Goal: Transaction & Acquisition: Purchase product/service

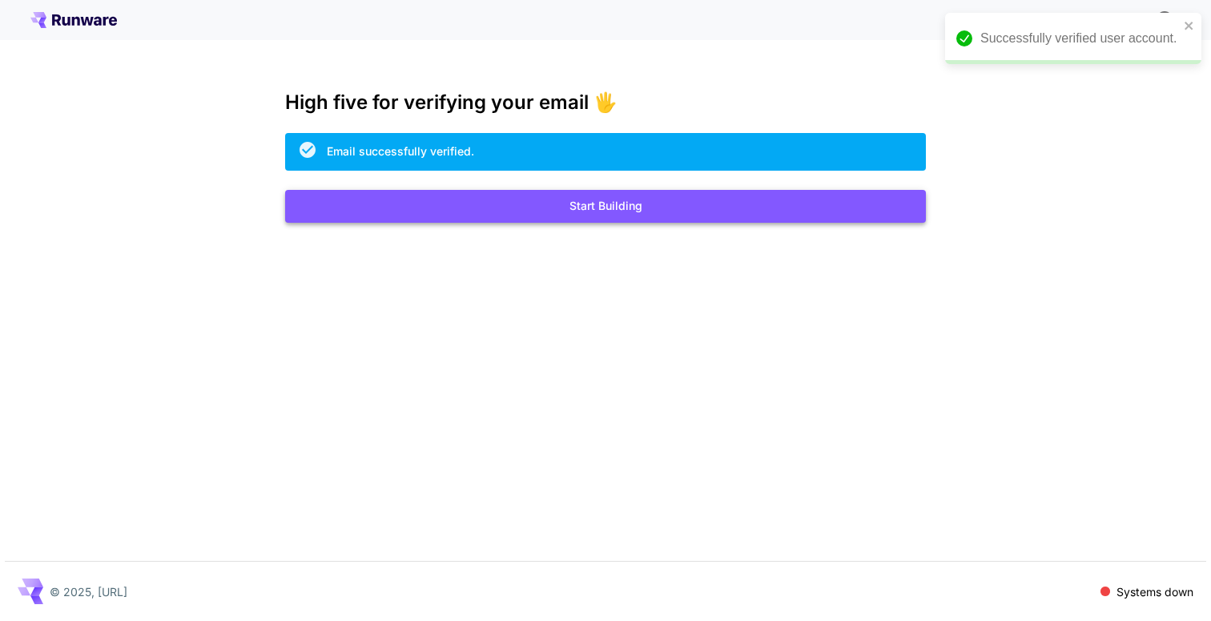
click at [698, 206] on button "Start Building" at bounding box center [605, 206] width 641 height 33
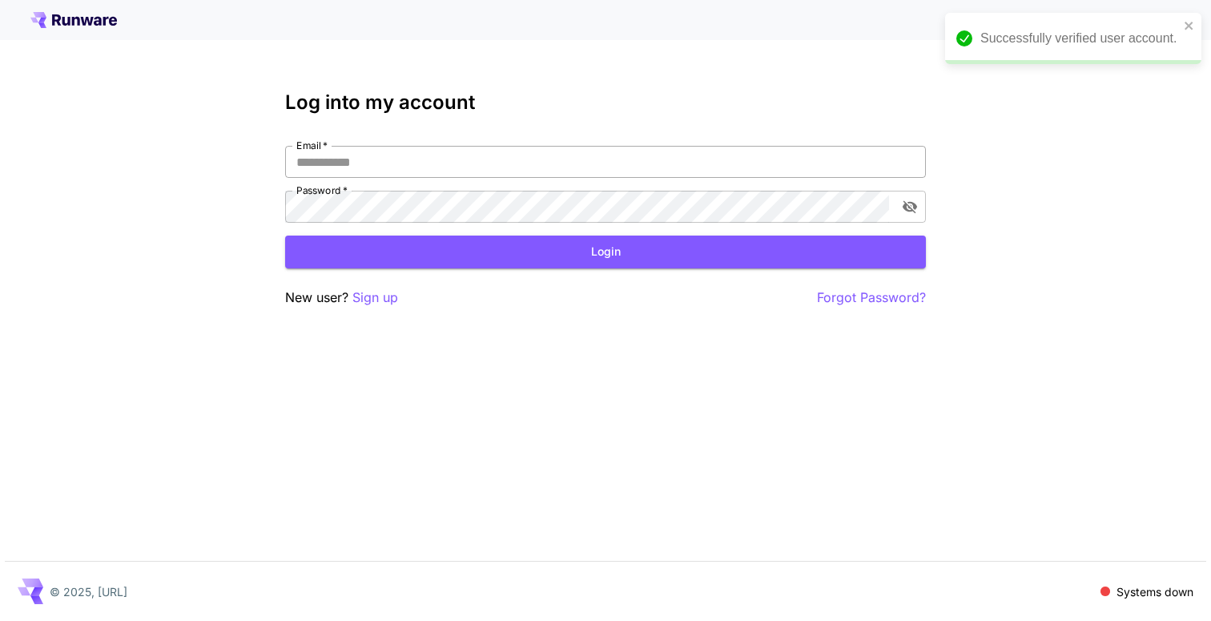
click at [543, 163] on input "Email   *" at bounding box center [605, 162] width 641 height 32
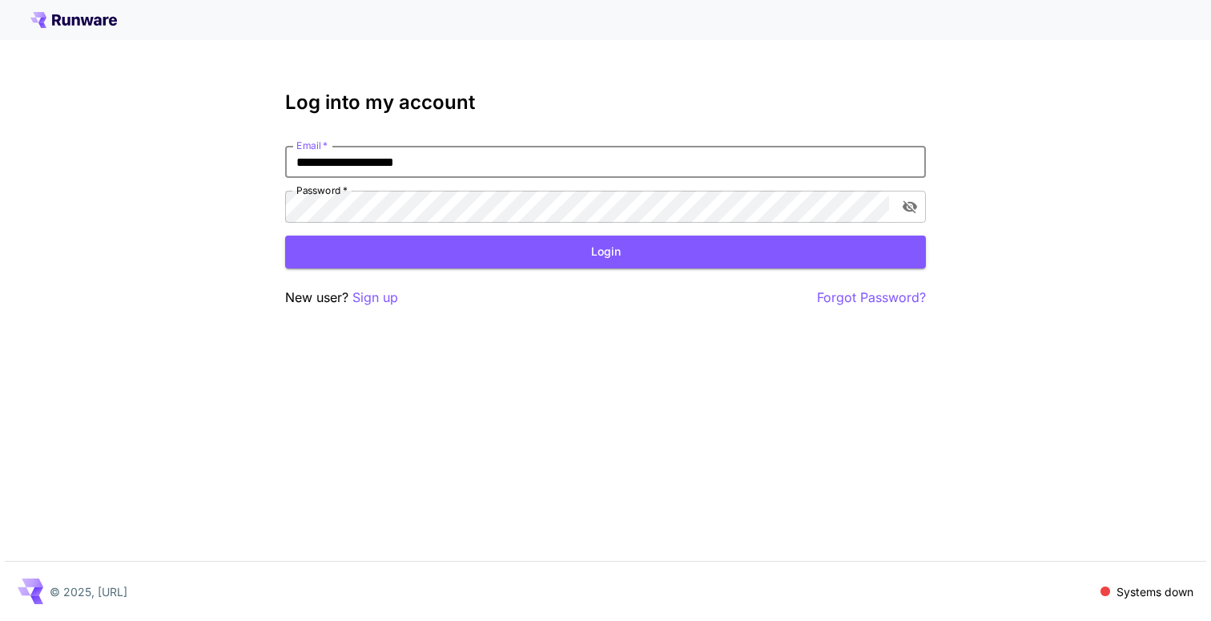
type input "**********"
click at [665, 251] on button "Login" at bounding box center [605, 251] width 641 height 33
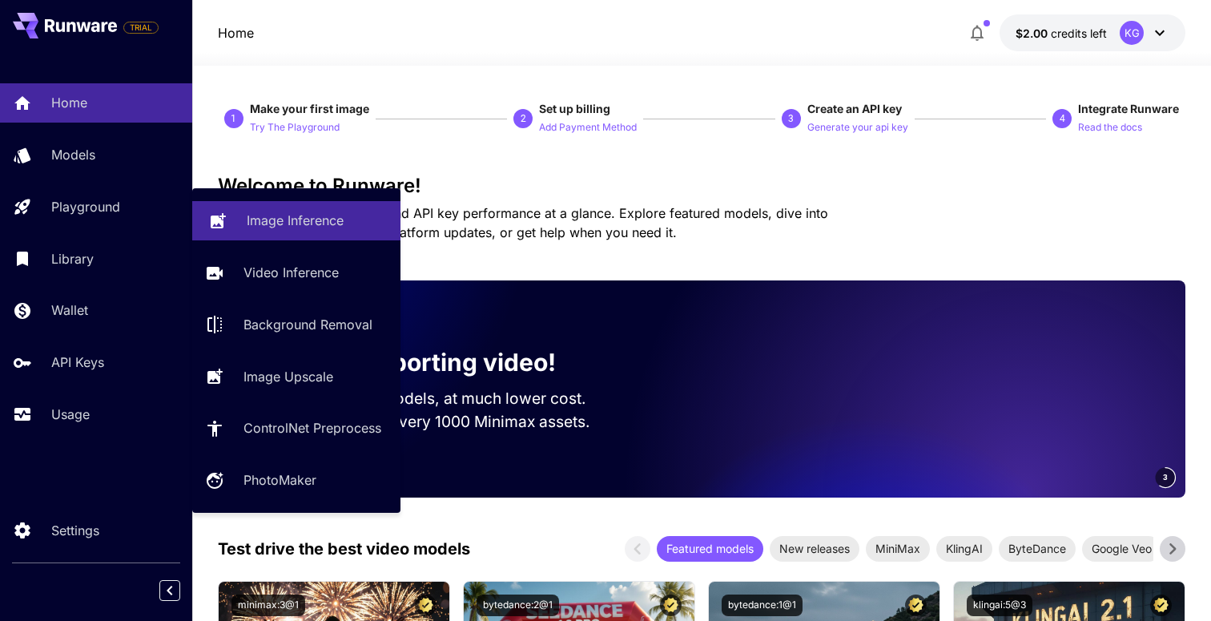
click at [305, 213] on p "Image Inference" at bounding box center [295, 220] width 97 height 19
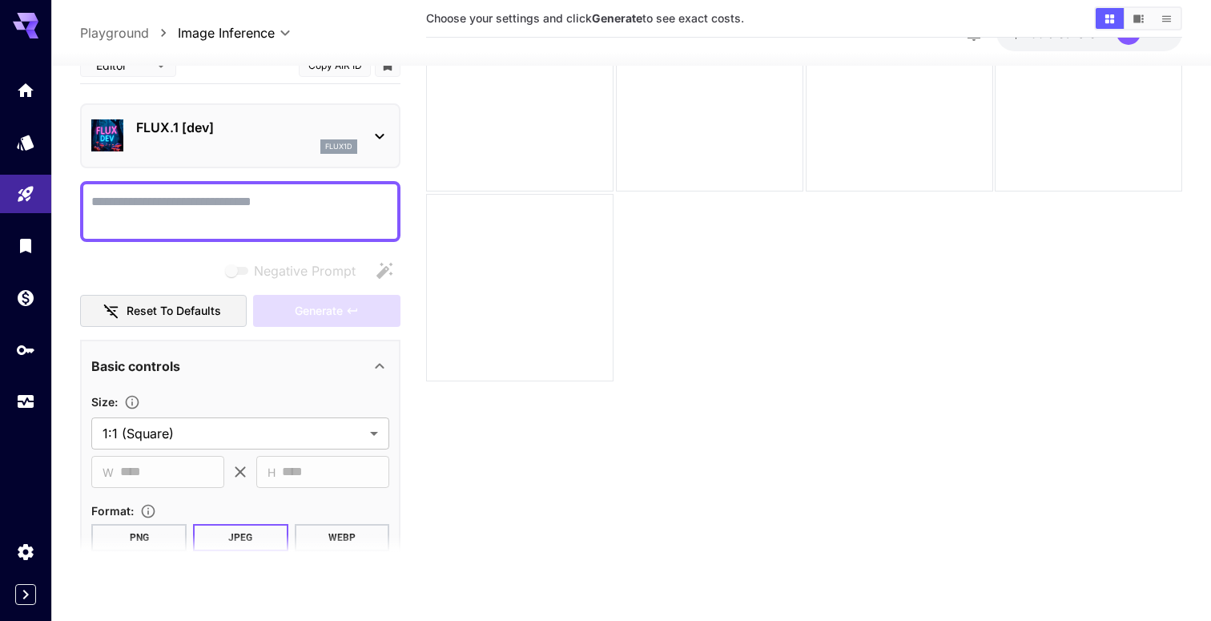
scroll to position [127, 0]
click at [385, 131] on icon at bounding box center [379, 134] width 19 height 19
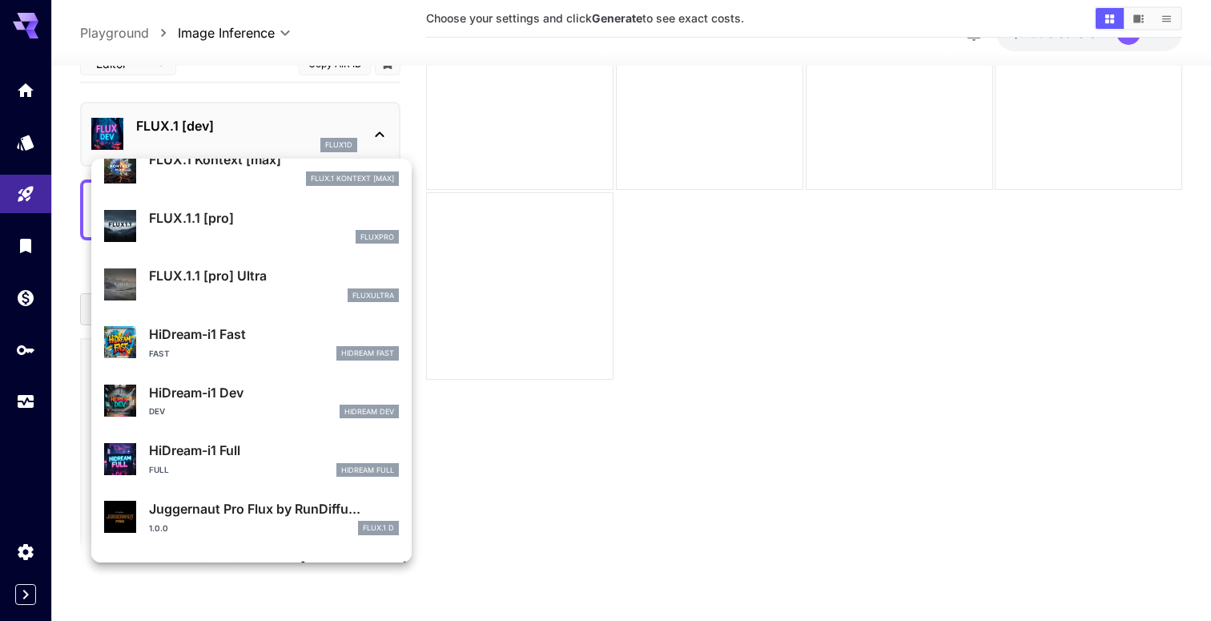
scroll to position [1120, 0]
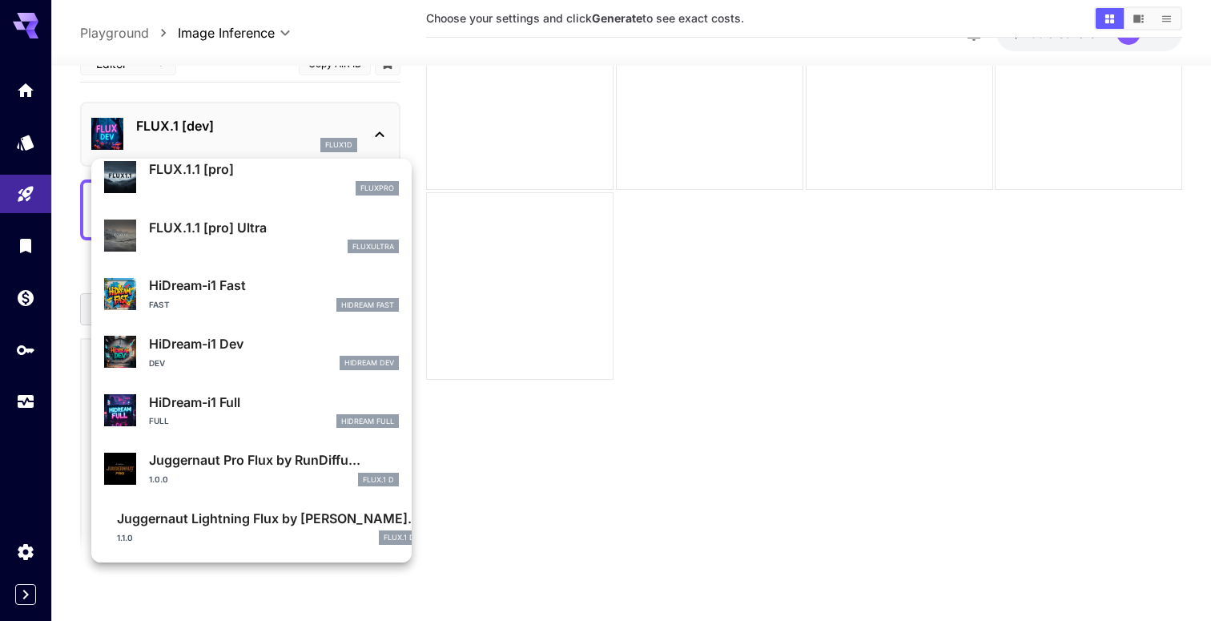
click at [617, 457] on div at bounding box center [605, 310] width 1211 height 621
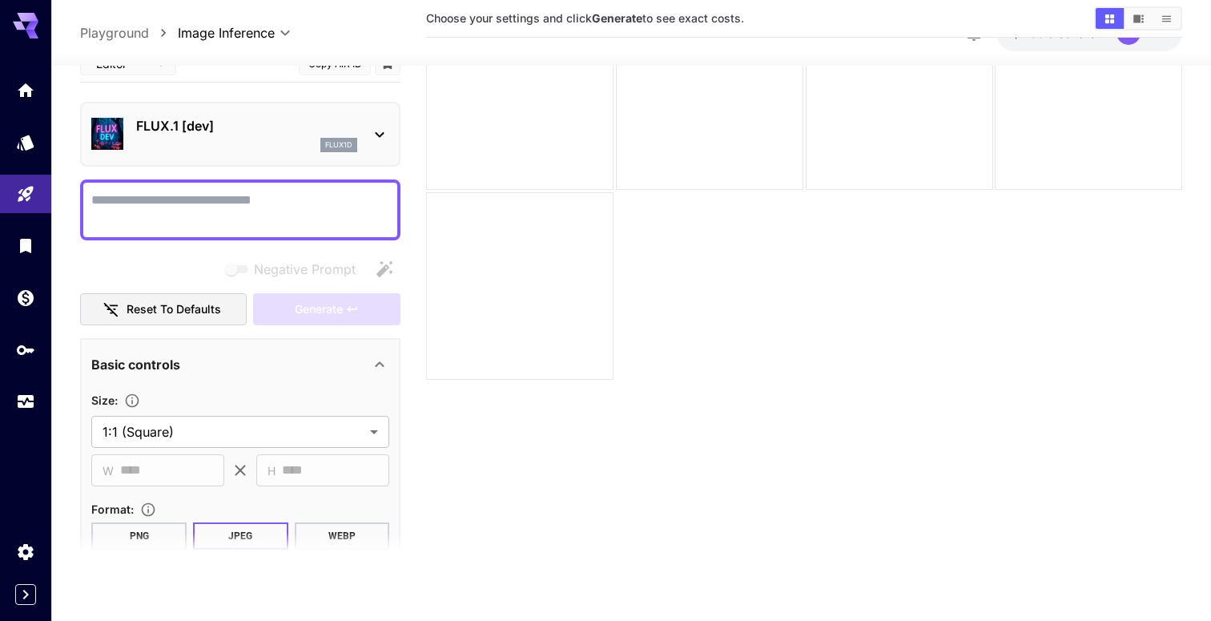
click at [219, 214] on textarea "Negative Prompt" at bounding box center [240, 210] width 298 height 38
paste textarea "**********"
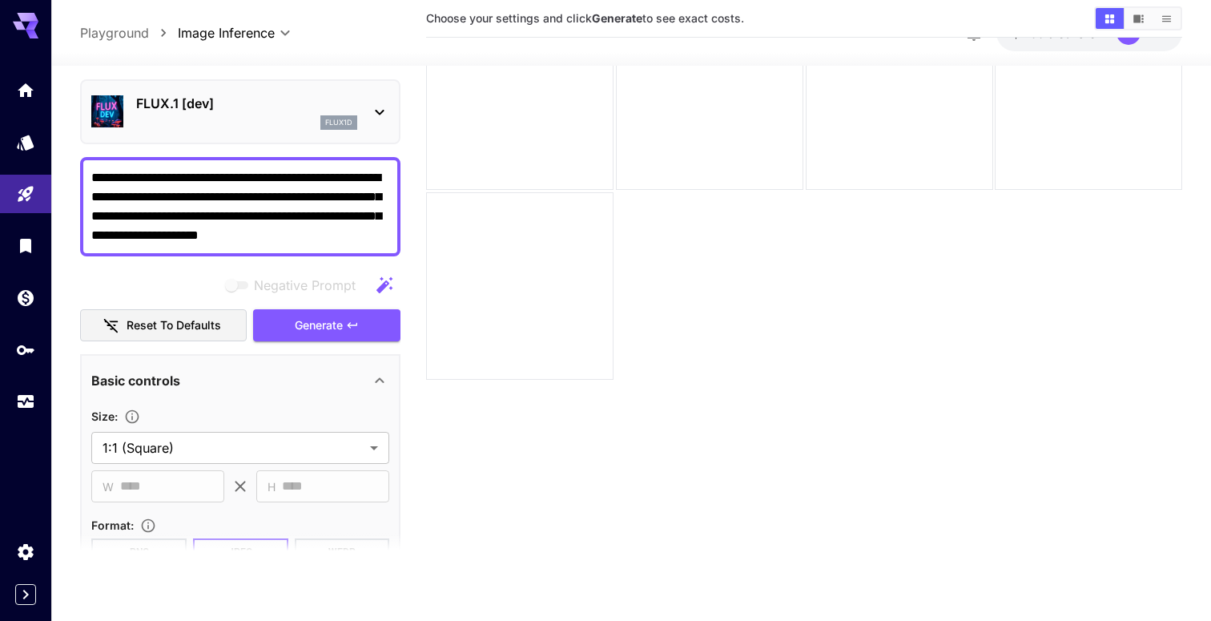
scroll to position [22, 0]
type textarea "**********"
click at [312, 323] on span "Generate" at bounding box center [319, 326] width 48 height 20
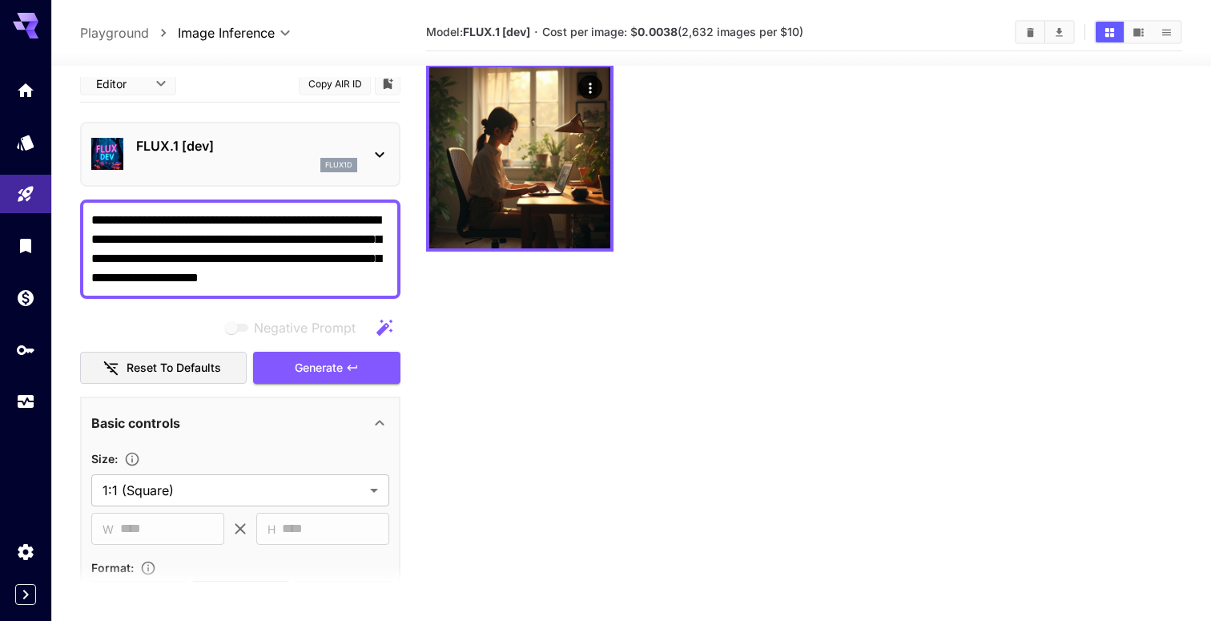
scroll to position [1, 0]
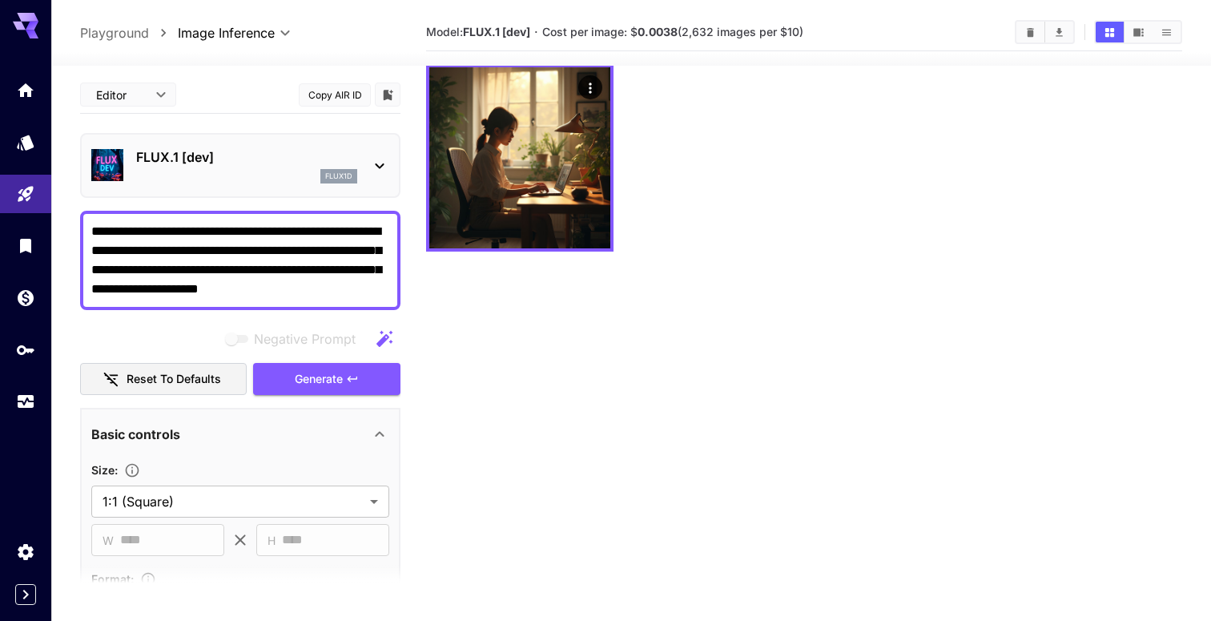
click at [315, 144] on div "FLUX.1 [dev] flux1d" at bounding box center [240, 165] width 298 height 49
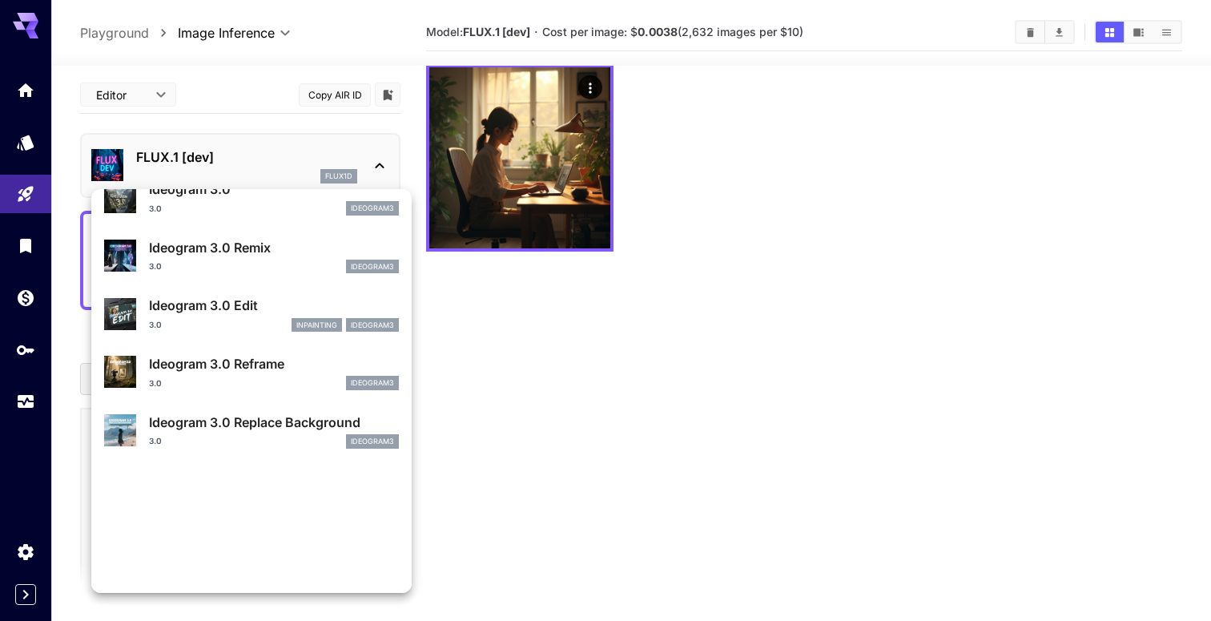
scroll to position [1120, 0]
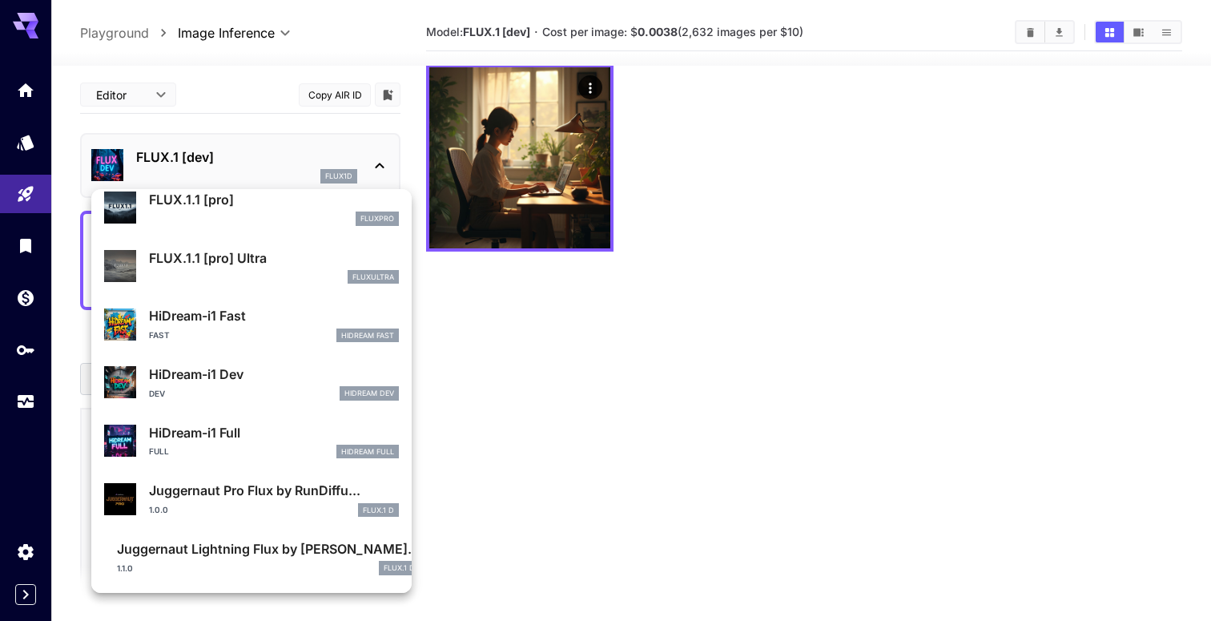
click at [223, 484] on p "Juggernaut Pro Flux by RunDiffu..." at bounding box center [274, 489] width 250 height 19
type input "**"
type input "*"
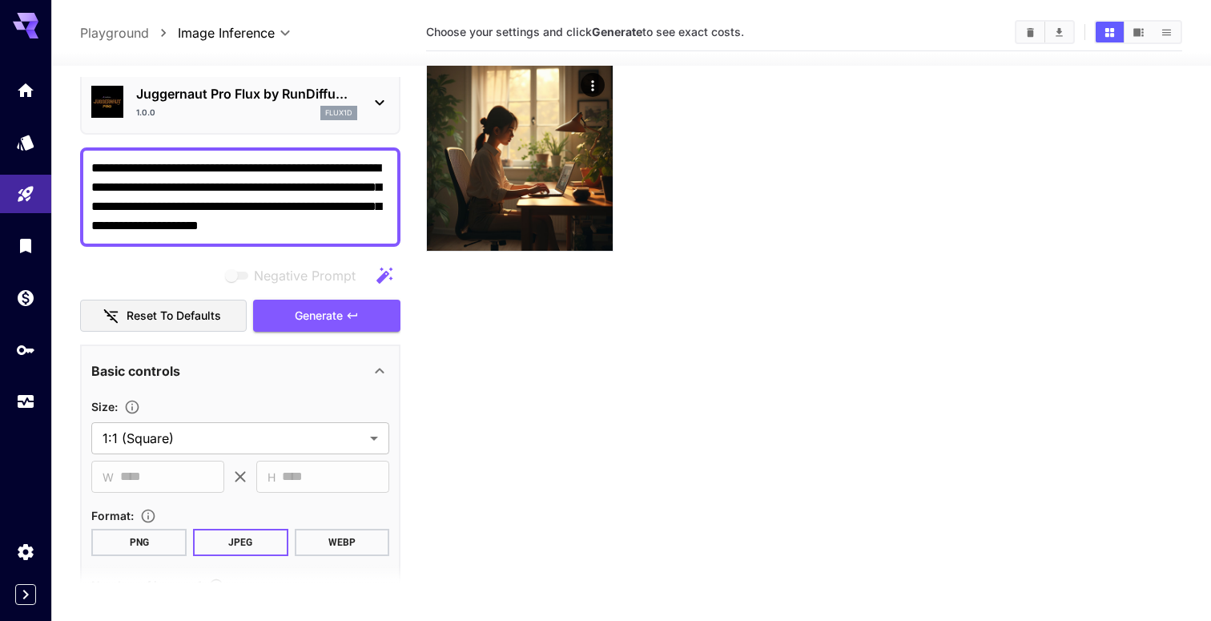
scroll to position [51, 0]
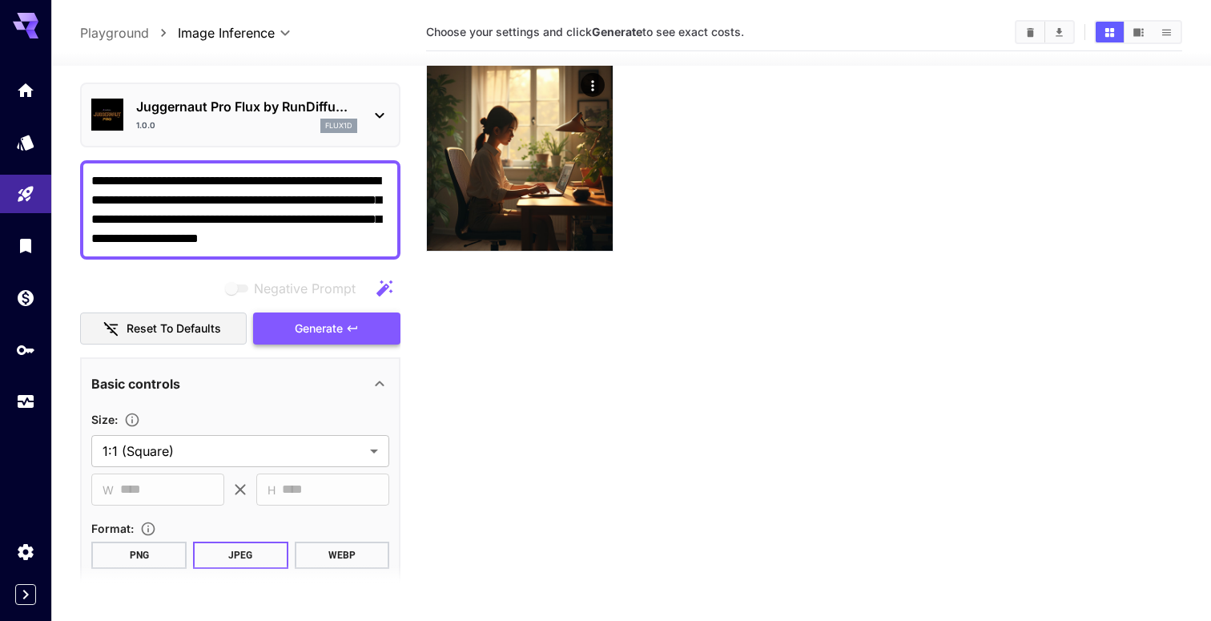
click at [324, 324] on span "Generate" at bounding box center [319, 329] width 48 height 20
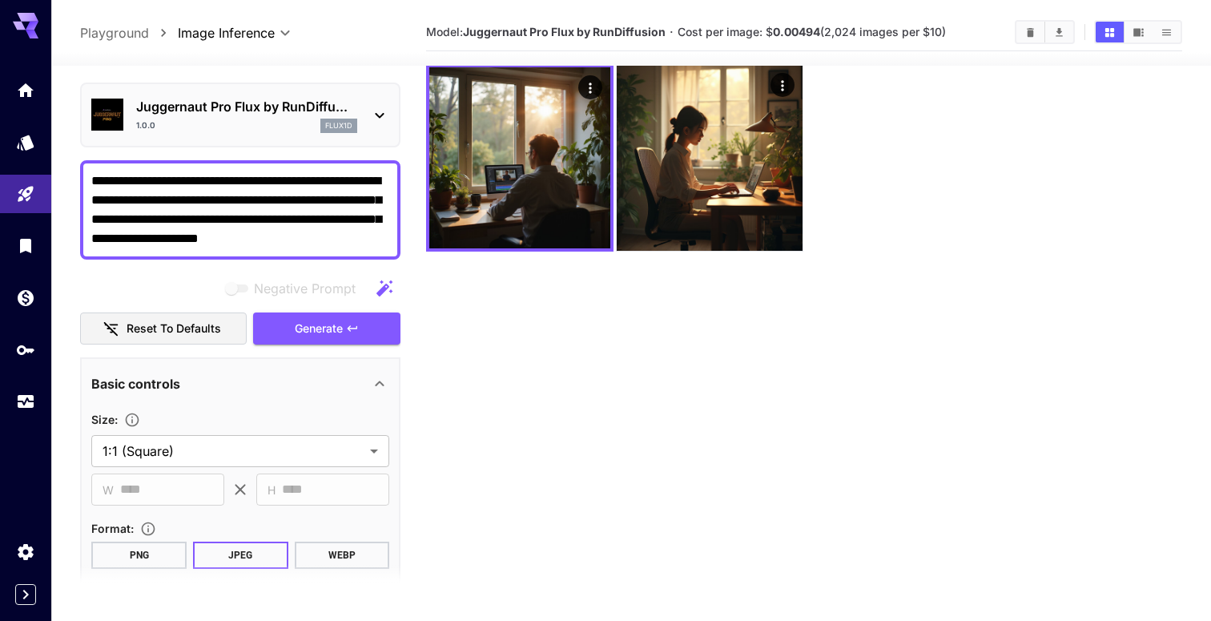
click at [368, 110] on div "Juggernaut Pro Flux by RunDiffu... 1.0.0 flux1d" at bounding box center [240, 114] width 298 height 49
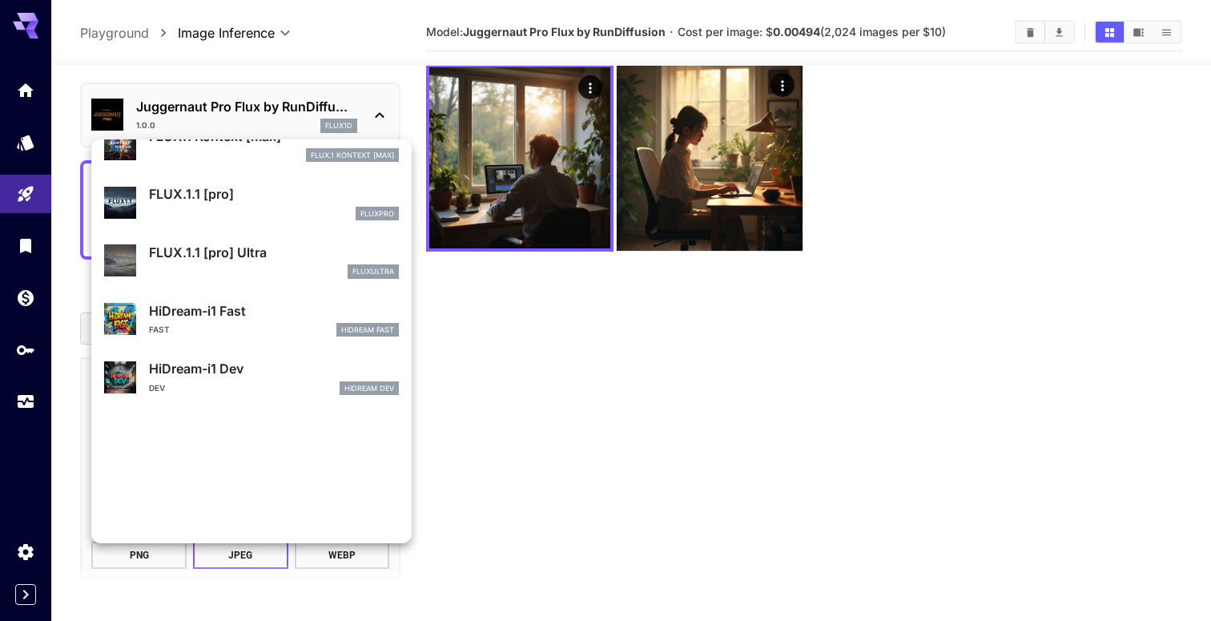
scroll to position [1120, 0]
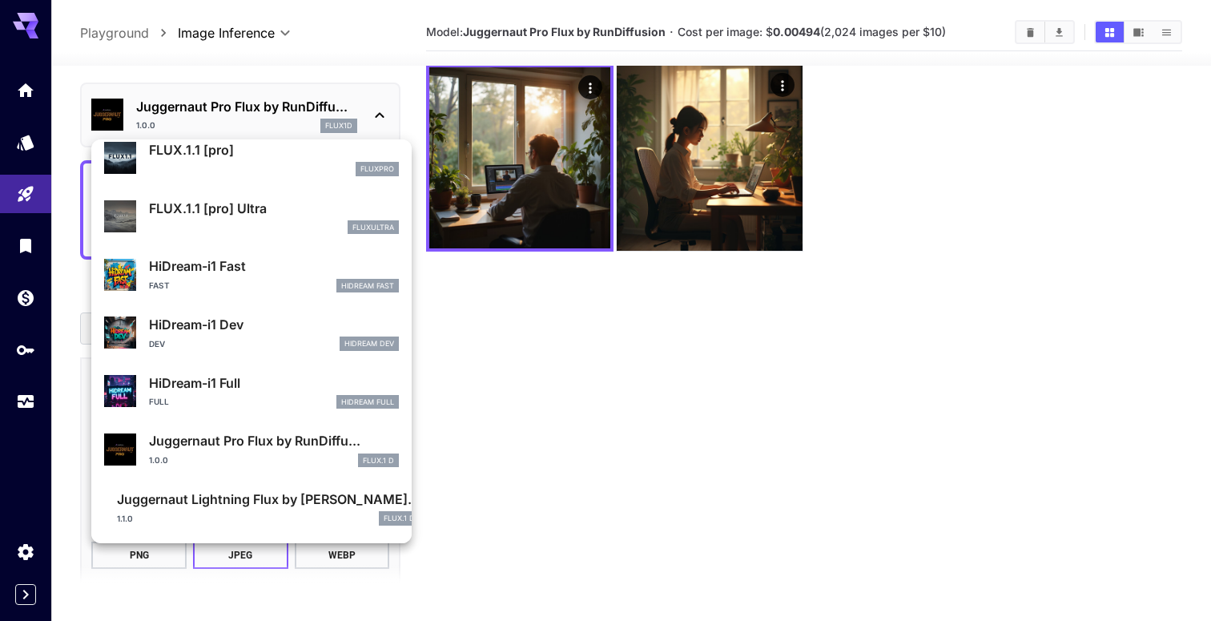
click at [275, 505] on p "Juggernaut Lightning Flux by [PERSON_NAME]..." at bounding box center [268, 498] width 303 height 19
type input "*"
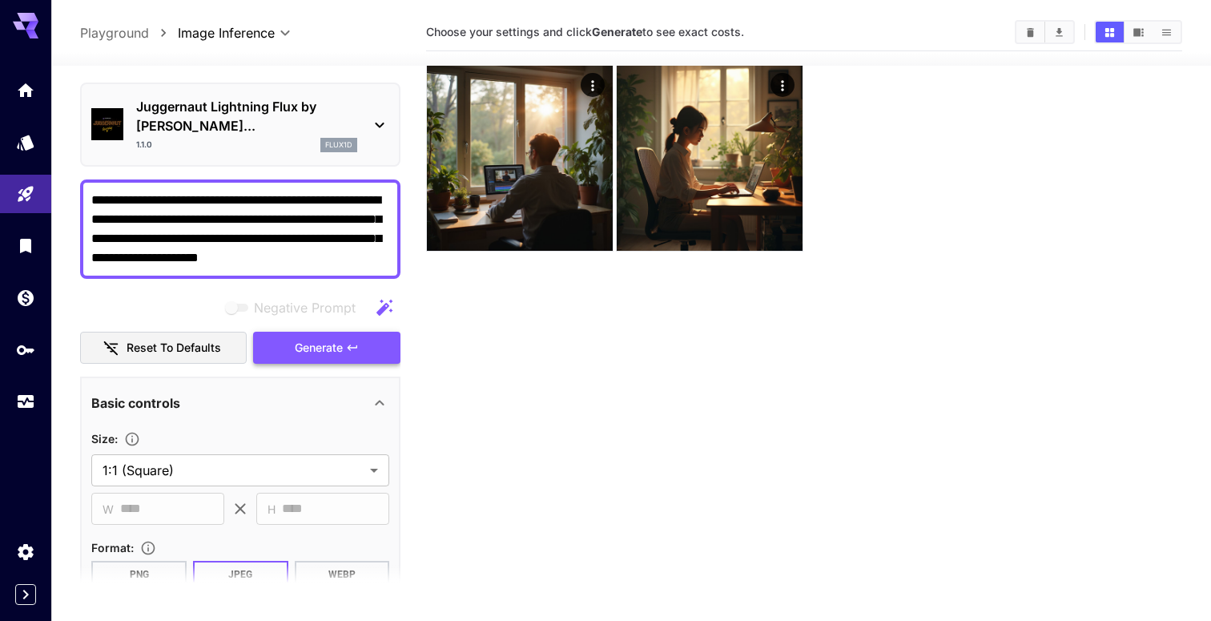
click at [315, 338] on span "Generate" at bounding box center [319, 348] width 48 height 20
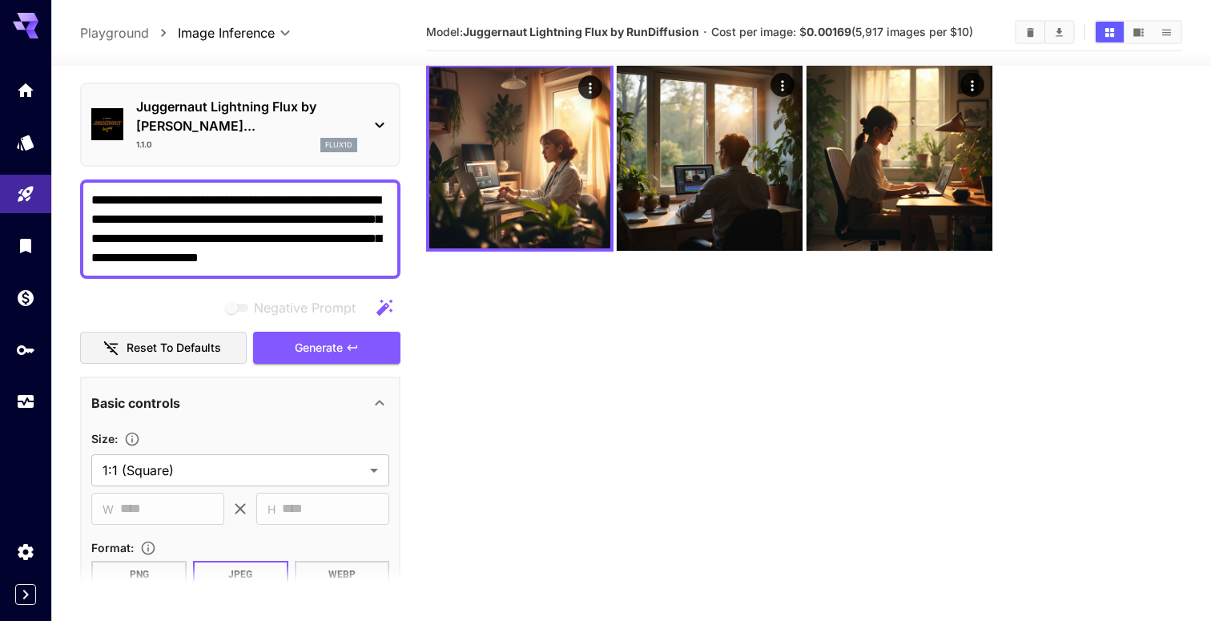
click at [645, 324] on section "Model: Juggernaut Lightning Flux by RunDiffusion · Cost per image: $ 0.00169 (5…" at bounding box center [804, 324] width 756 height 621
click at [295, 224] on textarea "**********" at bounding box center [240, 229] width 298 height 77
paste textarea "**********"
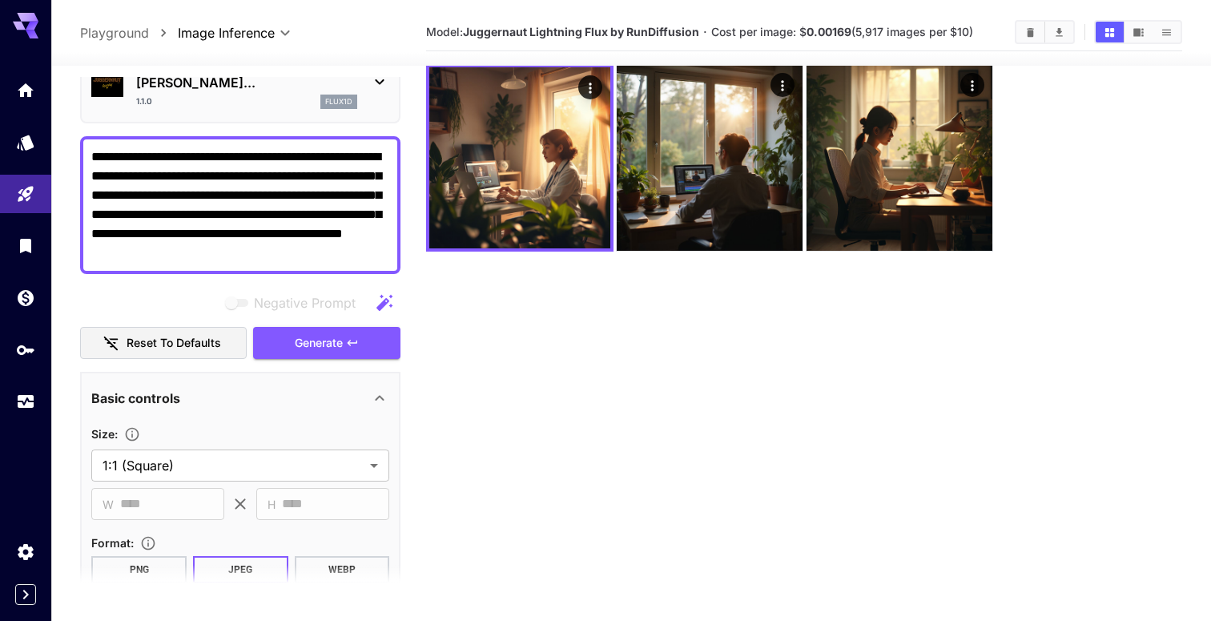
scroll to position [99, 0]
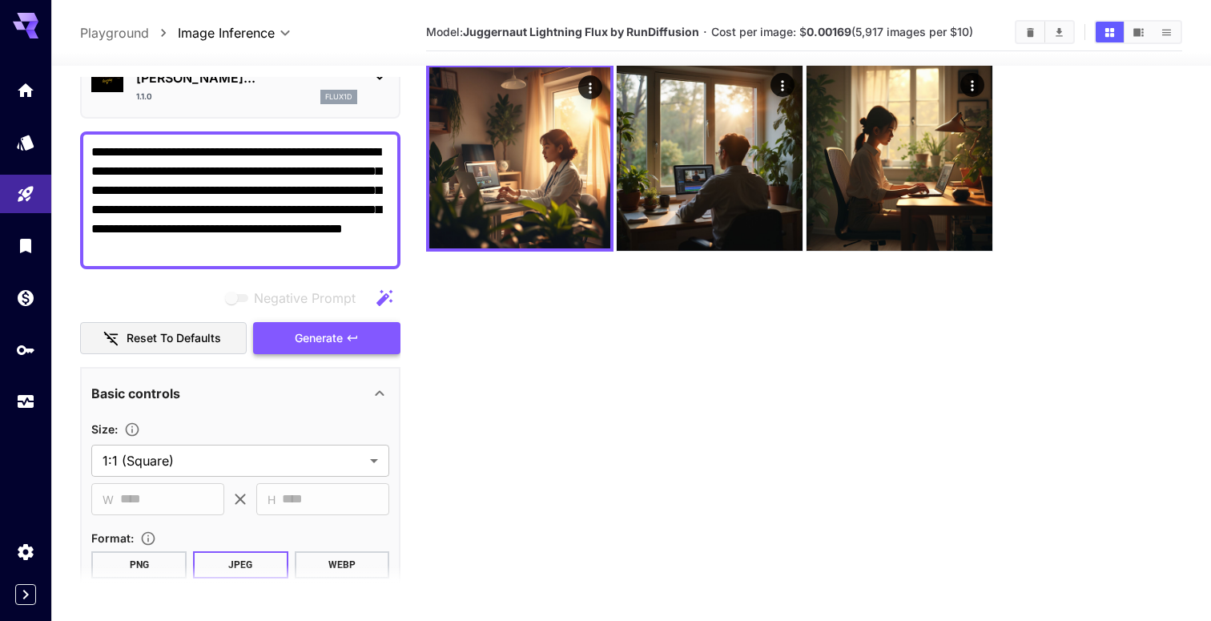
type textarea "**********"
click at [319, 328] on span "Generate" at bounding box center [319, 338] width 48 height 20
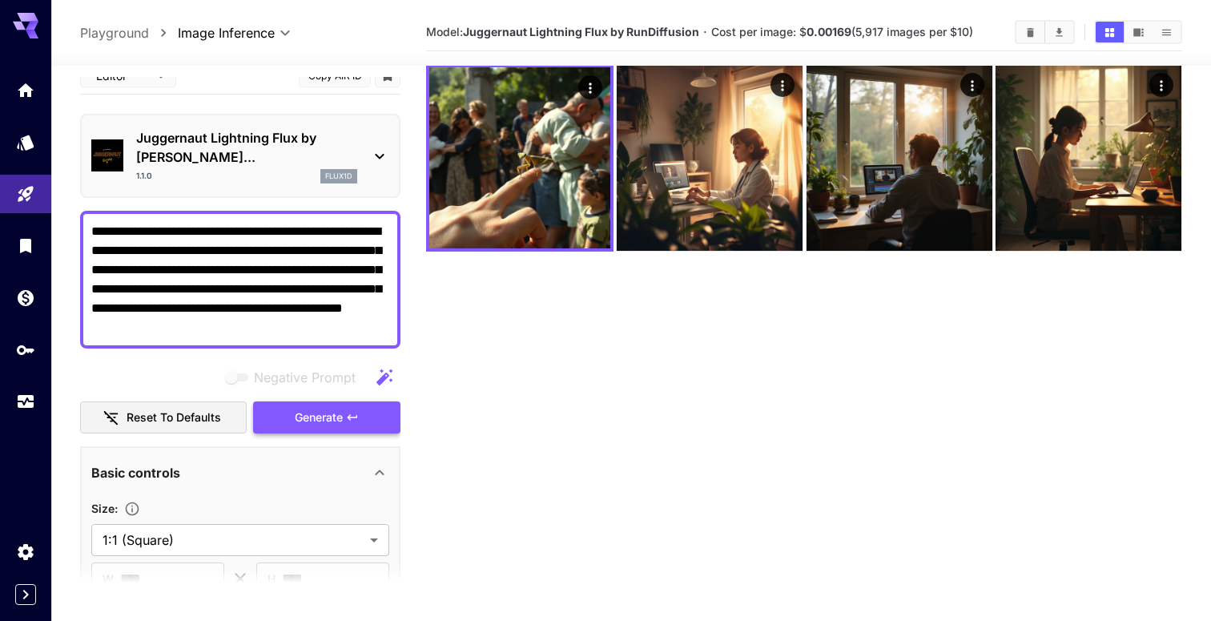
scroll to position [9, 0]
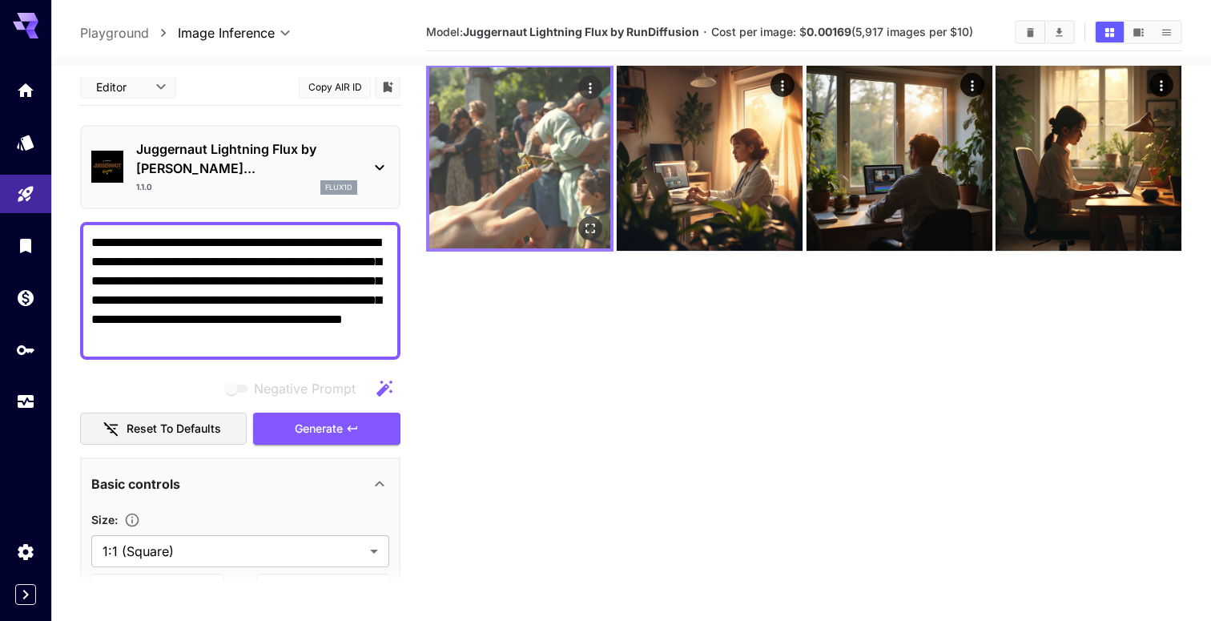
click at [536, 167] on img at bounding box center [519, 157] width 181 height 181
click at [592, 229] on icon "Open in fullscreen" at bounding box center [590, 228] width 10 height 10
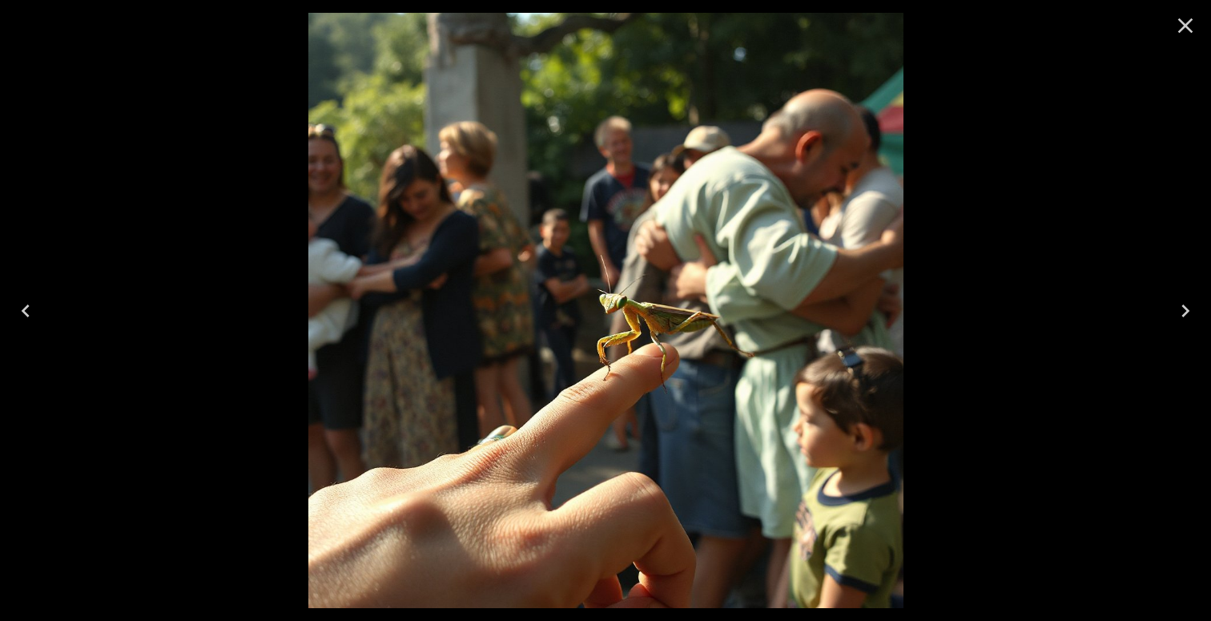
click at [1183, 26] on icon "Close" at bounding box center [1185, 25] width 15 height 15
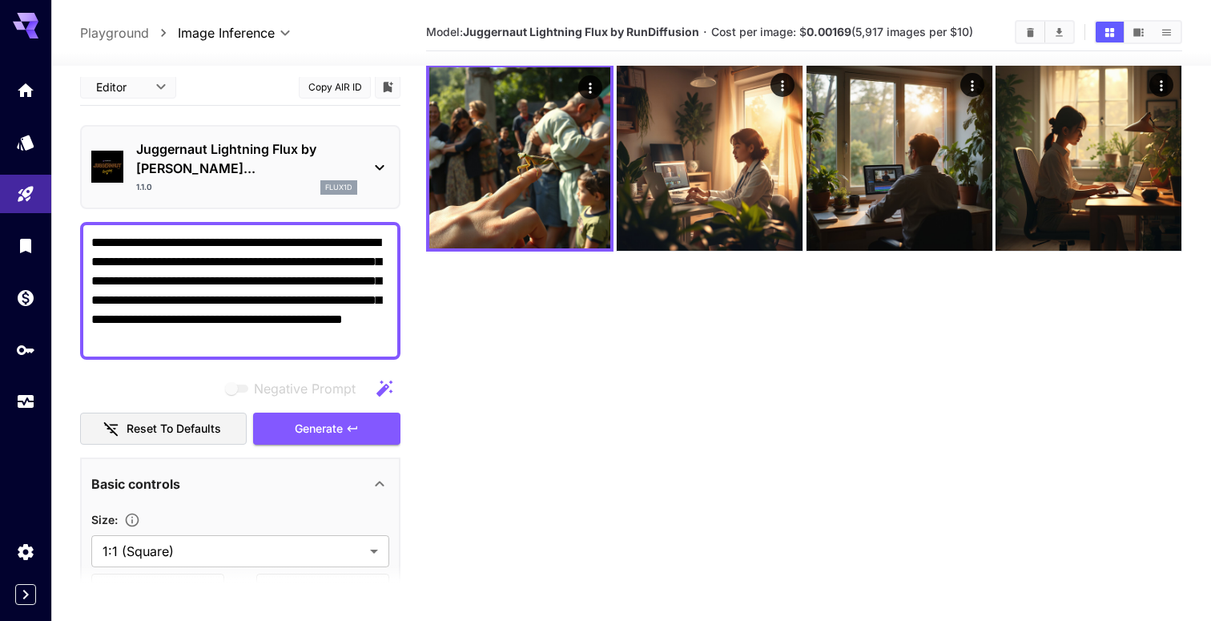
click at [346, 155] on p "Juggernaut Lightning Flux by [PERSON_NAME]..." at bounding box center [246, 158] width 221 height 38
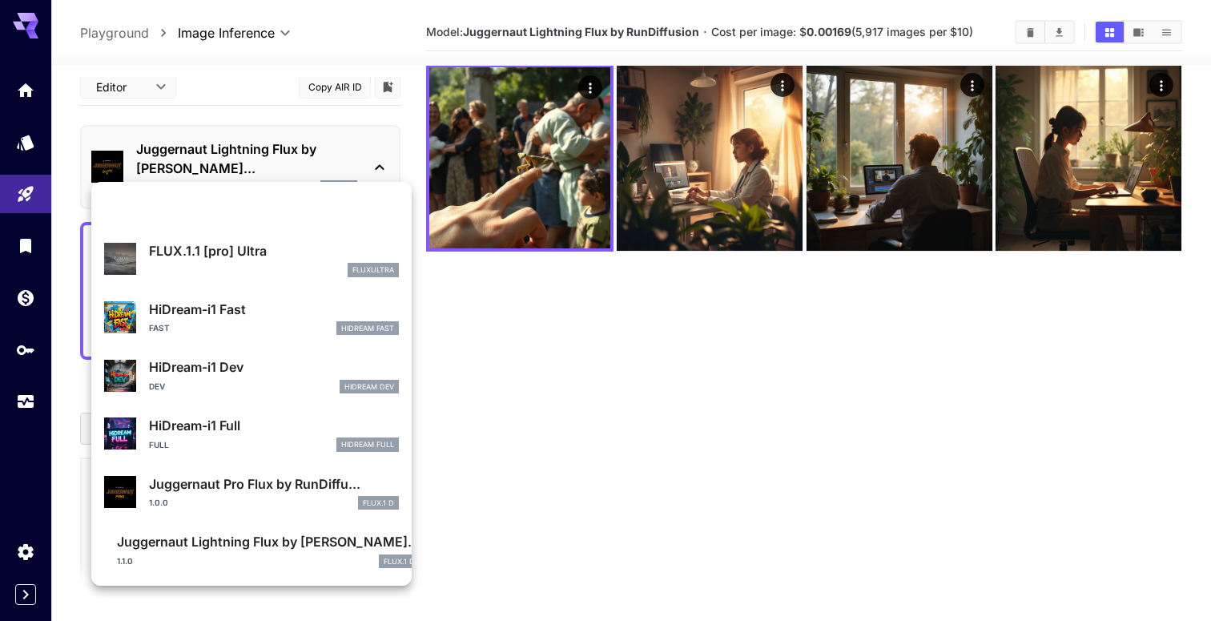
scroll to position [1120, 0]
click at [244, 492] on div "Juggernaut Pro Flux by RunDiffu... 1.0.0 FLUX.1 D" at bounding box center [274, 491] width 250 height 36
type input "**"
type input "*"
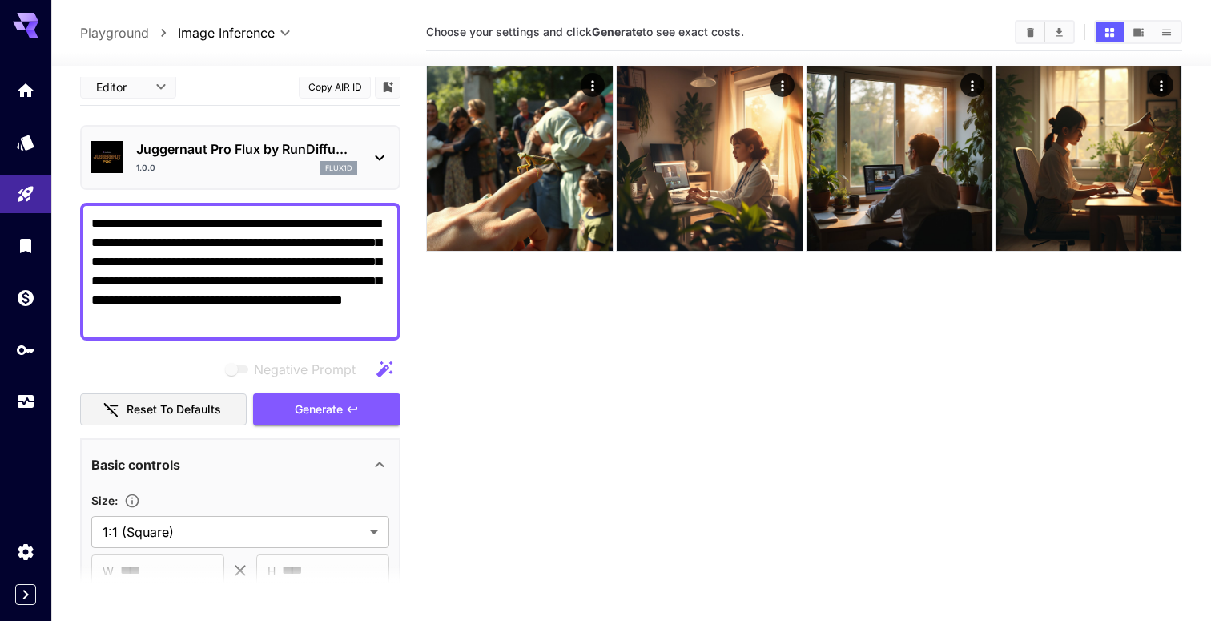
click at [281, 288] on textarea "**********" at bounding box center [240, 271] width 298 height 115
click at [343, 415] on button "Generate" at bounding box center [326, 409] width 147 height 33
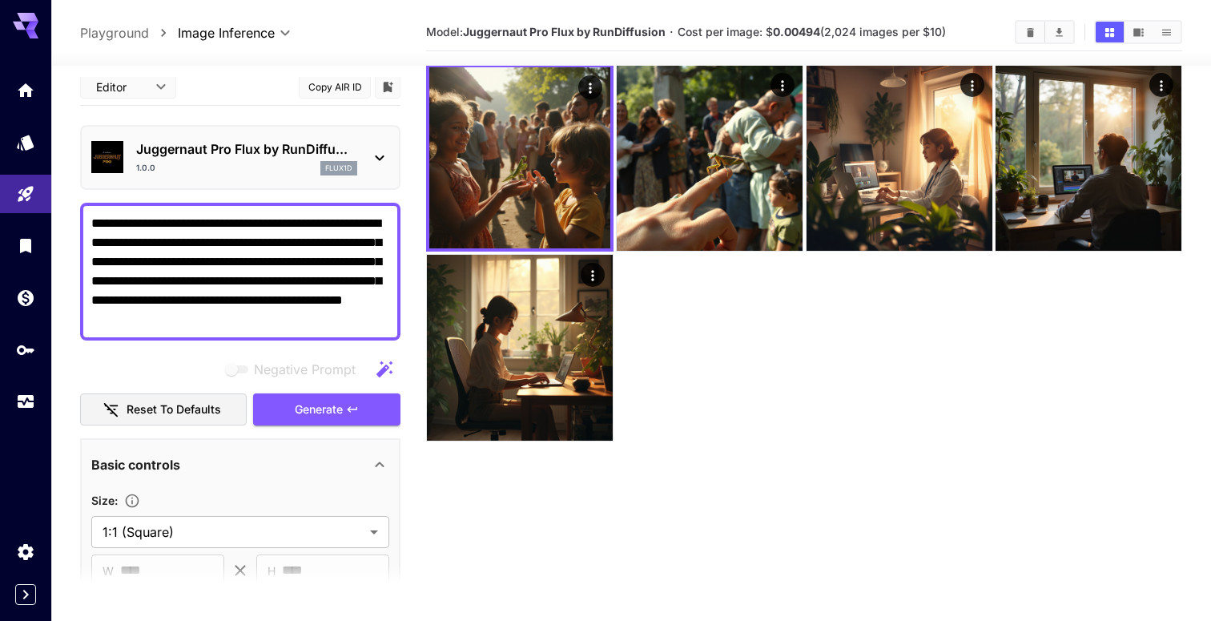
click at [327, 143] on p "Juggernaut Pro Flux by RunDiffu..." at bounding box center [246, 148] width 221 height 19
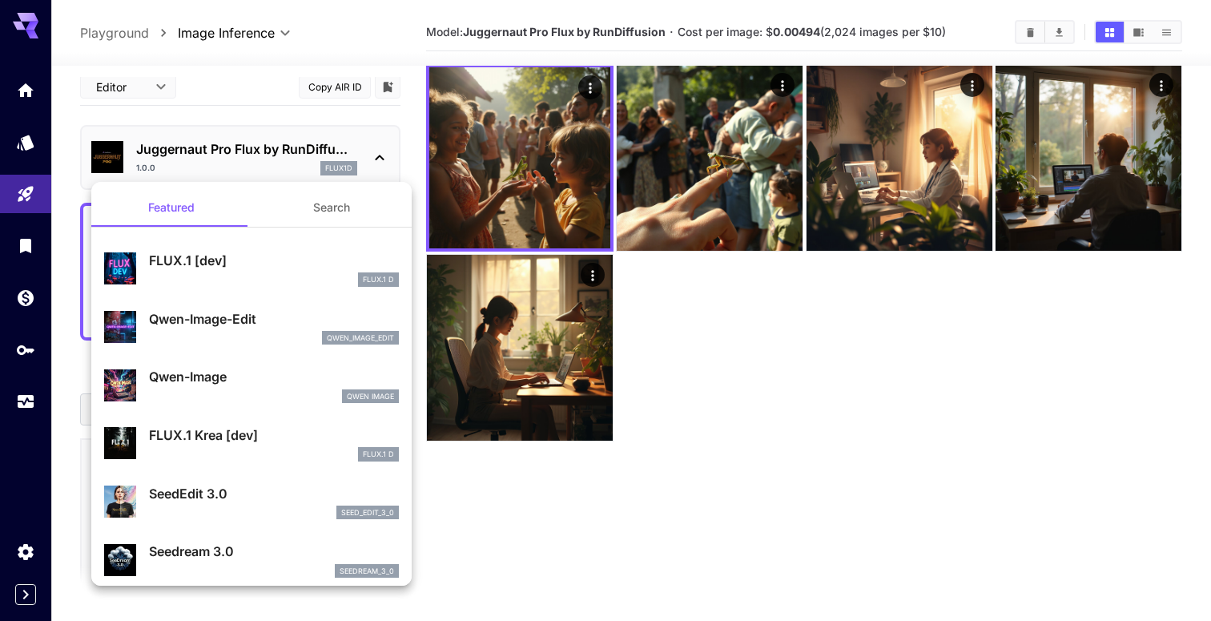
click at [241, 265] on p "FLUX.1 [dev]" at bounding box center [274, 260] width 250 height 19
type input "**"
type input "***"
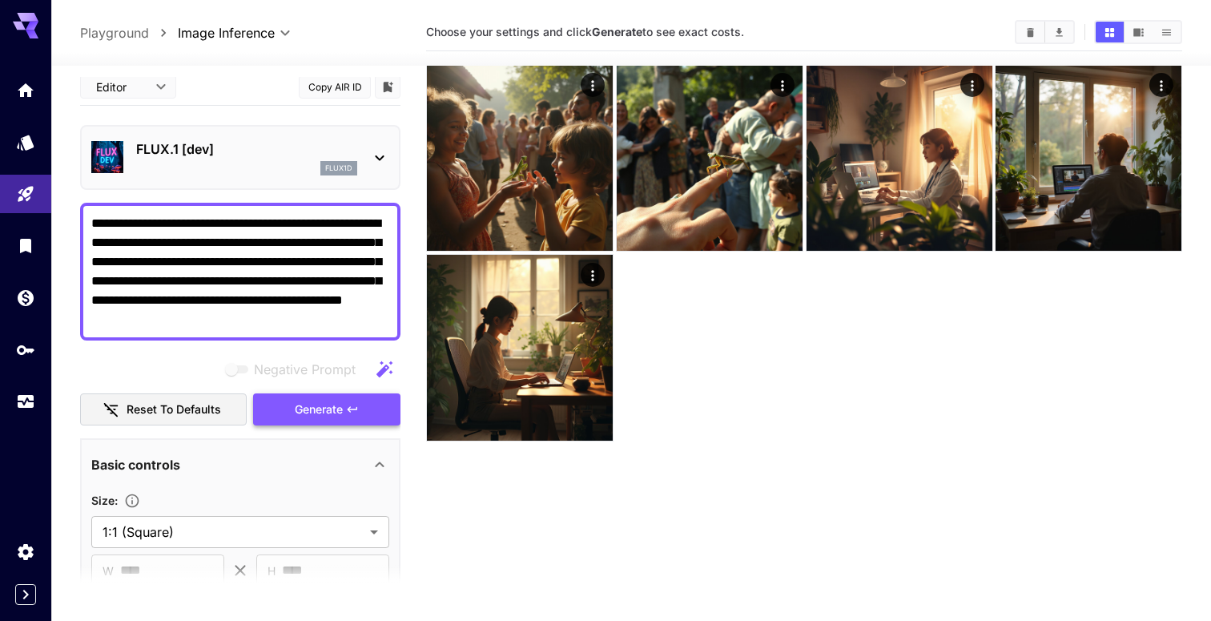
click at [334, 410] on span "Generate" at bounding box center [319, 410] width 48 height 20
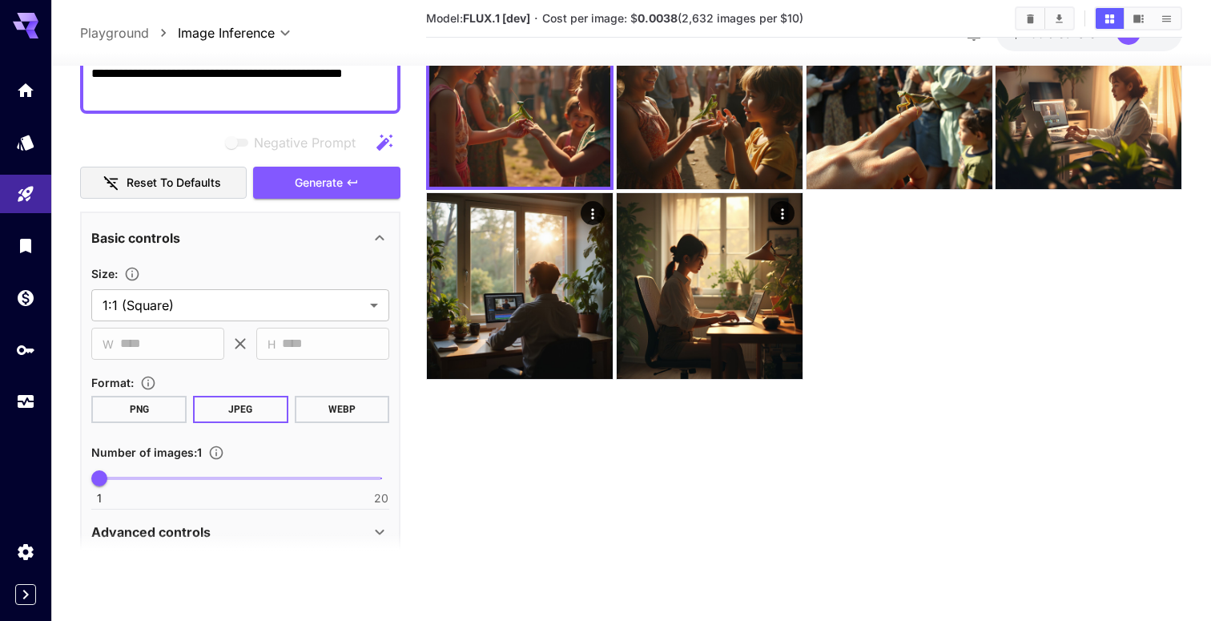
scroll to position [527, 0]
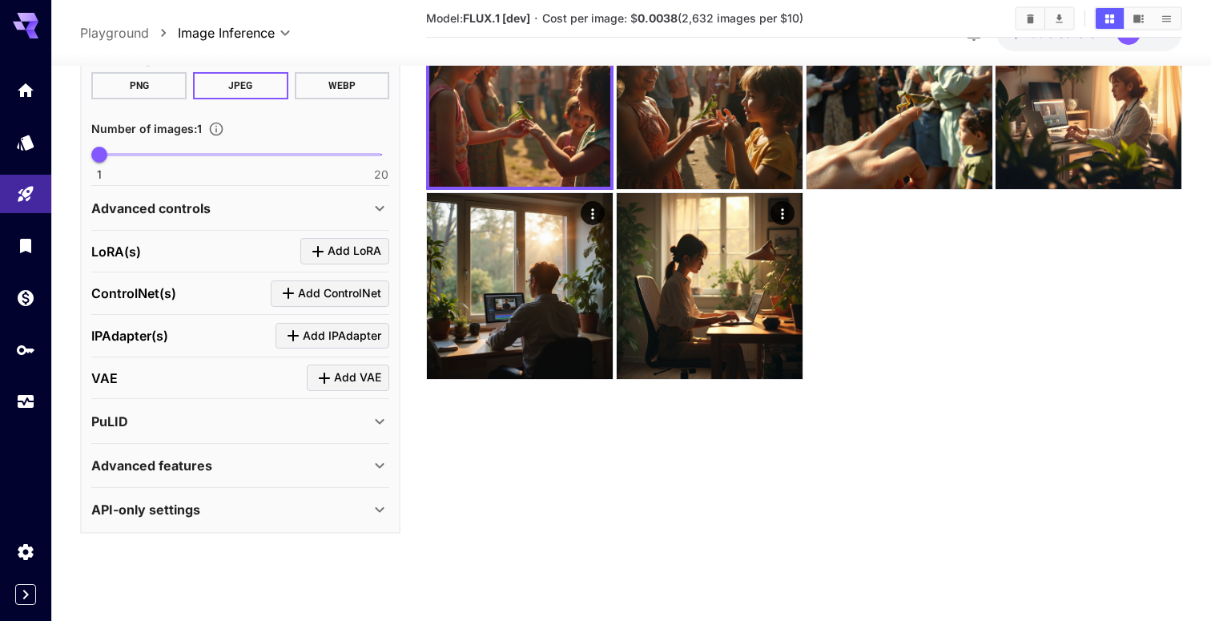
click at [273, 520] on div "API-only settings" at bounding box center [240, 510] width 298 height 38
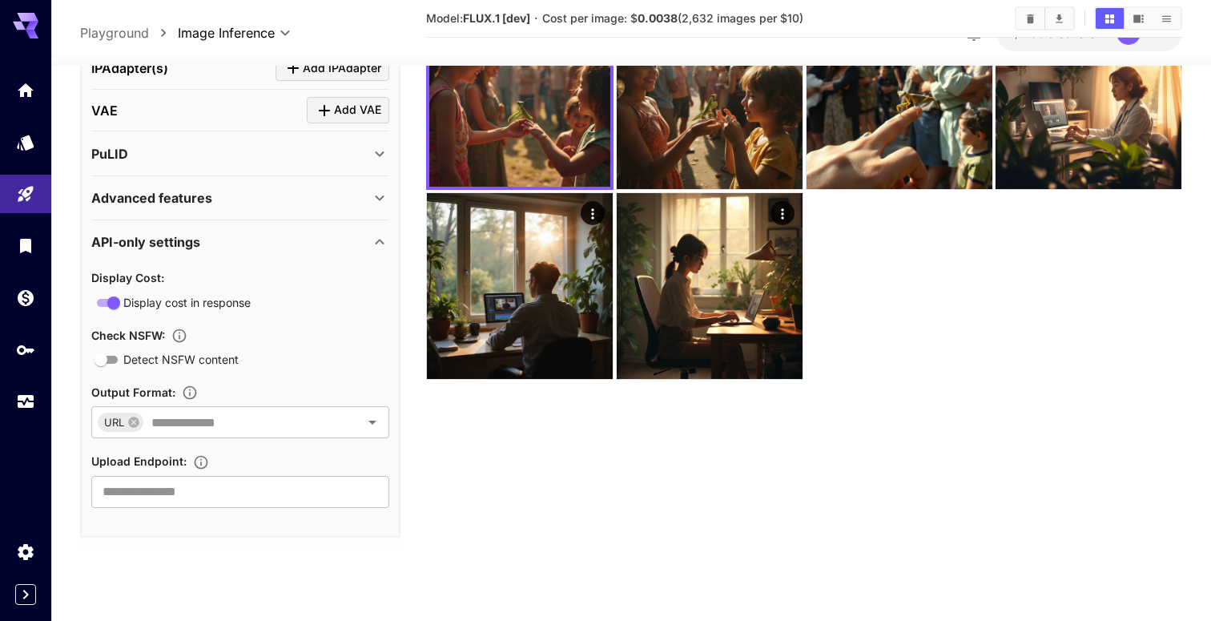
scroll to position [799, 0]
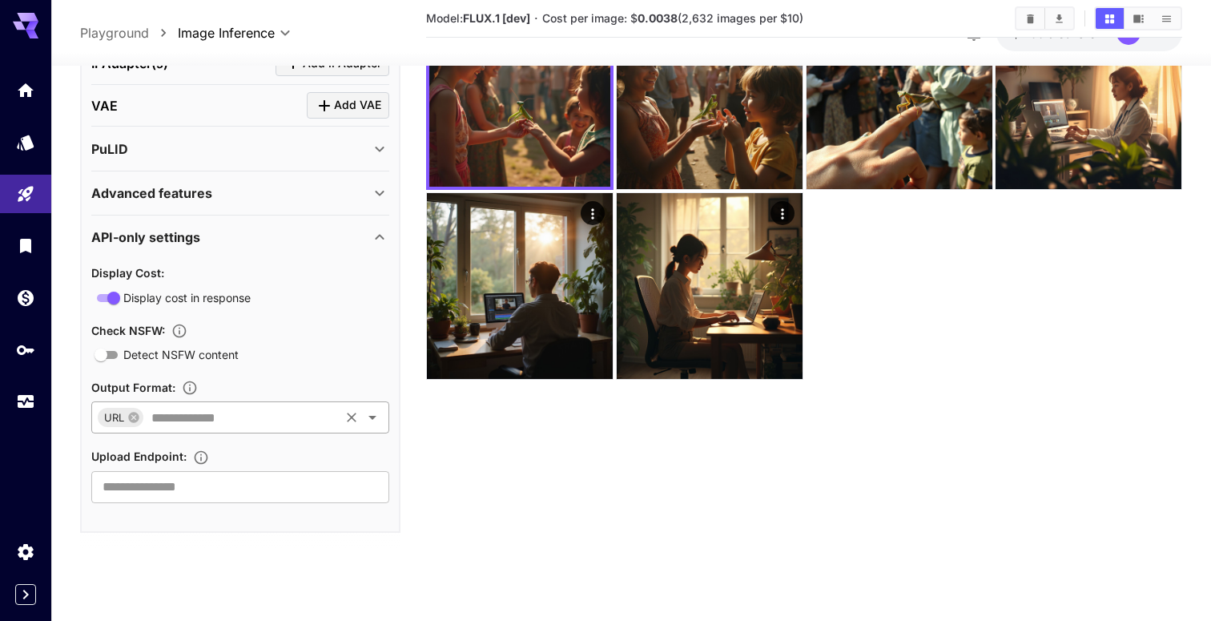
click at [368, 412] on icon "Open" at bounding box center [372, 417] width 19 height 19
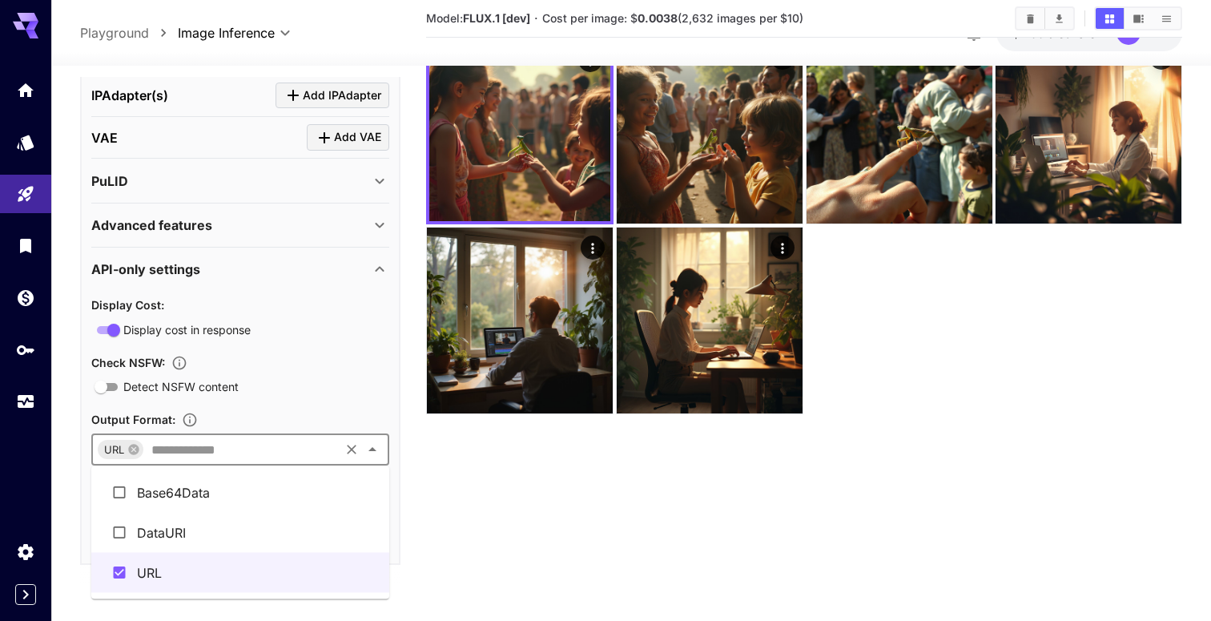
scroll to position [127, 0]
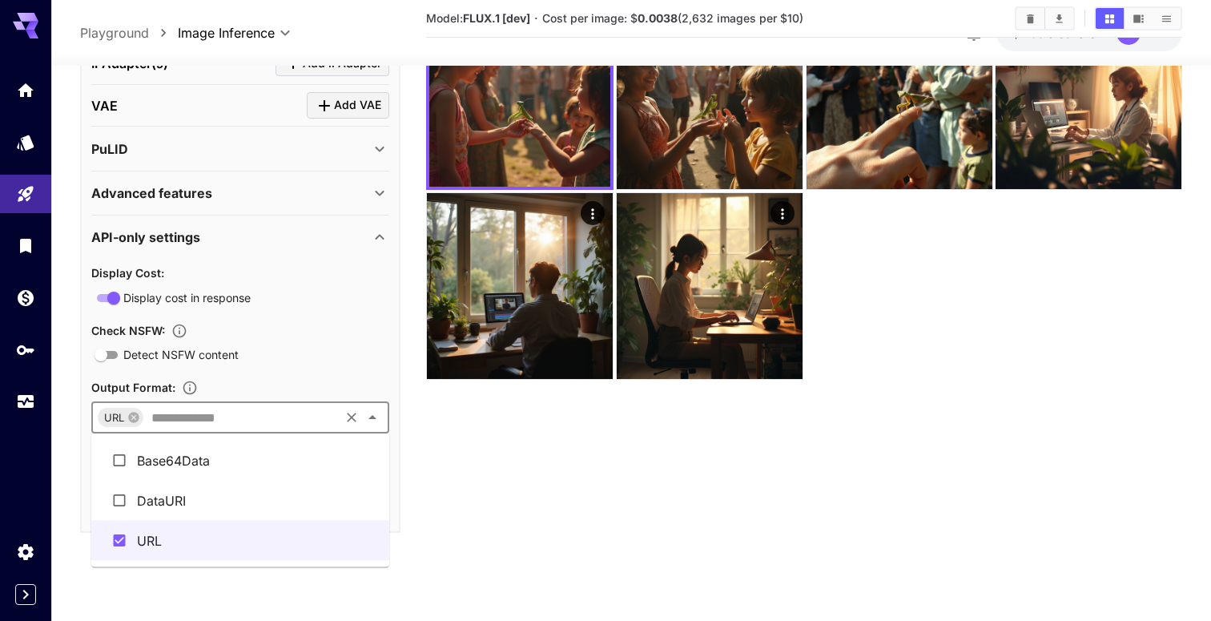
click at [381, 416] on icon "Close" at bounding box center [372, 417] width 19 height 19
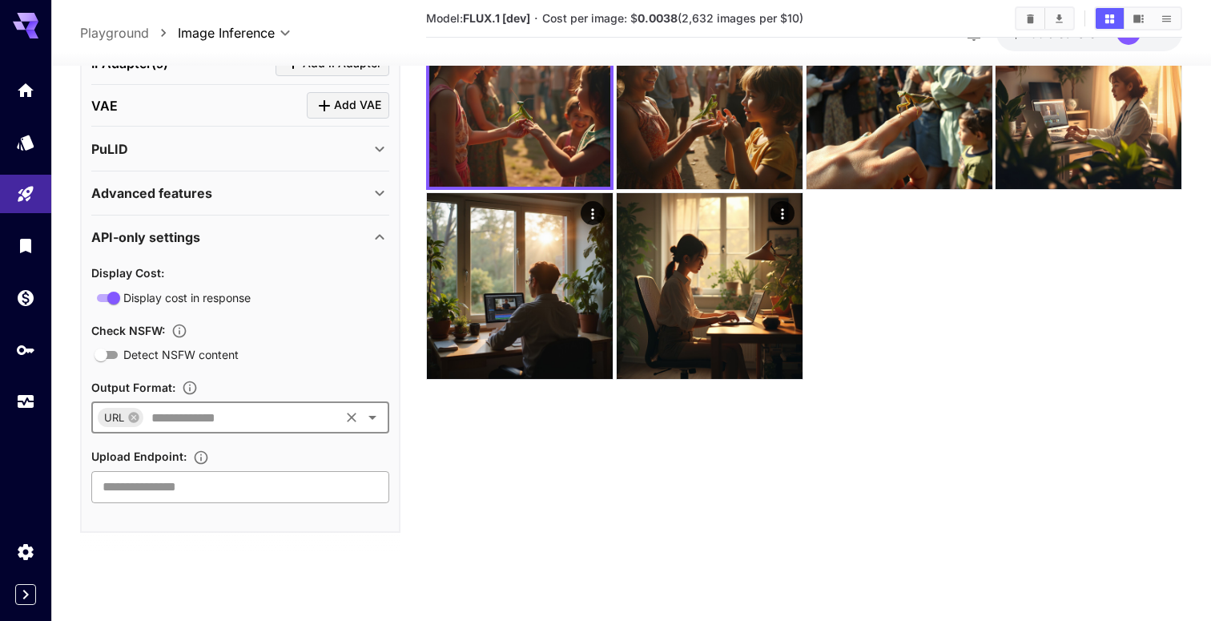
click at [270, 490] on input "text" at bounding box center [240, 487] width 298 height 32
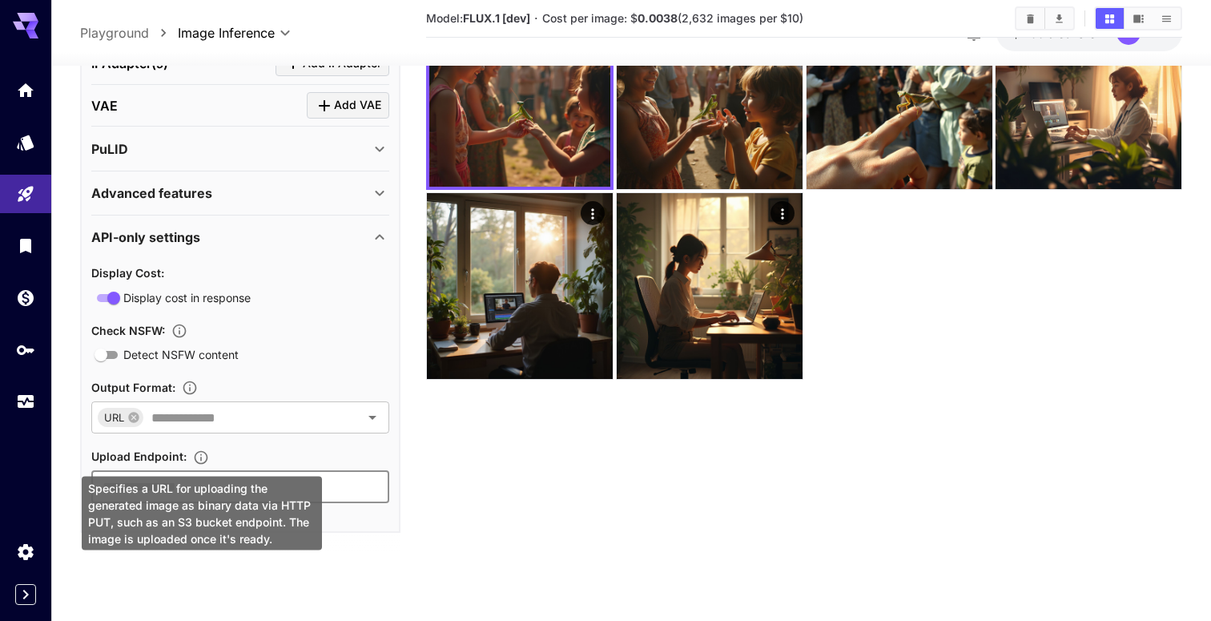
click at [205, 455] on icon "Specifies a URL for uploading the generated image as binary data via HTTP PUT, …" at bounding box center [201, 457] width 16 height 16
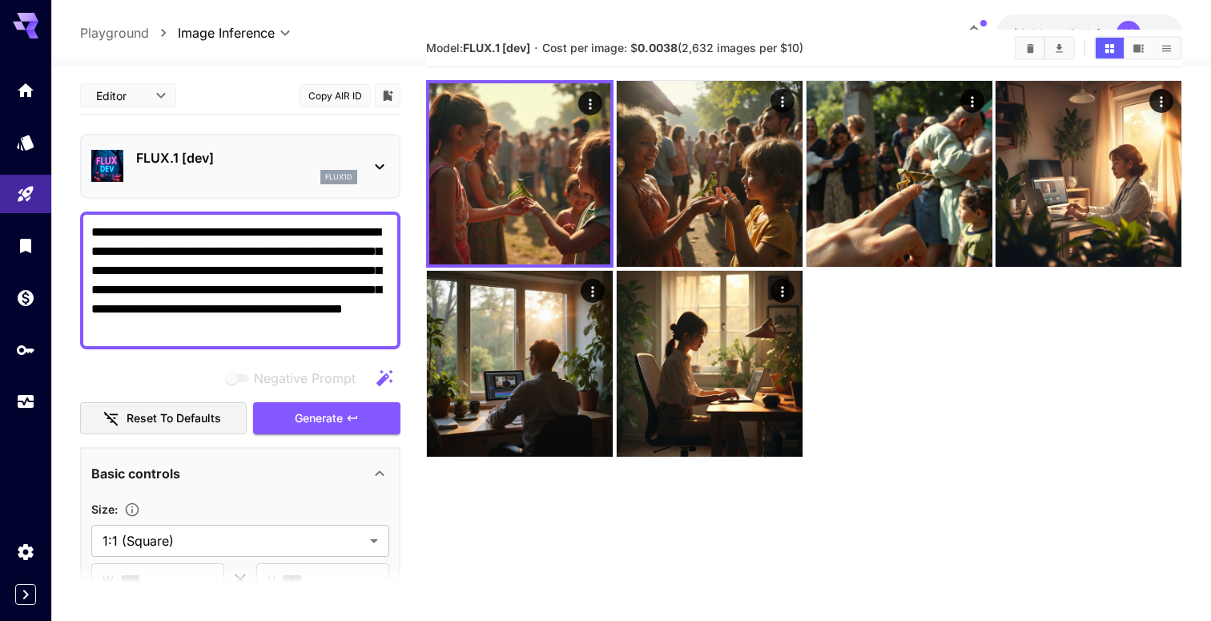
scroll to position [0, 0]
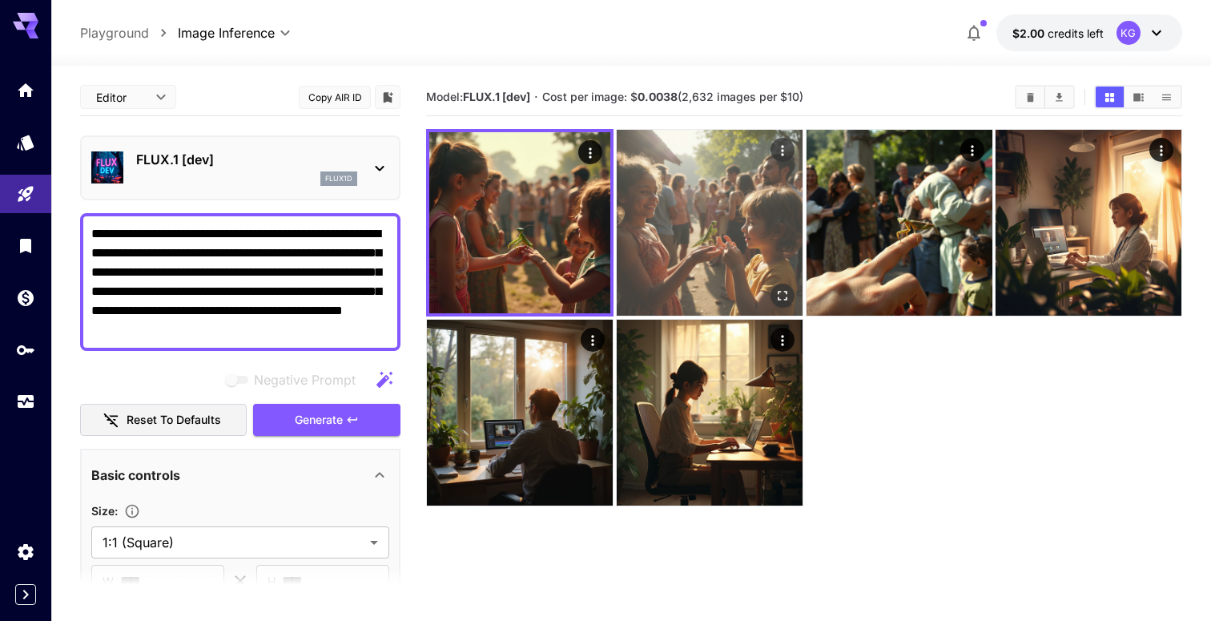
click at [702, 247] on img at bounding box center [710, 223] width 186 height 186
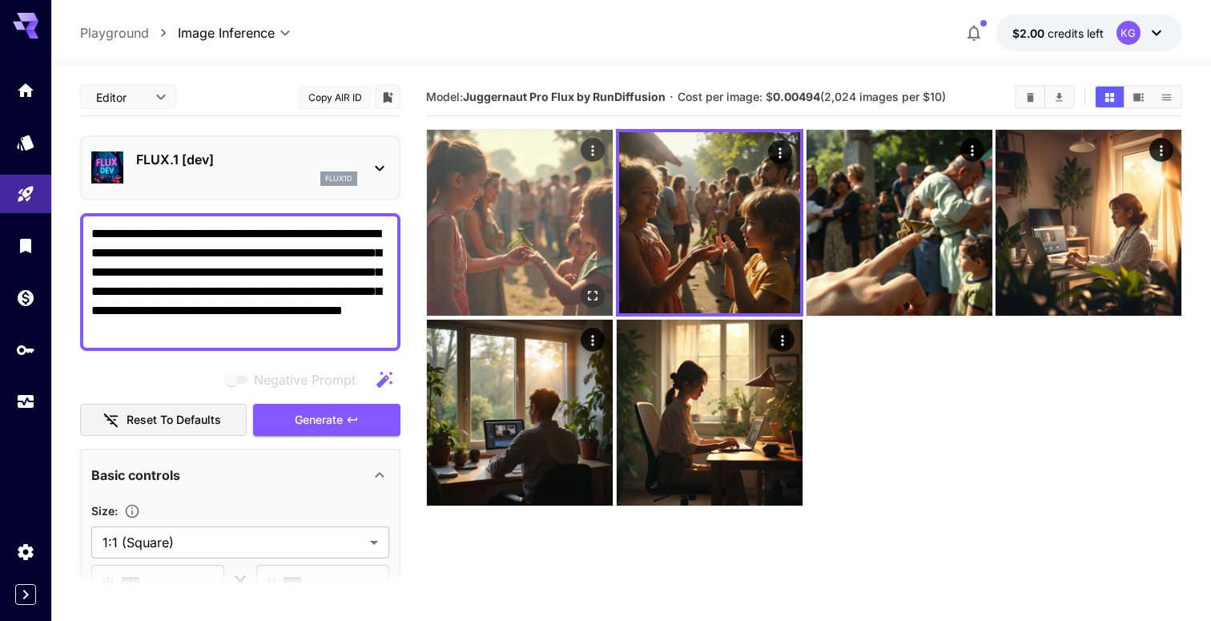
click at [531, 221] on img at bounding box center [520, 223] width 186 height 186
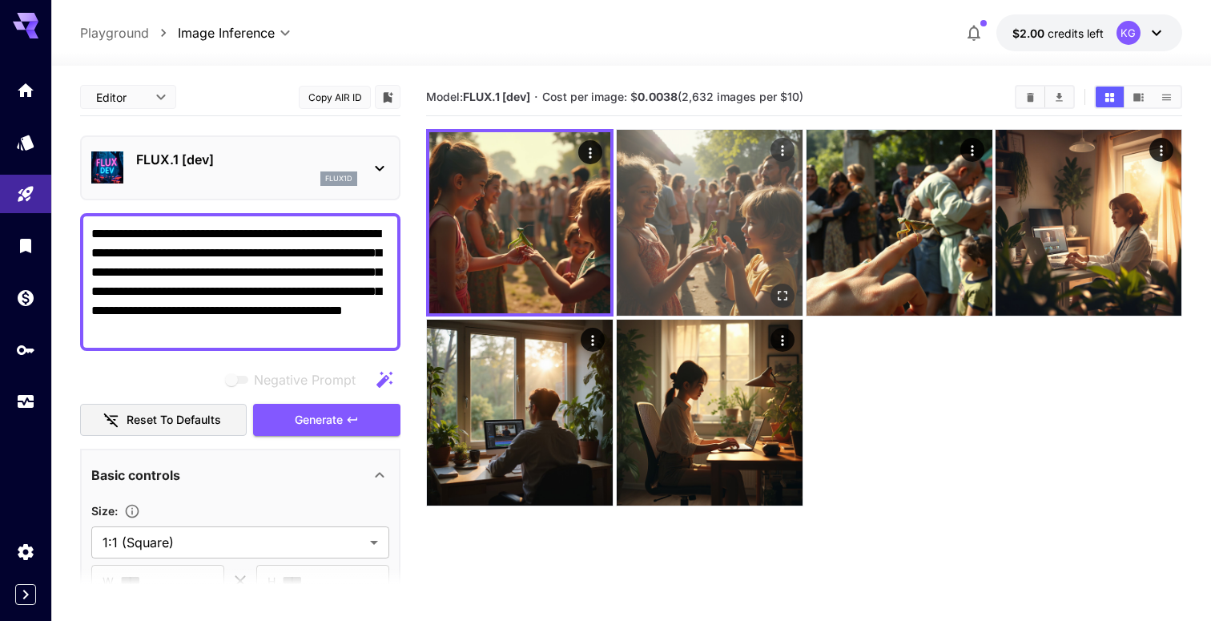
click at [718, 211] on img at bounding box center [710, 223] width 186 height 186
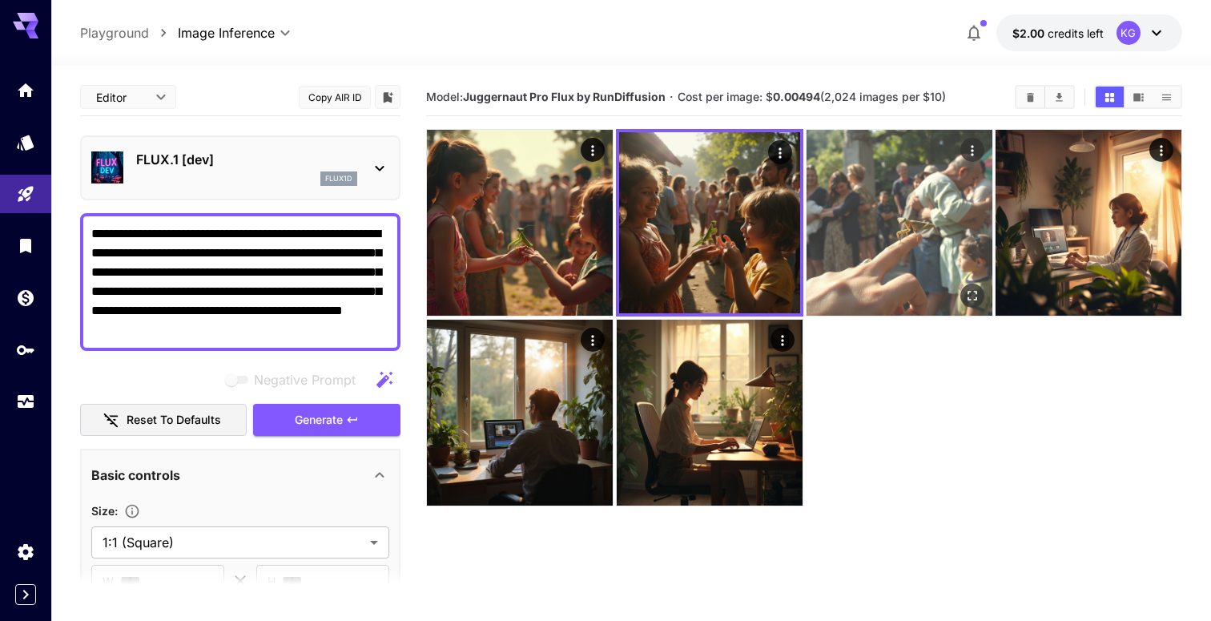
click at [856, 210] on img at bounding box center [899, 223] width 186 height 186
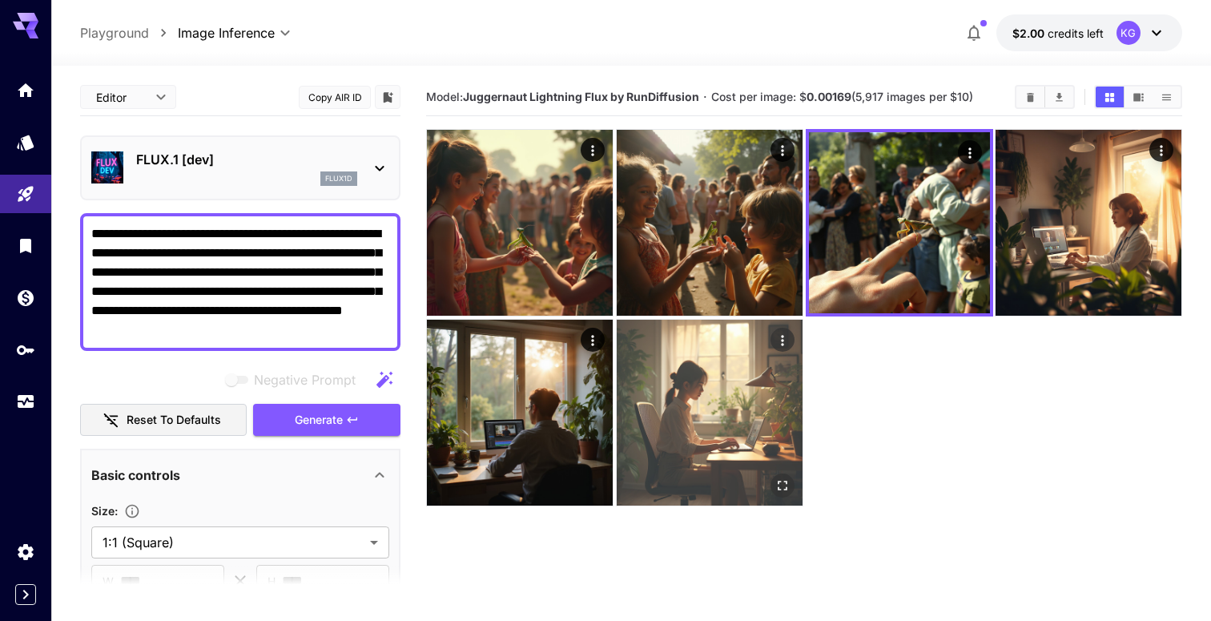
click at [736, 408] on img at bounding box center [710, 412] width 186 height 186
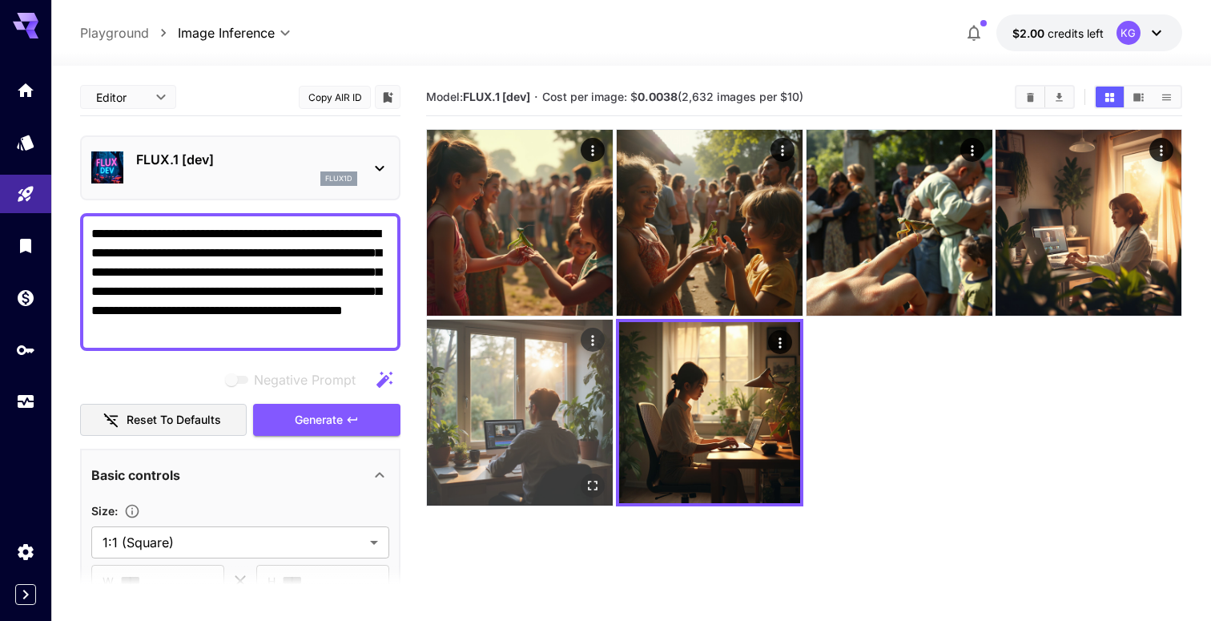
click at [512, 432] on img at bounding box center [520, 412] width 186 height 186
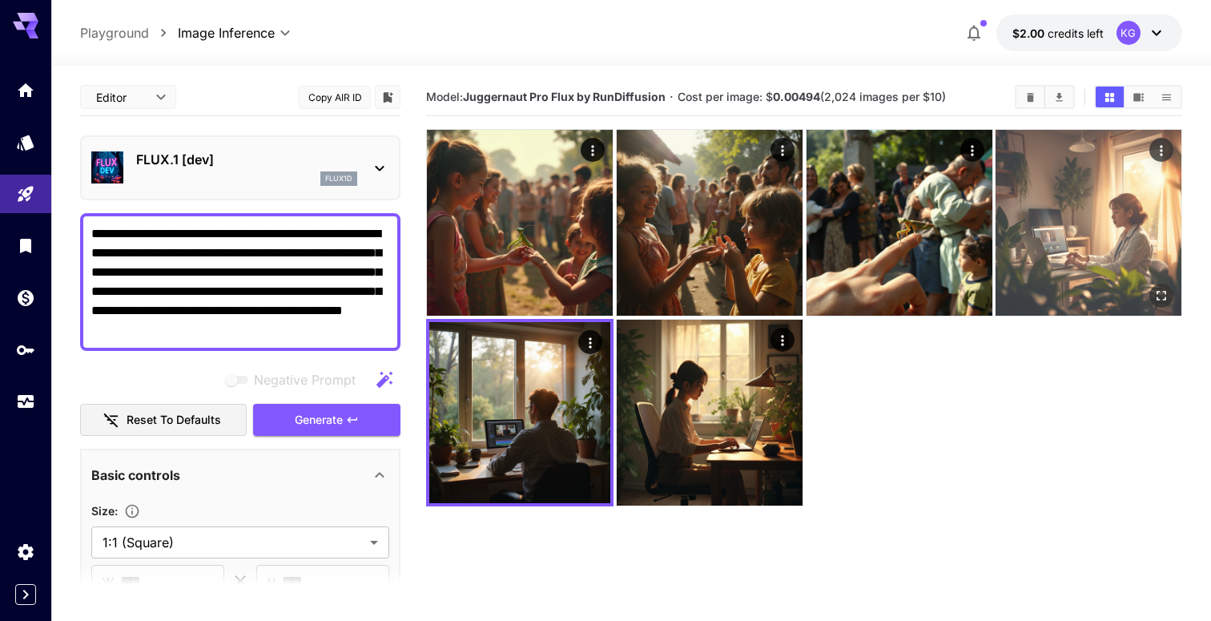
click at [1065, 278] on img at bounding box center [1088, 223] width 186 height 186
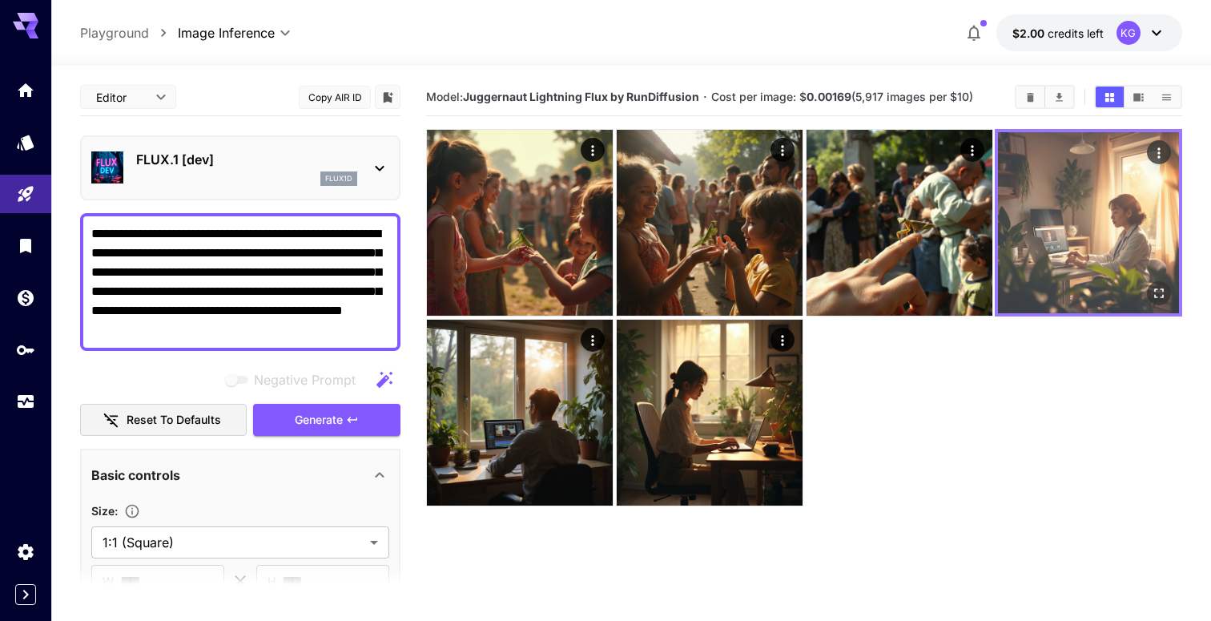
click at [1093, 255] on img at bounding box center [1088, 222] width 181 height 181
click at [1159, 289] on icon "Open in fullscreen" at bounding box center [1159, 293] width 10 height 10
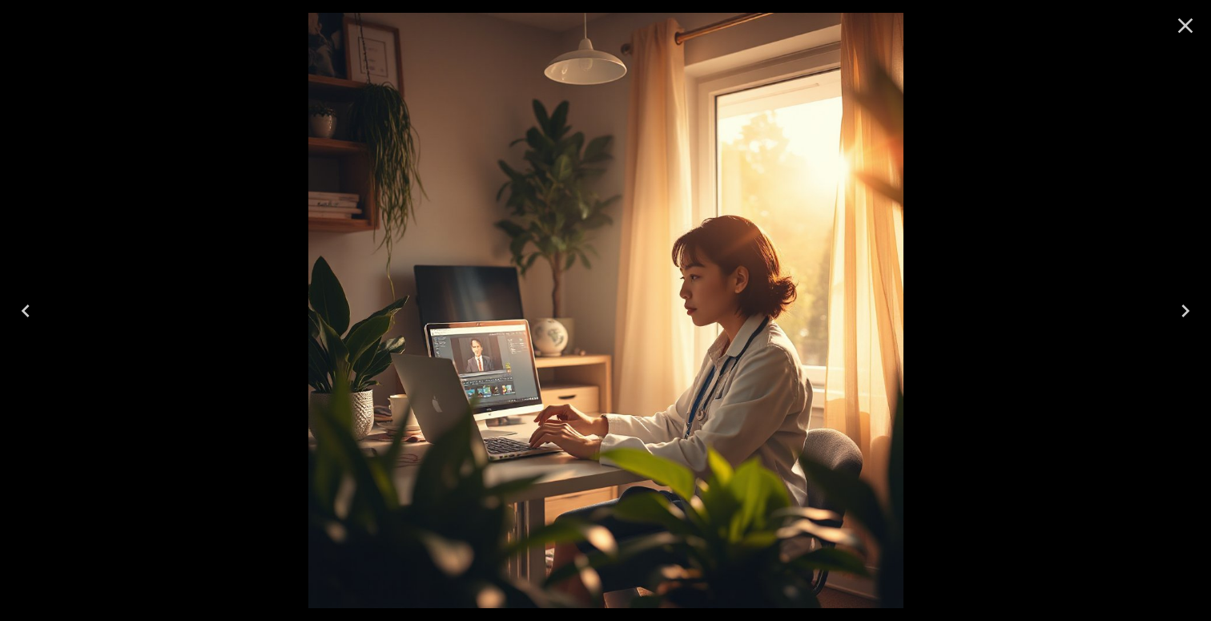
click at [1187, 24] on icon "Close" at bounding box center [1185, 25] width 15 height 15
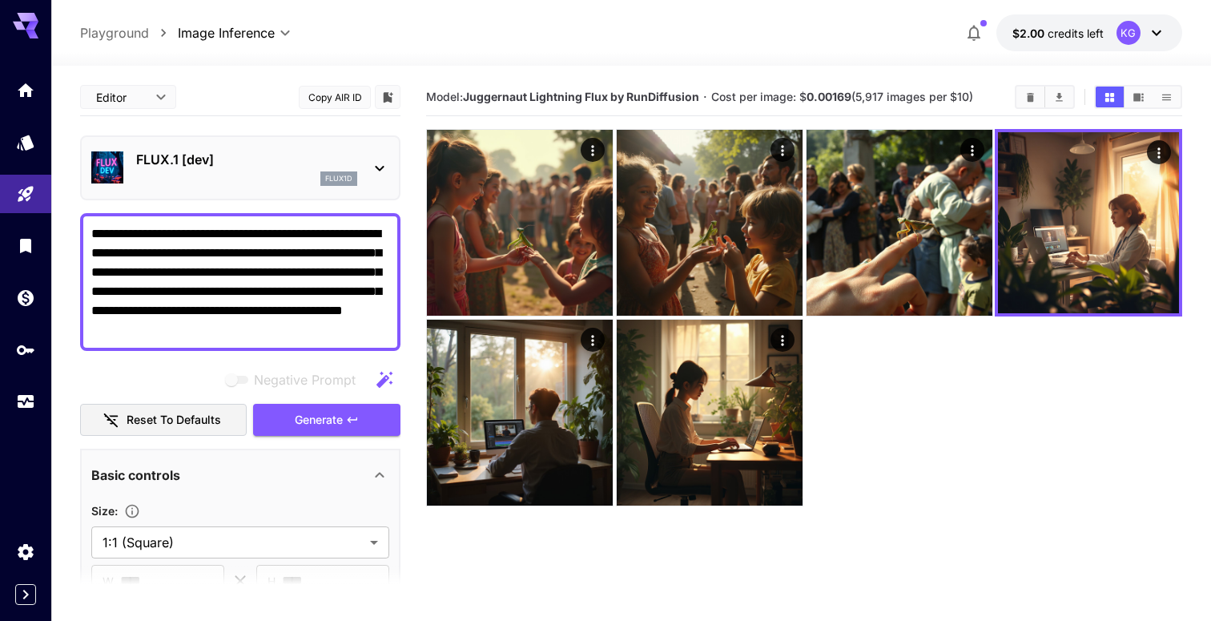
click at [942, 573] on section "Model: Juggernaut Lightning Flux by RunDiffusion · Cost per image: $ 0.00169 (5…" at bounding box center [804, 388] width 756 height 621
click at [314, 167] on p "FLUX.1 [dev]" at bounding box center [246, 159] width 221 height 19
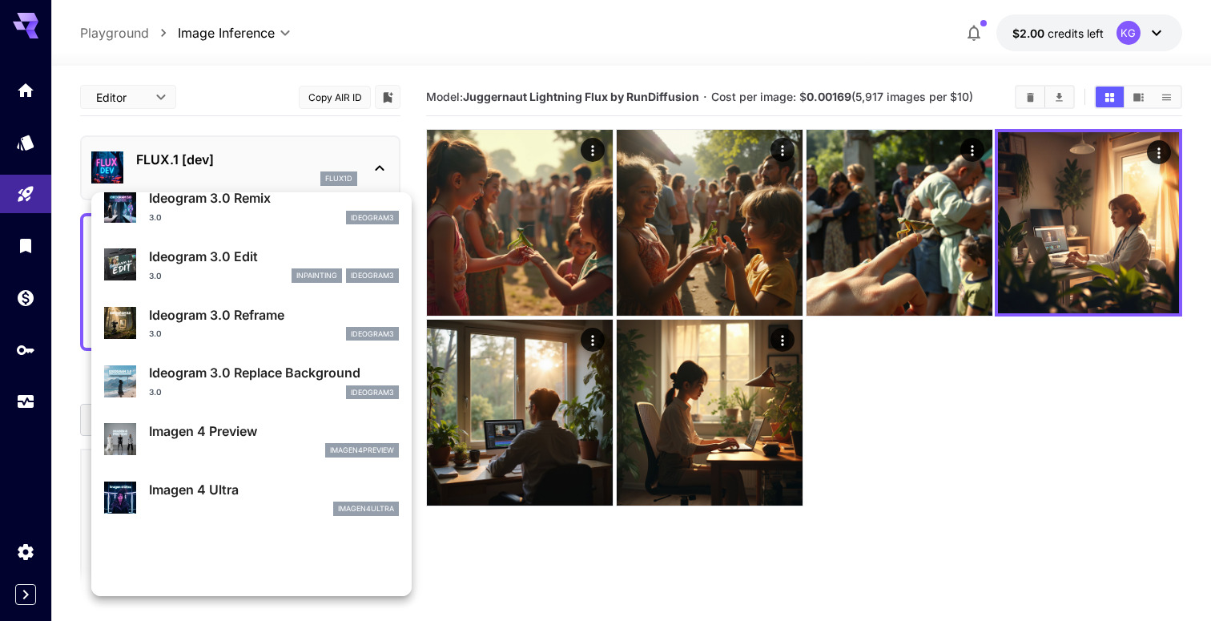
scroll to position [514, 0]
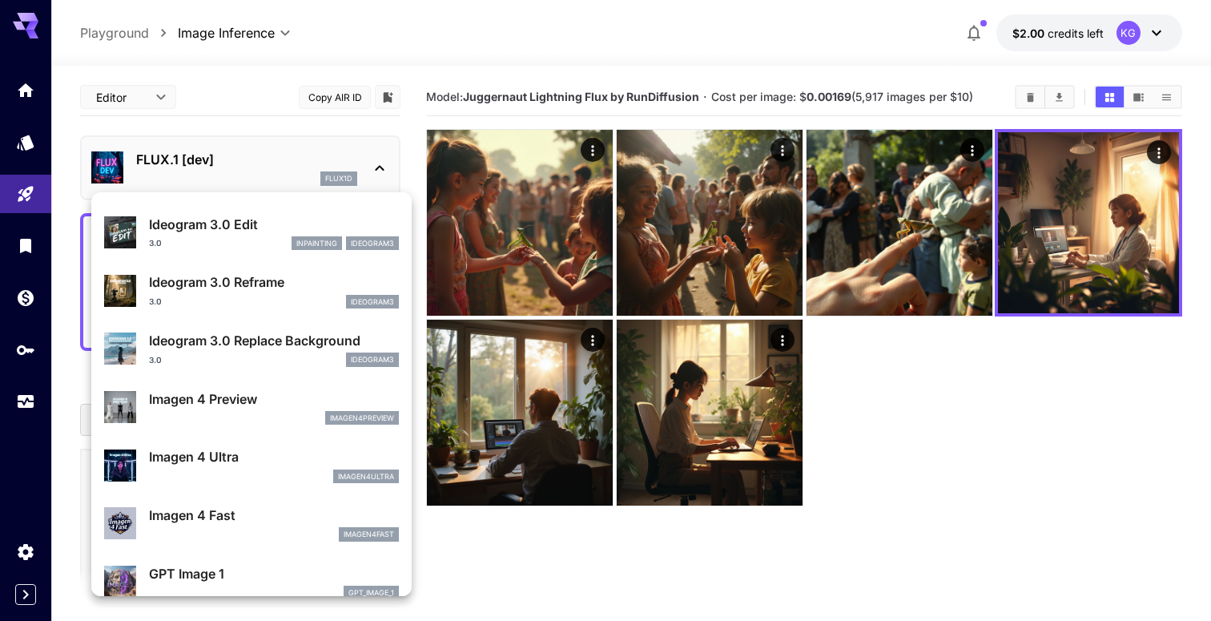
click at [241, 404] on p "Imagen 4 Preview" at bounding box center [274, 398] width 250 height 19
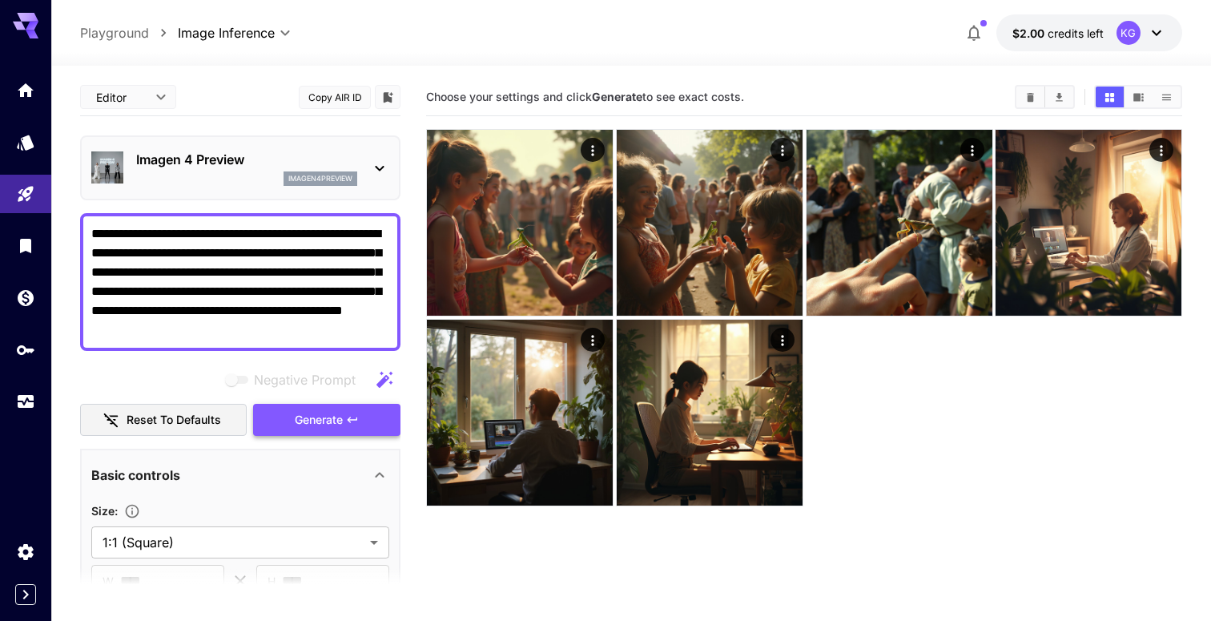
click at [336, 417] on span "Generate" at bounding box center [319, 420] width 48 height 20
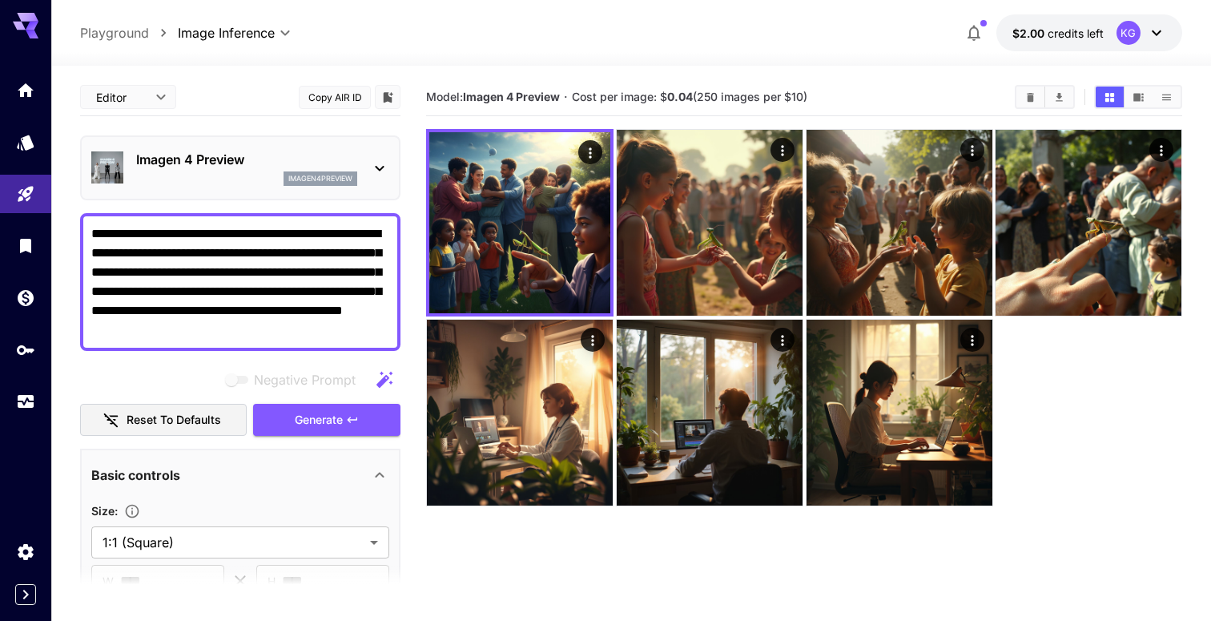
click at [371, 154] on div "Imagen 4 Preview imagen4preview" at bounding box center [240, 167] width 298 height 49
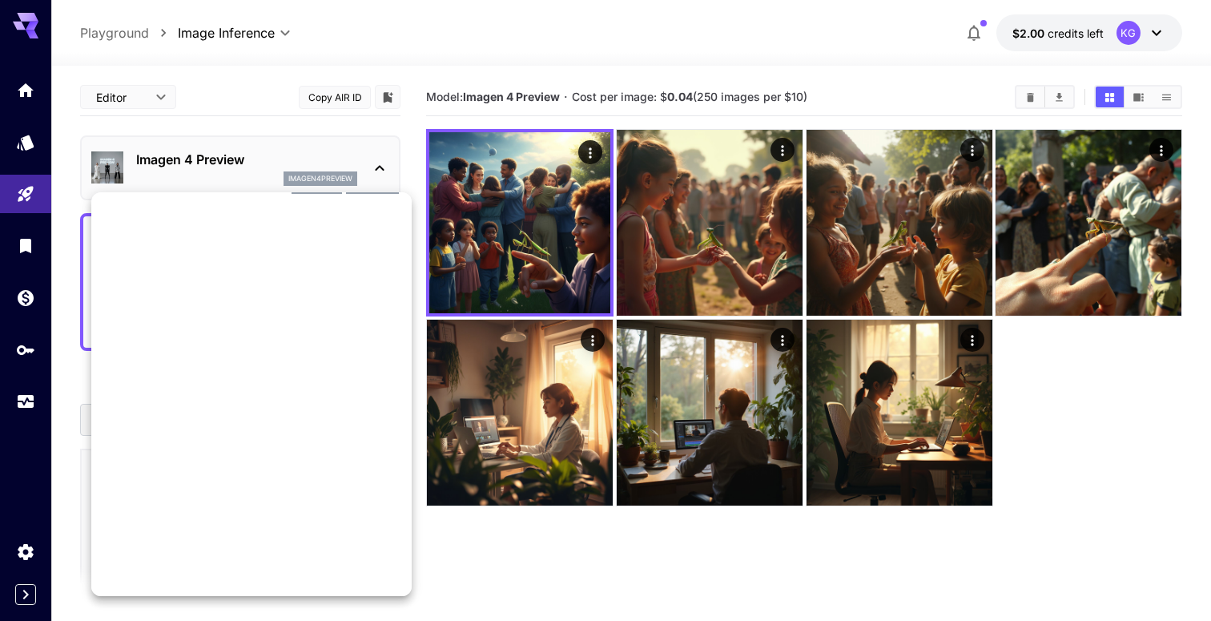
scroll to position [1120, 0]
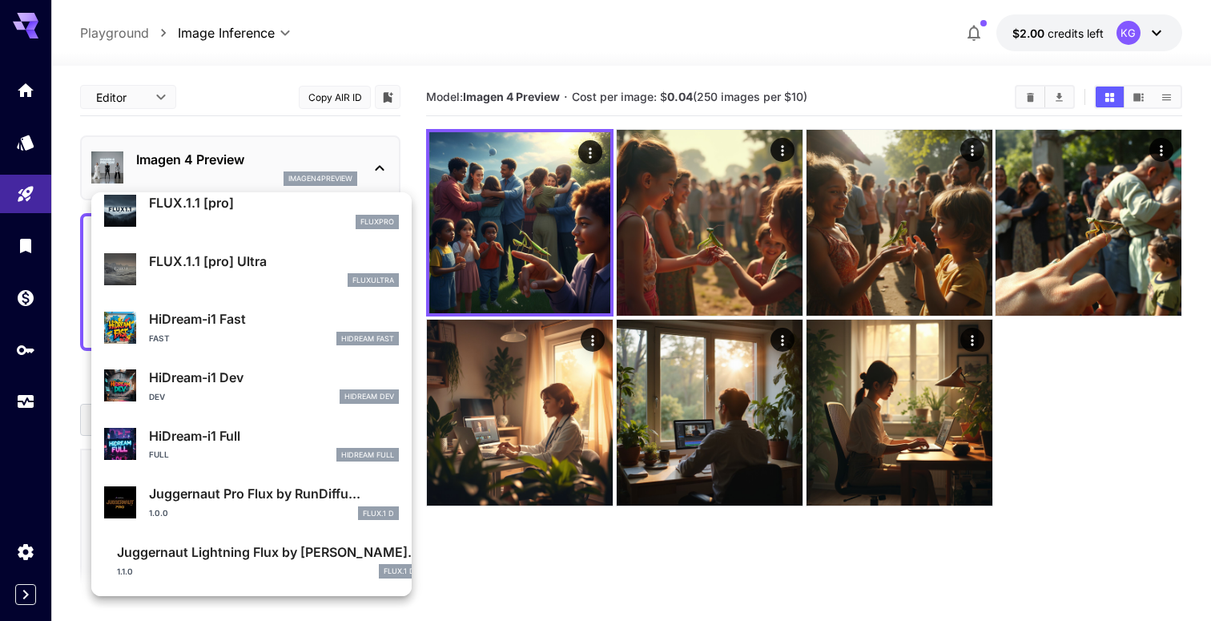
click at [280, 500] on p "Juggernaut Pro Flux by RunDiffu..." at bounding box center [274, 493] width 250 height 19
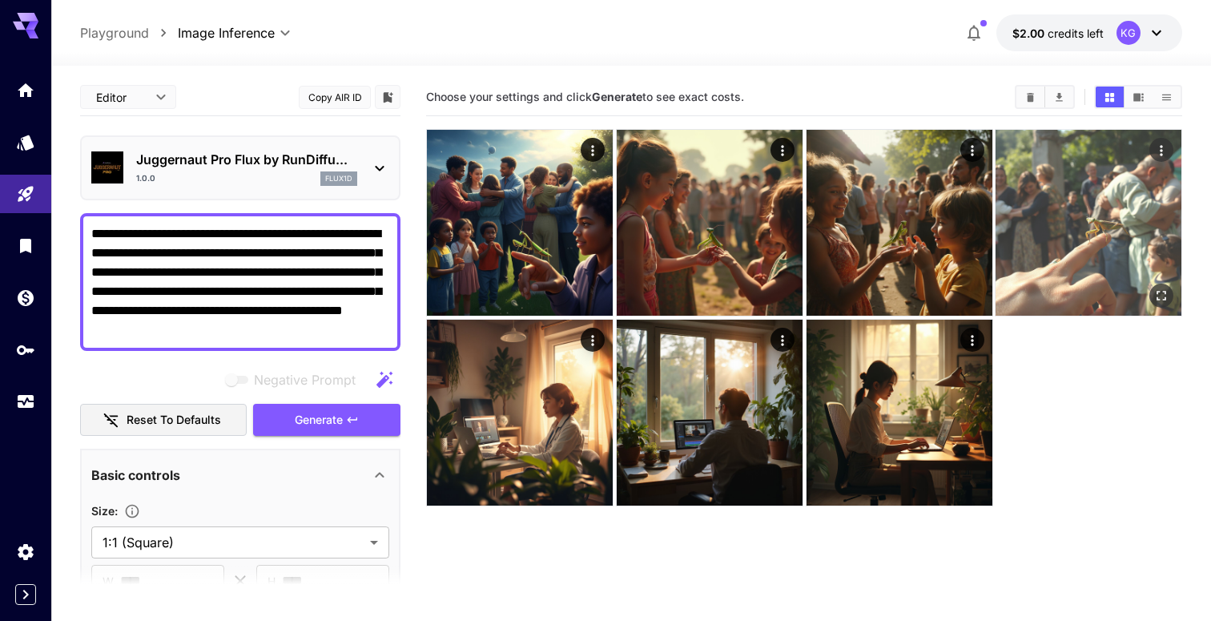
click at [1095, 198] on img at bounding box center [1088, 223] width 186 height 186
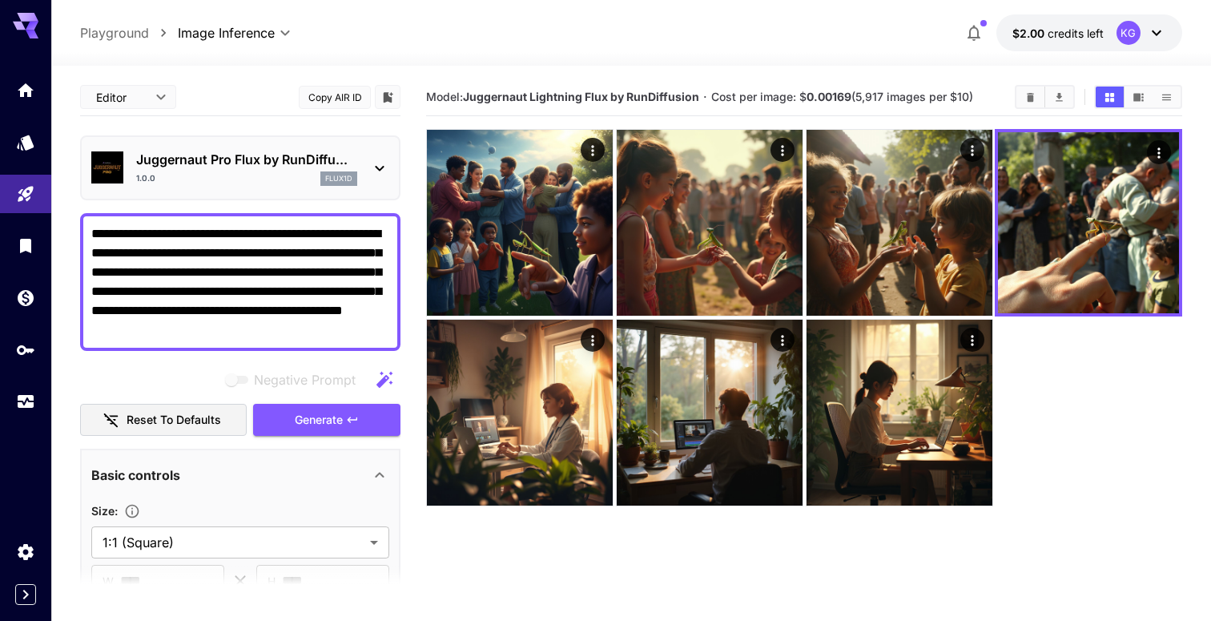
click at [234, 170] on div "Juggernaut Pro Flux by RunDiffu... 1.0.0 flux1d" at bounding box center [246, 168] width 221 height 36
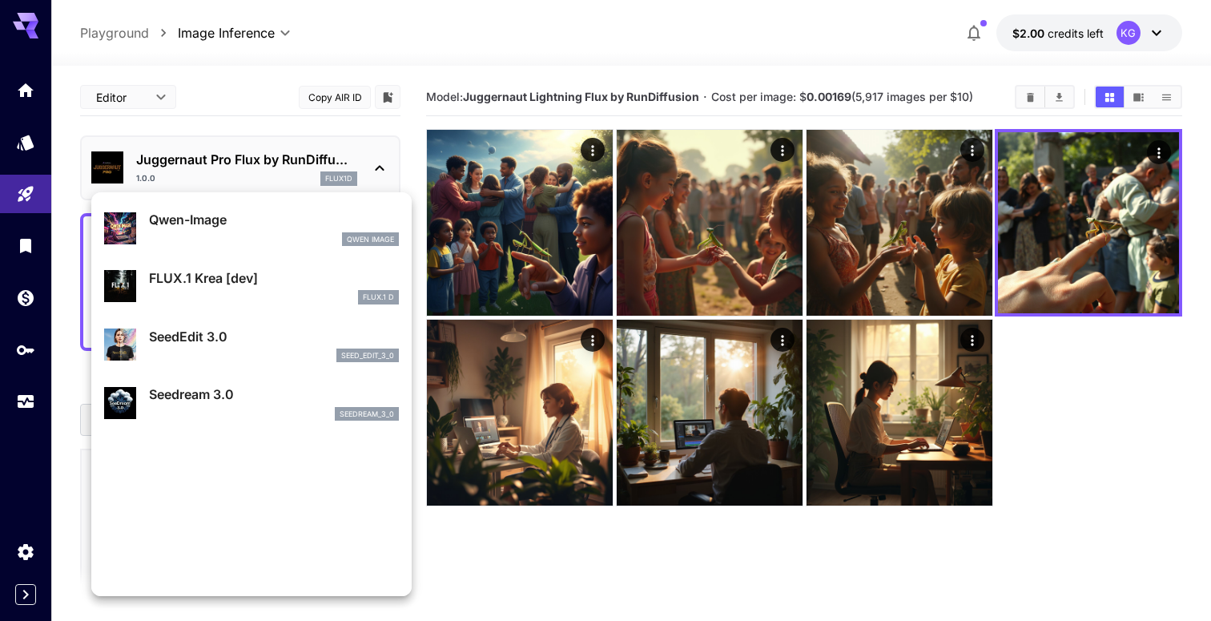
scroll to position [1120, 0]
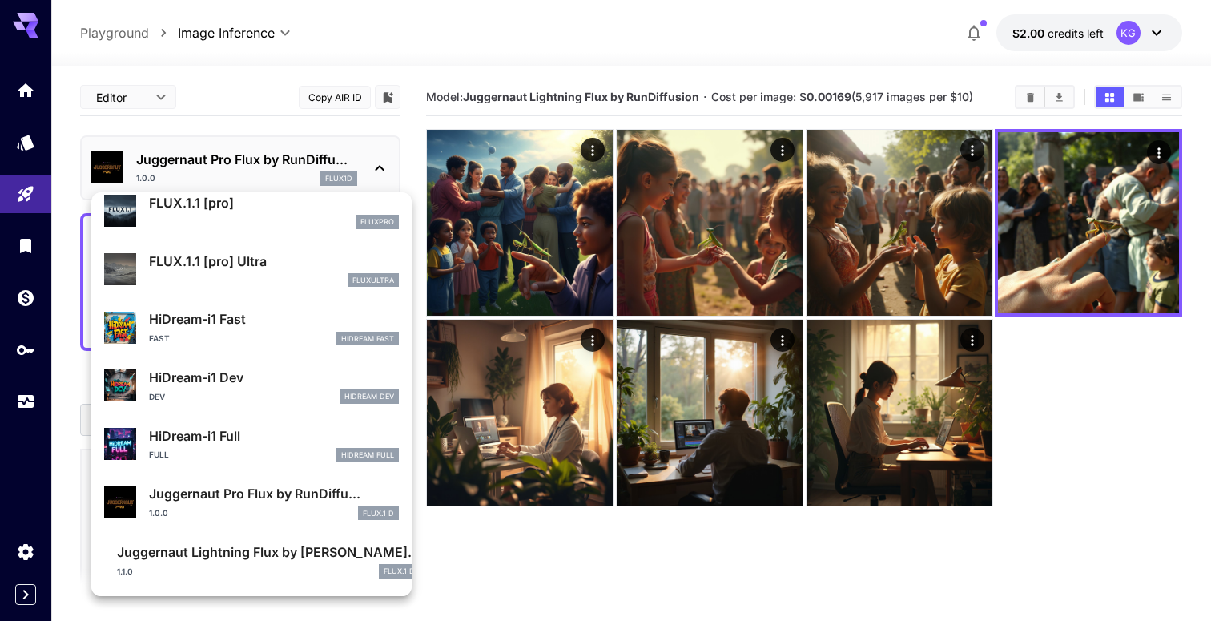
click at [247, 564] on div "1.1.0 FLUX.1 D" at bounding box center [268, 571] width 303 height 14
type input "*"
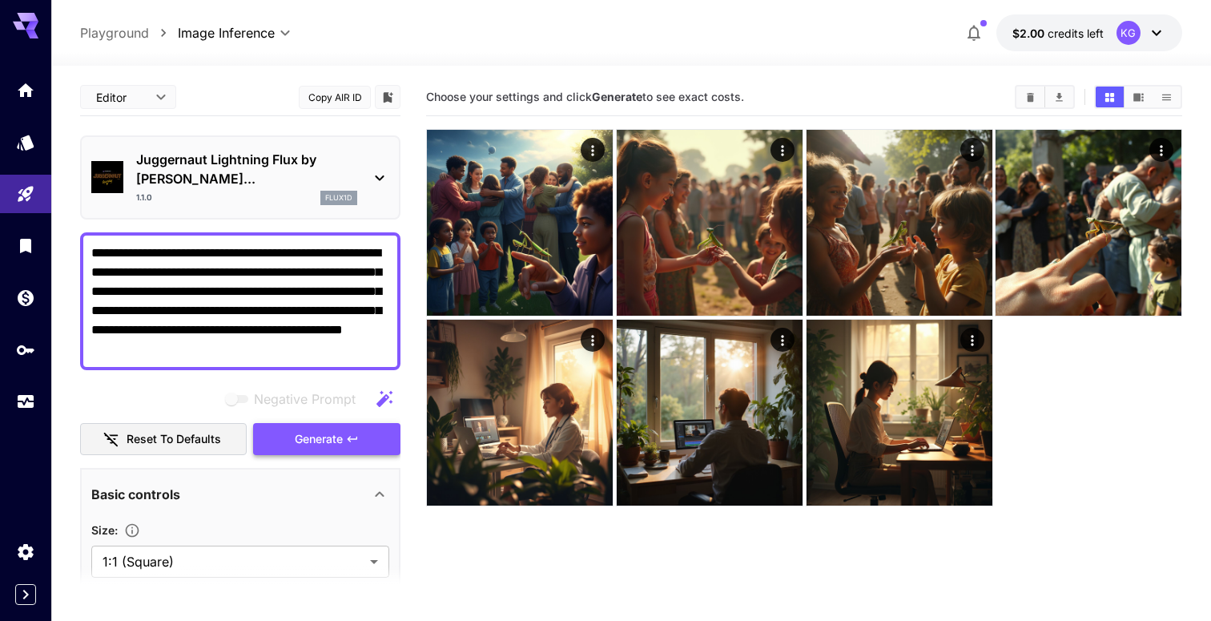
click at [340, 429] on span "Generate" at bounding box center [319, 439] width 48 height 20
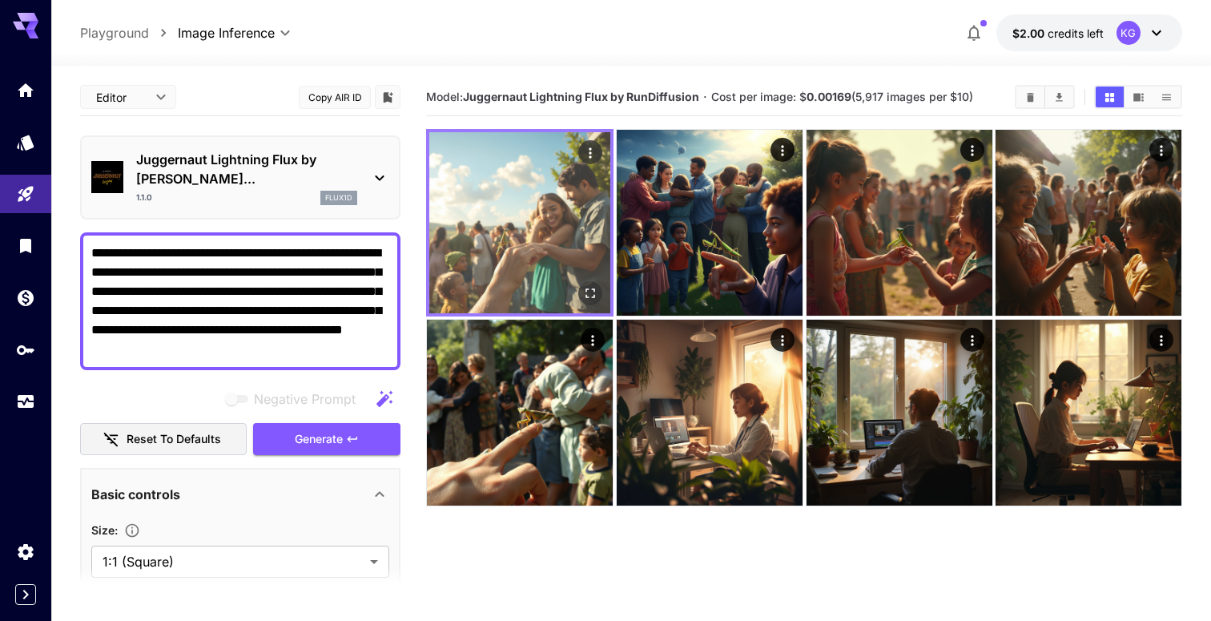
click at [546, 225] on img at bounding box center [519, 222] width 181 height 181
click at [575, 272] on img at bounding box center [519, 222] width 181 height 181
click at [592, 287] on icon "Open in fullscreen" at bounding box center [590, 293] width 16 height 16
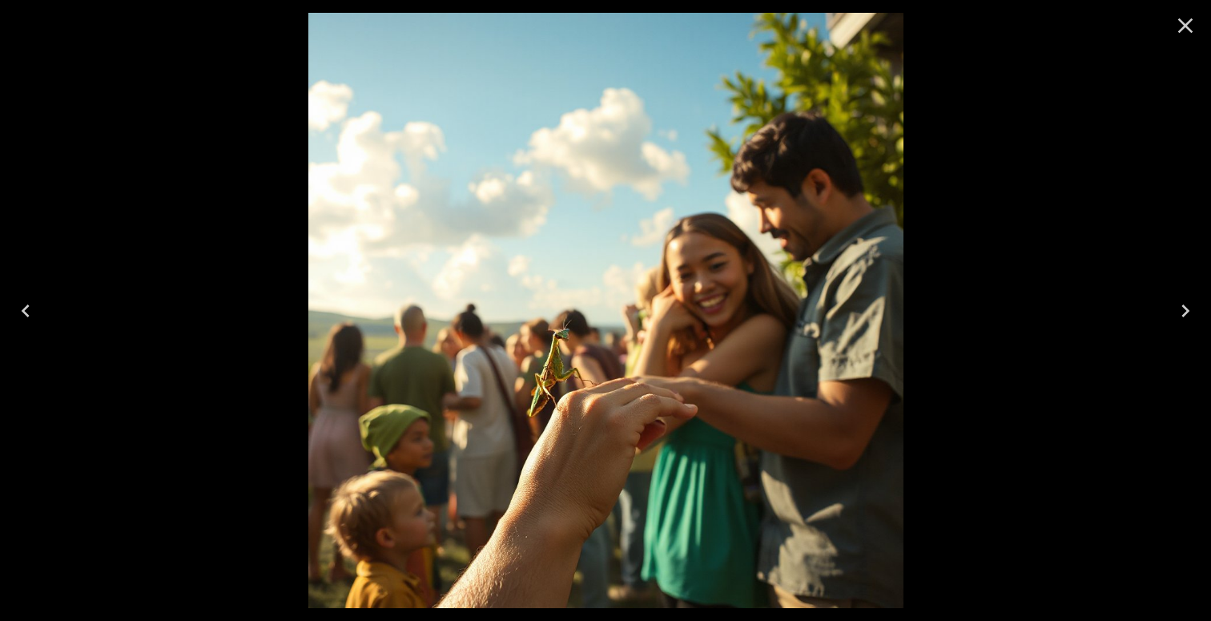
click at [1183, 26] on icon "Close" at bounding box center [1185, 25] width 15 height 15
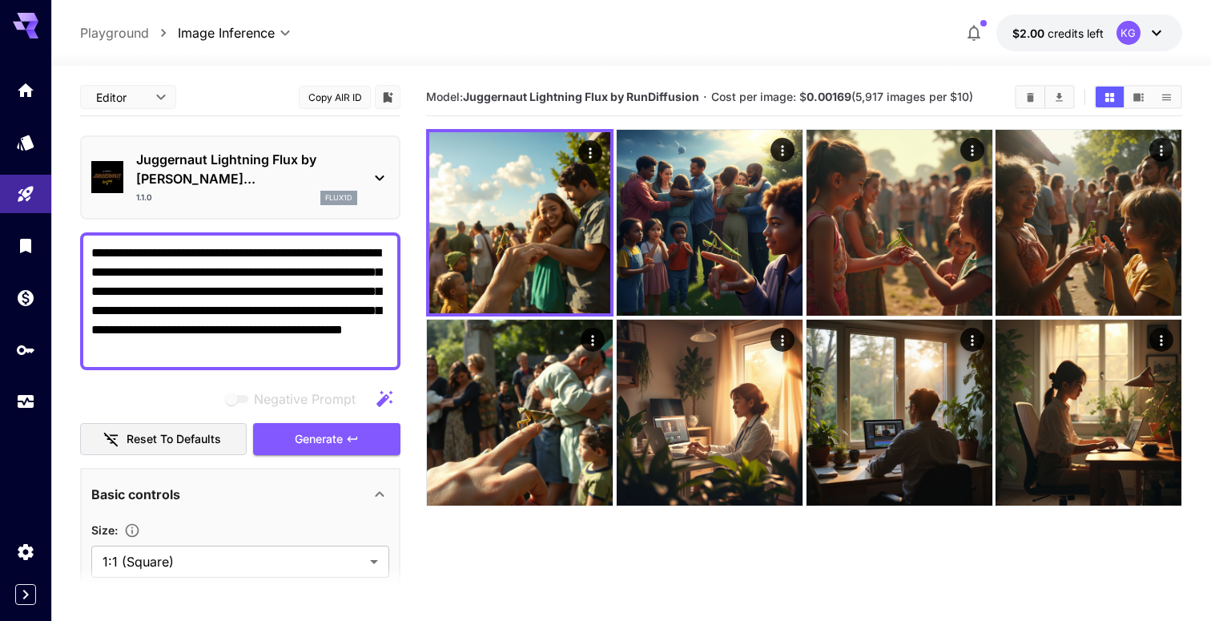
click at [204, 287] on textarea "**********" at bounding box center [240, 300] width 298 height 115
paste textarea
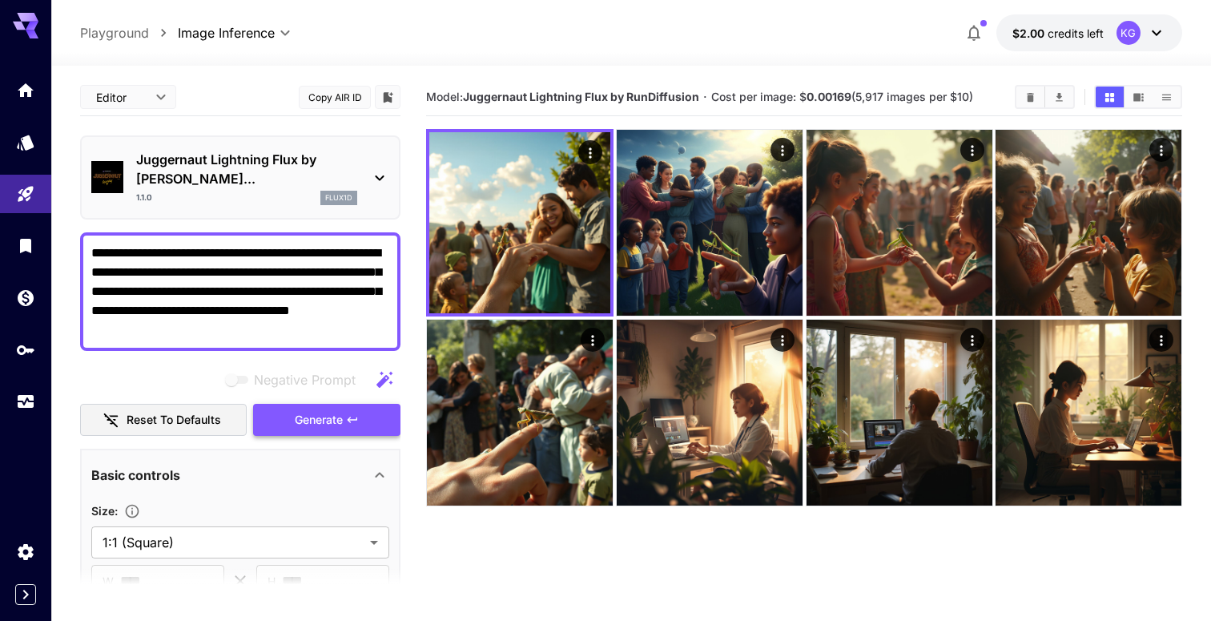
click at [314, 410] on span "Generate" at bounding box center [319, 420] width 48 height 20
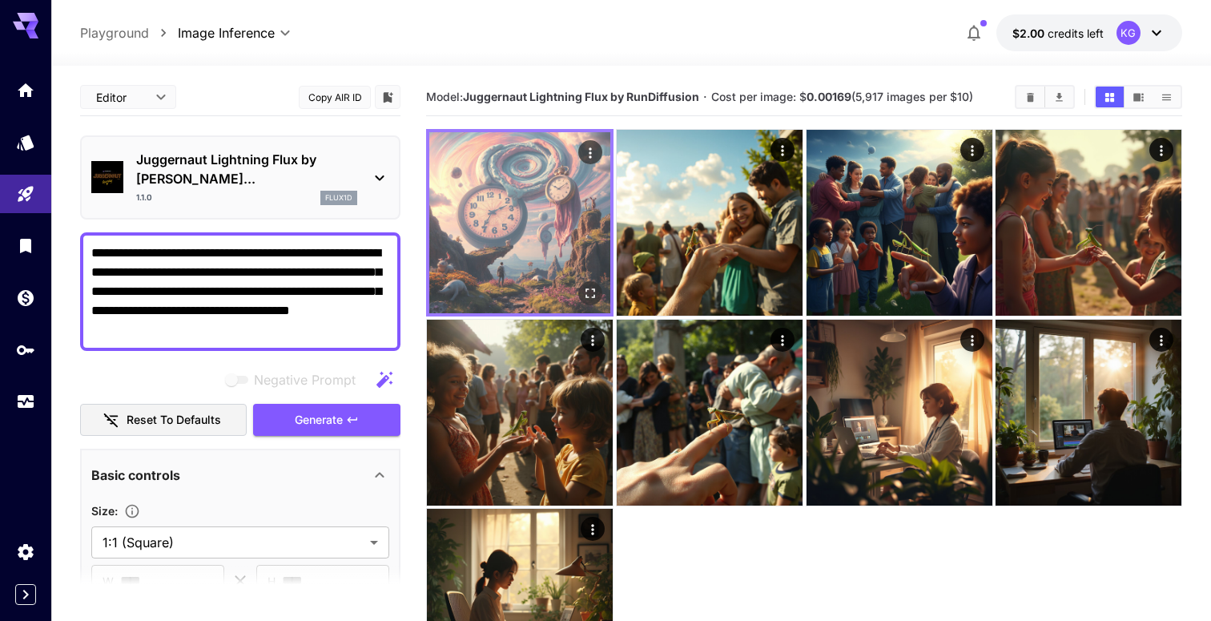
click at [502, 220] on img at bounding box center [519, 222] width 181 height 181
click at [578, 289] on div "Open in fullscreen" at bounding box center [590, 293] width 24 height 24
click at [594, 294] on icon "Open in fullscreen" at bounding box center [590, 293] width 10 height 10
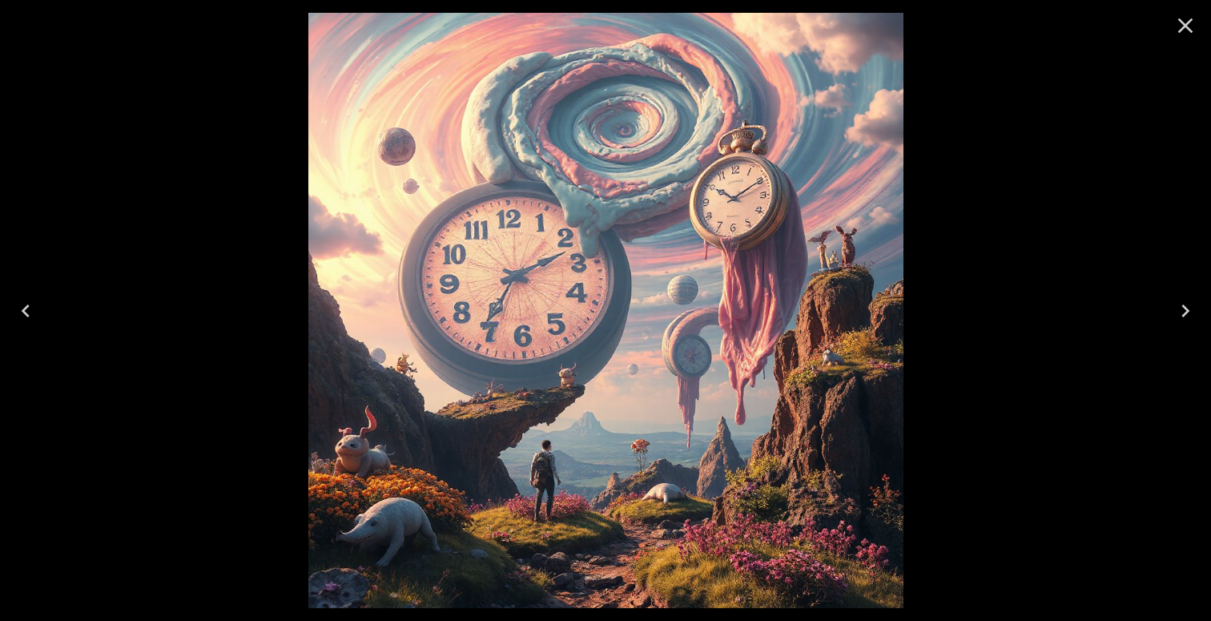
click at [1181, 21] on icon "Close" at bounding box center [1185, 25] width 15 height 15
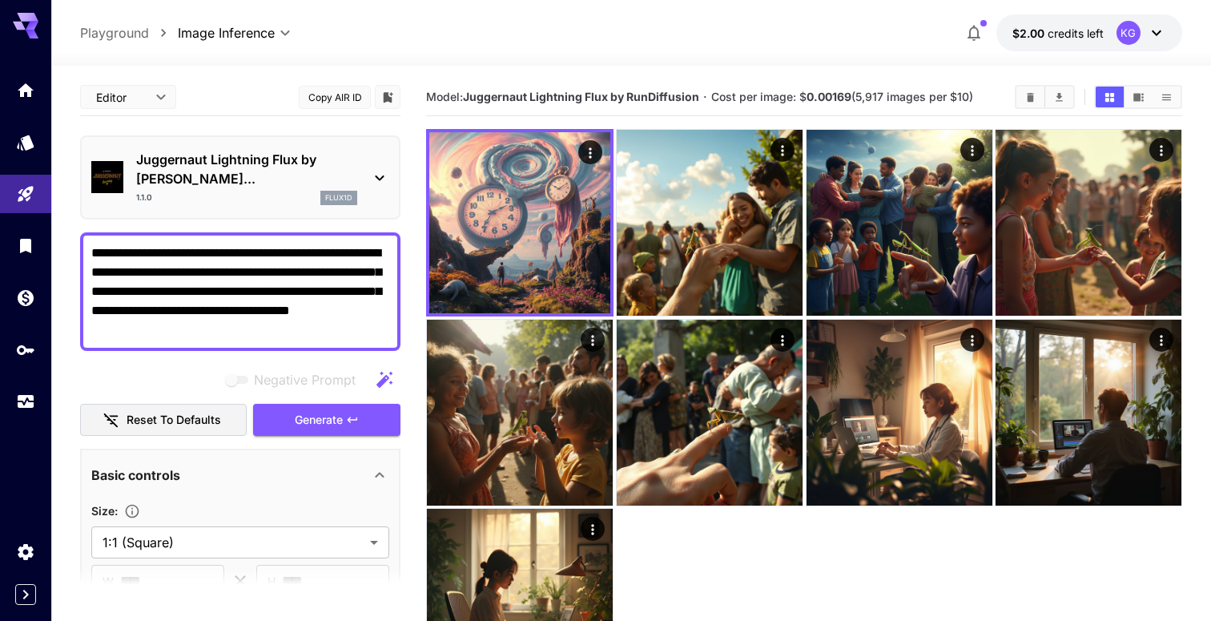
click at [162, 247] on textarea "**********" at bounding box center [240, 291] width 298 height 96
click at [145, 255] on textarea "**********" at bounding box center [240, 291] width 298 height 96
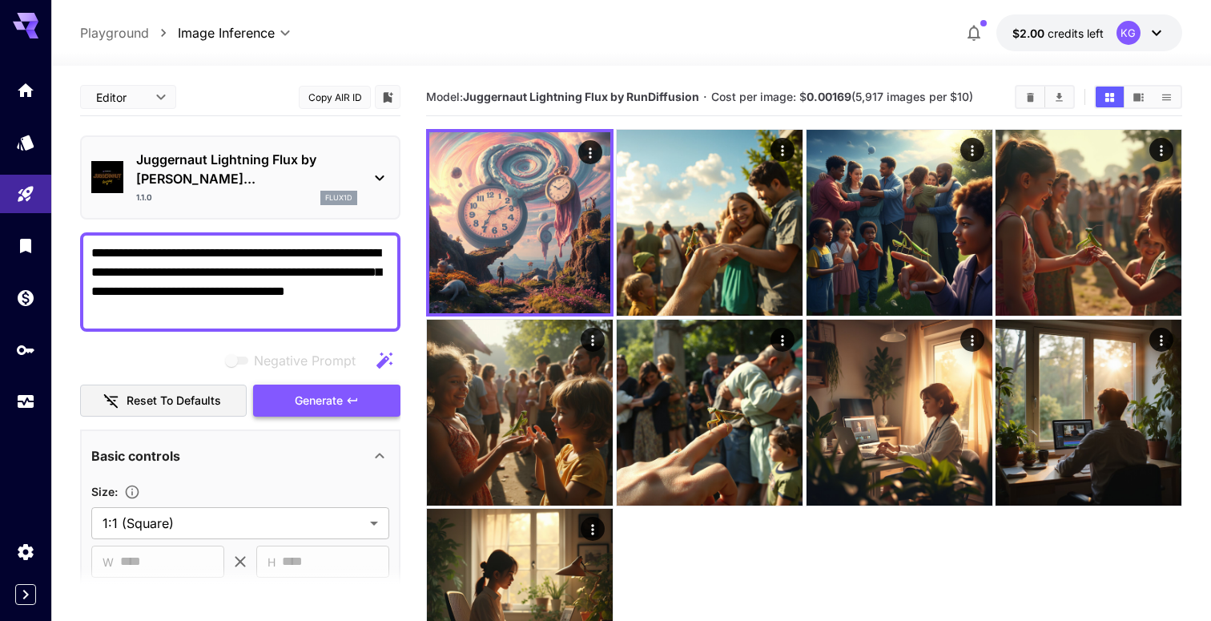
click at [331, 391] on span "Generate" at bounding box center [319, 401] width 48 height 20
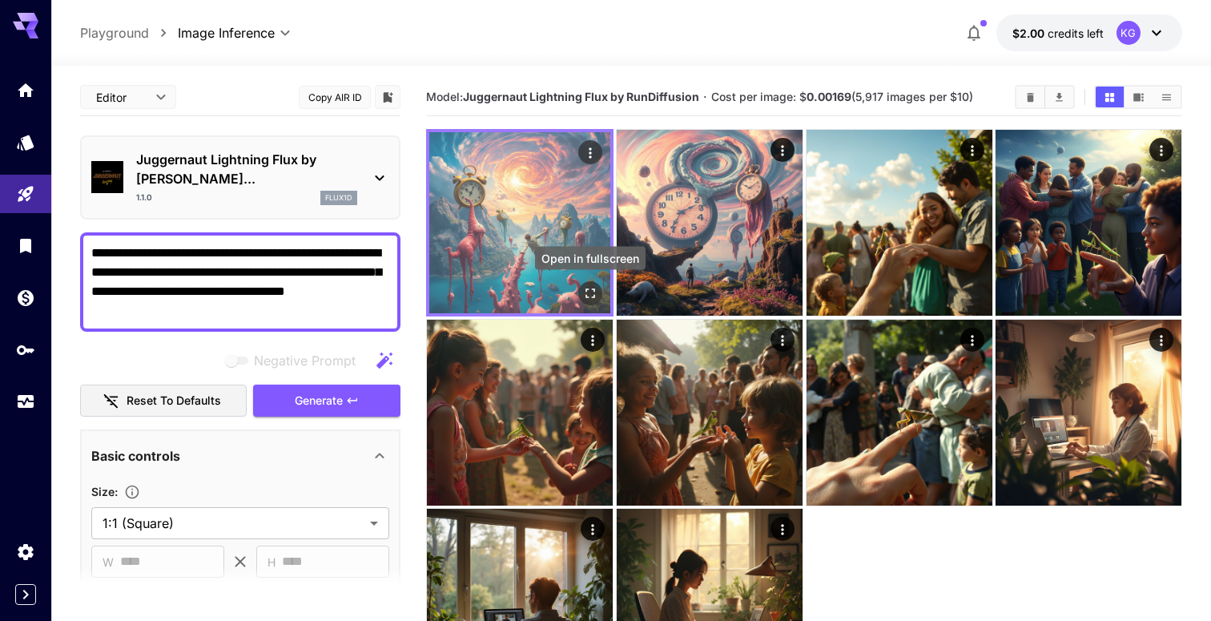
click at [593, 288] on icon "Open in fullscreen" at bounding box center [590, 293] width 10 height 10
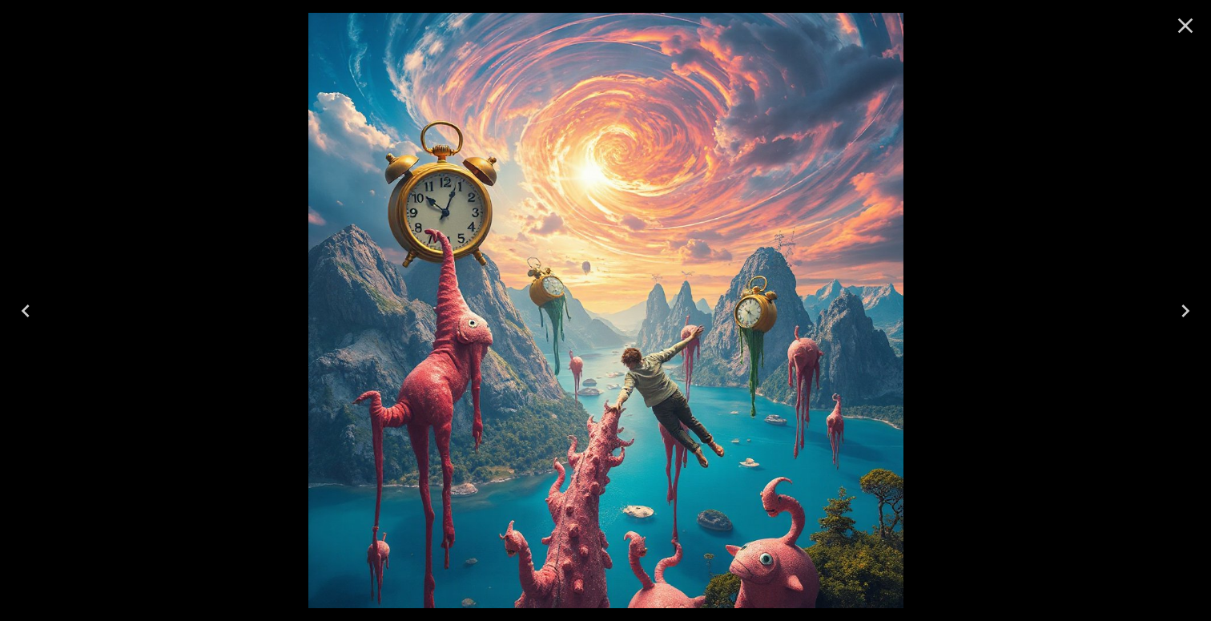
click at [1191, 21] on icon "Close" at bounding box center [1185, 26] width 26 height 26
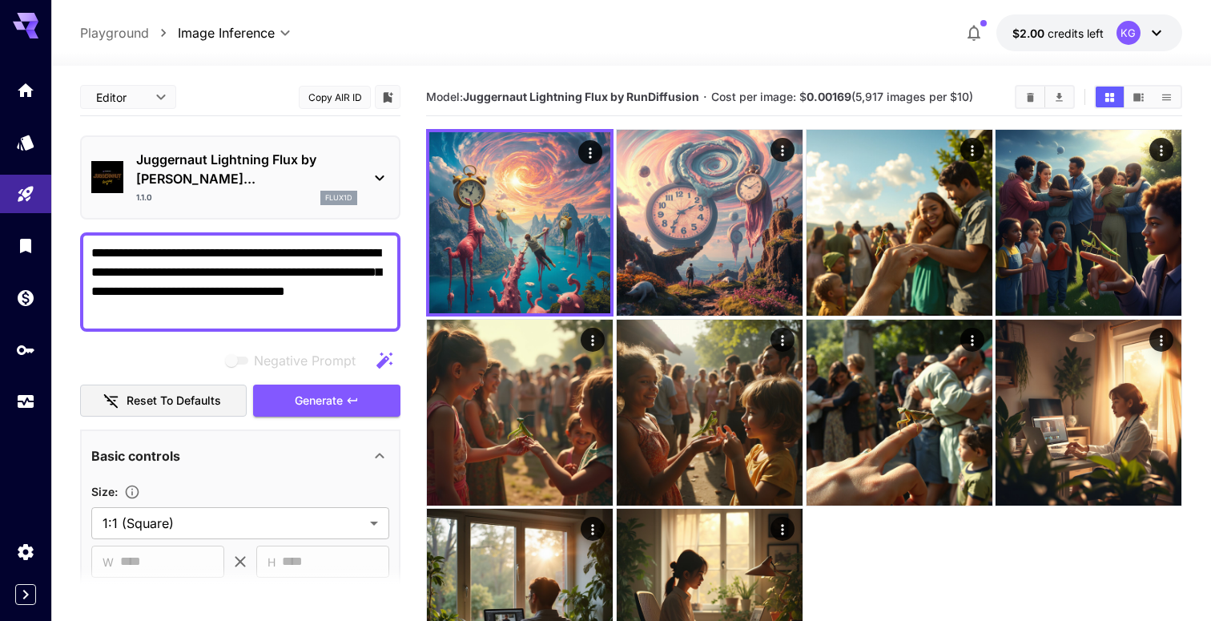
click at [269, 263] on textarea "**********" at bounding box center [240, 281] width 298 height 77
paste textarea "**********"
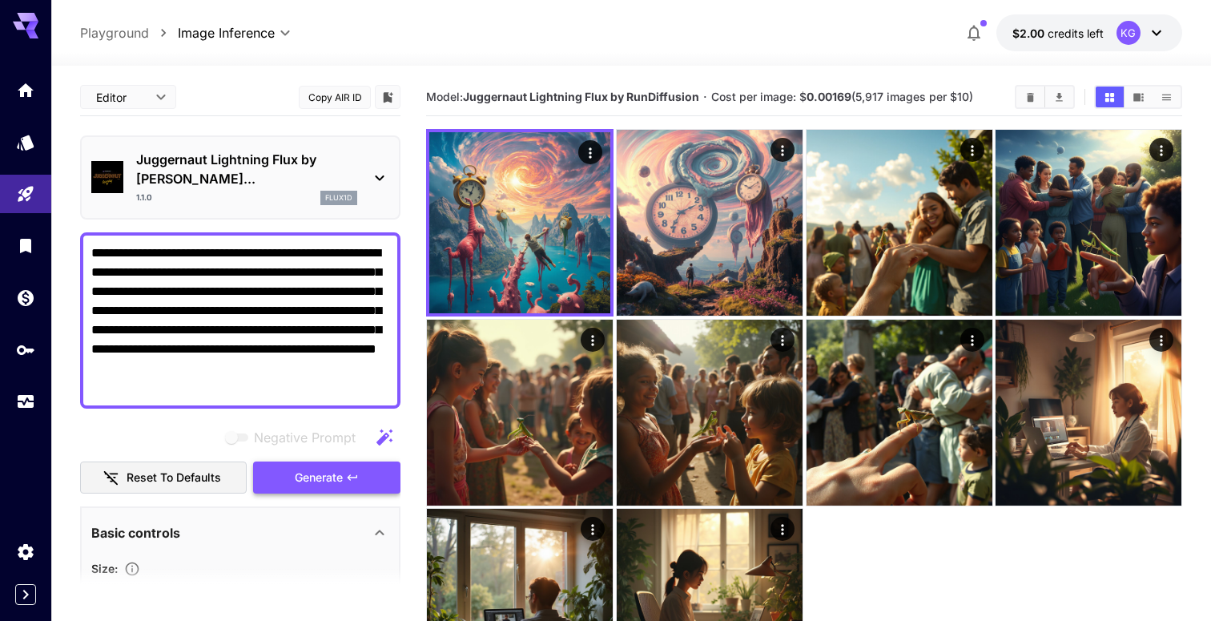
click at [312, 468] on span "Generate" at bounding box center [319, 478] width 48 height 20
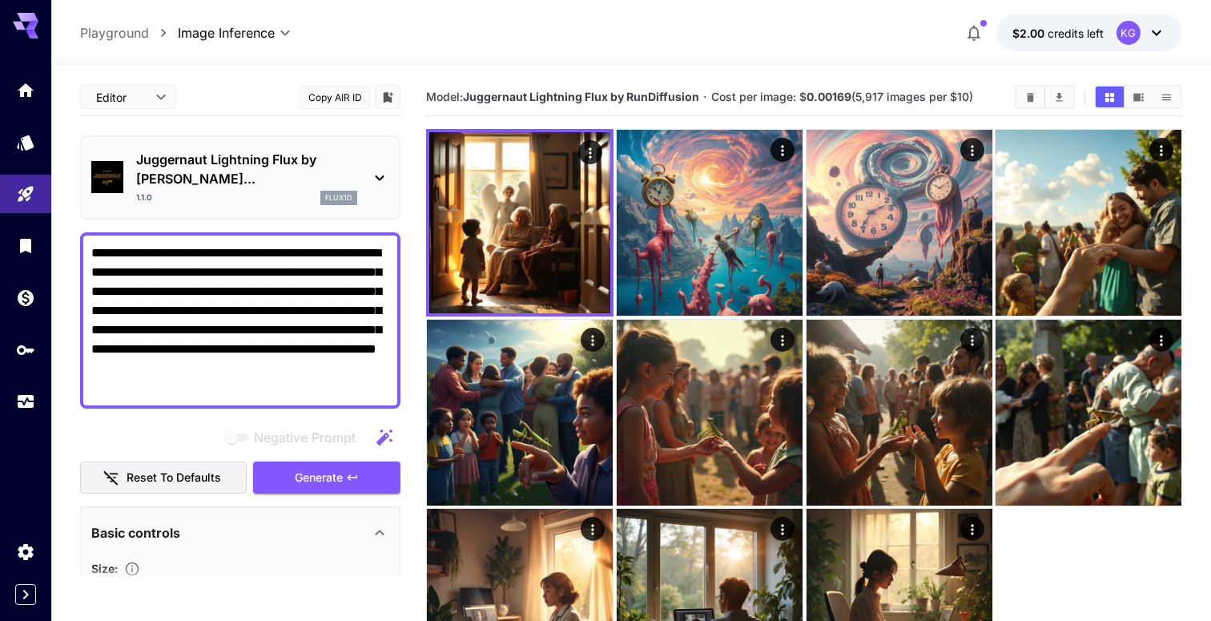
click at [151, 251] on textarea "**********" at bounding box center [240, 320] width 298 height 154
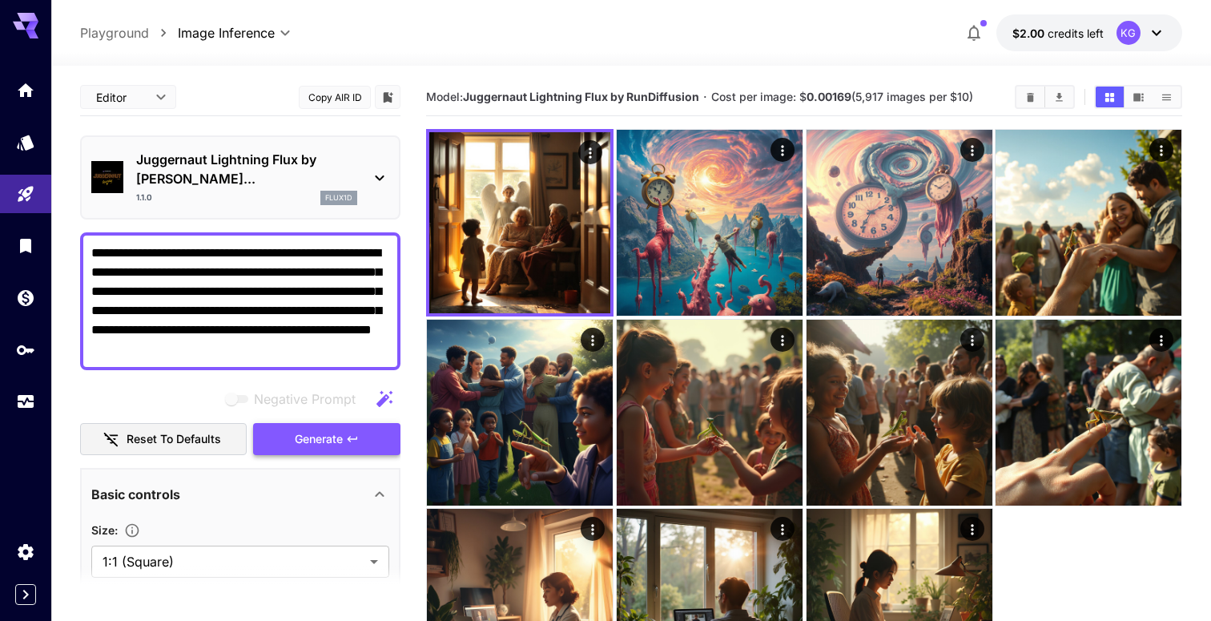
click at [328, 429] on span "Generate" at bounding box center [319, 439] width 48 height 20
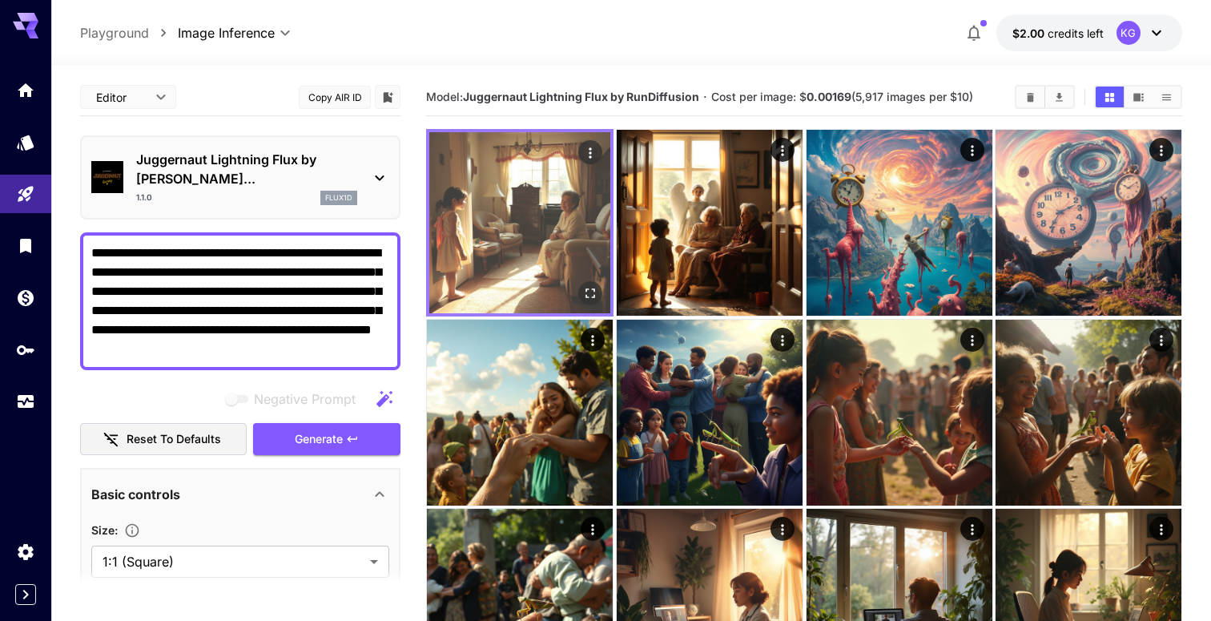
click at [581, 258] on img at bounding box center [519, 222] width 181 height 181
click at [586, 291] on icon "Open in fullscreen" at bounding box center [590, 293] width 16 height 16
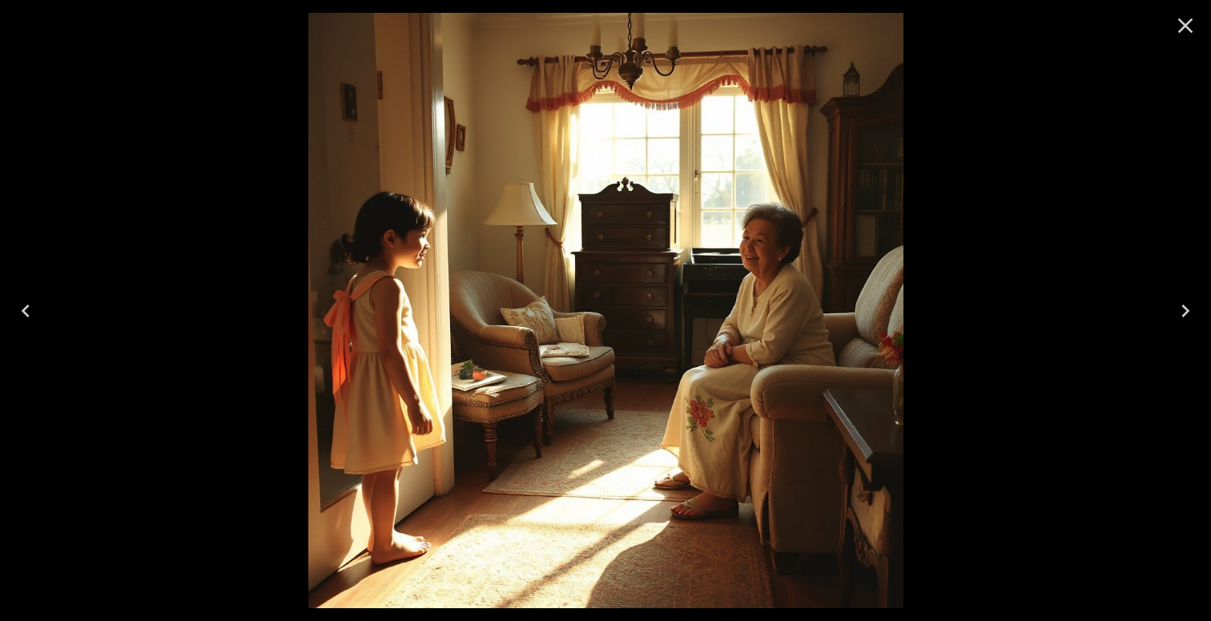
click at [1181, 29] on icon "Close" at bounding box center [1185, 25] width 15 height 15
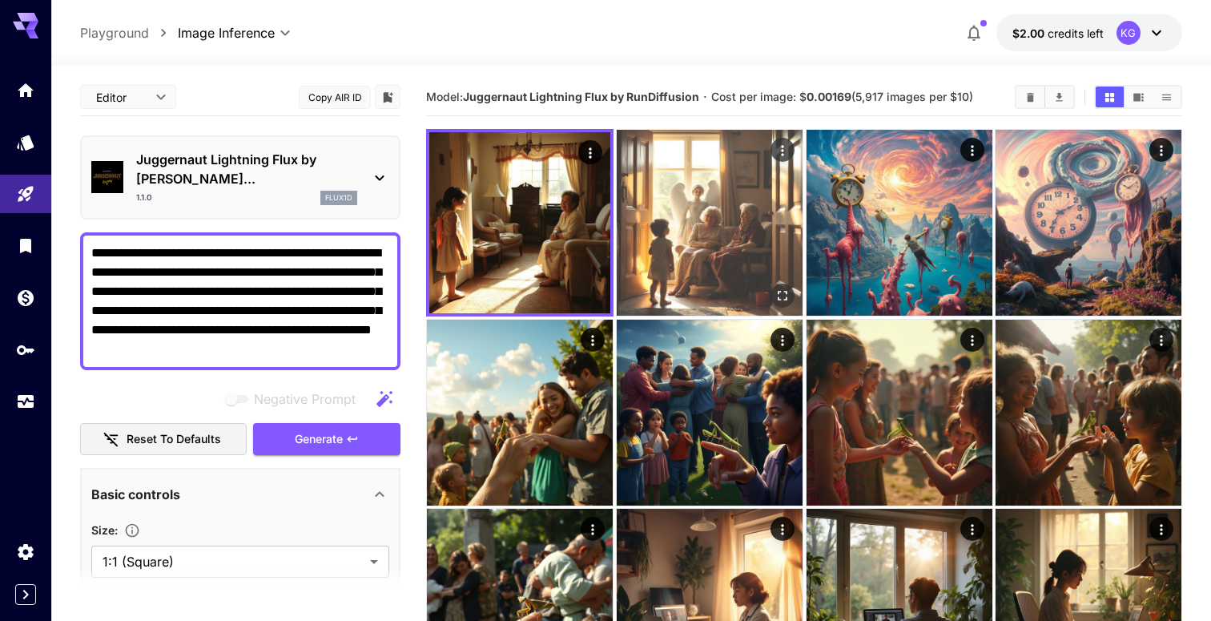
click at [762, 281] on img at bounding box center [710, 223] width 186 height 186
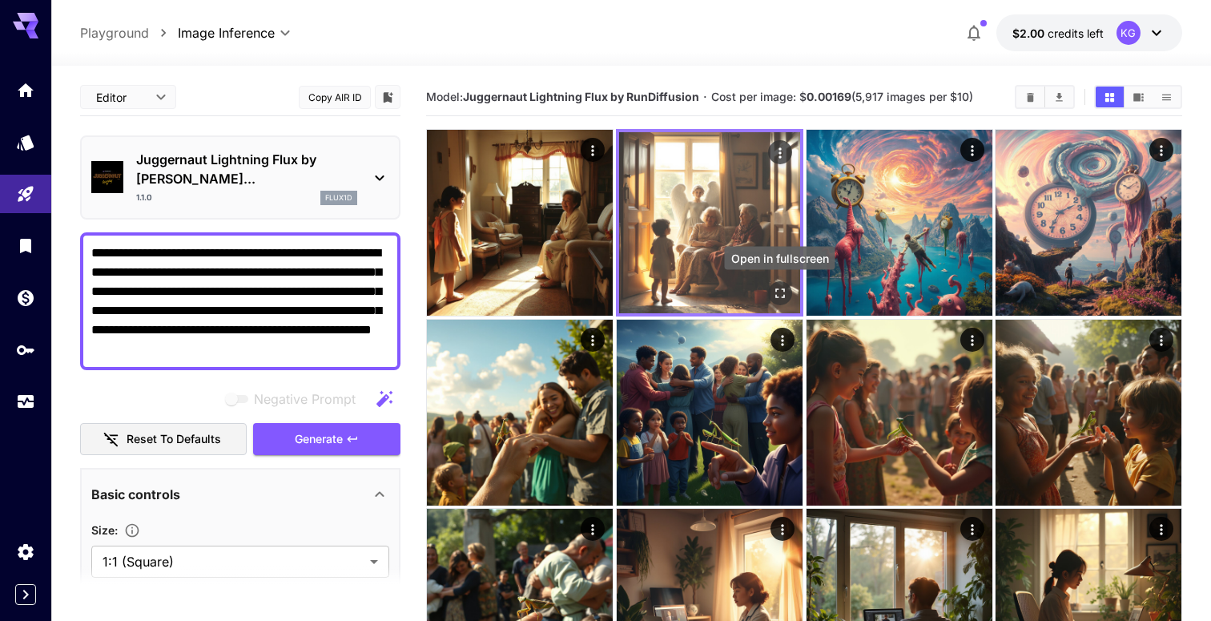
click at [777, 288] on icon "Open in fullscreen" at bounding box center [780, 293] width 10 height 10
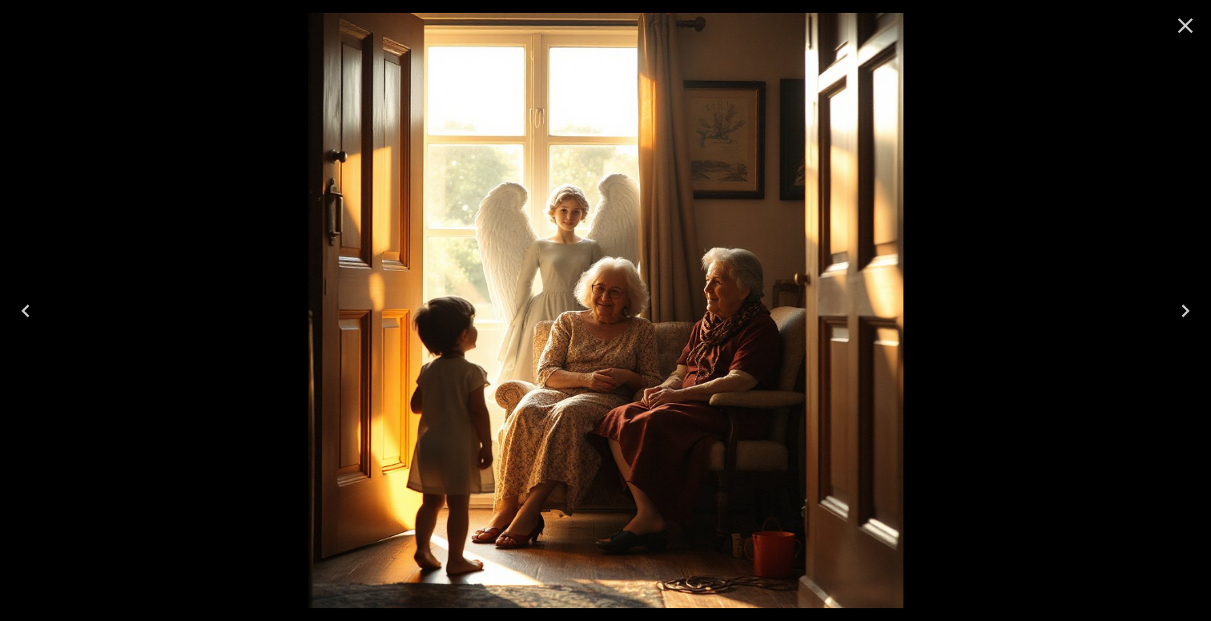
click at [1184, 22] on icon "Close" at bounding box center [1185, 26] width 26 height 26
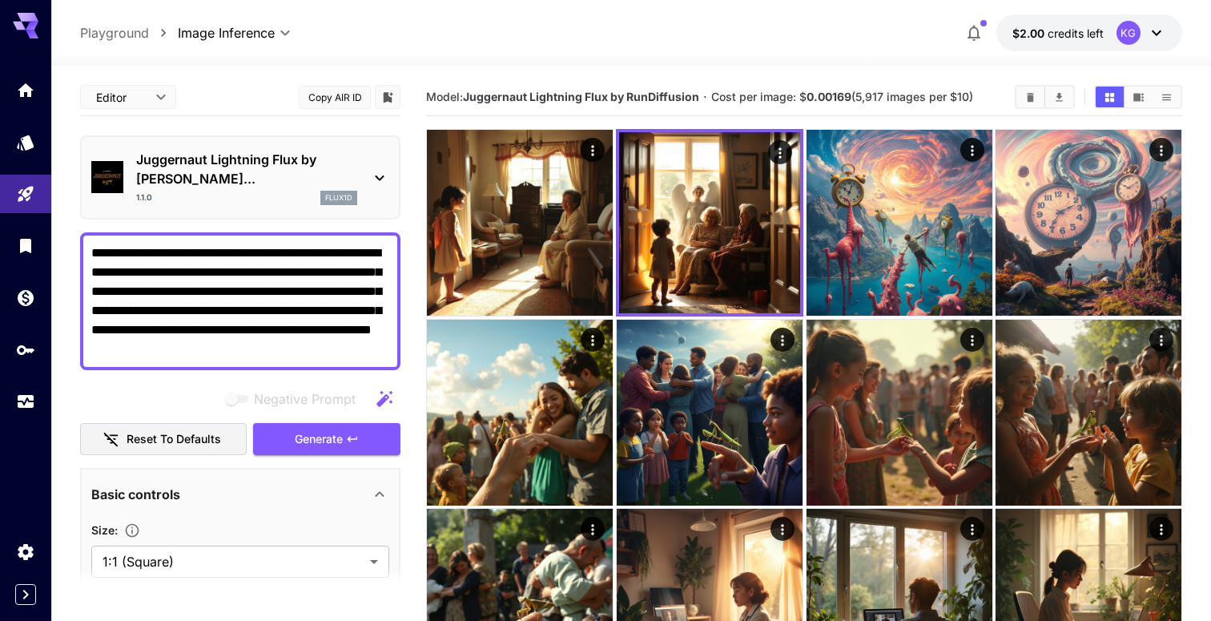
click at [329, 303] on textarea "**********" at bounding box center [240, 300] width 298 height 115
paste textarea "**********"
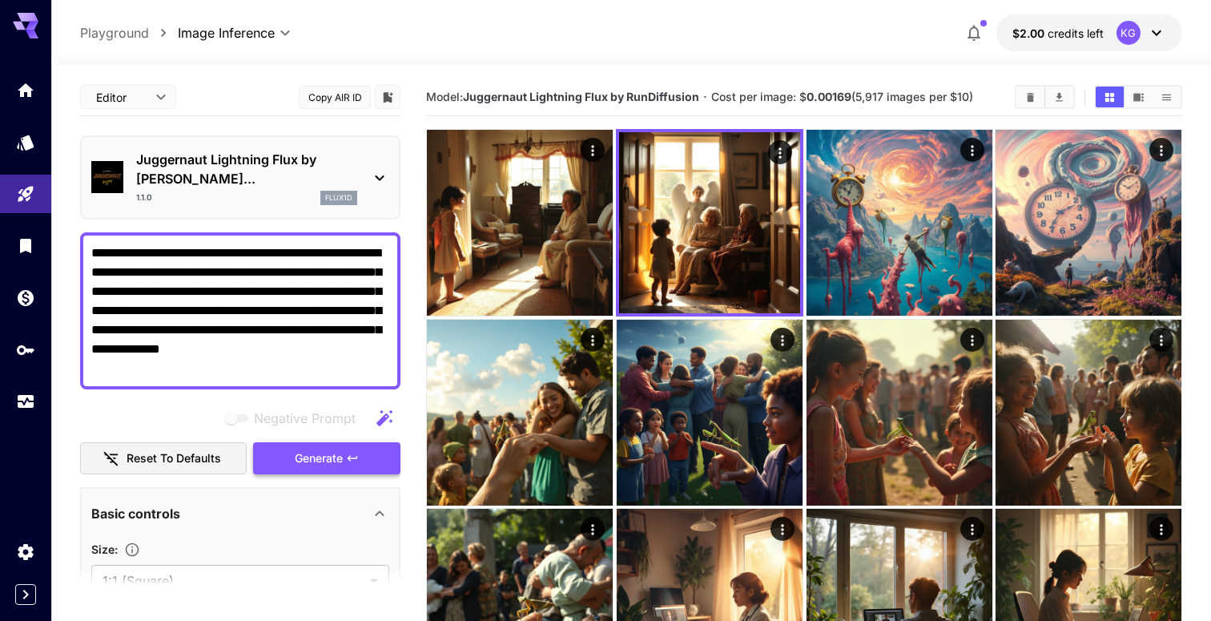
click at [351, 455] on icon "button" at bounding box center [352, 458] width 10 height 6
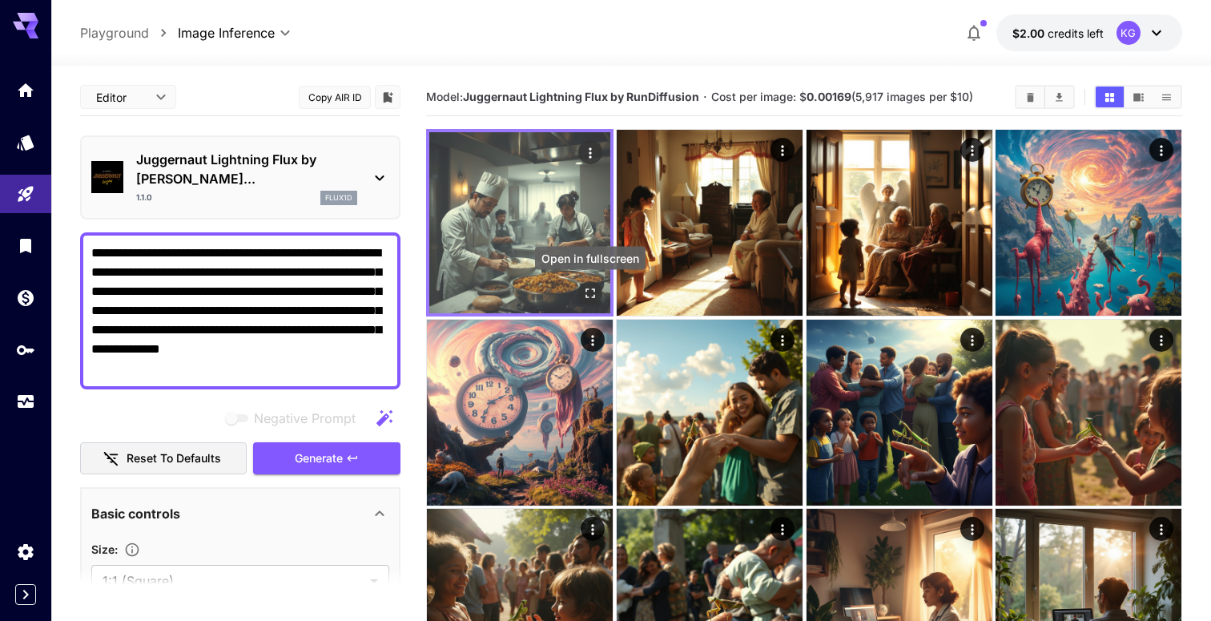
click at [588, 288] on icon "Open in fullscreen" at bounding box center [590, 293] width 10 height 10
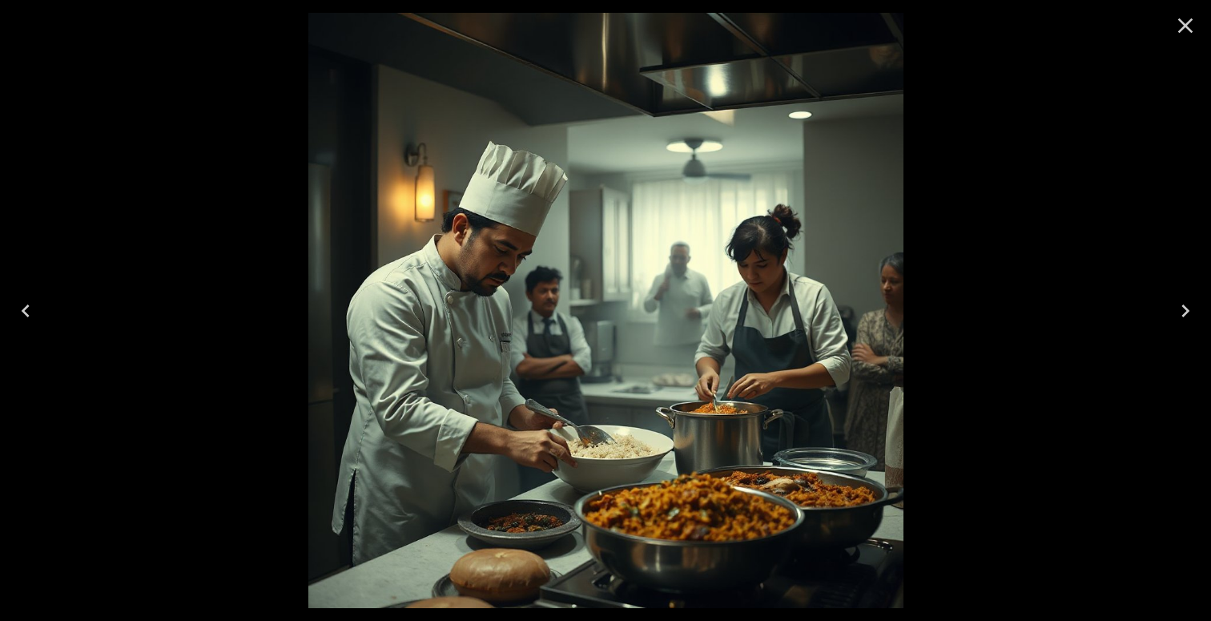
click at [1183, 22] on icon "Close" at bounding box center [1185, 26] width 26 height 26
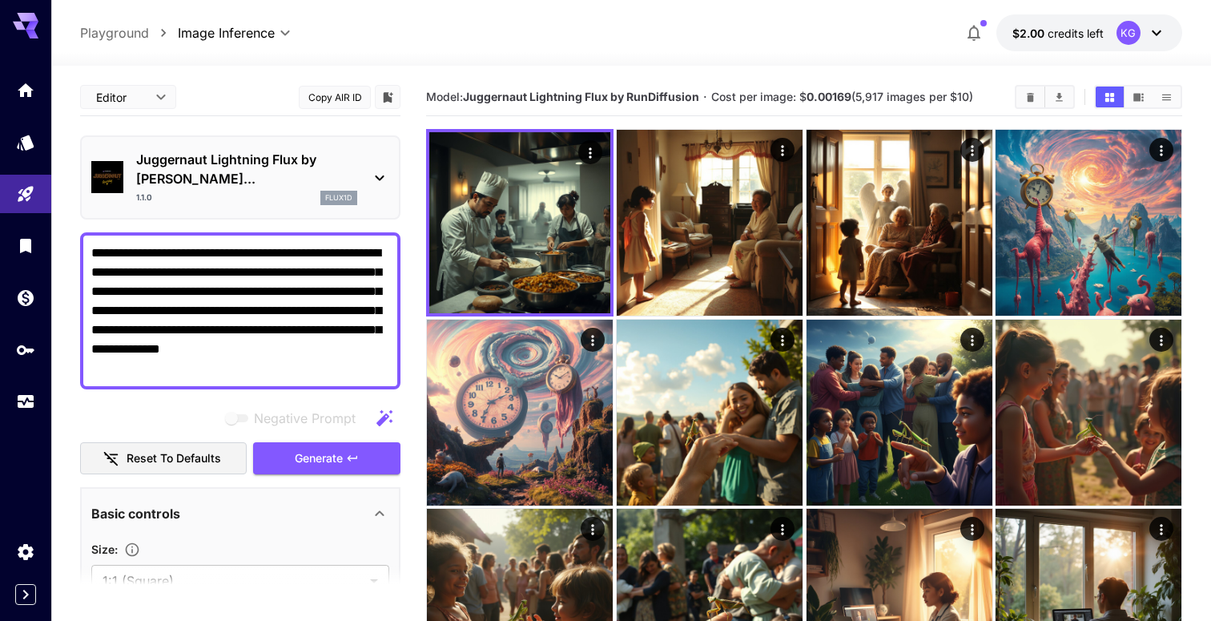
click at [153, 253] on textarea "**********" at bounding box center [240, 310] width 298 height 135
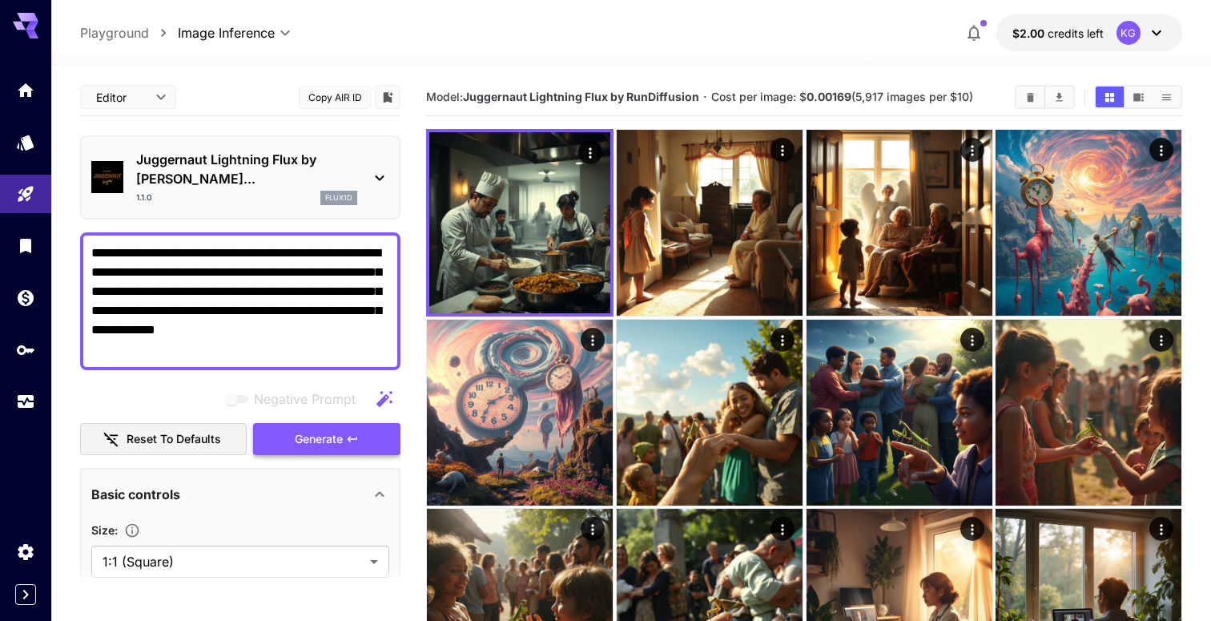
click at [327, 429] on span "Generate" at bounding box center [319, 439] width 48 height 20
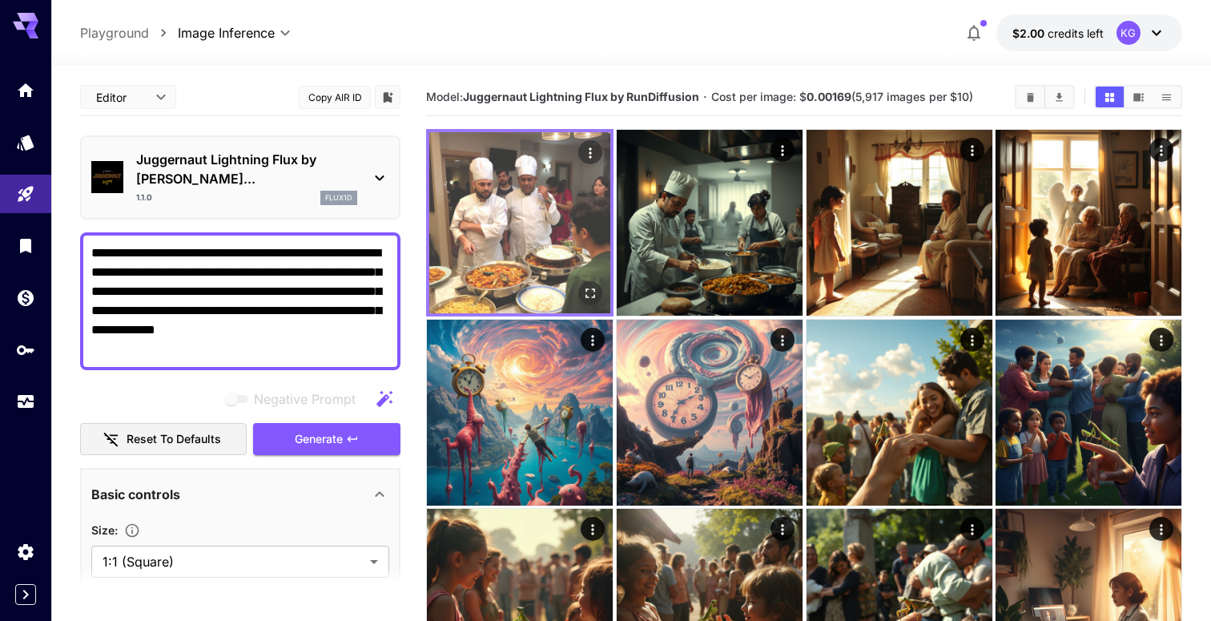
click at [568, 237] on img at bounding box center [519, 222] width 181 height 181
click at [593, 290] on icon "Open in fullscreen" at bounding box center [590, 293] width 10 height 10
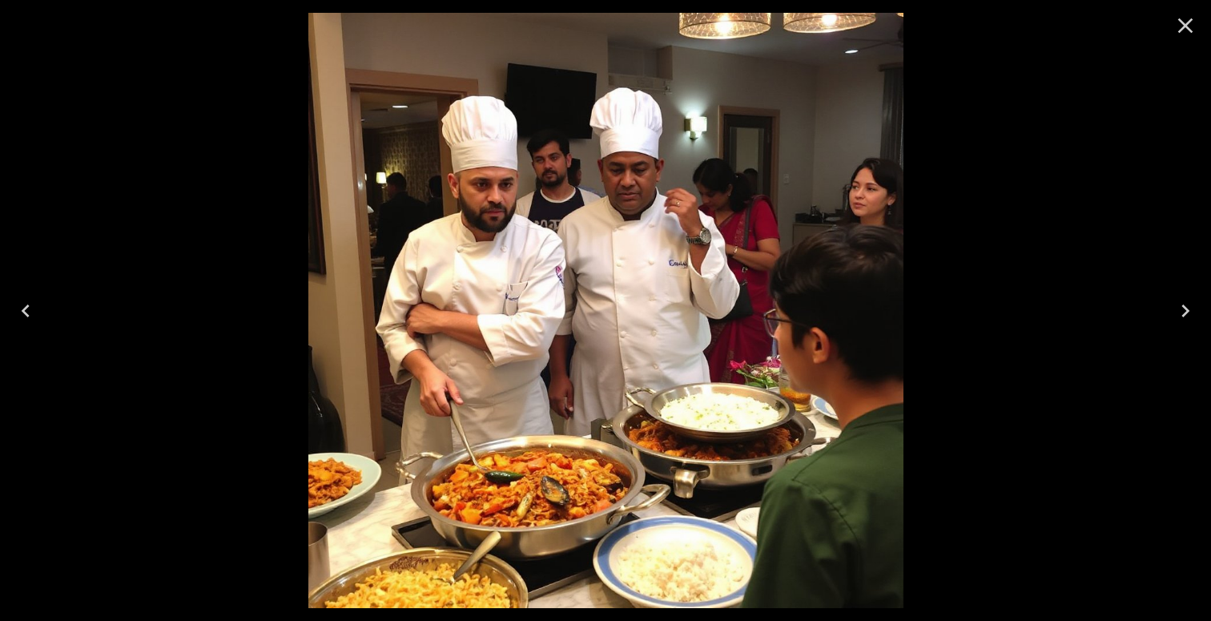
click at [1195, 29] on icon "Close" at bounding box center [1185, 26] width 26 height 26
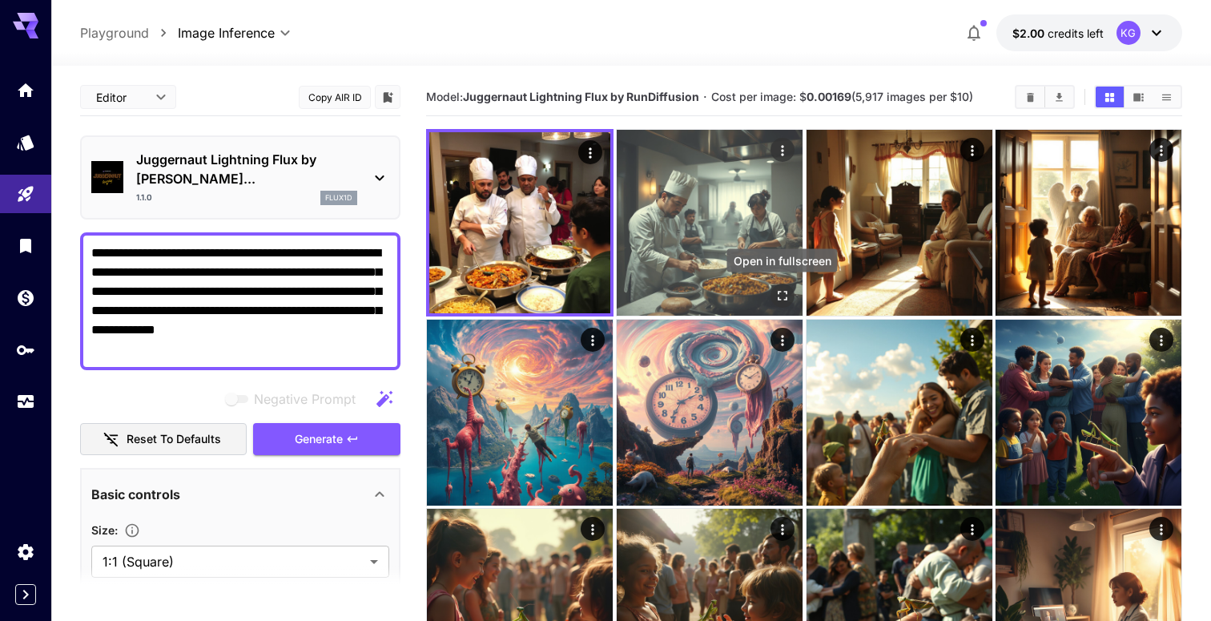
click at [773, 299] on button "Open in fullscreen" at bounding box center [781, 295] width 24 height 24
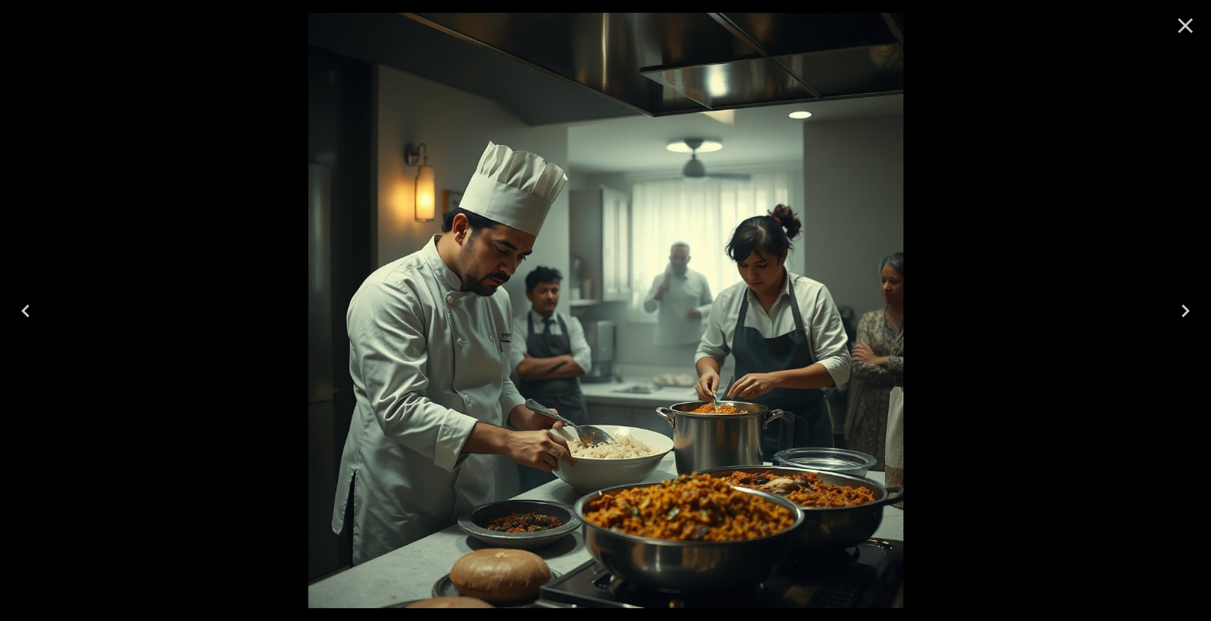
click at [1194, 30] on icon "Close" at bounding box center [1185, 26] width 26 height 26
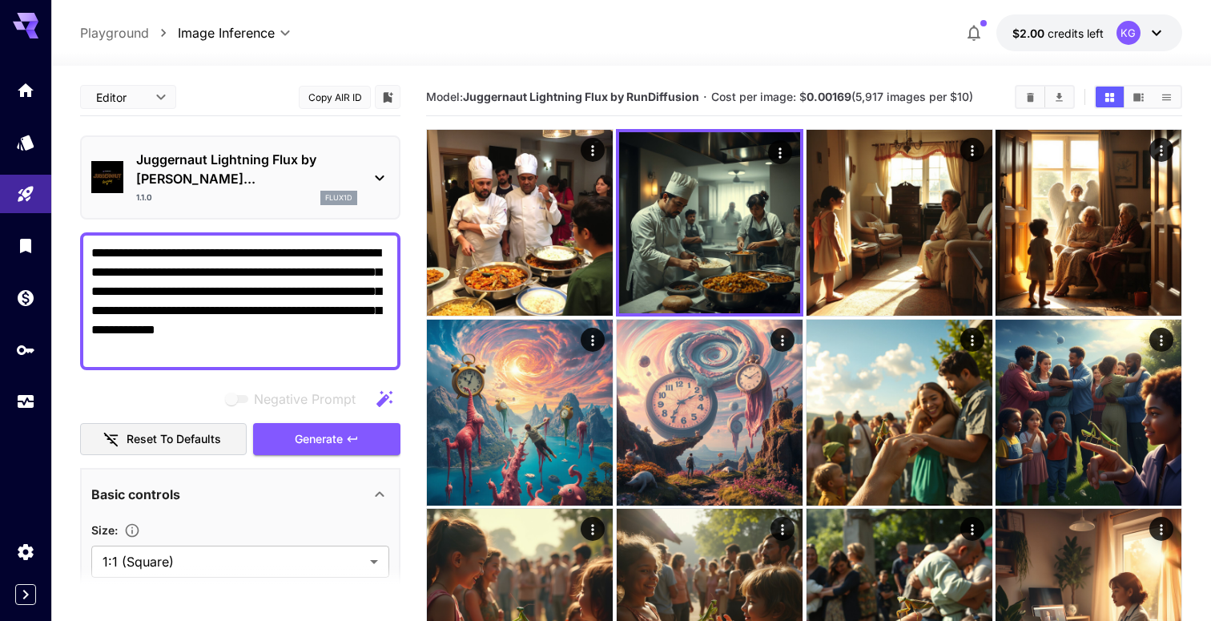
click at [253, 291] on textarea "**********" at bounding box center [240, 300] width 298 height 115
paste textarea "**********"
type textarea "**********"
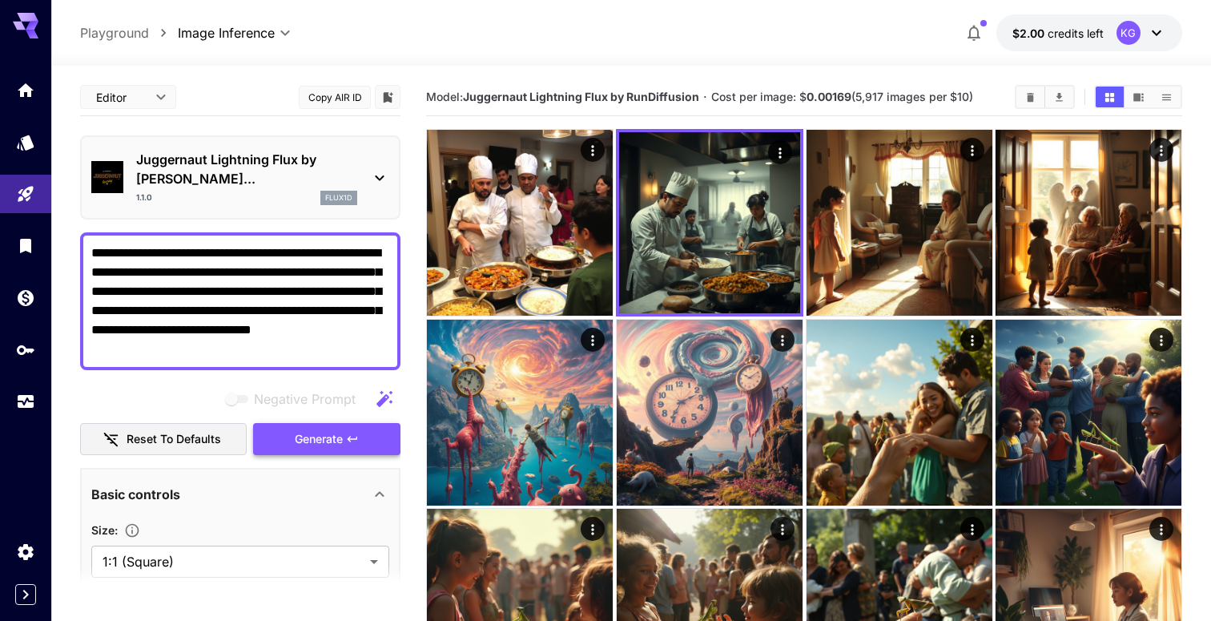
click at [339, 429] on span "Generate" at bounding box center [319, 439] width 48 height 20
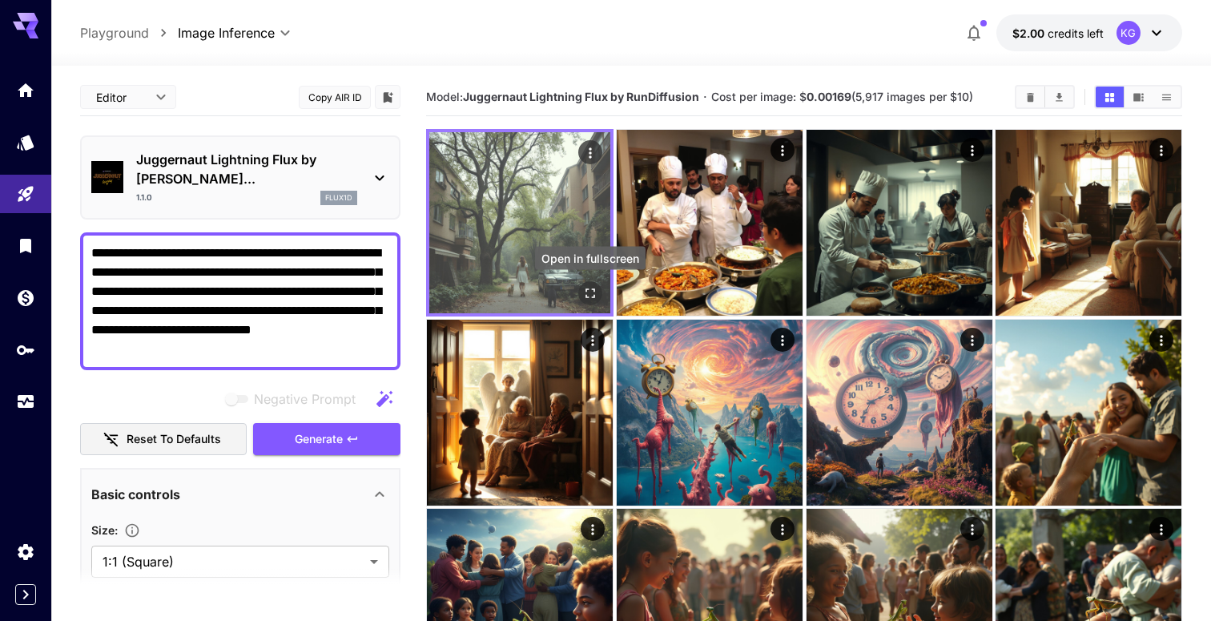
click at [592, 292] on icon "Open in fullscreen" at bounding box center [590, 293] width 16 height 16
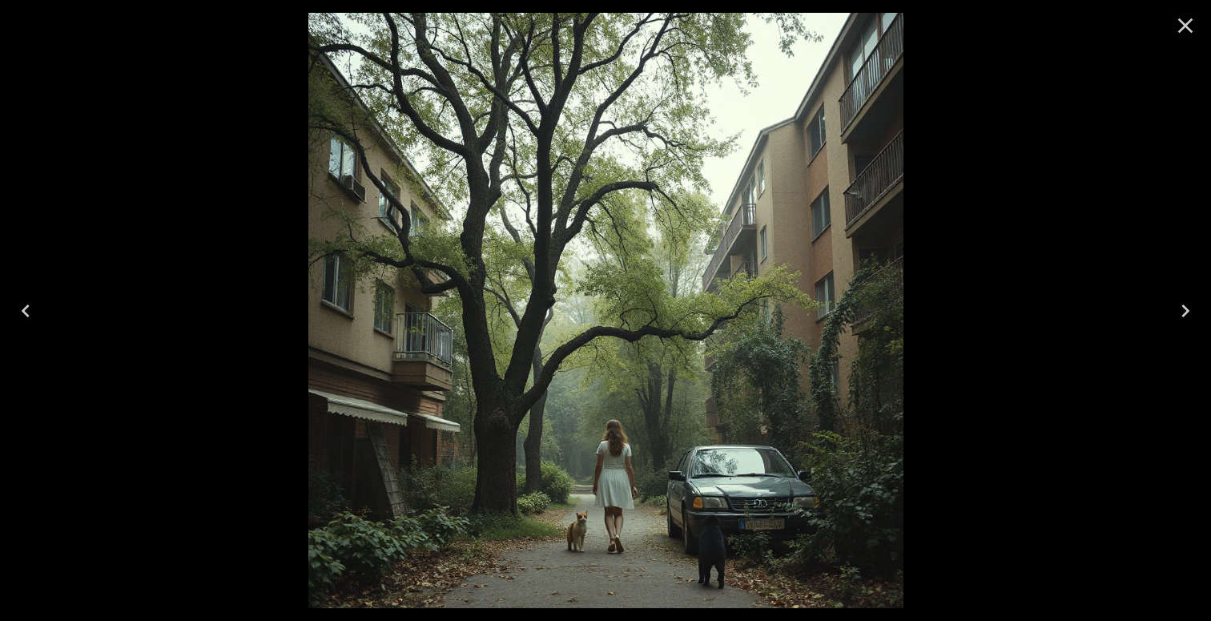
click at [1183, 25] on icon "Close" at bounding box center [1185, 25] width 15 height 15
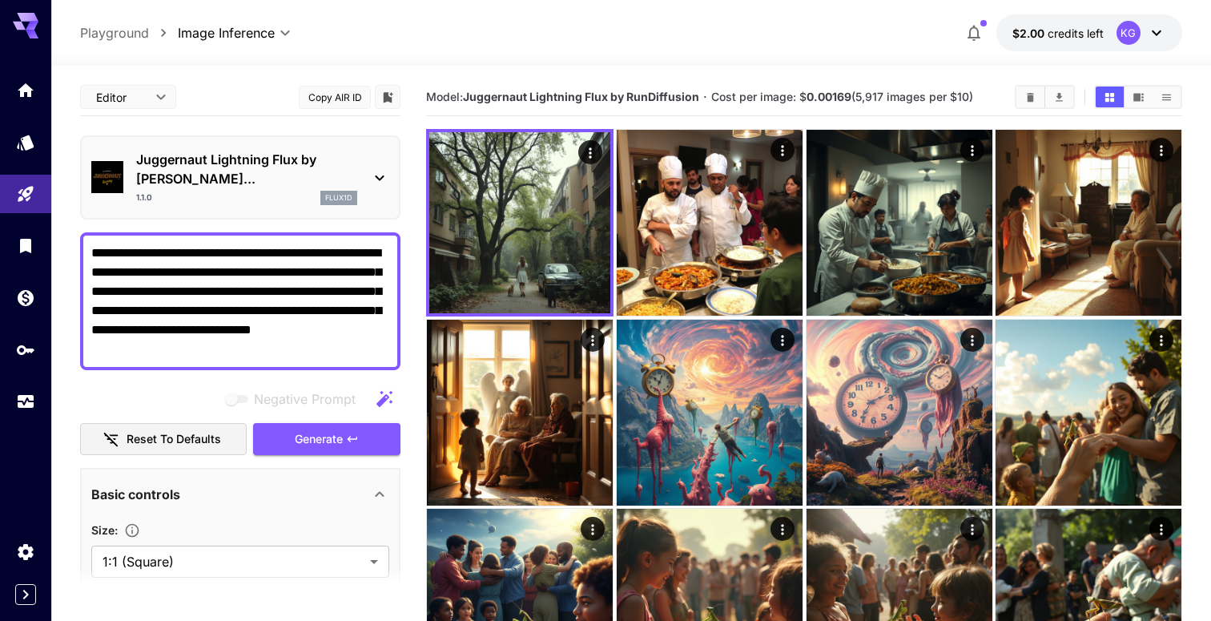
click at [278, 191] on div "1.1.0 flux1d" at bounding box center [246, 198] width 221 height 14
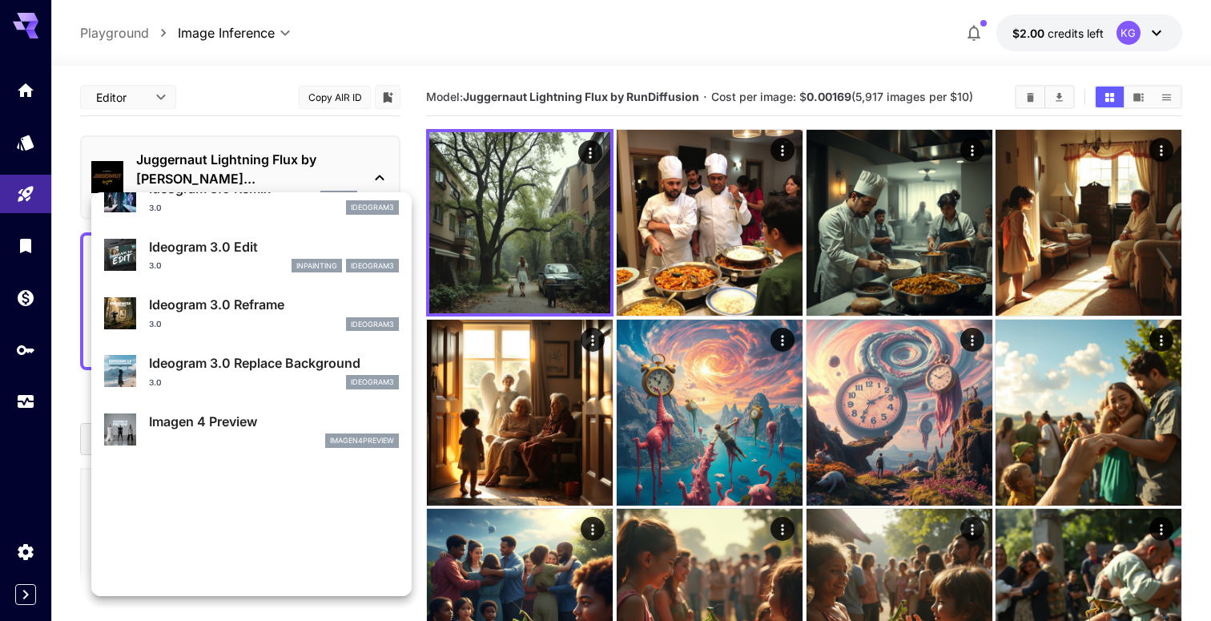
scroll to position [1120, 0]
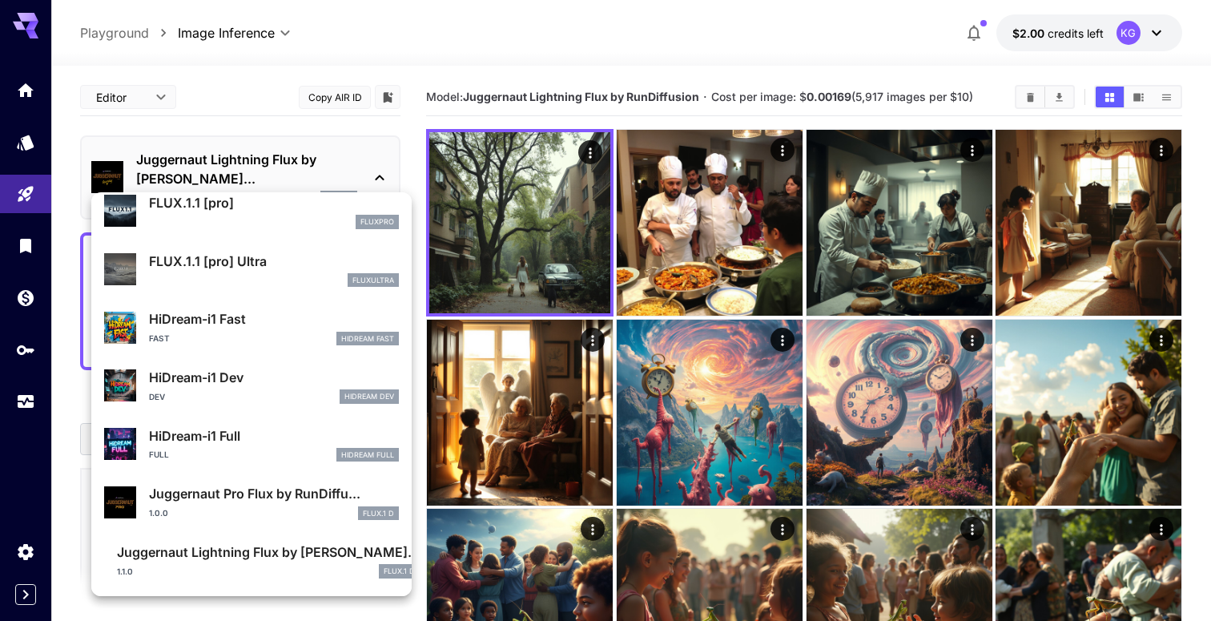
click at [247, 512] on div "1.0.0 FLUX.1 D" at bounding box center [274, 513] width 250 height 14
type input "**"
type input "*"
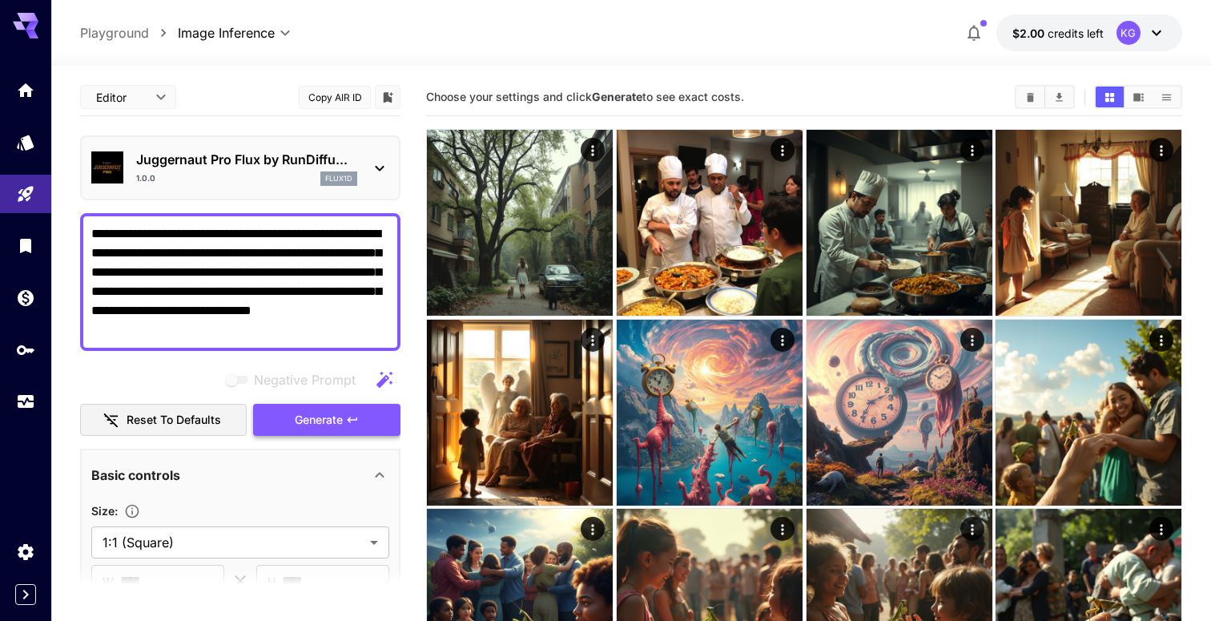
click at [323, 425] on span "Generate" at bounding box center [319, 420] width 48 height 20
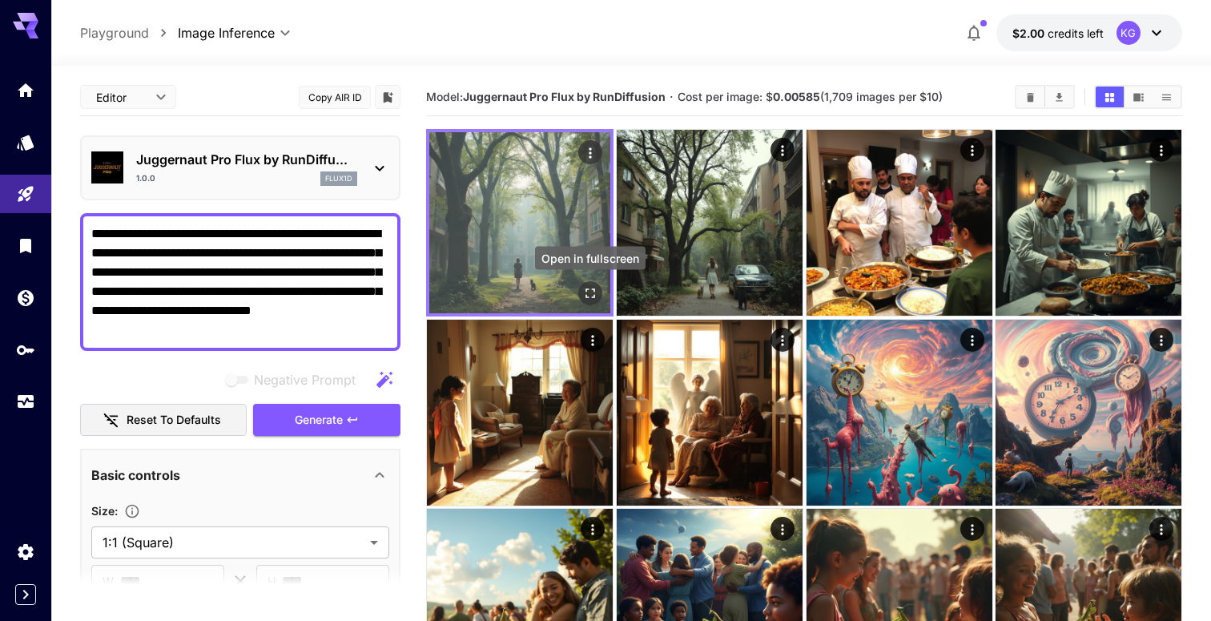
click at [587, 287] on icon "Open in fullscreen" at bounding box center [590, 293] width 16 height 16
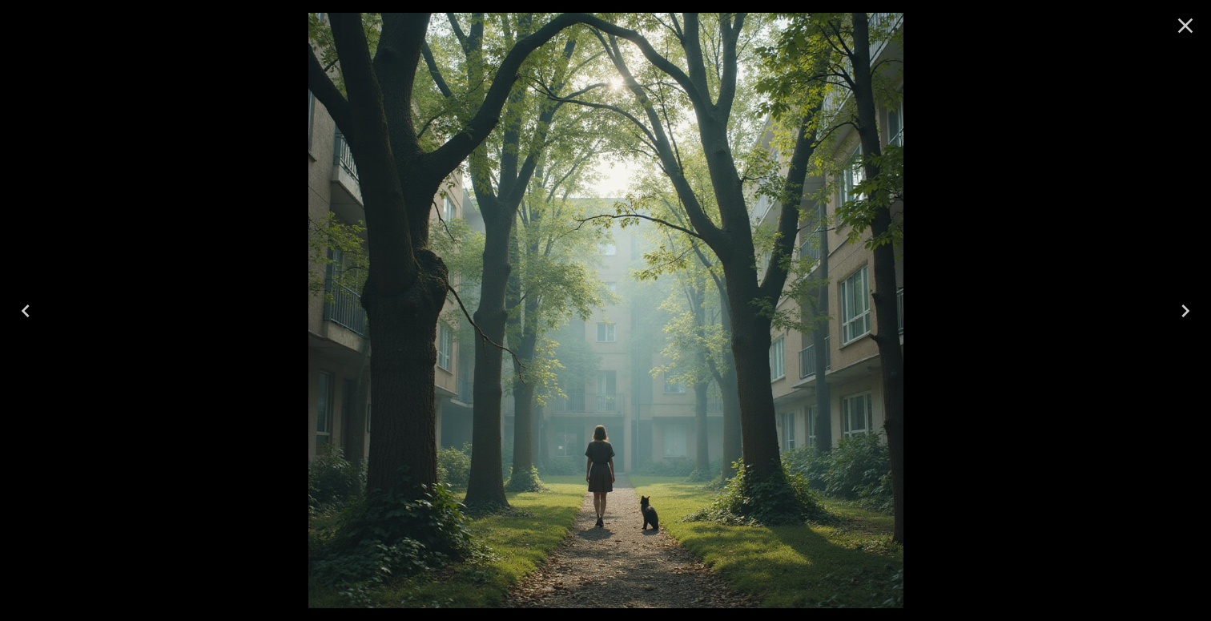
click at [1088, 153] on div at bounding box center [605, 310] width 1211 height 621
click at [1191, 20] on icon "Close" at bounding box center [1185, 25] width 15 height 15
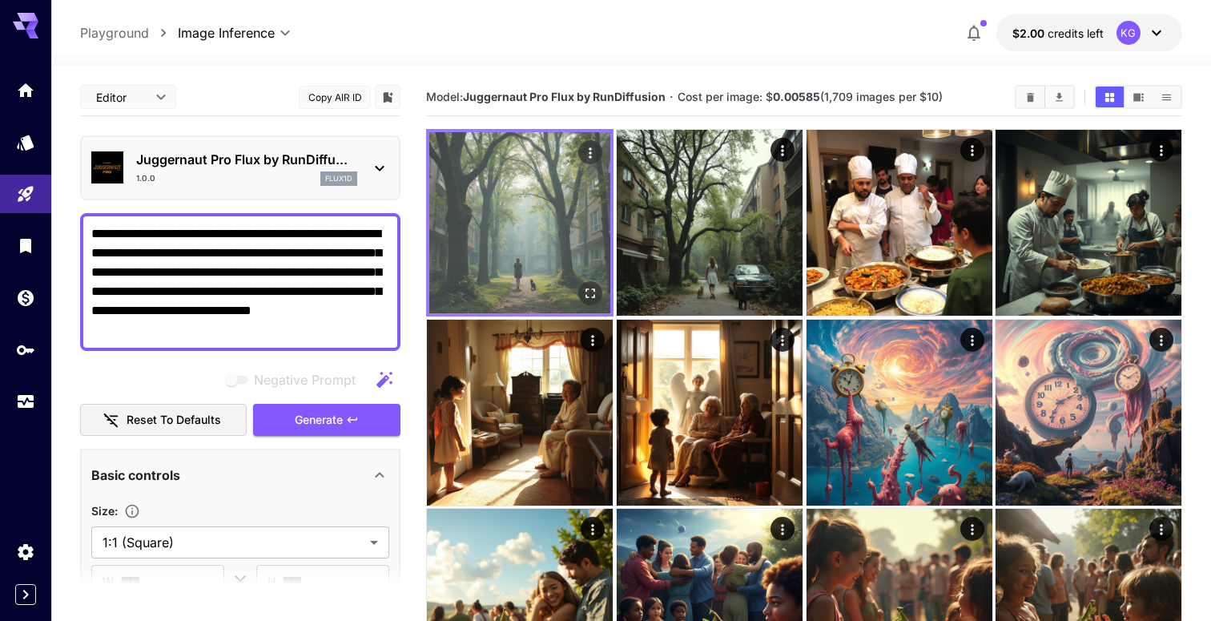
click at [522, 204] on img at bounding box center [519, 222] width 181 height 181
click at [556, 214] on img at bounding box center [519, 222] width 181 height 181
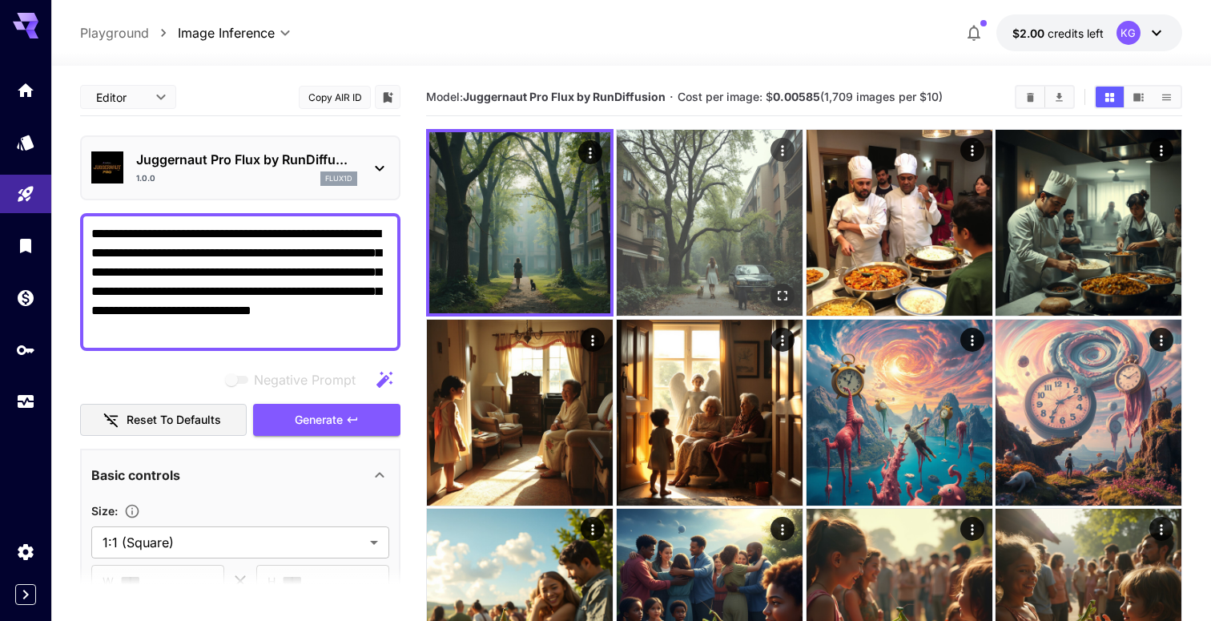
click at [685, 227] on img at bounding box center [710, 223] width 186 height 186
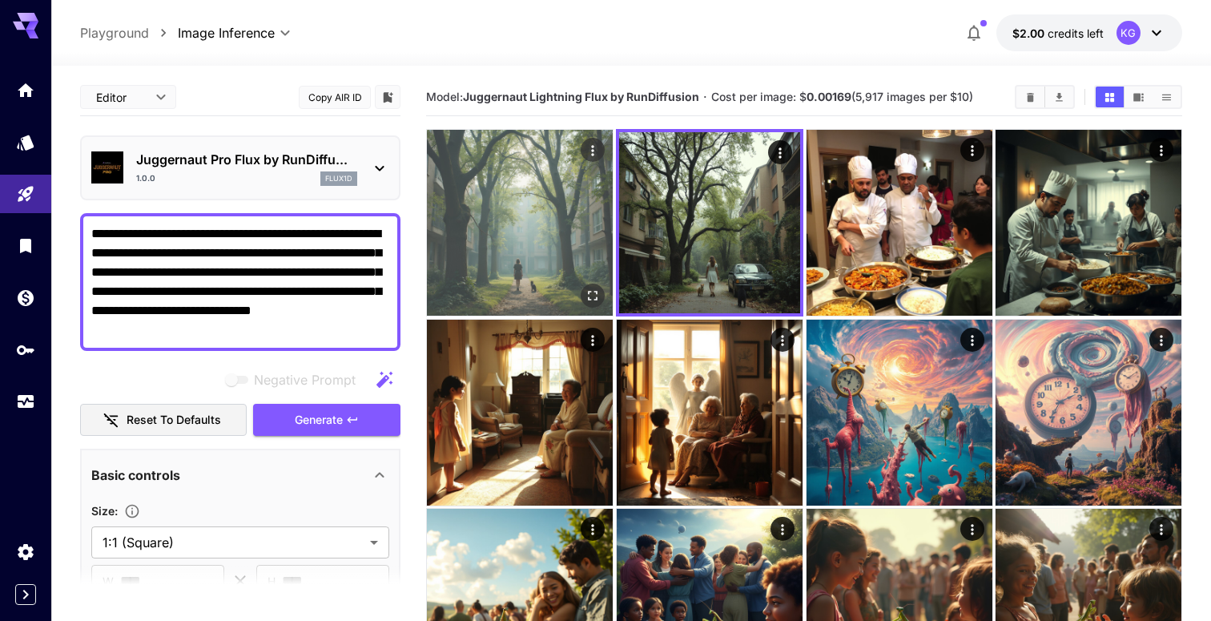
click at [548, 219] on img at bounding box center [520, 223] width 186 height 186
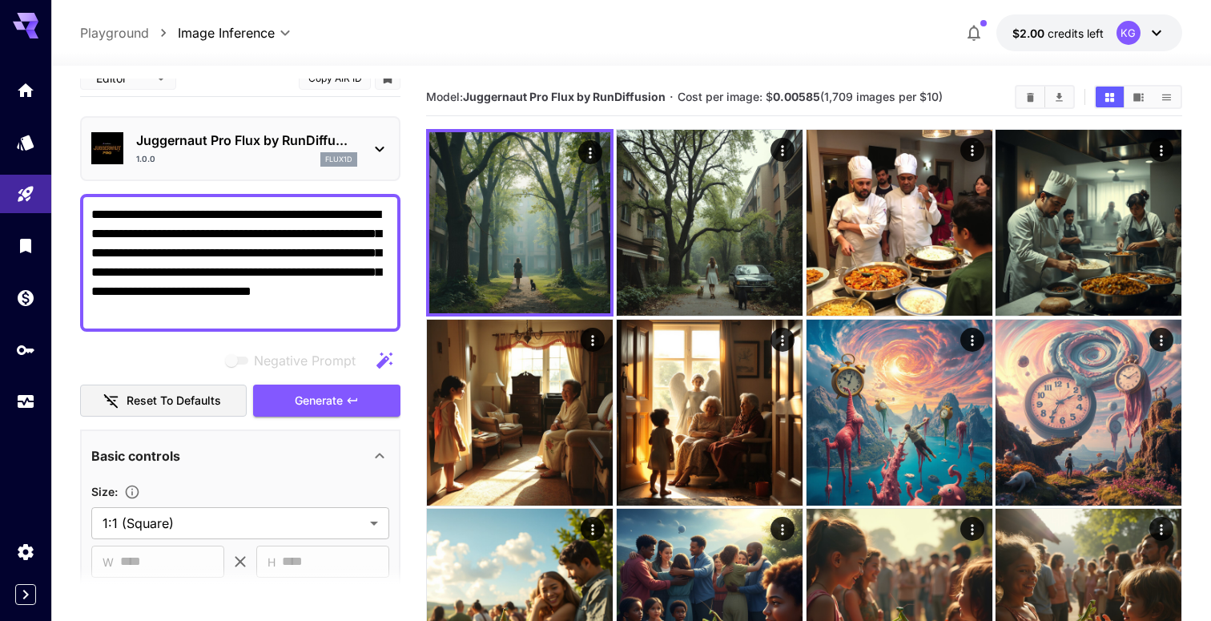
scroll to position [23, 0]
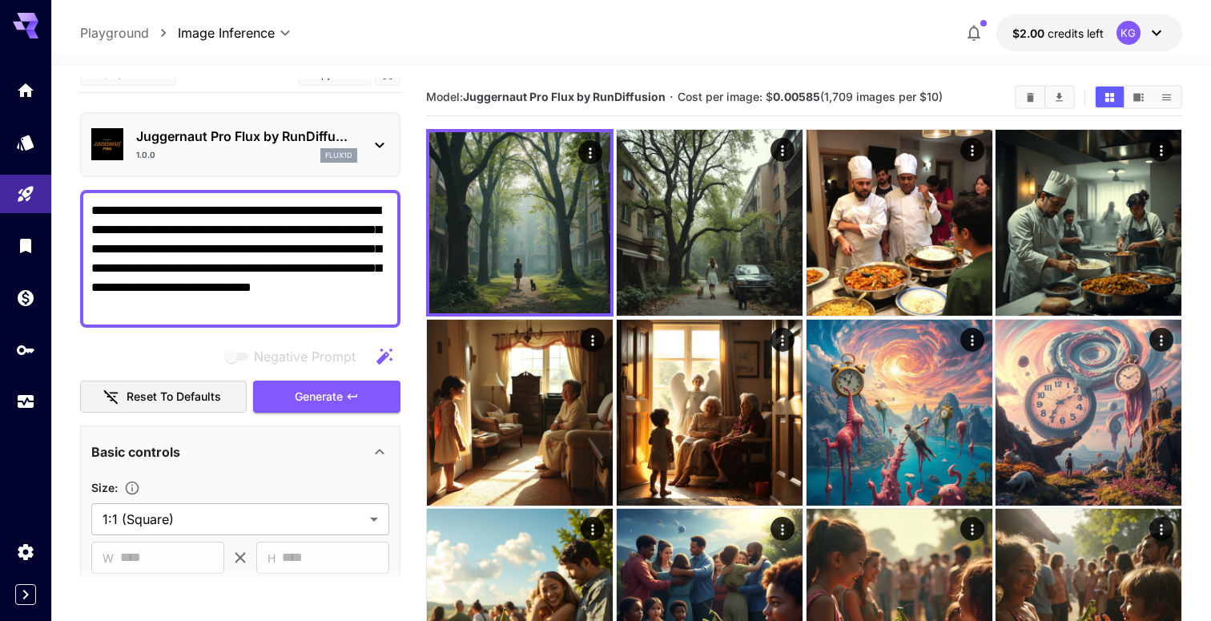
click at [292, 149] on div "1.0.0 flux1d" at bounding box center [246, 155] width 221 height 14
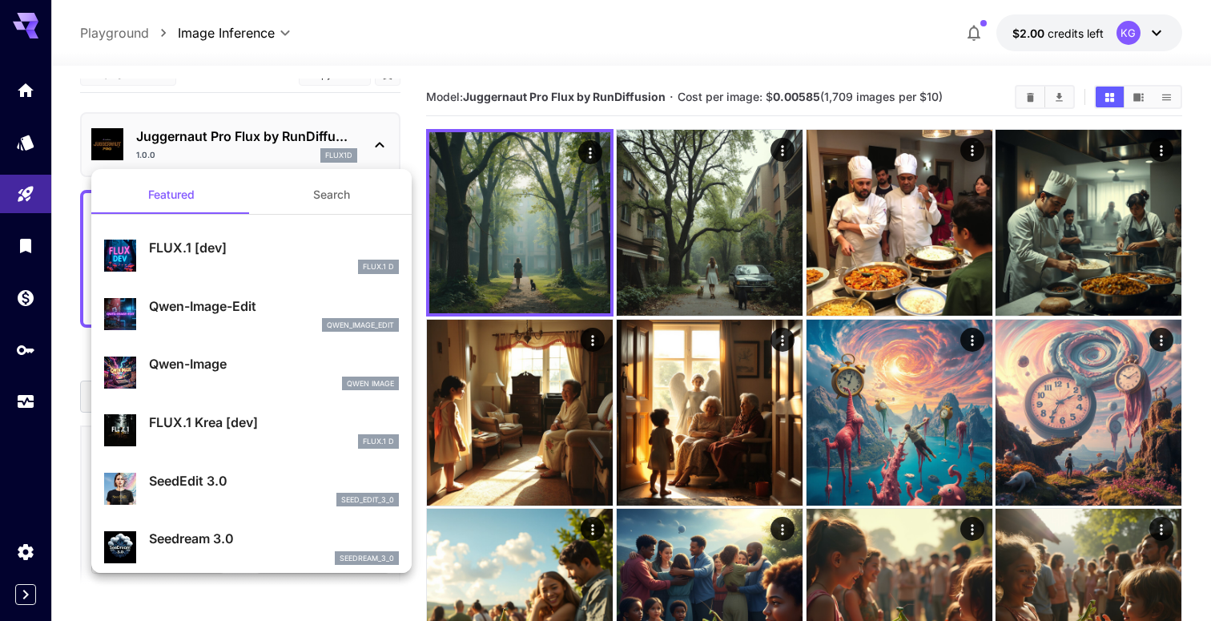
click at [257, 242] on p "FLUX.1 [dev]" at bounding box center [274, 247] width 250 height 19
type input "**"
type input "***"
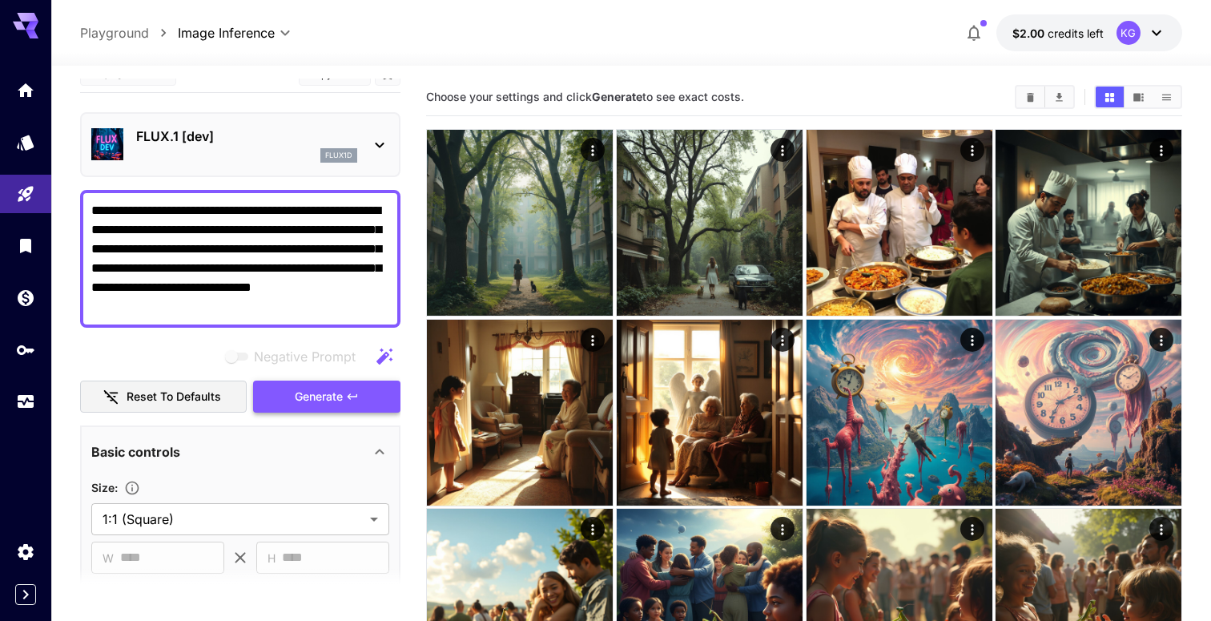
click at [333, 395] on span "Generate" at bounding box center [319, 397] width 48 height 20
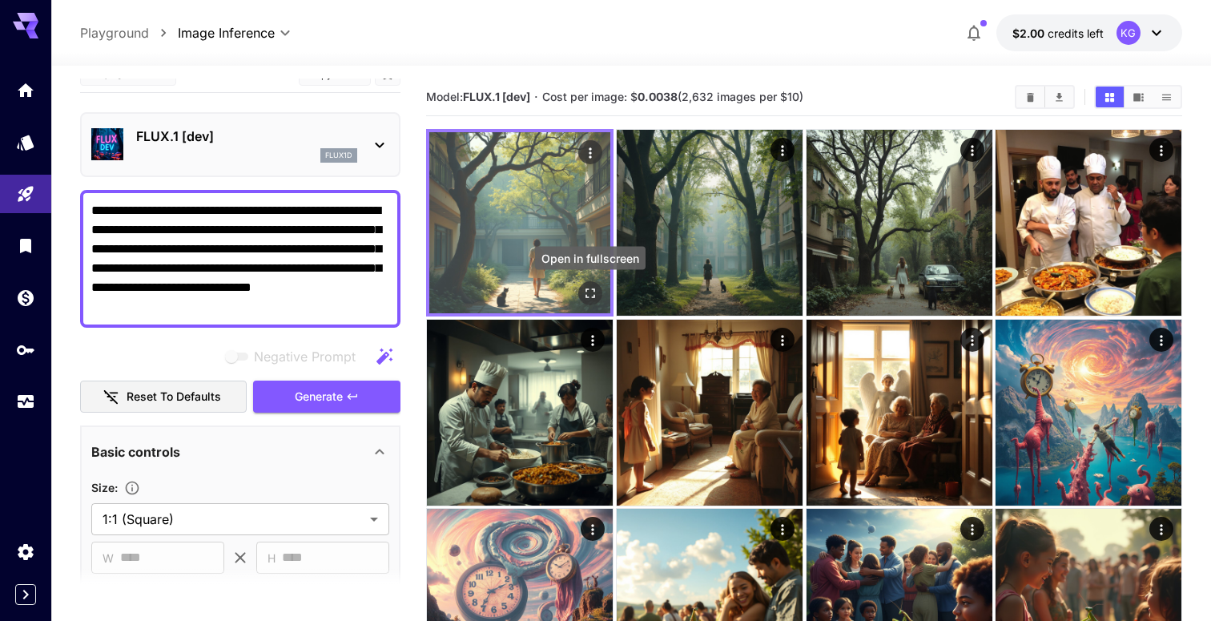
click at [589, 291] on icon "Open in fullscreen" at bounding box center [590, 293] width 16 height 16
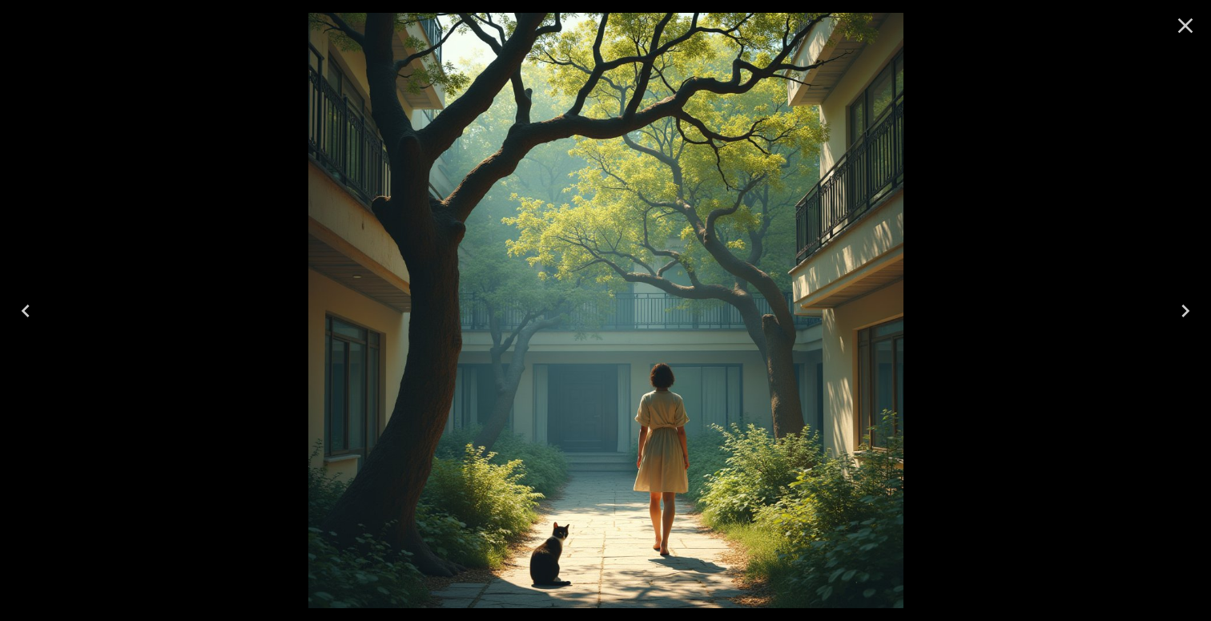
click at [1187, 30] on icon "Close" at bounding box center [1185, 26] width 26 height 26
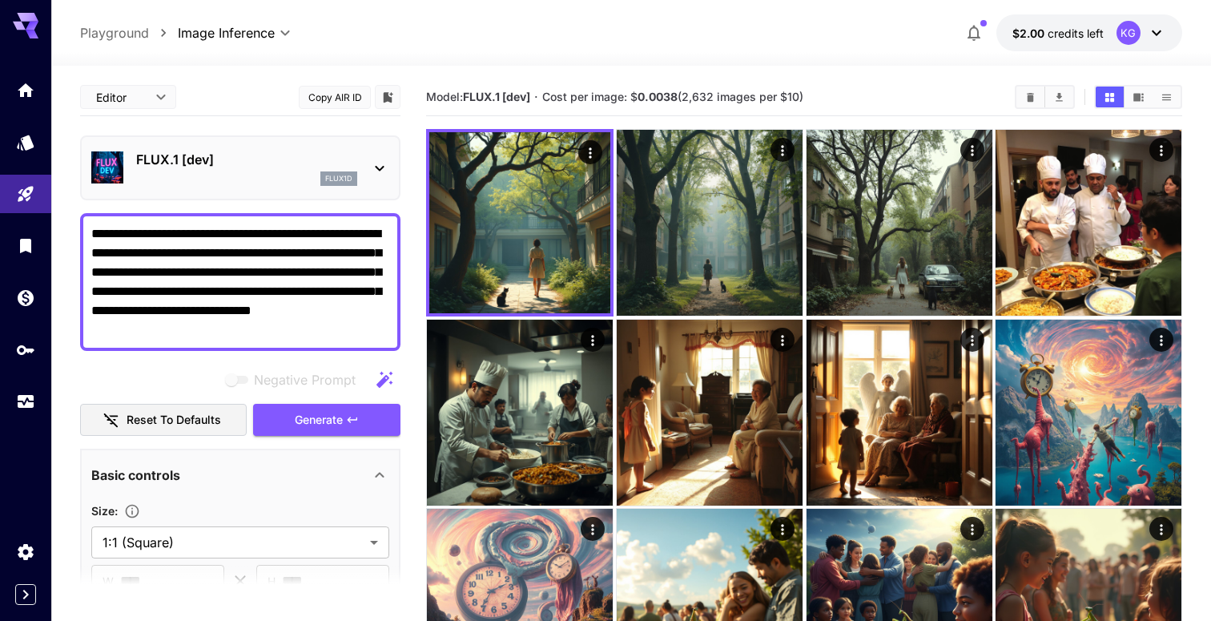
click at [295, 167] on p "FLUX.1 [dev]" at bounding box center [246, 159] width 221 height 19
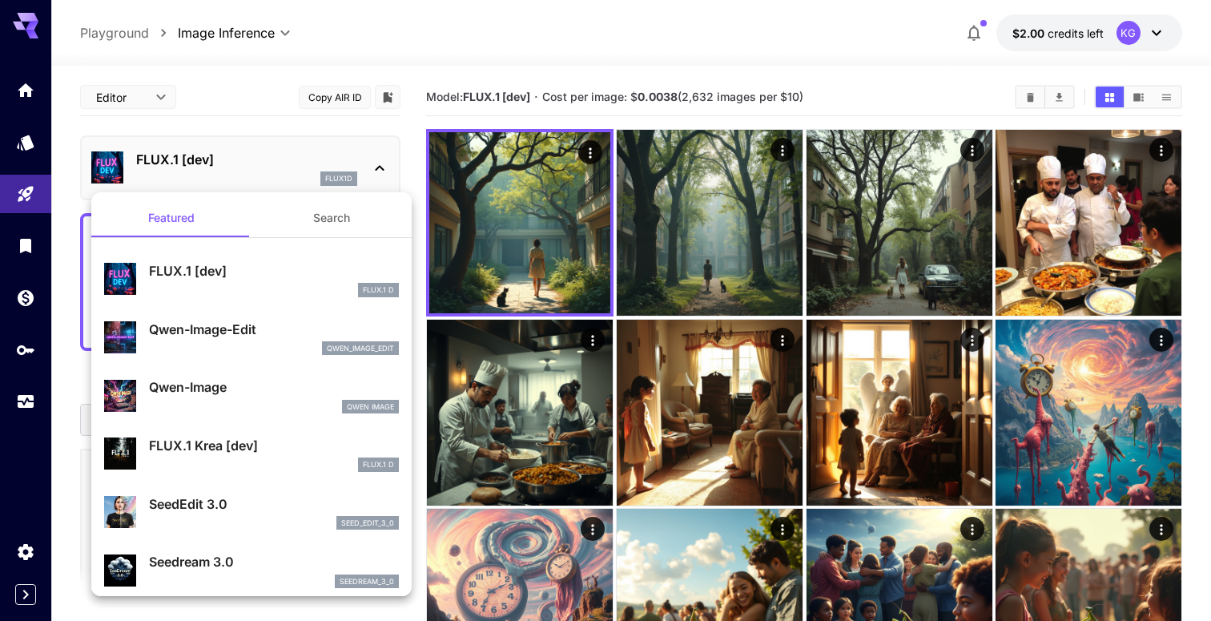
click at [273, 341] on div "qwen_image_edit" at bounding box center [274, 348] width 250 height 14
type input "*"
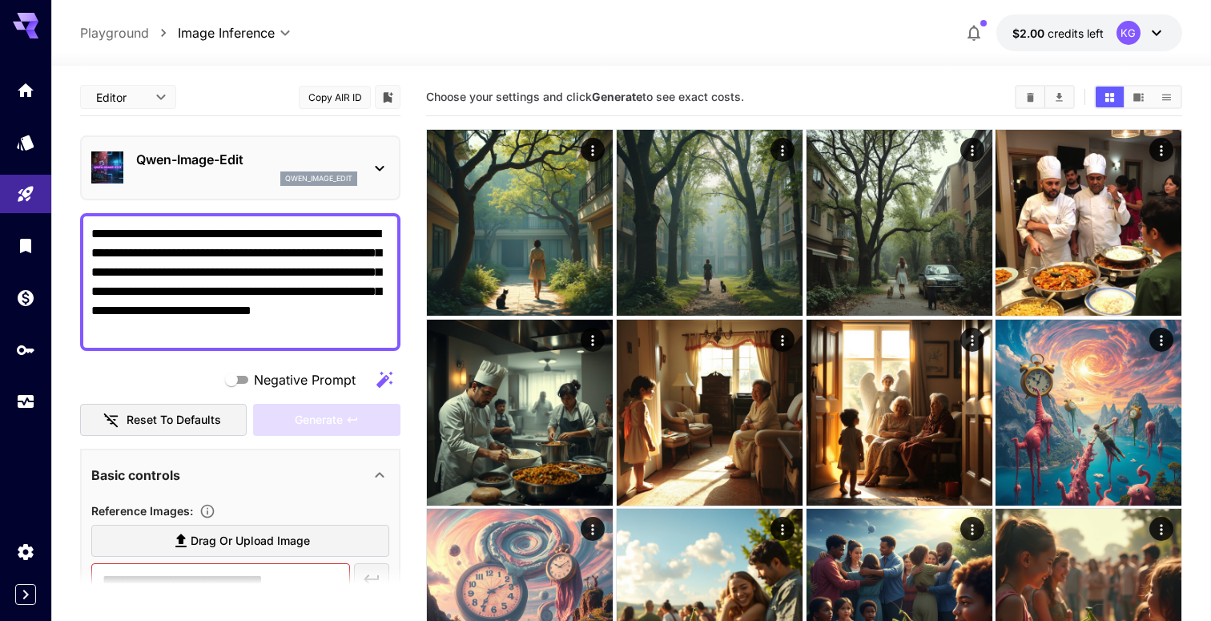
click at [291, 163] on p "Qwen-Image-Edit" at bounding box center [246, 159] width 221 height 19
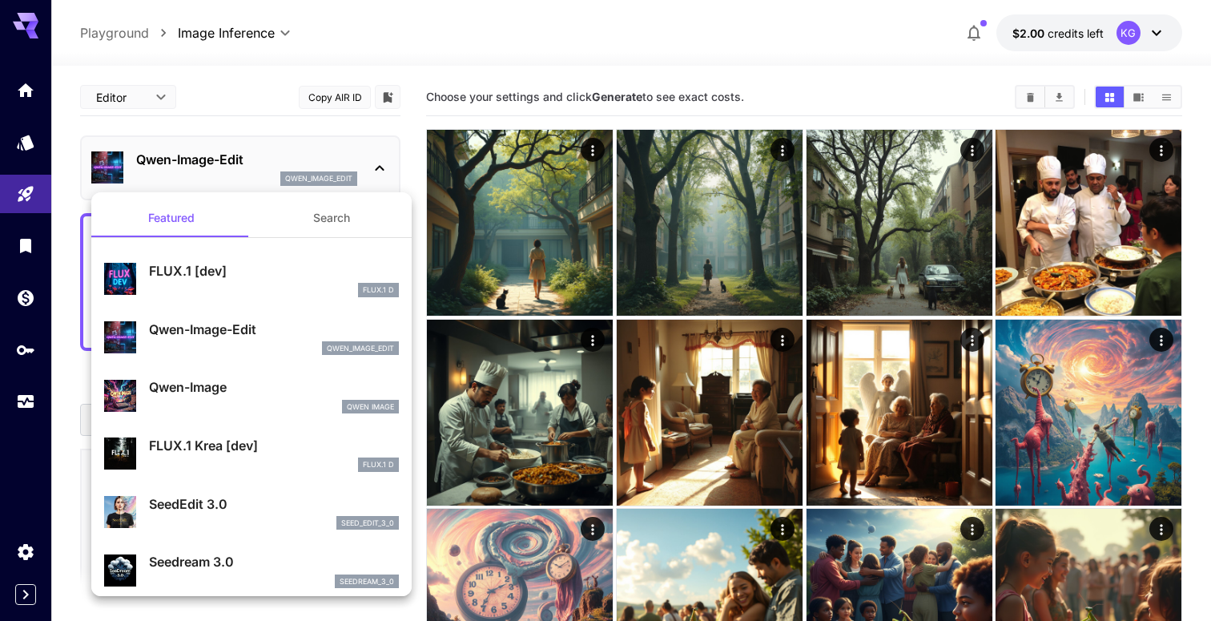
click at [246, 396] on p "Qwen-Image" at bounding box center [274, 386] width 250 height 19
type input "**"
type input "***"
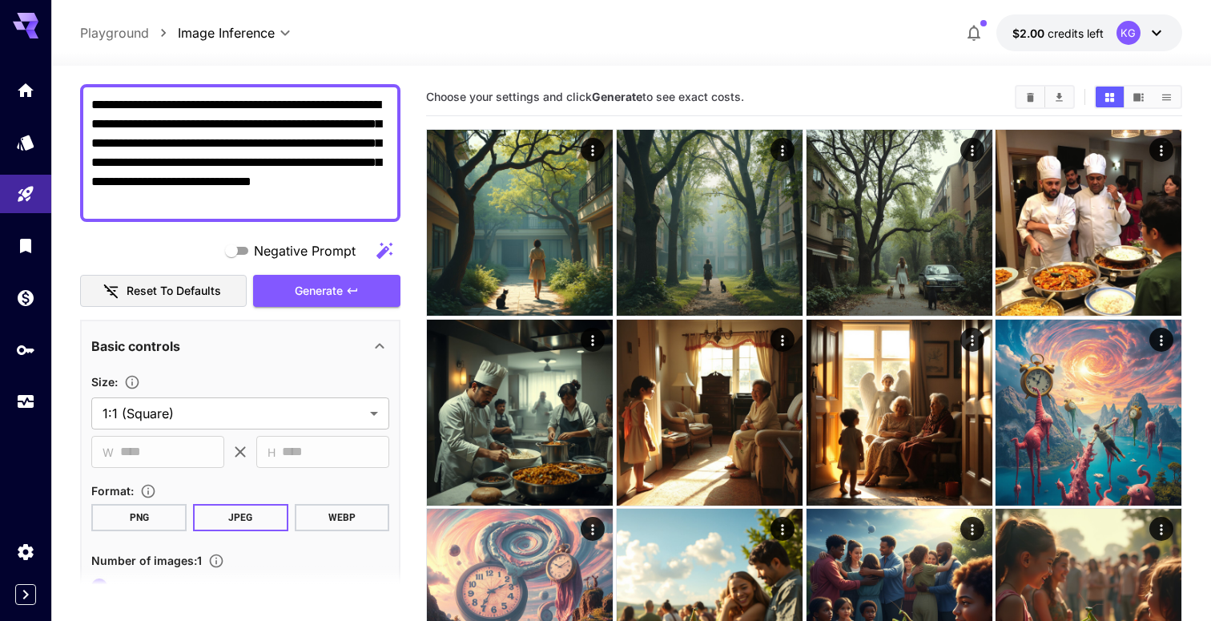
scroll to position [102, 0]
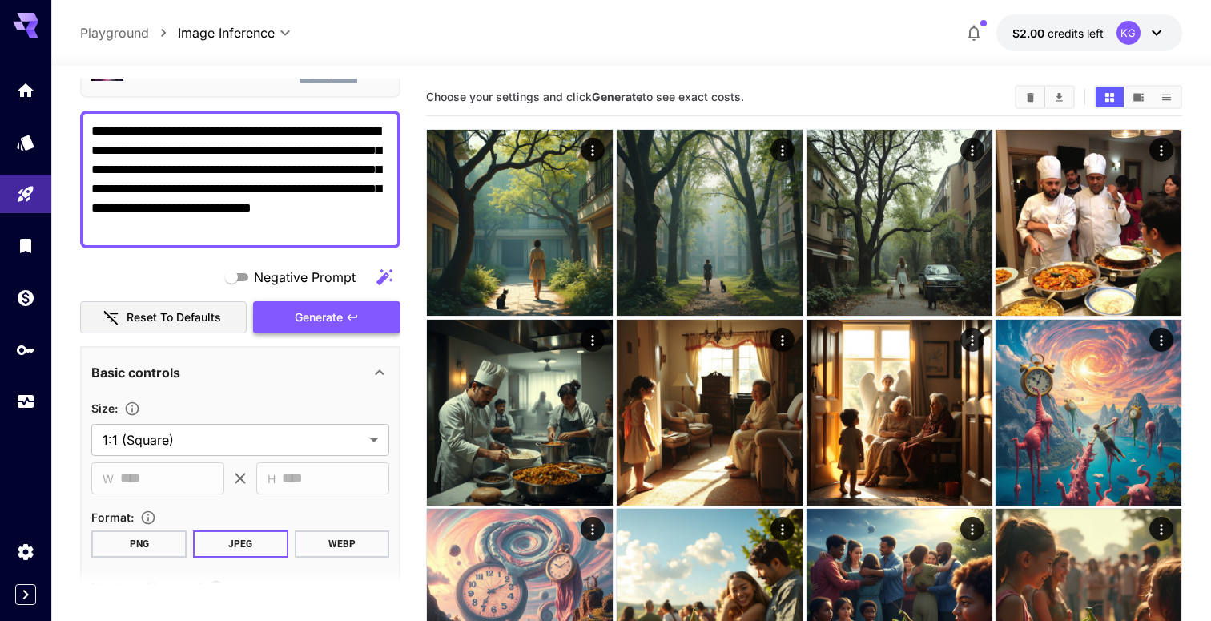
click at [309, 315] on span "Generate" at bounding box center [319, 317] width 48 height 20
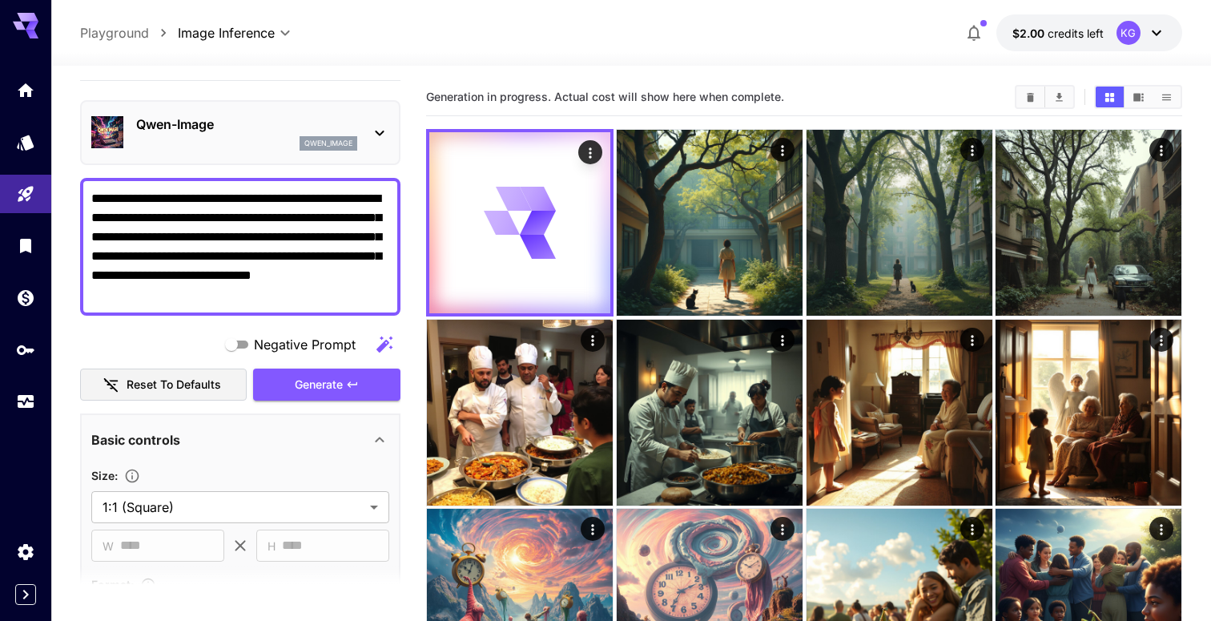
scroll to position [0, 0]
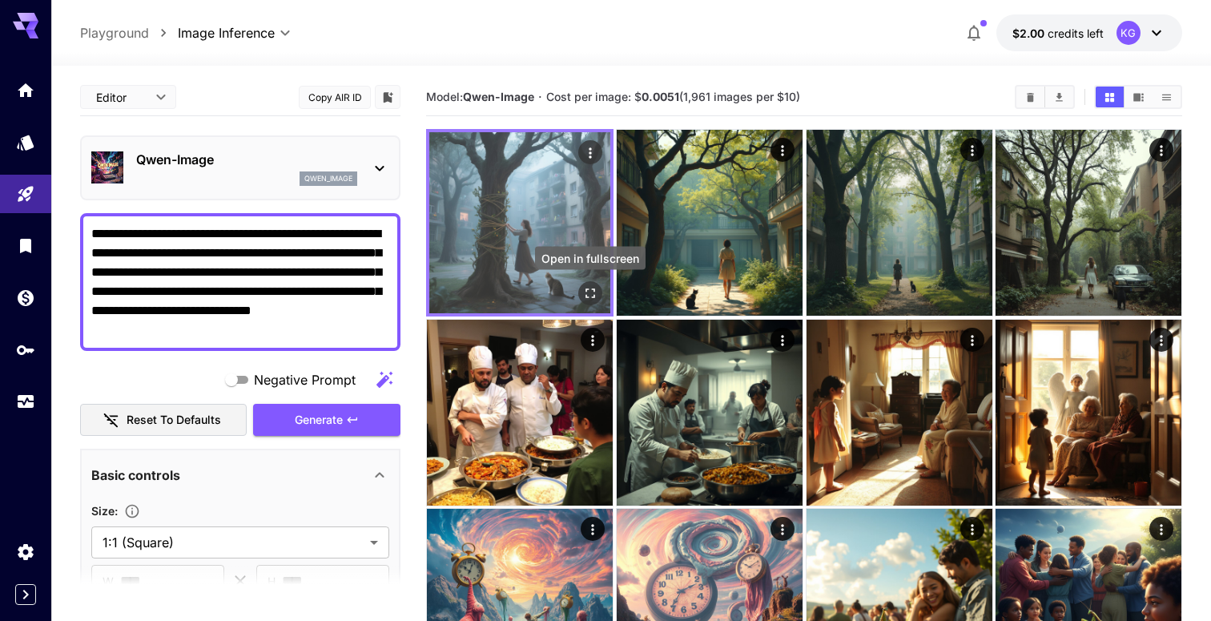
click at [590, 282] on button "Open in fullscreen" at bounding box center [590, 293] width 24 height 24
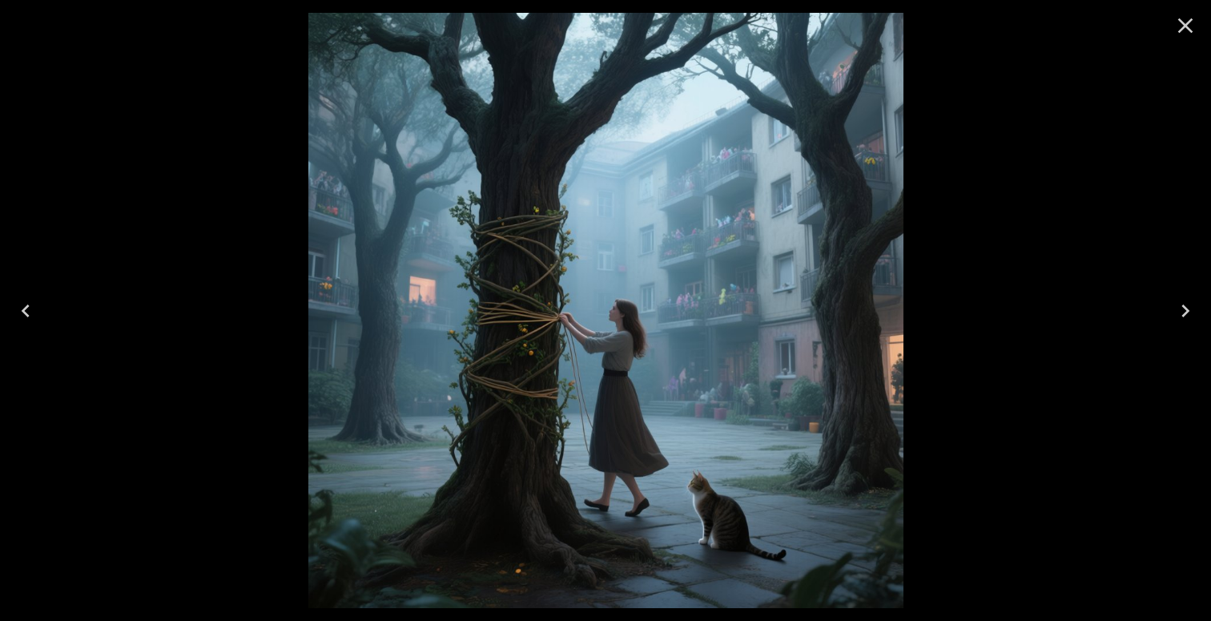
click at [1181, 29] on icon "Close" at bounding box center [1185, 25] width 15 height 15
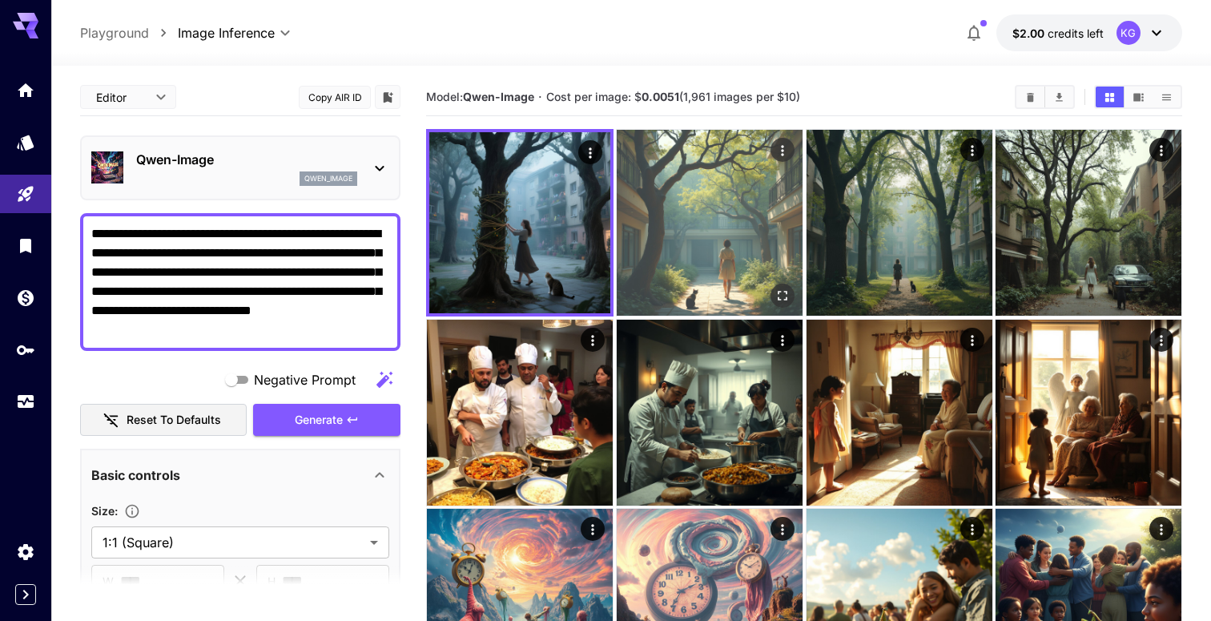
click at [666, 231] on img at bounding box center [710, 223] width 186 height 186
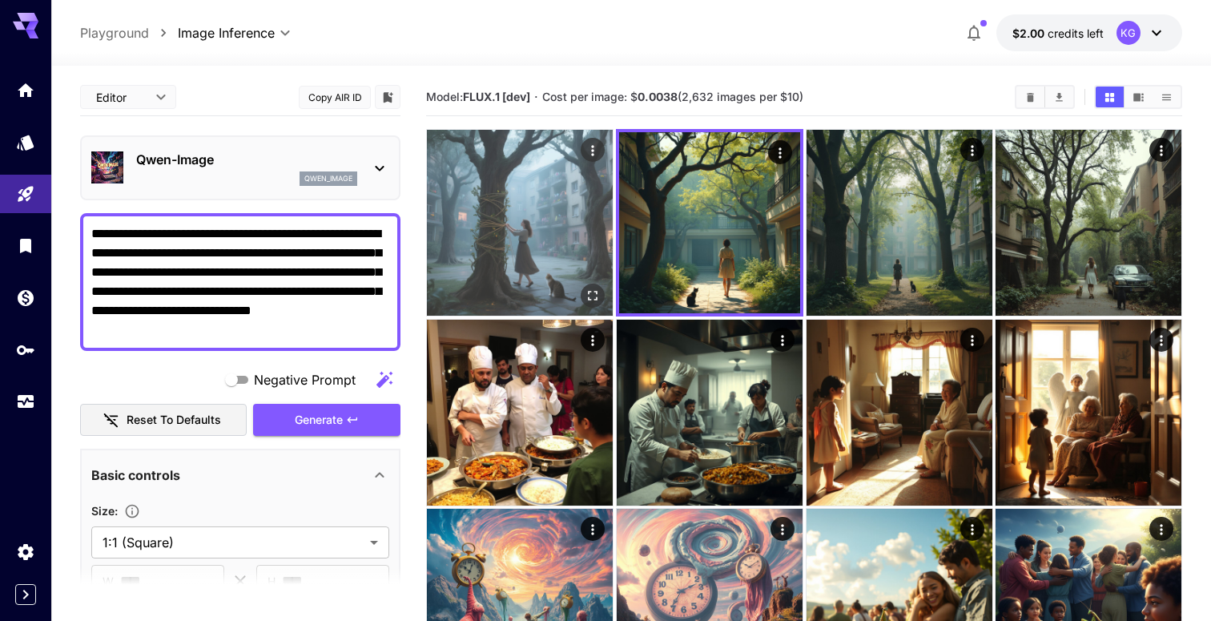
click at [549, 233] on img at bounding box center [520, 223] width 186 height 186
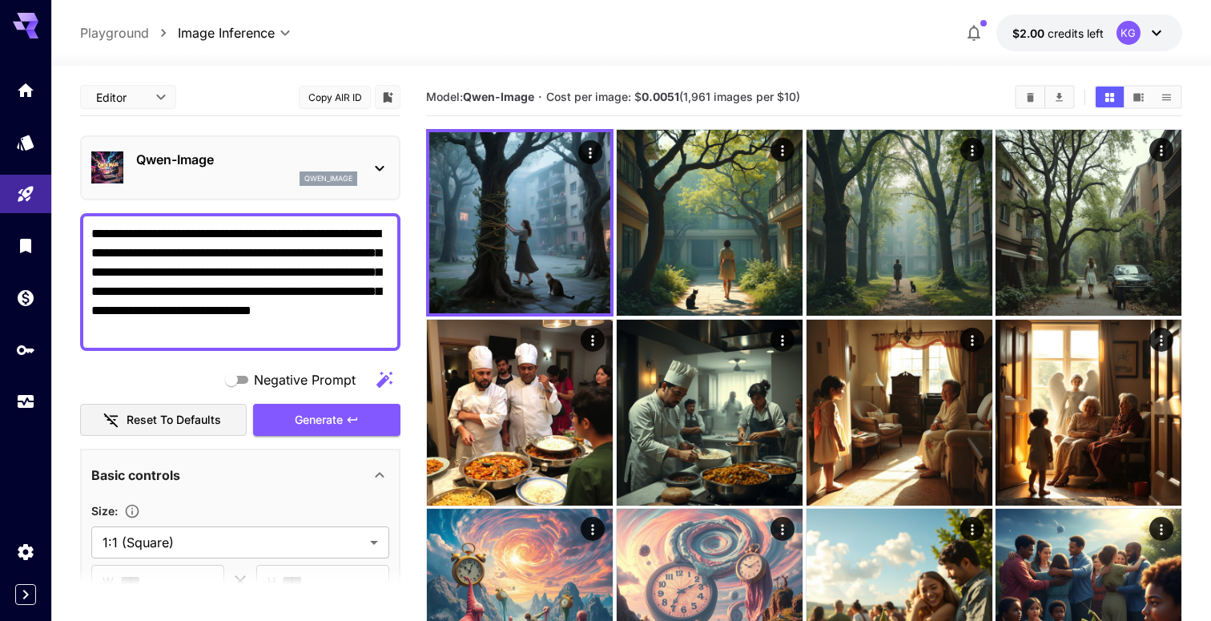
click at [374, 169] on icon at bounding box center [379, 168] width 19 height 19
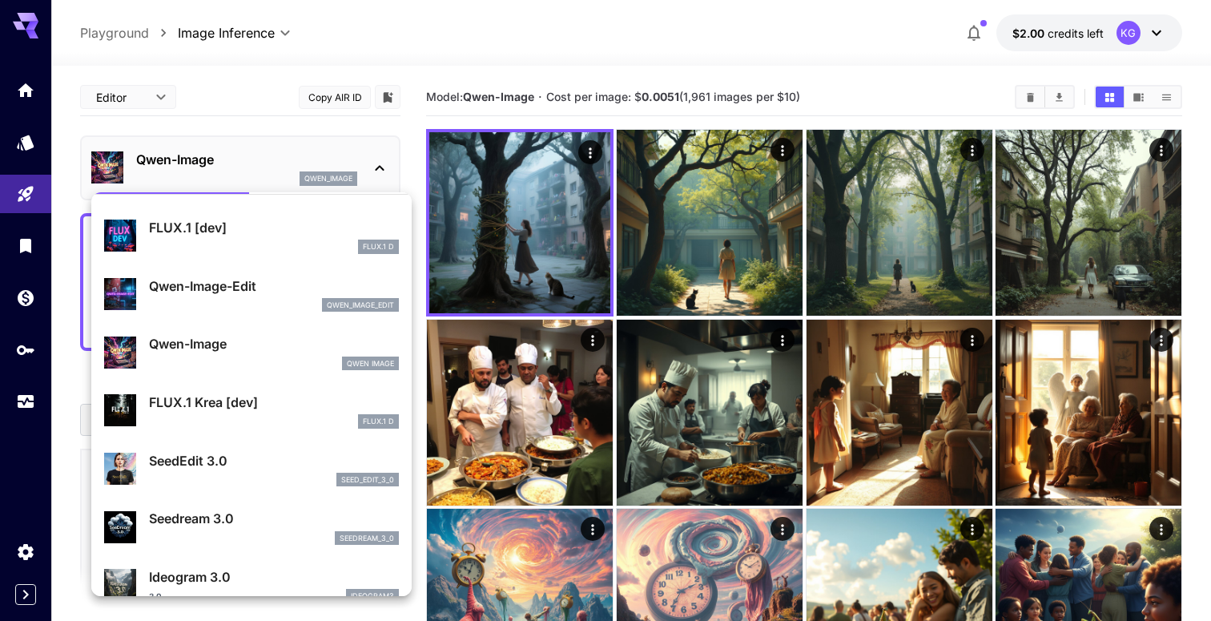
scroll to position [45, 0]
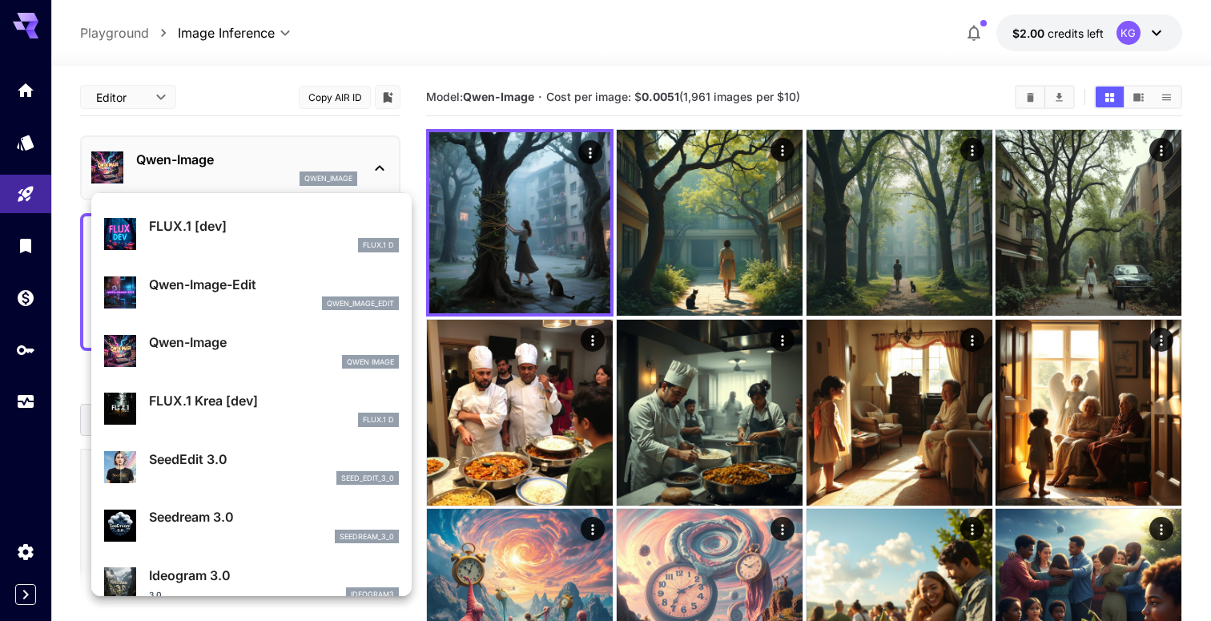
click at [285, 398] on p "FLUX.1 Krea [dev]" at bounding box center [274, 400] width 250 height 19
type input "**"
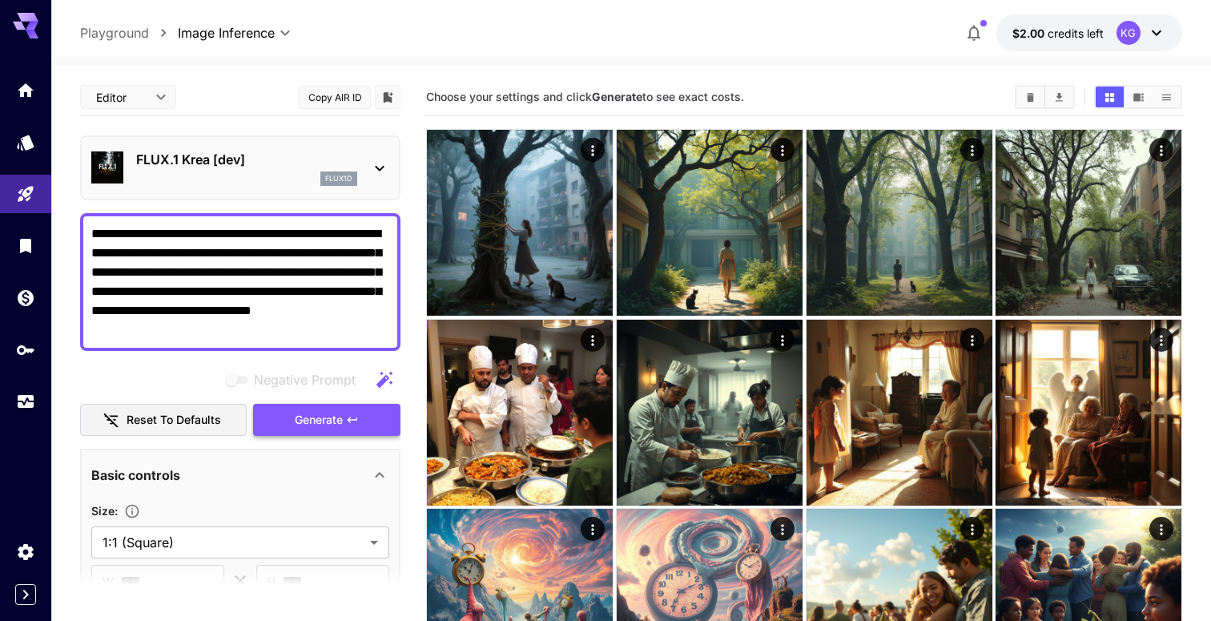
click at [323, 417] on span "Generate" at bounding box center [319, 420] width 48 height 20
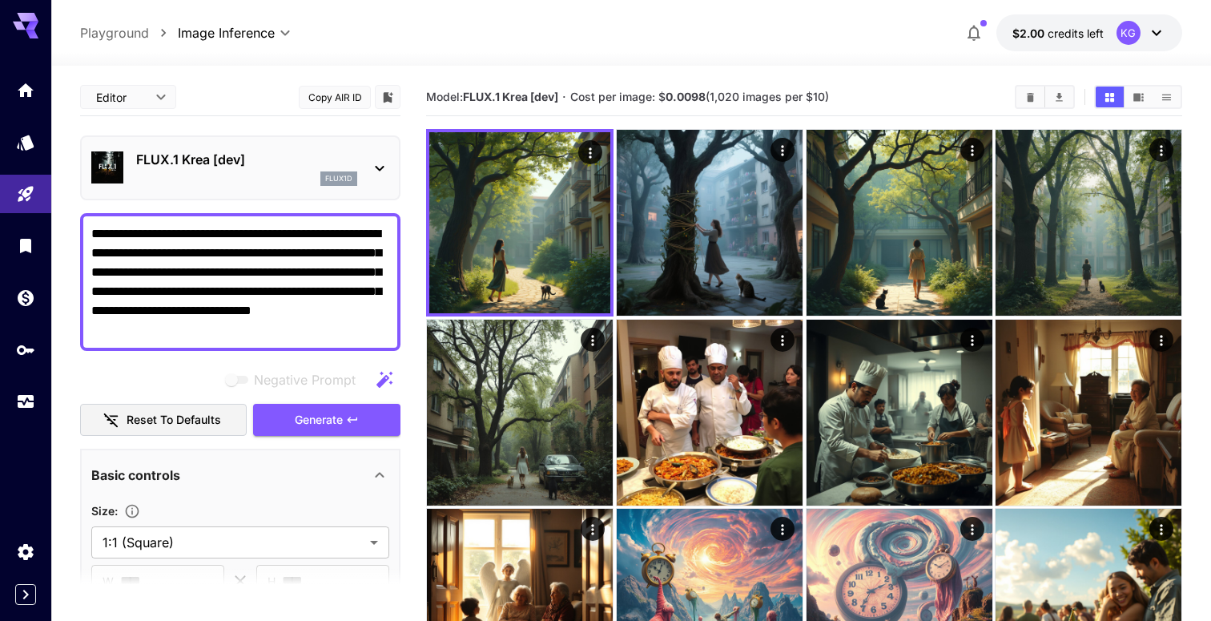
click at [376, 165] on icon at bounding box center [379, 168] width 19 height 19
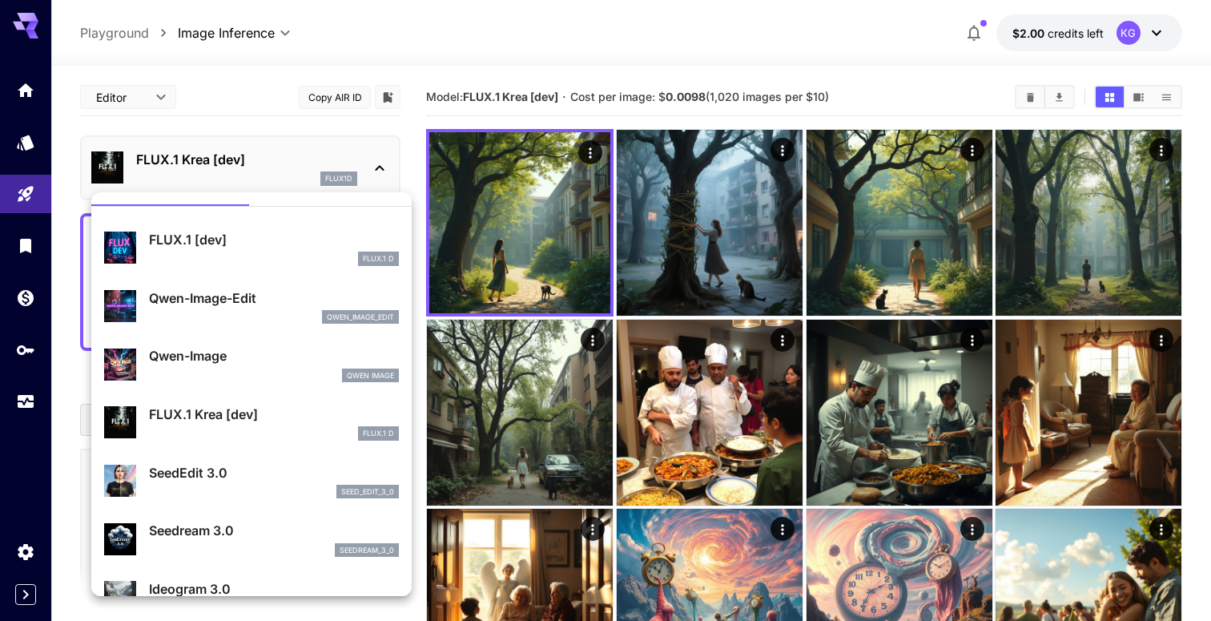
scroll to position [70, 0]
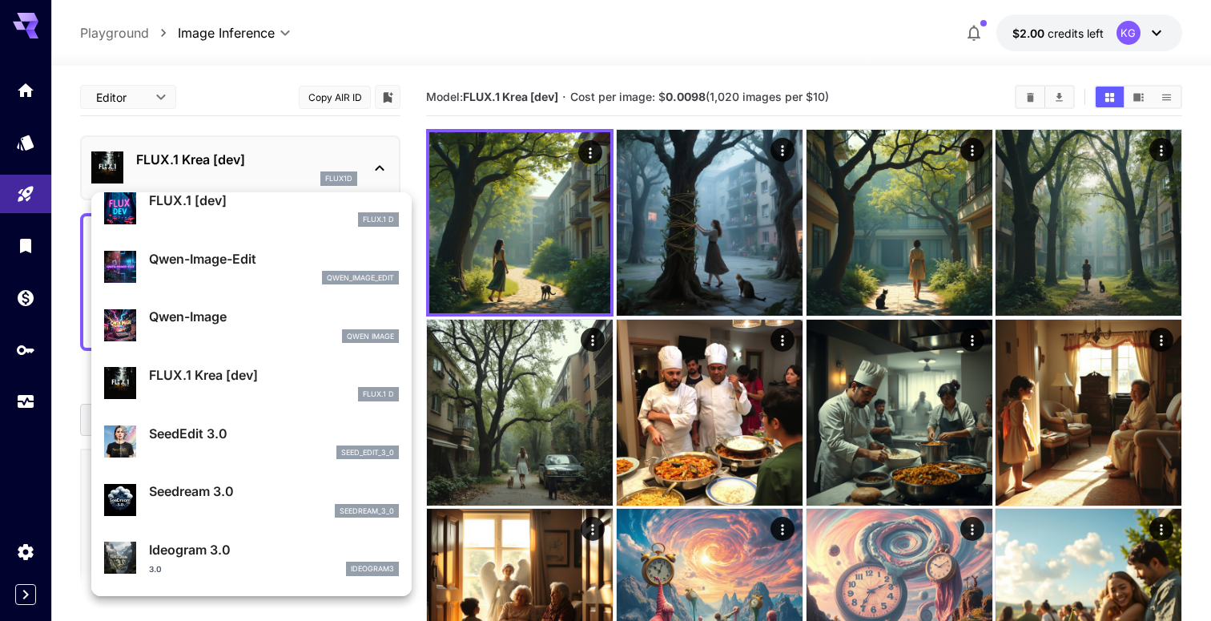
click at [267, 422] on div "SeedEdit 3.0 seed_edit_3_0" at bounding box center [251, 441] width 295 height 49
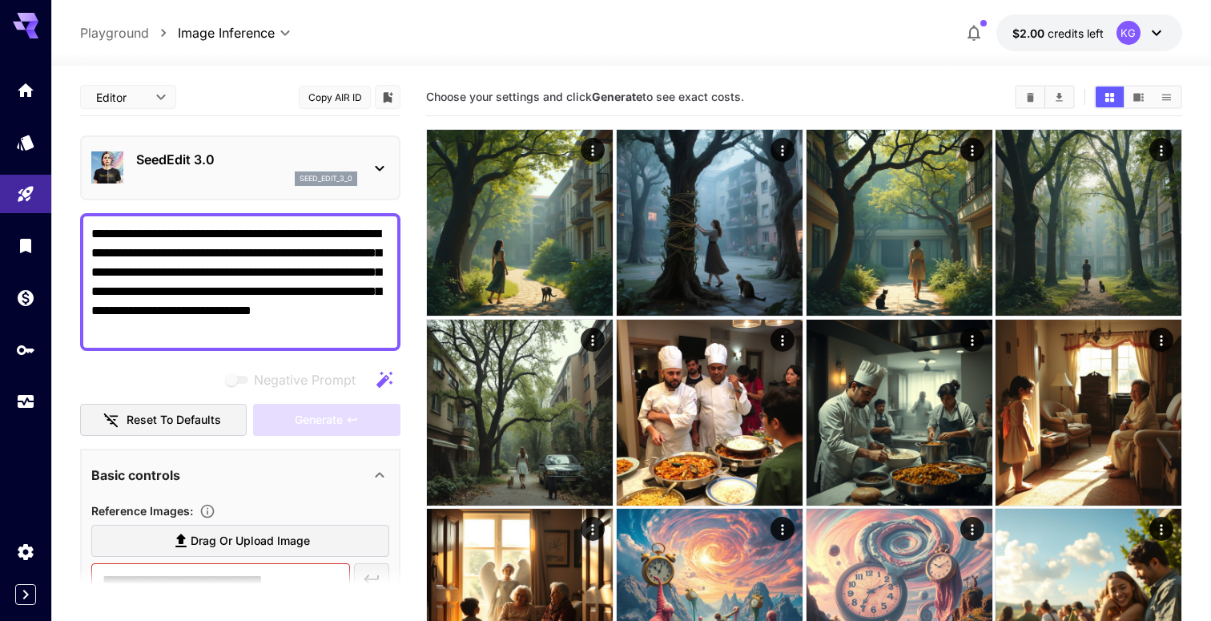
click at [306, 171] on div "SeedEdit 3.0 seed_edit_3_0" at bounding box center [246, 168] width 221 height 36
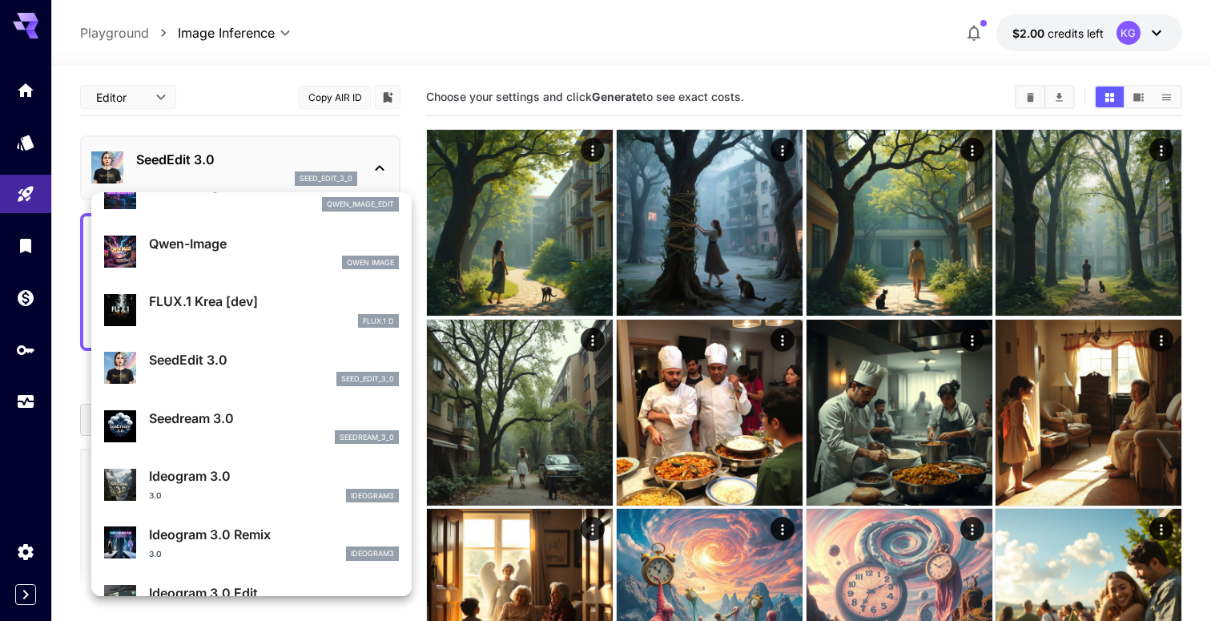
scroll to position [147, 0]
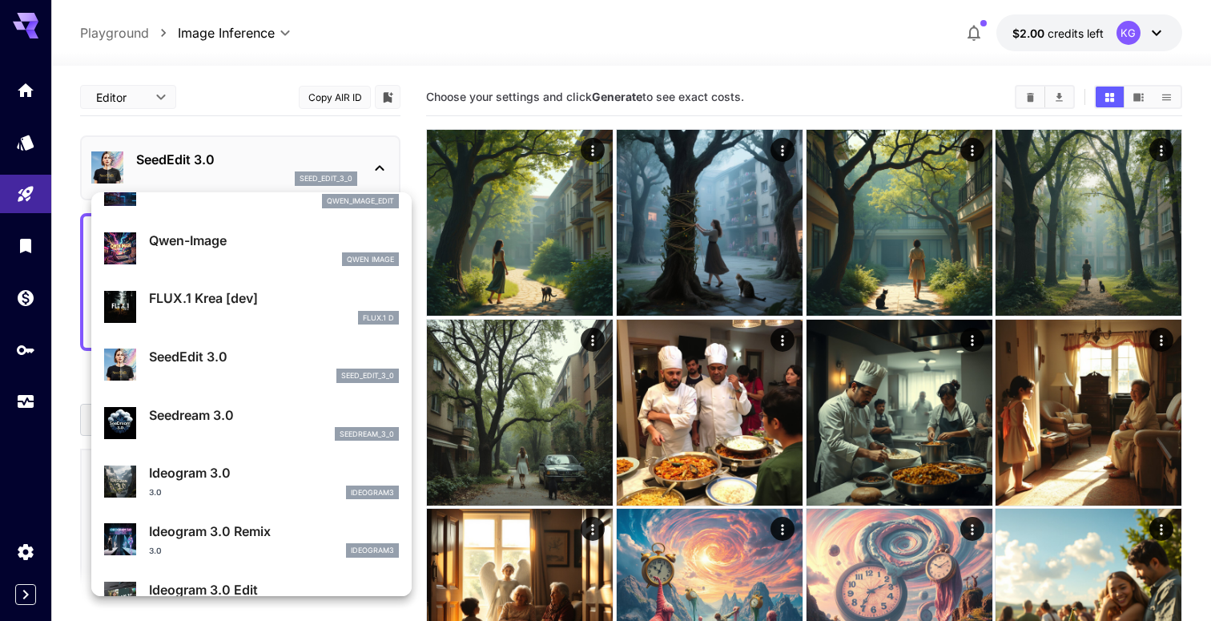
click at [264, 402] on div "Seedream 3.0 seedream_3_0" at bounding box center [251, 423] width 295 height 49
type input "***"
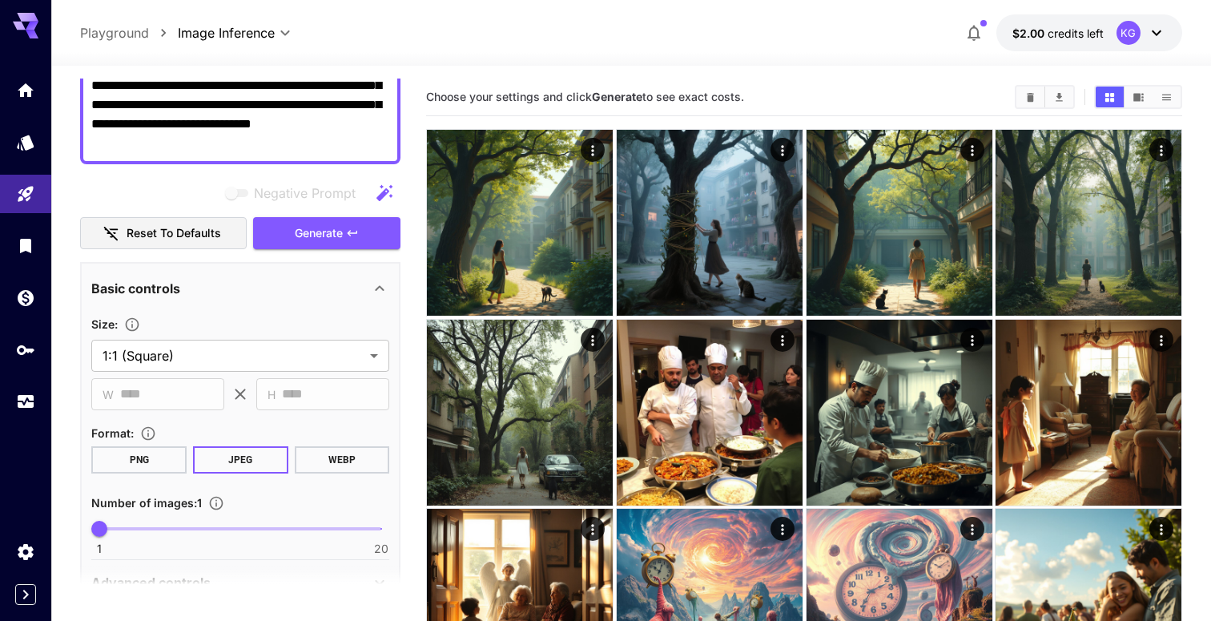
scroll to position [162, 0]
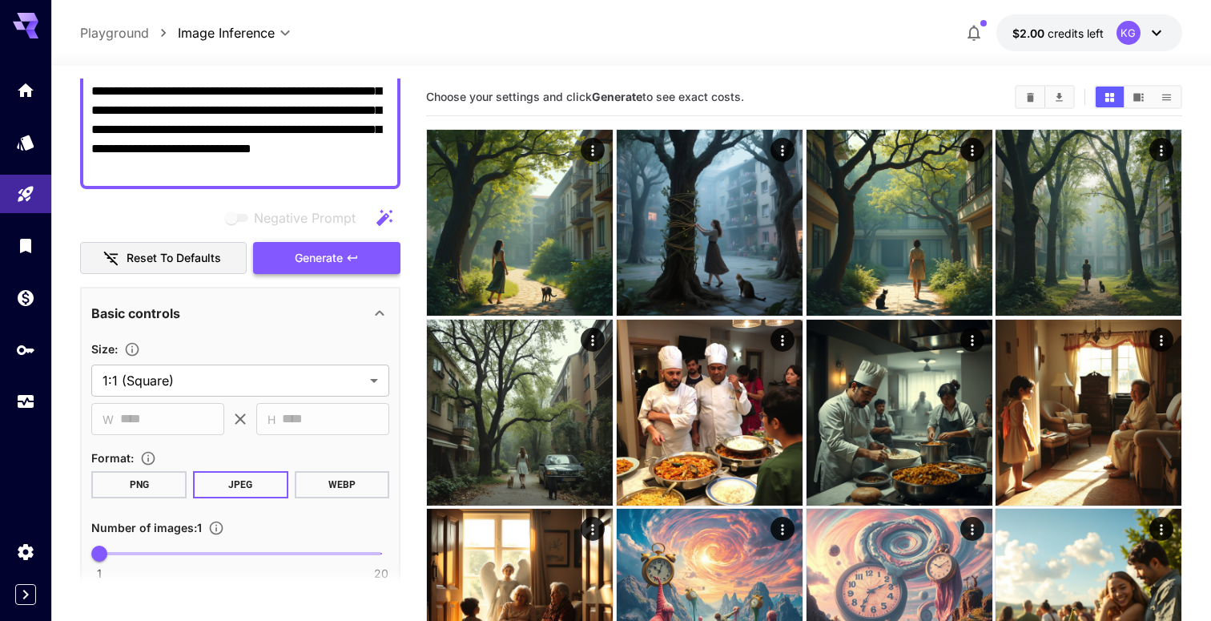
click at [334, 260] on span "Generate" at bounding box center [319, 258] width 48 height 20
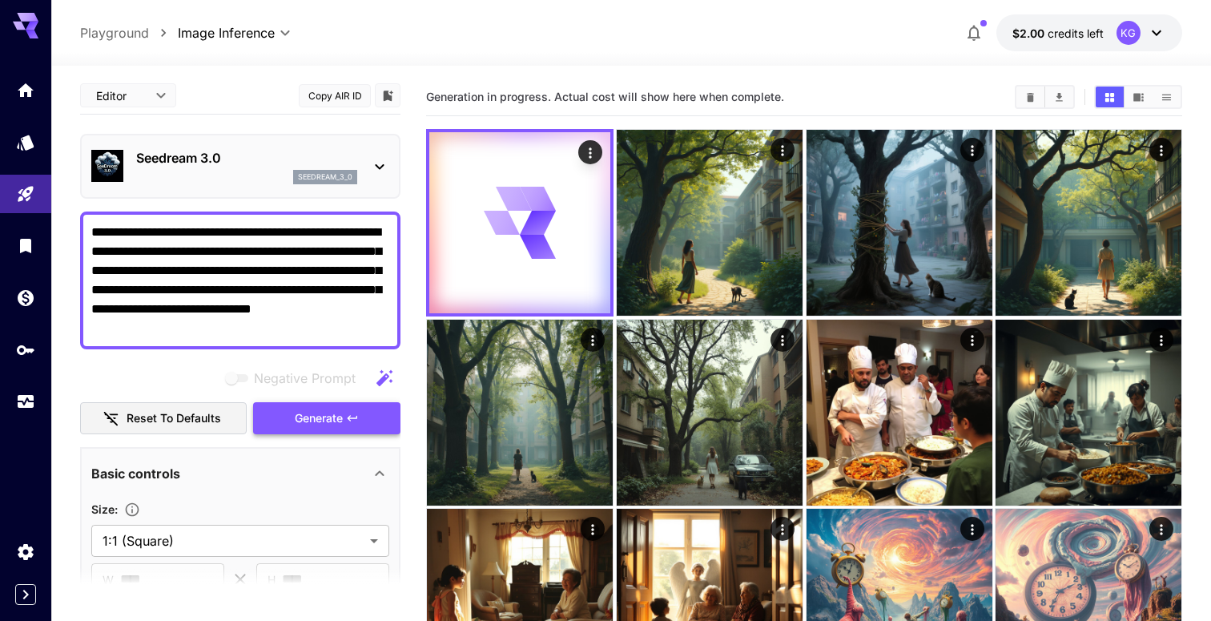
scroll to position [0, 0]
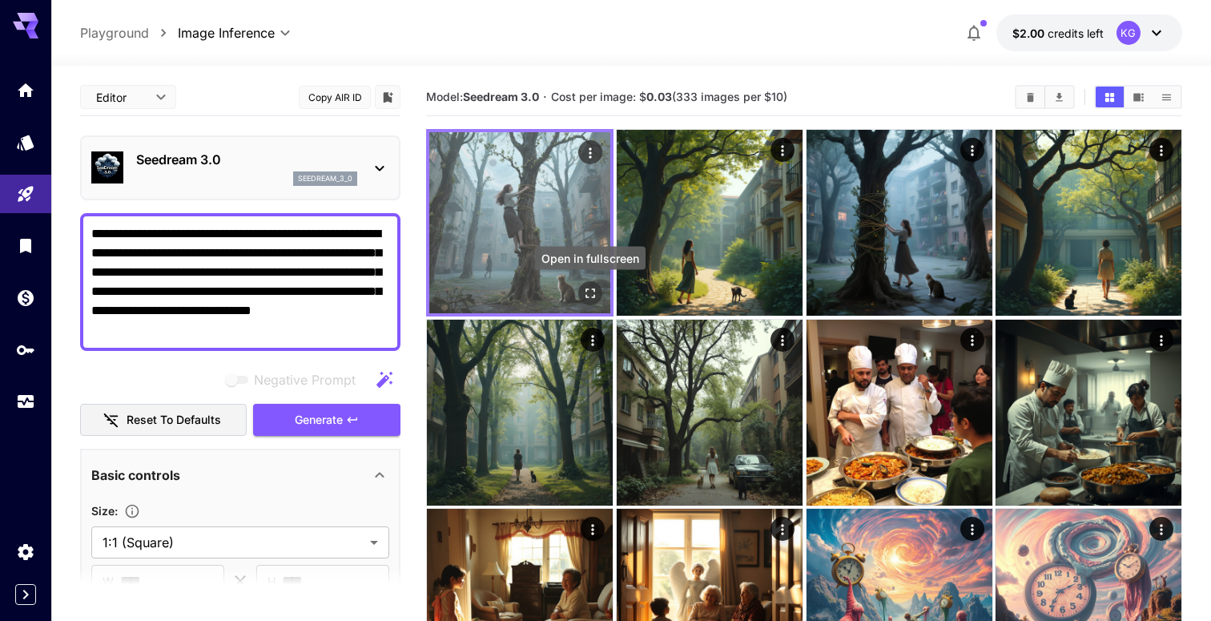
click at [592, 290] on icon "Open in fullscreen" at bounding box center [590, 293] width 16 height 16
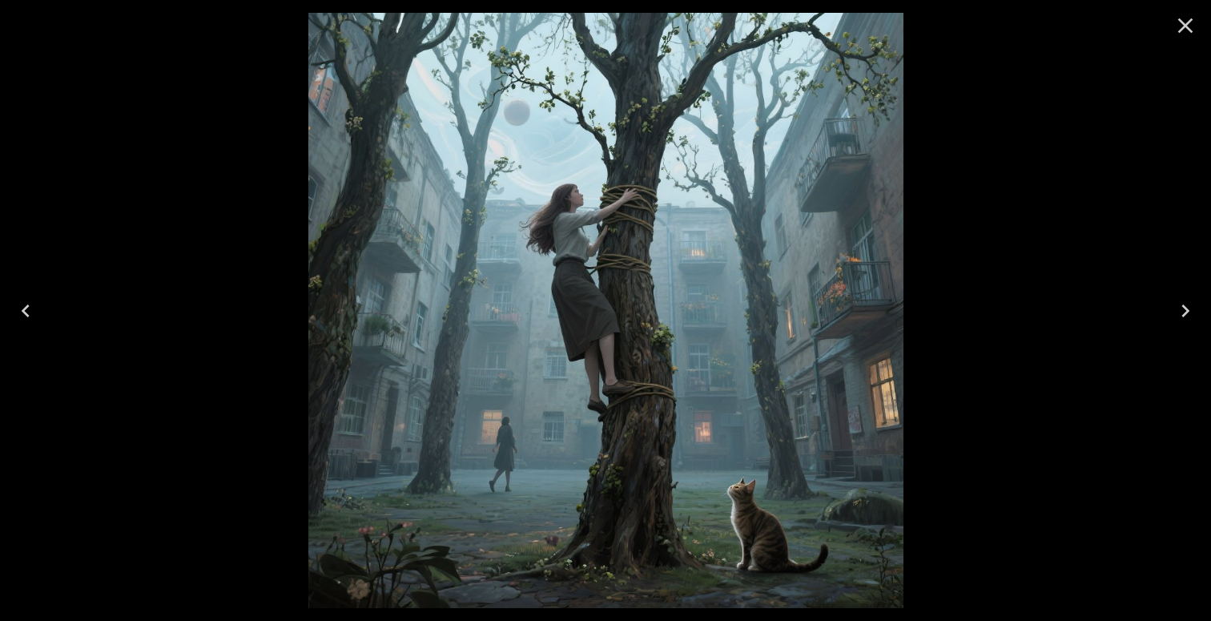
click at [1183, 22] on icon "Close" at bounding box center [1185, 25] width 15 height 15
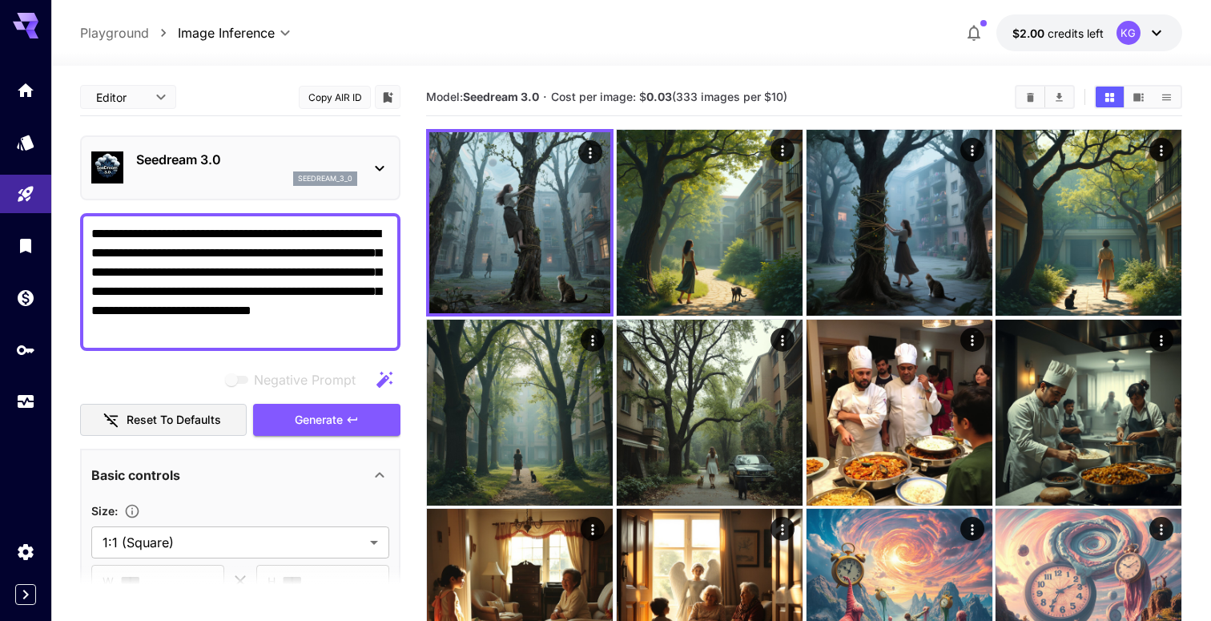
click at [259, 155] on p "Seedream 3.0" at bounding box center [246, 159] width 221 height 19
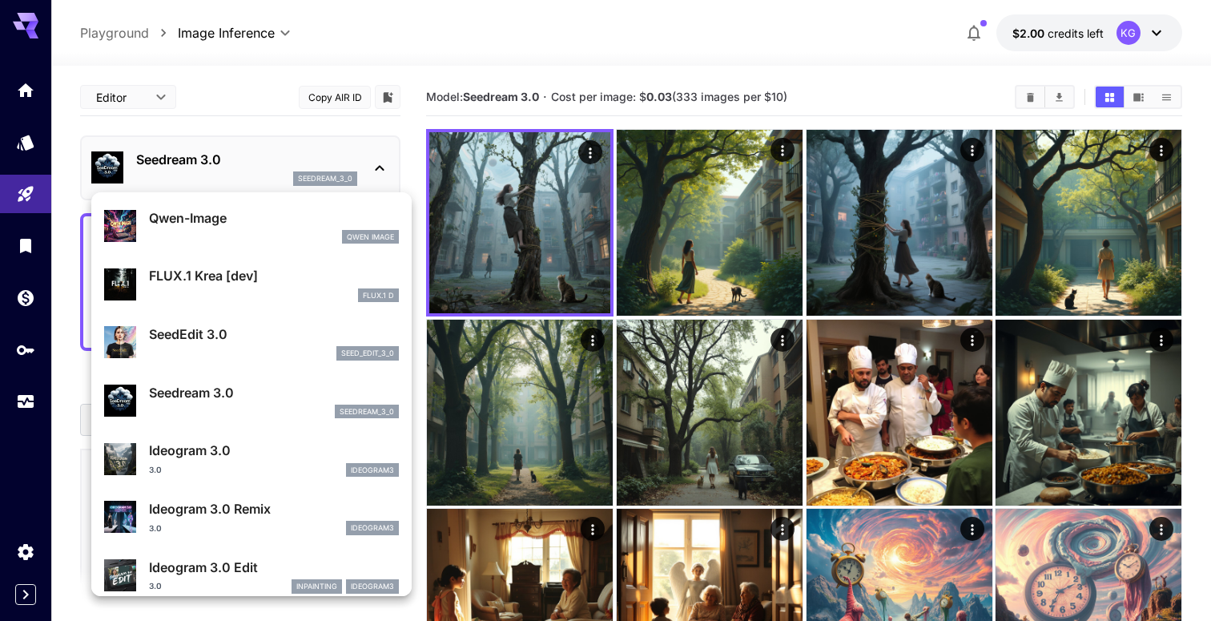
scroll to position [173, 0]
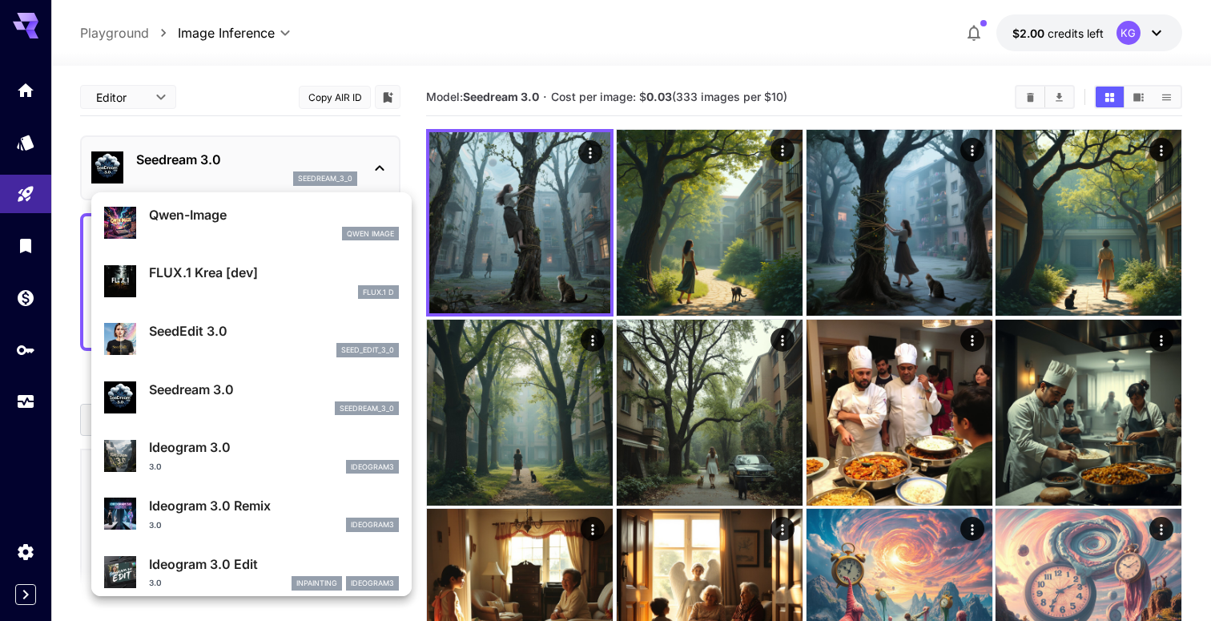
click at [279, 439] on p "Ideogram 3.0" at bounding box center [274, 446] width 250 height 19
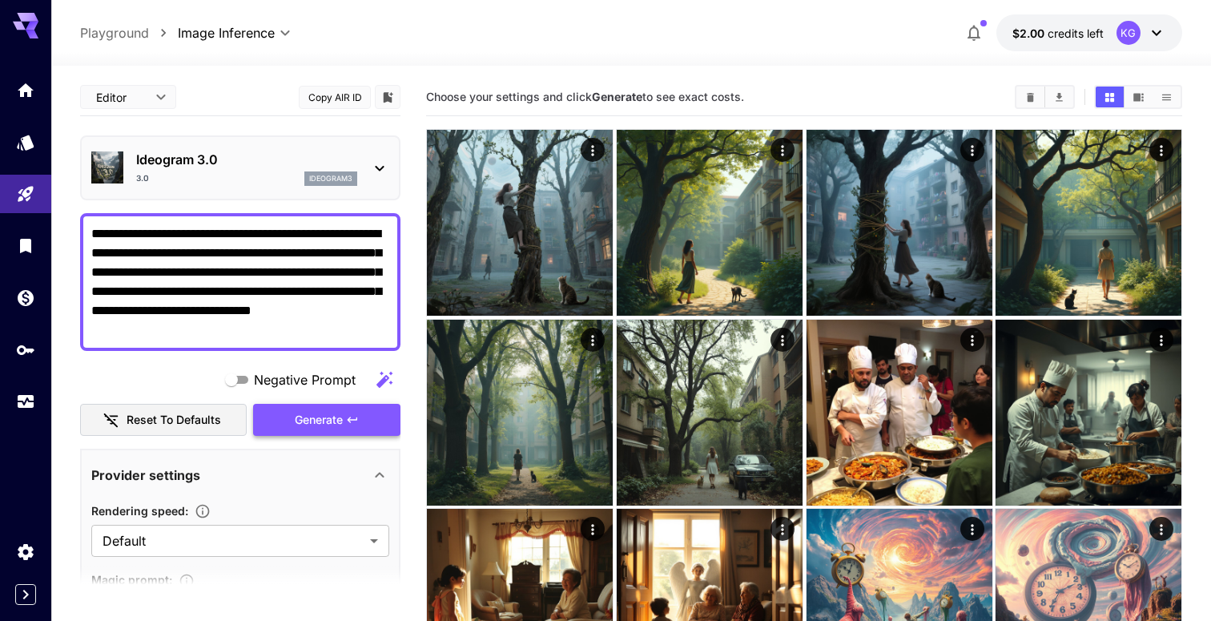
click at [326, 416] on span "Generate" at bounding box center [319, 420] width 48 height 20
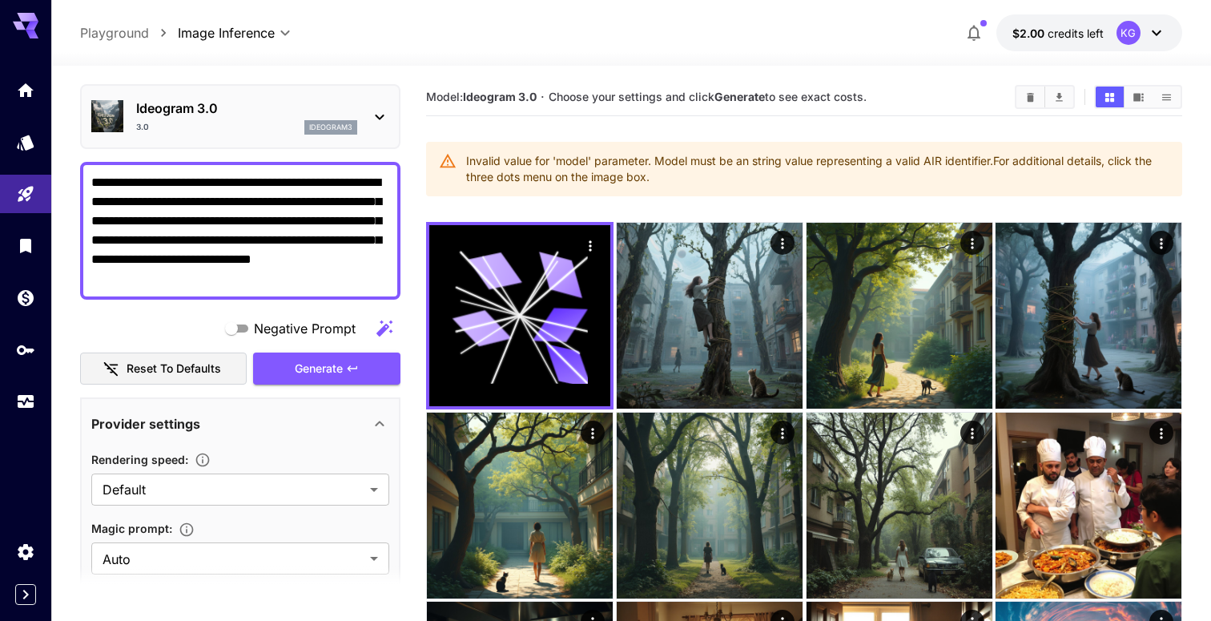
scroll to position [45, 0]
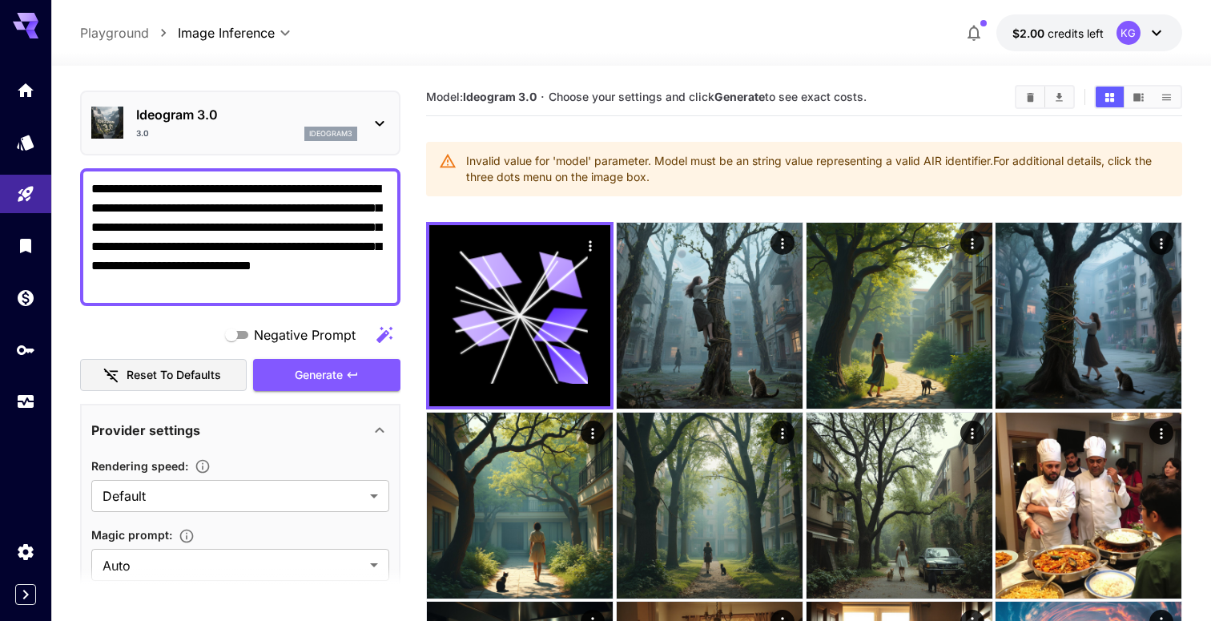
click at [336, 131] on p "ideogram3" at bounding box center [330, 133] width 43 height 11
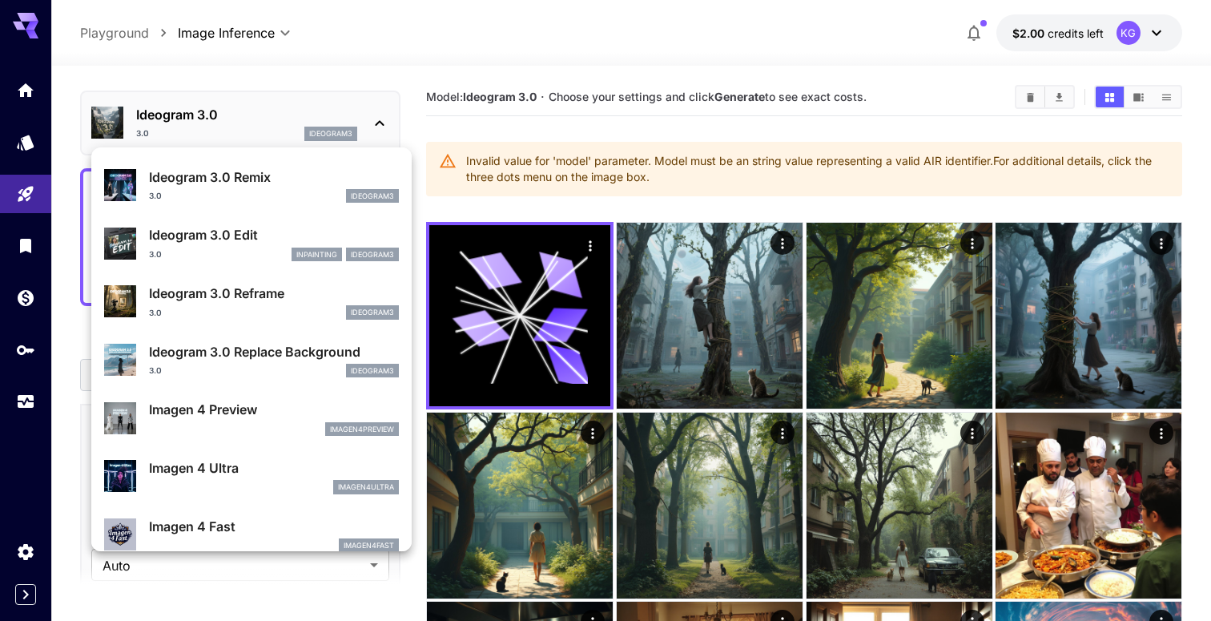
scroll to position [461, 0]
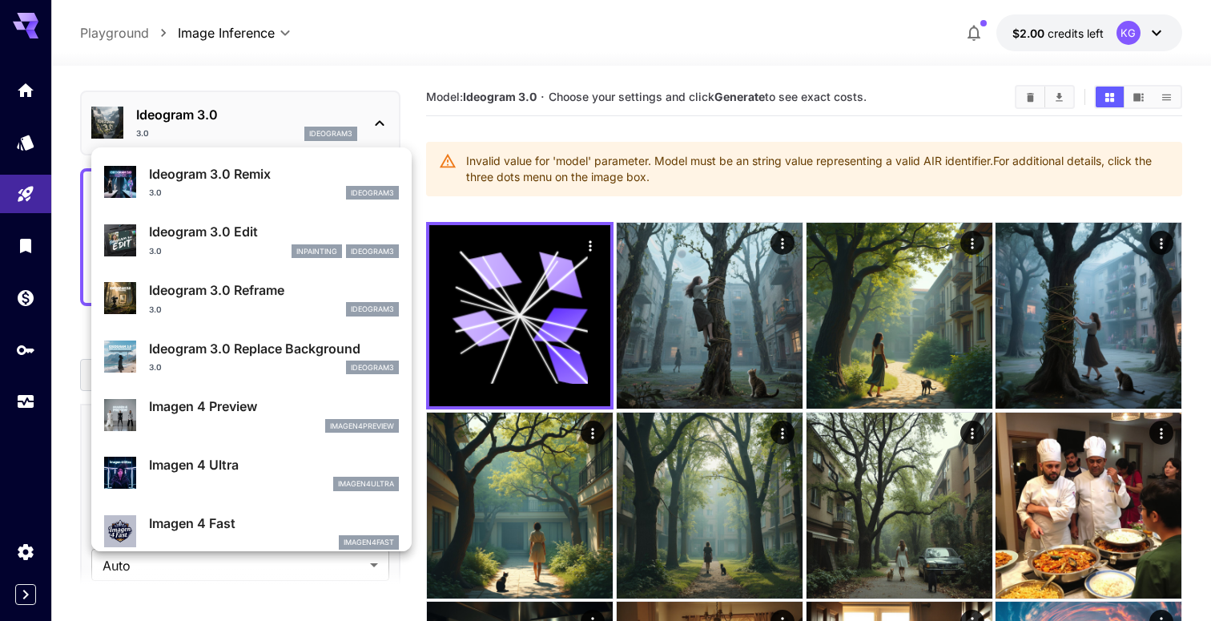
click at [254, 401] on p "Imagen 4 Preview" at bounding box center [274, 405] width 250 height 19
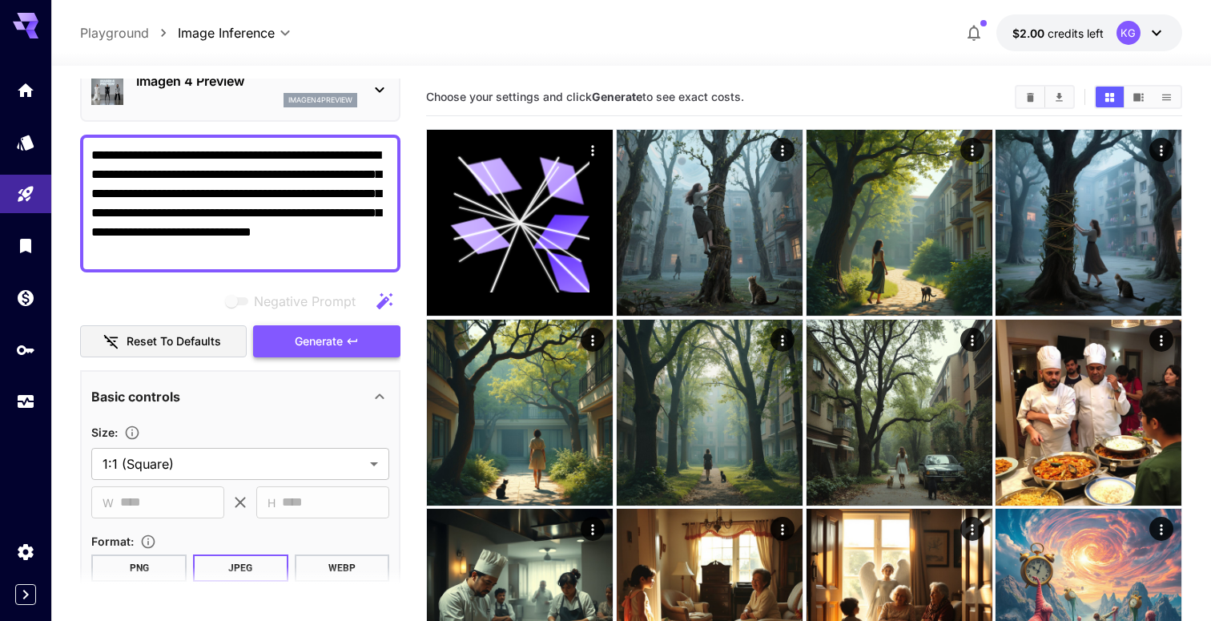
scroll to position [72, 0]
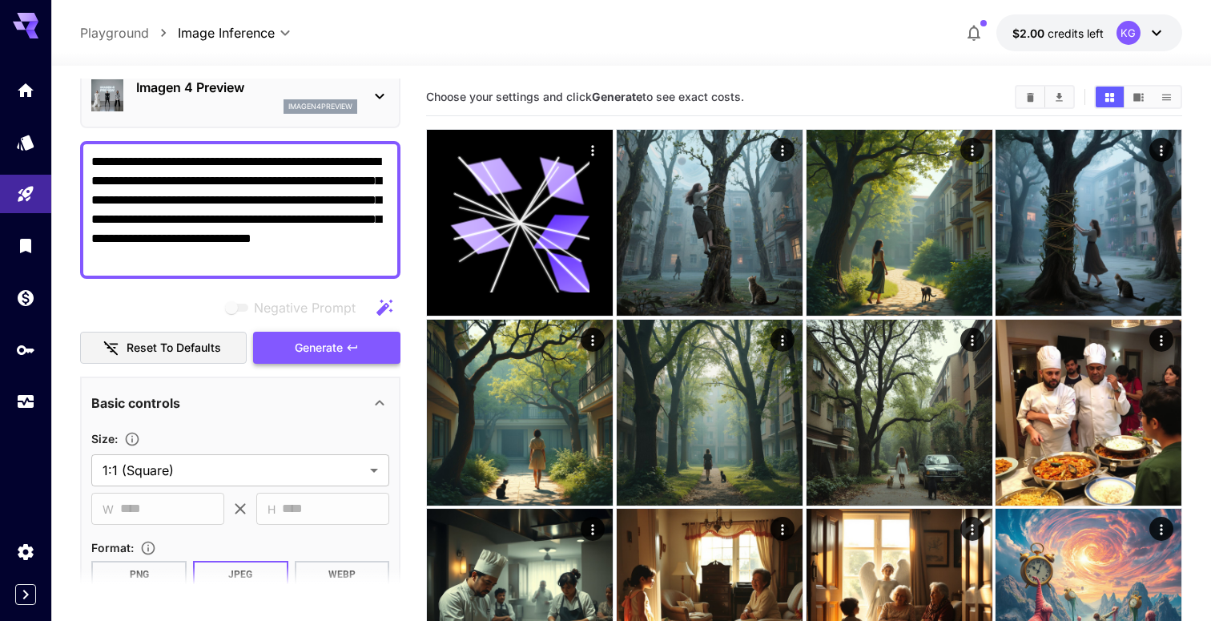
click at [334, 339] on span "Generate" at bounding box center [319, 348] width 48 height 20
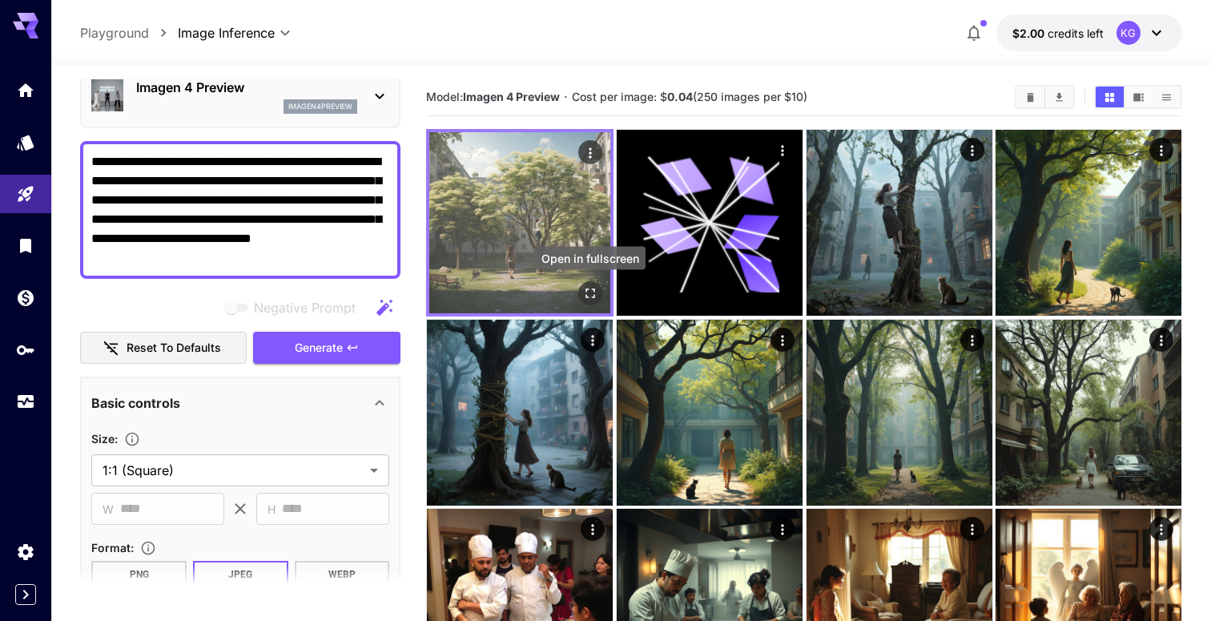
click at [584, 283] on button "Open in fullscreen" at bounding box center [590, 293] width 24 height 24
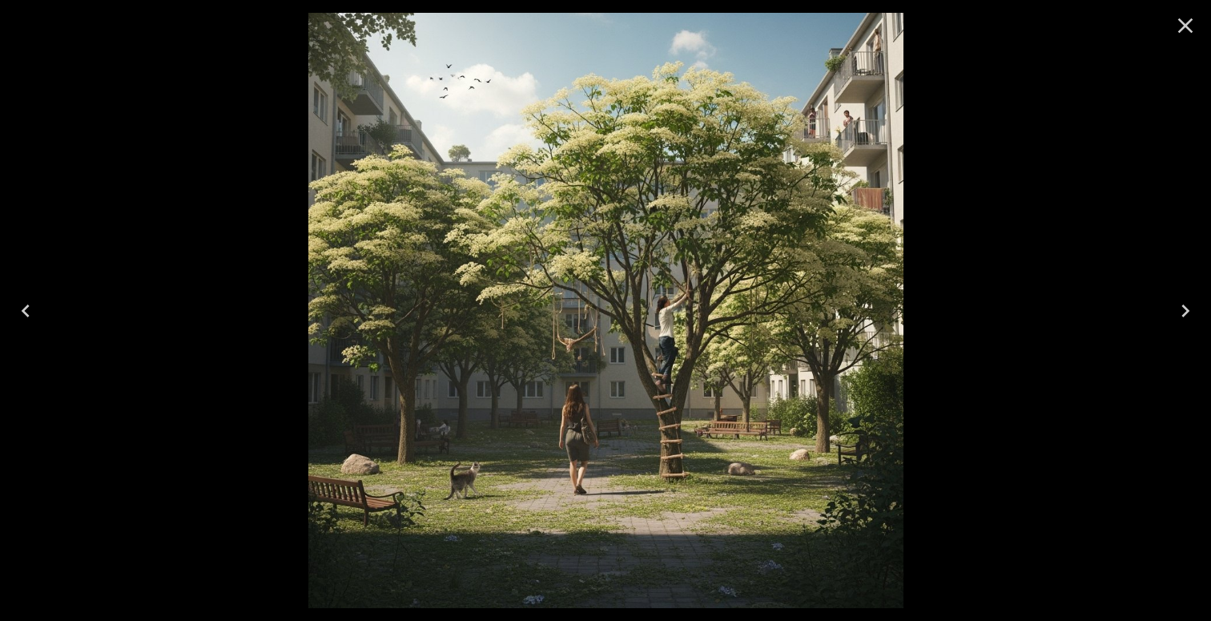
click at [1190, 20] on icon "Close" at bounding box center [1185, 25] width 15 height 15
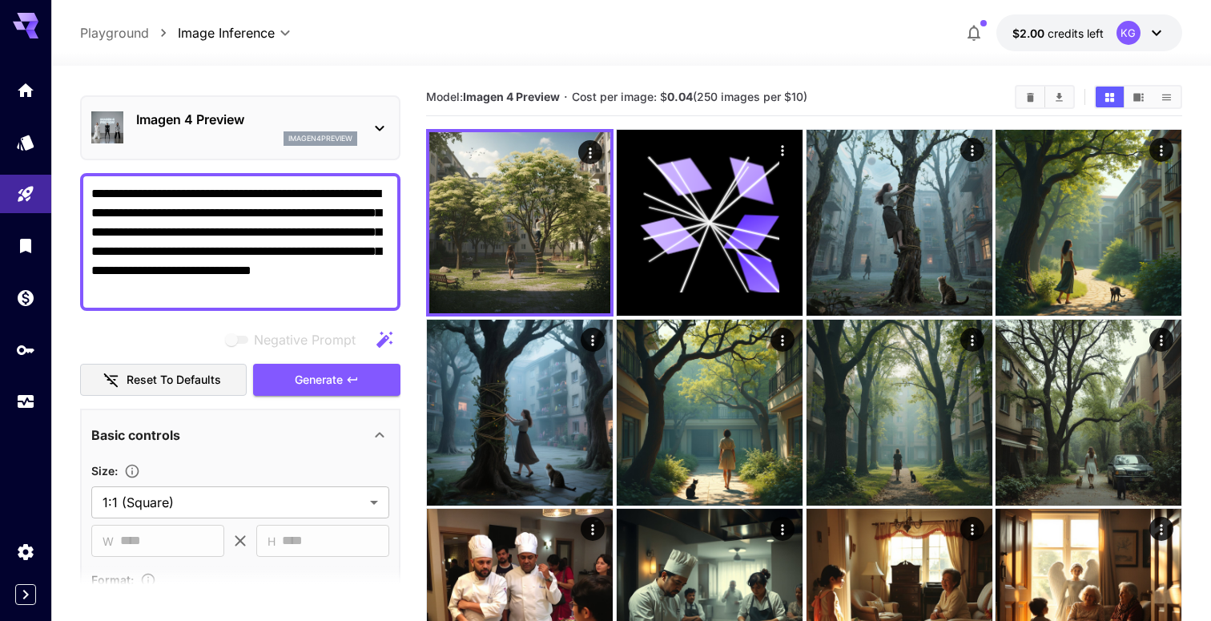
scroll to position [30, 0]
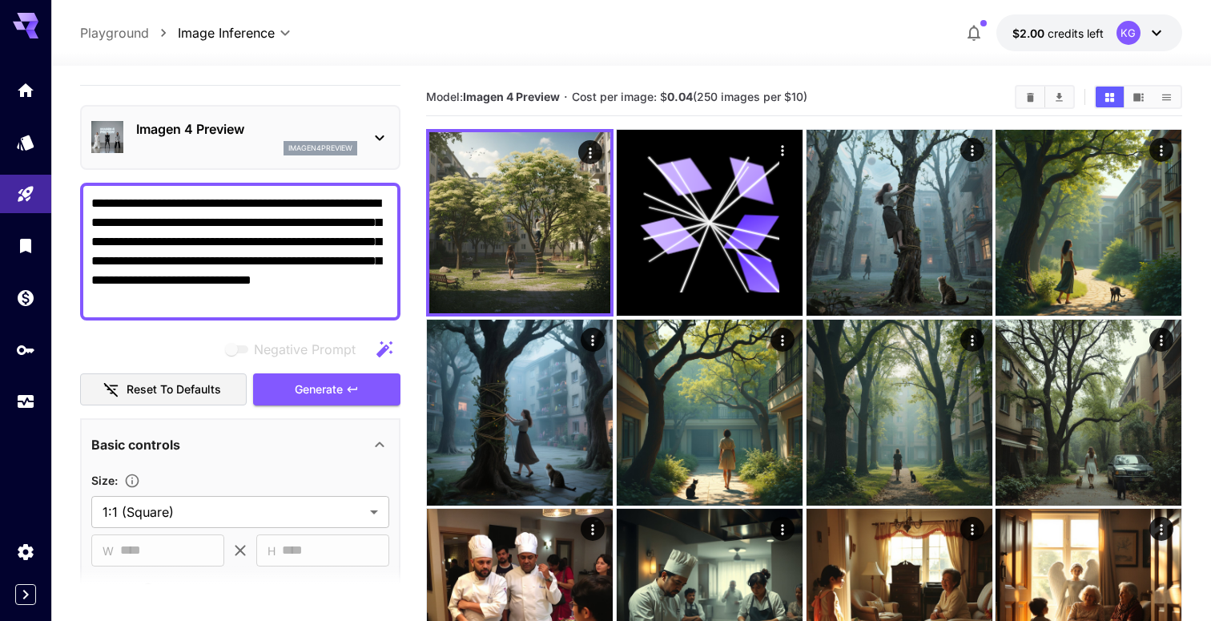
click at [320, 136] on p "Imagen 4 Preview" at bounding box center [246, 128] width 221 height 19
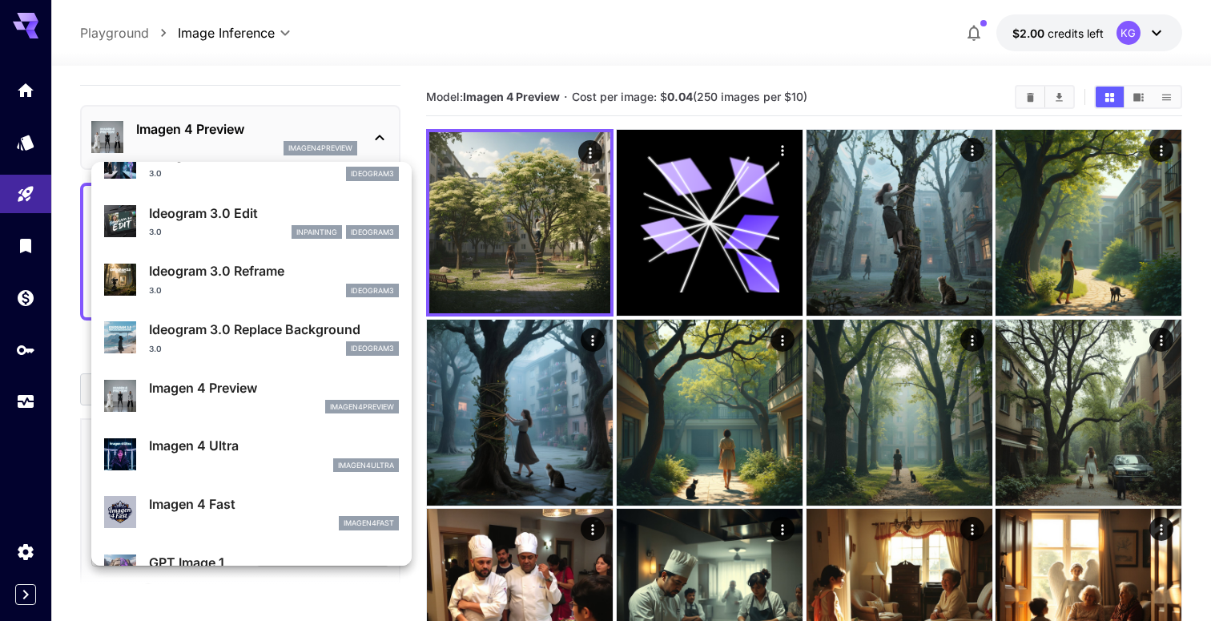
scroll to position [546, 0]
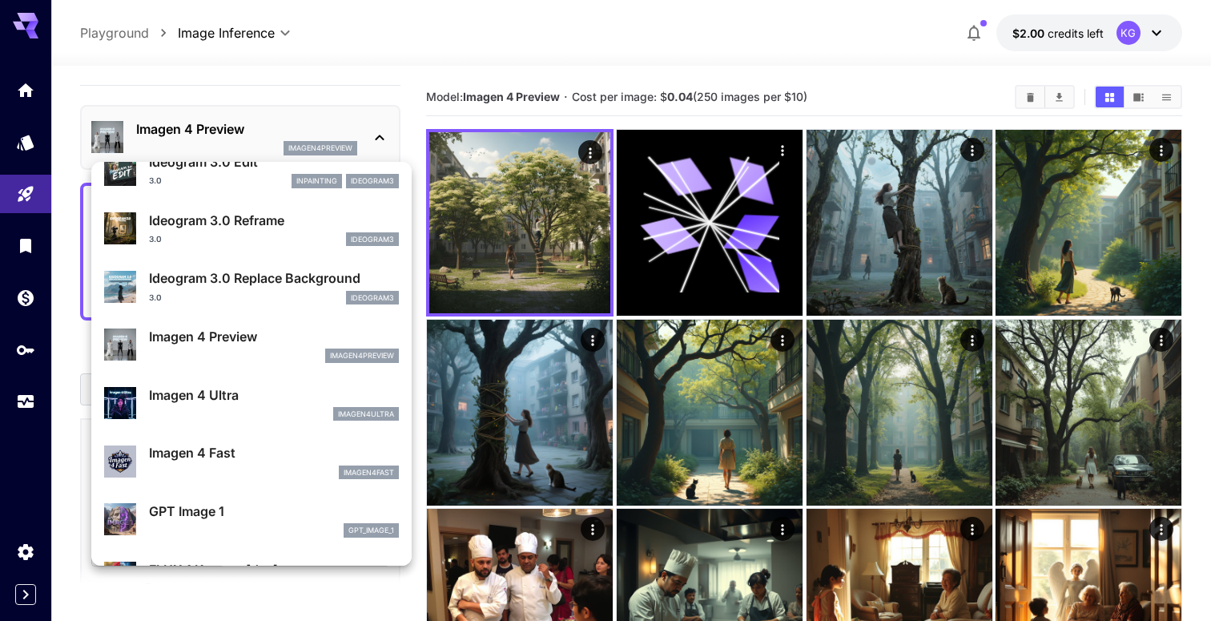
click at [248, 400] on p "Imagen 4 Ultra" at bounding box center [274, 394] width 250 height 19
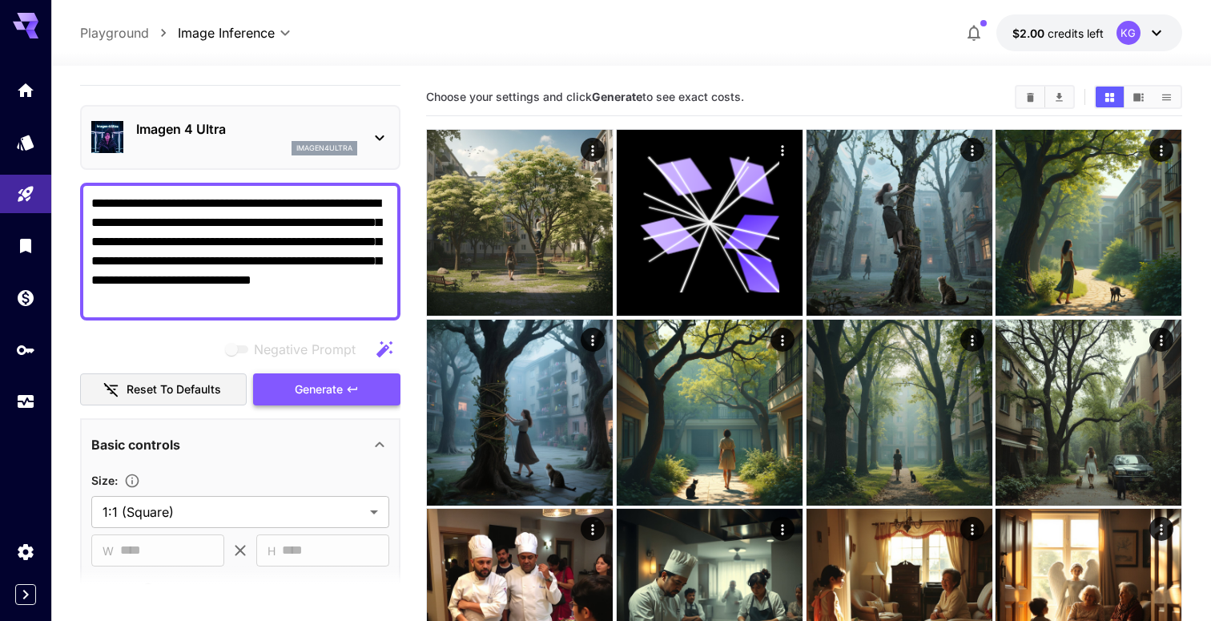
click at [331, 387] on span "Generate" at bounding box center [319, 390] width 48 height 20
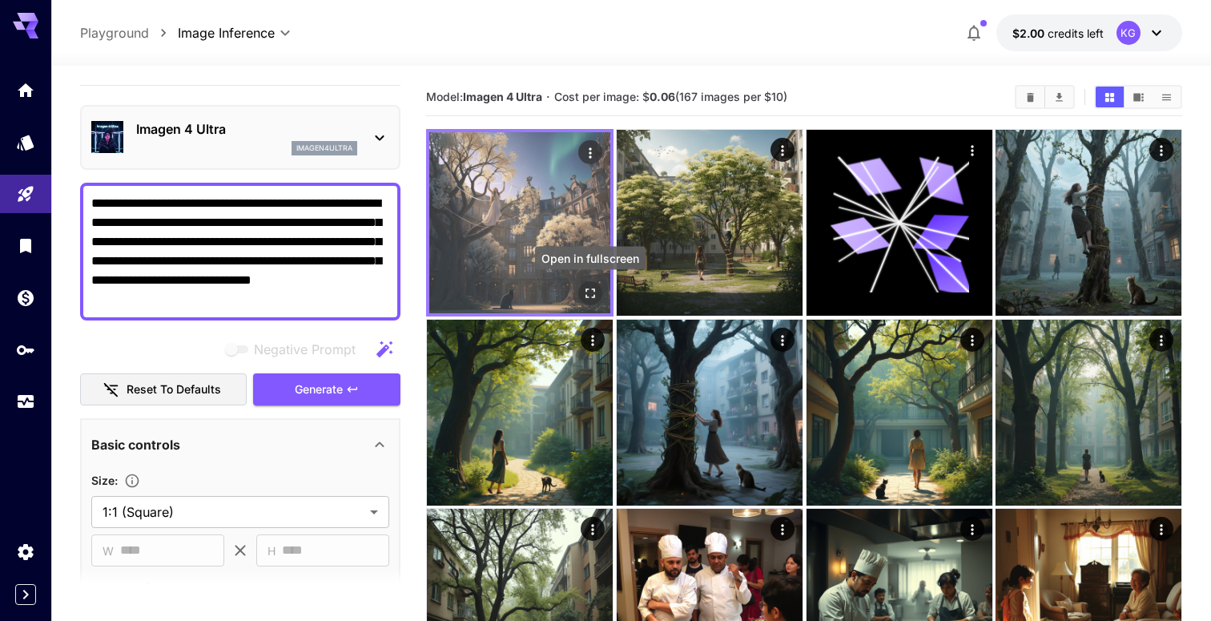
click at [587, 287] on icon "Open in fullscreen" at bounding box center [590, 293] width 16 height 16
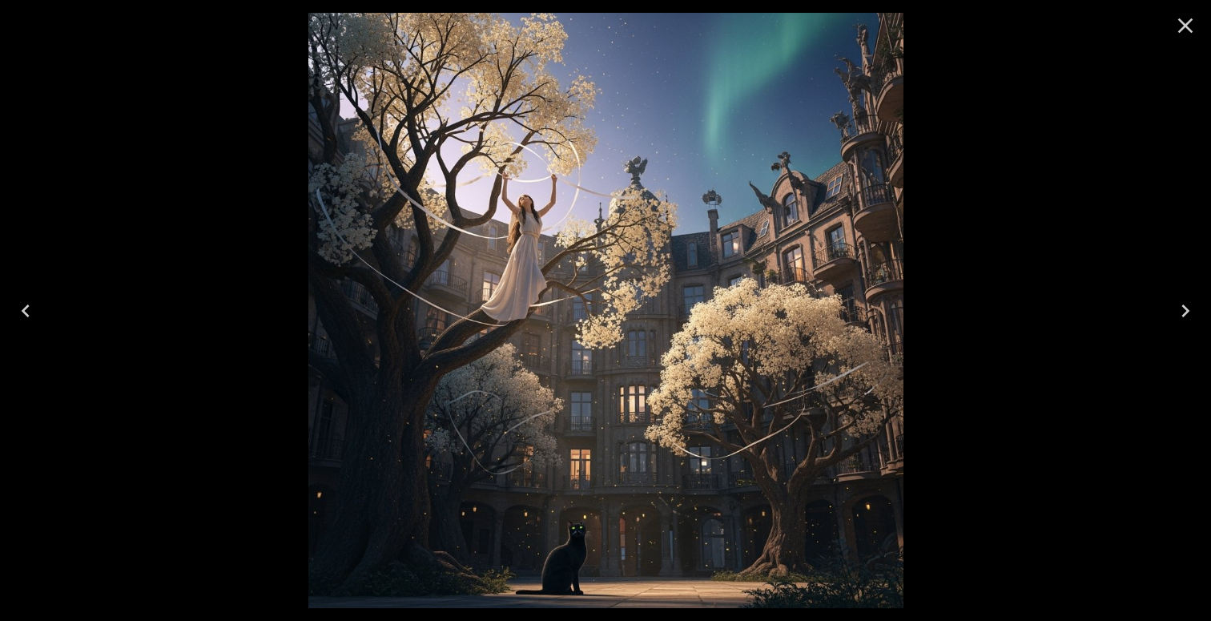
click at [1187, 30] on icon "Close" at bounding box center [1185, 26] width 26 height 26
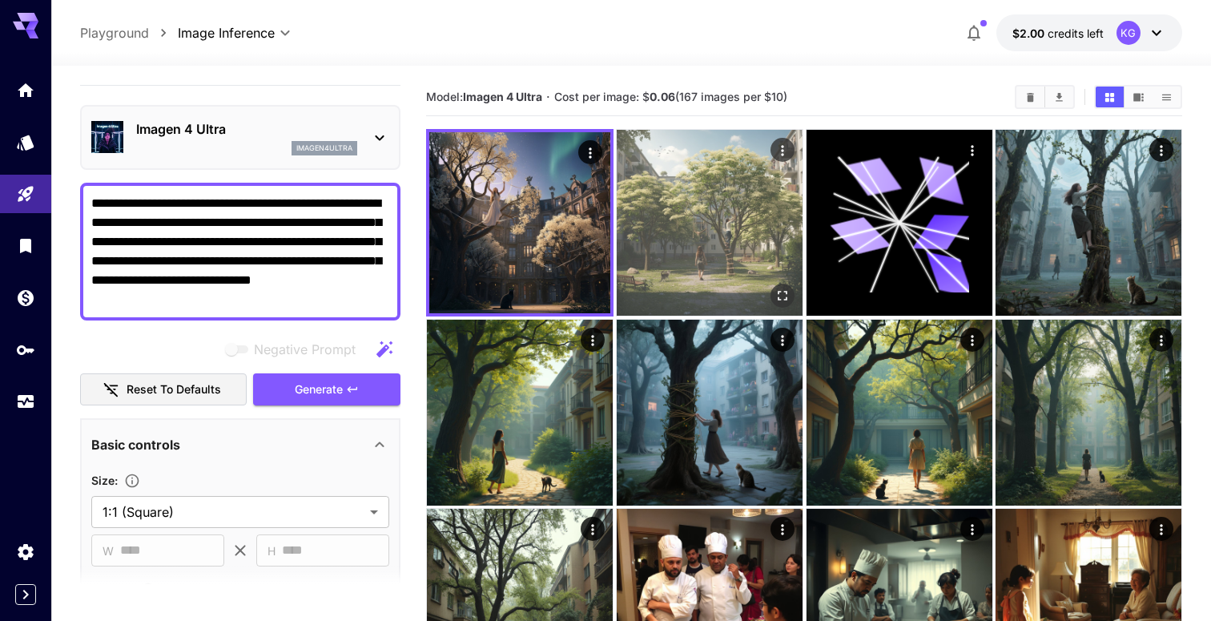
click at [765, 216] on img at bounding box center [710, 223] width 186 height 186
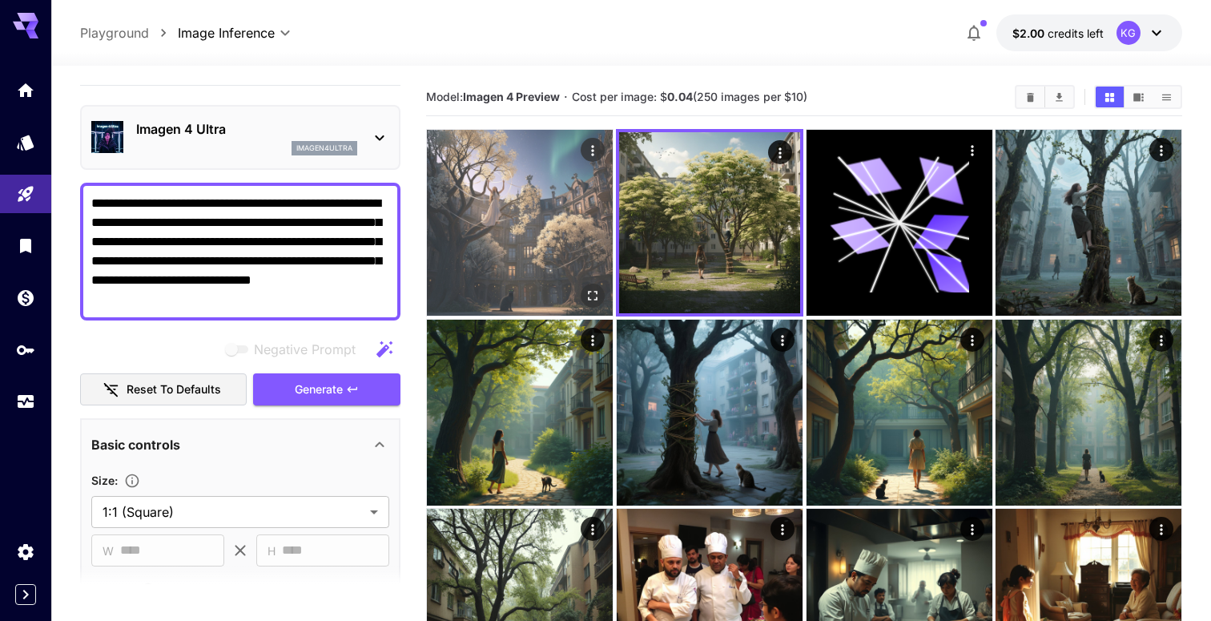
click at [550, 211] on img at bounding box center [520, 223] width 186 height 186
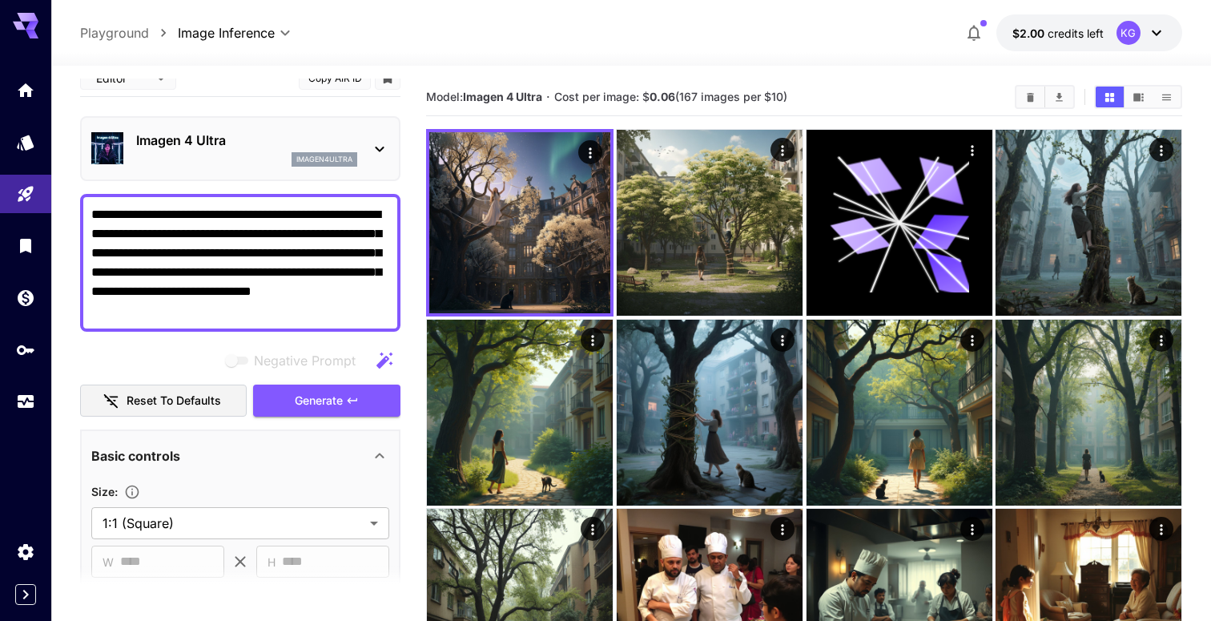
scroll to position [6, 0]
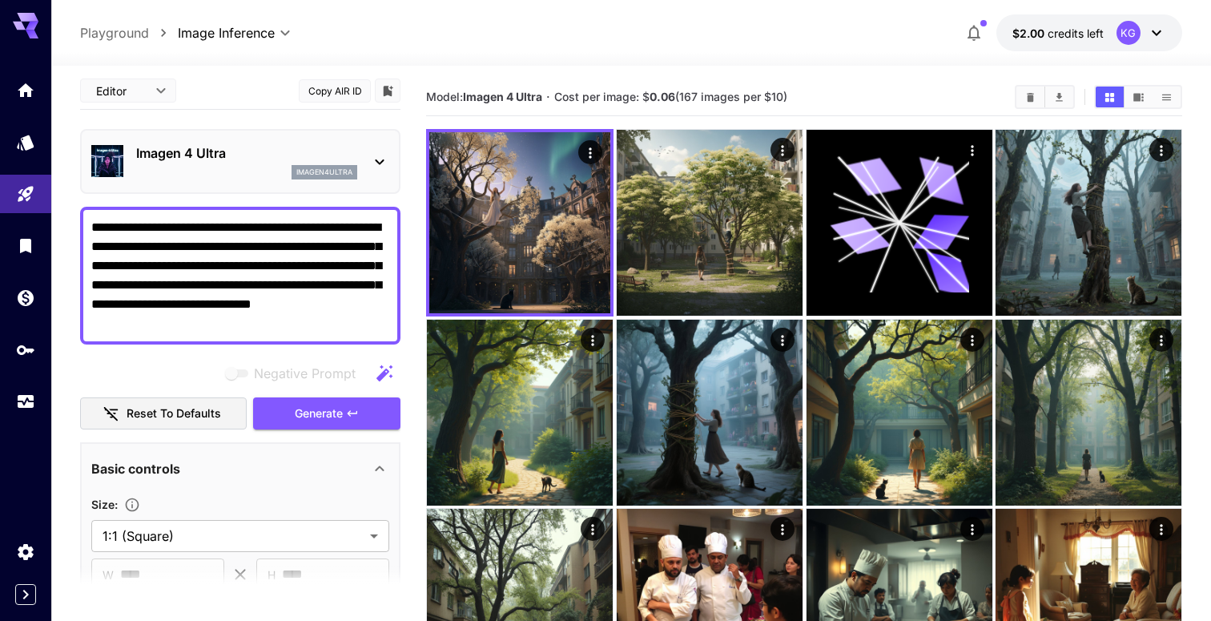
click at [239, 151] on p "Imagen 4 Ultra" at bounding box center [246, 152] width 221 height 19
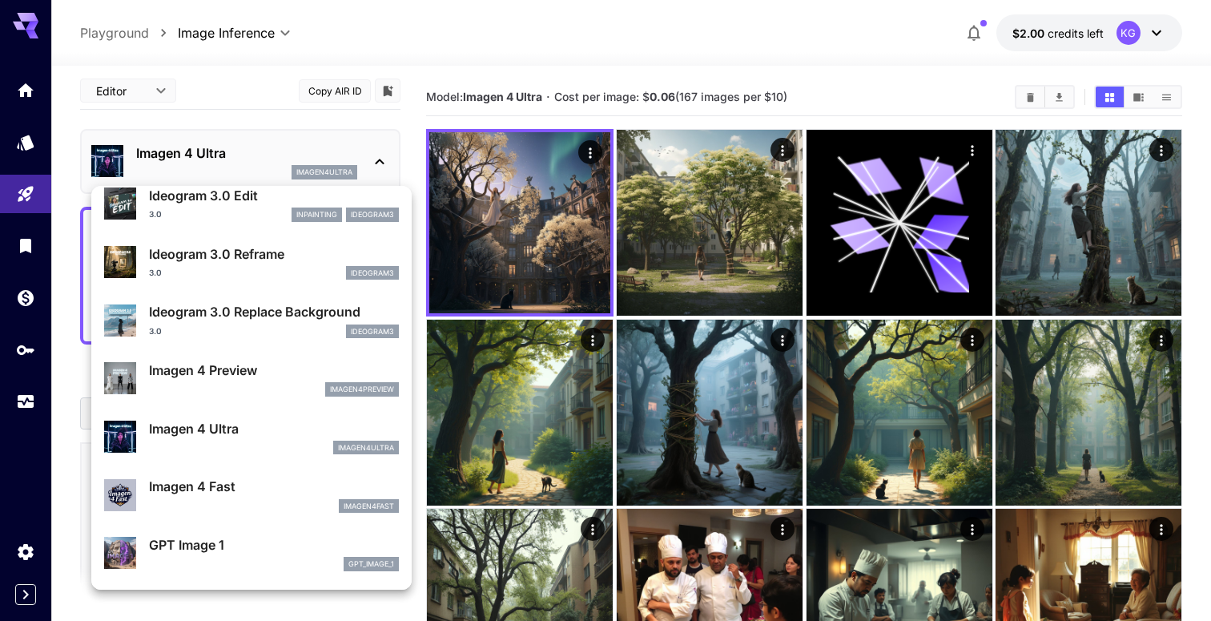
scroll to position [560, 0]
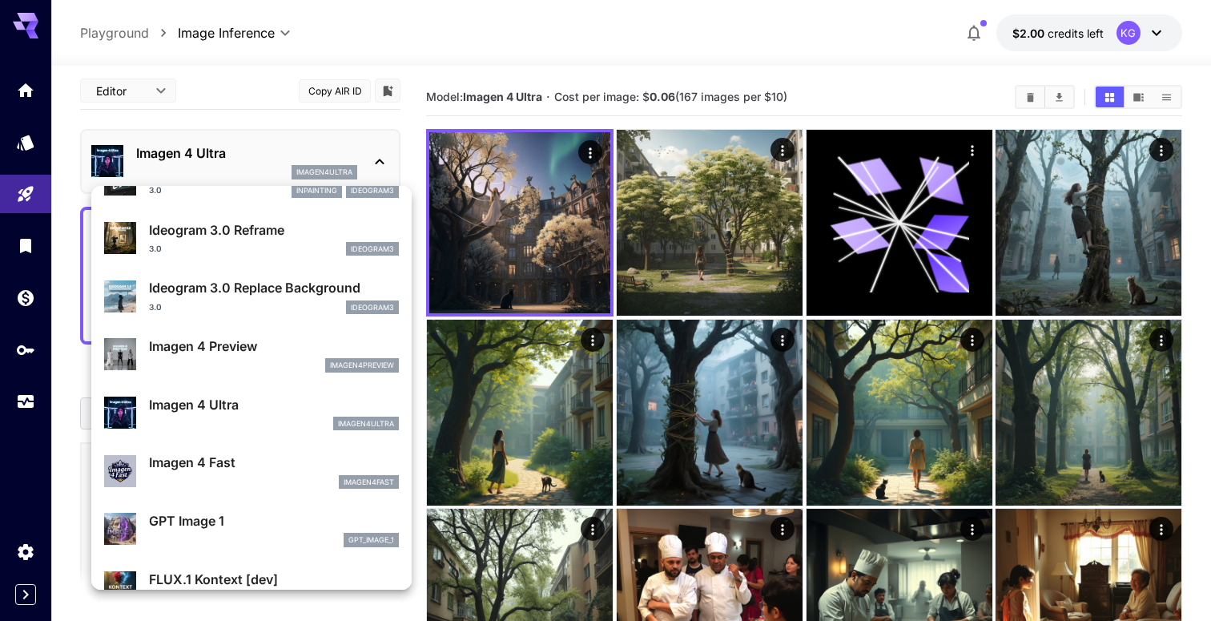
click at [247, 466] on p "Imagen 4 Fast" at bounding box center [274, 461] width 250 height 19
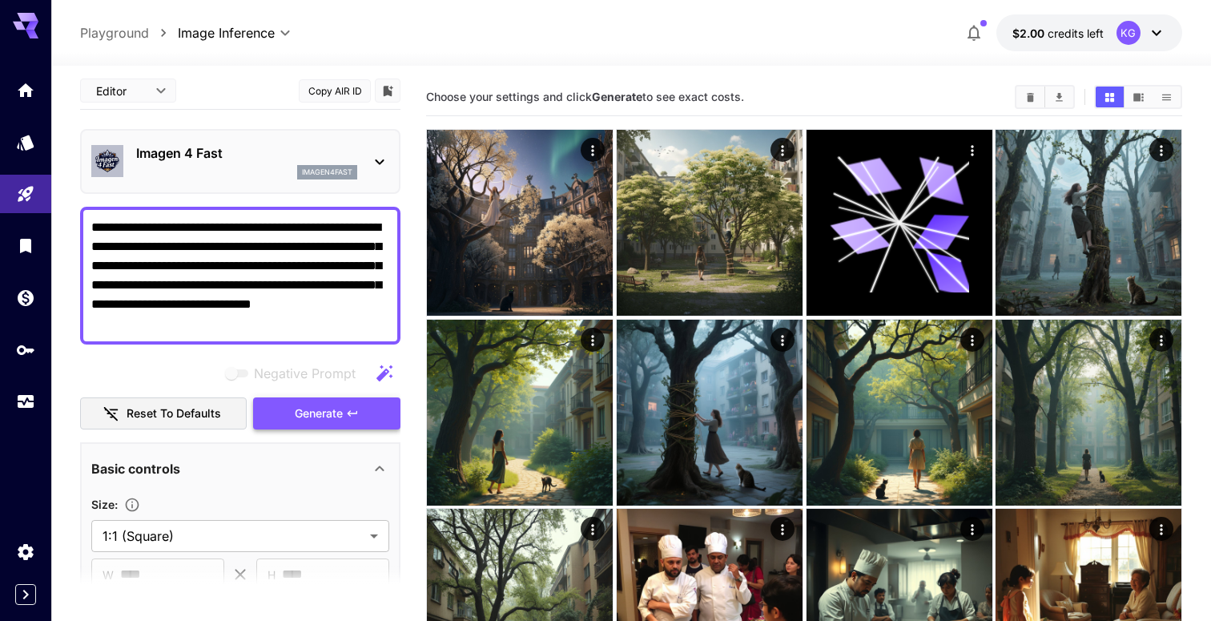
click at [352, 414] on icon "button" at bounding box center [352, 413] width 13 height 13
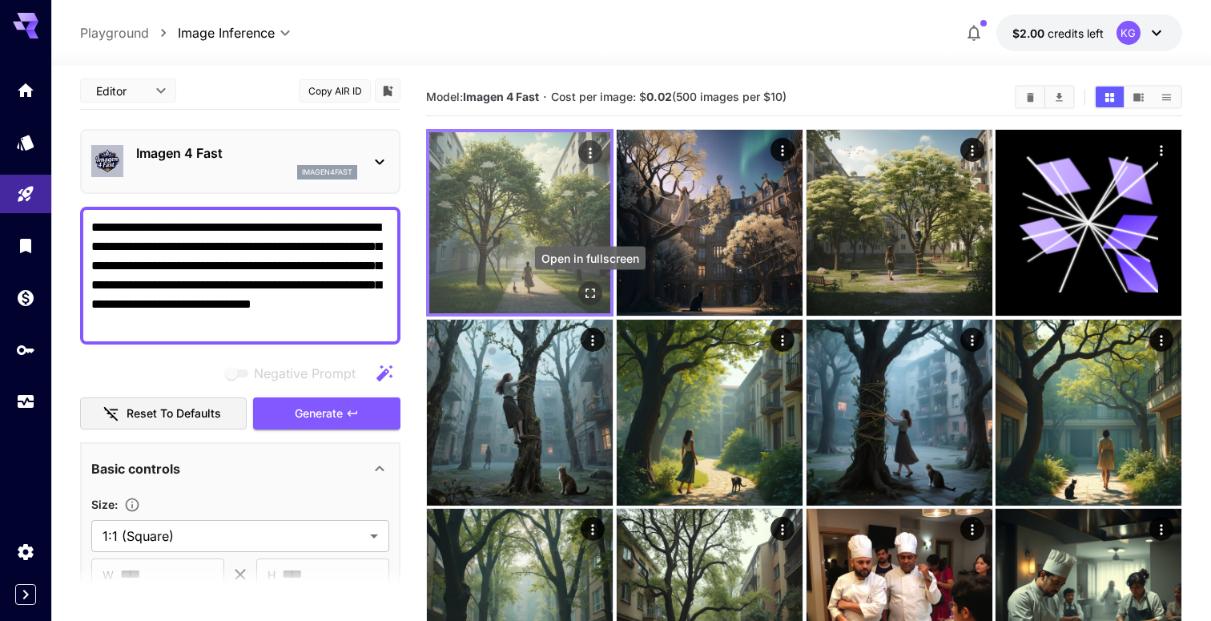
click at [589, 287] on icon "Open in fullscreen" at bounding box center [590, 293] width 16 height 16
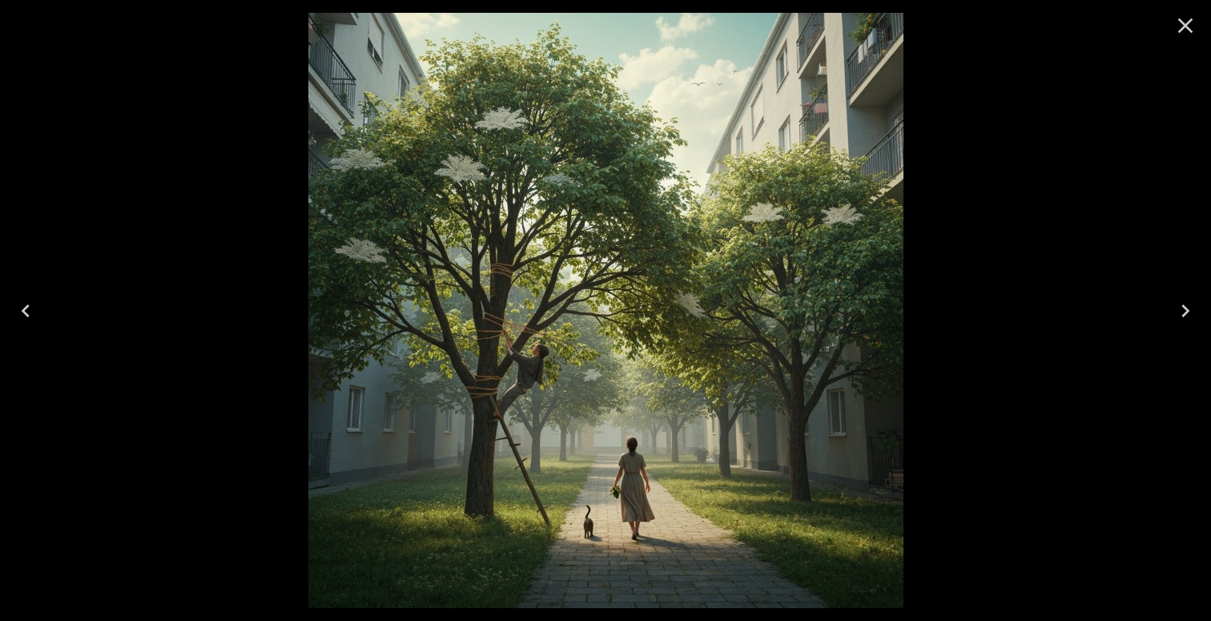
click at [1177, 29] on icon "Close" at bounding box center [1185, 26] width 26 height 26
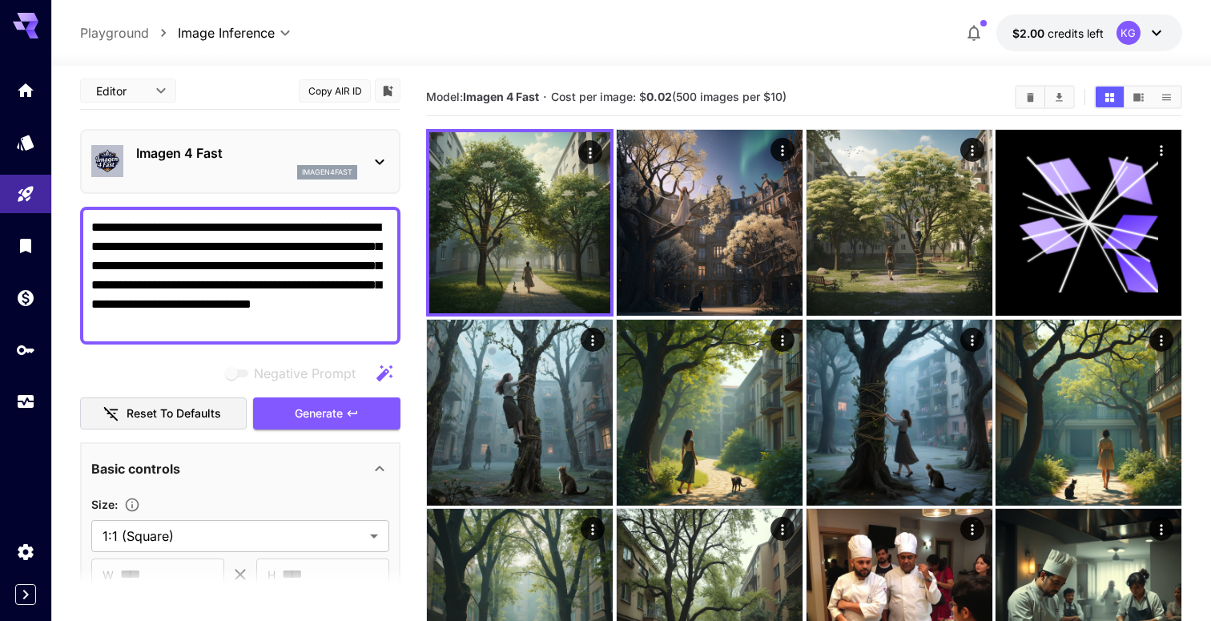
click at [215, 171] on div "imagen4fast" at bounding box center [246, 172] width 221 height 14
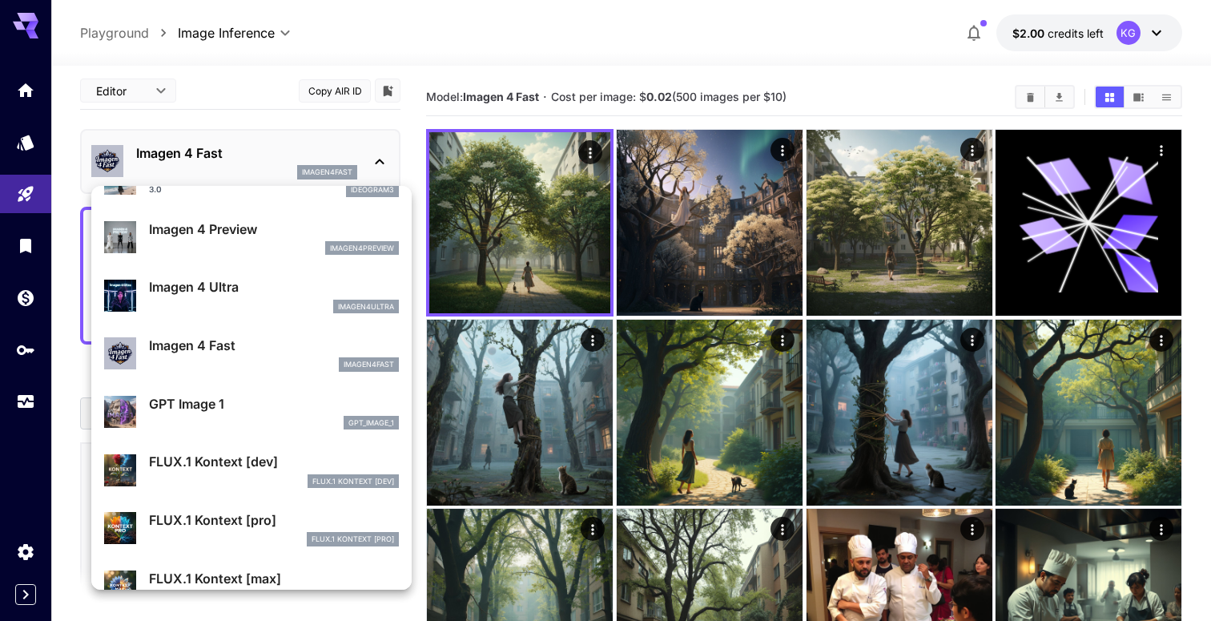
scroll to position [707, 0]
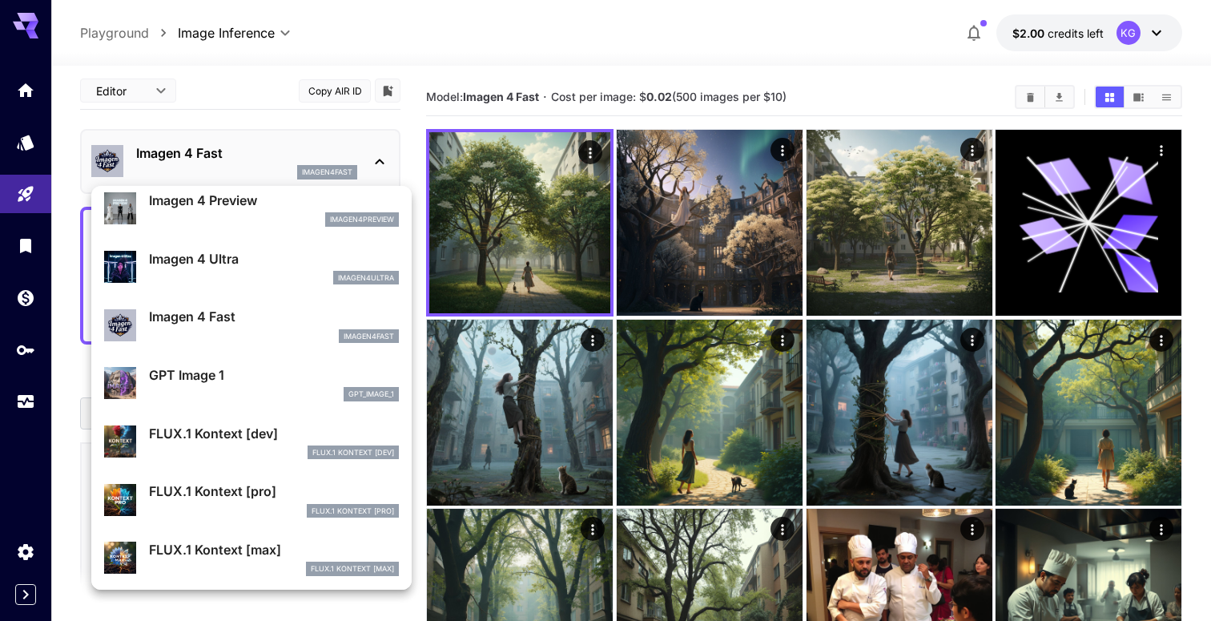
click at [260, 387] on div "gpt_image_1" at bounding box center [274, 394] width 250 height 14
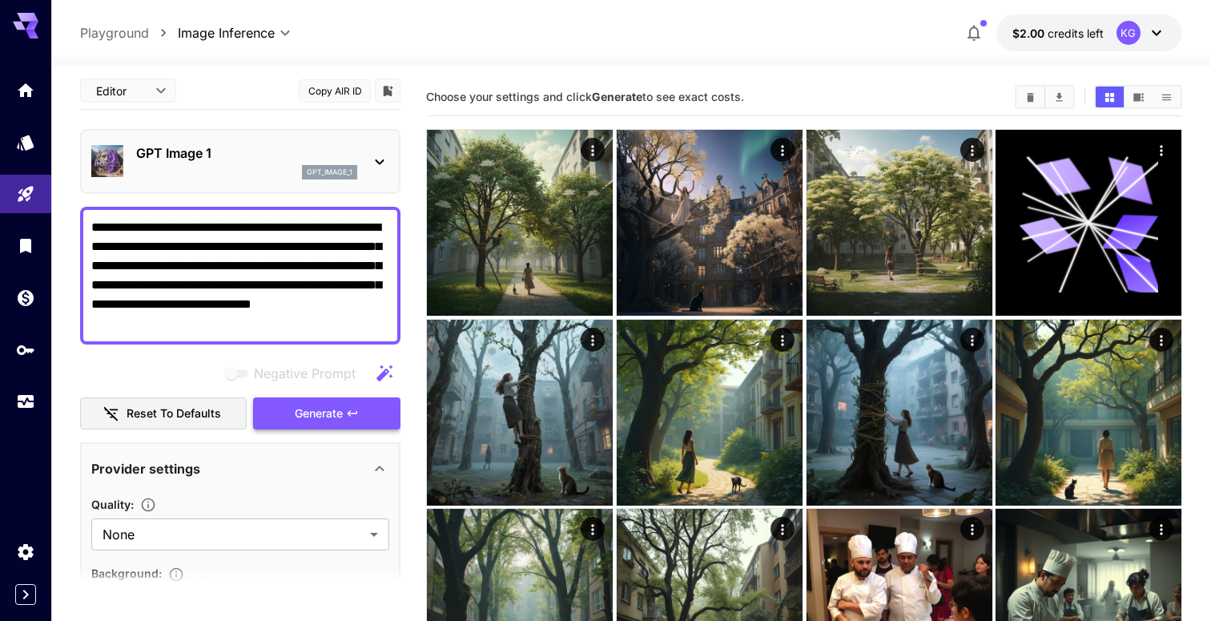
click at [348, 415] on icon "button" at bounding box center [352, 413] width 13 height 13
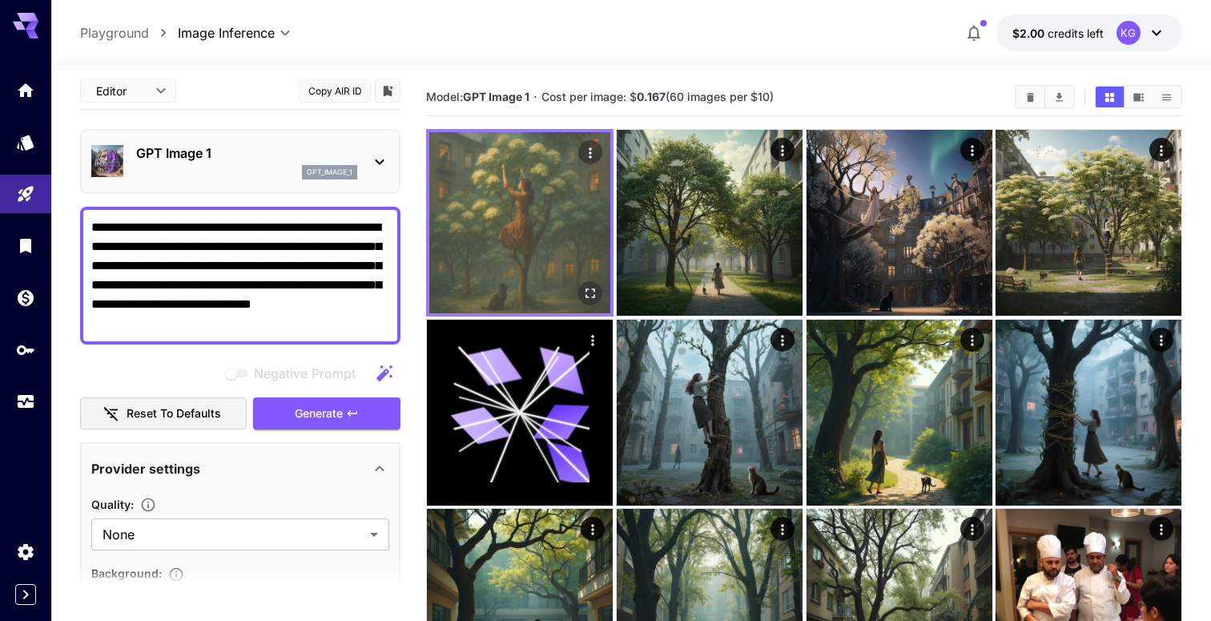
click at [575, 224] on img at bounding box center [519, 222] width 181 height 181
click at [590, 291] on icon "Open in fullscreen" at bounding box center [590, 293] width 16 height 16
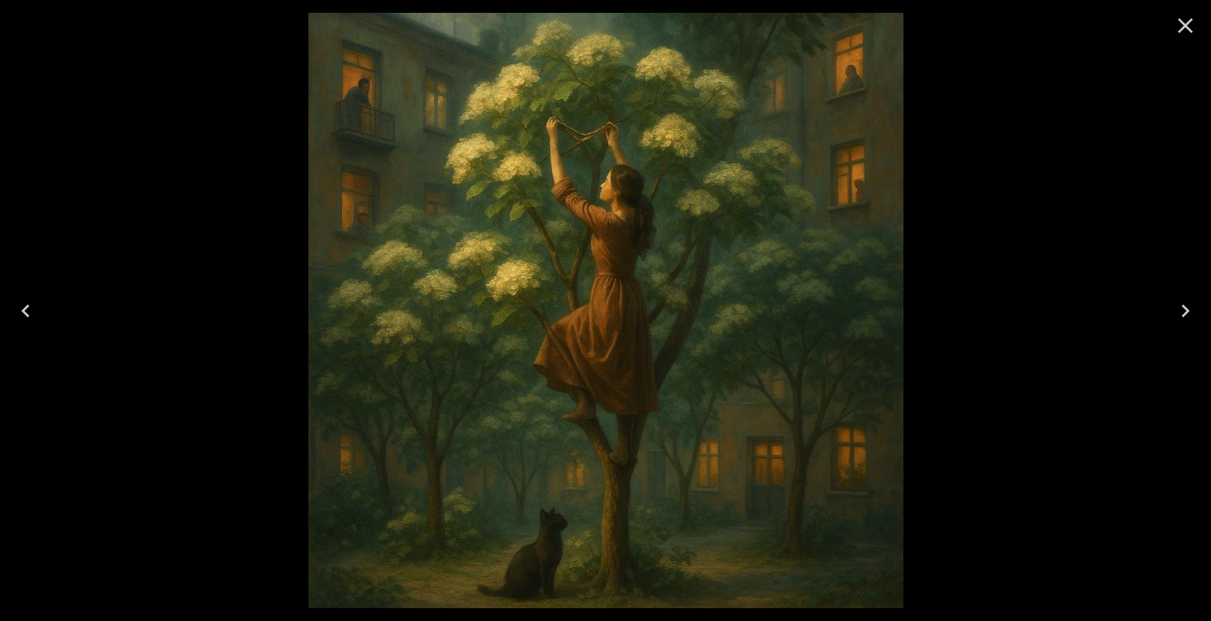
click at [217, 185] on div at bounding box center [605, 310] width 1211 height 621
click at [1189, 25] on icon "Close" at bounding box center [1185, 26] width 26 height 26
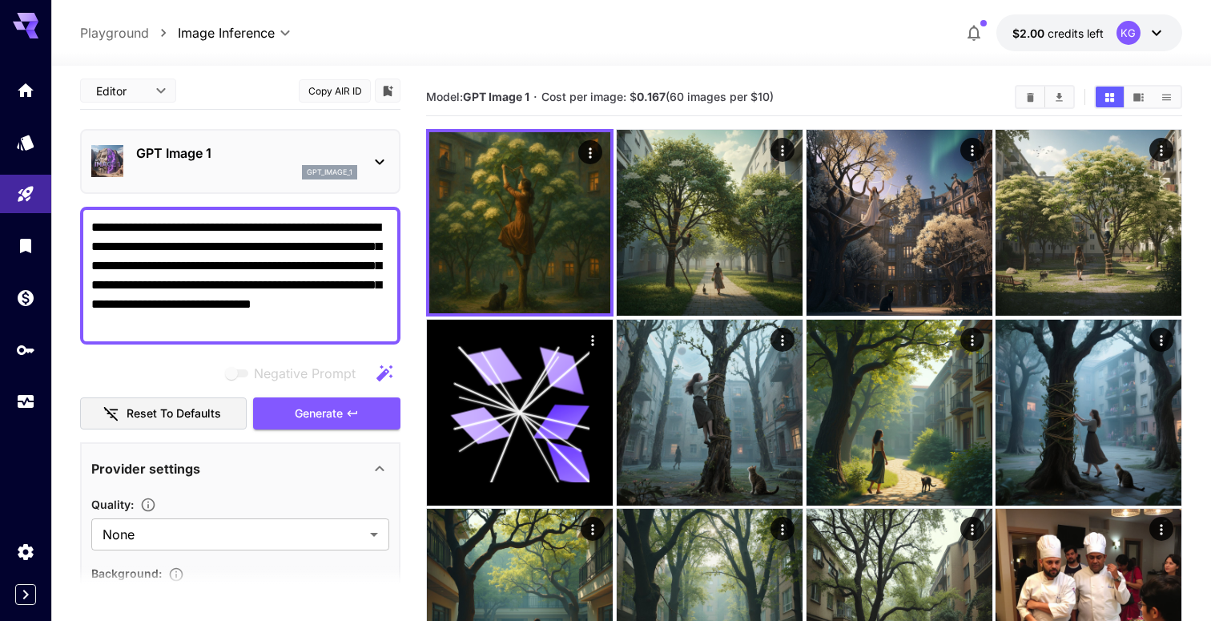
click at [237, 160] on p "GPT Image 1" at bounding box center [246, 152] width 221 height 19
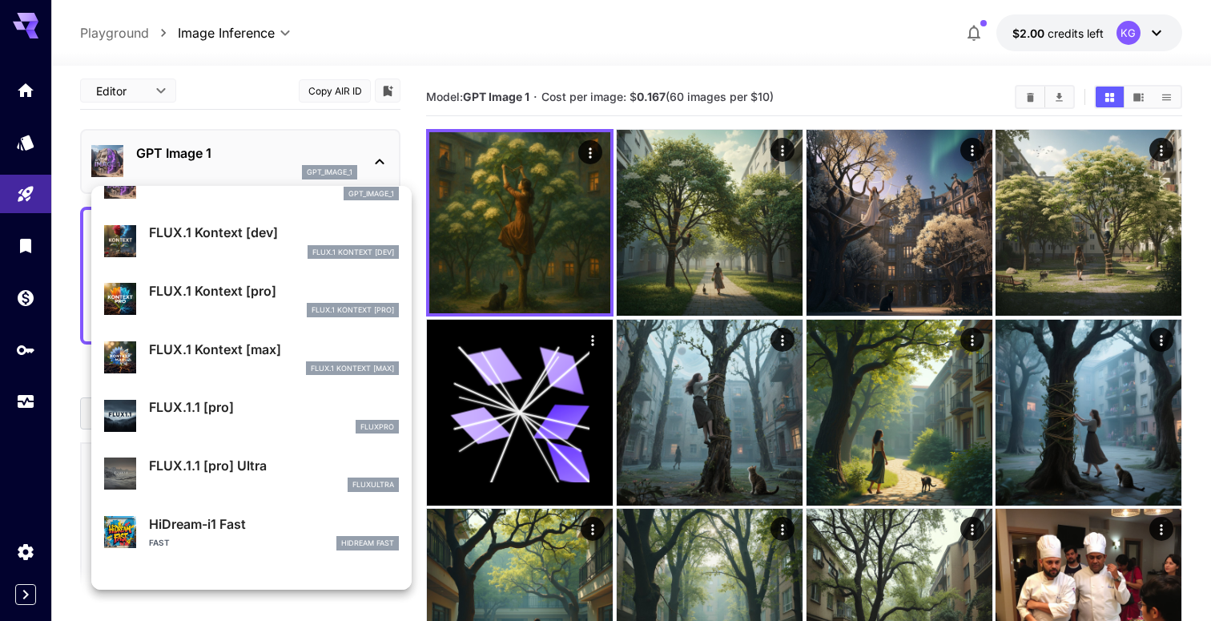
scroll to position [916, 0]
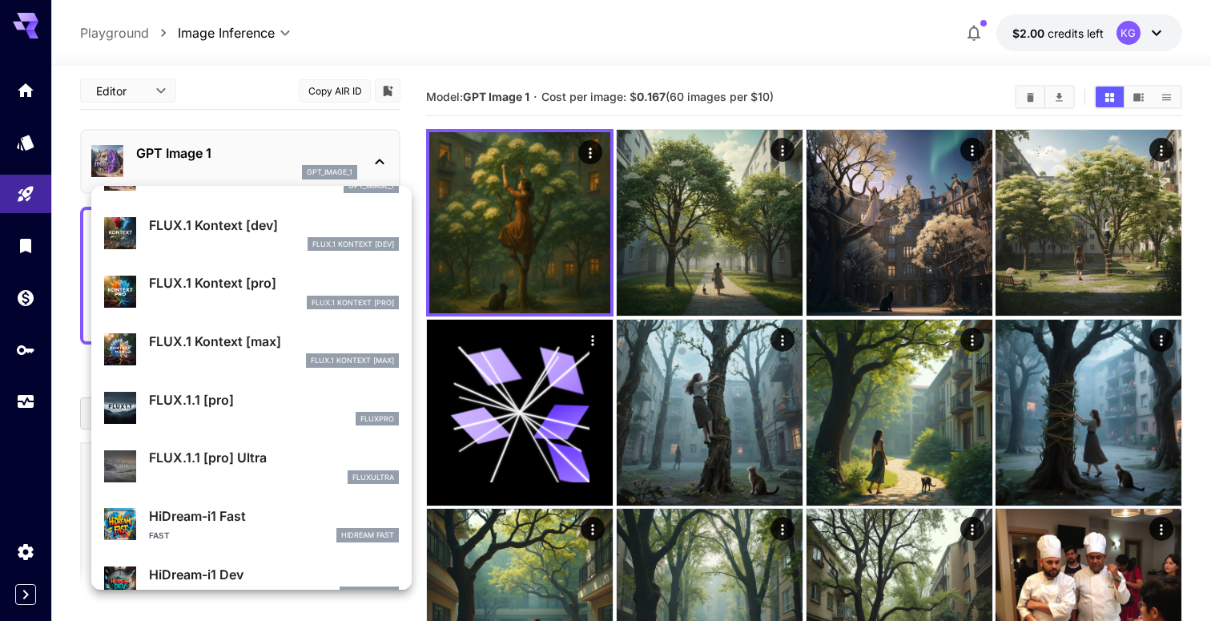
click at [246, 406] on p "FLUX.1.1 [pro]" at bounding box center [274, 399] width 250 height 19
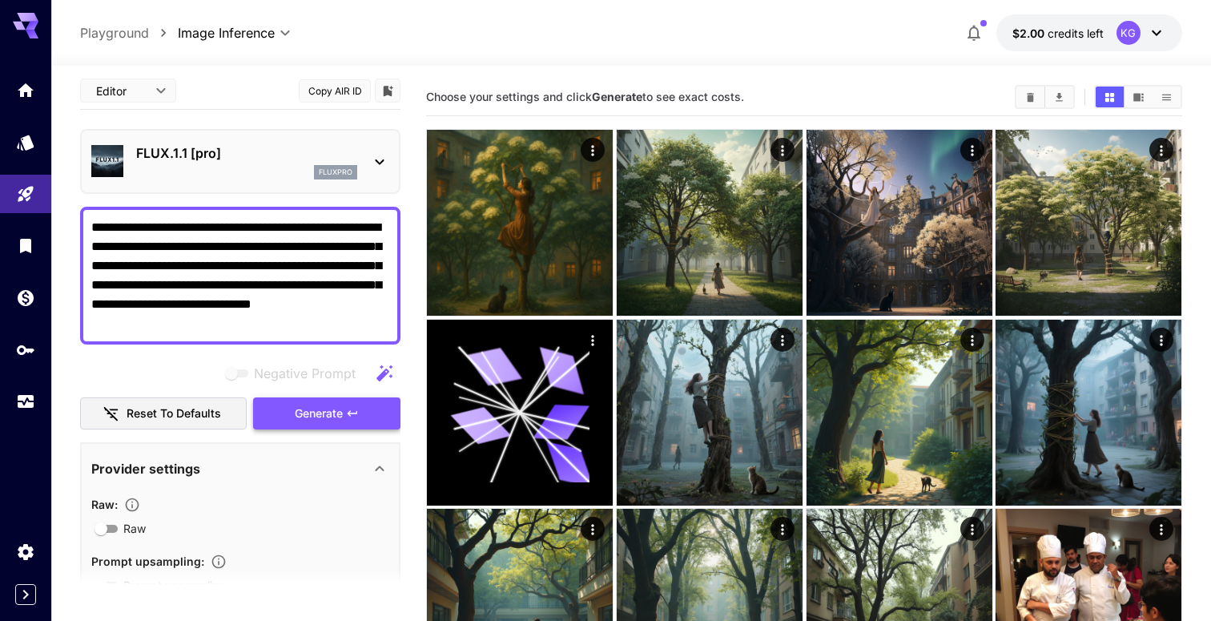
click at [322, 411] on span "Generate" at bounding box center [319, 414] width 48 height 20
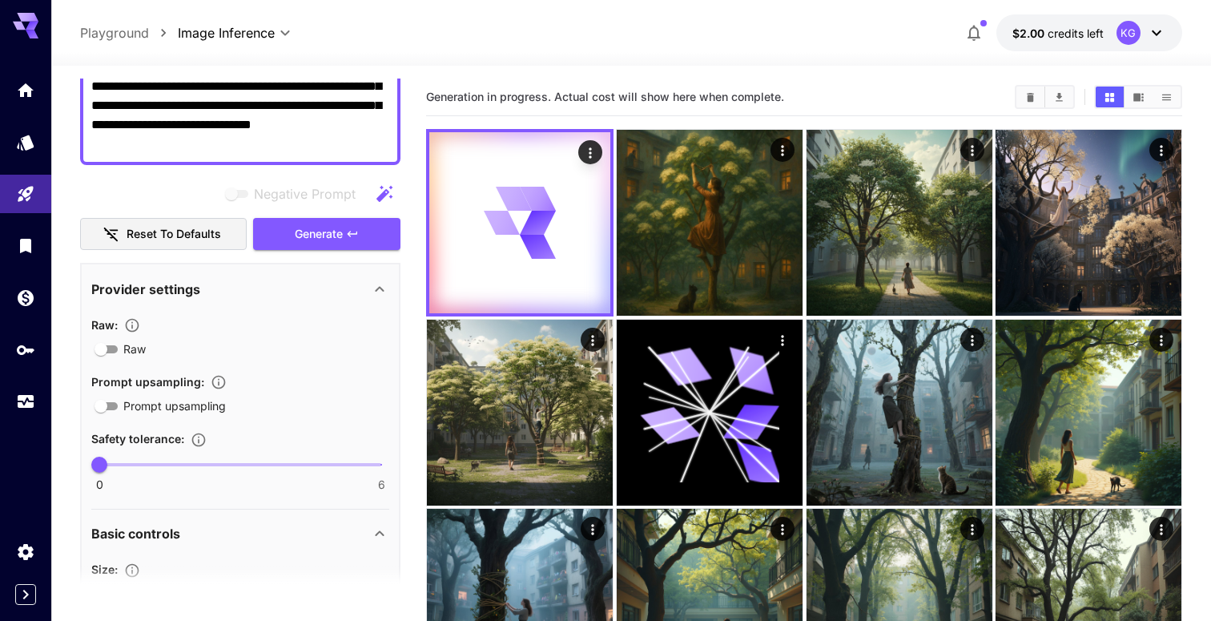
scroll to position [187, 0]
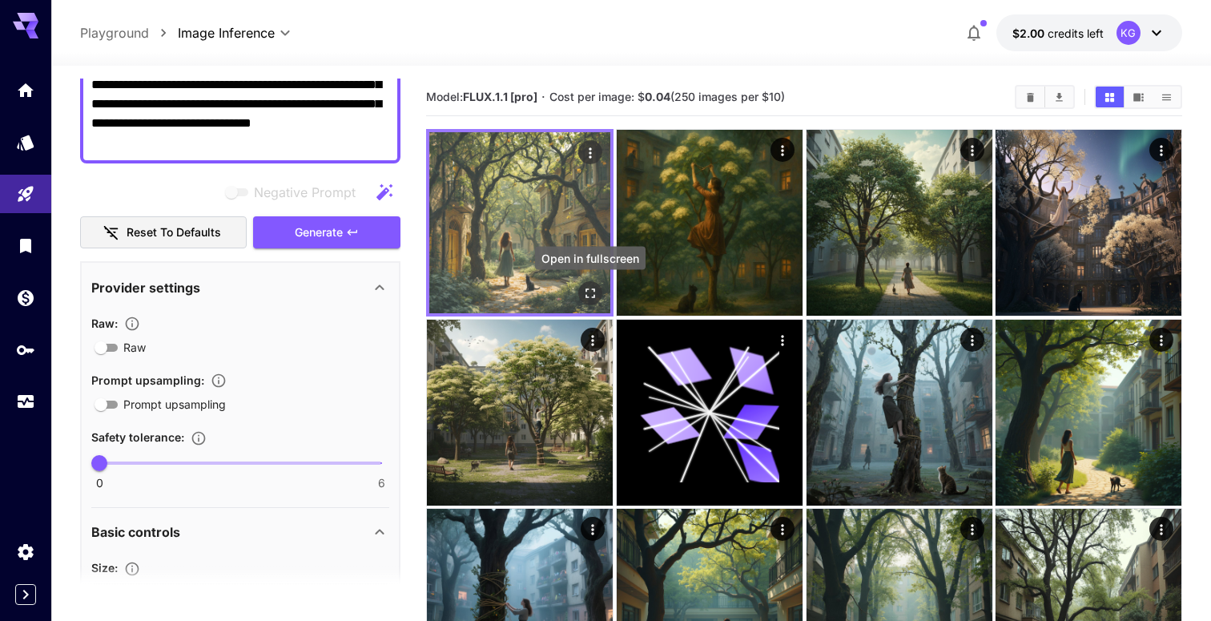
click at [592, 290] on icon "Open in fullscreen" at bounding box center [590, 293] width 10 height 10
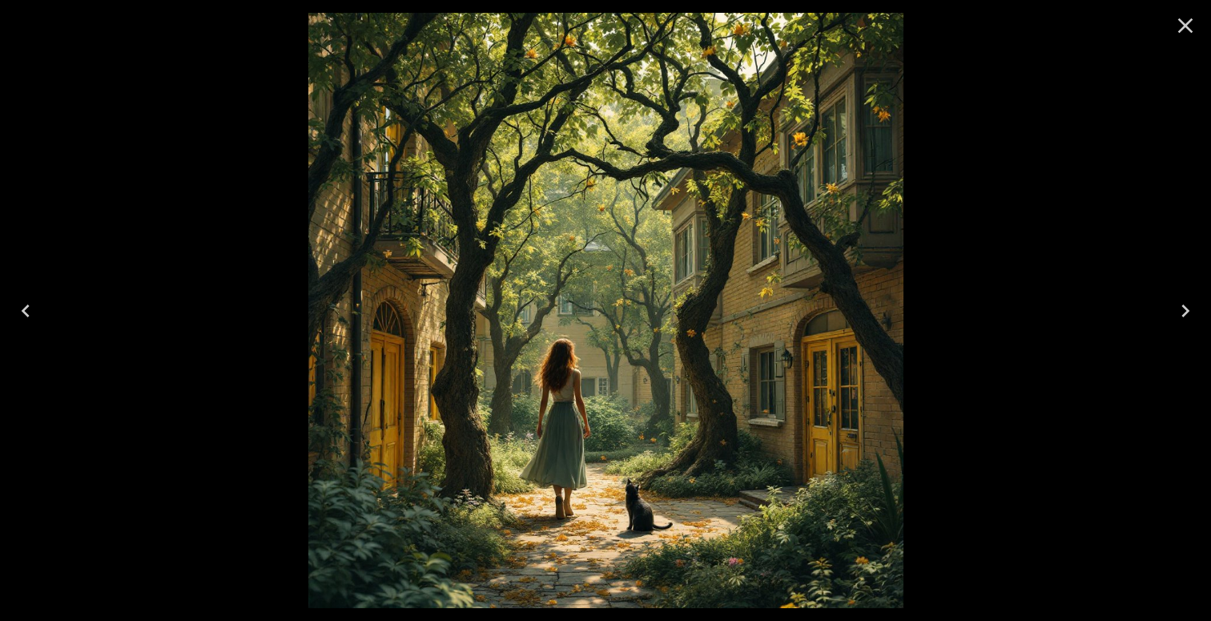
click at [90, 227] on div at bounding box center [605, 310] width 1211 height 621
click at [1184, 26] on icon "Close" at bounding box center [1185, 25] width 15 height 15
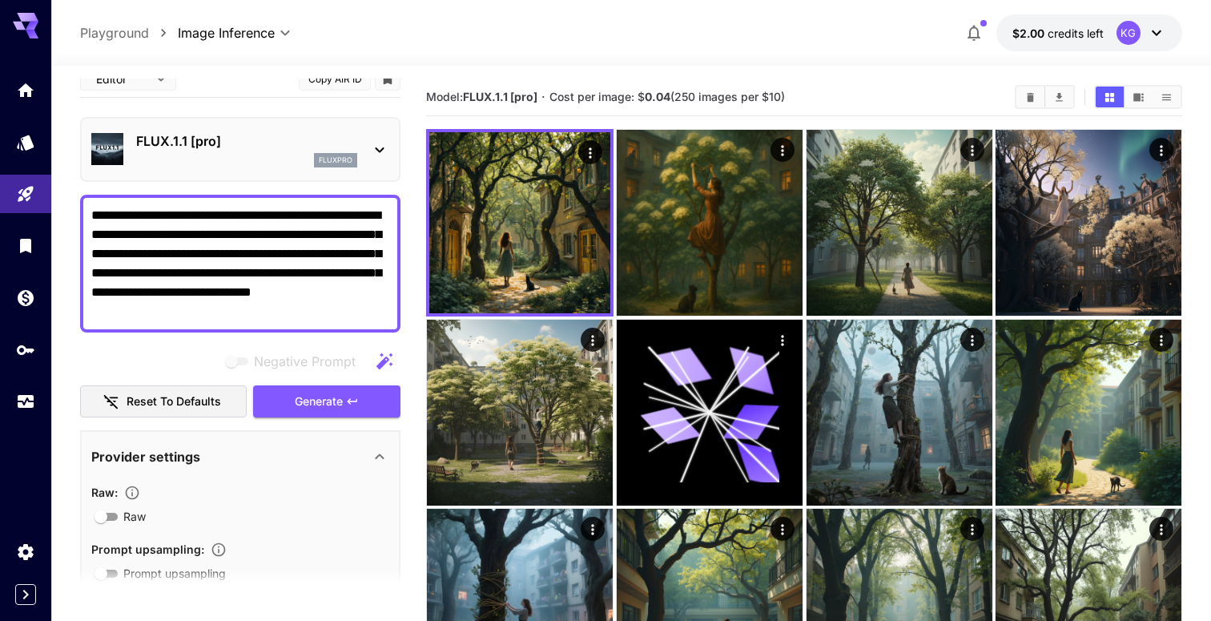
scroll to position [0, 0]
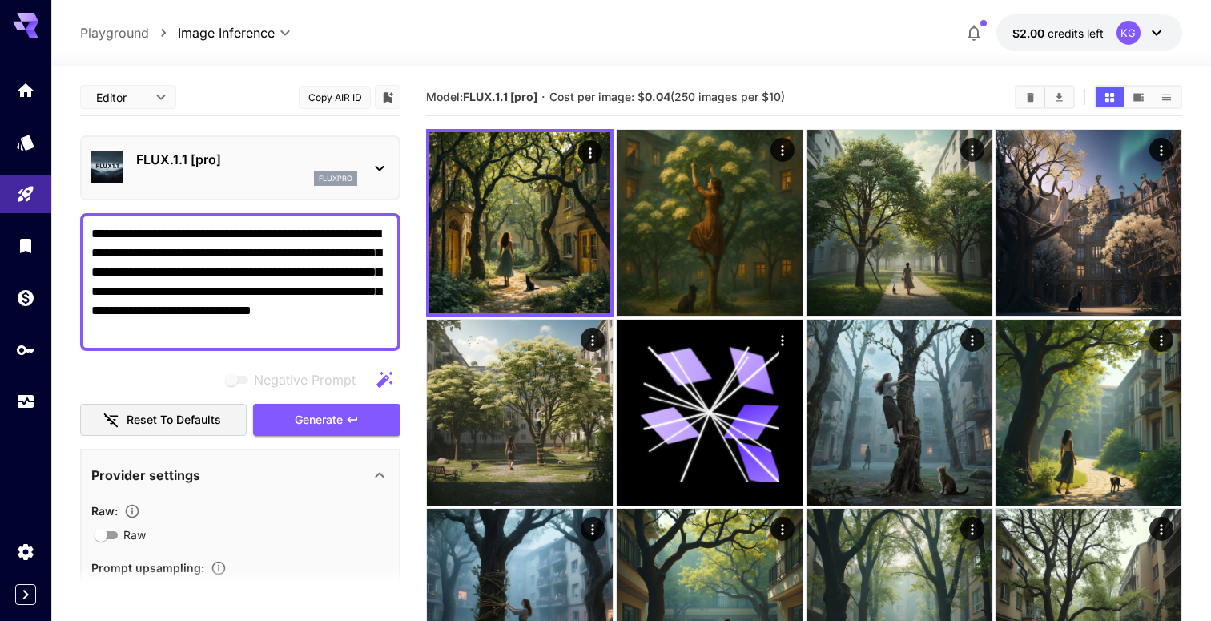
click at [275, 180] on div "fluxpro" at bounding box center [246, 178] width 221 height 14
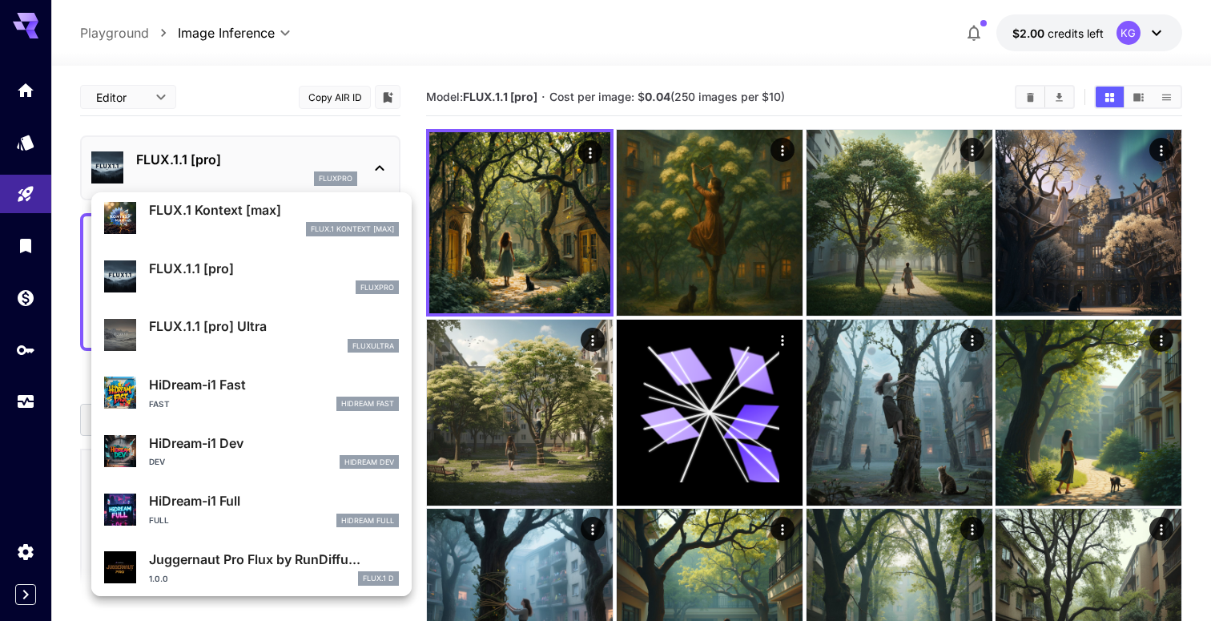
scroll to position [1029, 0]
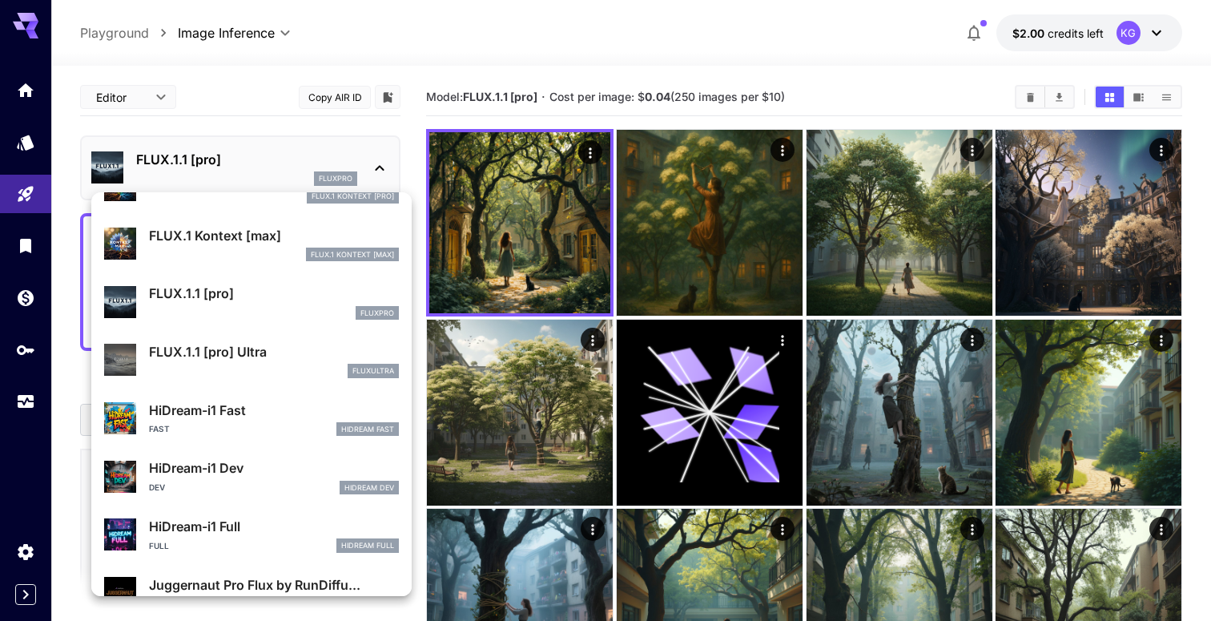
click at [265, 413] on p "HiDream-i1 Fast" at bounding box center [274, 409] width 250 height 19
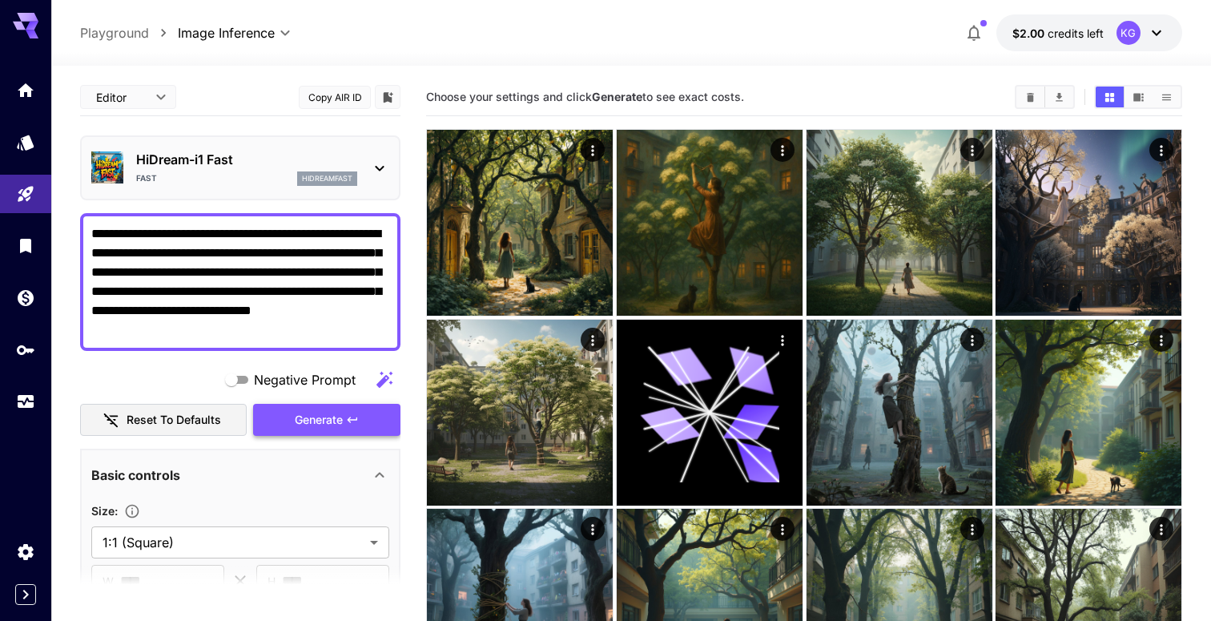
click at [338, 416] on span "Generate" at bounding box center [319, 420] width 48 height 20
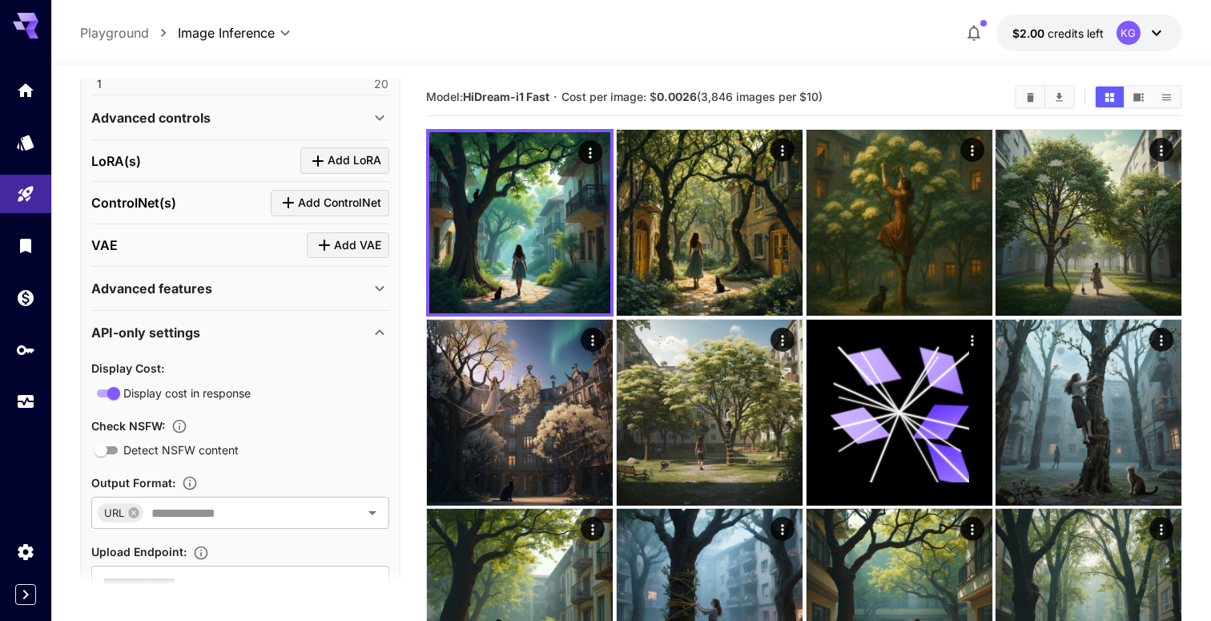
scroll to position [713, 0]
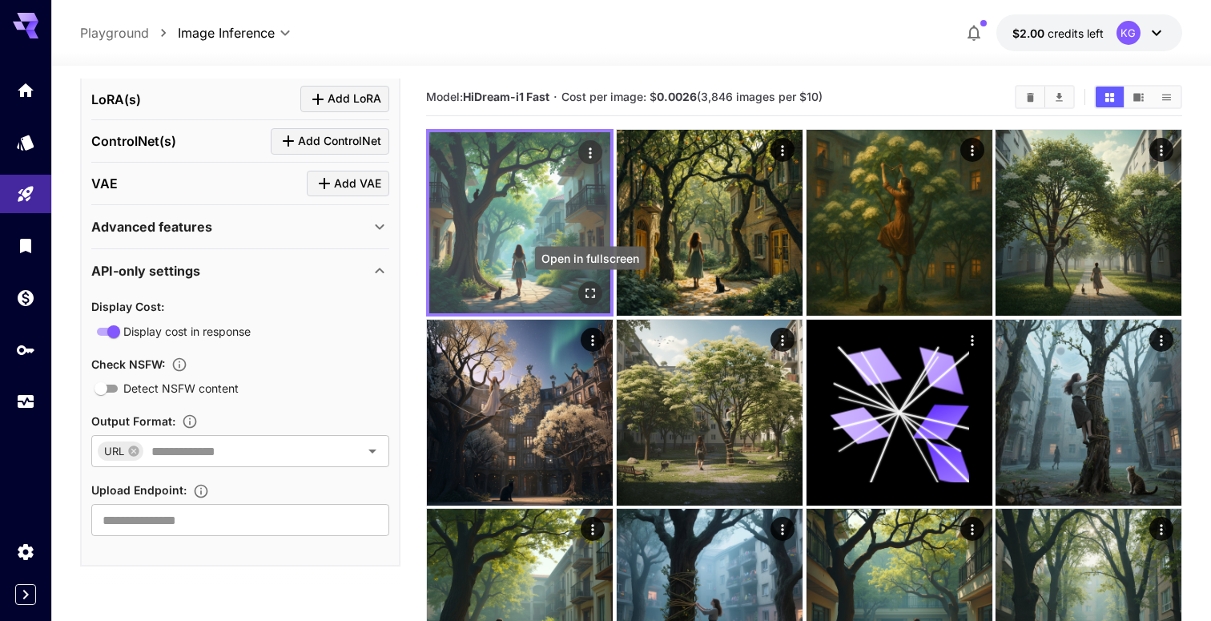
click at [584, 285] on icon "Open in fullscreen" at bounding box center [590, 293] width 16 height 16
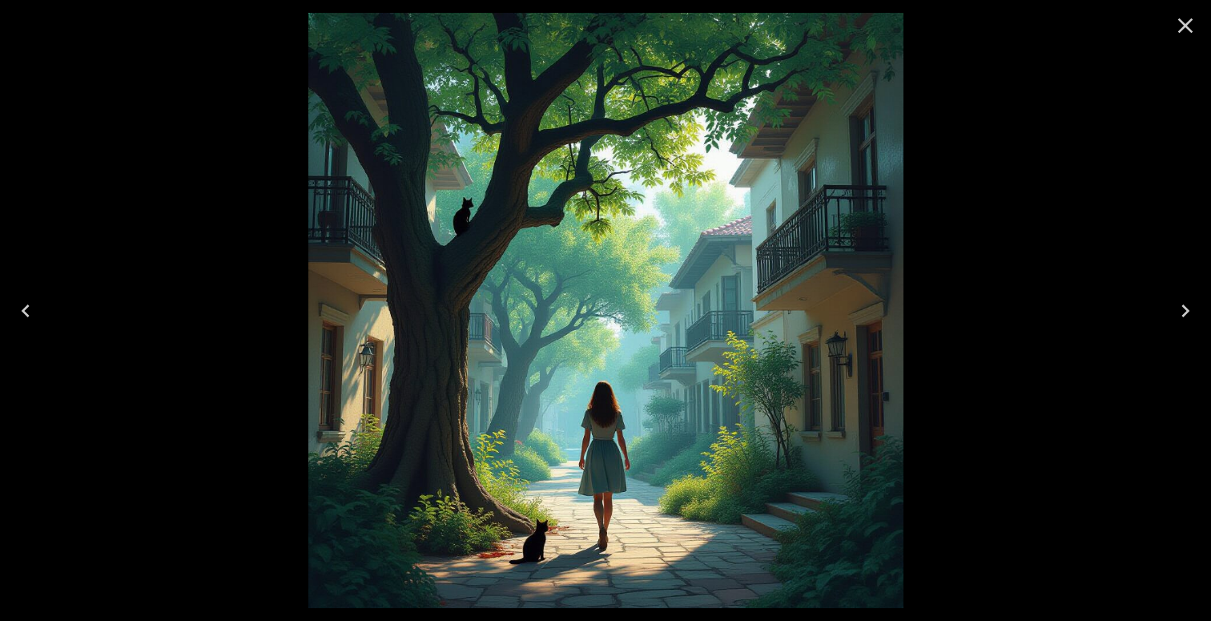
click at [1185, 26] on icon "Close" at bounding box center [1185, 25] width 15 height 15
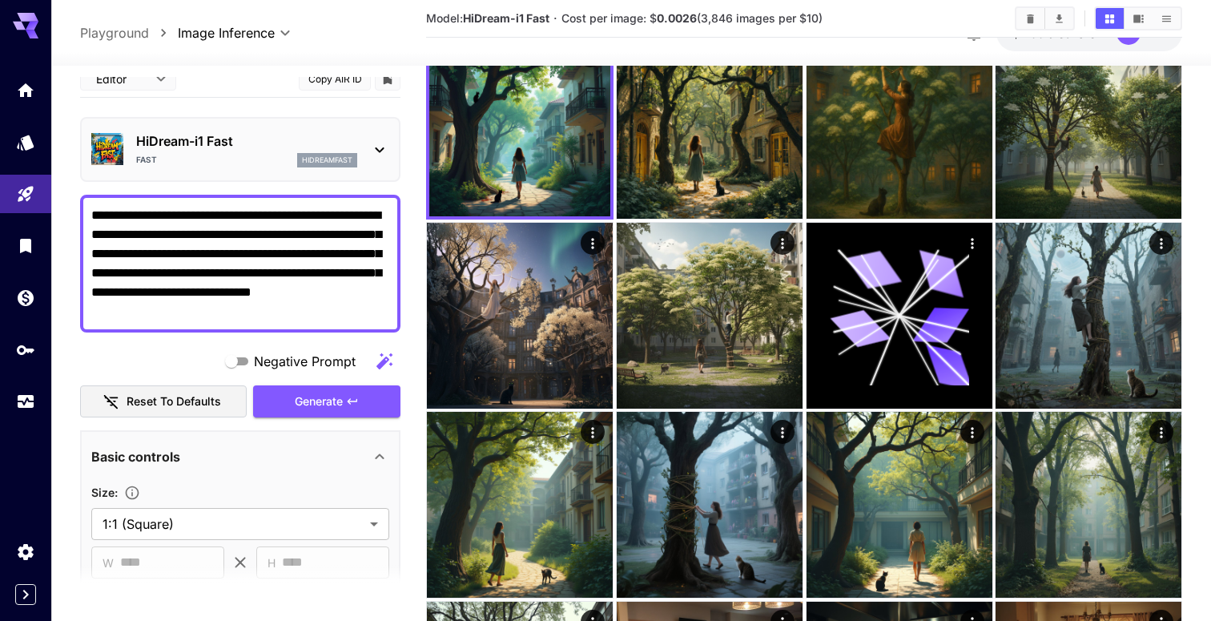
scroll to position [0, 0]
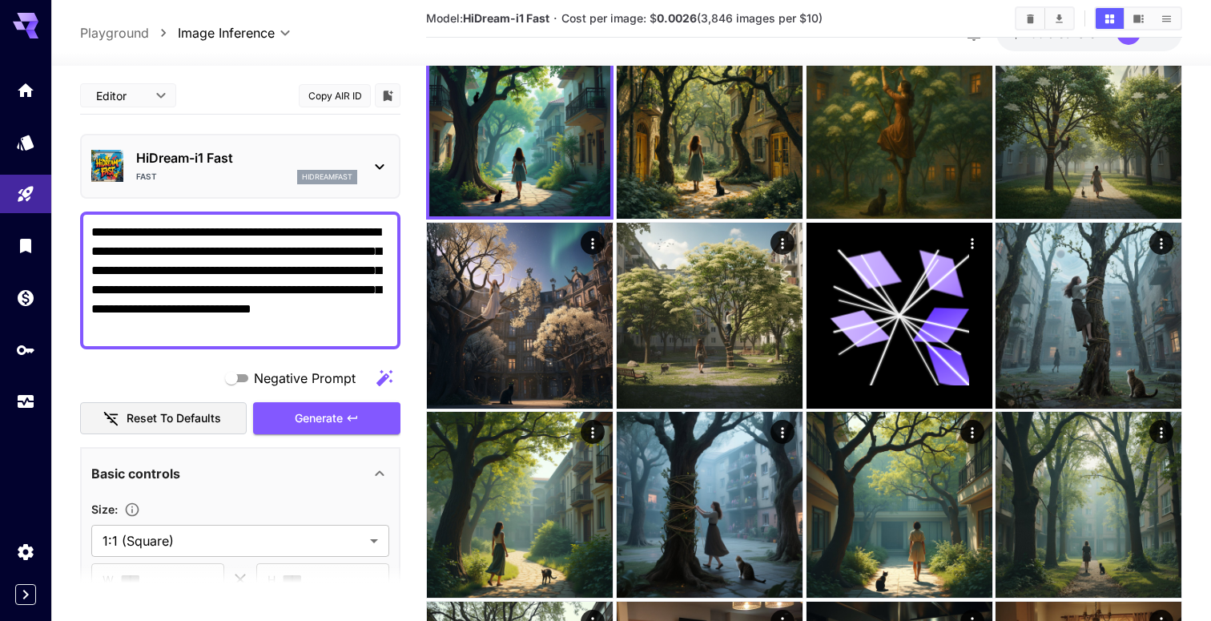
click at [215, 143] on div "HiDream-i1 Fast Fast hidreamfast" at bounding box center [240, 166] width 298 height 49
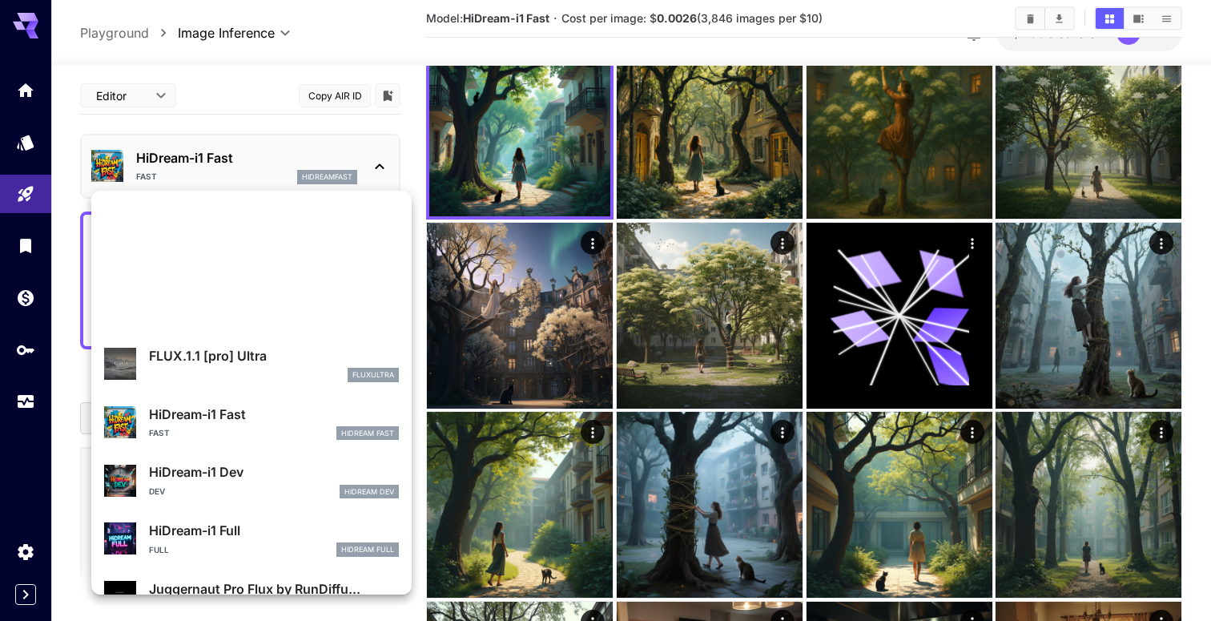
scroll to position [1120, 0]
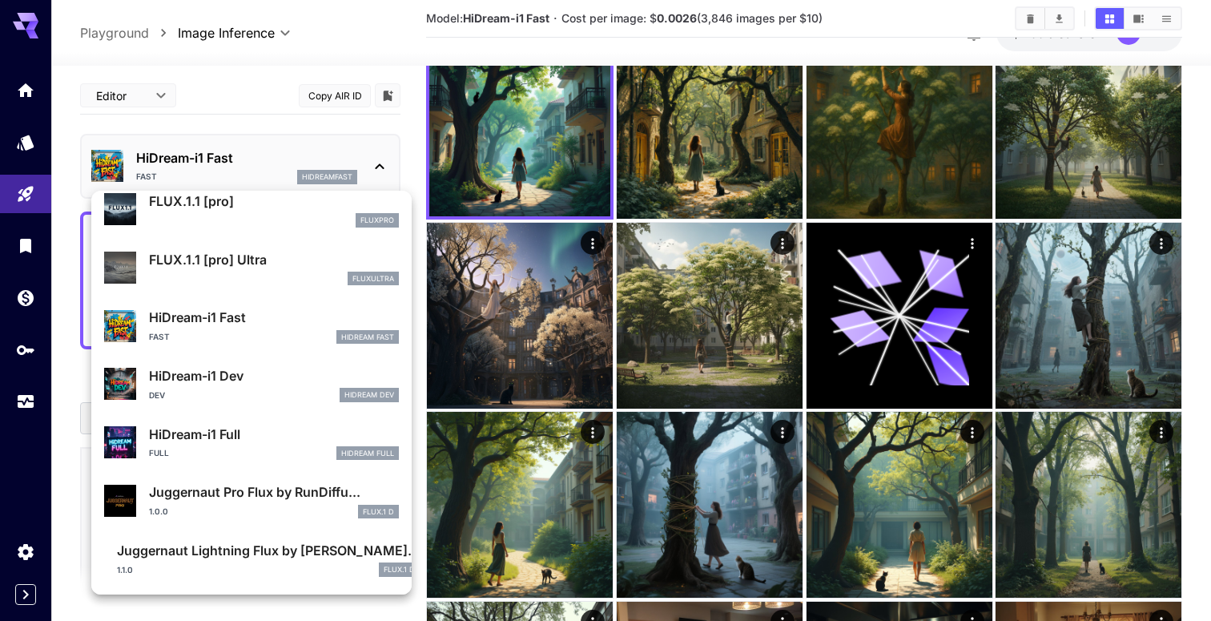
click at [282, 386] on div "HiDream-i1 Dev Dev HiDream Dev" at bounding box center [274, 384] width 250 height 36
type input "**"
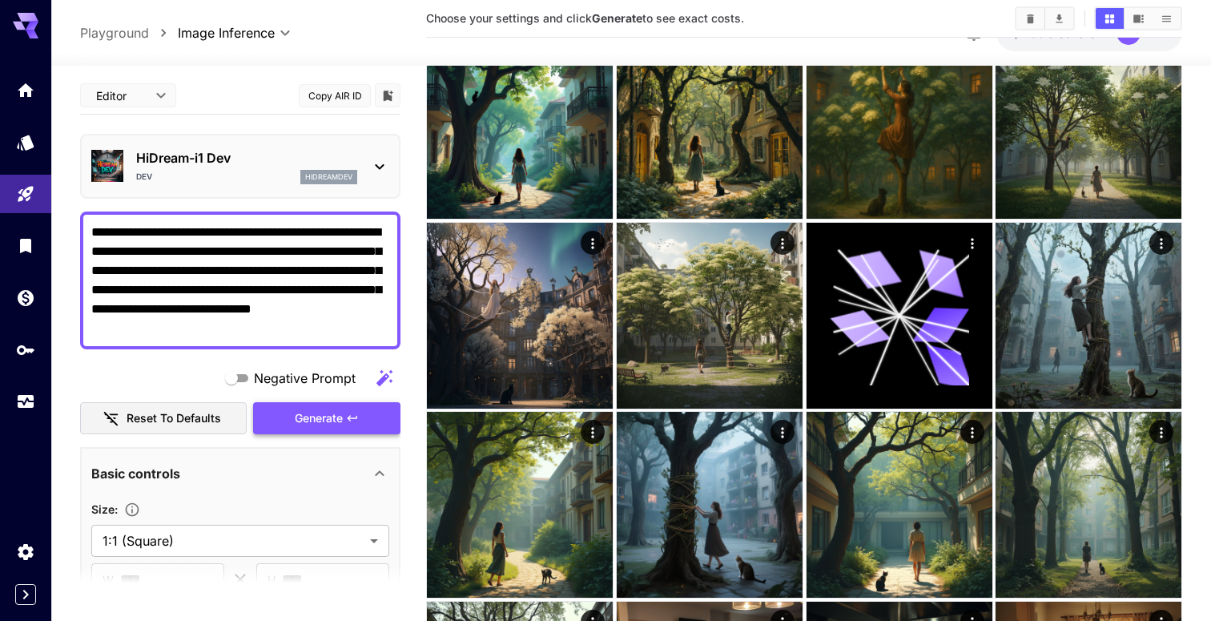
click at [320, 418] on span "Generate" at bounding box center [319, 418] width 48 height 20
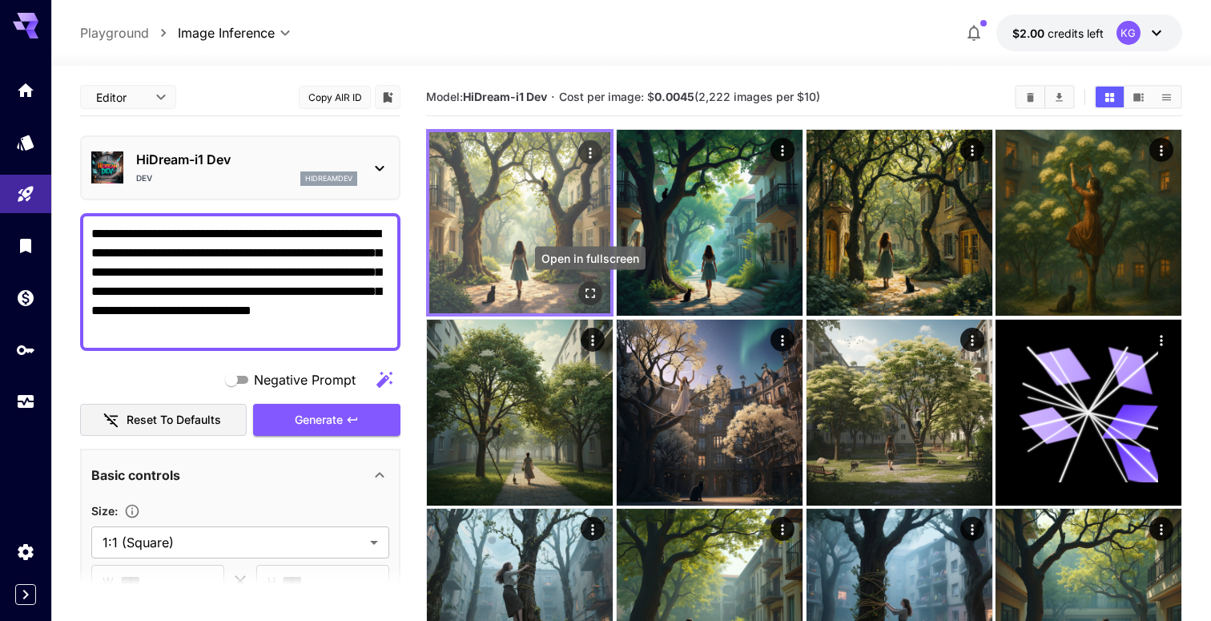
click at [596, 291] on icon "Open in fullscreen" at bounding box center [590, 293] width 16 height 16
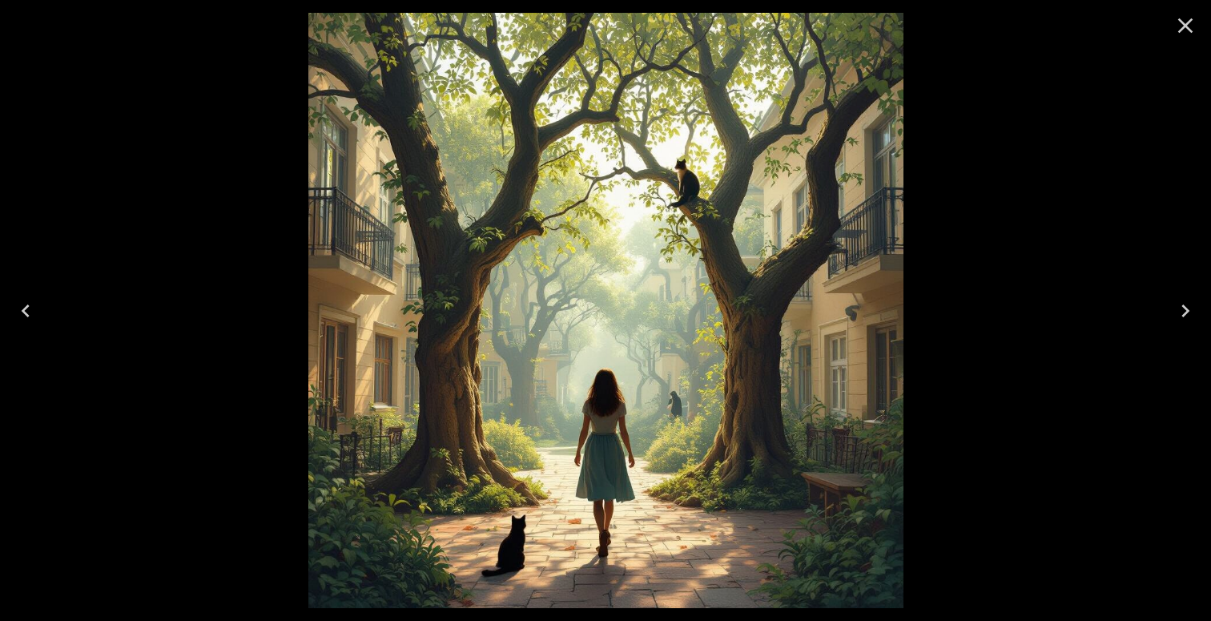
click at [965, 155] on div at bounding box center [605, 310] width 1211 height 621
click at [1185, 29] on icon "Close" at bounding box center [1185, 26] width 26 height 26
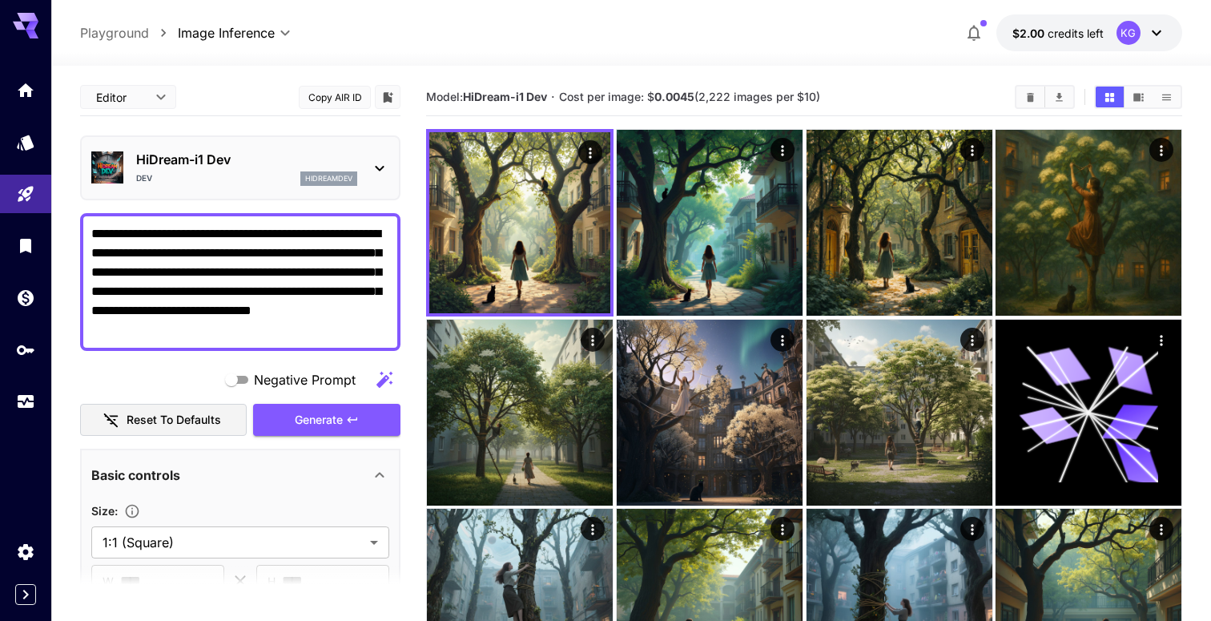
click at [343, 174] on p "hidreamdev" at bounding box center [328, 178] width 47 height 11
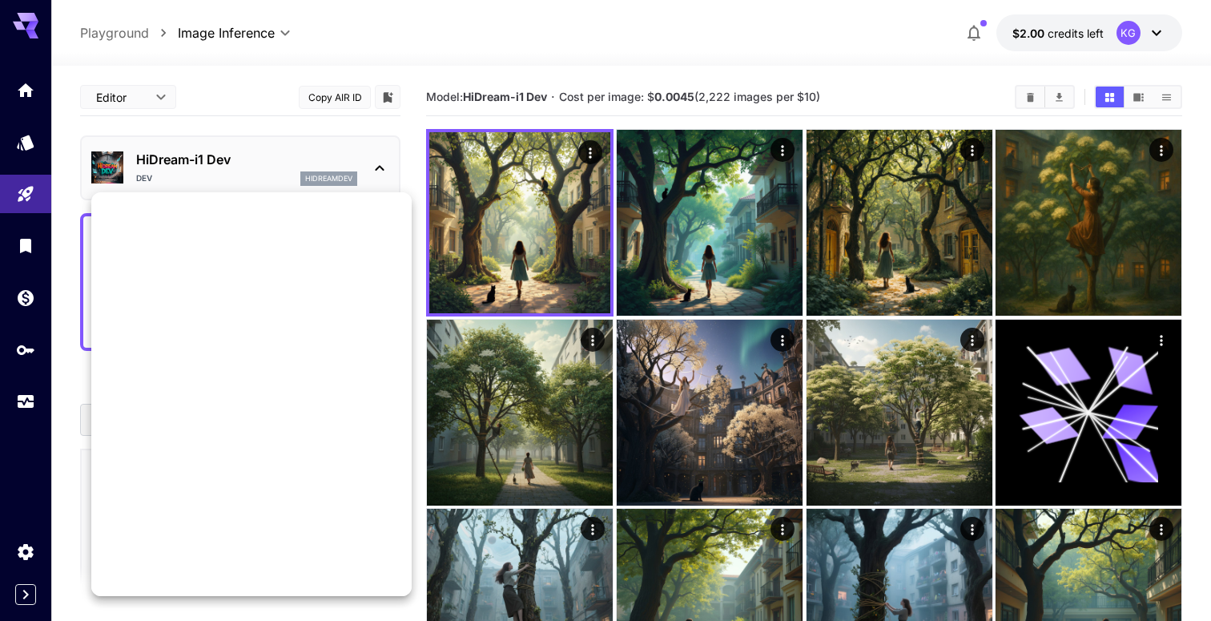
scroll to position [1120, 0]
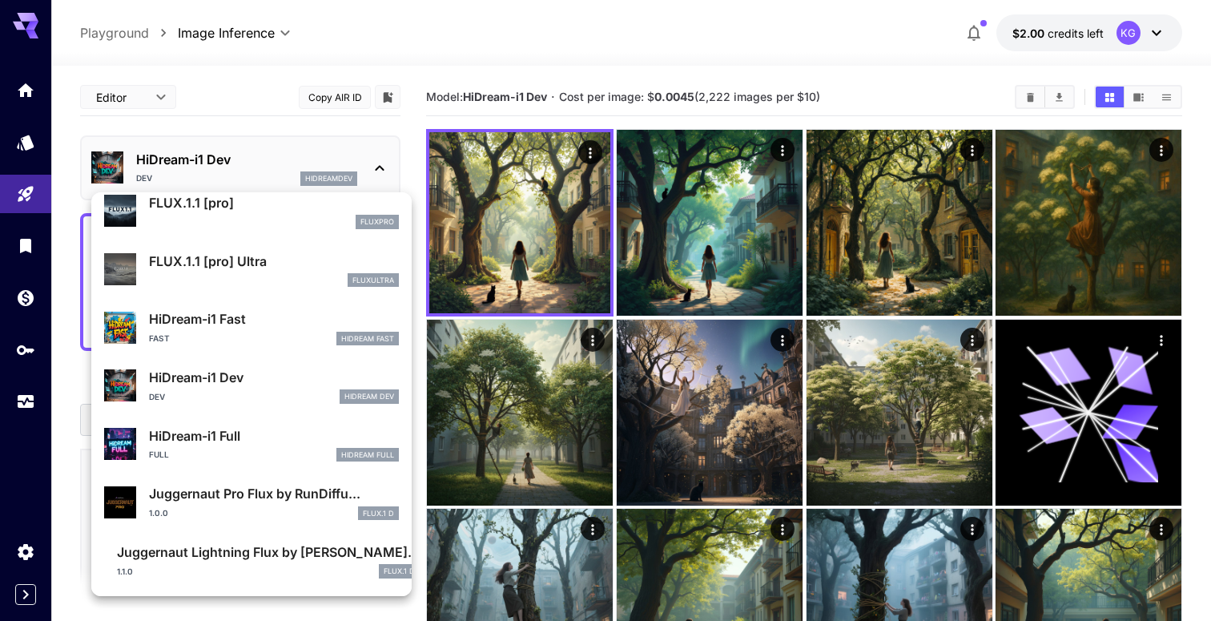
click at [259, 497] on p "Juggernaut Pro Flux by RunDiffu..." at bounding box center [274, 493] width 250 height 19
type input "**"
type input "*"
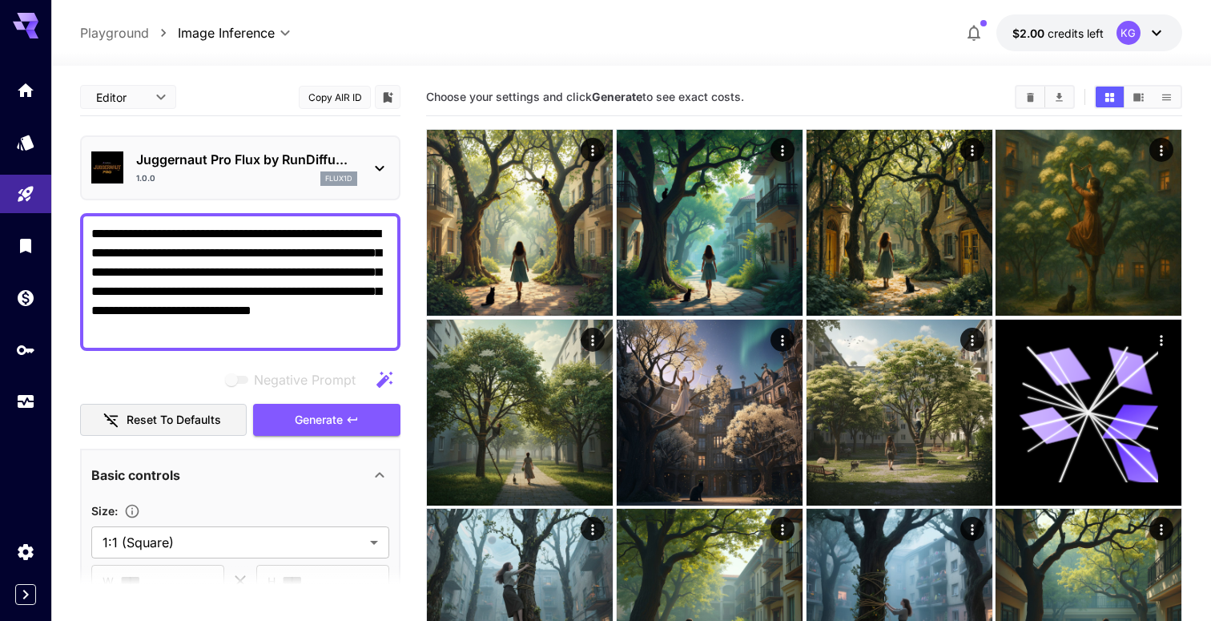
click at [282, 141] on div "Juggernaut Pro Flux by RunDiffu... 1.0.0 flux1d" at bounding box center [240, 167] width 320 height 65
click at [274, 161] on p "Juggernaut Pro Flux by RunDiffu..." at bounding box center [246, 159] width 221 height 19
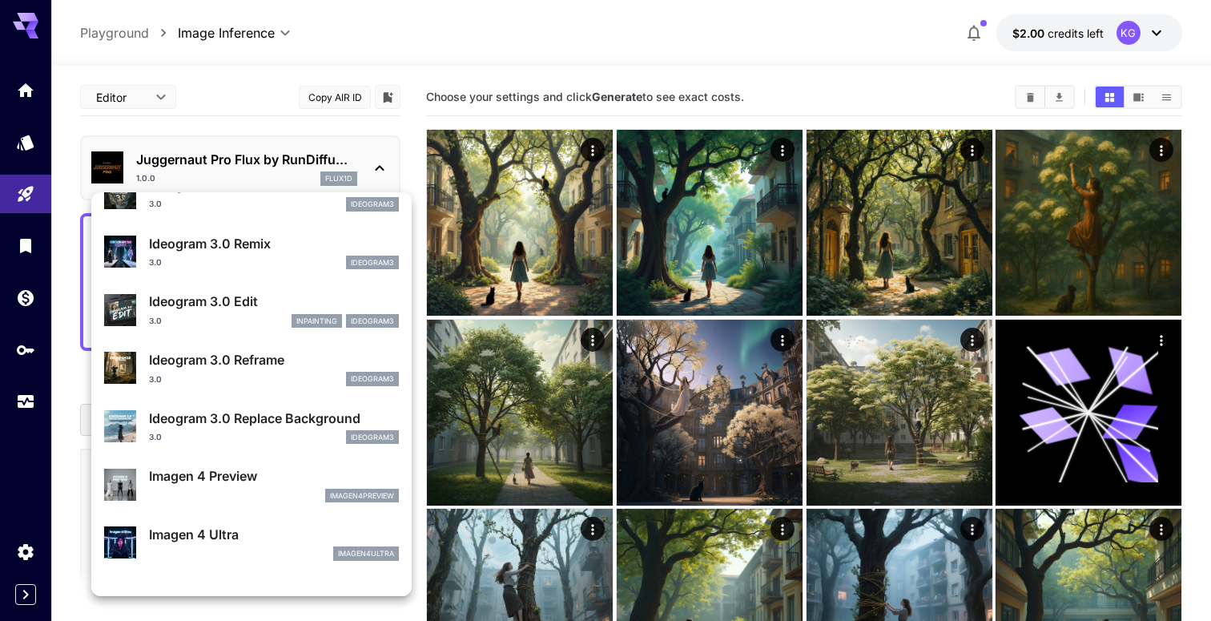
scroll to position [1120, 0]
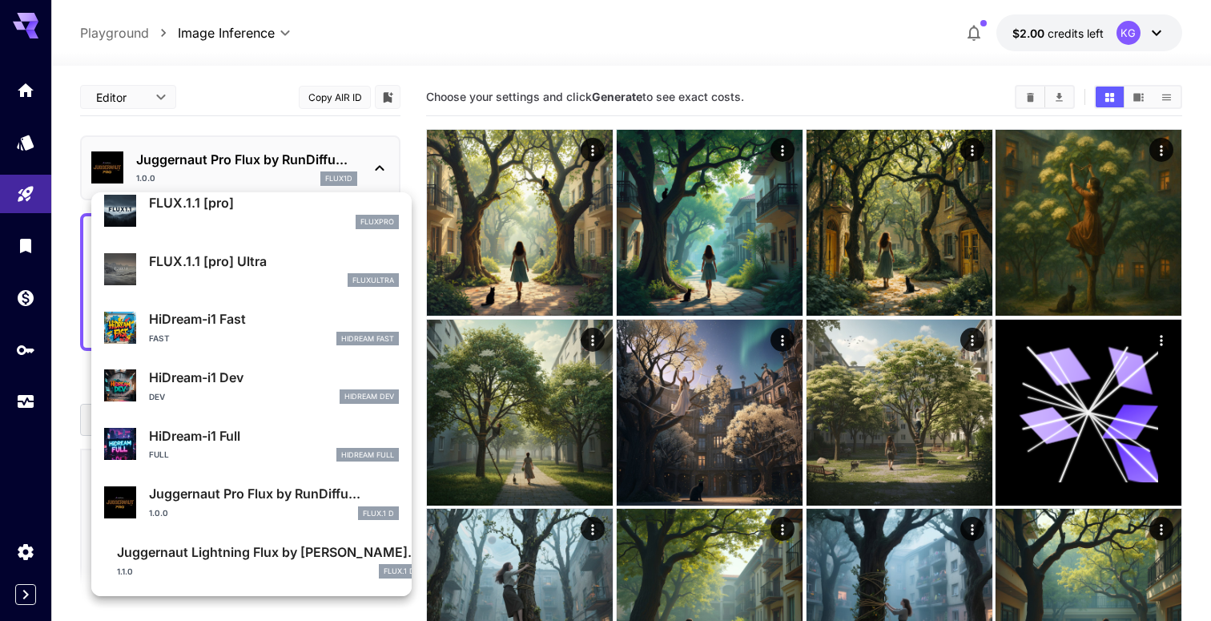
click at [274, 552] on p "Juggernaut Lightning Flux by [PERSON_NAME]..." at bounding box center [268, 551] width 303 height 19
type input "*"
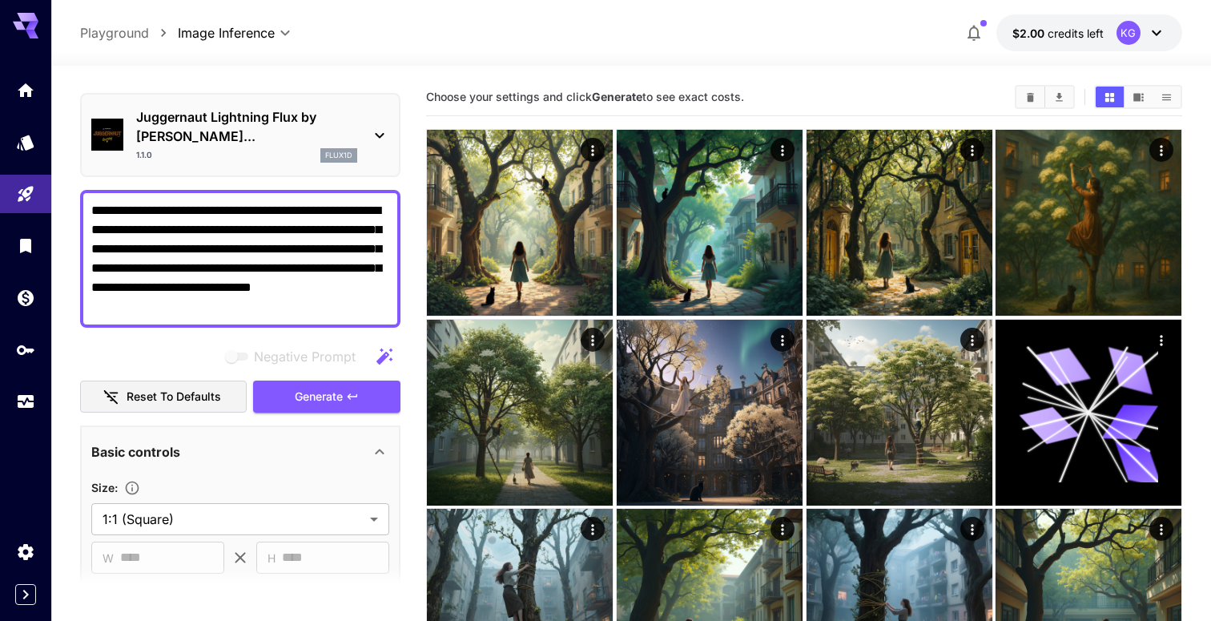
scroll to position [51, 0]
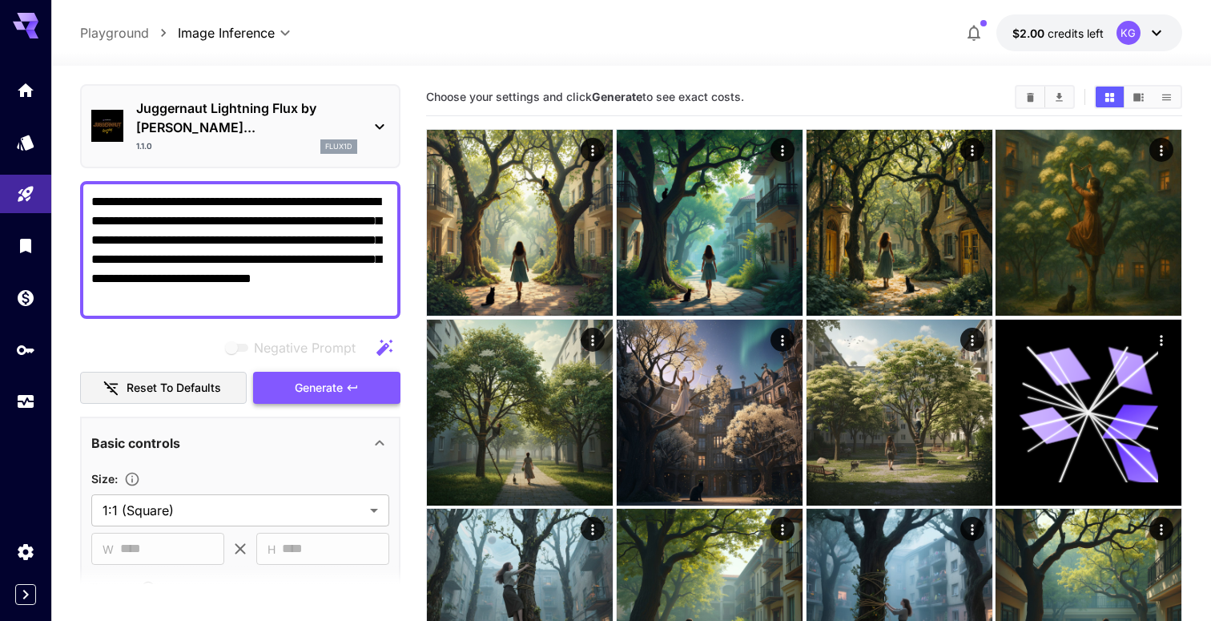
click at [347, 381] on icon "button" at bounding box center [352, 387] width 13 height 13
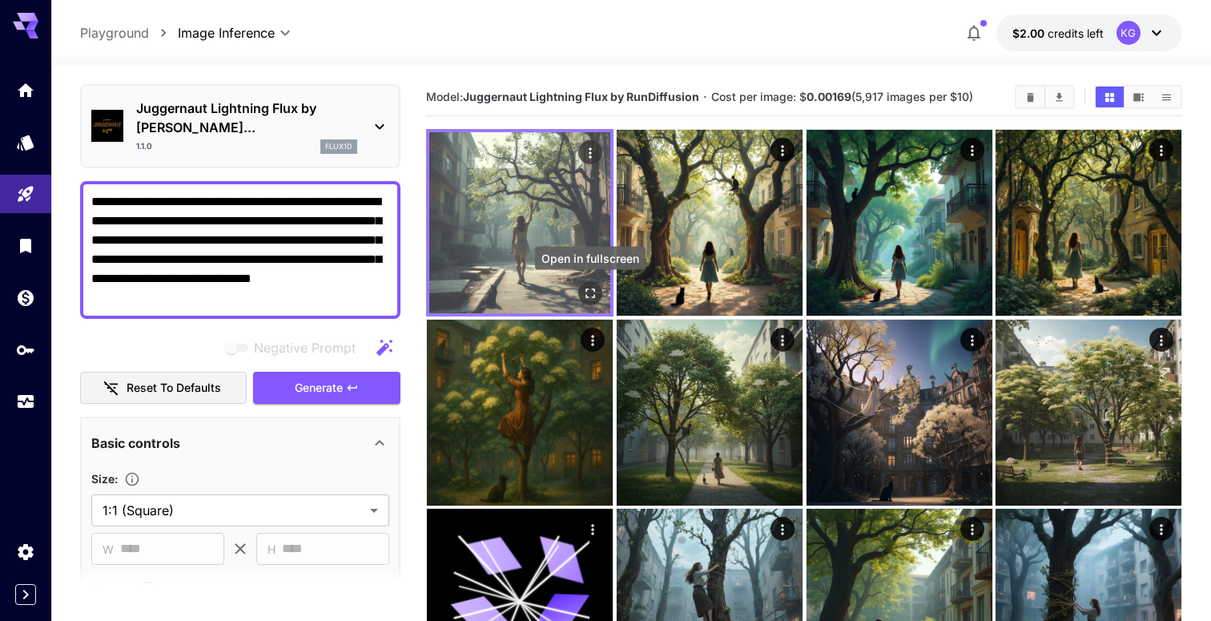
click at [579, 289] on button "Open in fullscreen" at bounding box center [590, 293] width 24 height 24
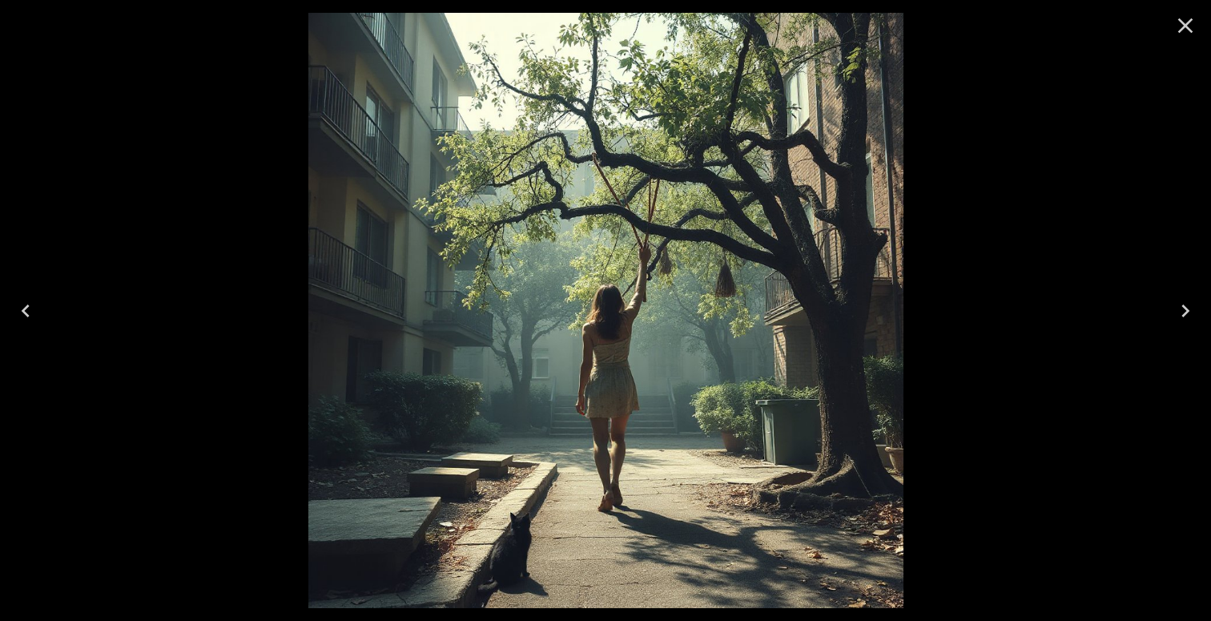
click at [221, 172] on div at bounding box center [605, 310] width 1211 height 621
click at [1189, 26] on icon "Close" at bounding box center [1185, 26] width 26 height 26
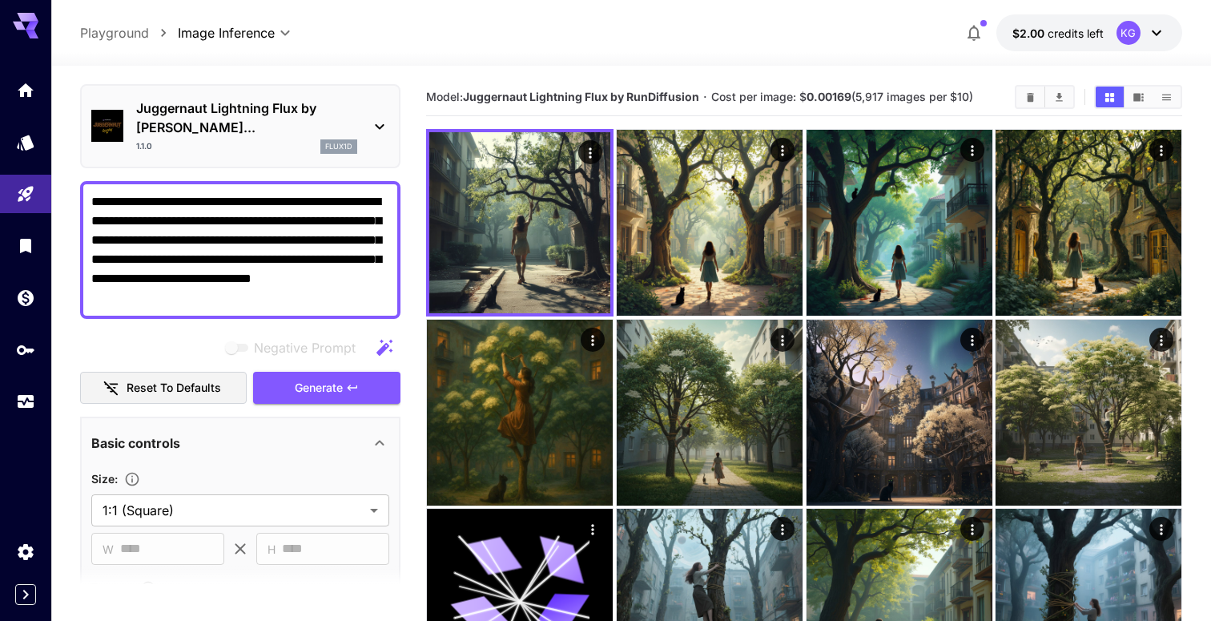
click at [283, 263] on textarea "**********" at bounding box center [240, 249] width 298 height 115
drag, startPoint x: 257, startPoint y: 279, endPoint x: 153, endPoint y: 207, distance: 126.1
click at [153, 207] on textarea "**********" at bounding box center [240, 249] width 298 height 115
click at [268, 255] on textarea "**********" at bounding box center [240, 249] width 298 height 115
click at [199, 211] on textarea "**********" at bounding box center [240, 249] width 298 height 115
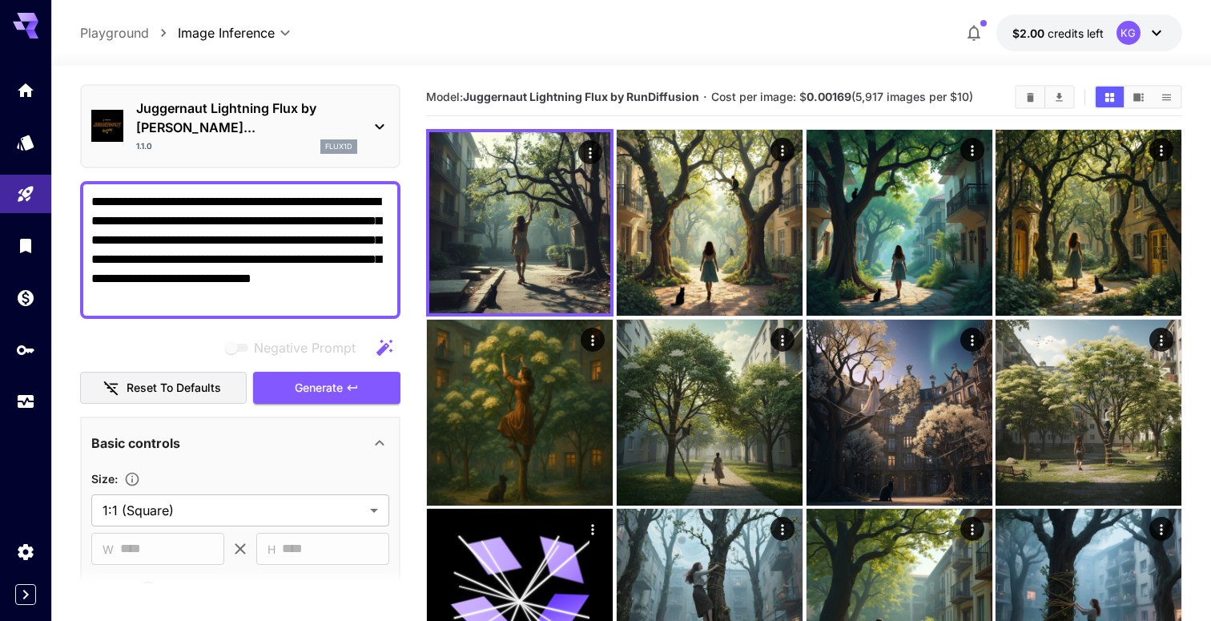
paste textarea "**********"
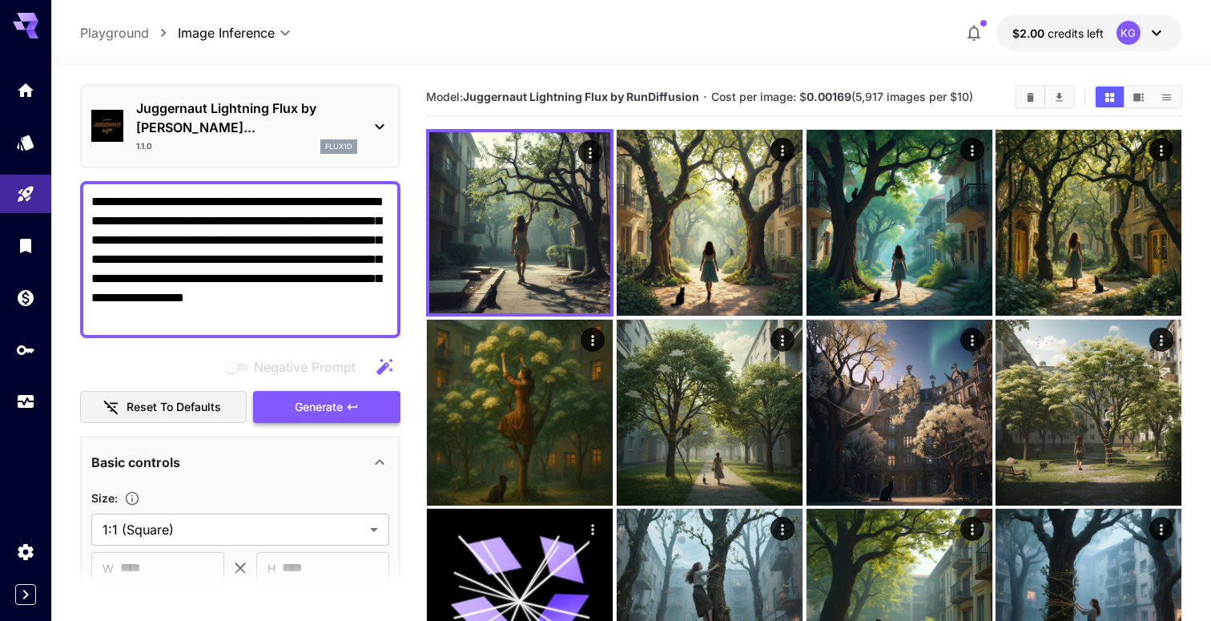
click at [354, 400] on icon "button" at bounding box center [352, 406] width 13 height 13
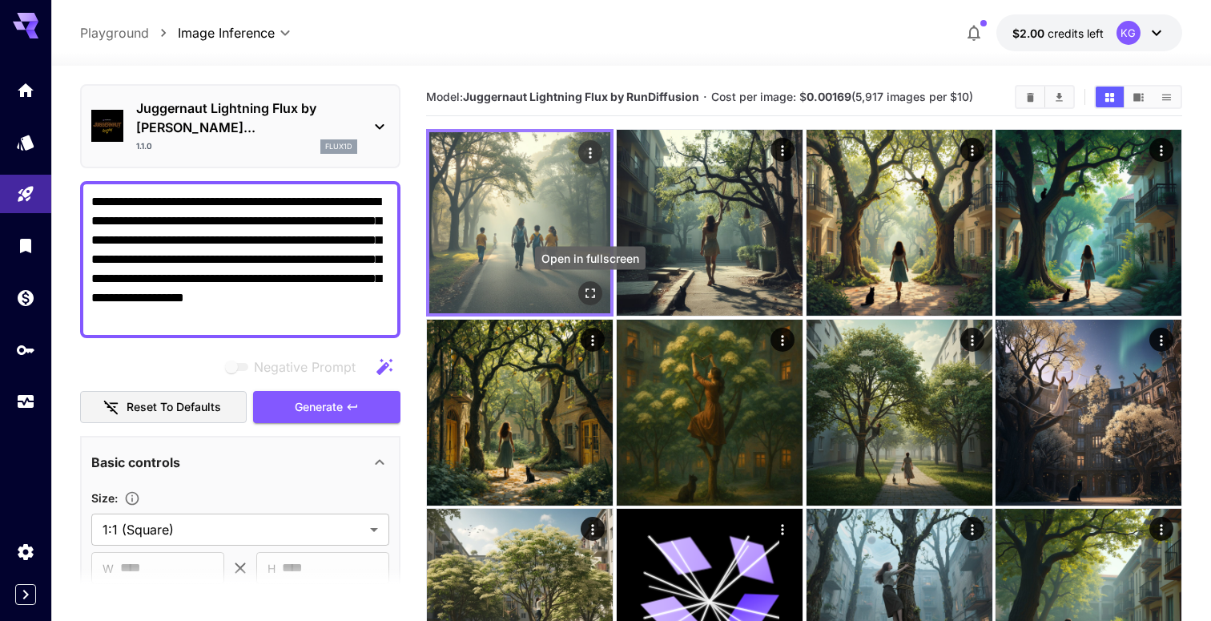
click at [590, 292] on icon "Open in fullscreen" at bounding box center [590, 293] width 16 height 16
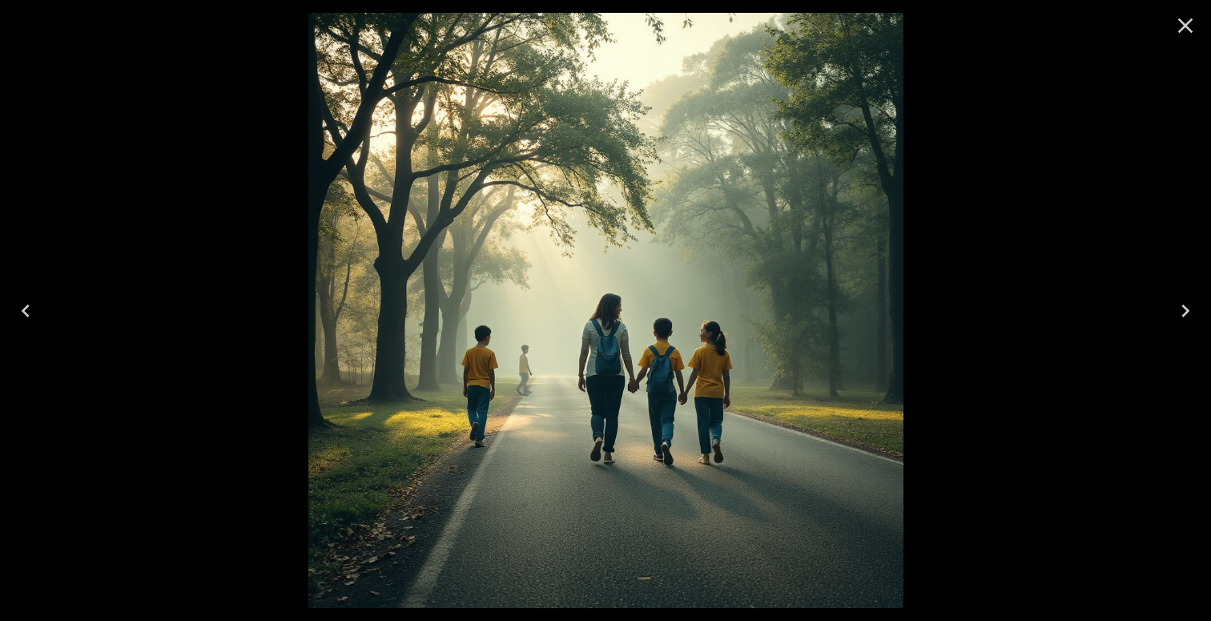
click at [965, 233] on div at bounding box center [605, 310] width 1211 height 621
click at [1178, 21] on icon "Close" at bounding box center [1185, 26] width 26 height 26
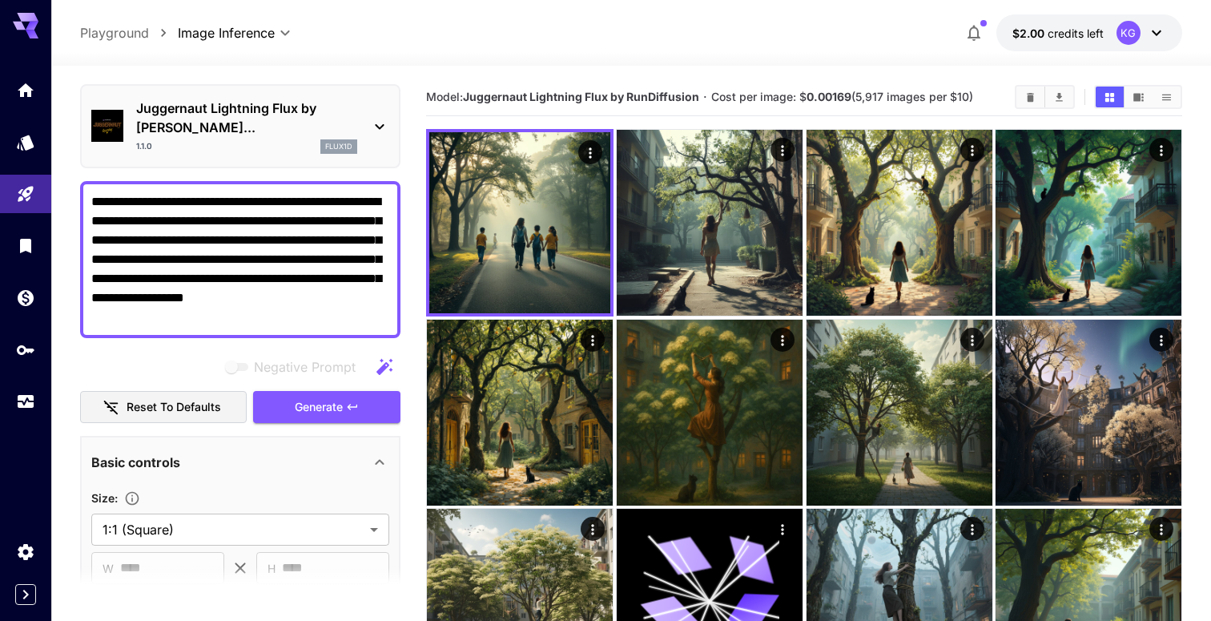
click at [135, 207] on textarea "**********" at bounding box center [240, 259] width 298 height 135
click at [154, 196] on textarea "**********" at bounding box center [240, 259] width 298 height 135
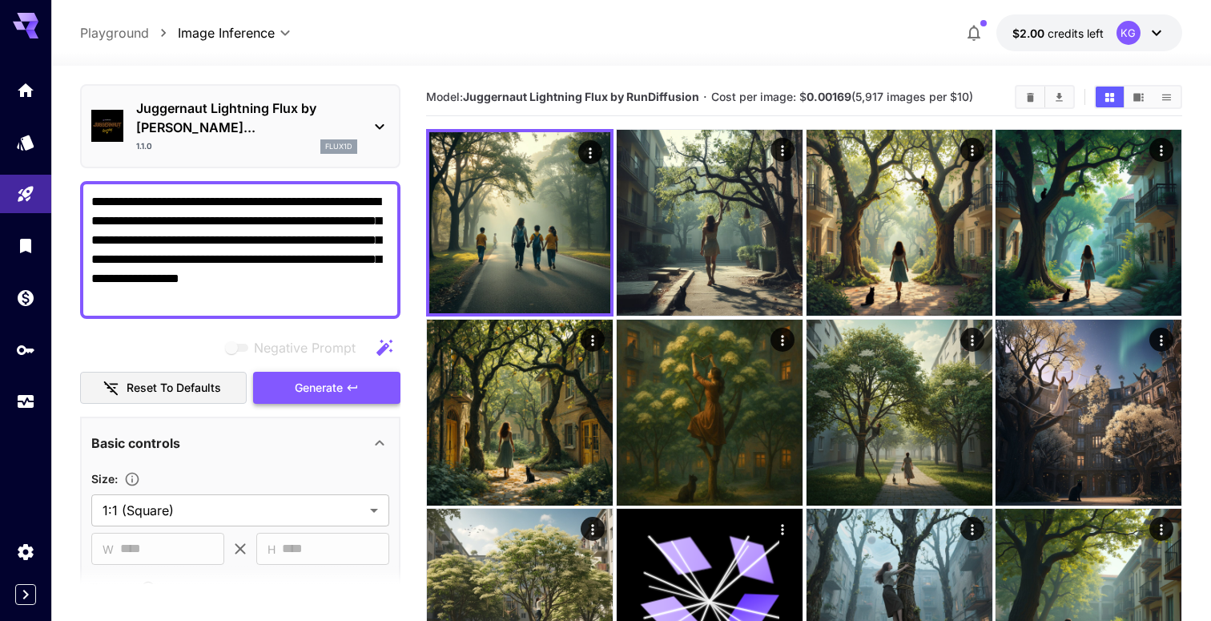
type textarea "**********"
click at [345, 372] on button "Generate" at bounding box center [326, 388] width 147 height 33
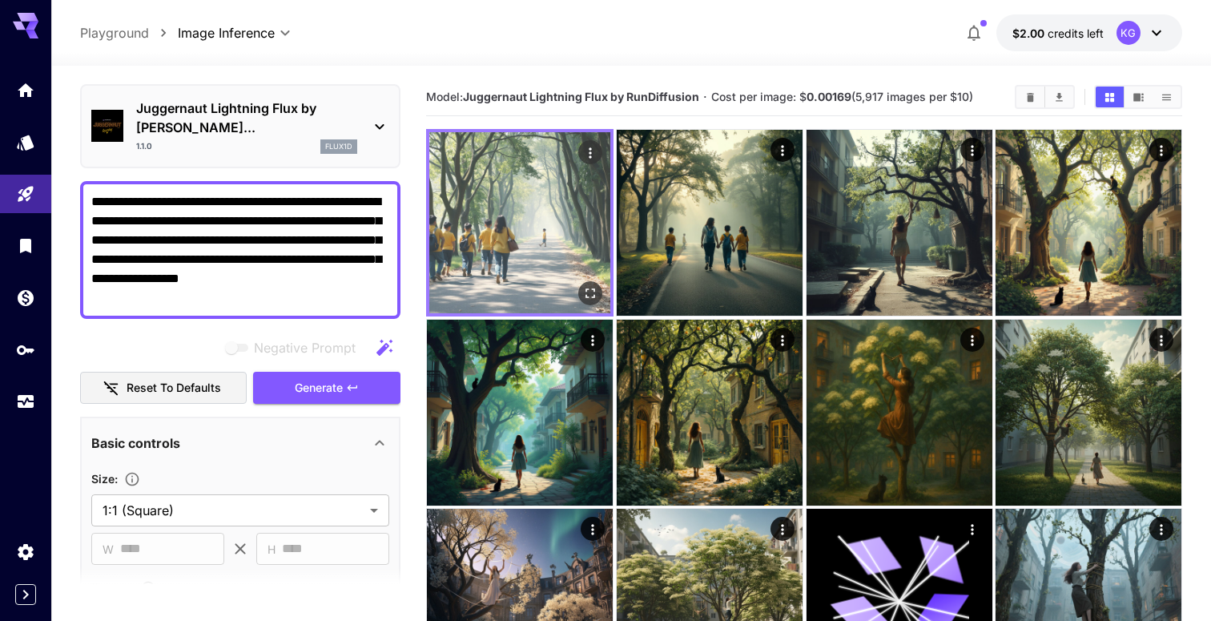
click at [564, 227] on img at bounding box center [519, 222] width 181 height 181
click at [528, 248] on img at bounding box center [519, 222] width 181 height 181
click at [591, 287] on icon "Open in fullscreen" at bounding box center [590, 293] width 16 height 16
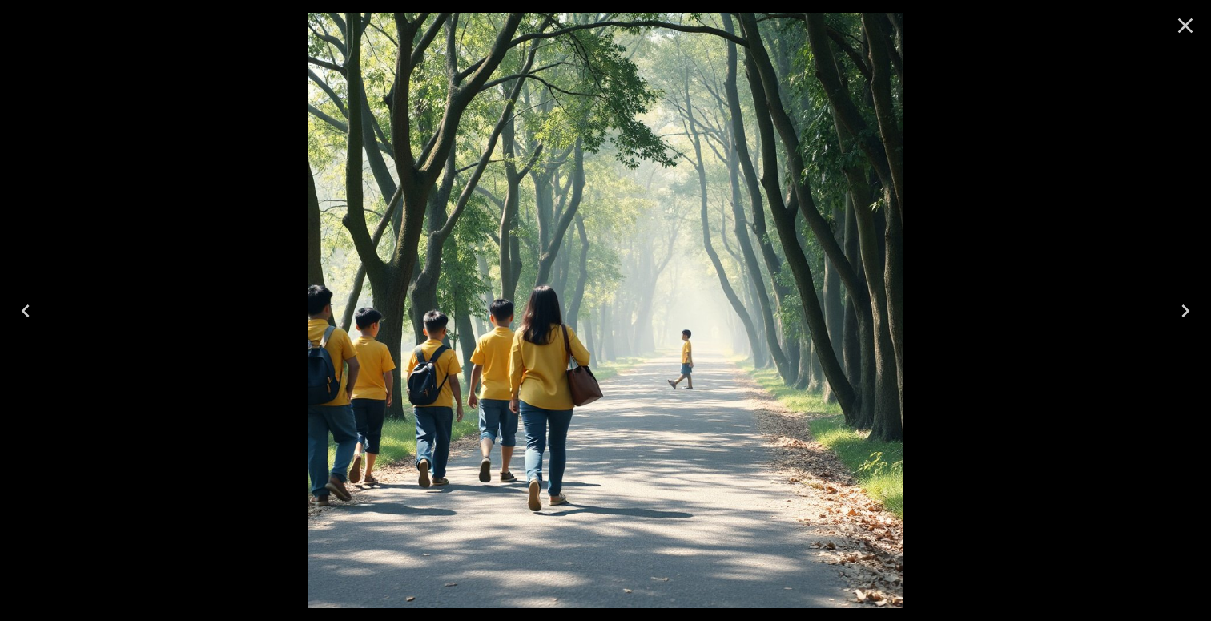
click at [1181, 24] on icon "Close" at bounding box center [1185, 26] width 26 height 26
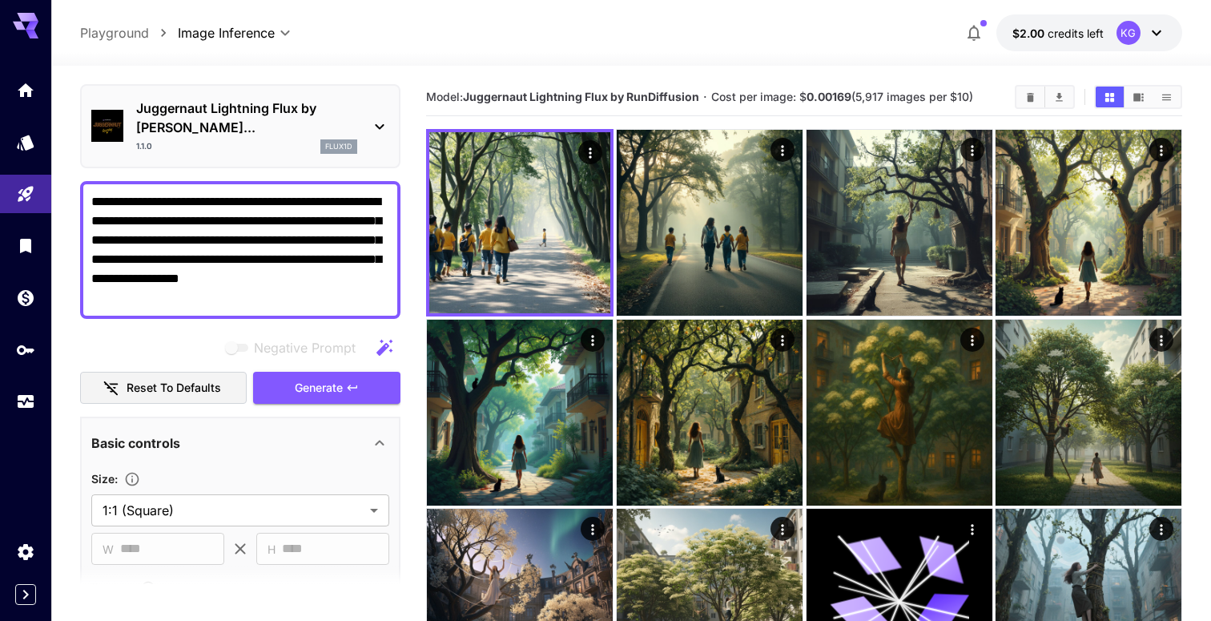
click at [1166, 34] on button "$2.00 credits left KG" at bounding box center [1089, 32] width 186 height 37
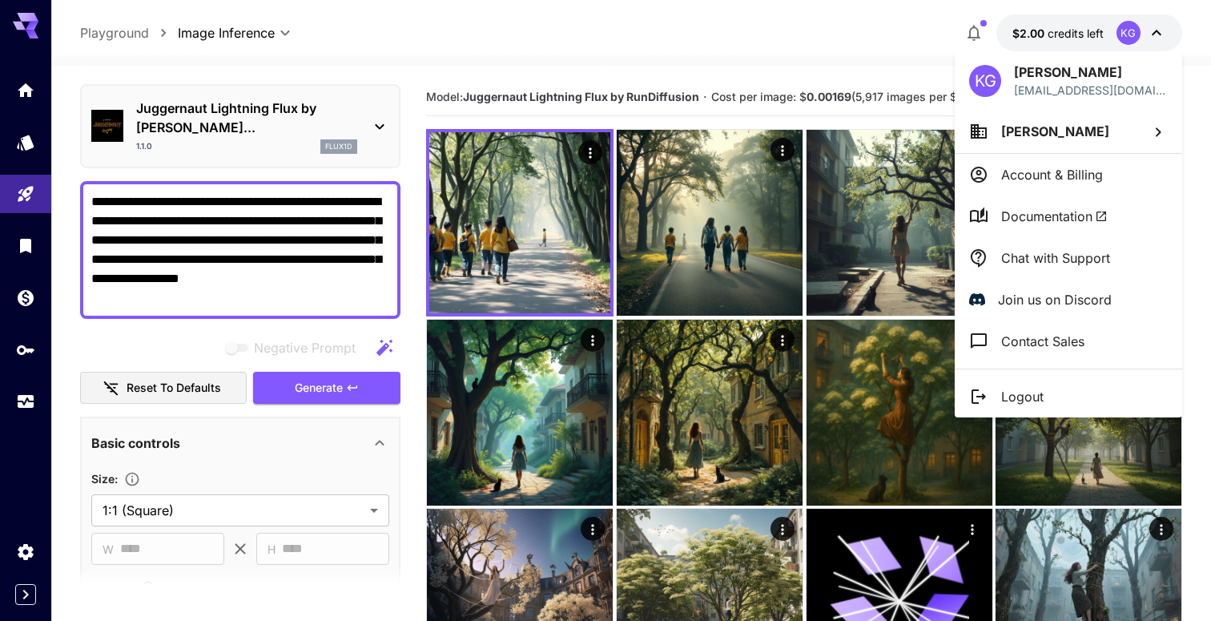
click at [676, 46] on div at bounding box center [605, 310] width 1211 height 621
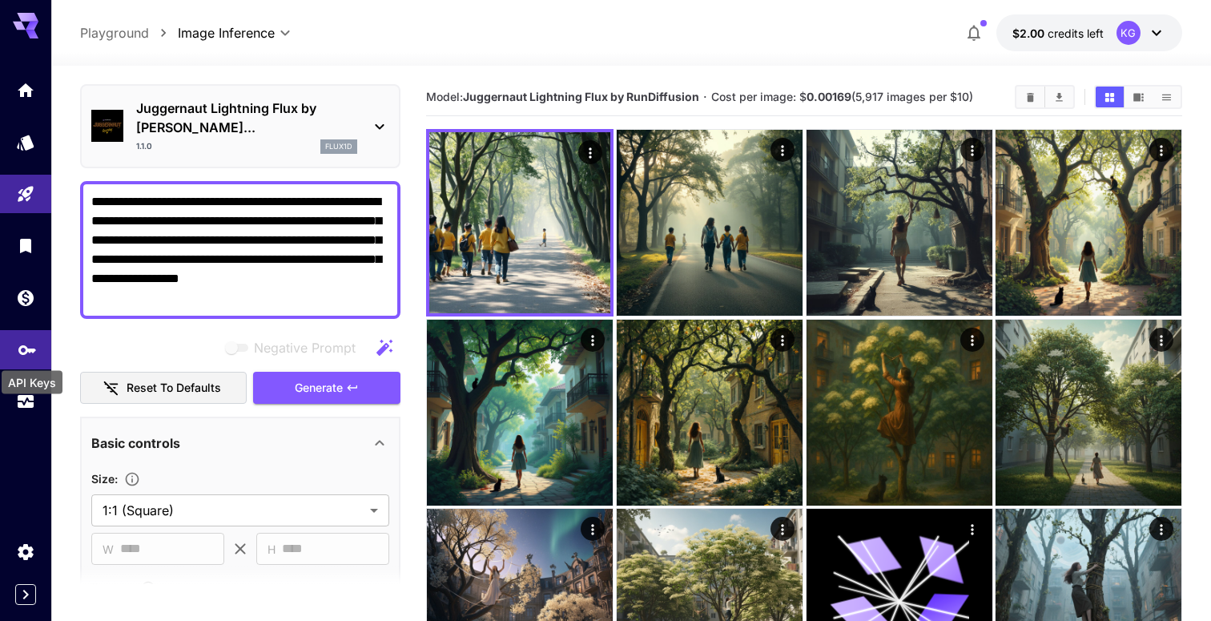
click at [35, 354] on icon "API Keys" at bounding box center [27, 344] width 19 height 19
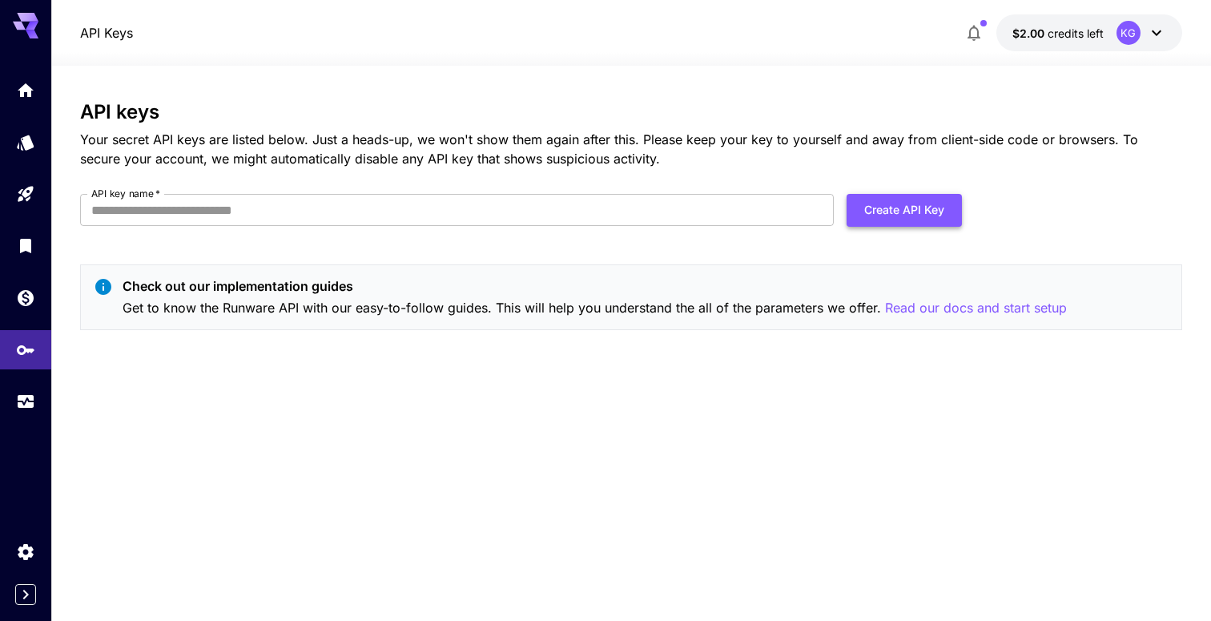
click at [921, 219] on button "Create API Key" at bounding box center [903, 210] width 115 height 33
click at [368, 214] on input "API key name   *" at bounding box center [456, 210] width 753 height 32
type input "***"
click at [930, 221] on button "Create API Key" at bounding box center [903, 210] width 115 height 33
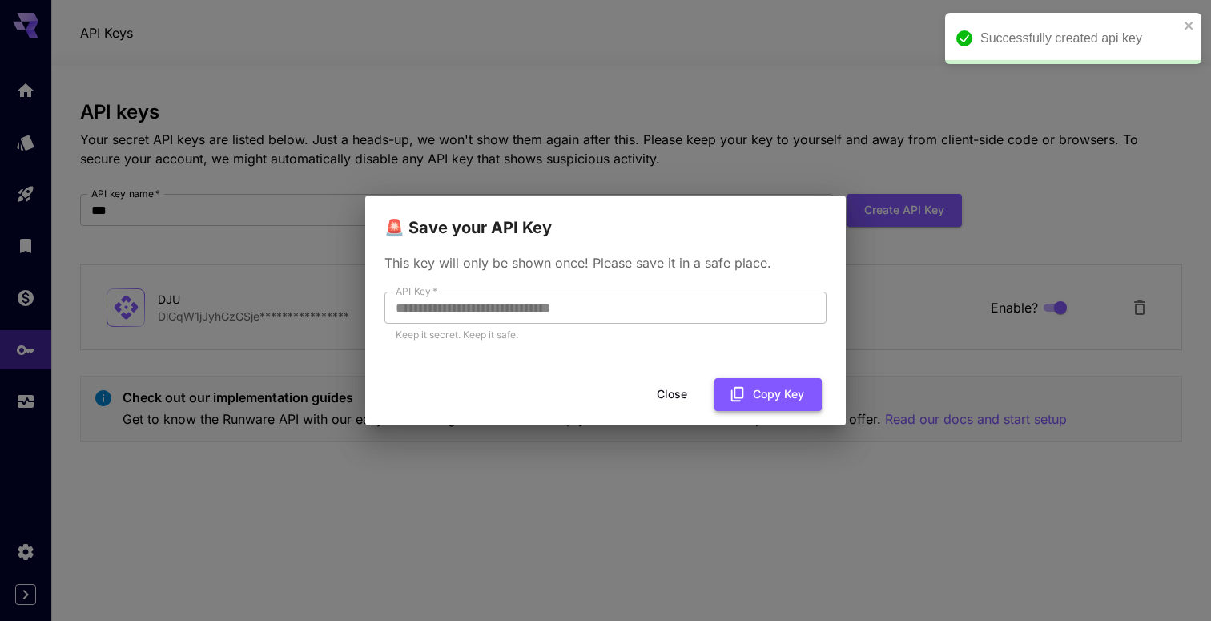
click at [781, 396] on button "Copy Key" at bounding box center [767, 394] width 107 height 33
click at [689, 393] on button "Close" at bounding box center [685, 394] width 72 height 33
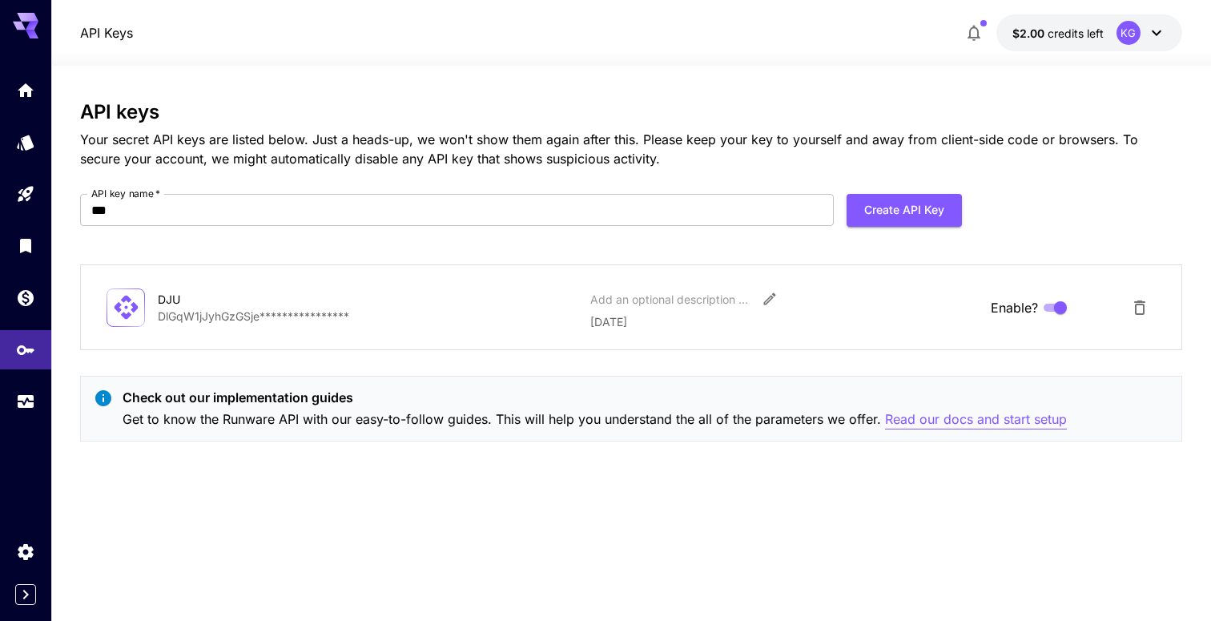
click at [986, 412] on p "Read our docs and start setup" at bounding box center [976, 419] width 182 height 20
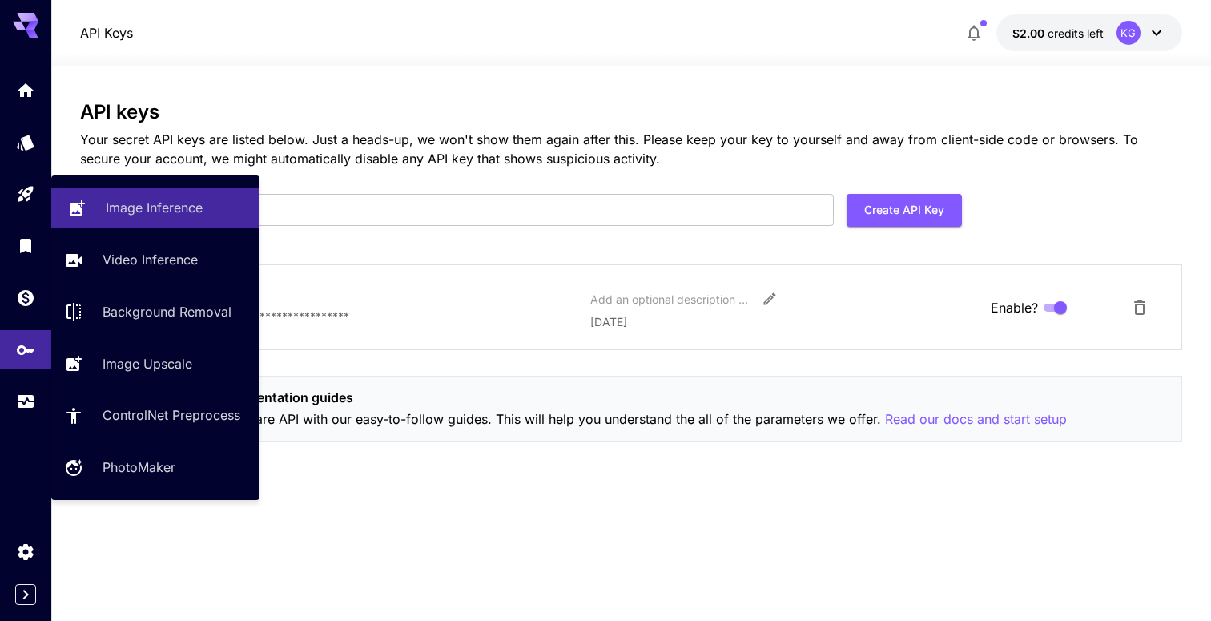
click at [143, 214] on p "Image Inference" at bounding box center [154, 207] width 97 height 19
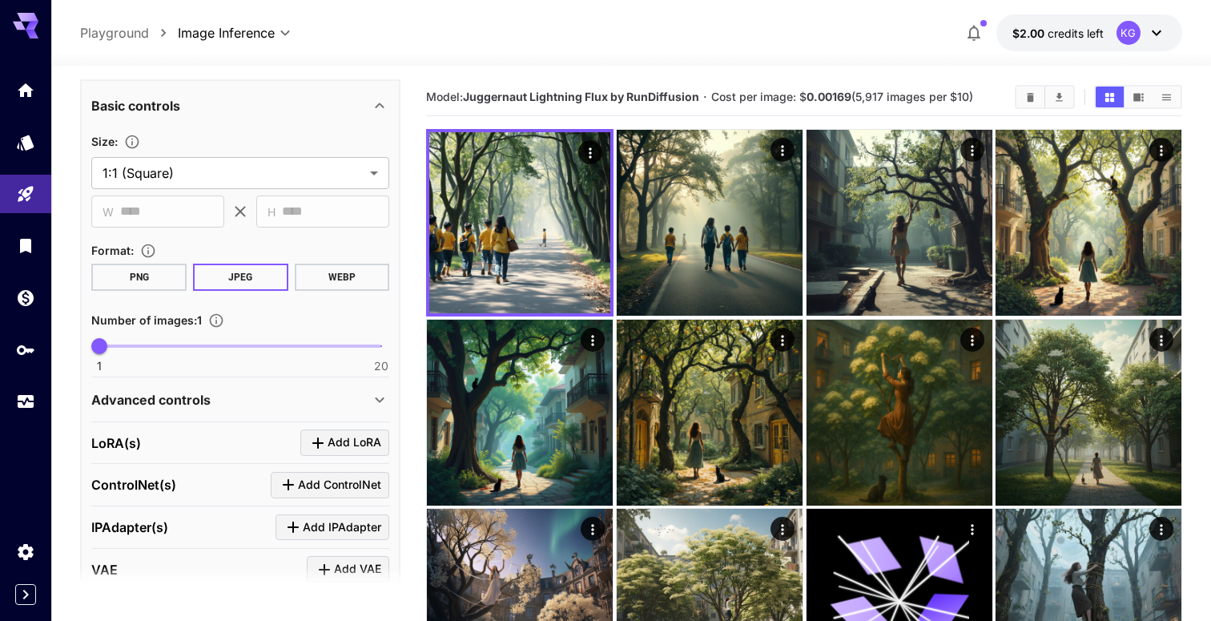
scroll to position [390, 0]
click at [233, 388] on div "Advanced controls" at bounding box center [230, 397] width 279 height 19
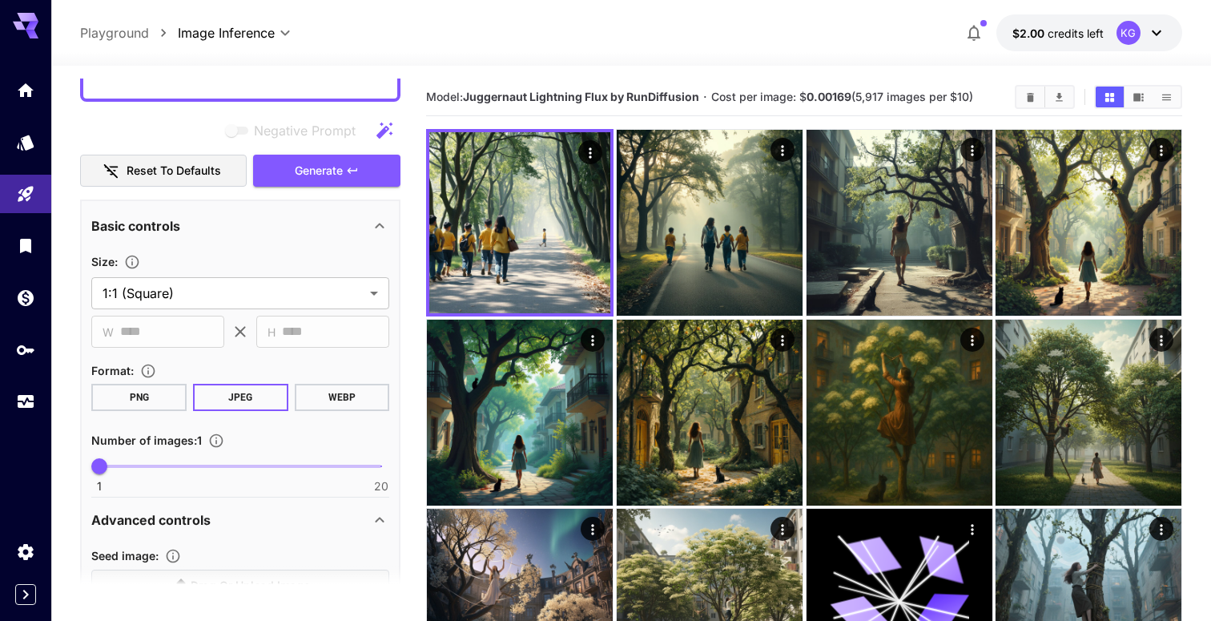
scroll to position [0, 0]
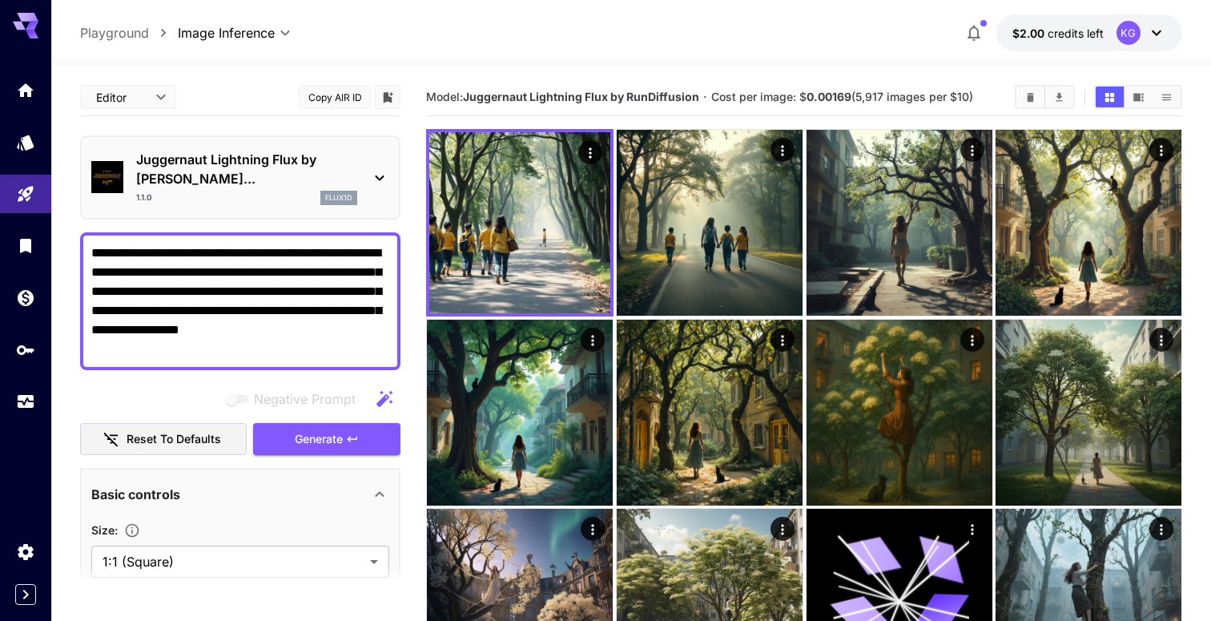
click at [358, 184] on div "Juggernaut Lightning Flux by Ru... 1.1.0 flux1d" at bounding box center [240, 177] width 298 height 68
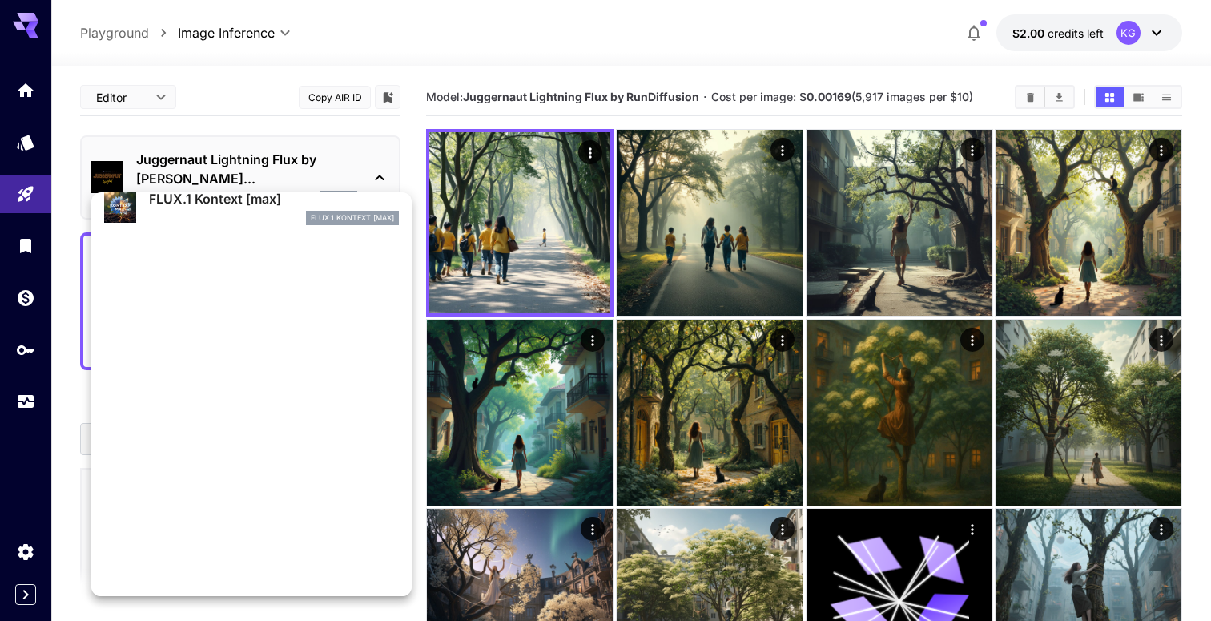
scroll to position [1120, 0]
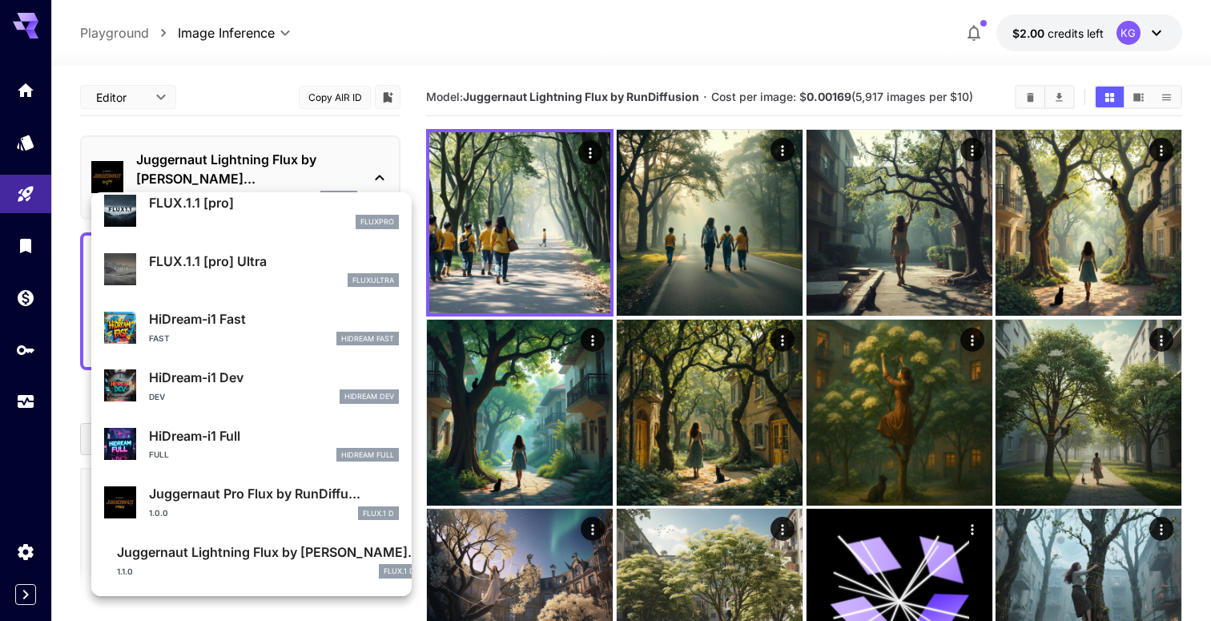
click at [301, 558] on p "Juggernaut Lightning Flux by [PERSON_NAME]..." at bounding box center [268, 551] width 303 height 19
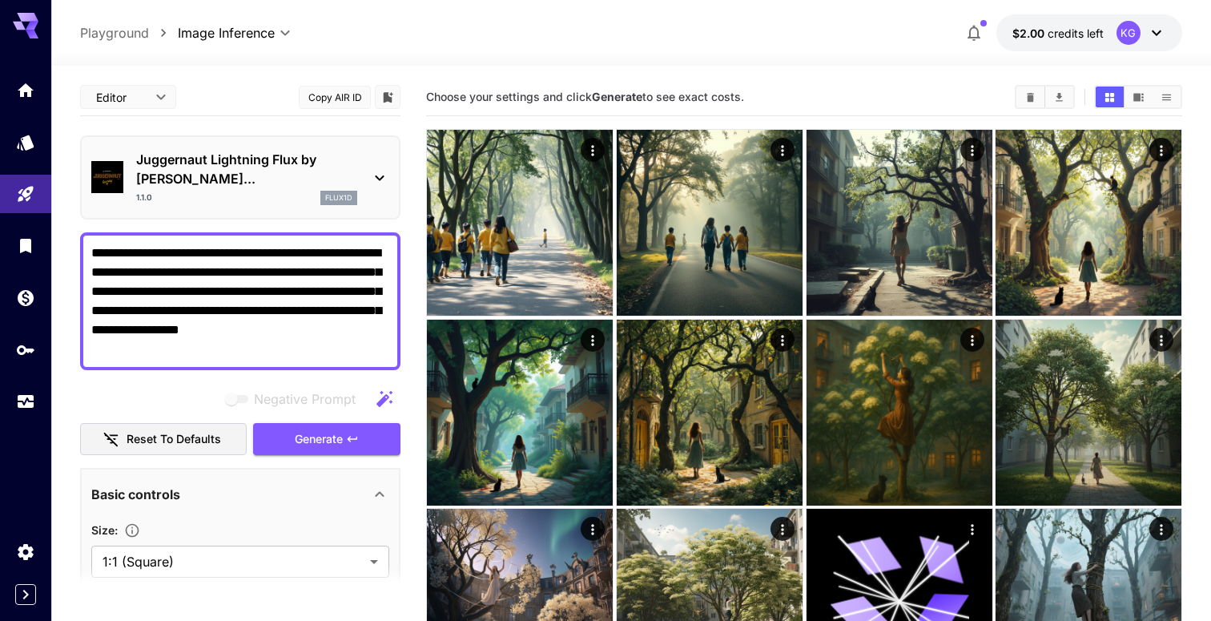
click at [351, 104] on button "Copy AIR ID" at bounding box center [335, 97] width 72 height 23
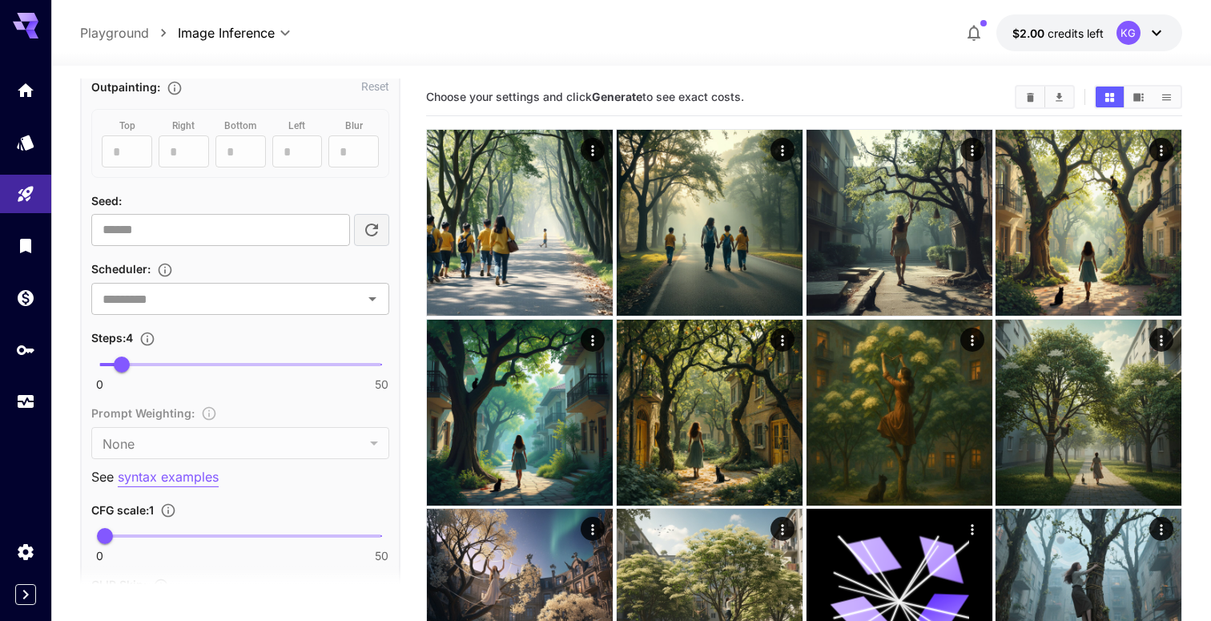
scroll to position [964, 0]
type input "*"
type input "*******"
type input "**"
drag, startPoint x: 118, startPoint y: 339, endPoint x: 214, endPoint y: 341, distance: 96.1
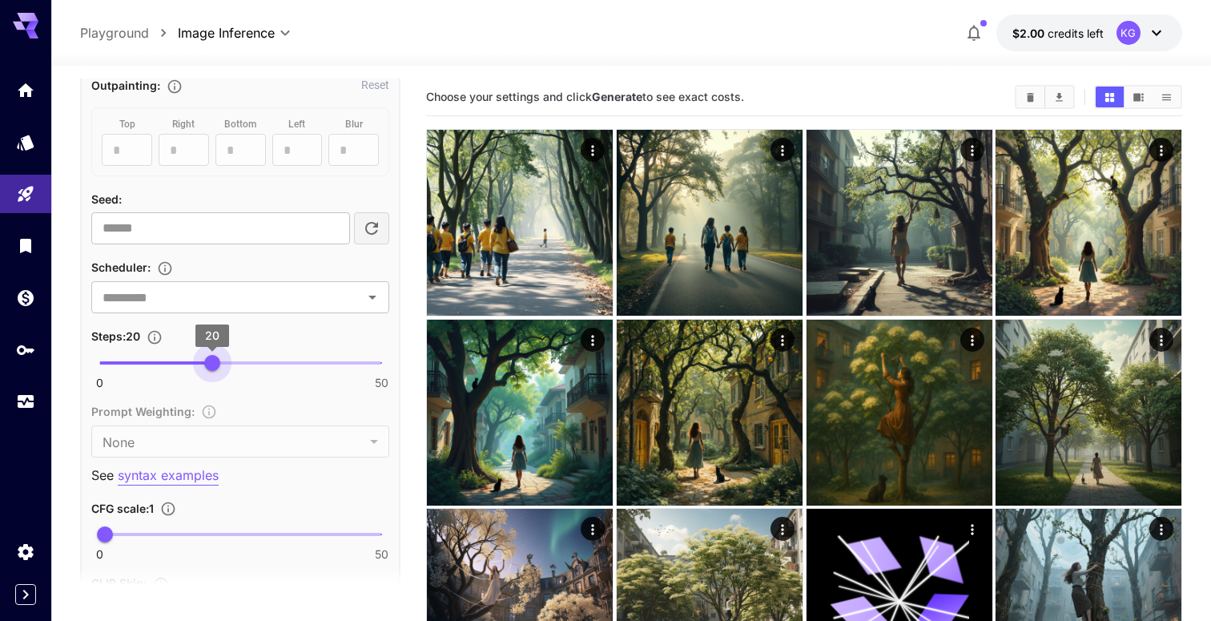
click at [214, 355] on span "20" at bounding box center [212, 363] width 16 height 16
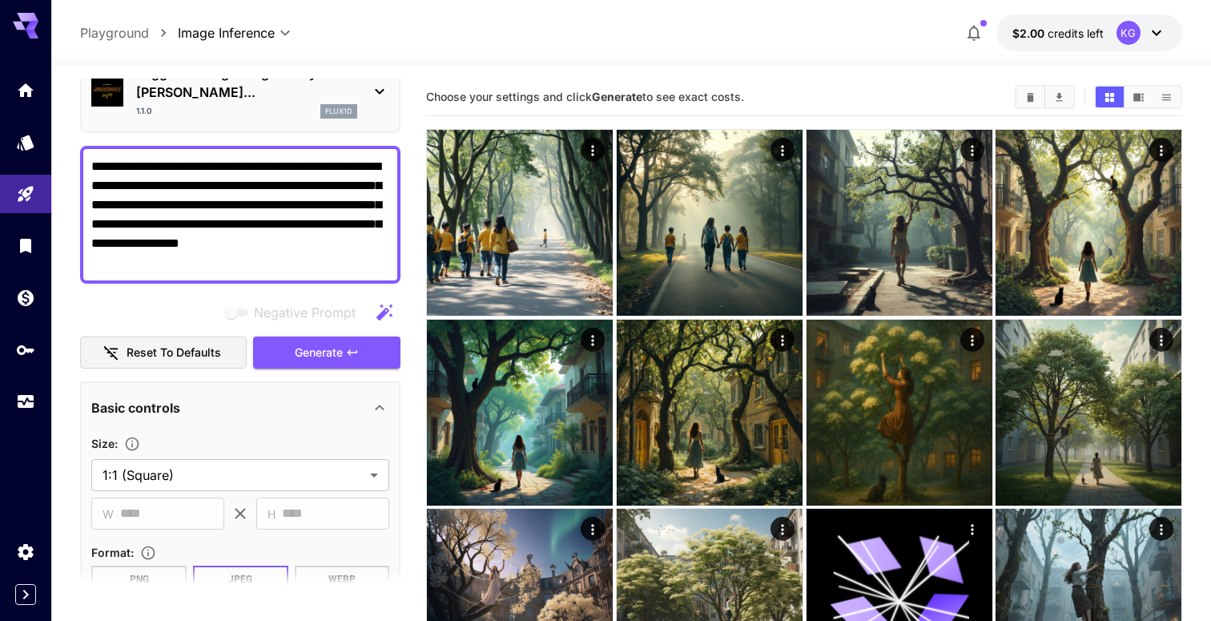
scroll to position [0, 0]
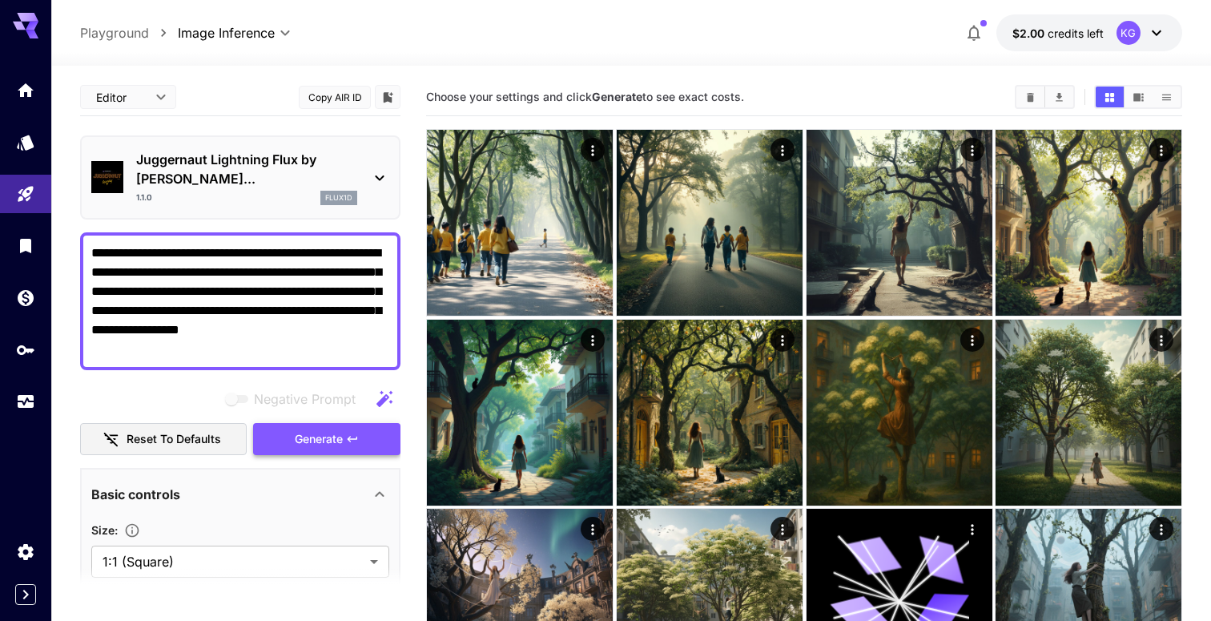
click at [337, 429] on span "Generate" at bounding box center [319, 439] width 48 height 20
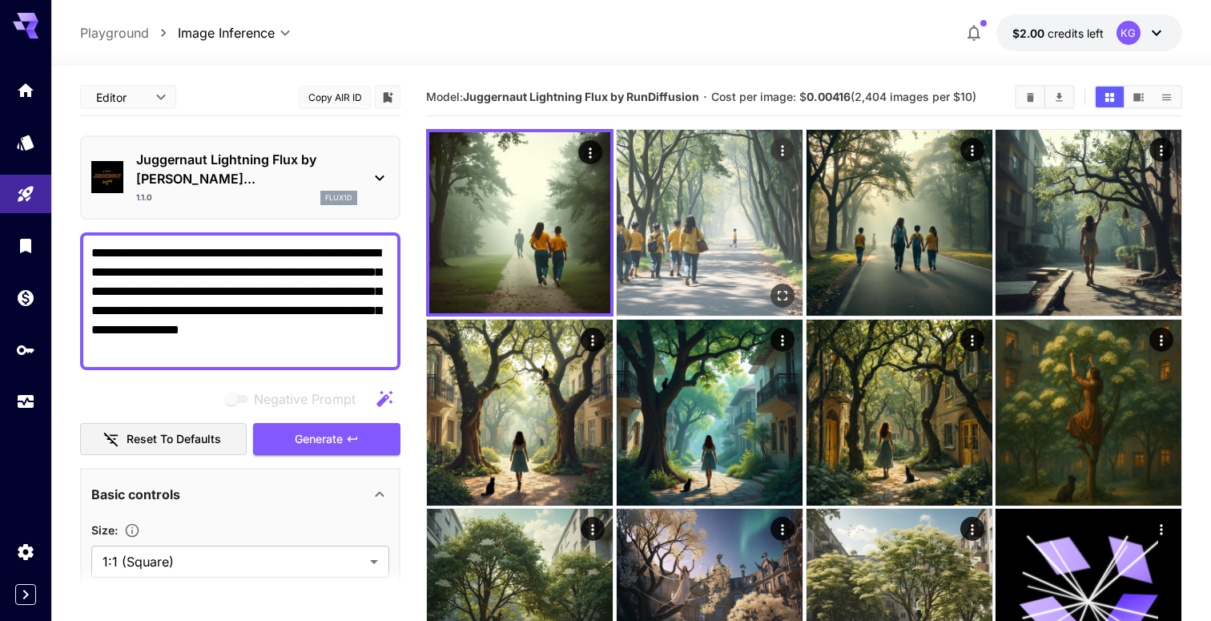
click at [702, 235] on img at bounding box center [710, 223] width 186 height 186
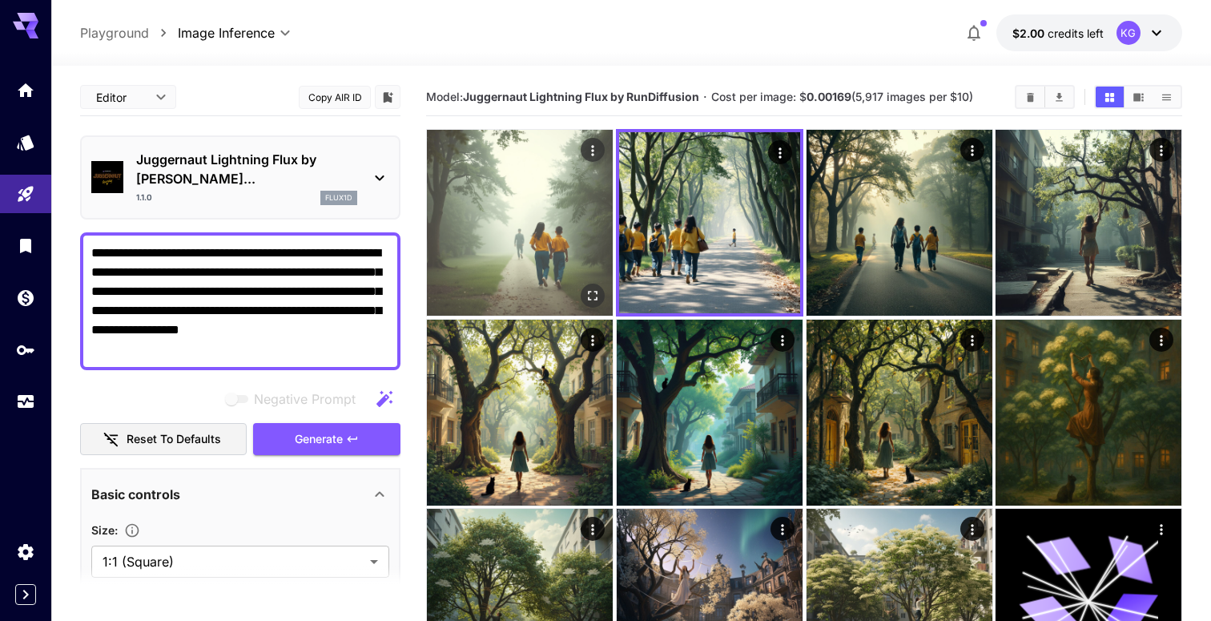
click at [574, 246] on img at bounding box center [520, 223] width 186 height 186
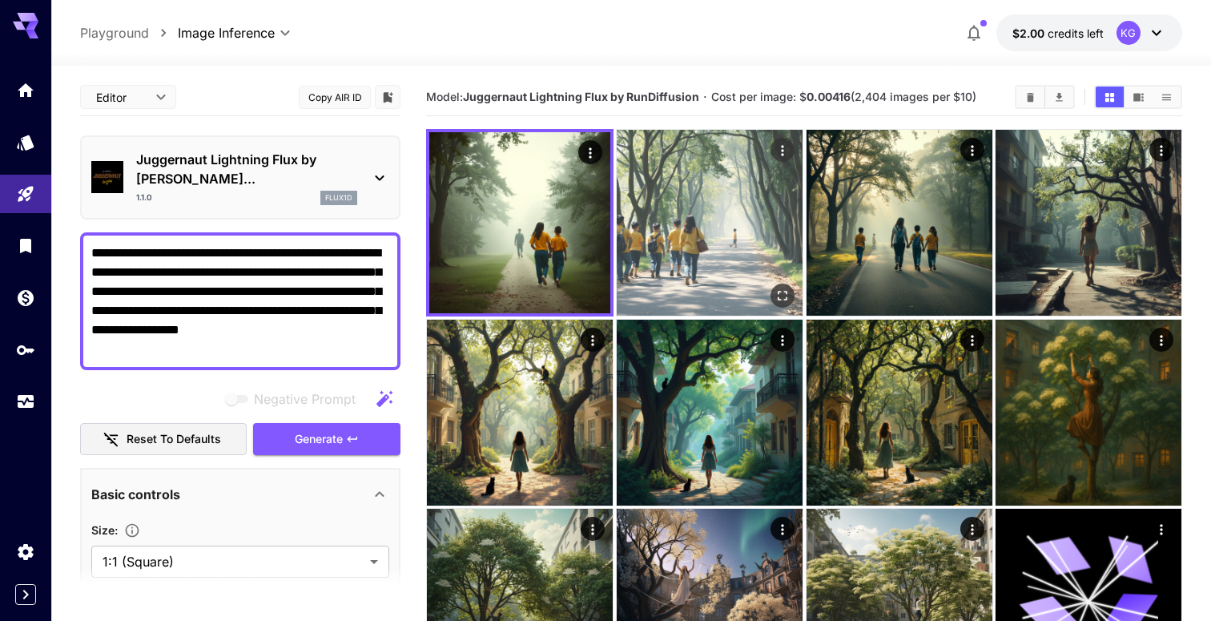
click at [707, 246] on img at bounding box center [710, 223] width 186 height 186
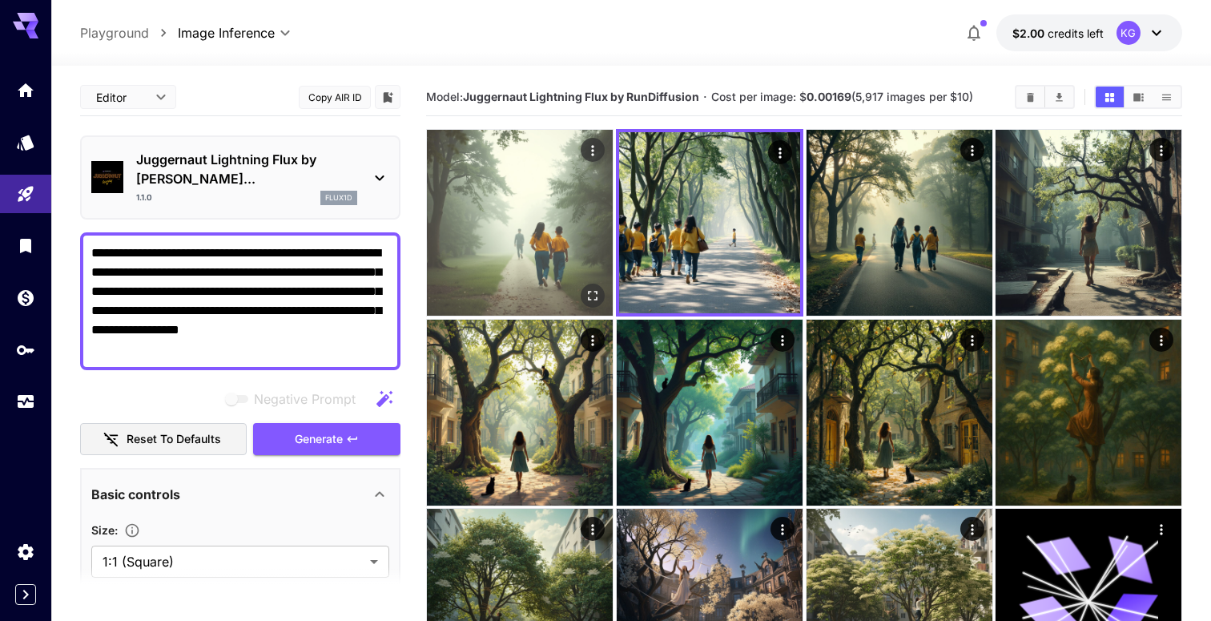
click at [556, 231] on img at bounding box center [520, 223] width 186 height 186
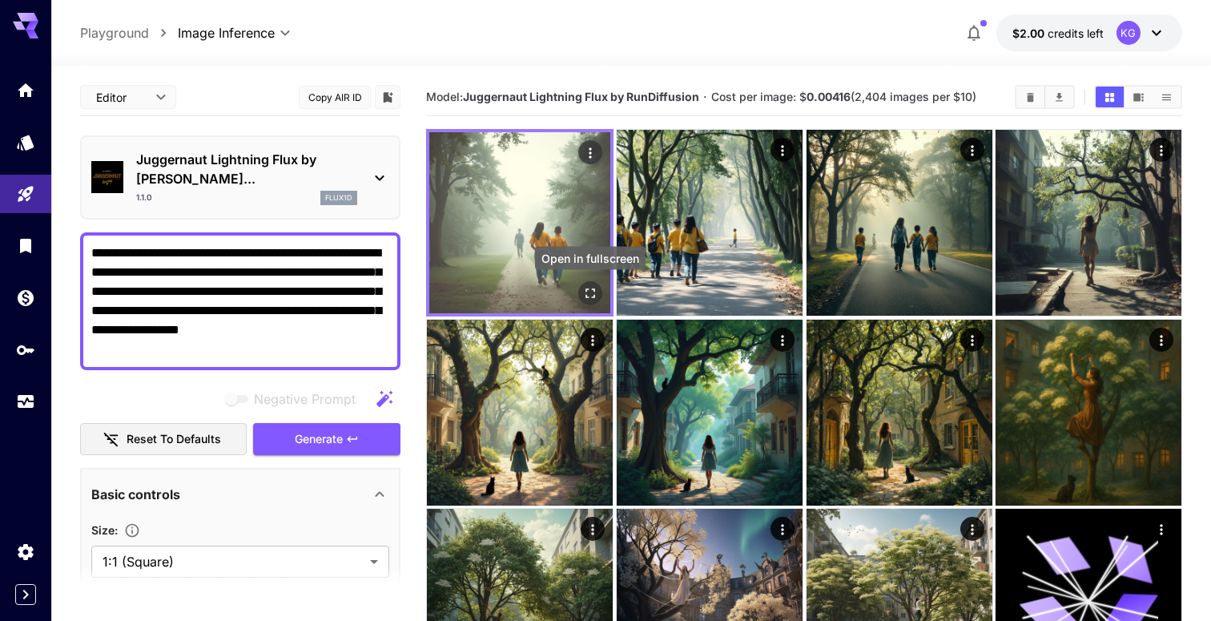
click at [590, 294] on icon "Open in fullscreen" at bounding box center [590, 293] width 16 height 16
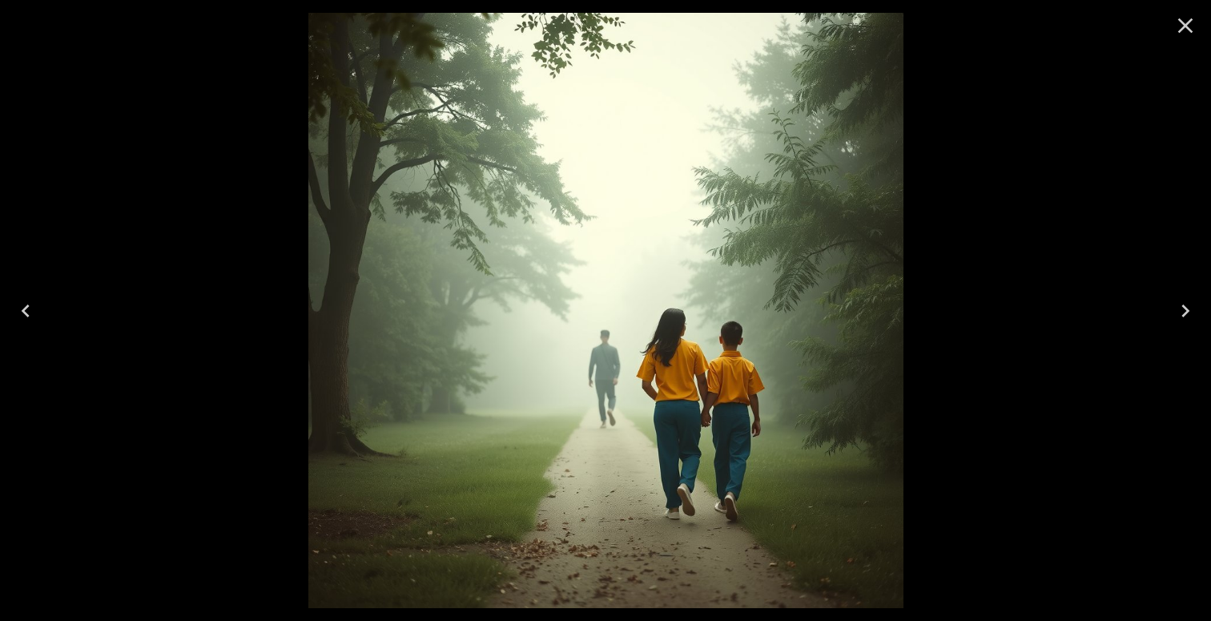
click at [223, 221] on div at bounding box center [605, 310] width 1211 height 621
click at [1188, 20] on icon "Close" at bounding box center [1185, 25] width 15 height 15
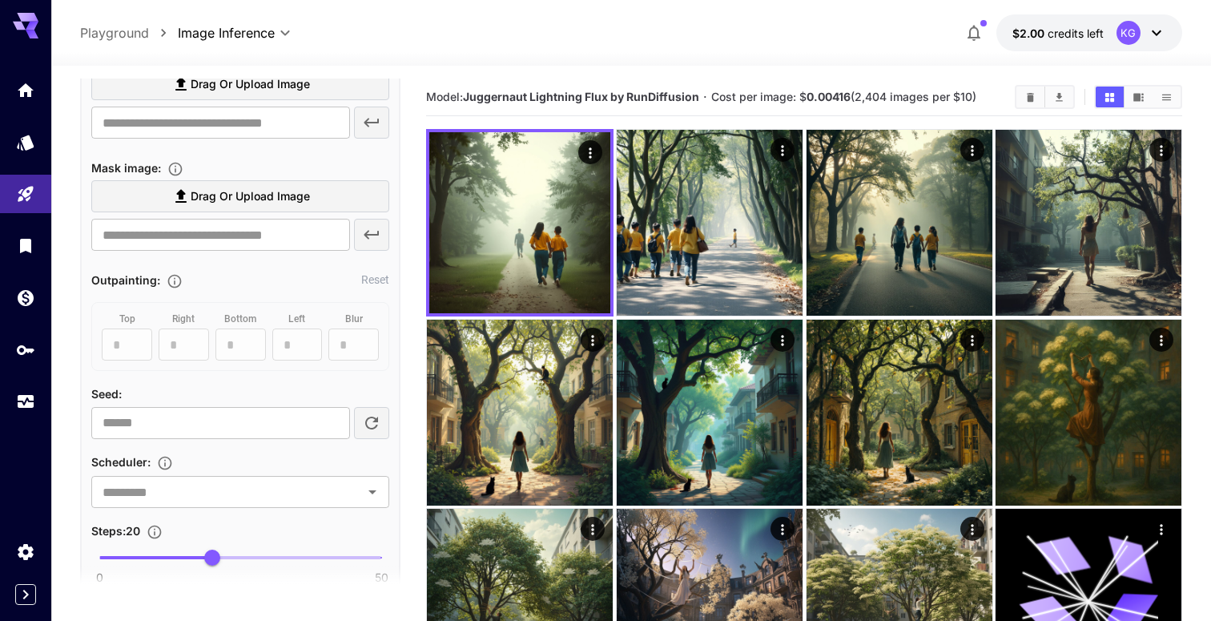
scroll to position [770, 0]
type input "**"
drag, startPoint x: 211, startPoint y: 542, endPoint x: 326, endPoint y: 539, distance: 115.3
click at [326, 548] on span "40" at bounding box center [325, 556] width 16 height 16
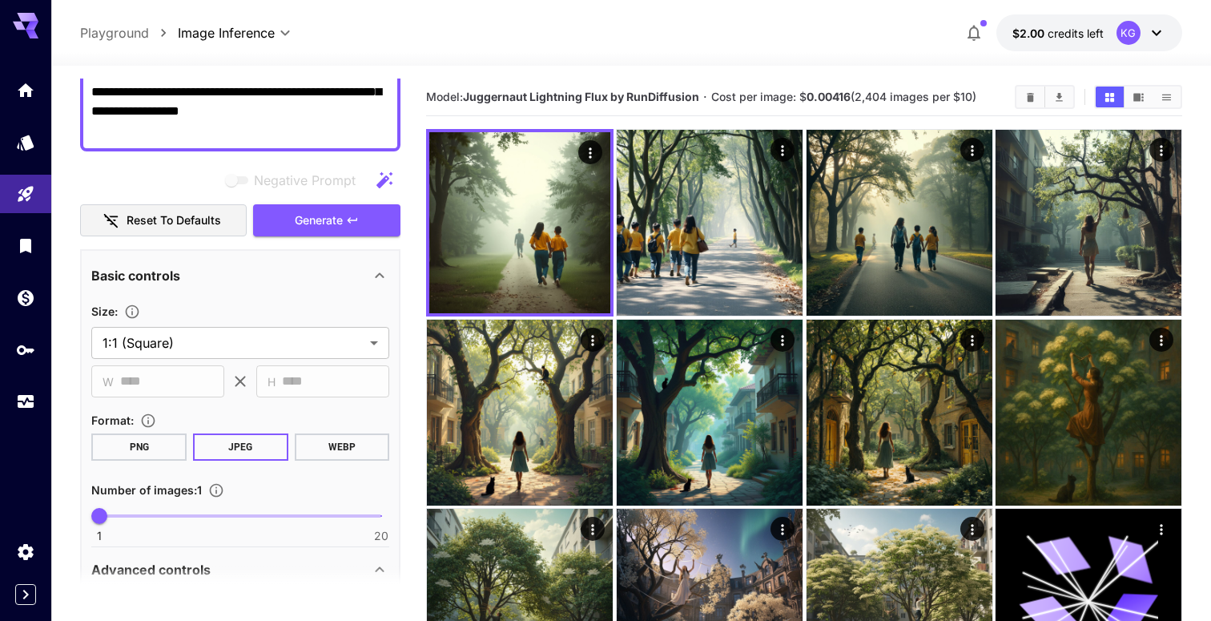
scroll to position [17, 0]
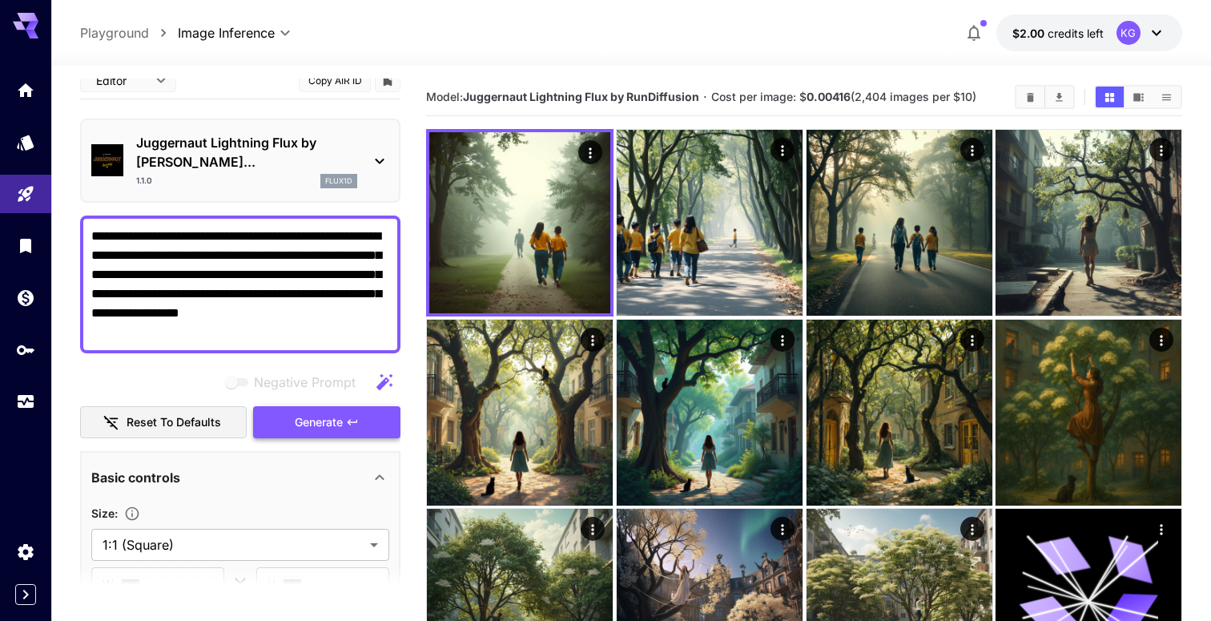
click at [339, 412] on span "Generate" at bounding box center [319, 422] width 48 height 20
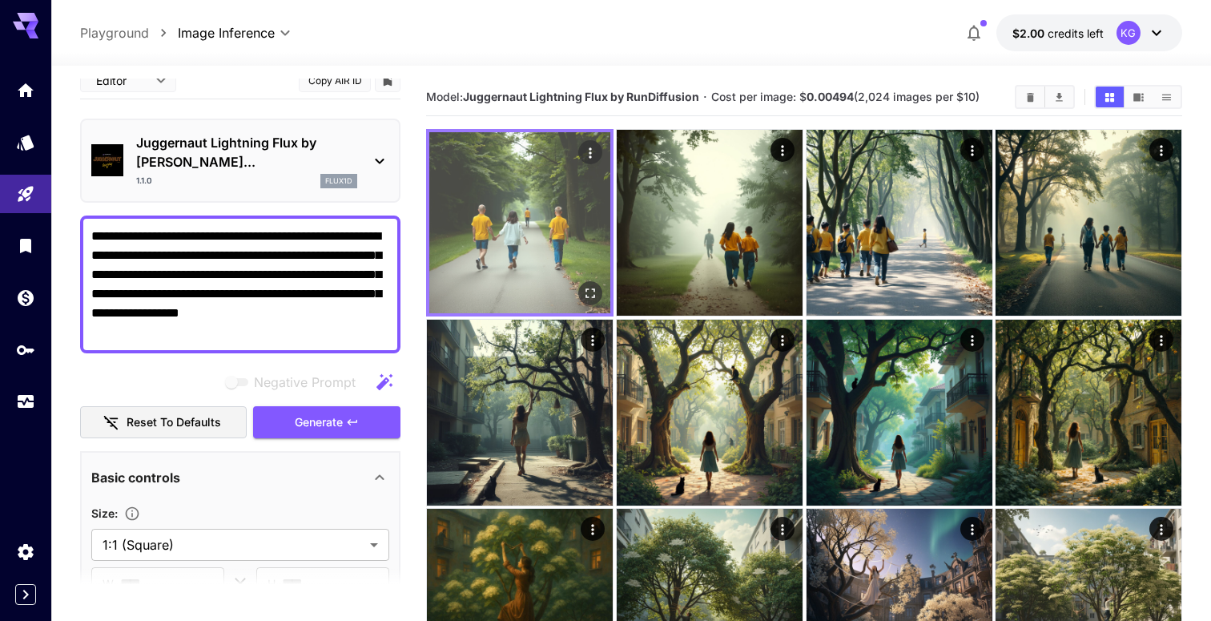
click at [580, 243] on img at bounding box center [519, 222] width 181 height 181
click at [589, 293] on icon "Open in fullscreen" at bounding box center [590, 293] width 16 height 16
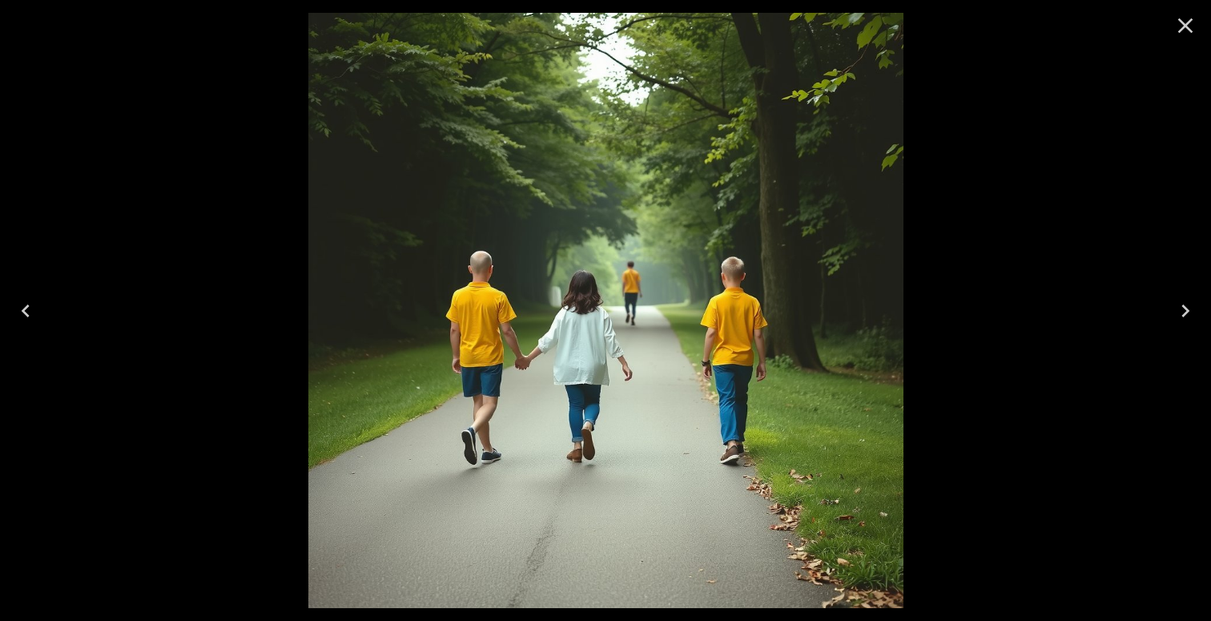
click at [1179, 29] on icon "Close" at bounding box center [1185, 26] width 26 height 26
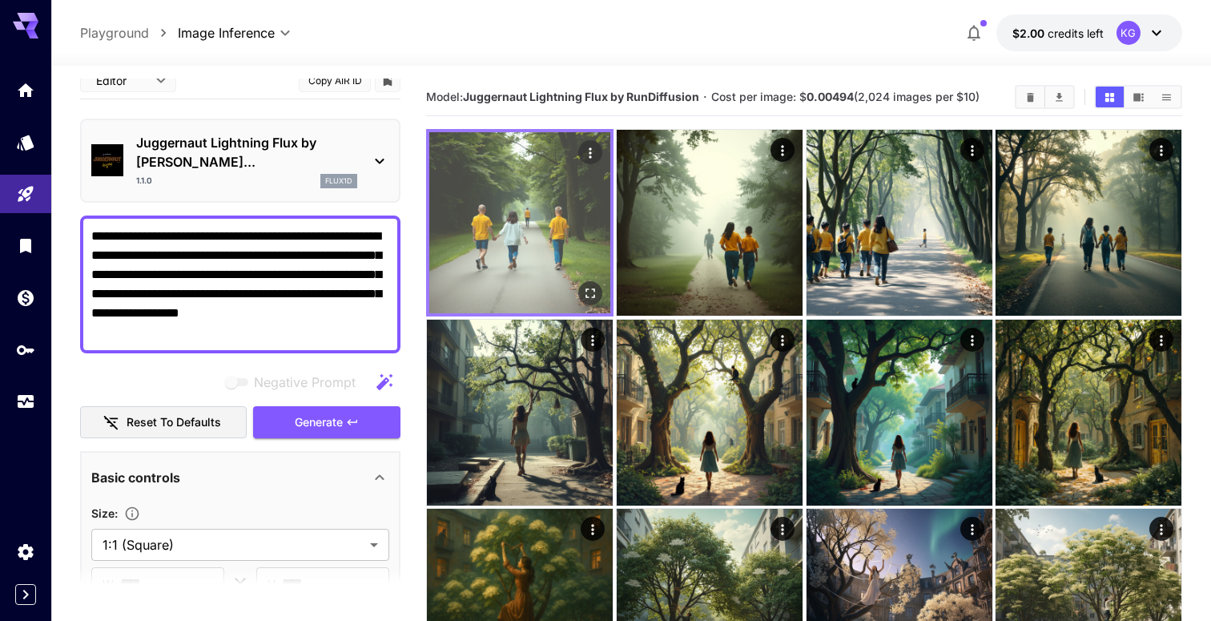
click at [524, 219] on img at bounding box center [519, 222] width 181 height 181
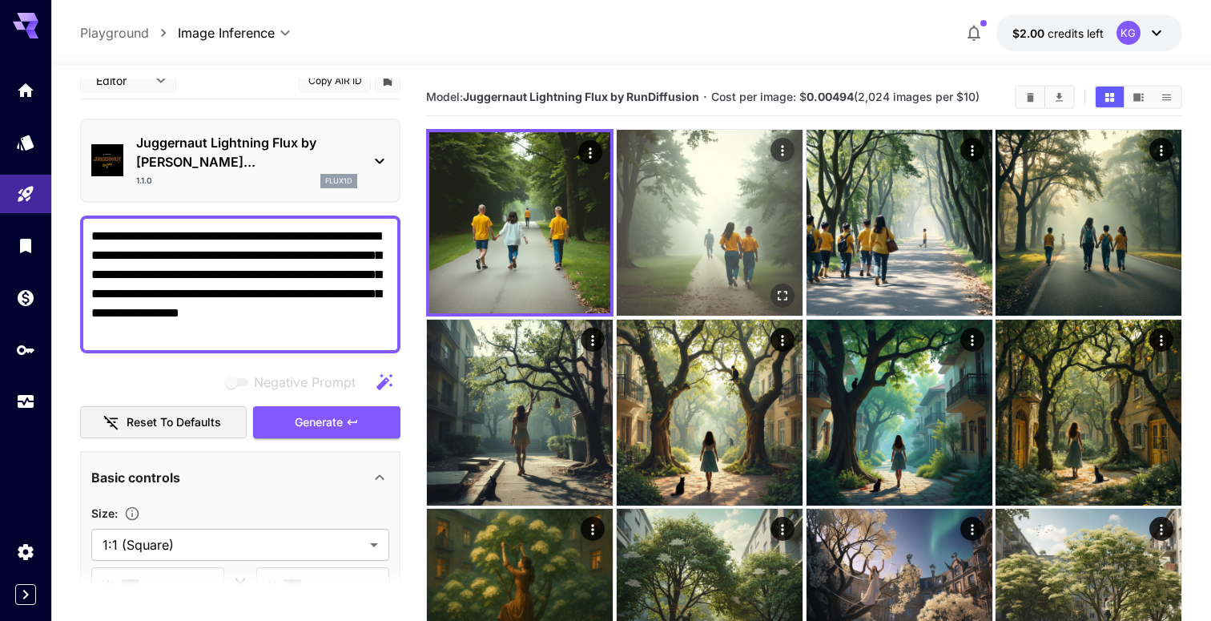
click at [726, 223] on img at bounding box center [710, 223] width 186 height 186
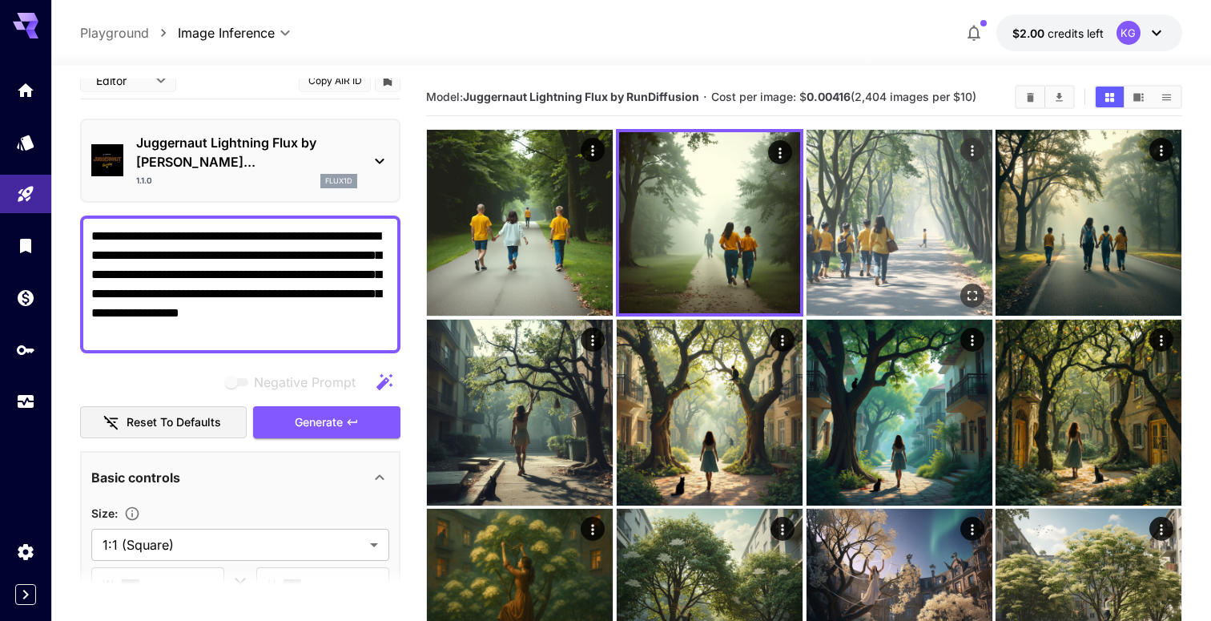
click at [846, 243] on img at bounding box center [899, 223] width 186 height 186
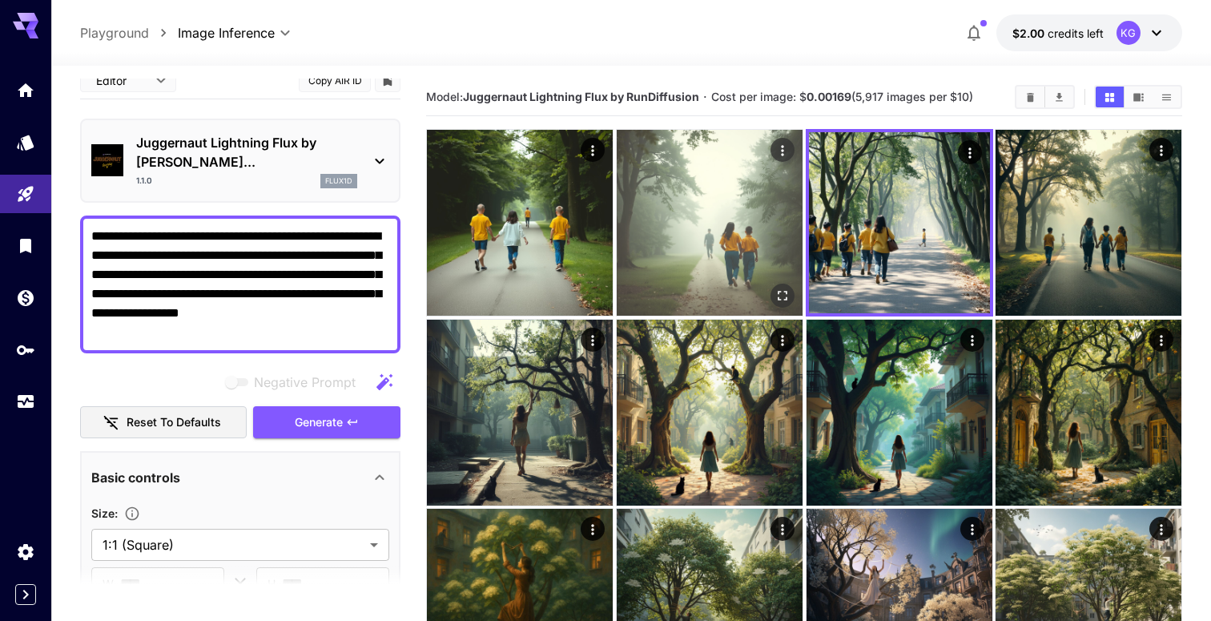
click at [709, 249] on img at bounding box center [710, 223] width 186 height 186
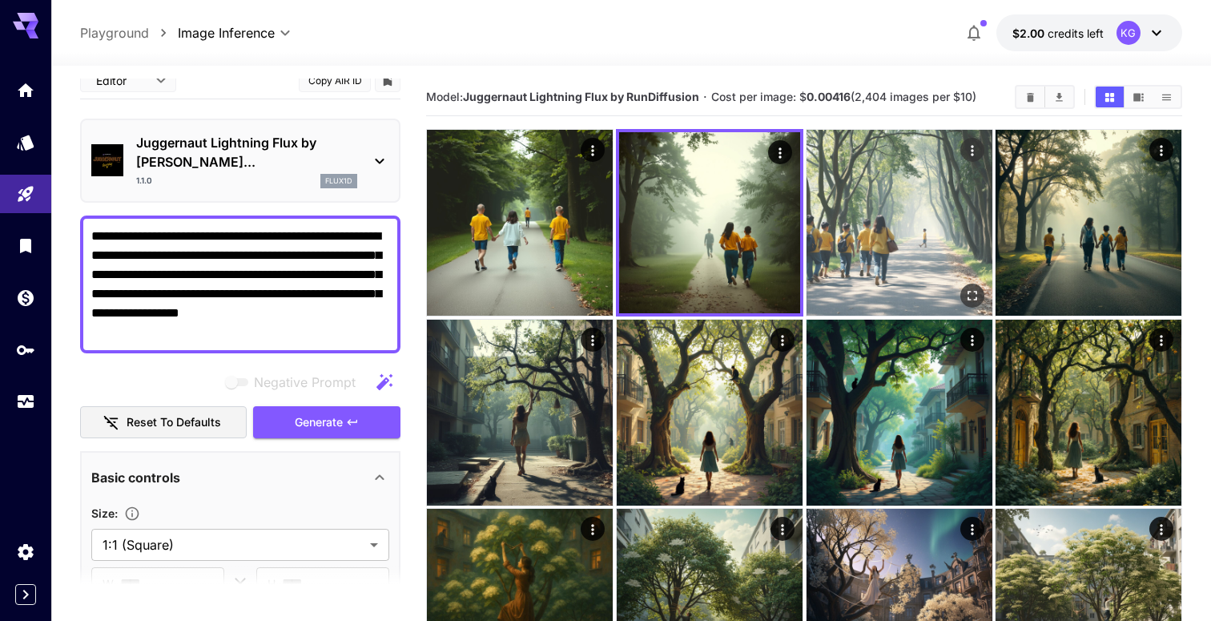
click at [870, 240] on img at bounding box center [899, 223] width 186 height 186
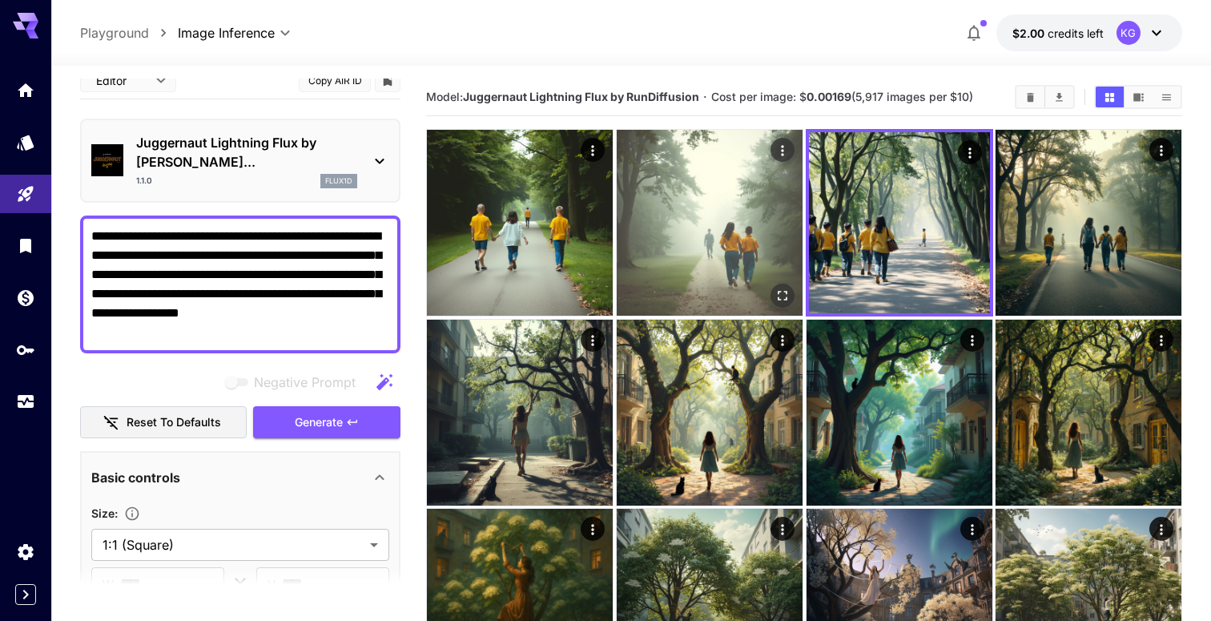
click at [734, 227] on img at bounding box center [710, 223] width 186 height 186
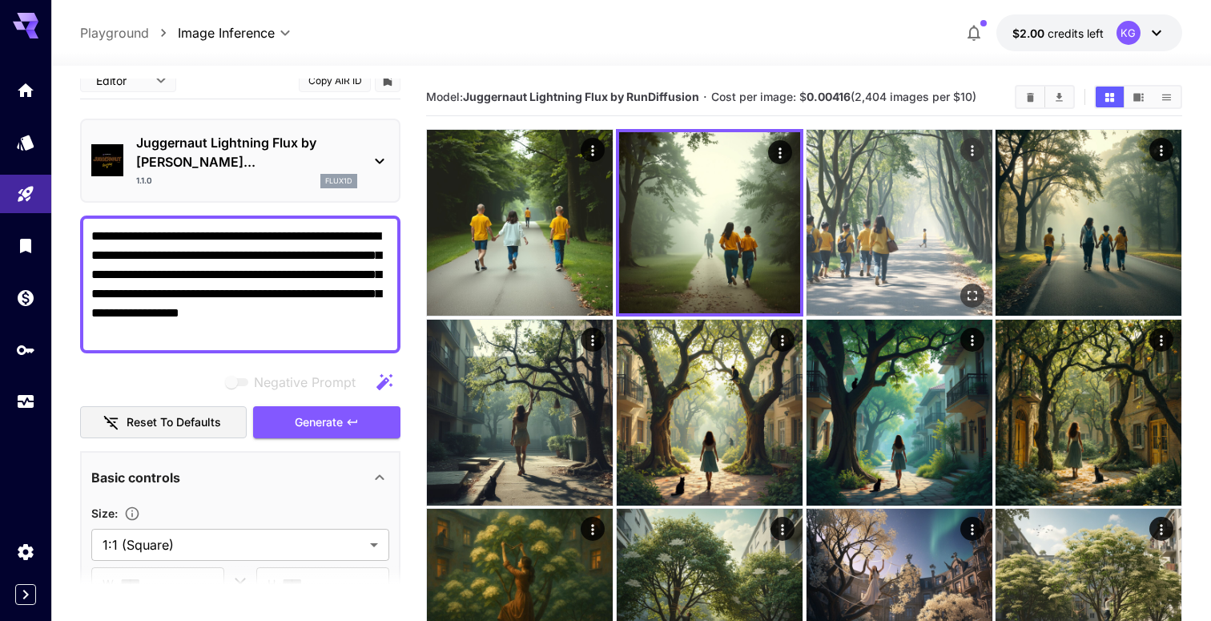
click at [844, 231] on img at bounding box center [899, 223] width 186 height 186
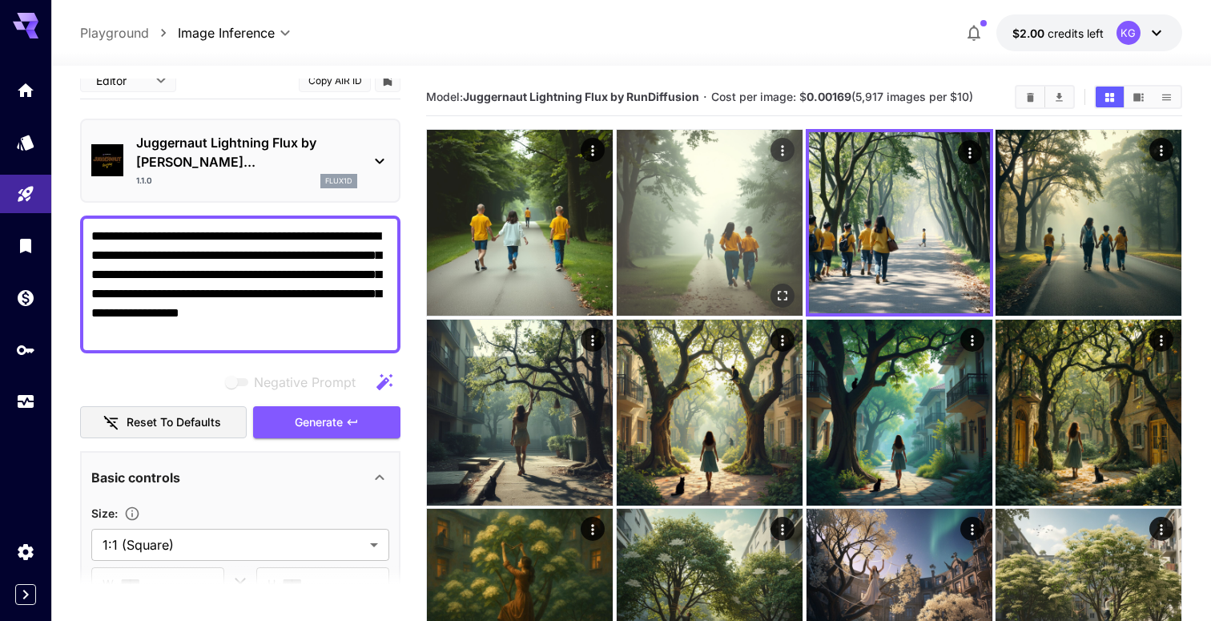
click at [733, 236] on img at bounding box center [710, 223] width 186 height 186
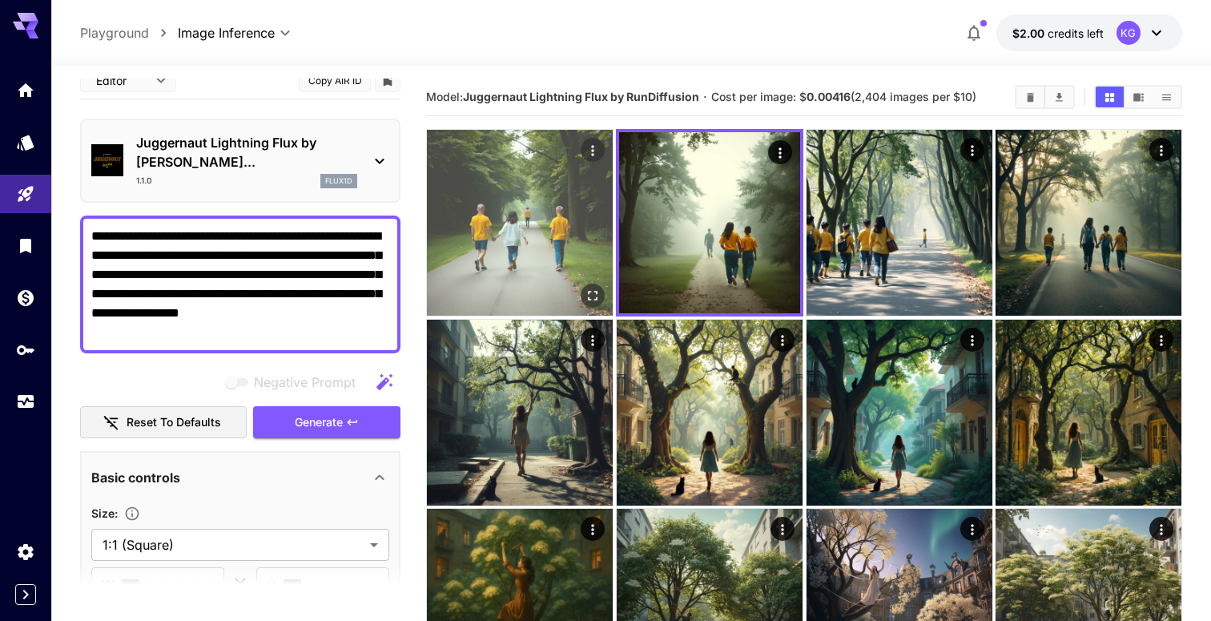
click at [490, 226] on img at bounding box center [520, 223] width 186 height 186
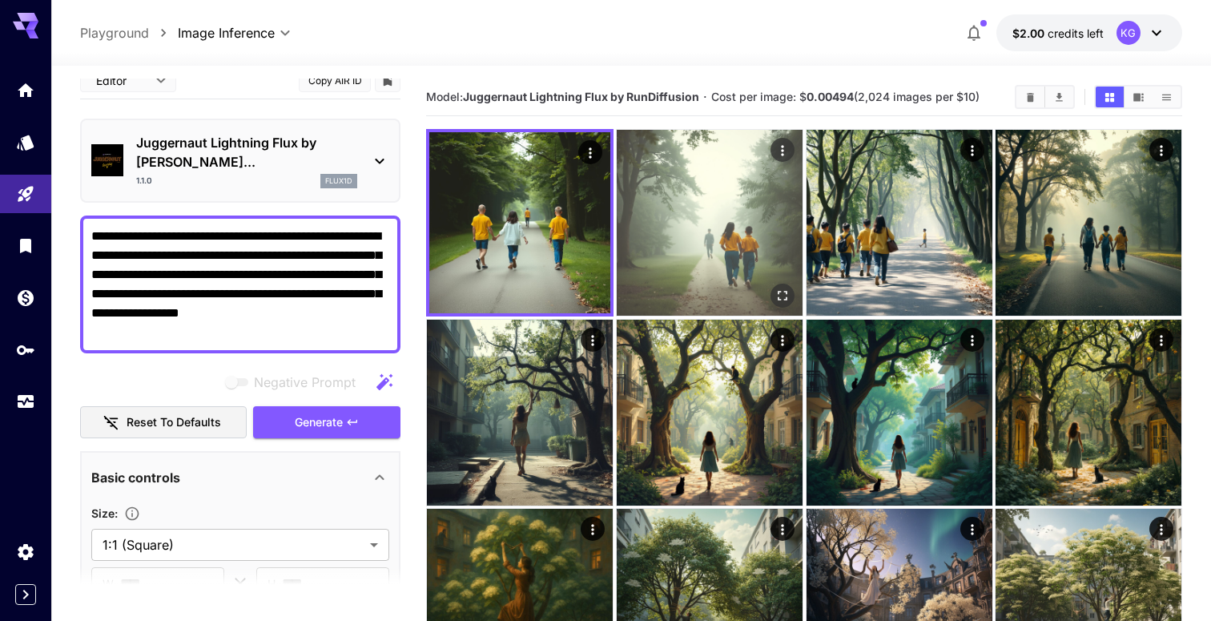
click at [710, 211] on img at bounding box center [710, 223] width 186 height 186
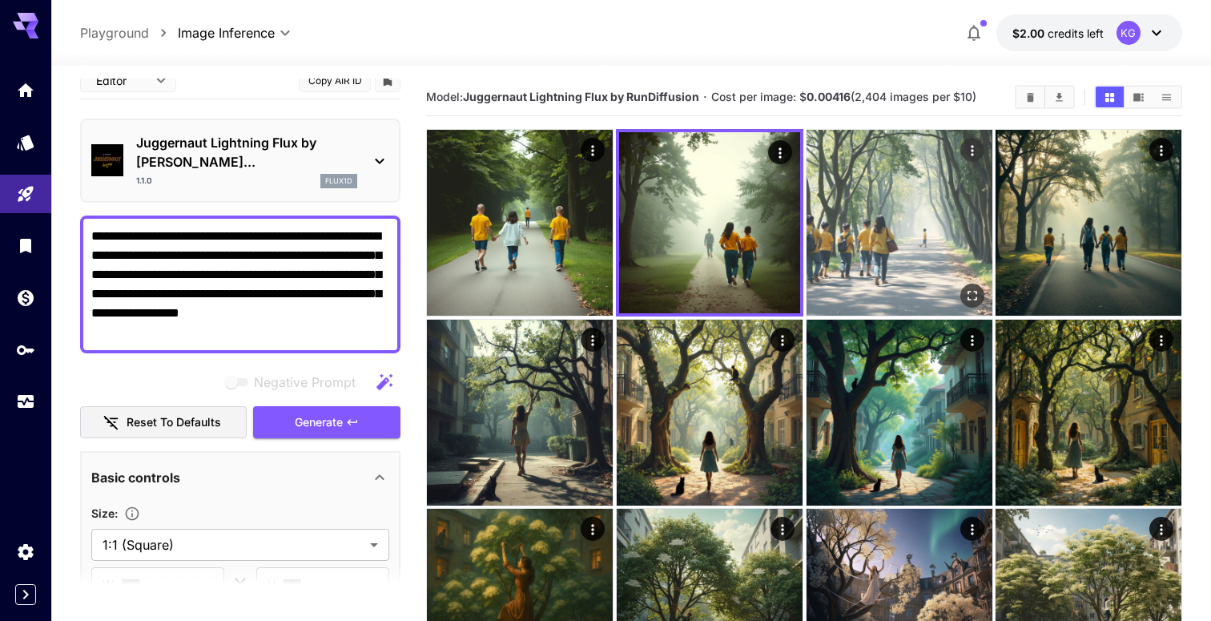
click at [874, 261] on img at bounding box center [899, 223] width 186 height 186
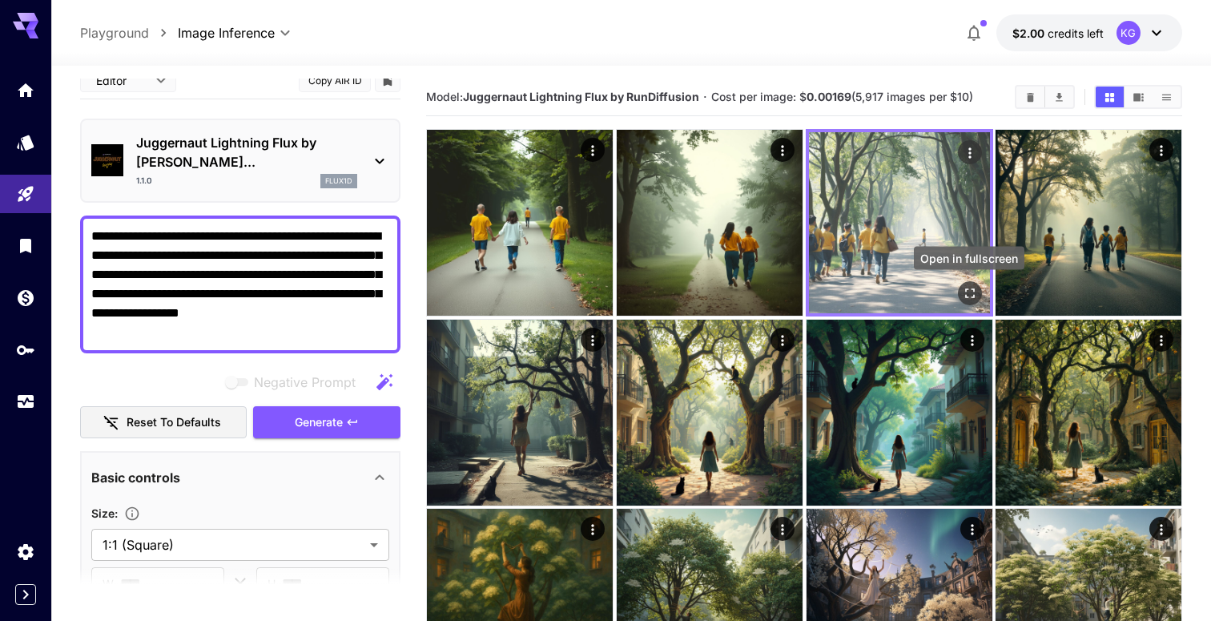
click at [970, 290] on icon "Open in fullscreen" at bounding box center [969, 293] width 16 height 16
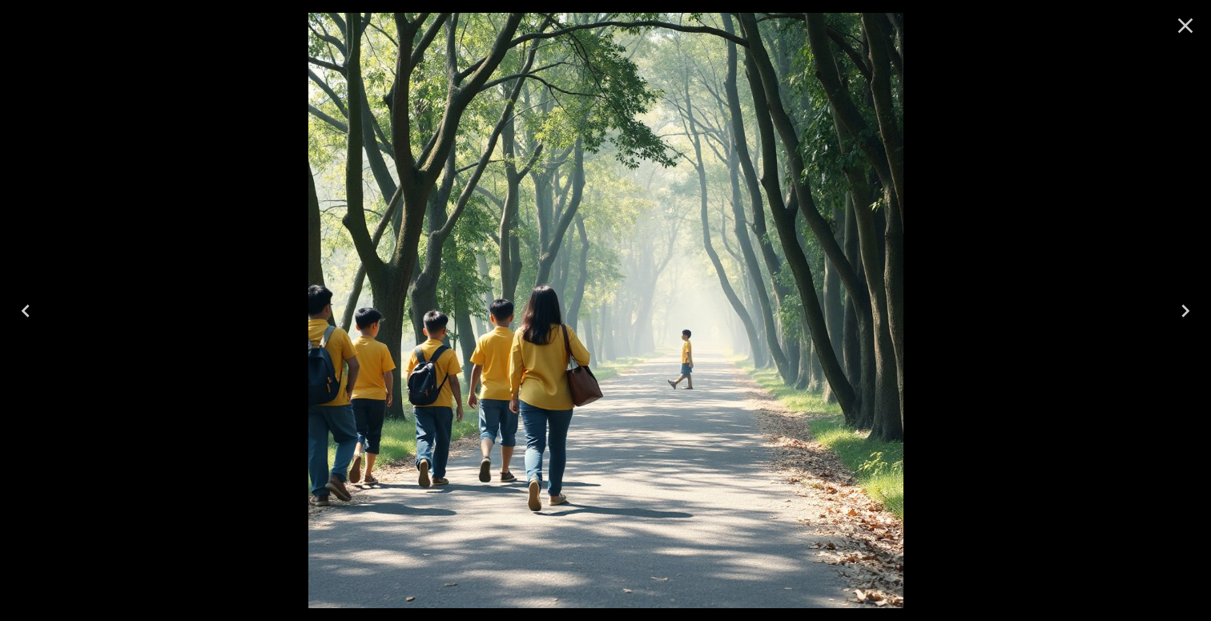
click at [1183, 23] on icon "Close" at bounding box center [1185, 25] width 15 height 15
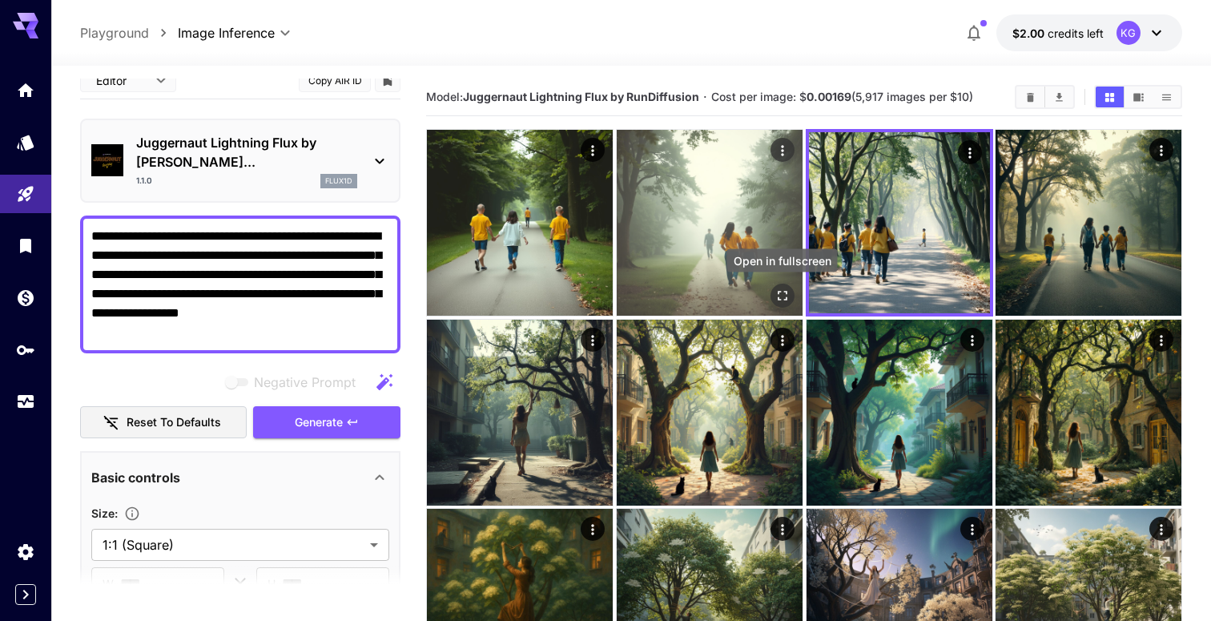
click at [773, 294] on icon "Open in fullscreen" at bounding box center [781, 295] width 16 height 16
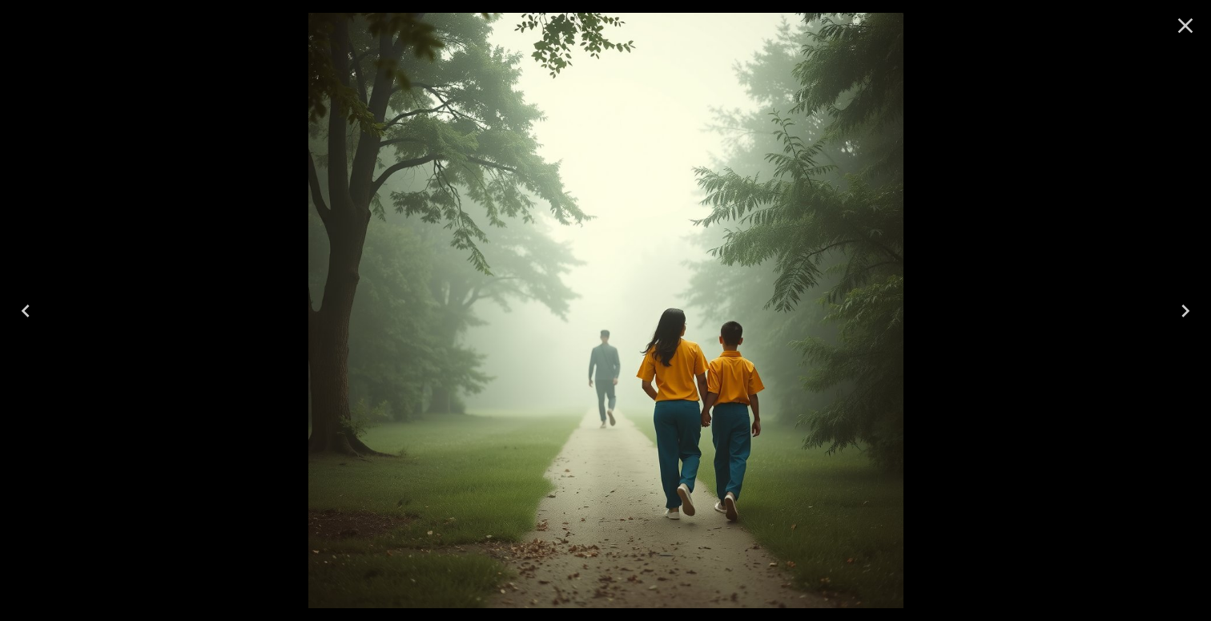
click at [1193, 23] on icon "Close" at bounding box center [1185, 26] width 26 height 26
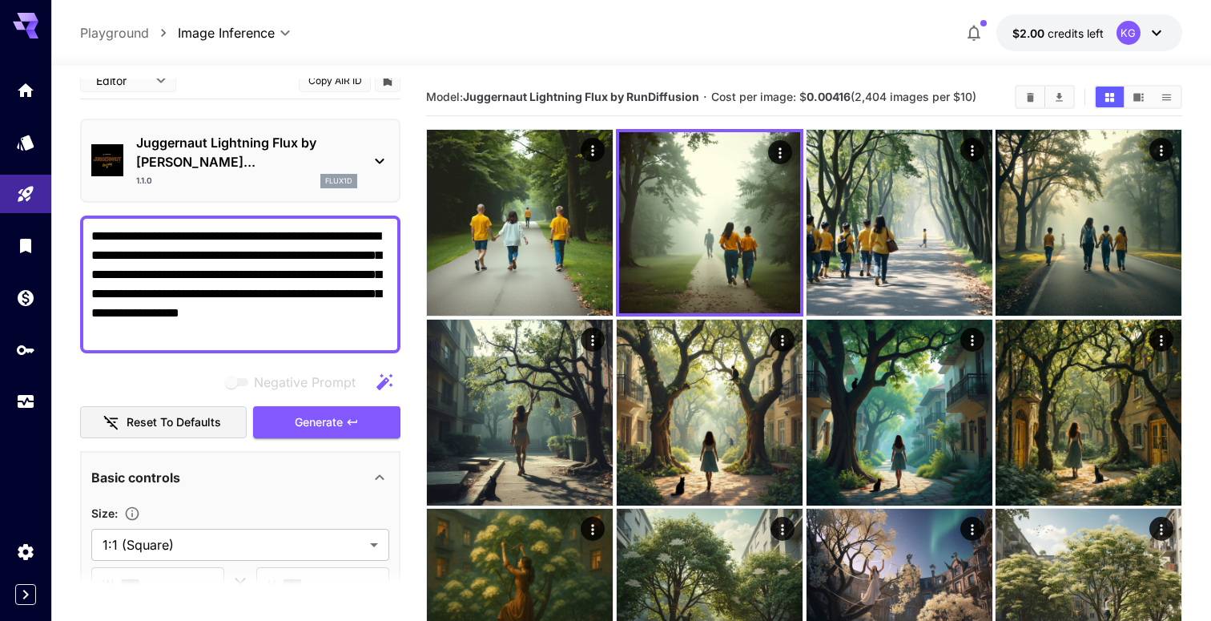
click at [161, 312] on textarea "**********" at bounding box center [240, 284] width 298 height 115
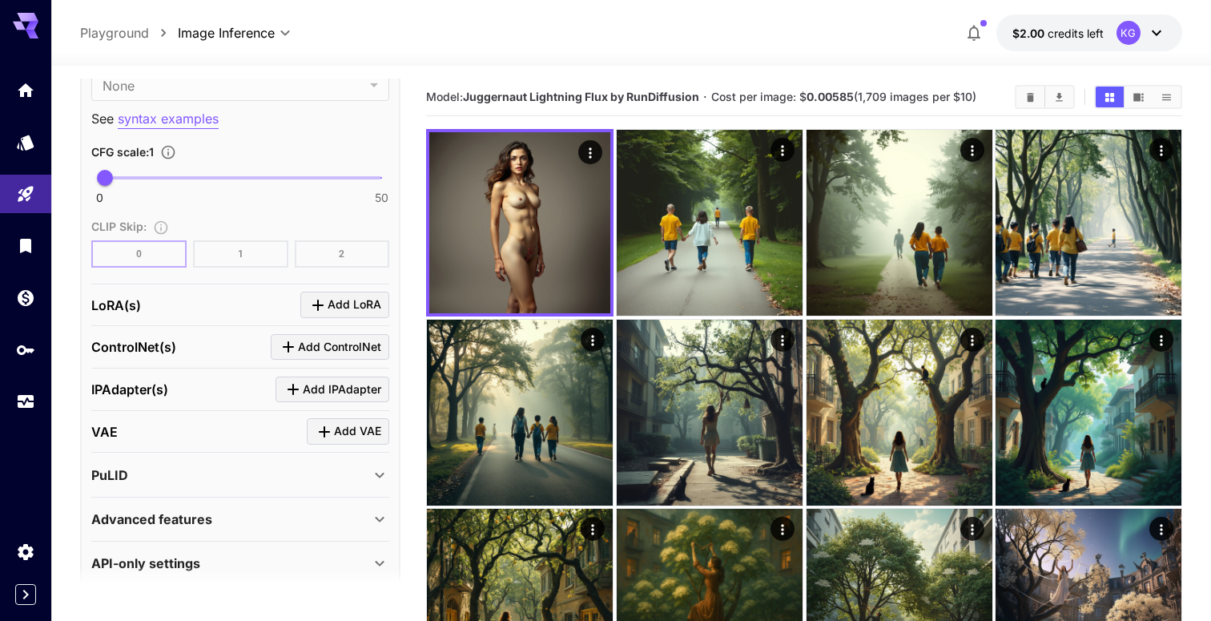
scroll to position [14, 0]
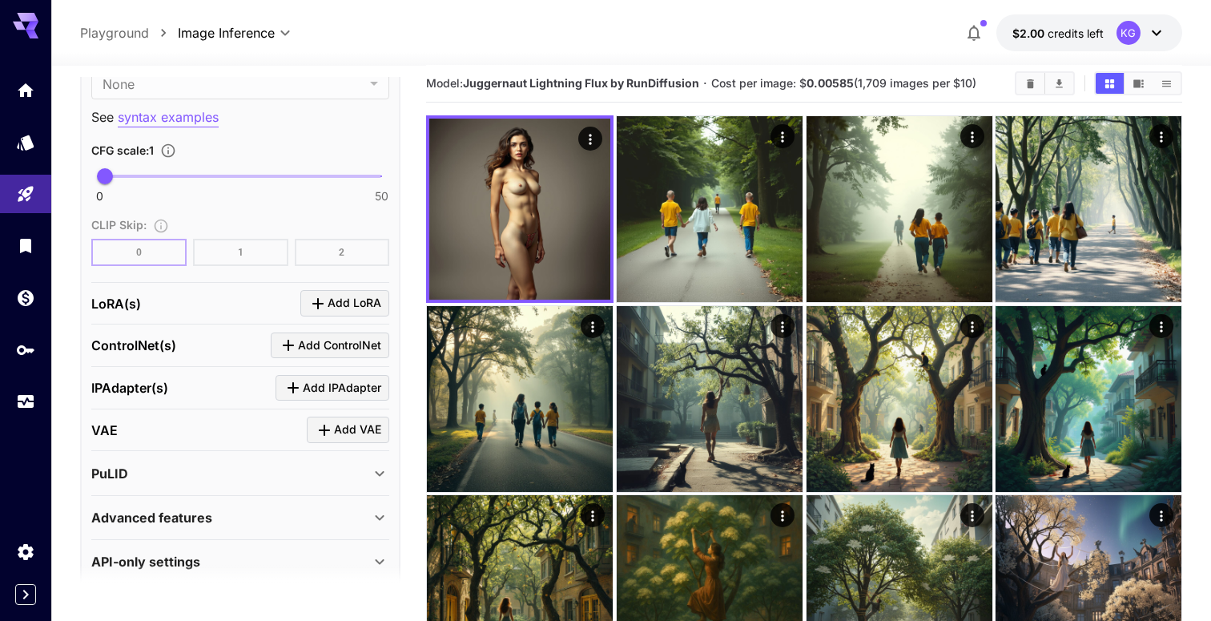
type textarea "**********"
click at [265, 508] on div "Advanced features" at bounding box center [230, 517] width 279 height 19
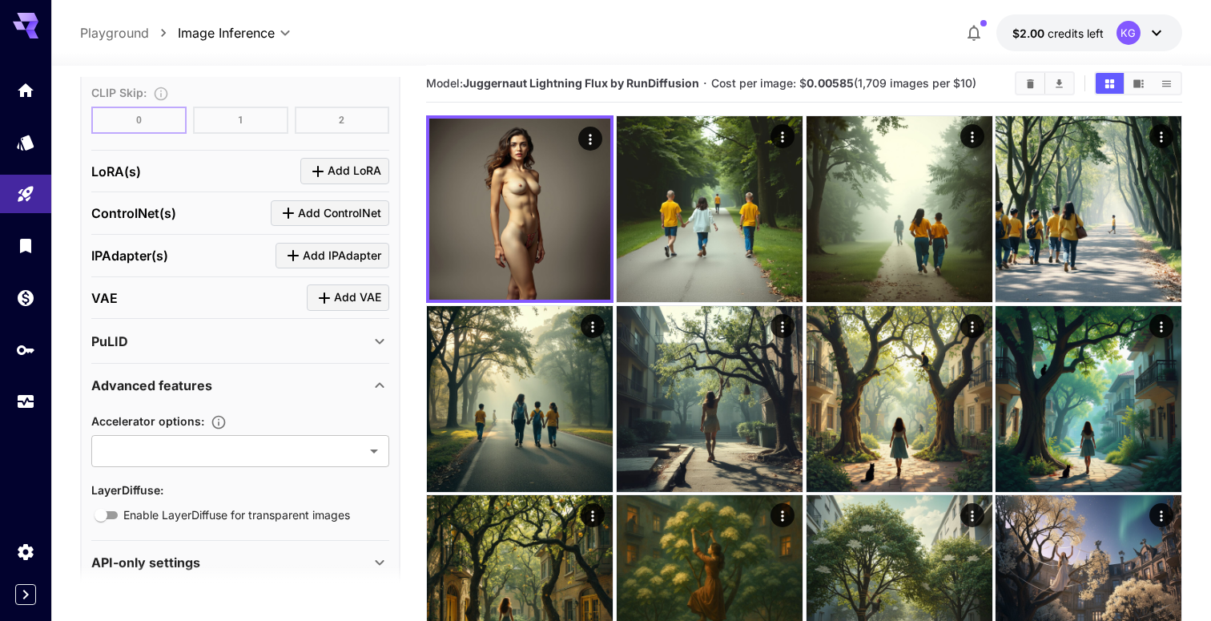
scroll to position [1376, 0]
click at [263, 552] on div "API-only settings" at bounding box center [230, 561] width 279 height 19
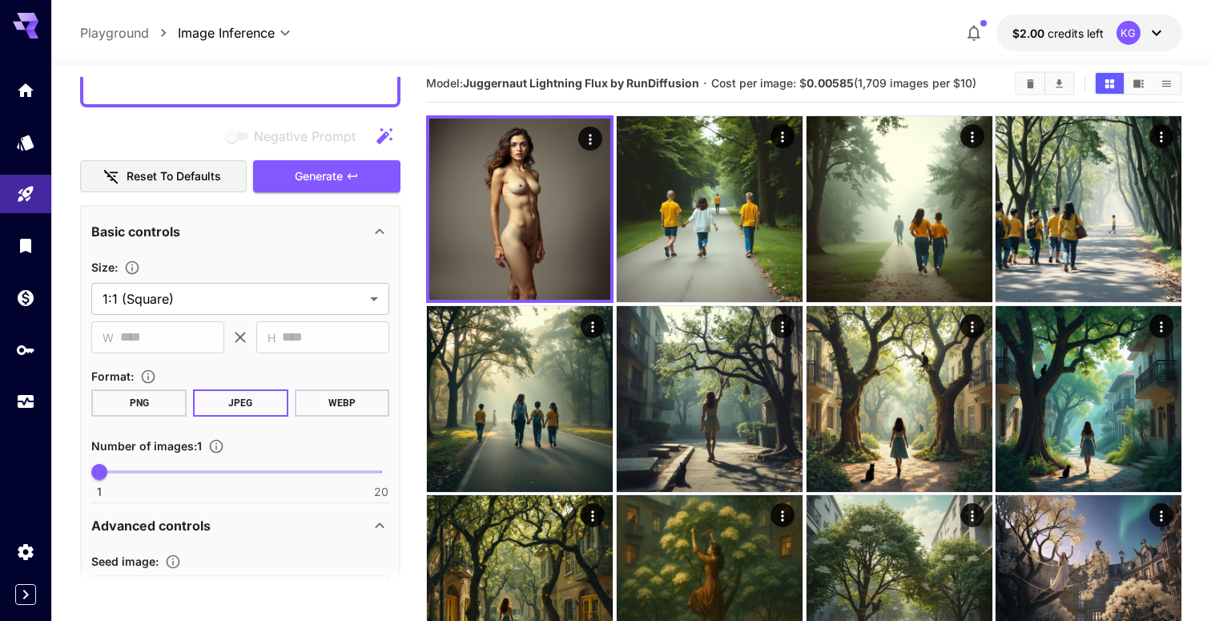
scroll to position [0, 0]
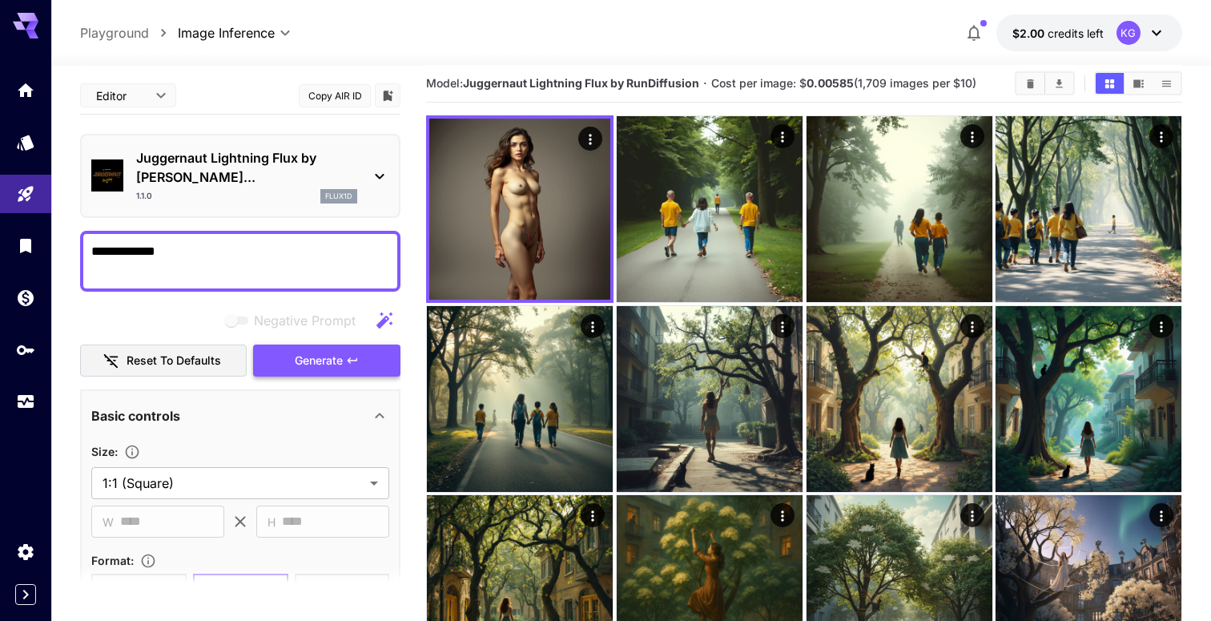
click at [336, 351] on span "Generate" at bounding box center [319, 361] width 48 height 20
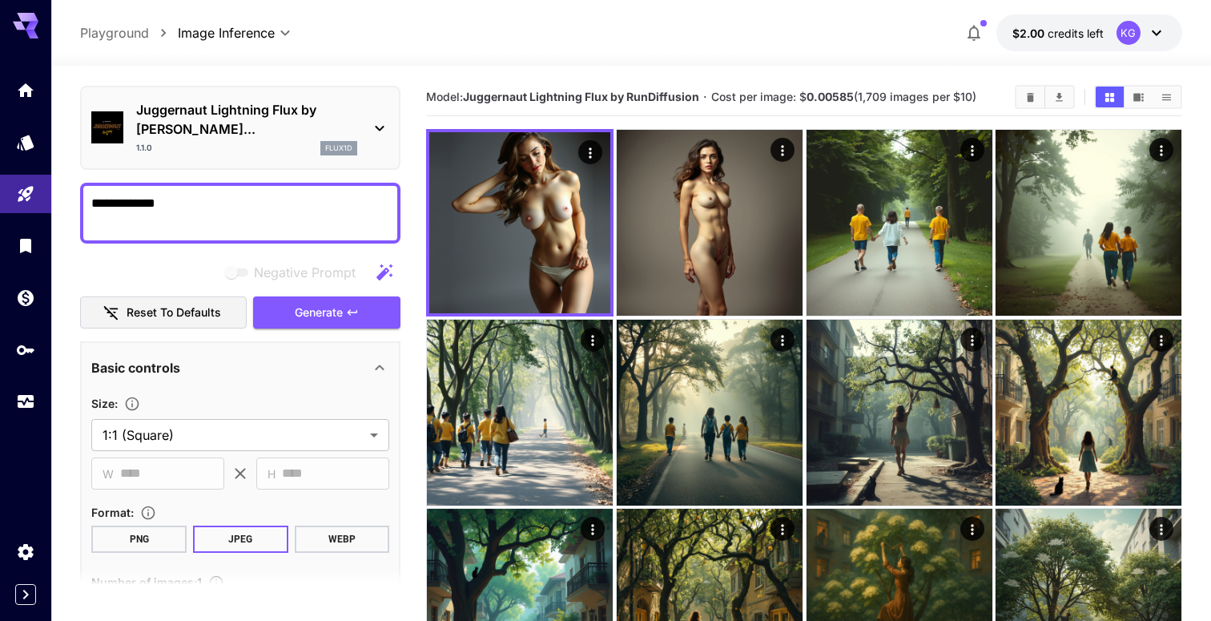
scroll to position [54, 0]
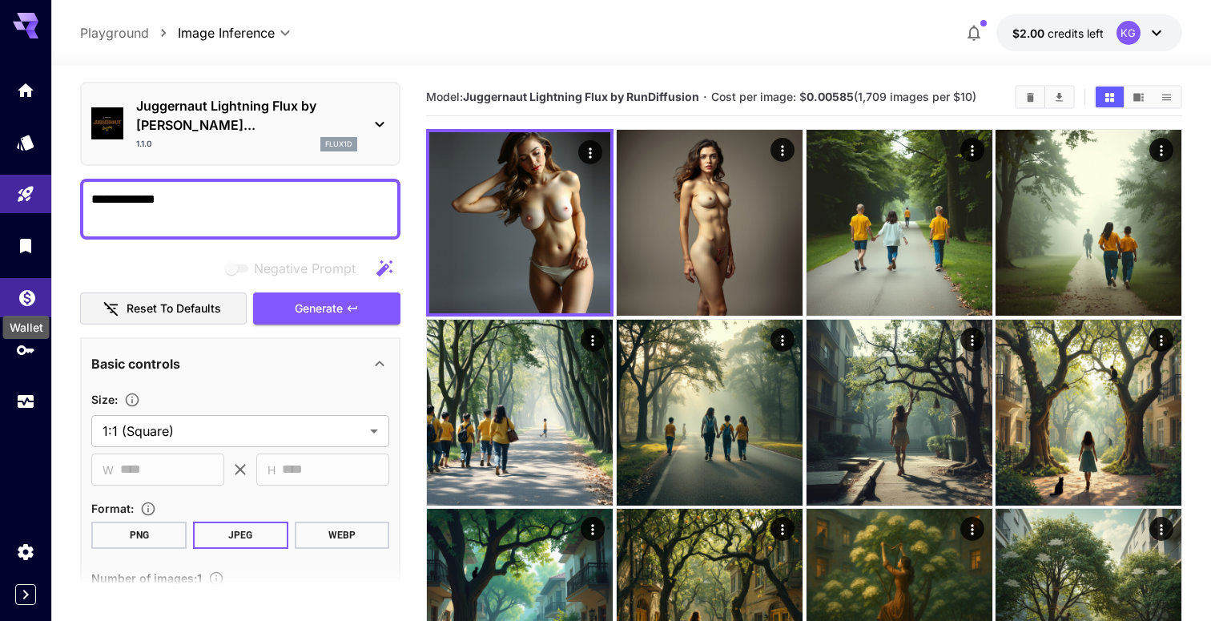
click at [26, 299] on icon "Wallet" at bounding box center [27, 292] width 19 height 19
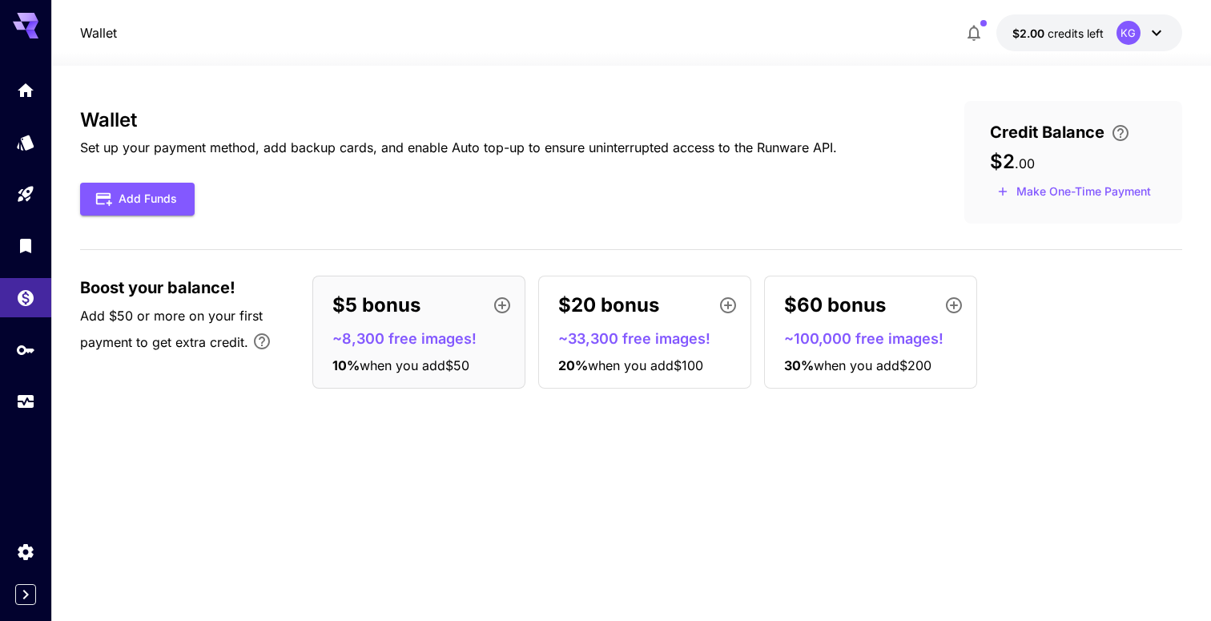
click at [964, 28] on icon "button" at bounding box center [973, 32] width 19 height 19
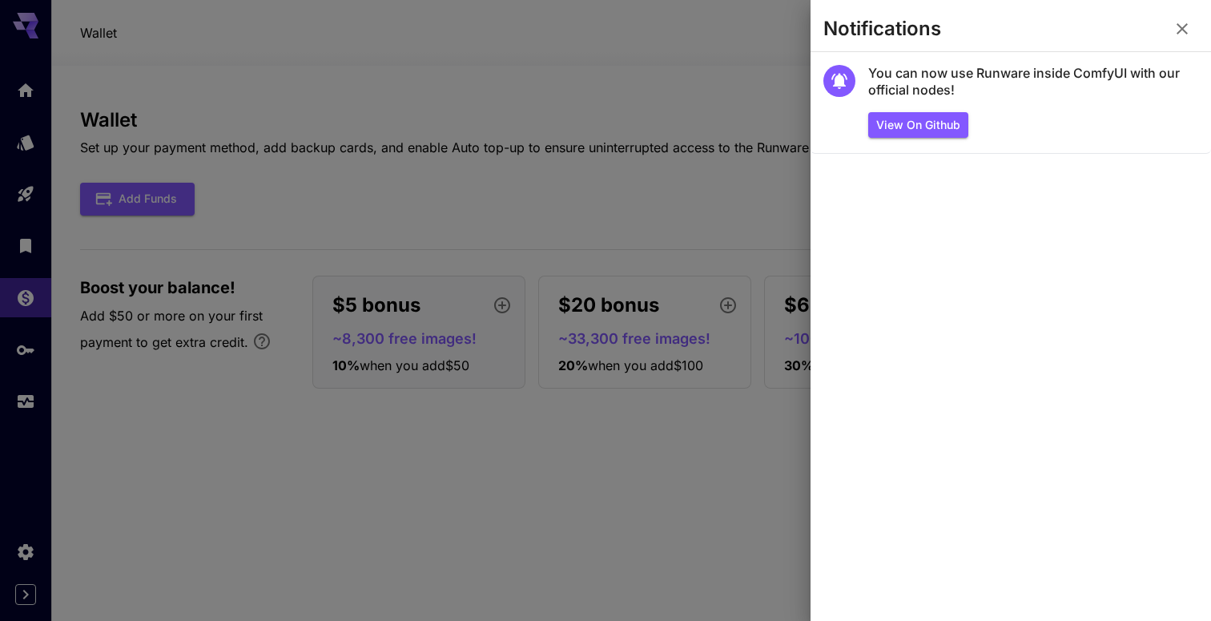
click at [1179, 34] on icon "button" at bounding box center [1181, 28] width 19 height 19
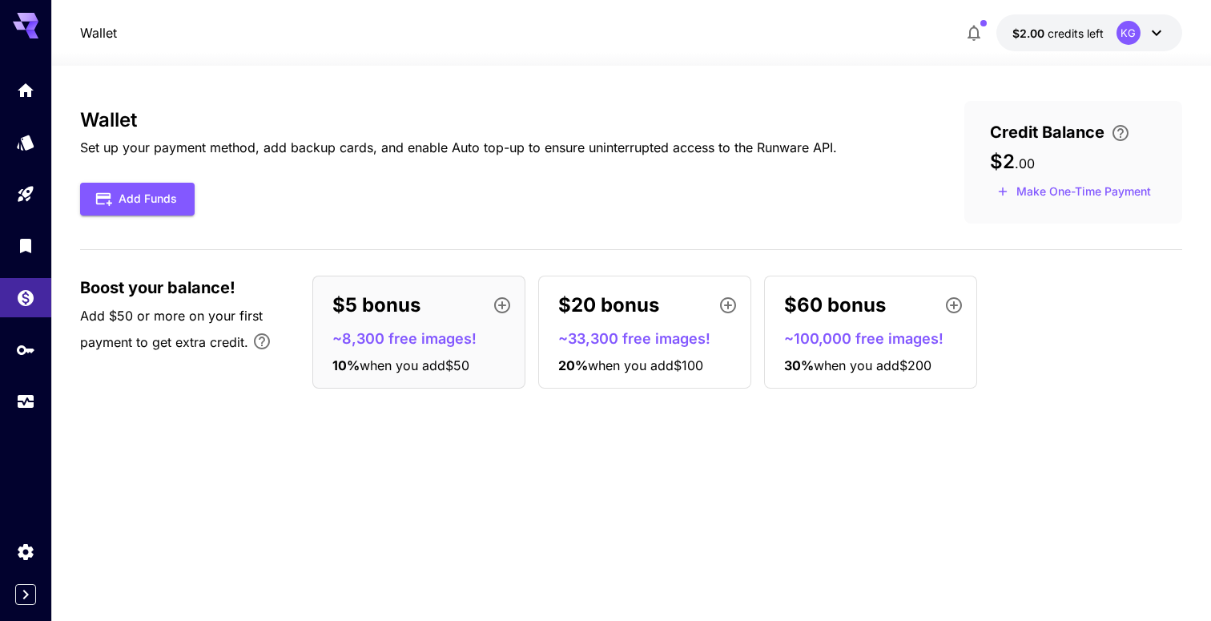
click at [1163, 33] on icon at bounding box center [1156, 32] width 19 height 19
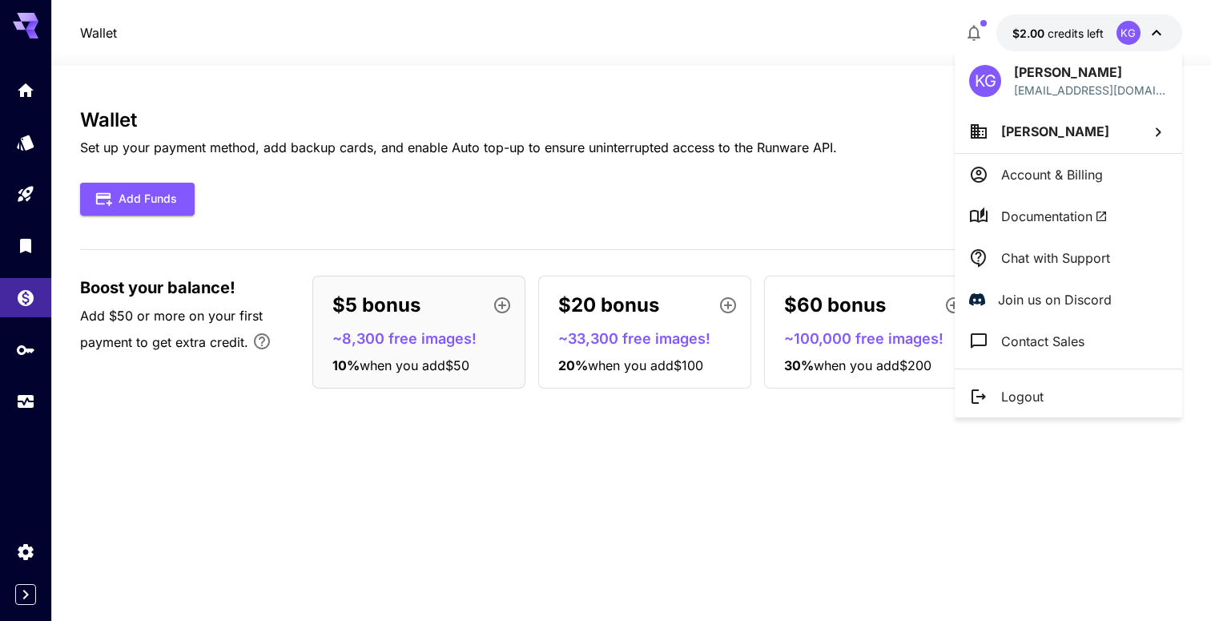
click at [709, 106] on div at bounding box center [605, 310] width 1211 height 621
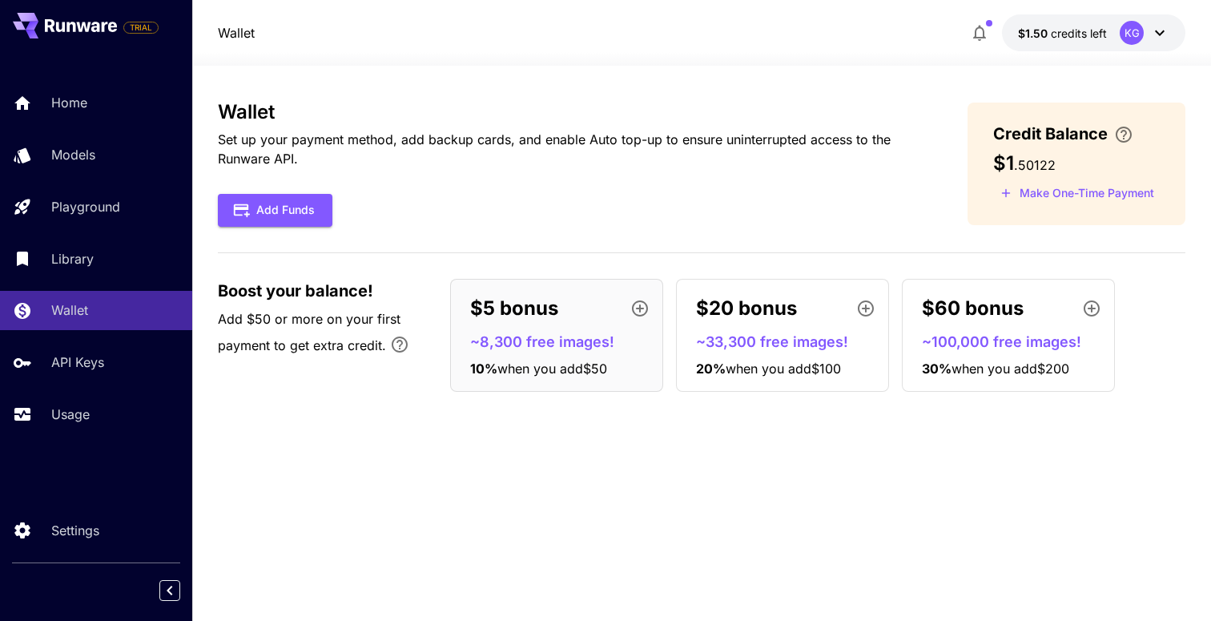
click at [1158, 32] on icon at bounding box center [1159, 32] width 19 height 19
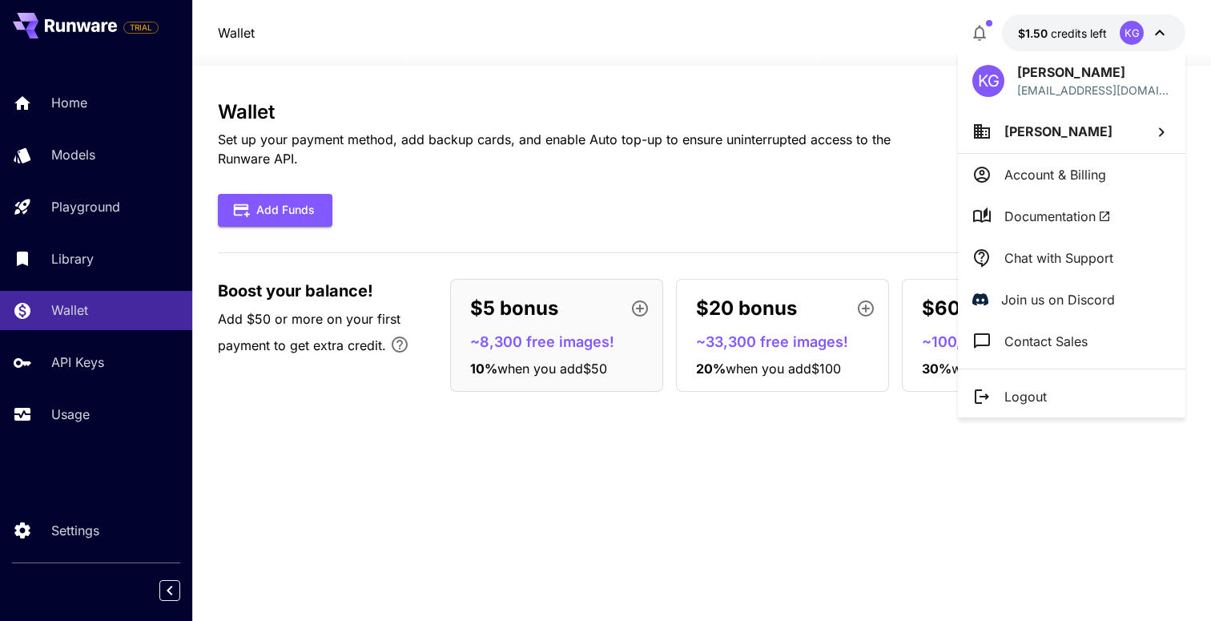
click at [1067, 175] on p "Account & Billing" at bounding box center [1055, 174] width 102 height 19
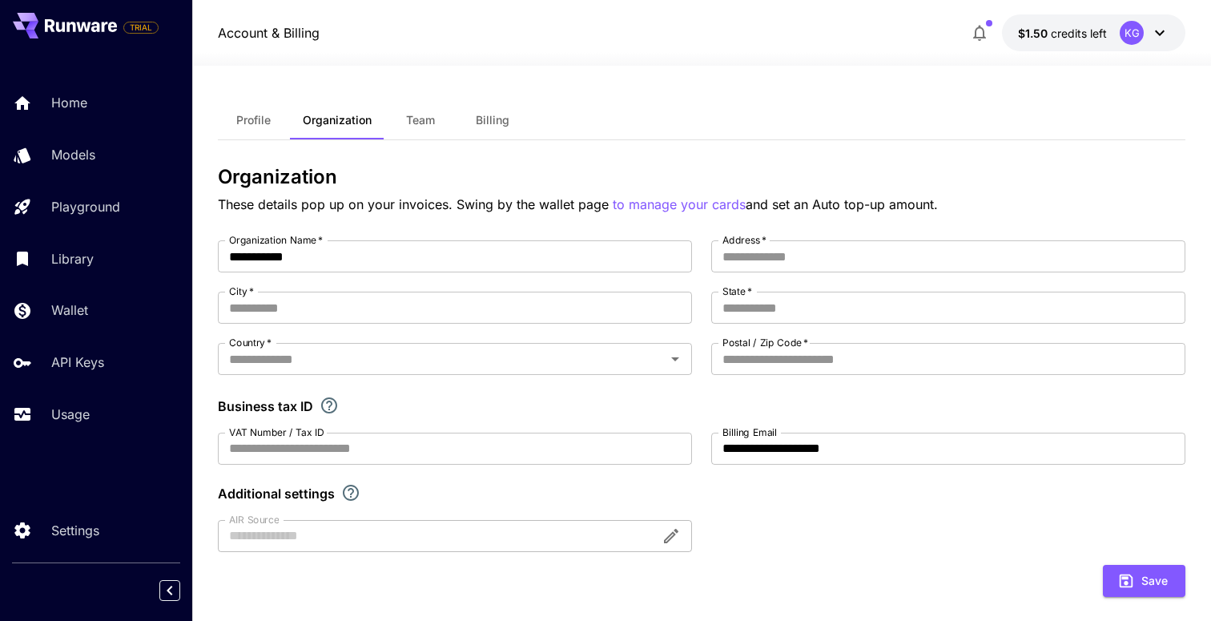
click at [504, 121] on span "Billing" at bounding box center [493, 120] width 34 height 14
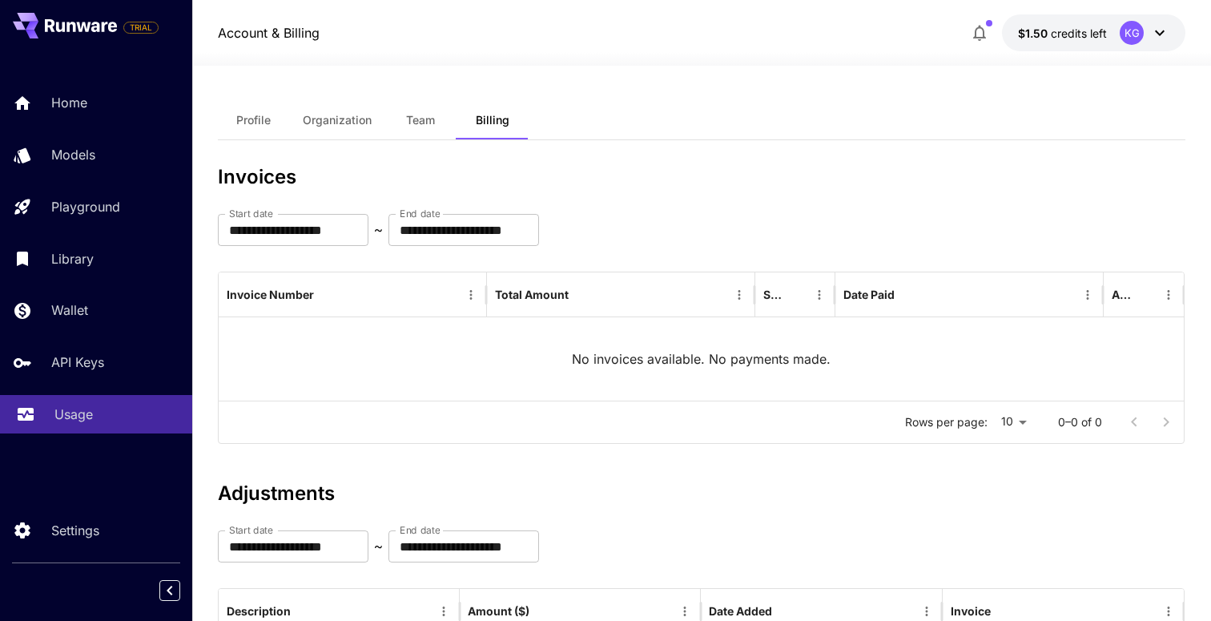
click at [78, 415] on p "Usage" at bounding box center [73, 413] width 38 height 19
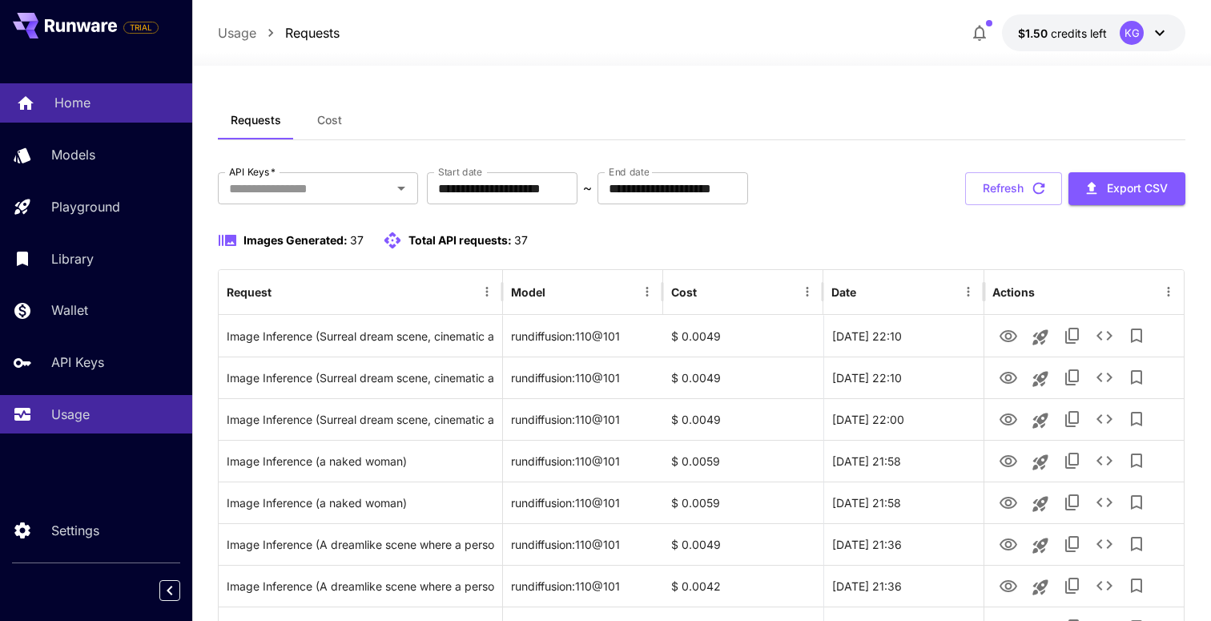
click at [94, 101] on div "Home" at bounding box center [116, 102] width 125 height 19
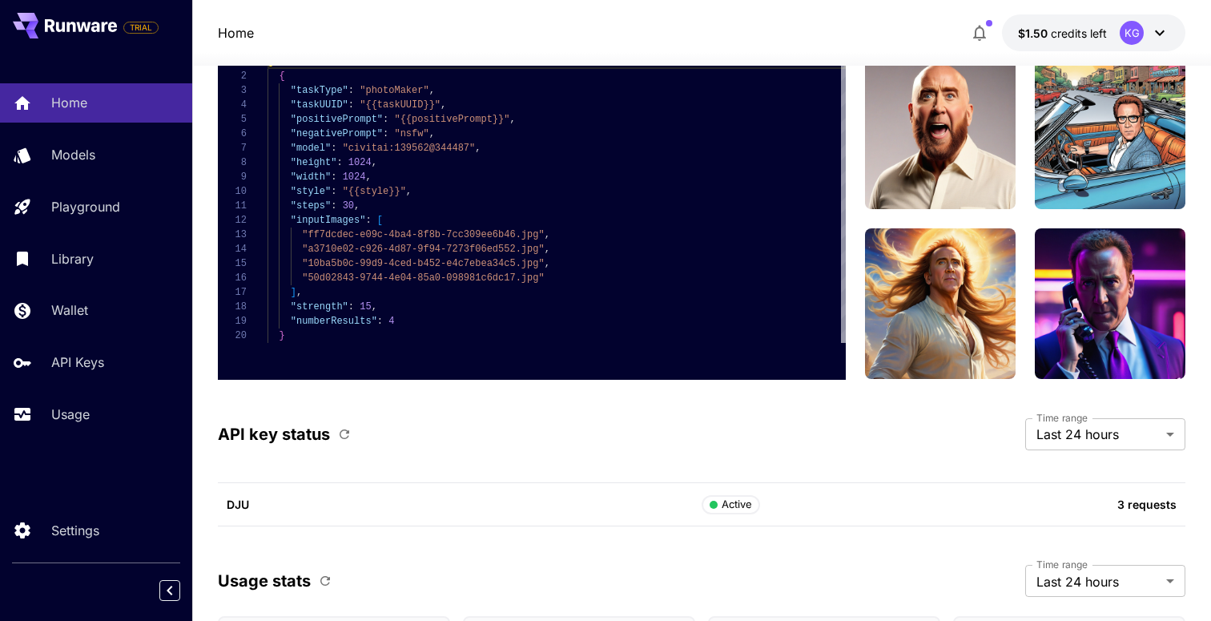
scroll to position [4575, 0]
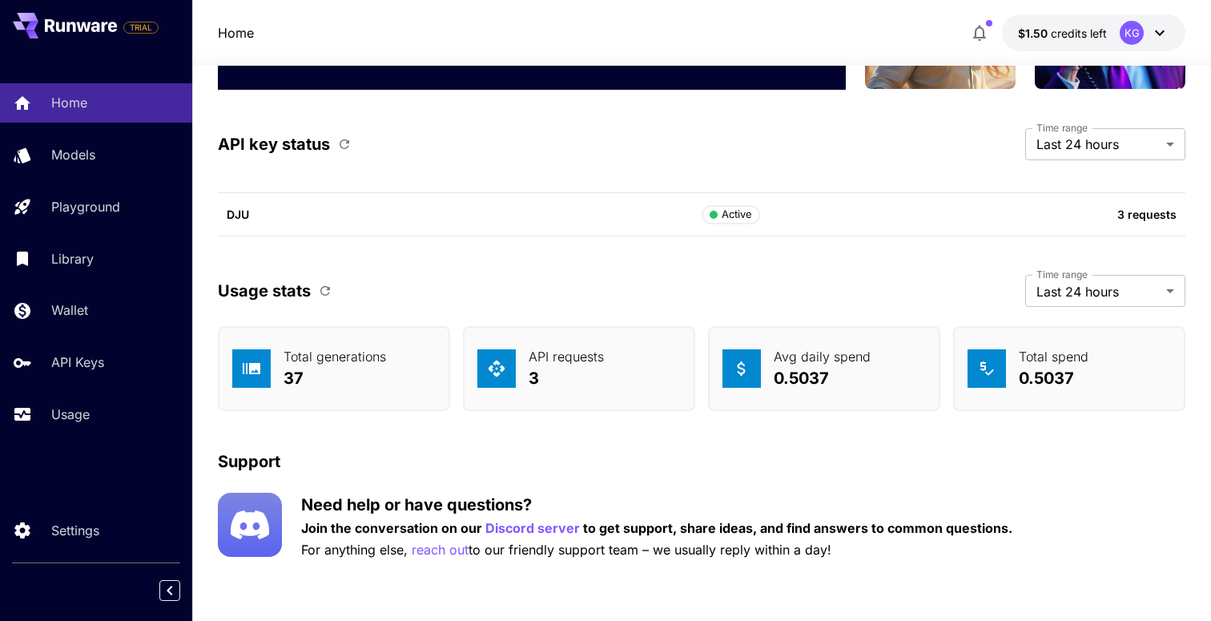
click at [582, 348] on p "API requests" at bounding box center [565, 356] width 75 height 19
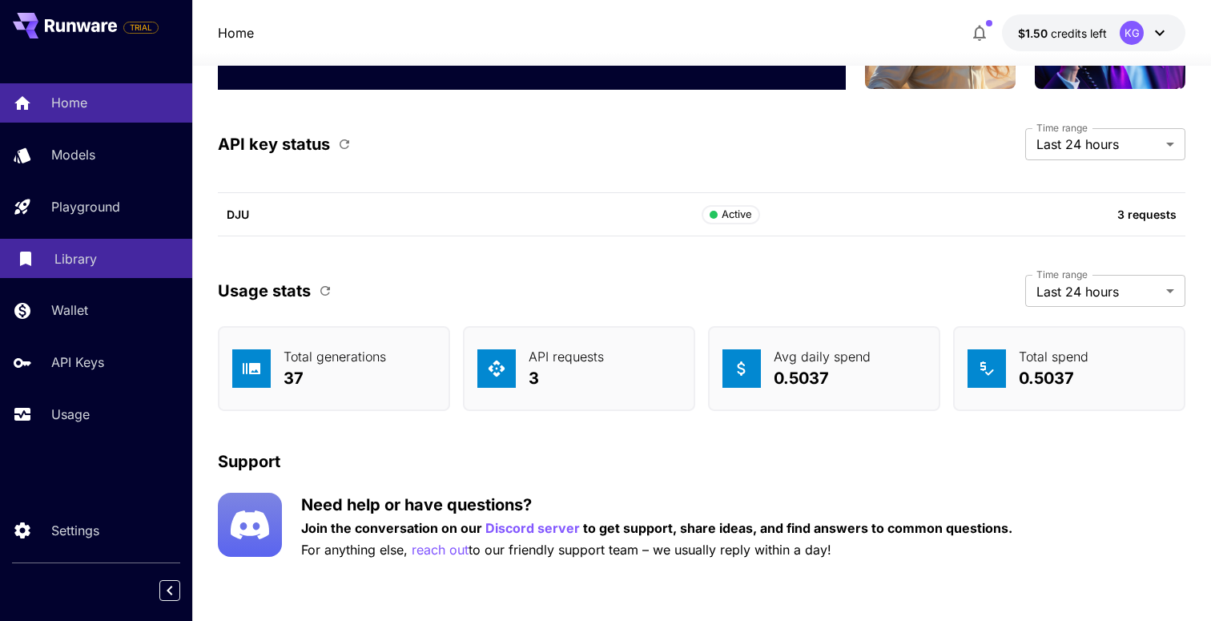
click at [74, 263] on p "Library" at bounding box center [75, 258] width 42 height 19
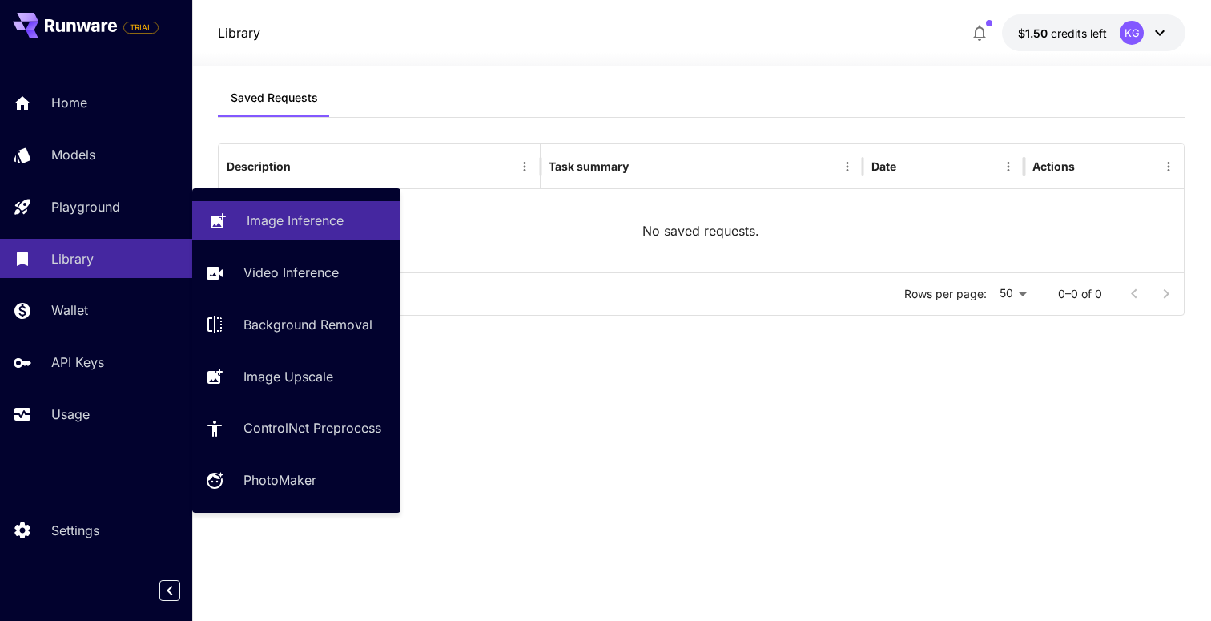
click at [287, 223] on p "Image Inference" at bounding box center [295, 220] width 97 height 19
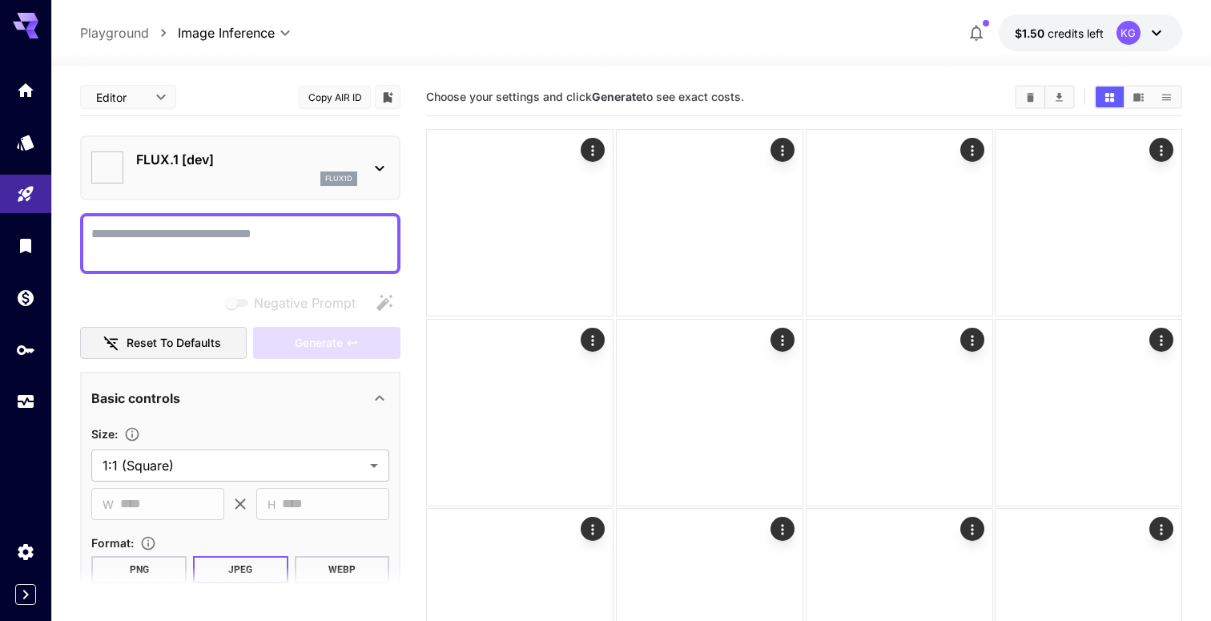
type input "**********"
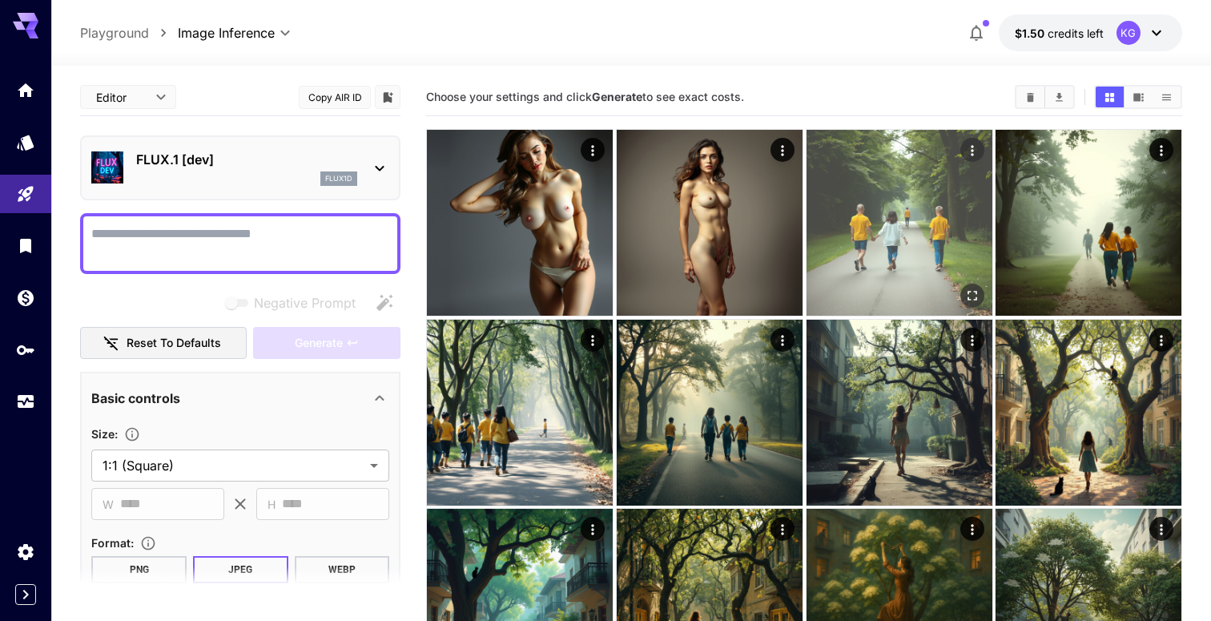
click at [895, 228] on img at bounding box center [899, 223] width 186 height 186
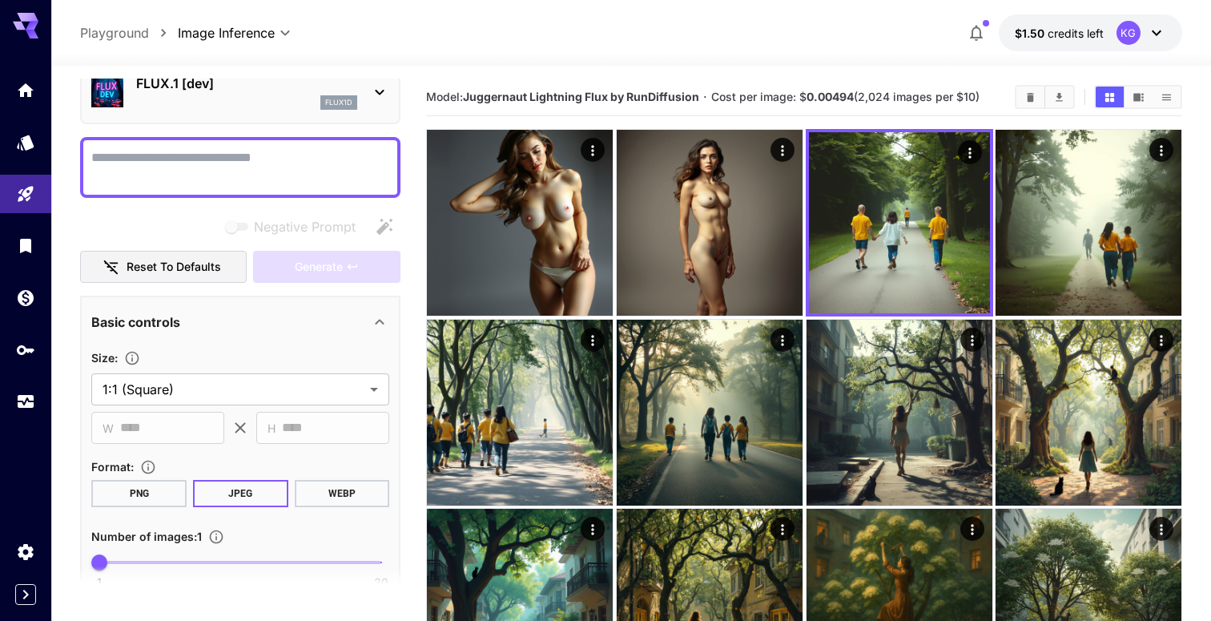
scroll to position [50, 0]
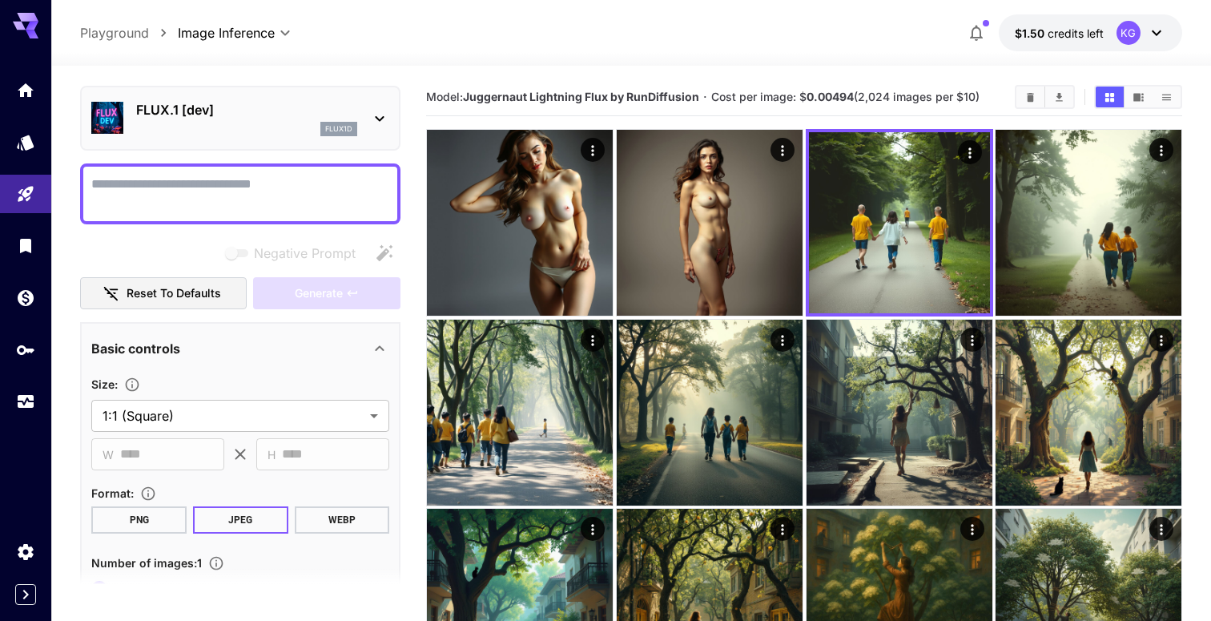
click at [232, 119] on div "FLUX.1 [dev] flux1d" at bounding box center [246, 118] width 221 height 36
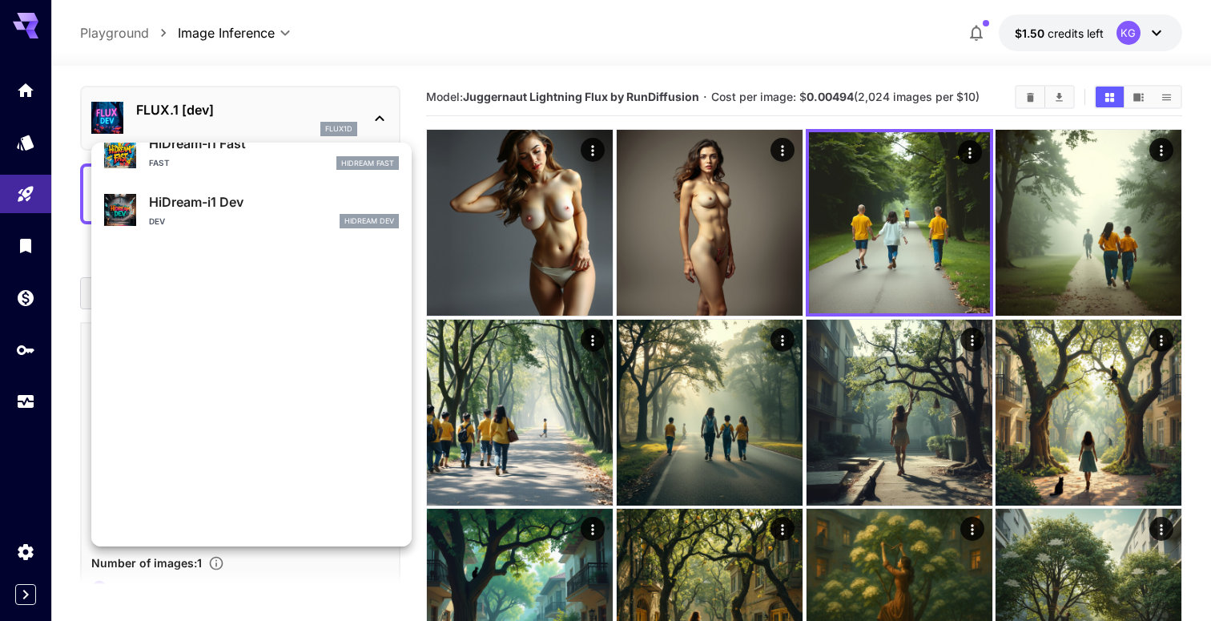
scroll to position [1120, 0]
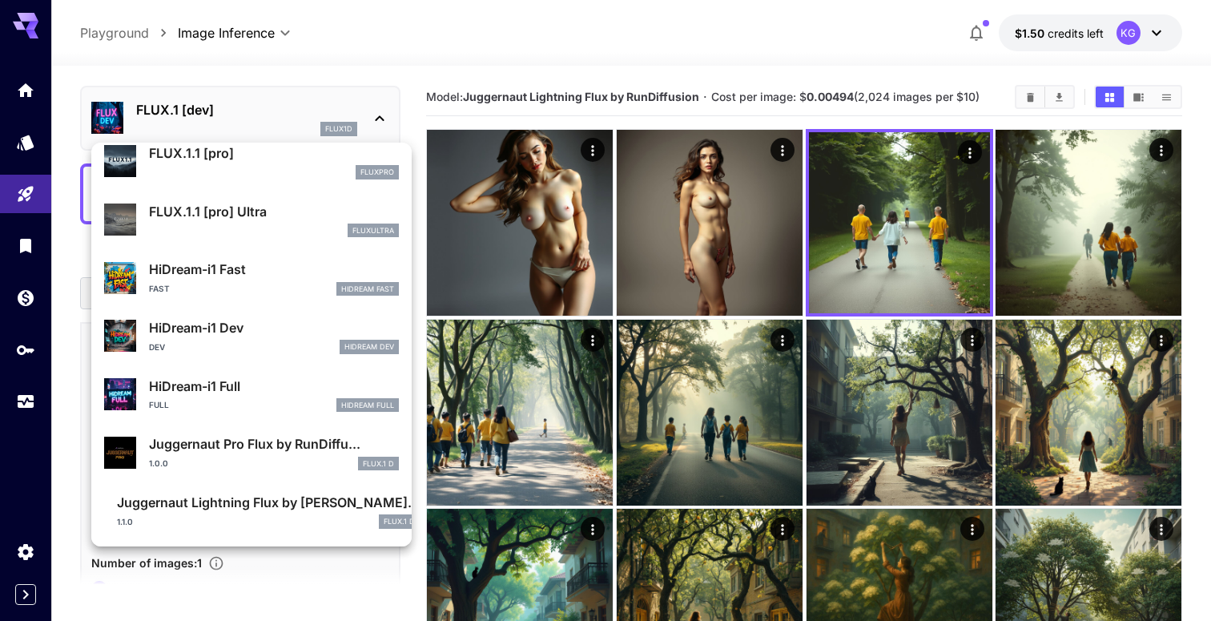
click at [267, 528] on div "1.1.0 FLUX.1 D" at bounding box center [268, 521] width 303 height 14
type input "*"
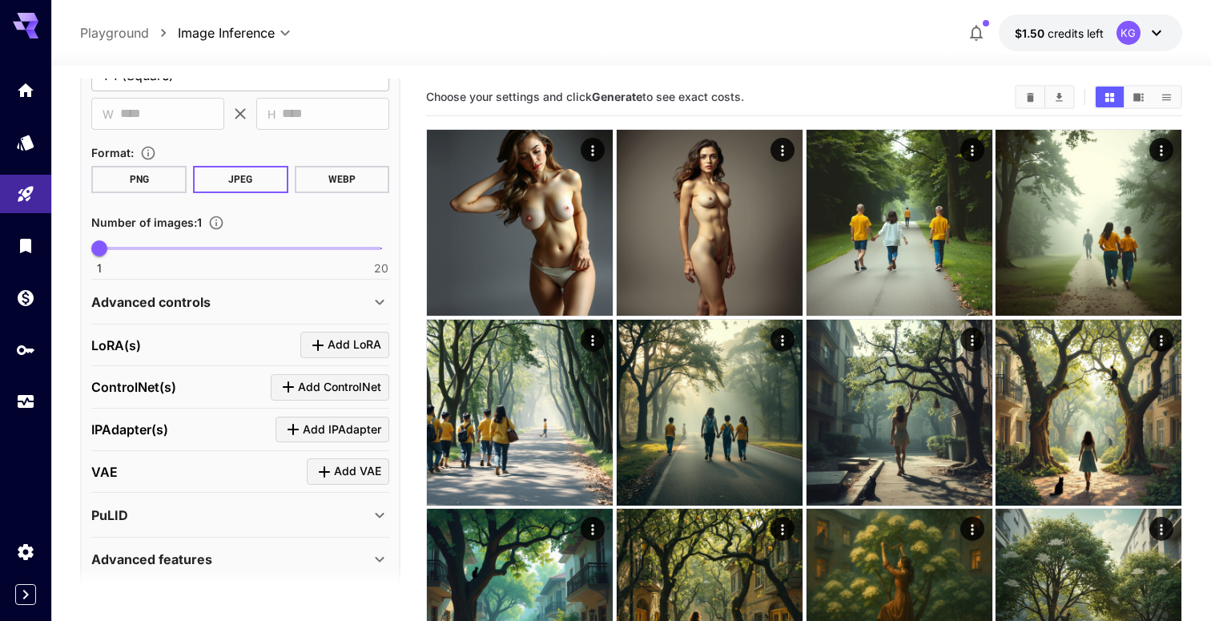
scroll to position [428, 0]
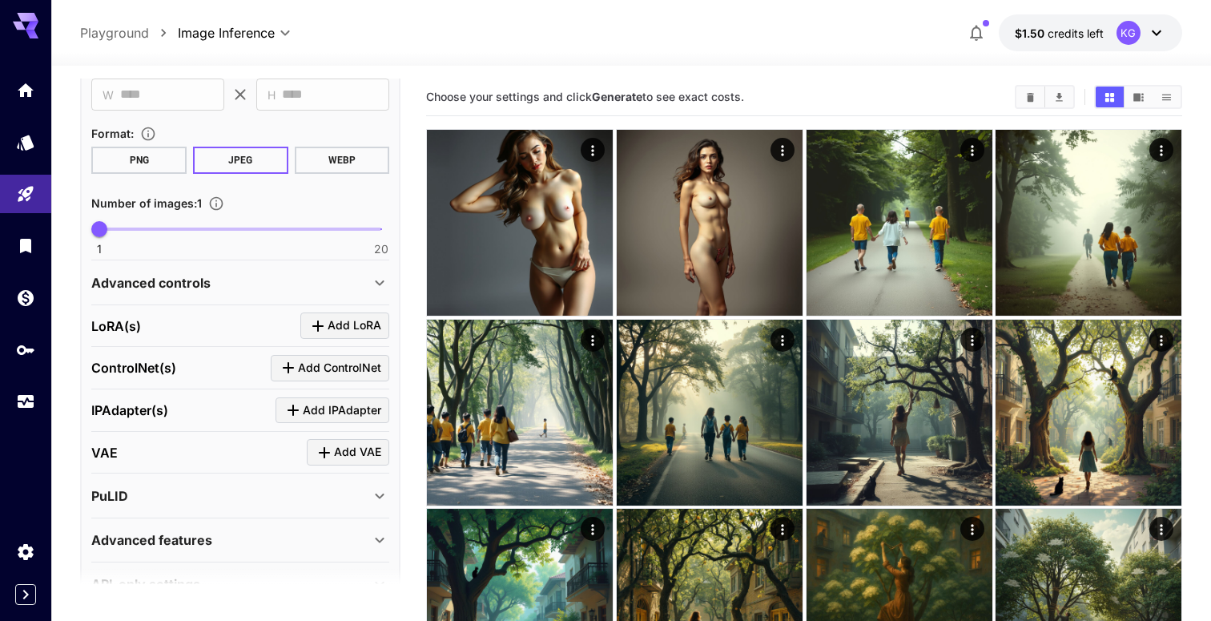
click at [196, 273] on p "Advanced controls" at bounding box center [150, 282] width 119 height 19
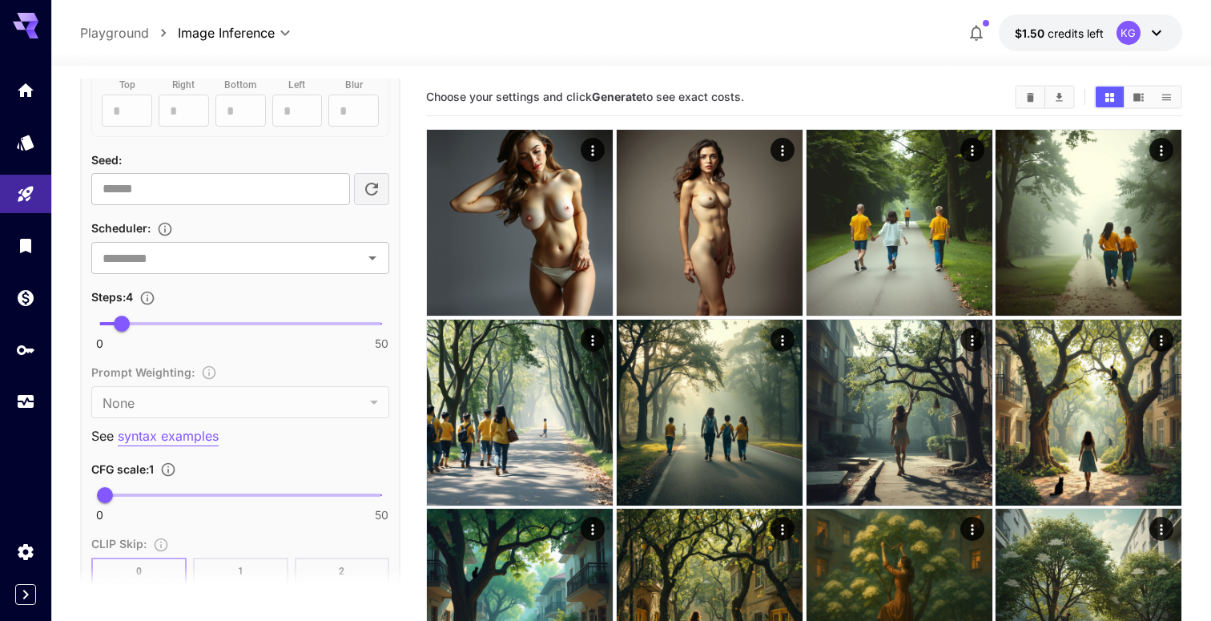
scroll to position [940, 0]
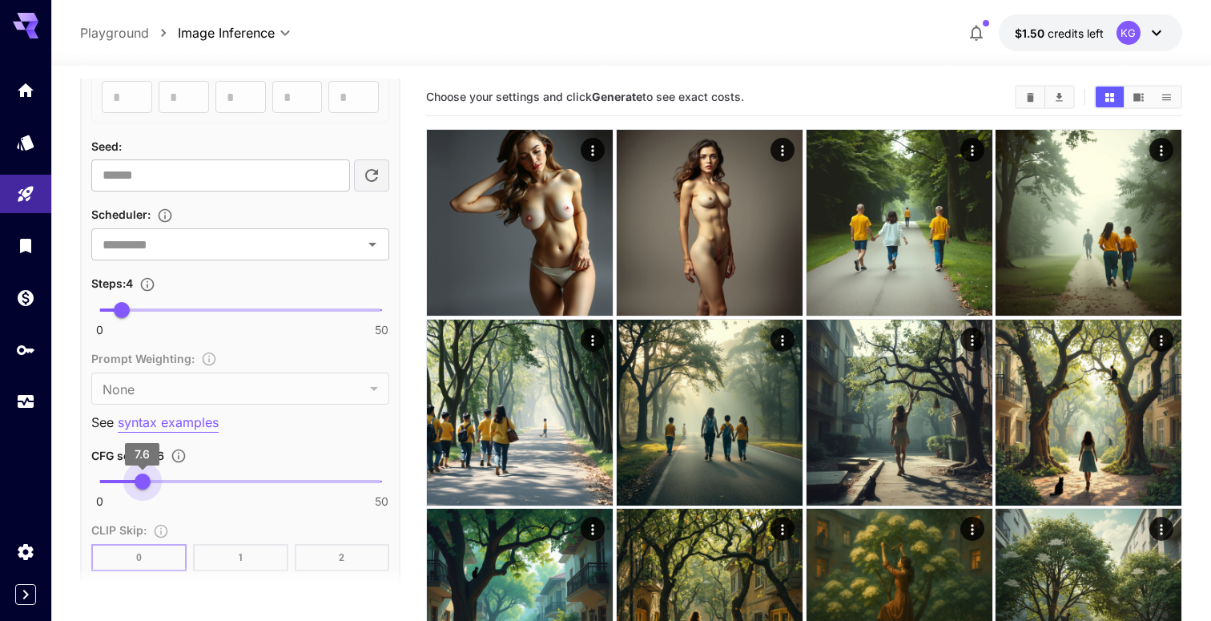
type input "***"
drag, startPoint x: 104, startPoint y: 465, endPoint x: 142, endPoint y: 466, distance: 37.6
click at [142, 473] on span "7.5" at bounding box center [142, 481] width 16 height 16
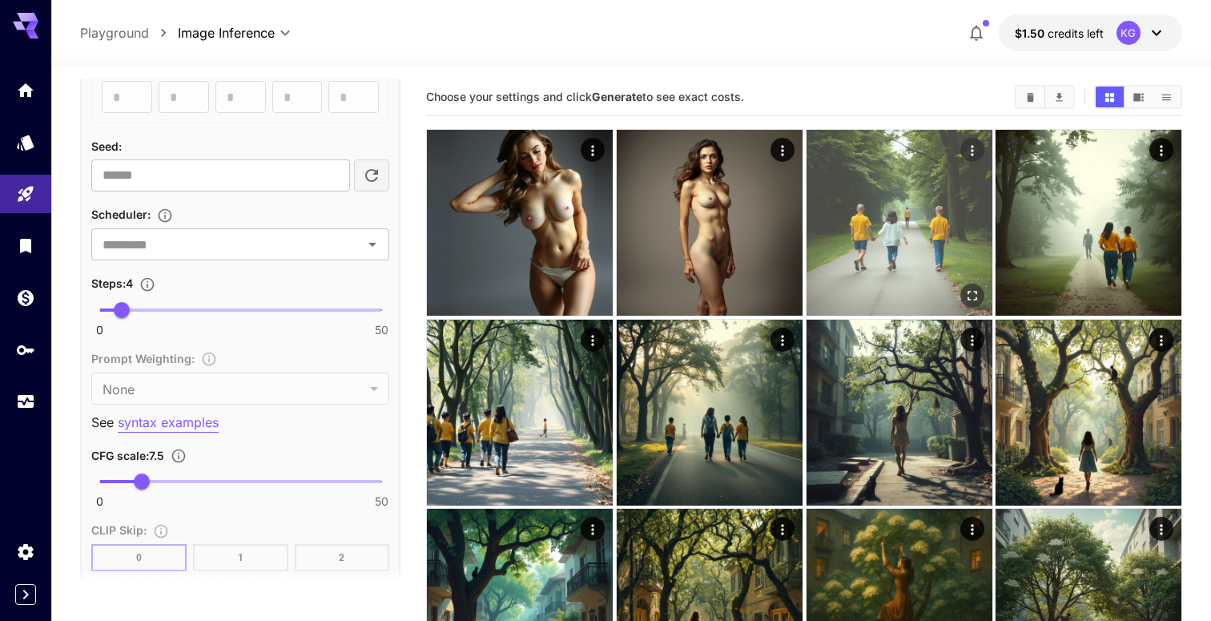
click at [956, 238] on img at bounding box center [899, 223] width 186 height 186
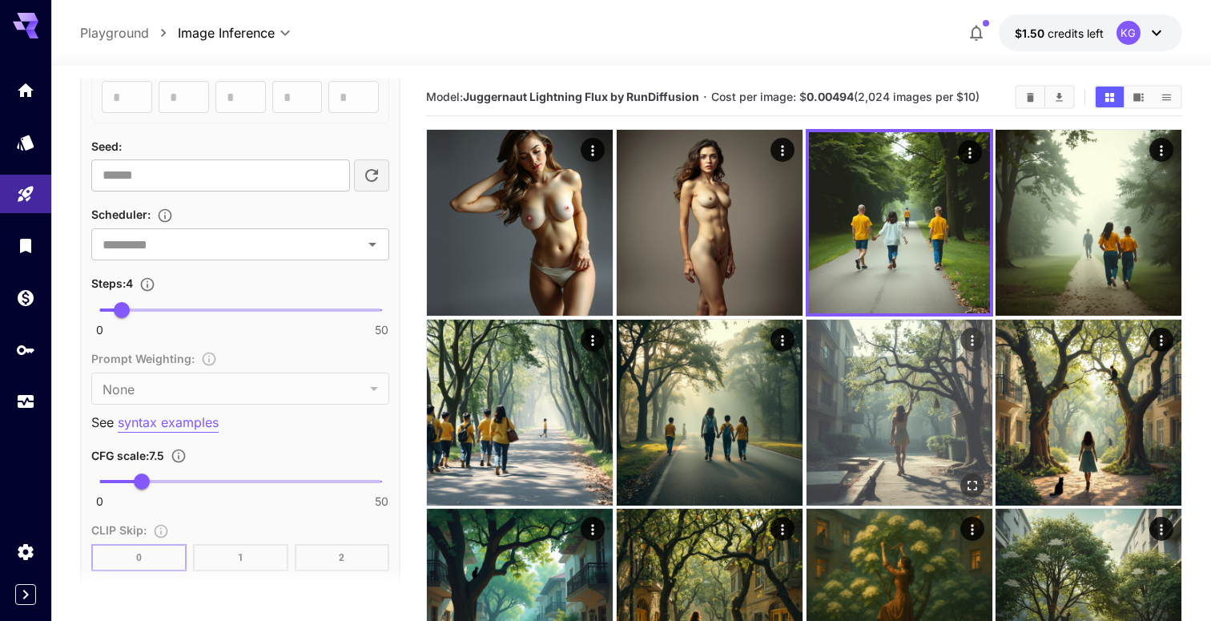
click at [923, 409] on img at bounding box center [899, 412] width 186 height 186
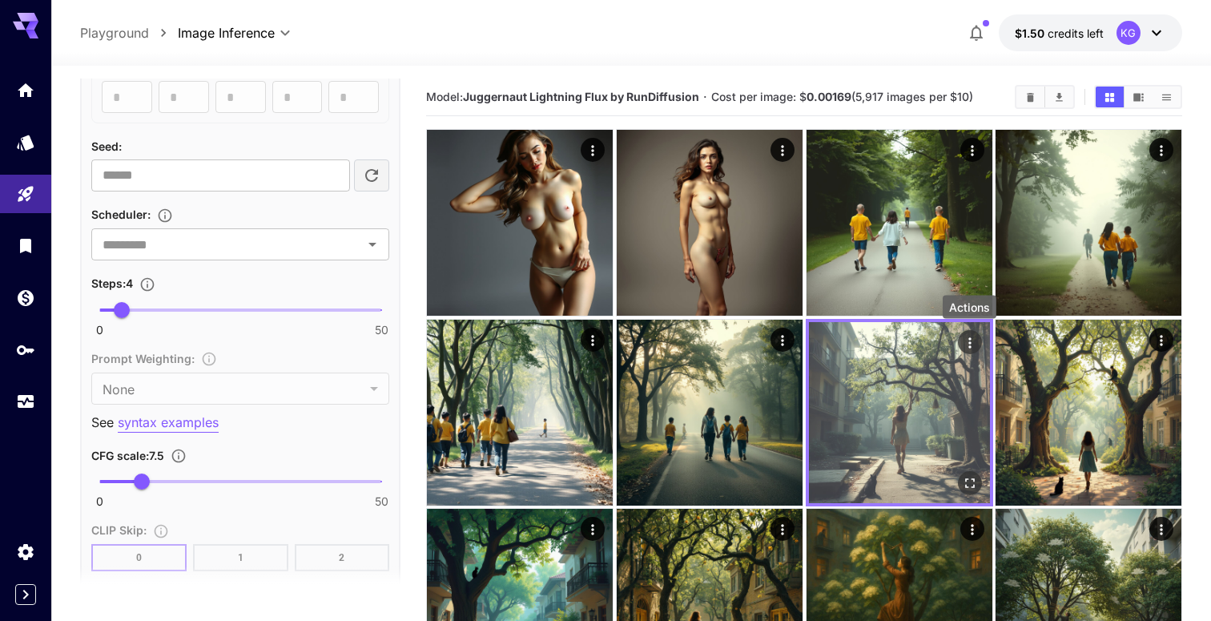
click at [968, 338] on icon "Actions" at bounding box center [968, 342] width 2 height 10
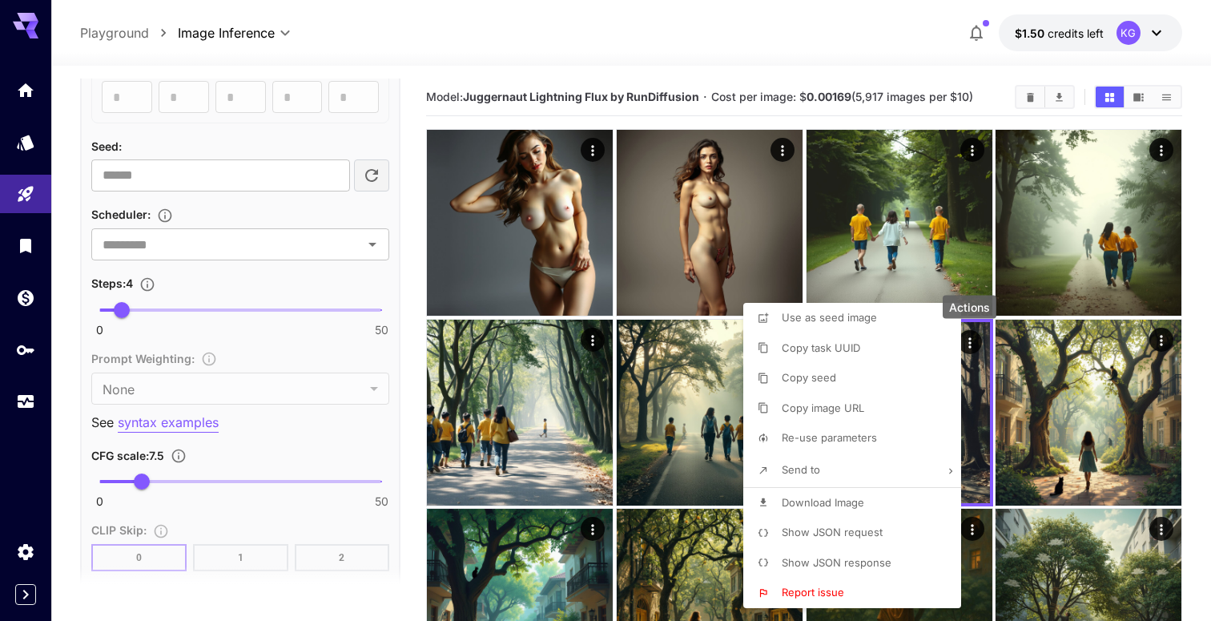
click at [882, 534] on li "Show JSON request" at bounding box center [856, 532] width 227 height 30
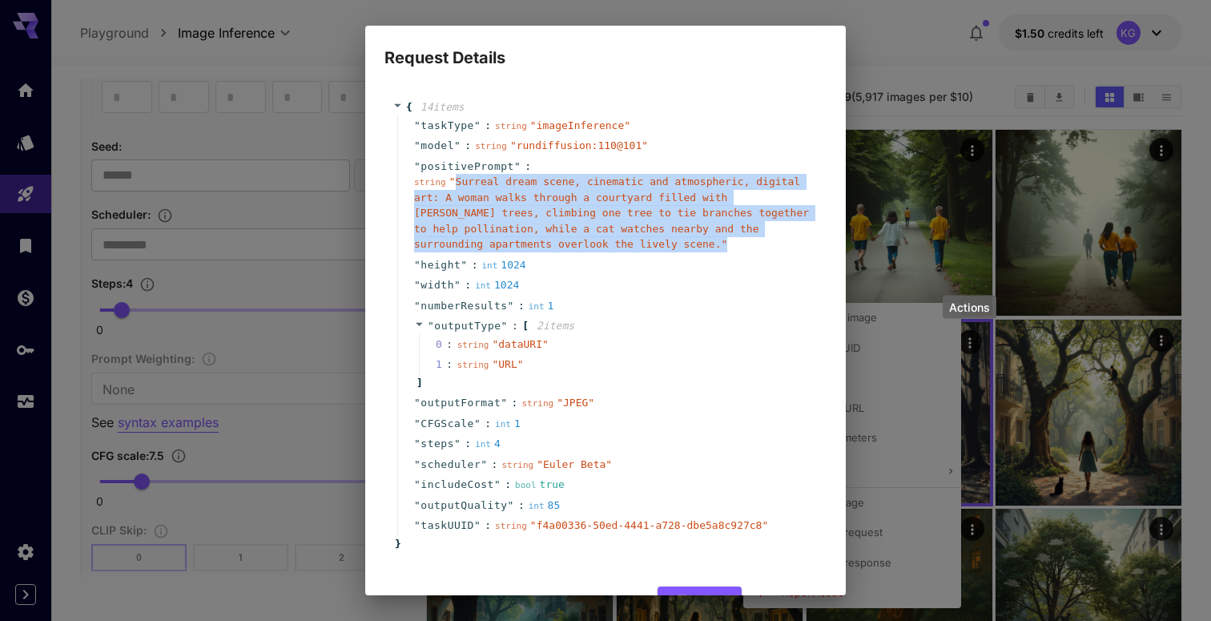
drag, startPoint x: 656, startPoint y: 235, endPoint x: 456, endPoint y: 188, distance: 204.9
click at [456, 188] on div "string " Surreal dream scene, cinematic and atmospheric, digital art: A woman w…" at bounding box center [612, 213] width 396 height 78
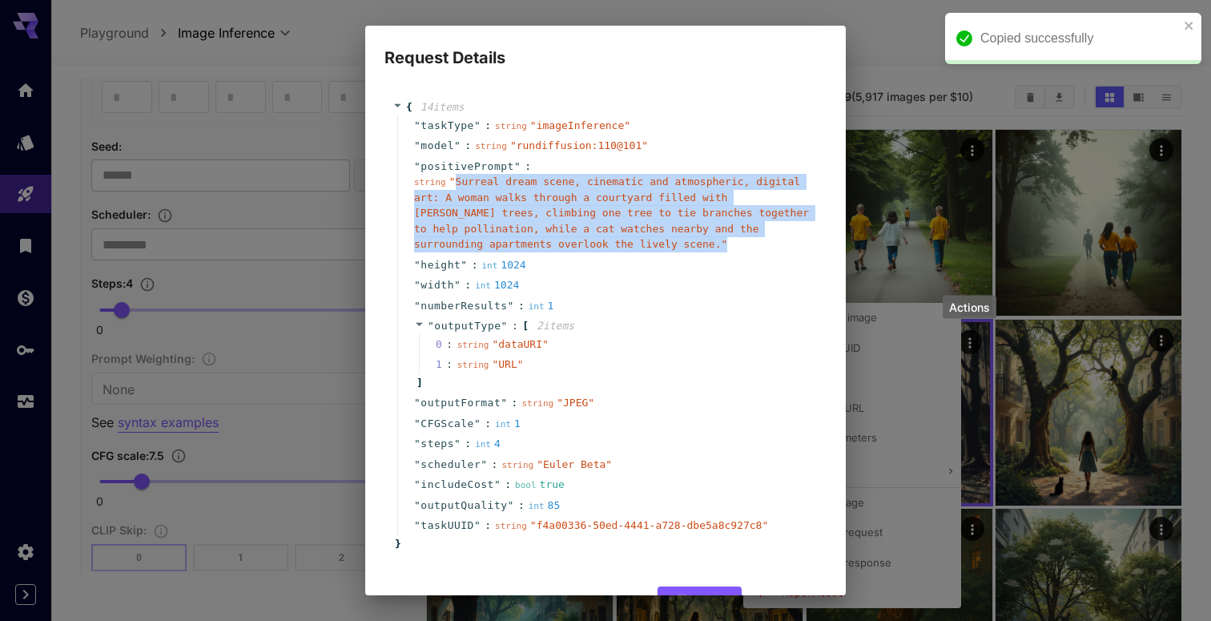
click at [668, 319] on div "" outputType " : [ 2 item s 0 : string " dataURI " 1 : string " URL " ]" at bounding box center [607, 353] width 421 height 77
drag, startPoint x: 645, startPoint y: 247, endPoint x: 456, endPoint y: 182, distance: 199.8
click at [456, 182] on span "" Surreal dream scene, cinematic and atmospheric, digital art: A woman walks th…" at bounding box center [611, 212] width 395 height 74
copy span "Surreal dream scene, cinematic and atmospheric, digital art: A woman walks thro…"
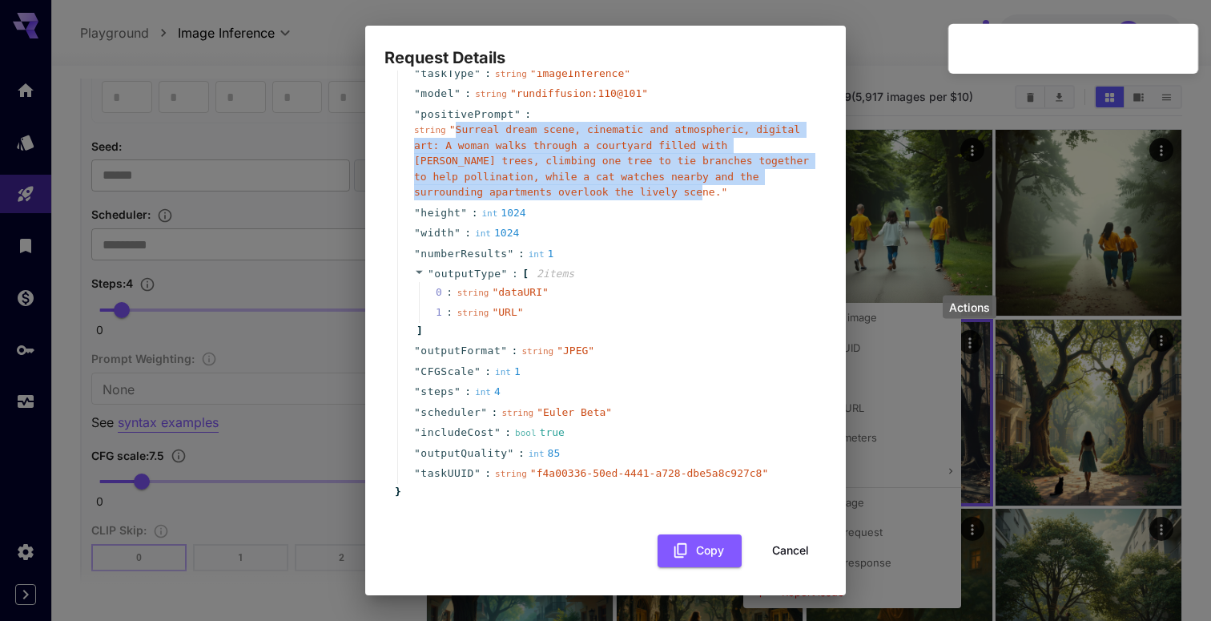
click at [802, 552] on button "Cancel" at bounding box center [790, 550] width 72 height 33
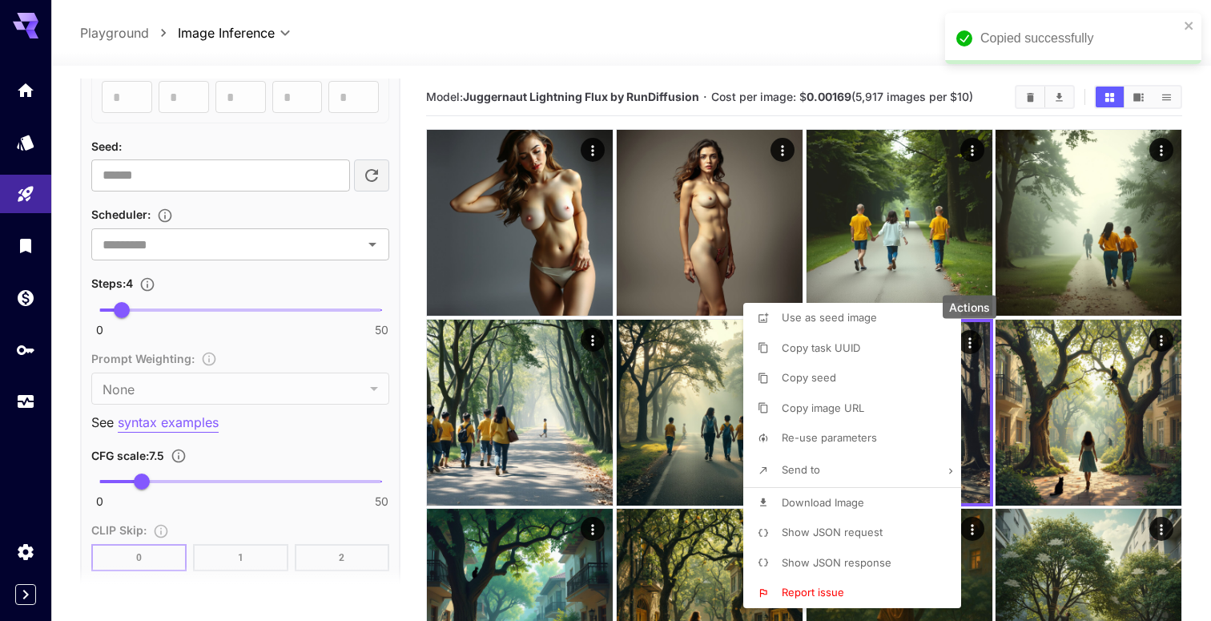
click at [279, 271] on div at bounding box center [605, 310] width 1211 height 621
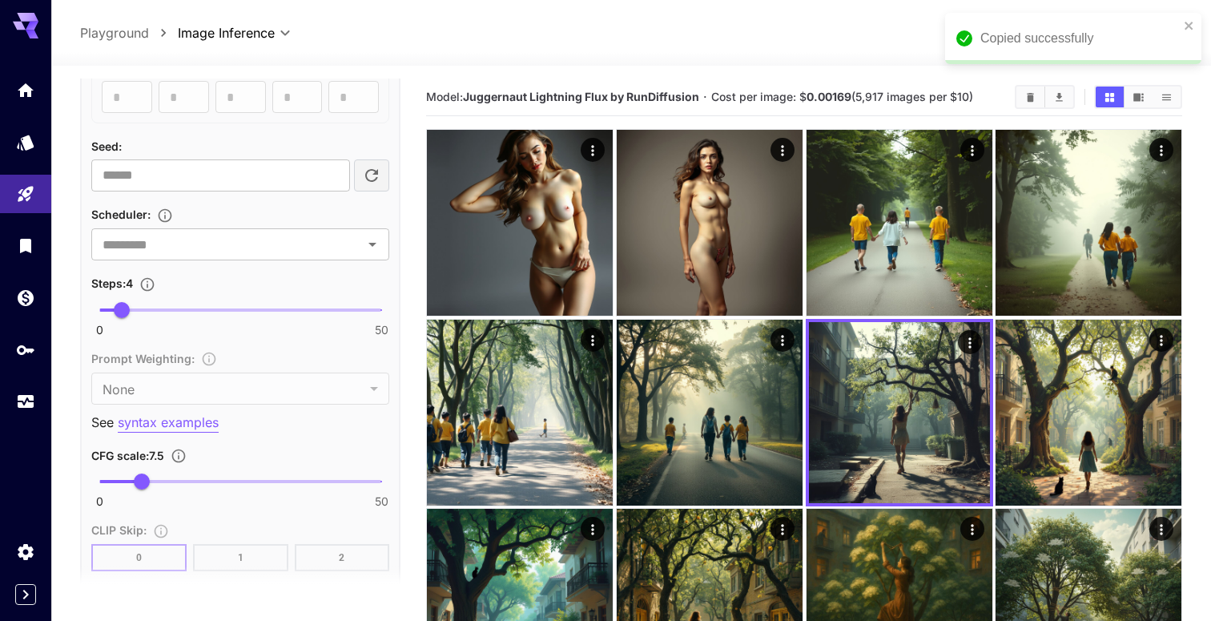
scroll to position [0, 0]
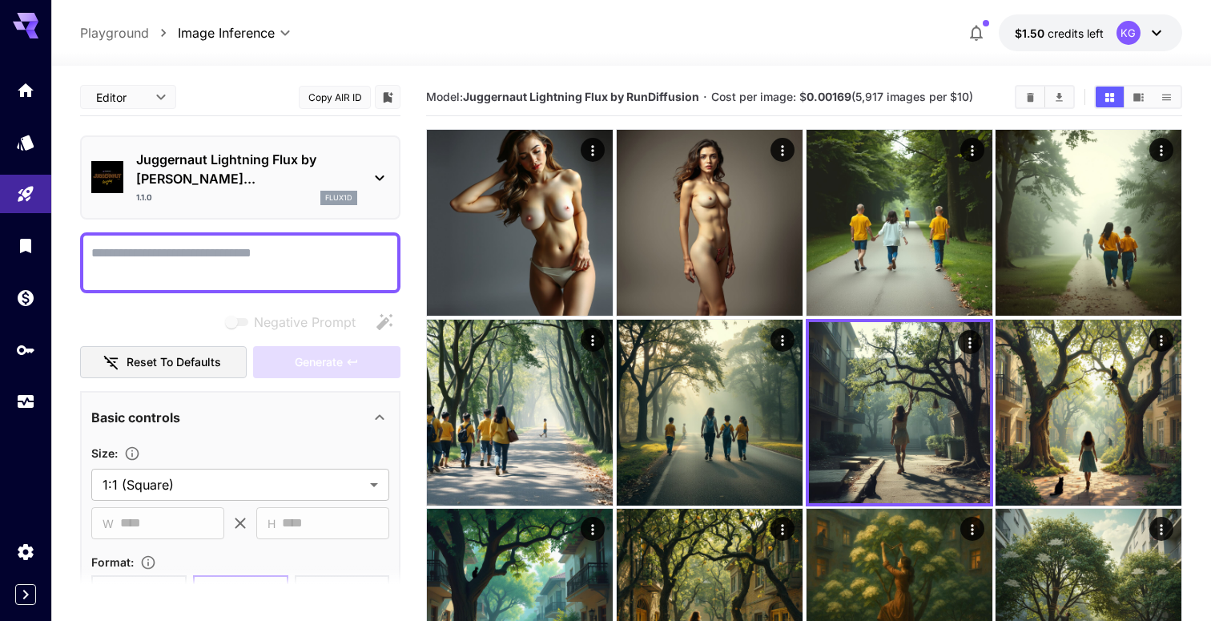
click at [232, 243] on textarea "Negative Prompt" at bounding box center [240, 262] width 298 height 38
paste textarea "**********"
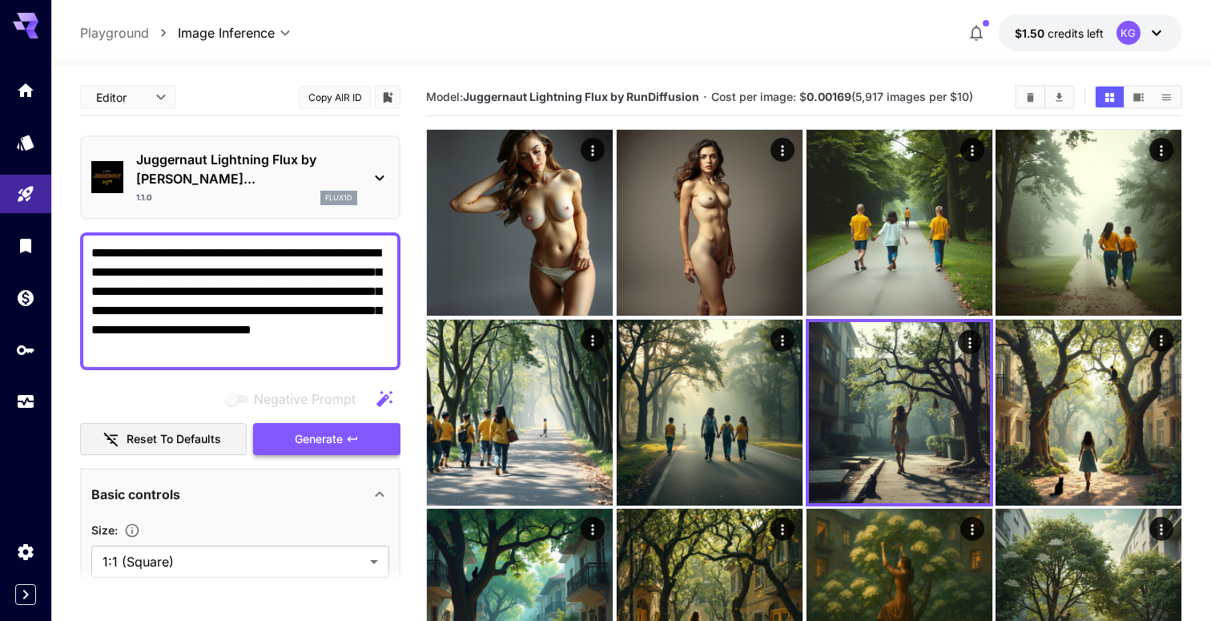
type textarea "**********"
click at [335, 429] on span "Generate" at bounding box center [319, 439] width 48 height 20
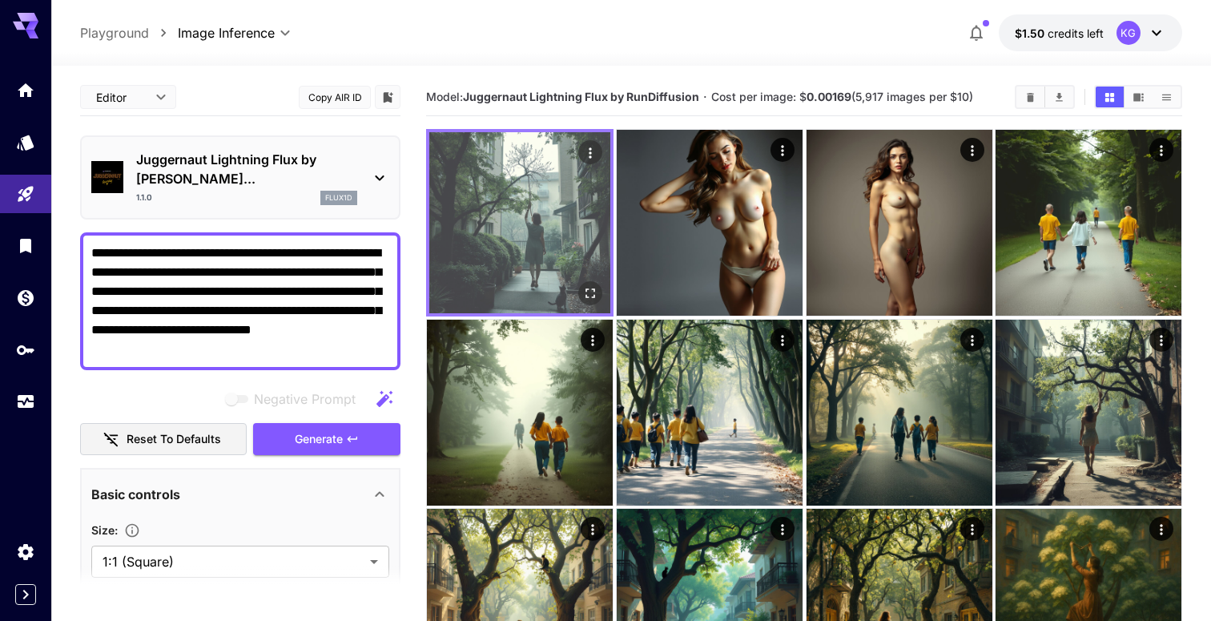
click at [516, 262] on img at bounding box center [519, 222] width 181 height 181
click at [592, 286] on icon "Open in fullscreen" at bounding box center [590, 293] width 16 height 16
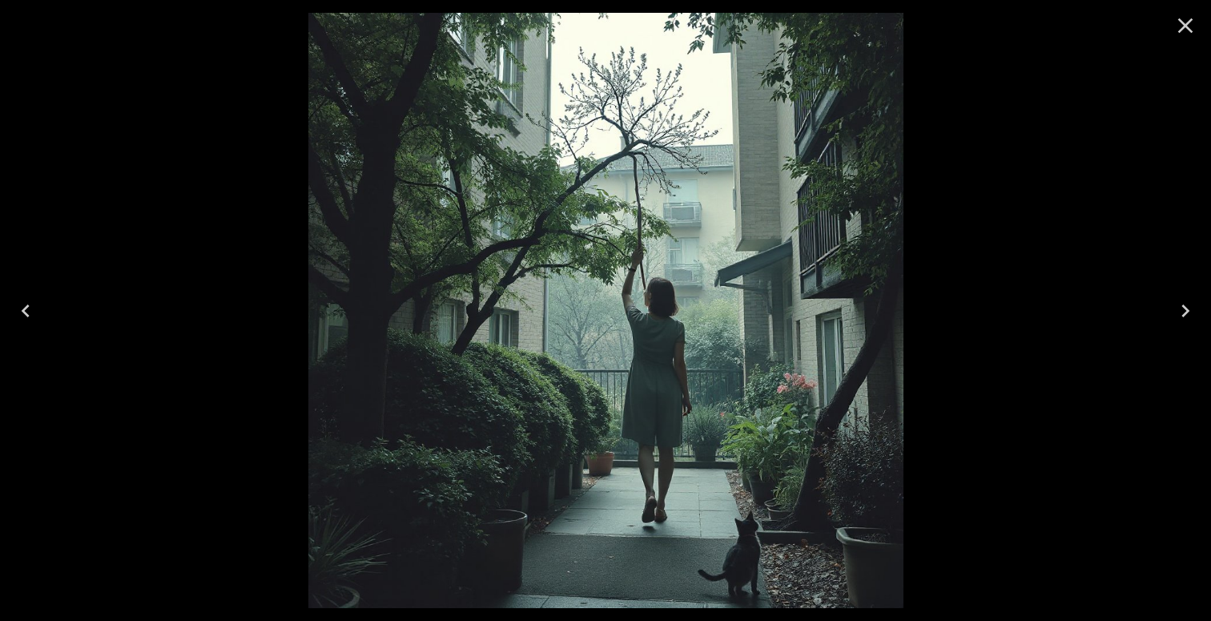
click at [1191, 25] on icon "Close" at bounding box center [1185, 26] width 26 height 26
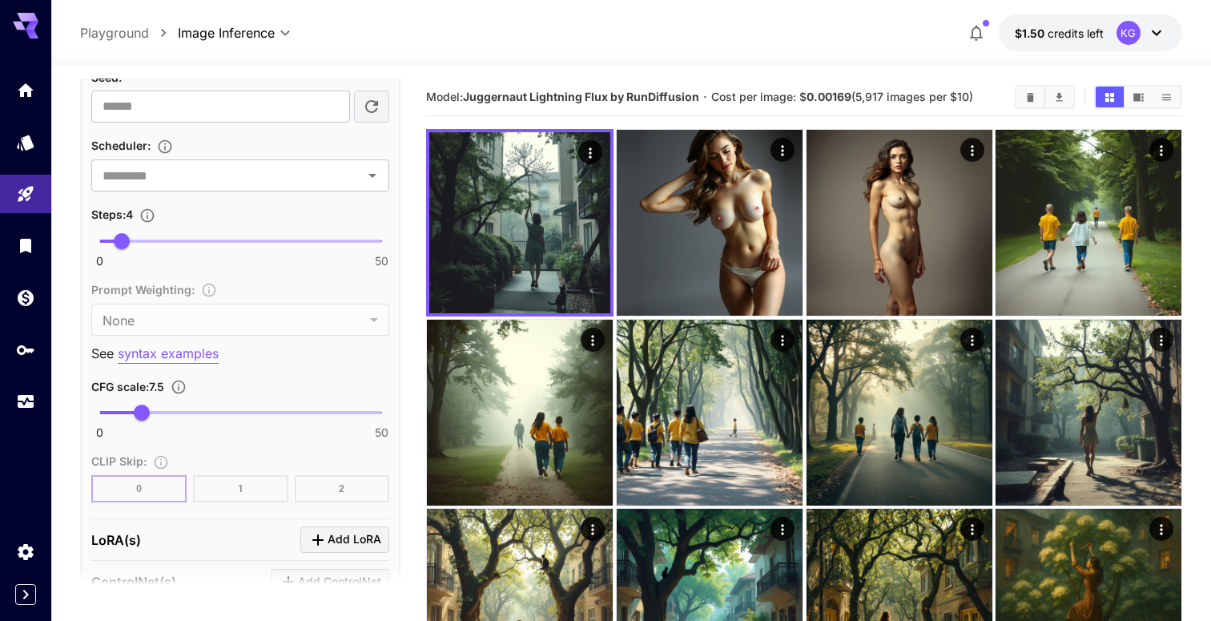
scroll to position [1090, 0]
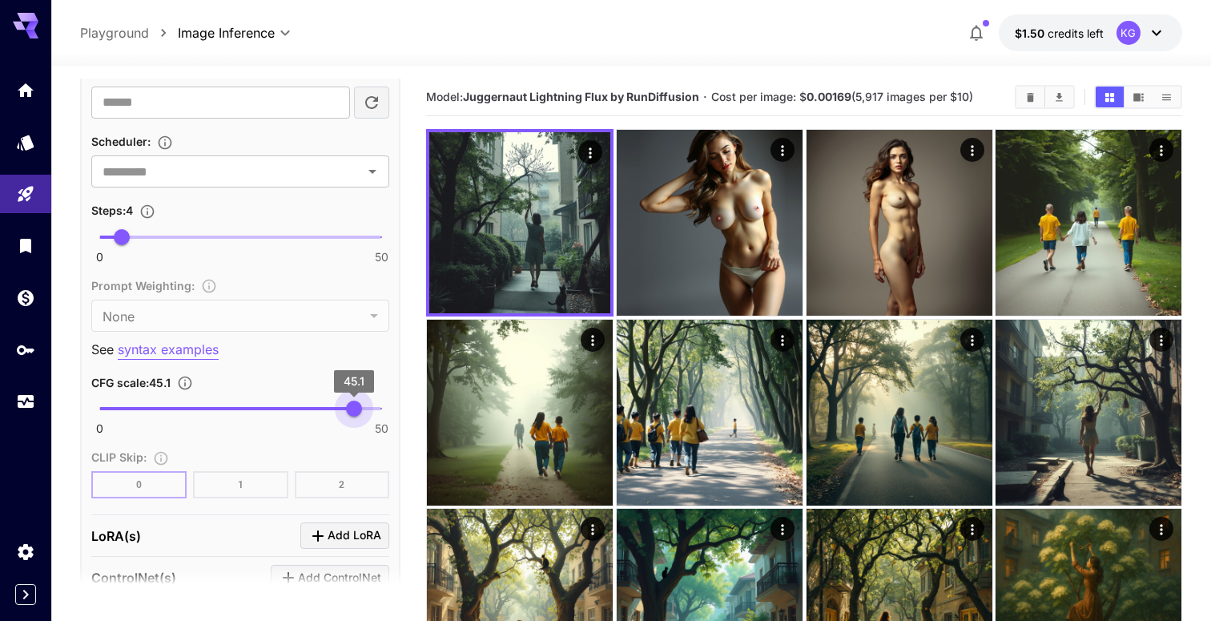
type input "**"
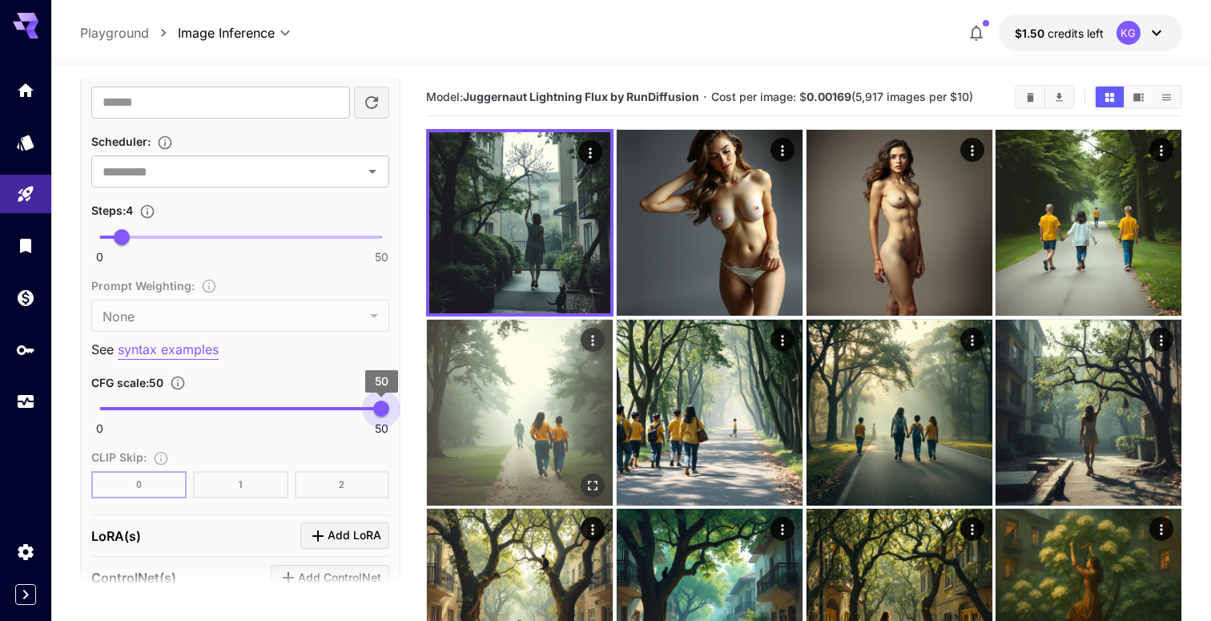
drag, startPoint x: 145, startPoint y: 388, endPoint x: 448, endPoint y: 448, distance: 309.2
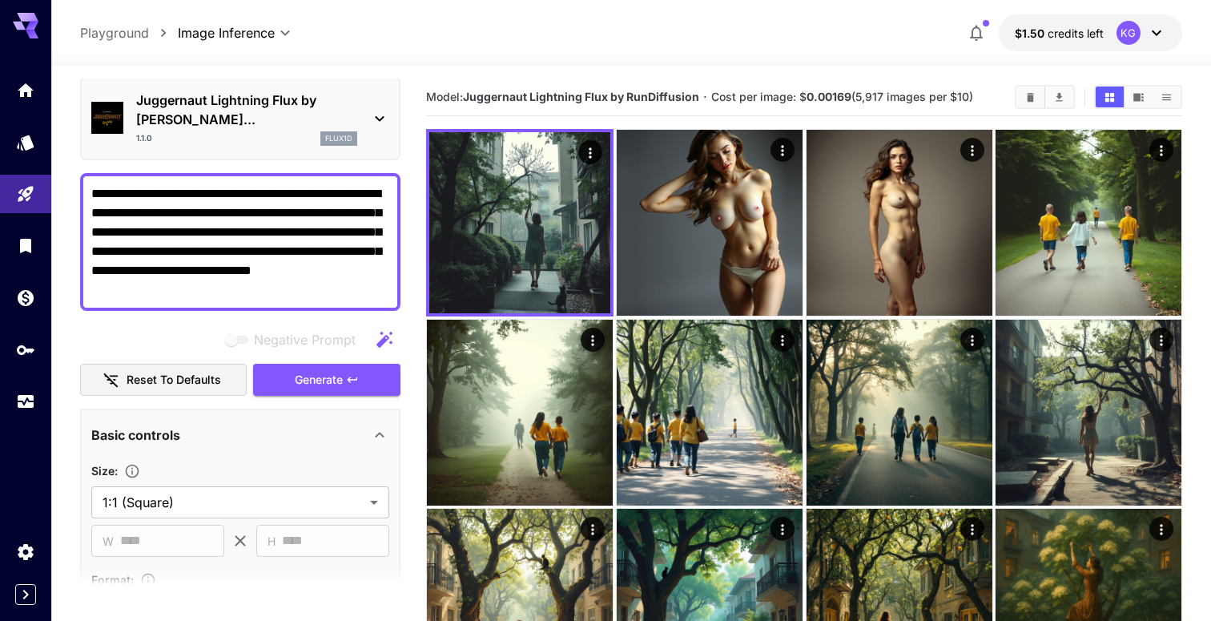
scroll to position [0, 0]
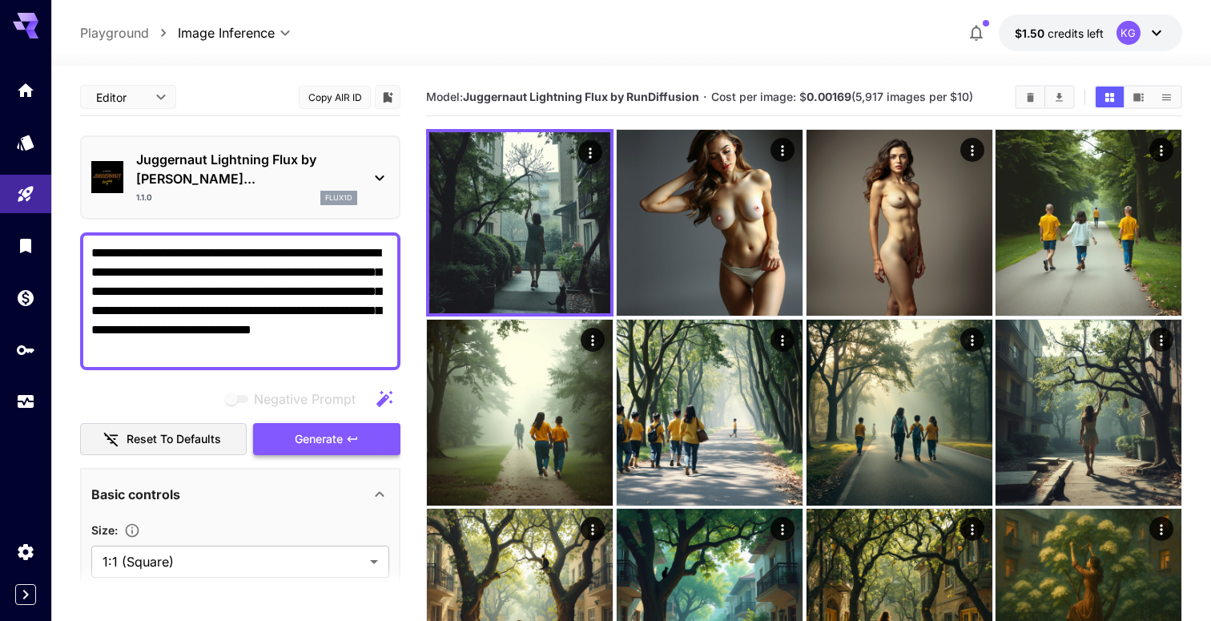
click at [320, 429] on span "Generate" at bounding box center [319, 439] width 48 height 20
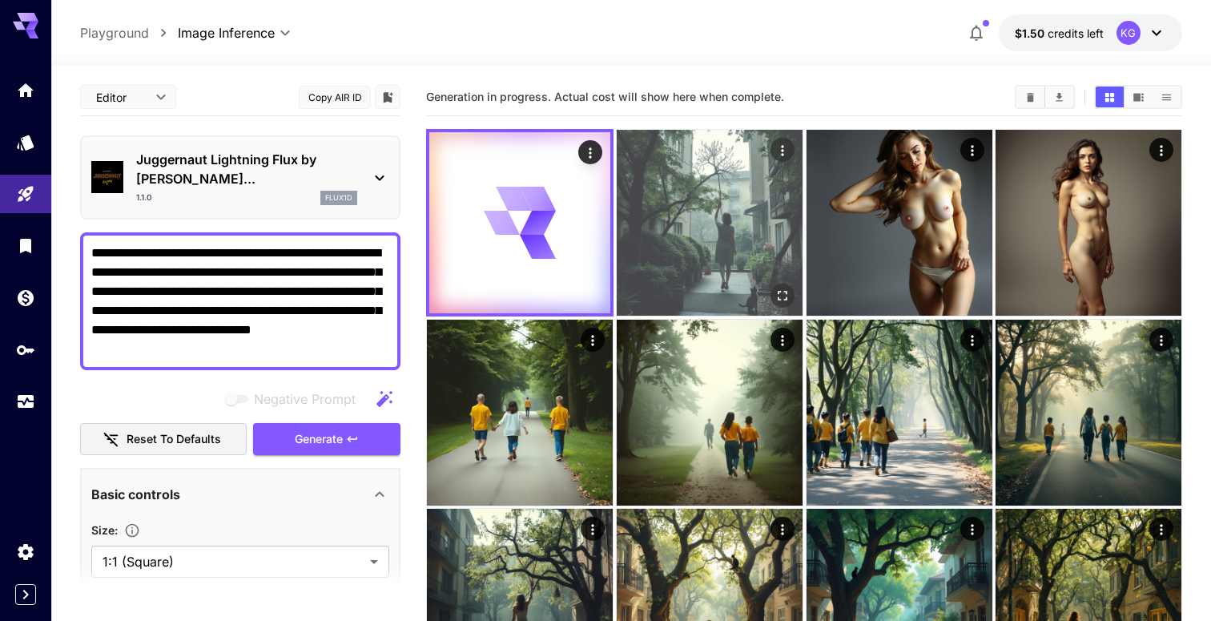
click at [711, 232] on img at bounding box center [710, 223] width 186 height 186
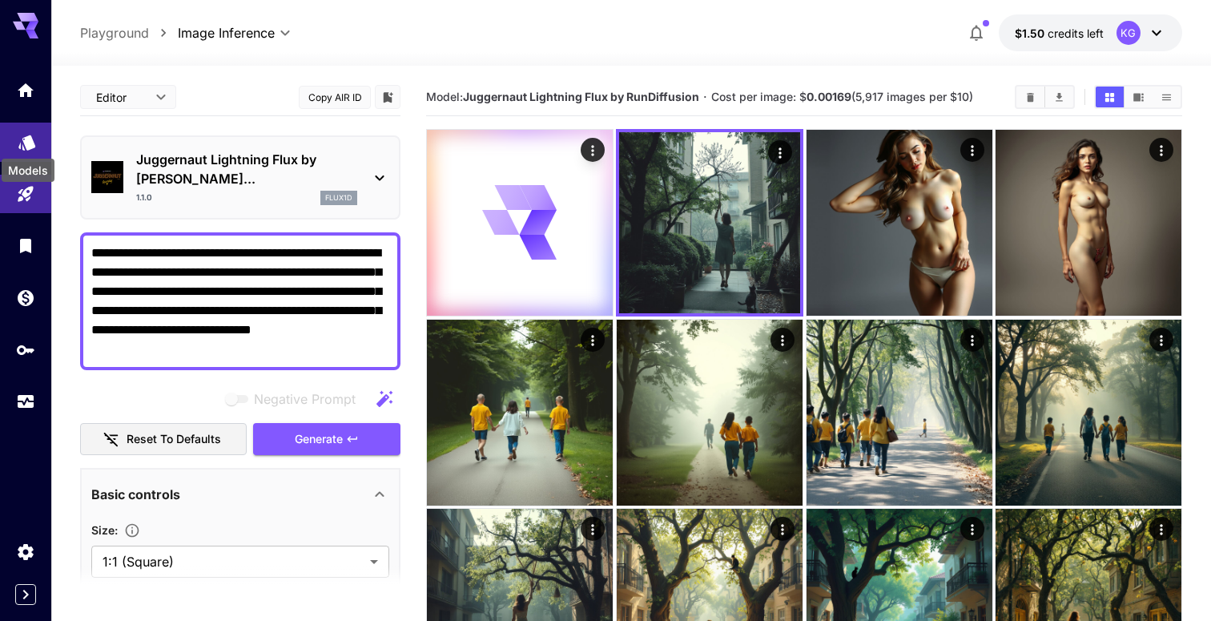
click at [26, 141] on icon "Models" at bounding box center [26, 137] width 17 height 15
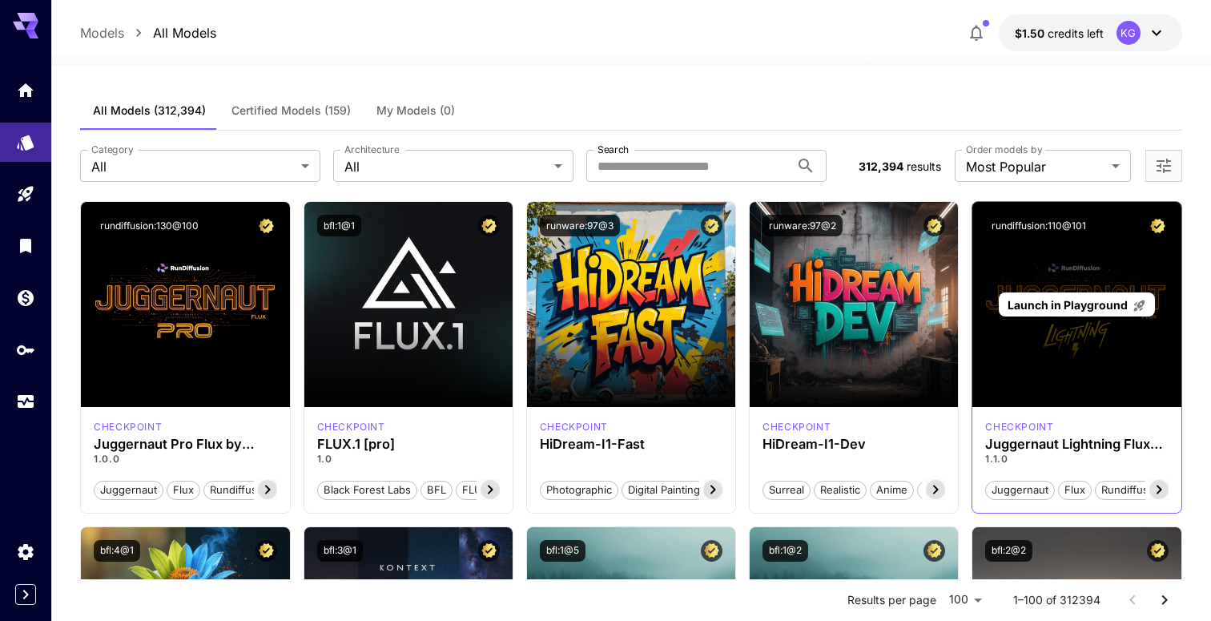
click at [1143, 270] on div "Launch in Playground" at bounding box center [1076, 304] width 208 height 205
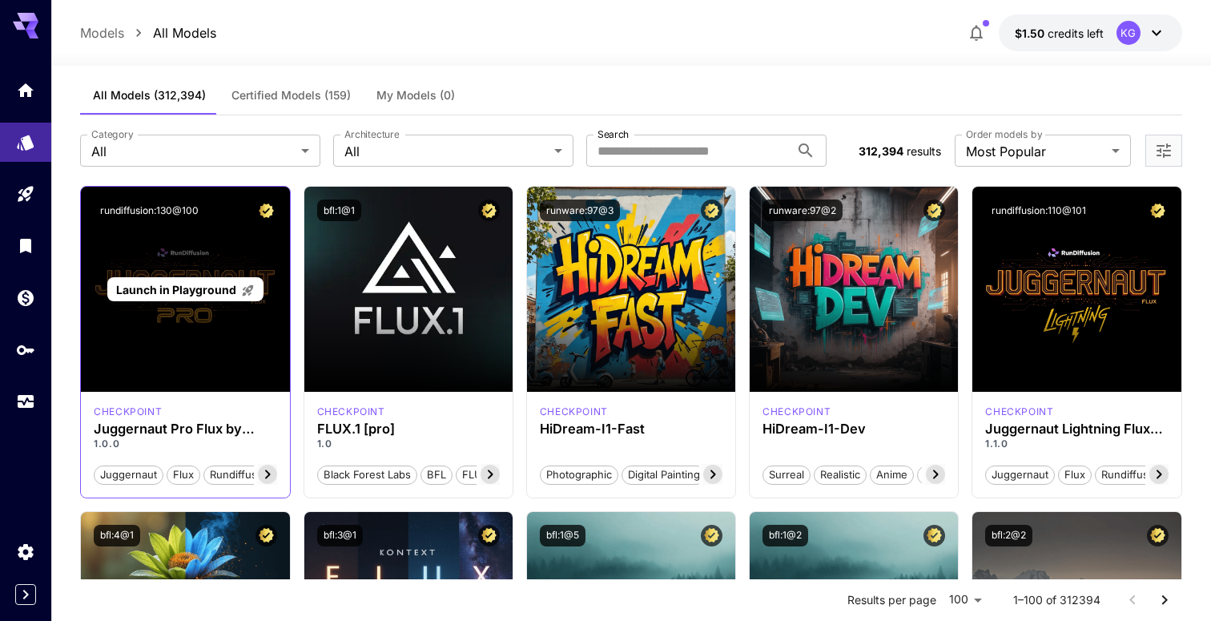
scroll to position [17, 0]
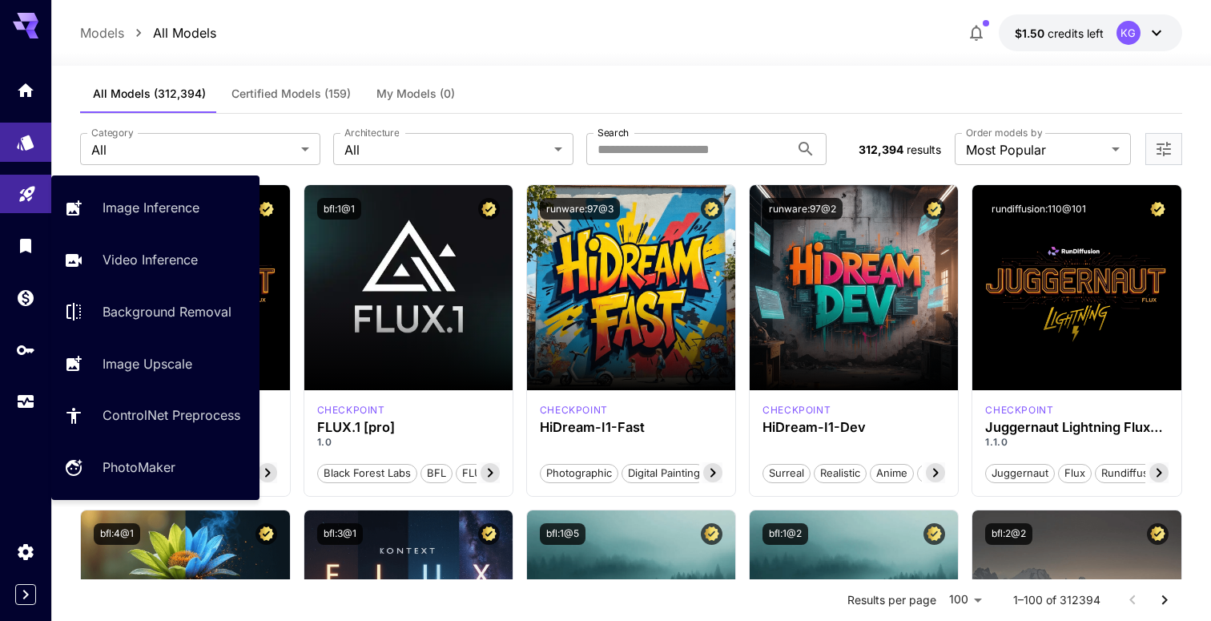
click at [37, 191] on link at bounding box center [25, 194] width 51 height 39
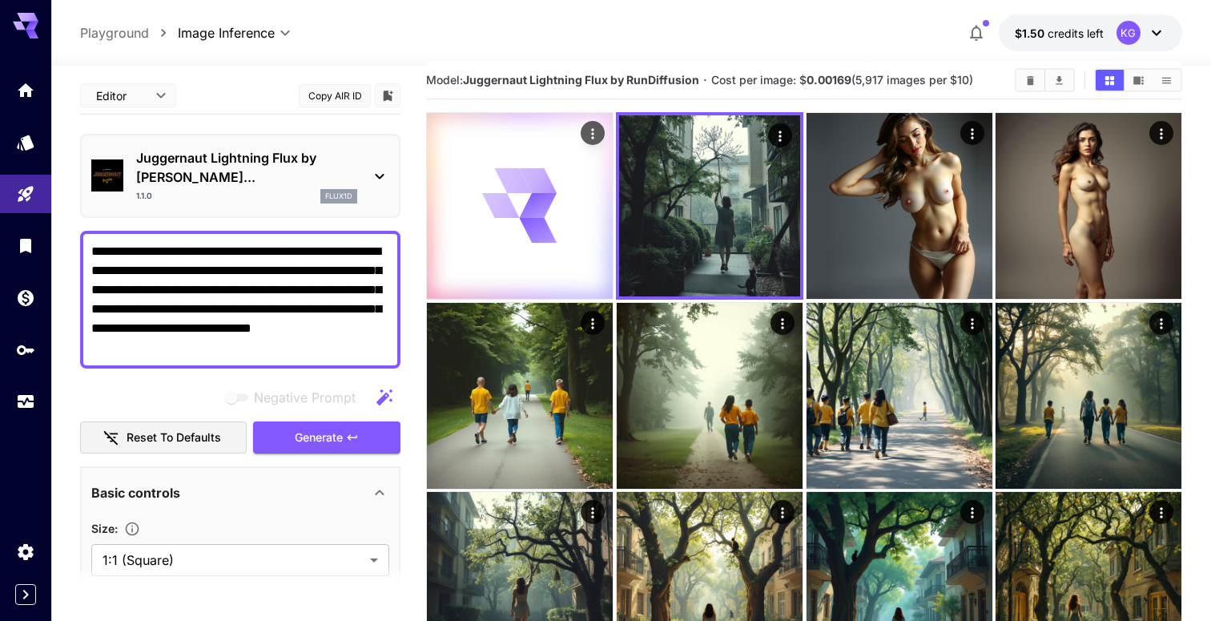
click at [526, 199] on icon at bounding box center [520, 205] width 74 height 74
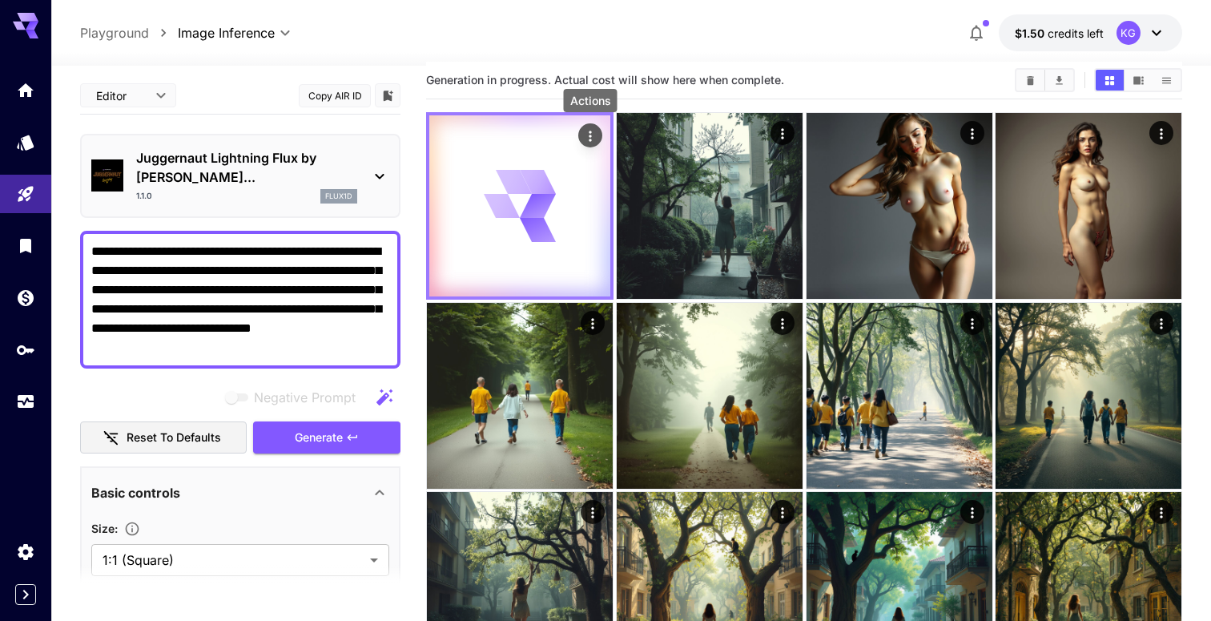
click at [585, 141] on icon "Actions" at bounding box center [590, 136] width 16 height 16
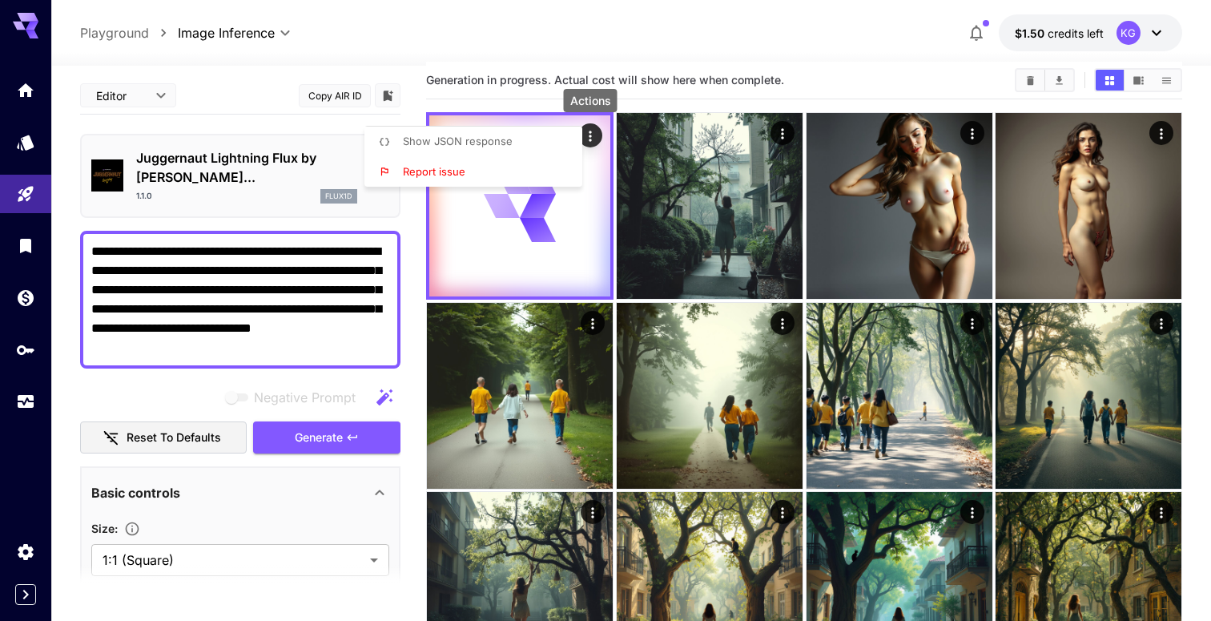
click at [478, 139] on span "Show JSON response" at bounding box center [458, 141] width 110 height 13
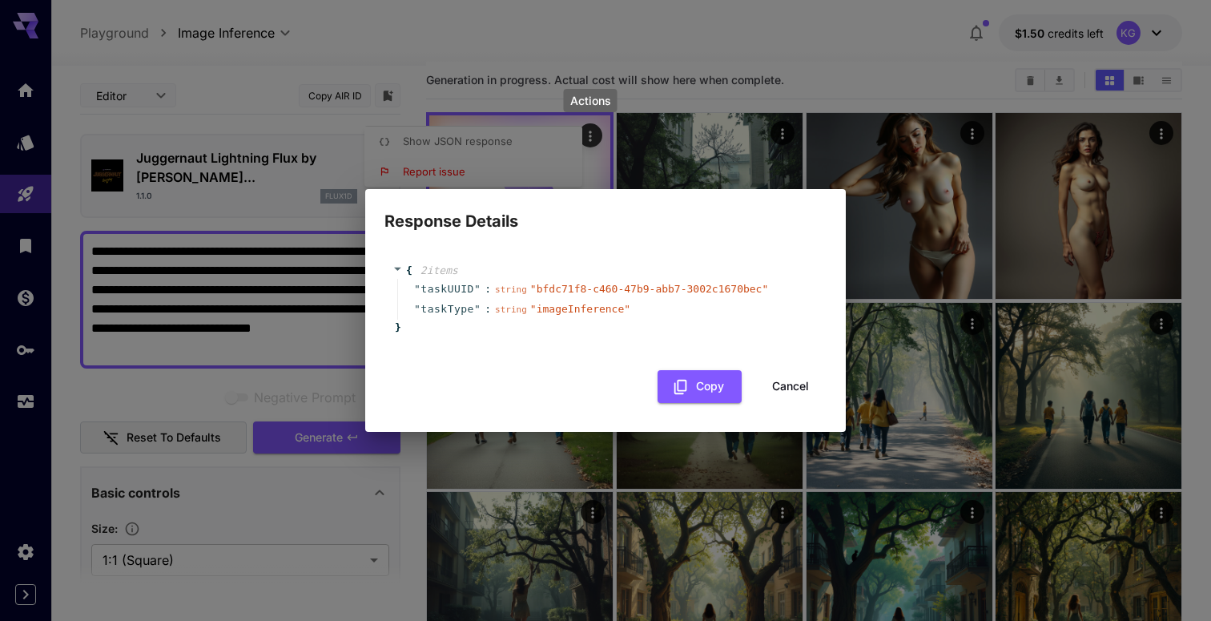
click at [801, 389] on button "Cancel" at bounding box center [790, 386] width 72 height 33
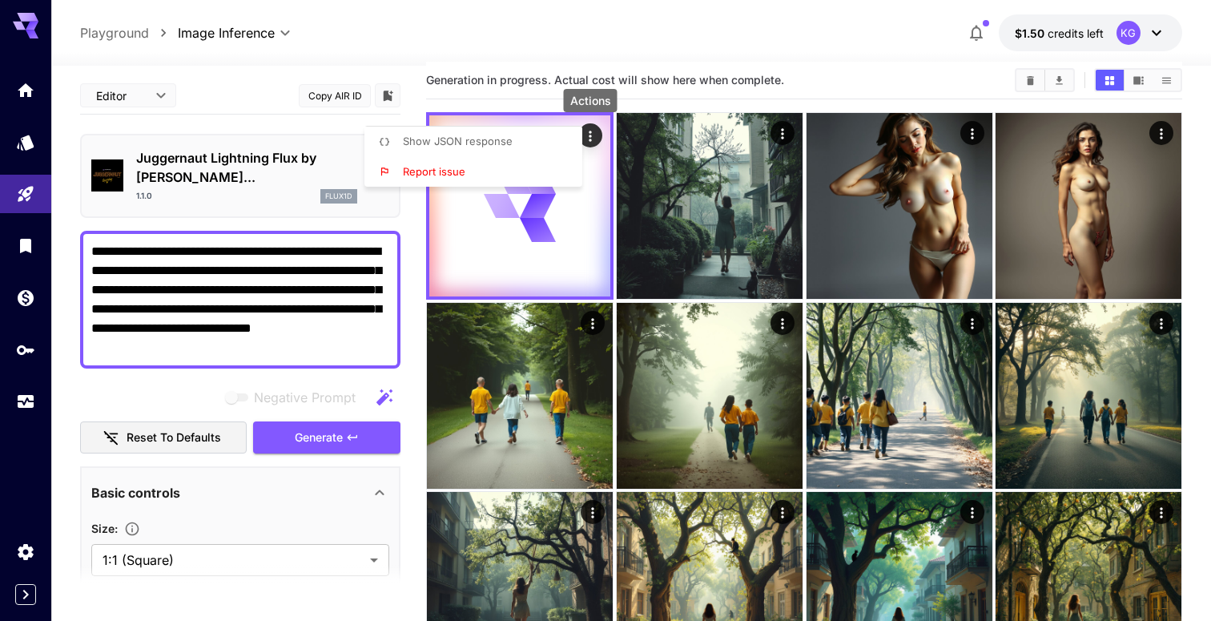
click at [446, 348] on div at bounding box center [605, 310] width 1211 height 621
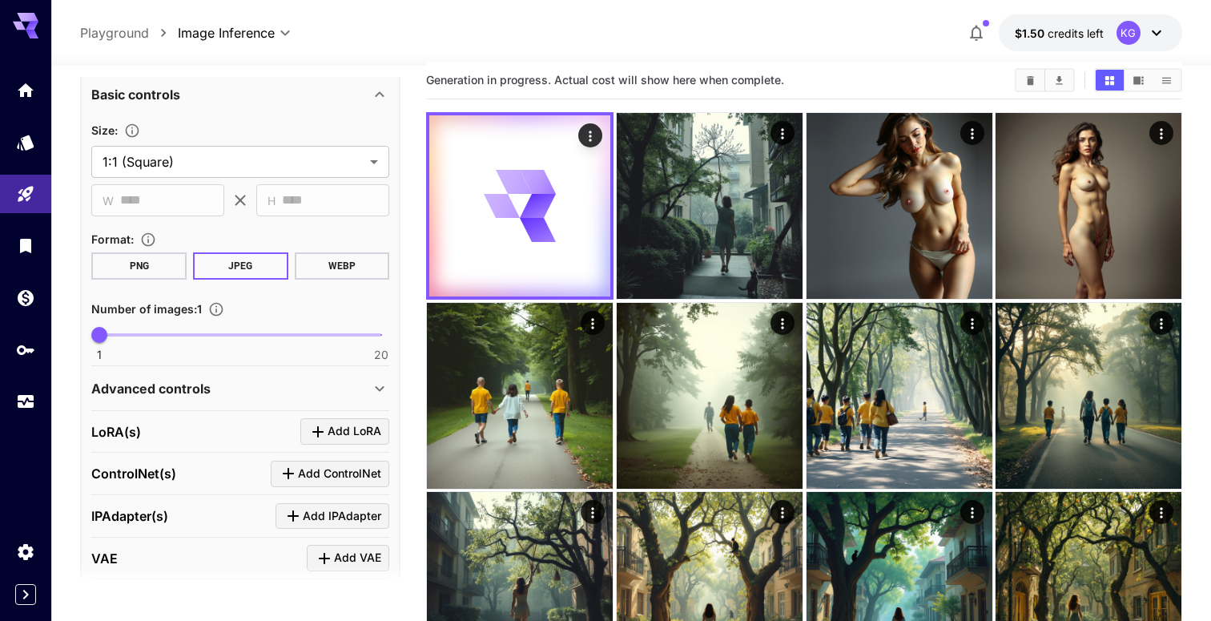
scroll to position [407, 0]
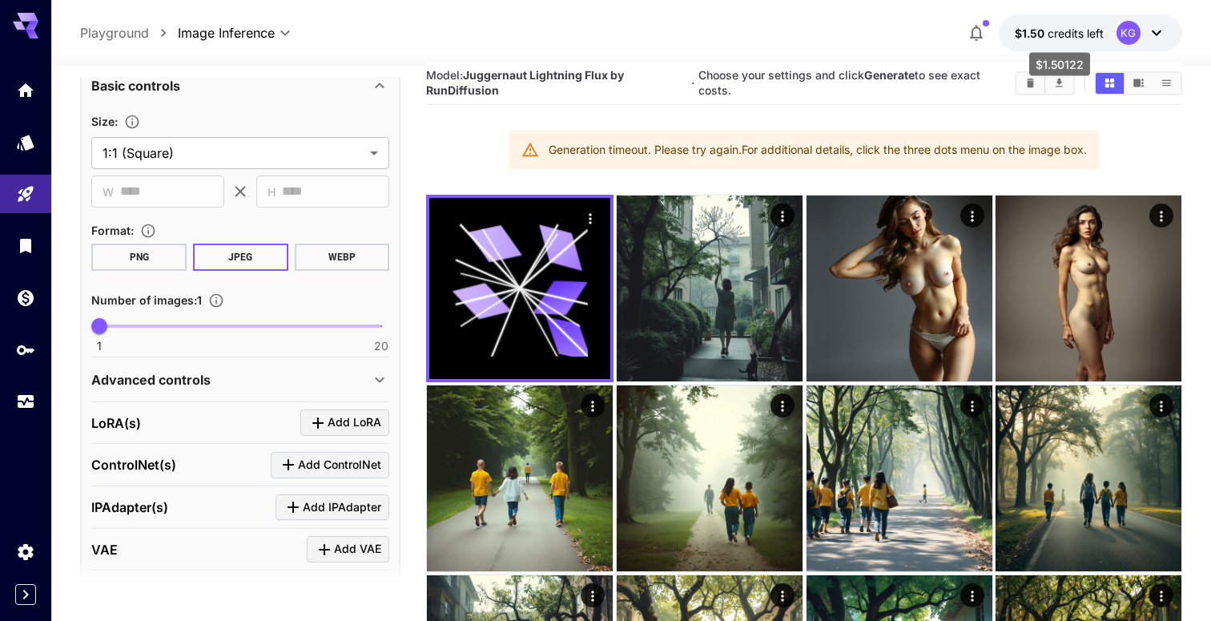
click at [1066, 37] on span "credits left" at bounding box center [1075, 33] width 56 height 14
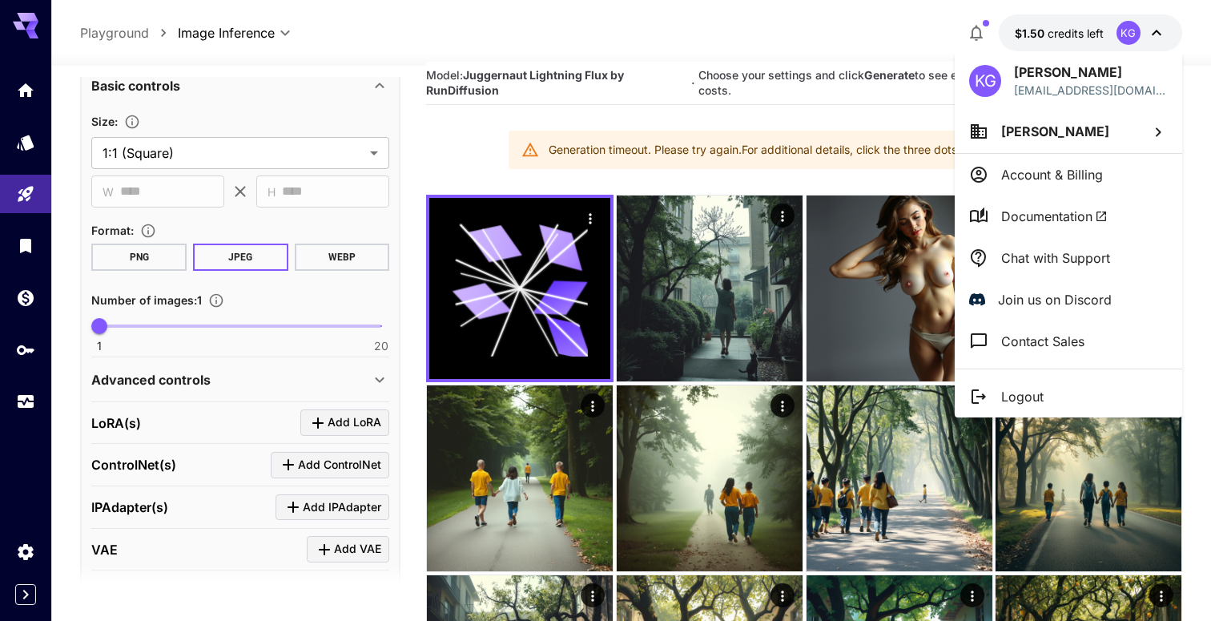
click at [1074, 175] on p "Account & Billing" at bounding box center [1052, 174] width 102 height 19
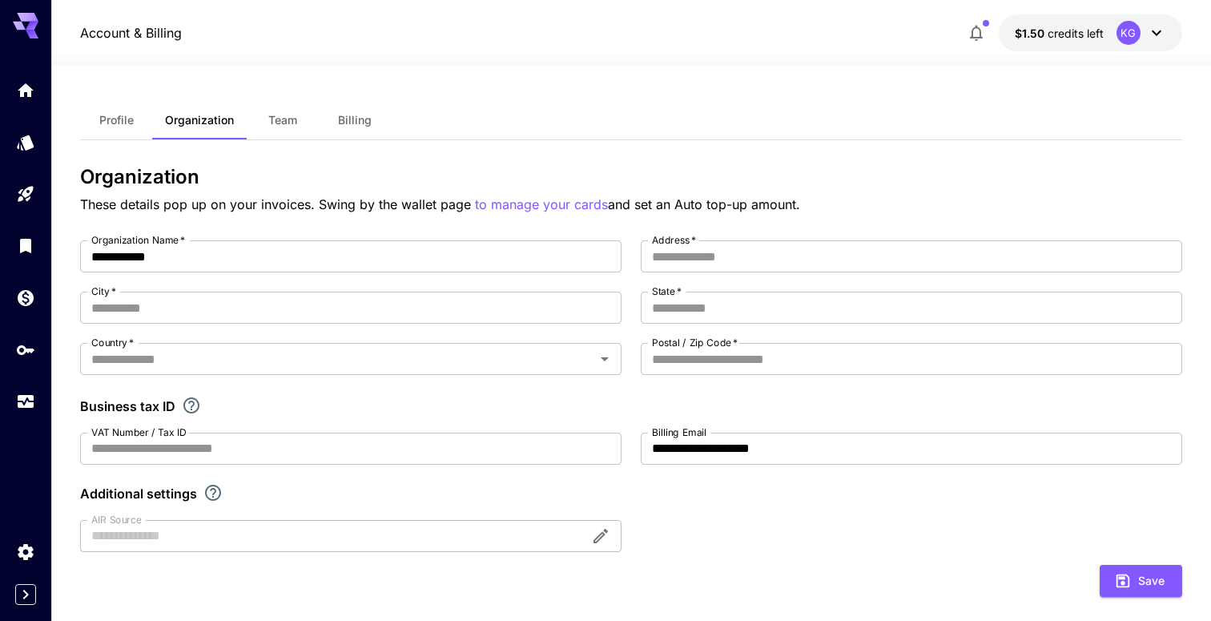
click at [72, 287] on section "**********" at bounding box center [630, 522] width 1159 height 913
click at [32, 349] on icon "API Keys" at bounding box center [27, 344] width 18 height 10
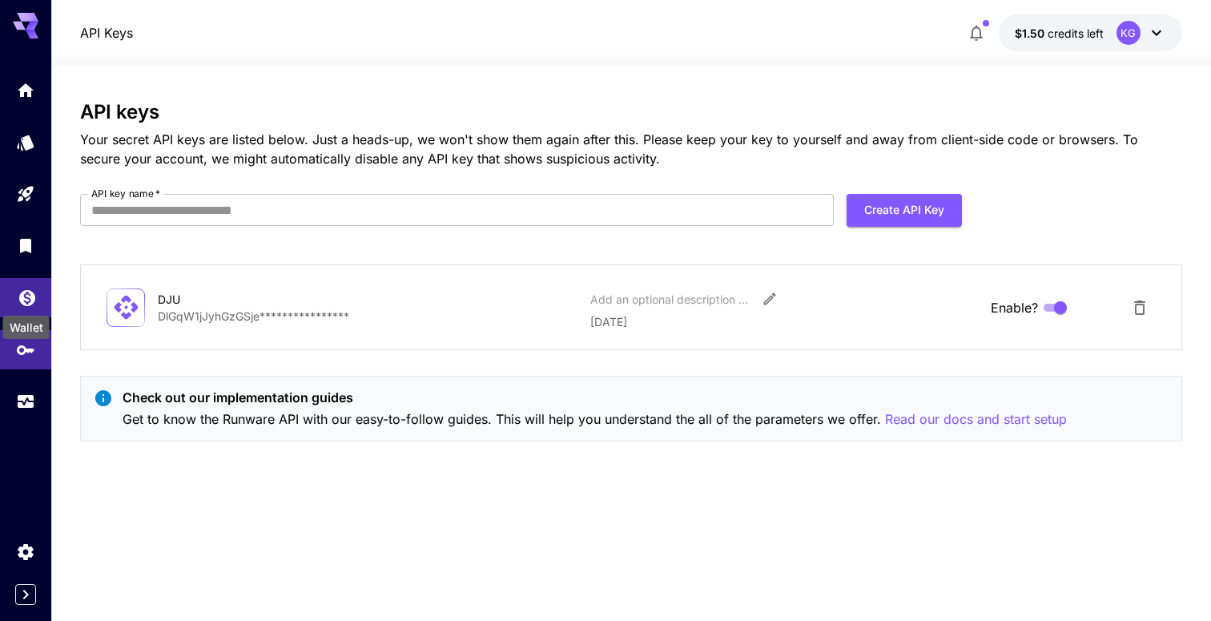
click at [32, 295] on icon "Wallet" at bounding box center [27, 293] width 16 height 16
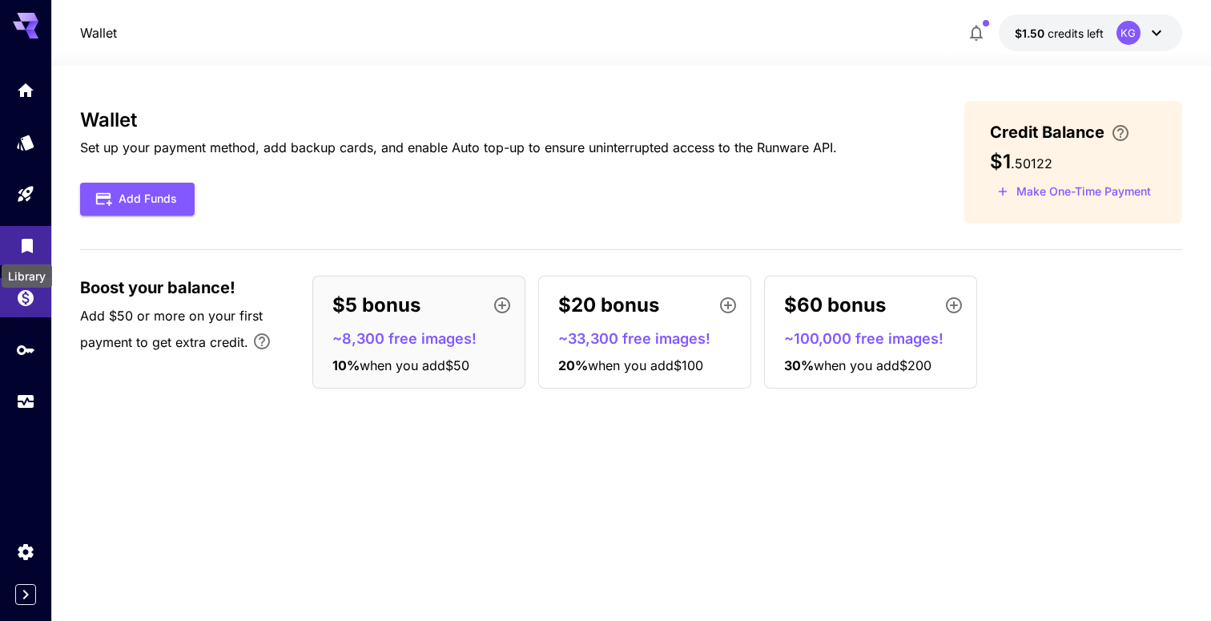
click at [32, 253] on div "Library" at bounding box center [27, 271] width 54 height 36
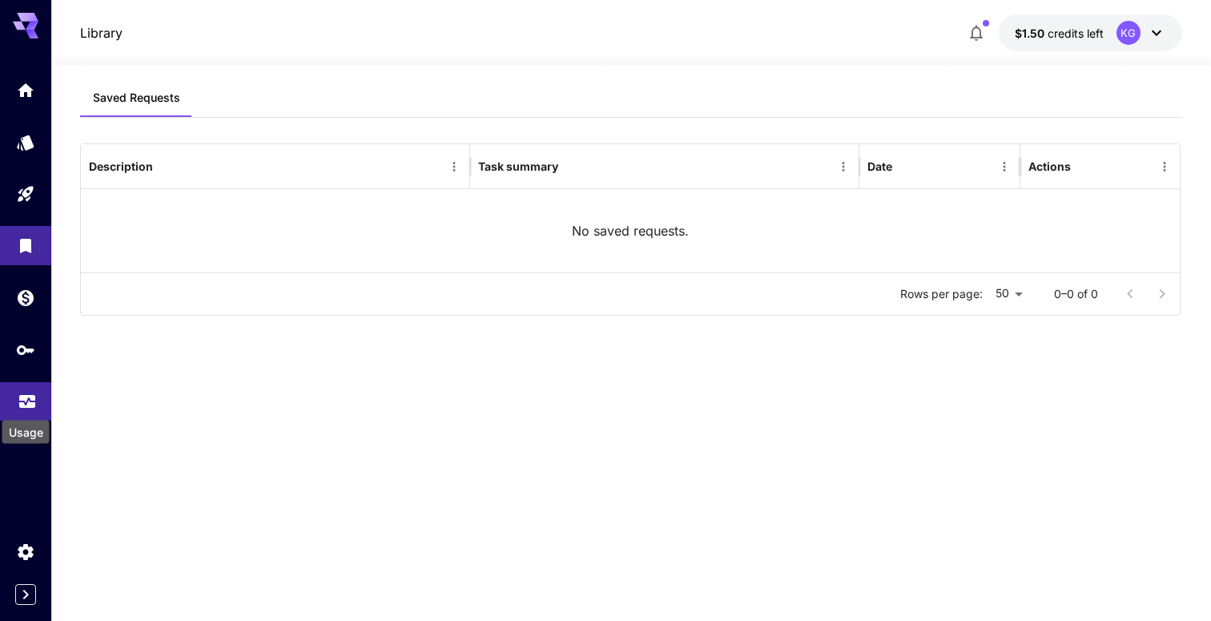
click at [21, 409] on div "Usage" at bounding box center [26, 427] width 50 height 36
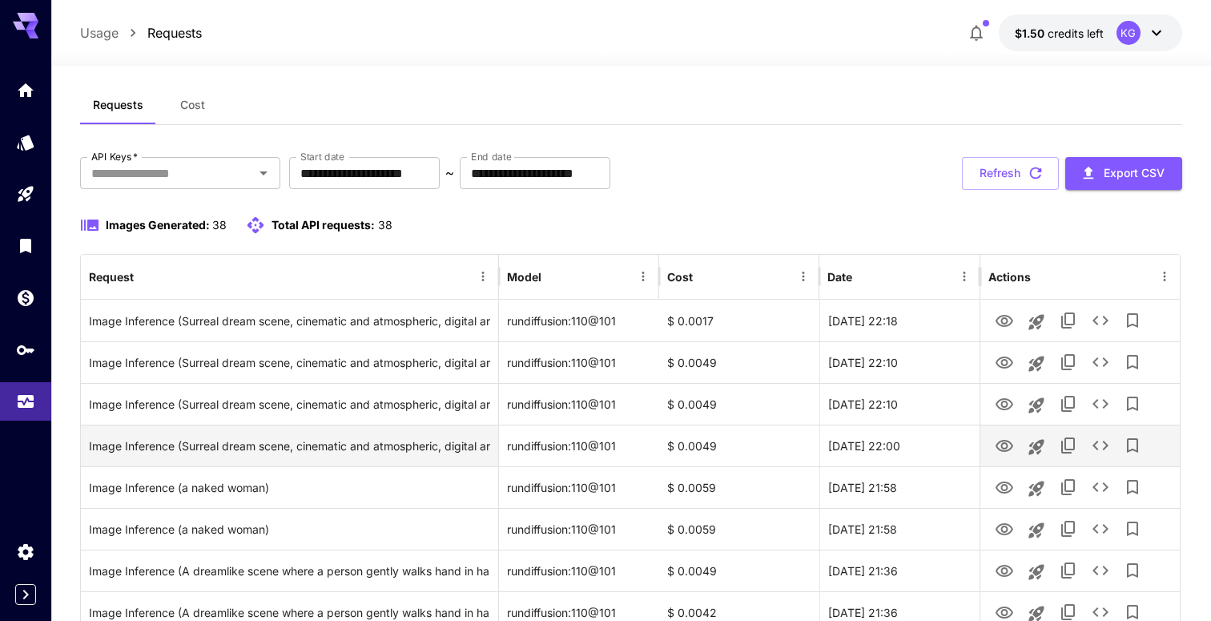
scroll to position [12, 0]
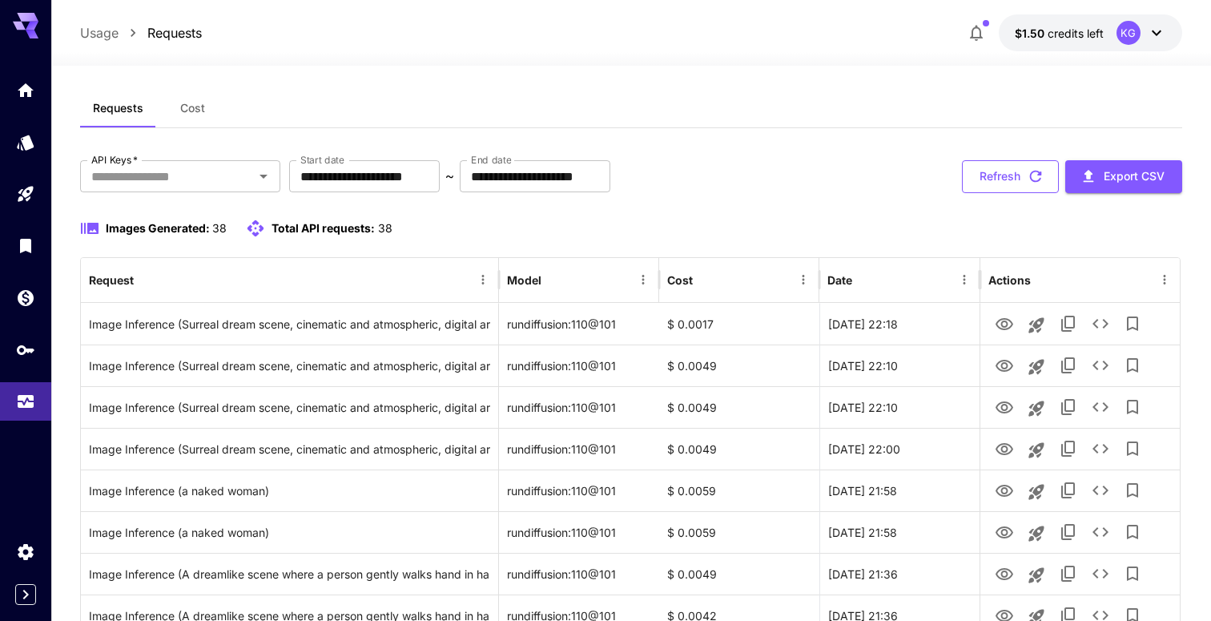
click at [1022, 175] on button "Refresh" at bounding box center [1010, 176] width 97 height 33
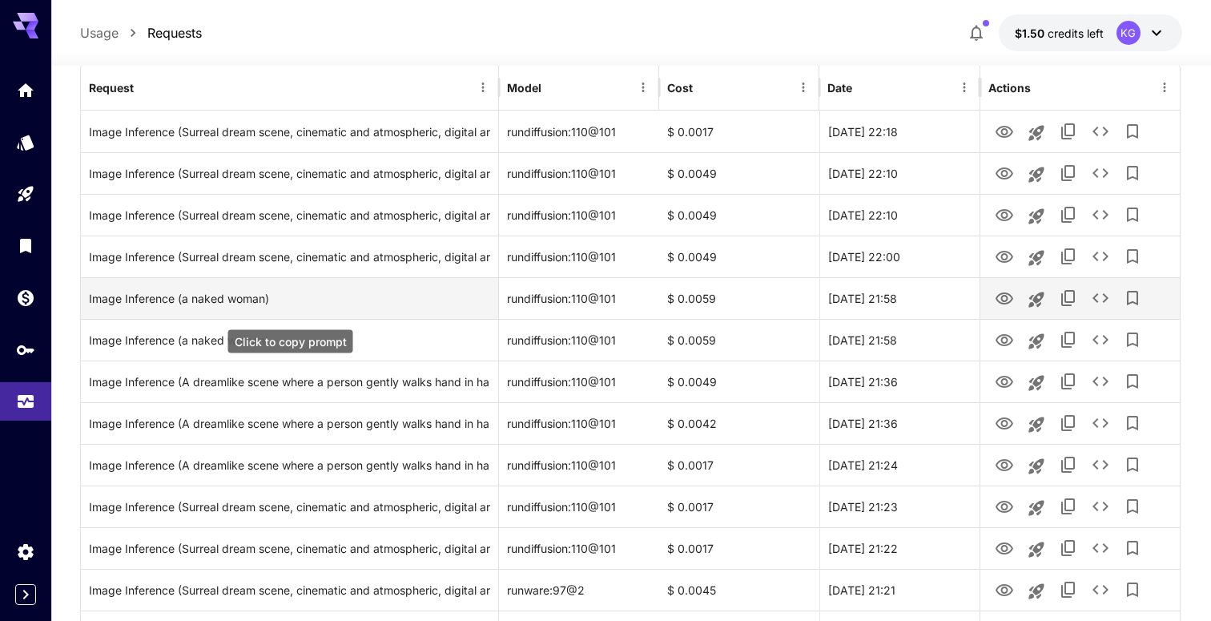
scroll to position [199, 0]
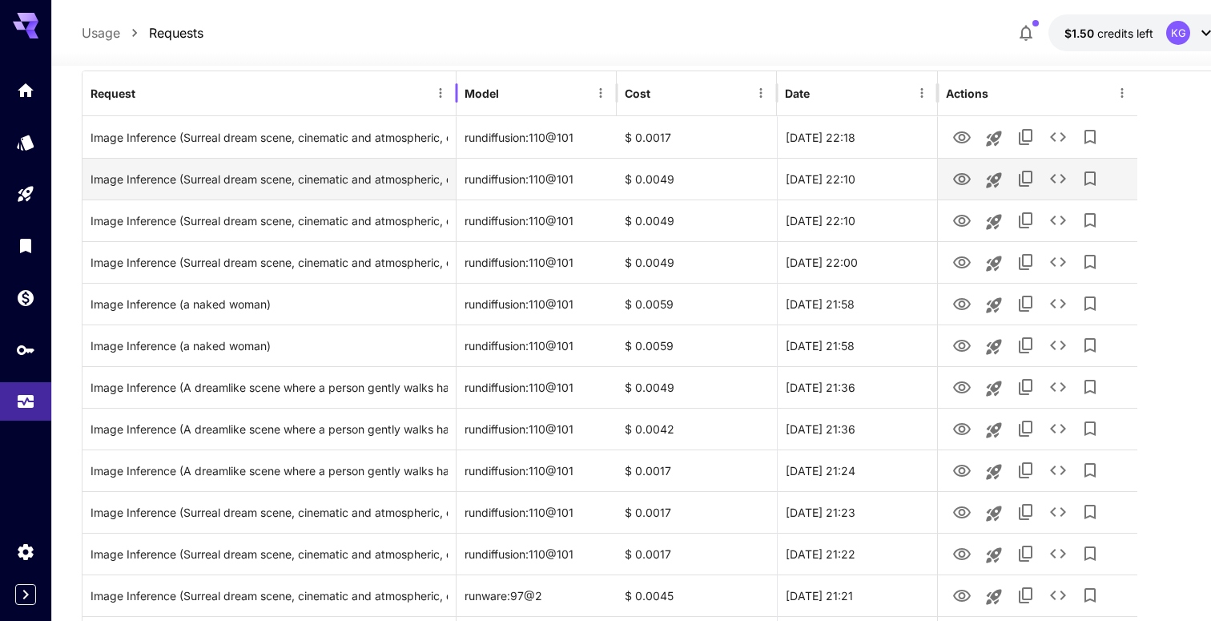
drag, startPoint x: 500, startPoint y: 88, endPoint x: 457, endPoint y: 178, distance: 99.2
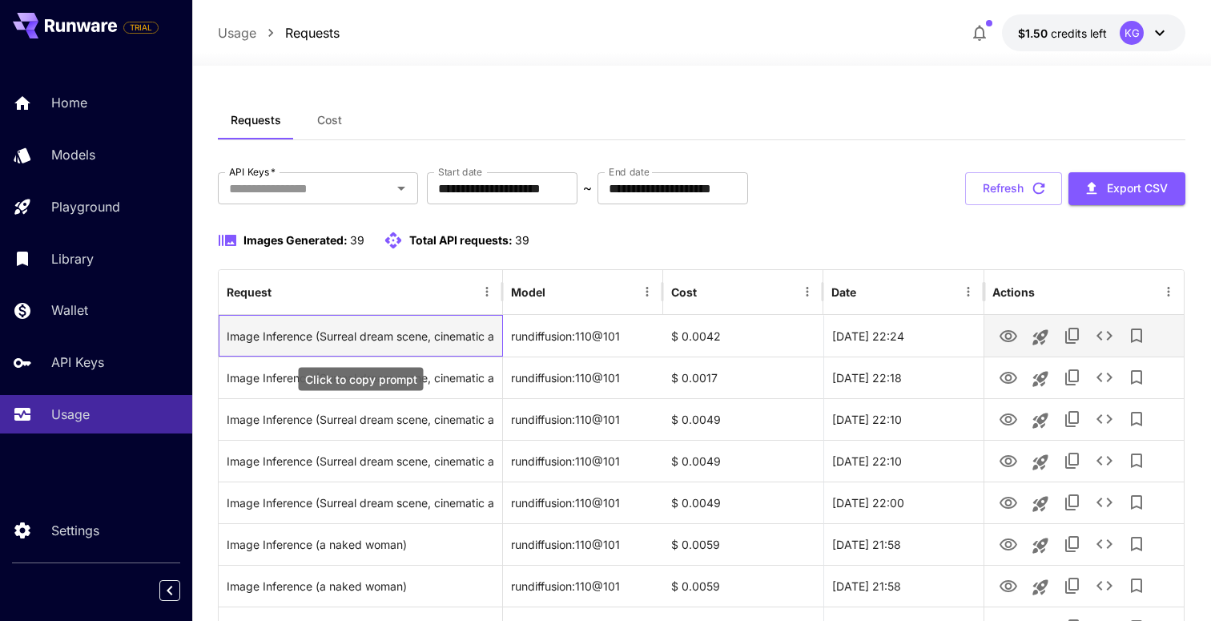
click at [444, 338] on div "Image Inference (Surreal dream scene, cinematic and atmospheric, digital art: A…" at bounding box center [360, 335] width 267 height 41
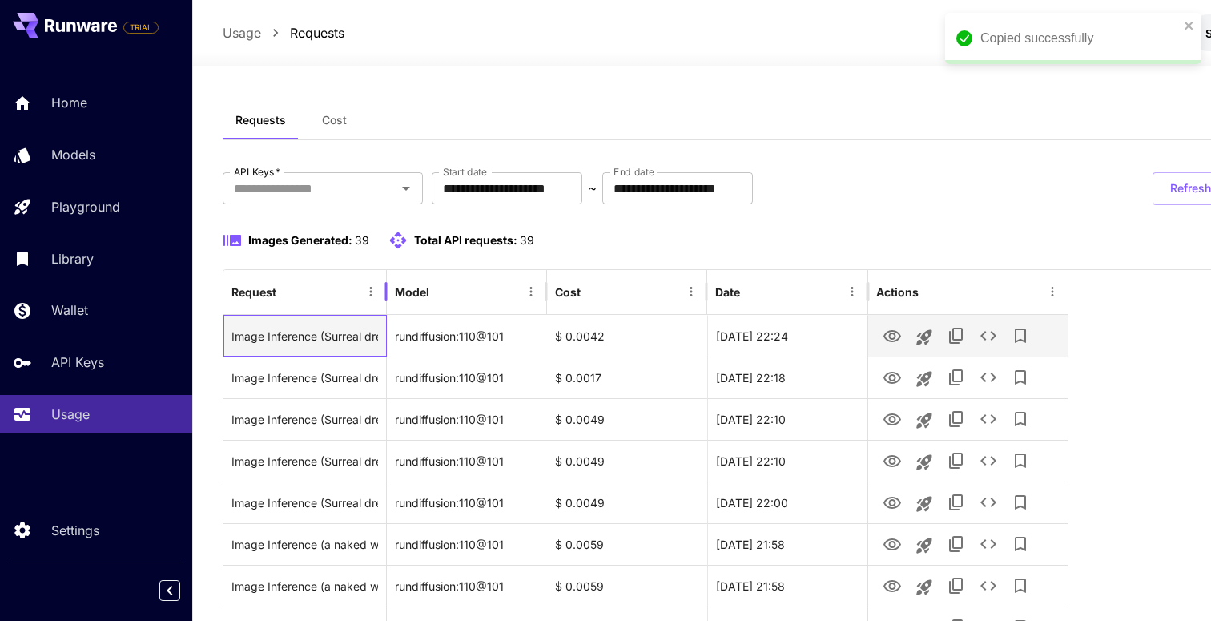
drag, startPoint x: 504, startPoint y: 298, endPoint x: 388, endPoint y: 343, distance: 124.7
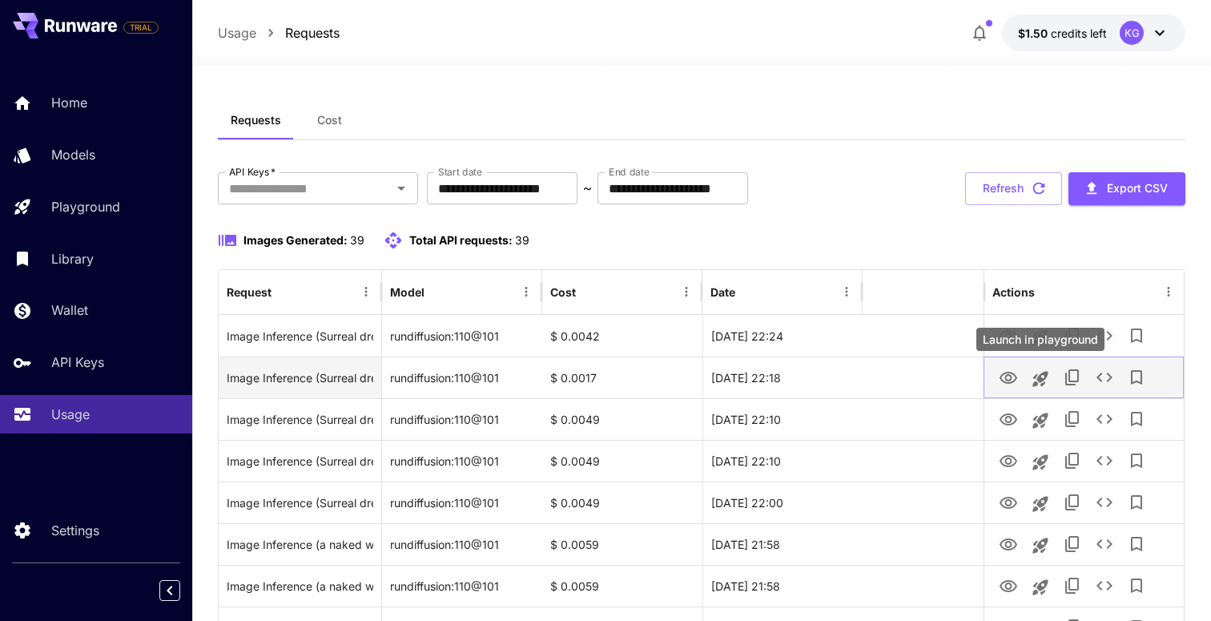
click at [1040, 379] on icon "Launch in playground" at bounding box center [1039, 378] width 15 height 15
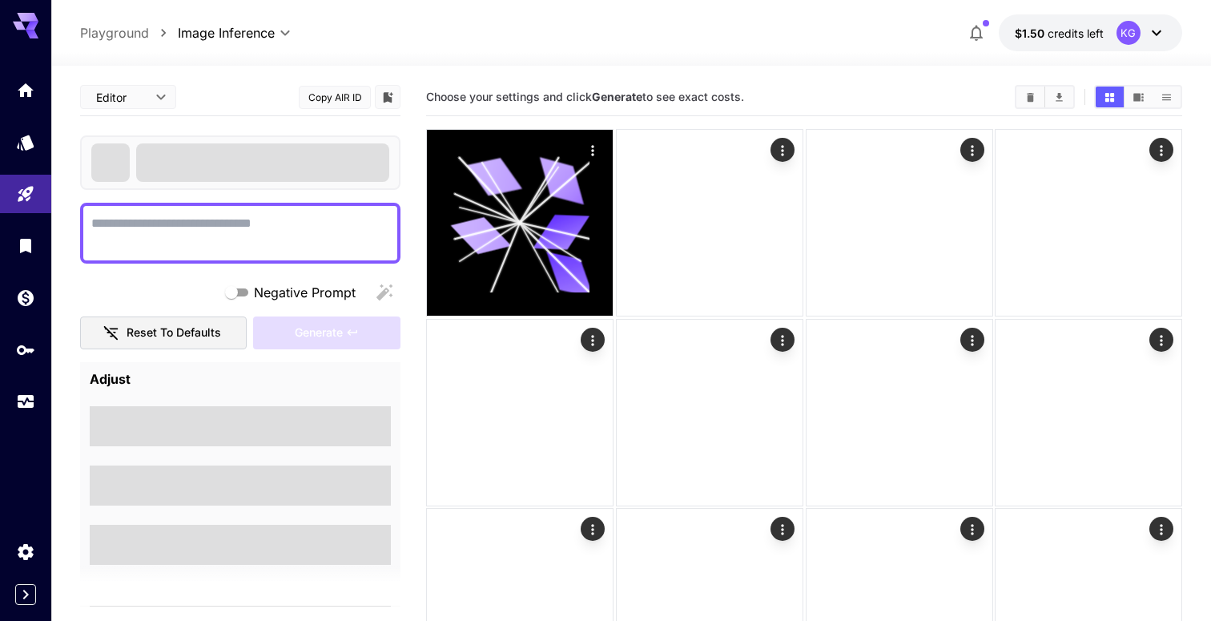
type textarea "**********"
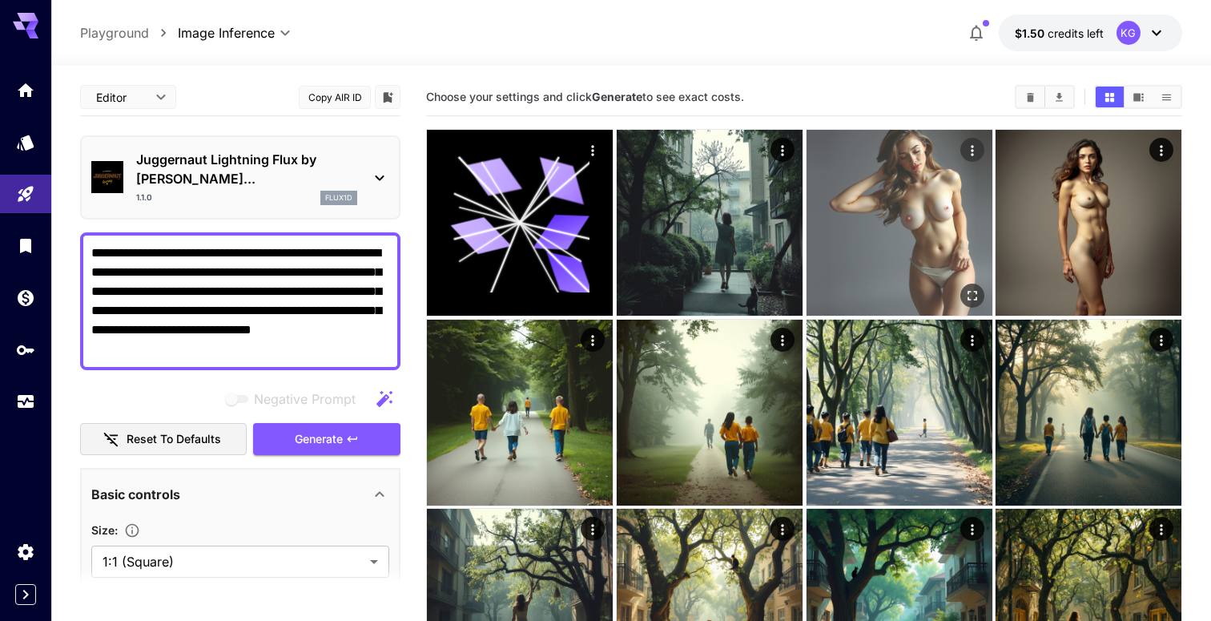
click at [950, 240] on img at bounding box center [899, 223] width 186 height 186
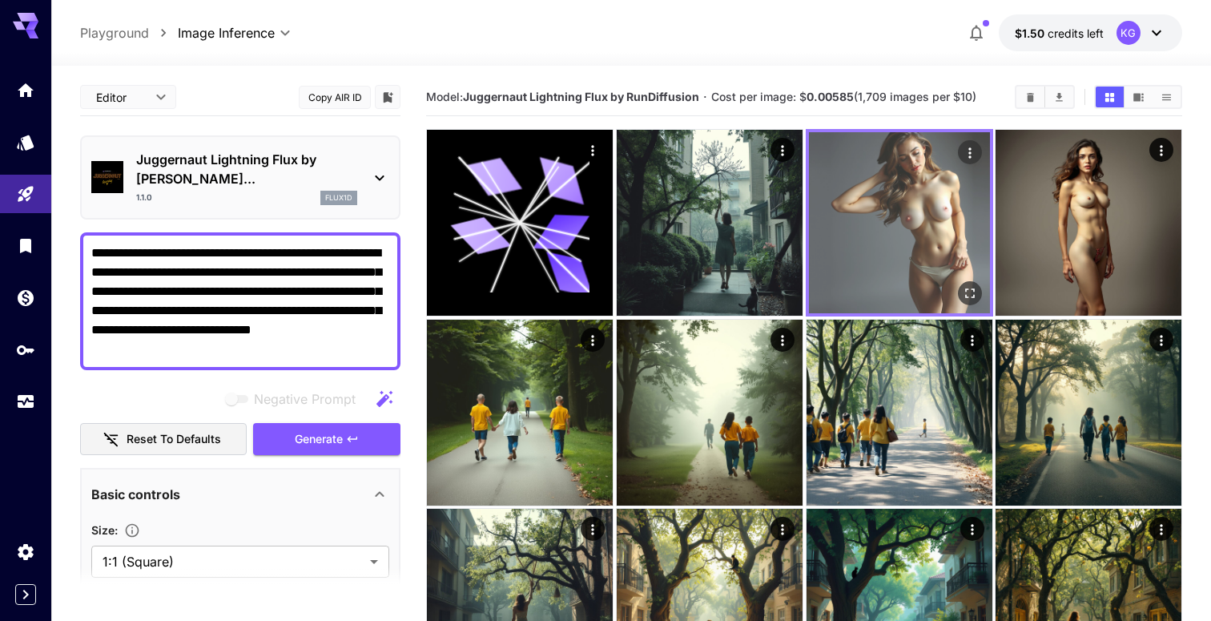
click at [950, 240] on img at bounding box center [899, 222] width 181 height 181
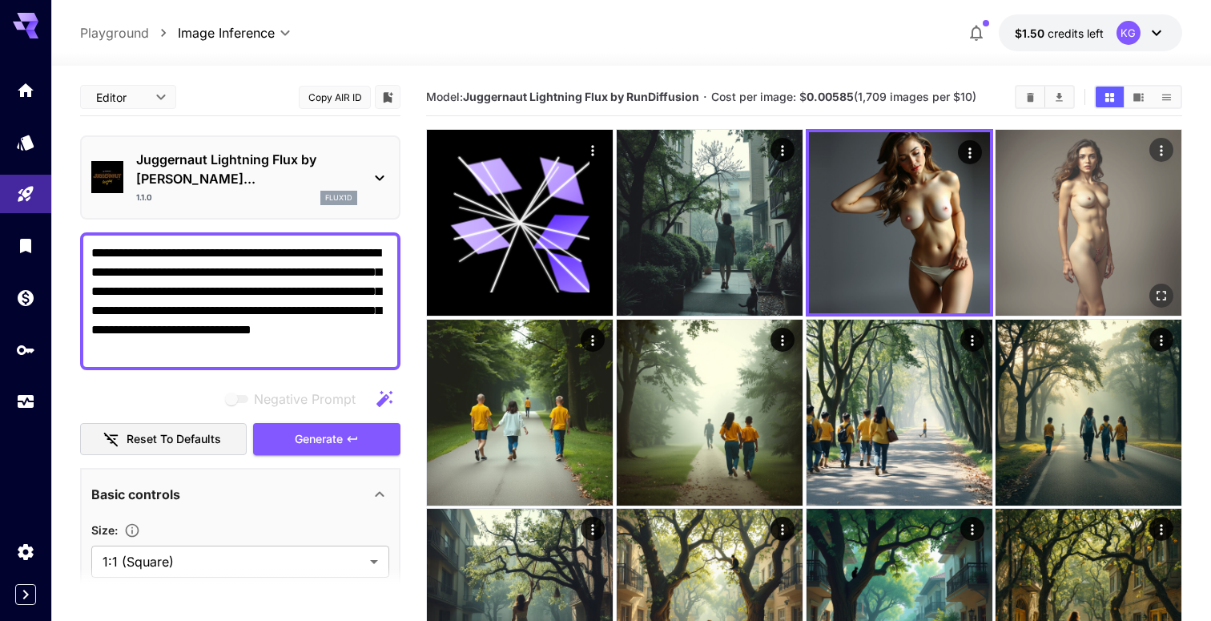
click at [1078, 216] on img at bounding box center [1088, 223] width 186 height 186
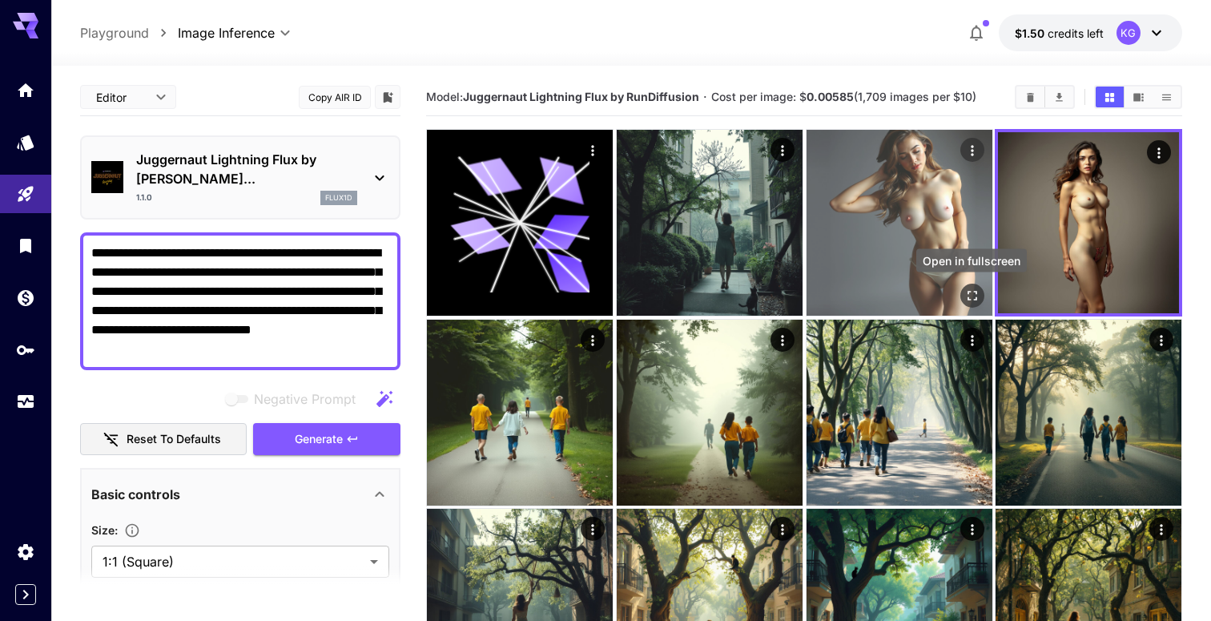
click at [972, 296] on icon "Open in fullscreen" at bounding box center [971, 295] width 16 height 16
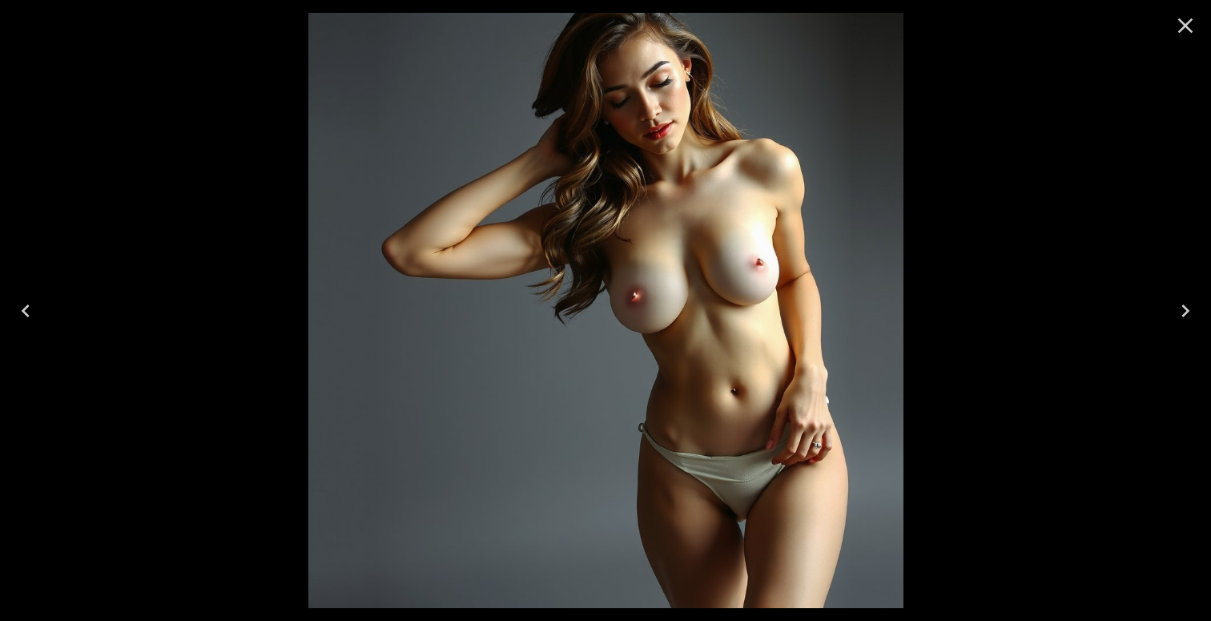
click at [1187, 25] on icon "Close" at bounding box center [1185, 26] width 26 height 26
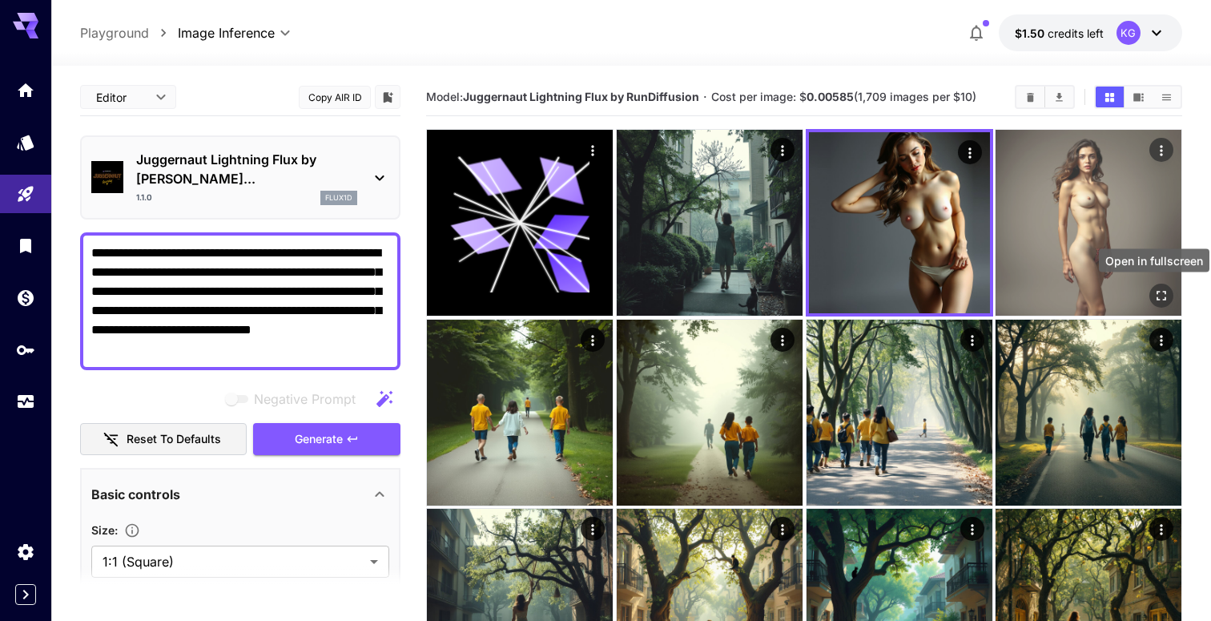
click at [1157, 292] on icon "Open in fullscreen" at bounding box center [1161, 295] width 16 height 16
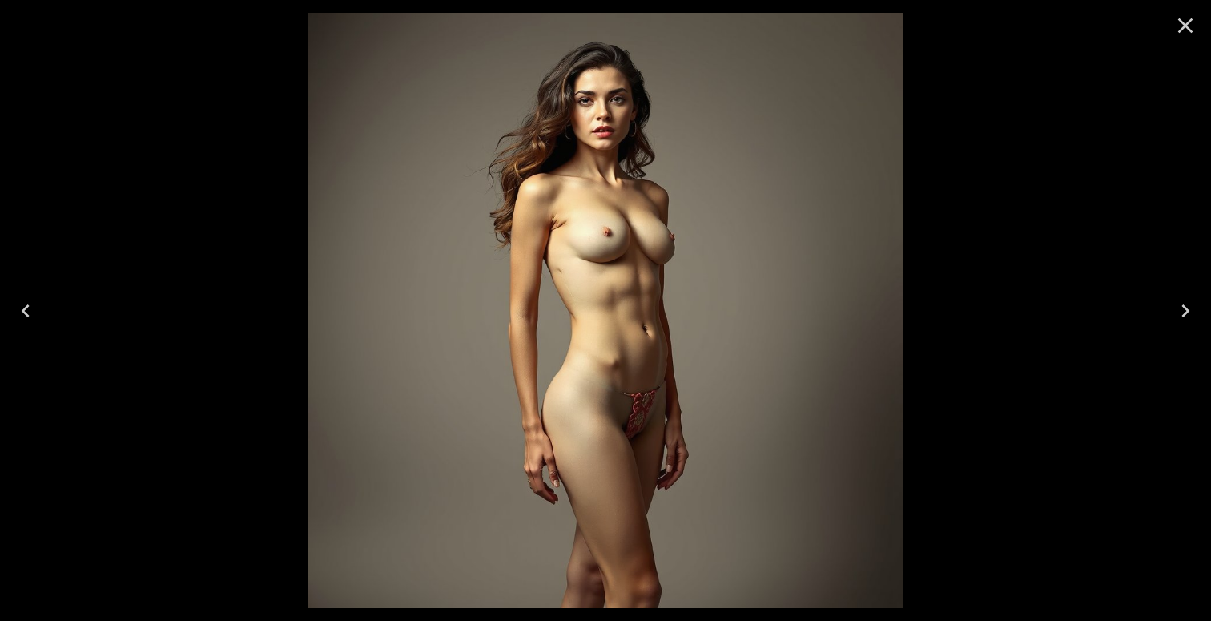
click at [1187, 28] on icon "Close" at bounding box center [1185, 25] width 15 height 15
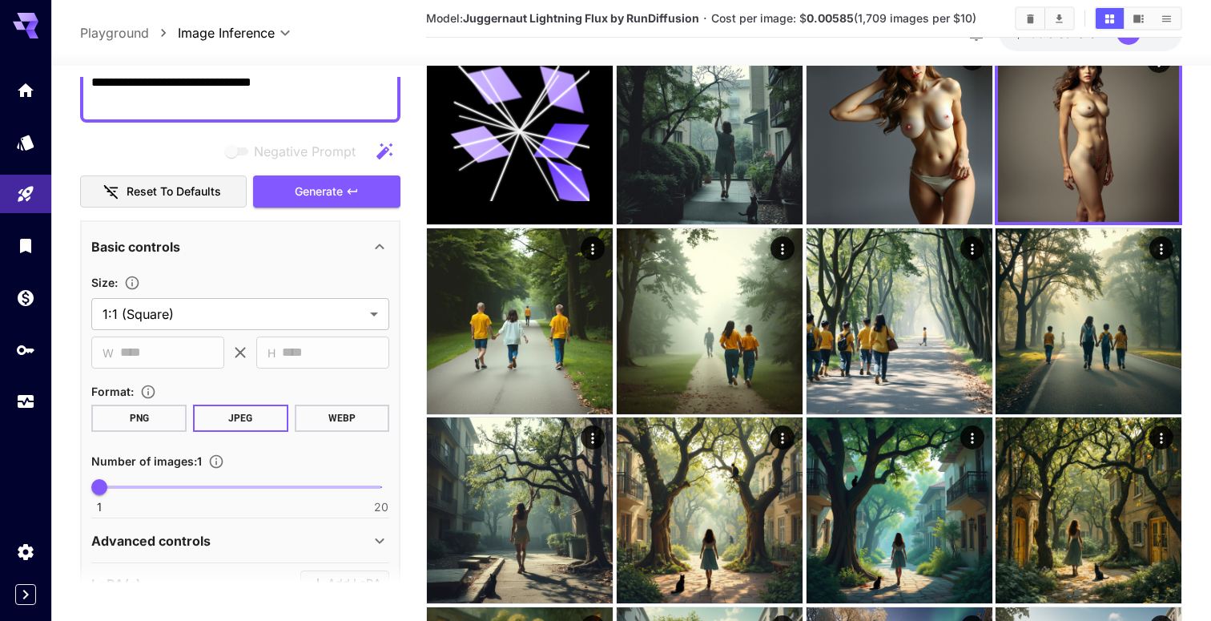
scroll to position [233, 0]
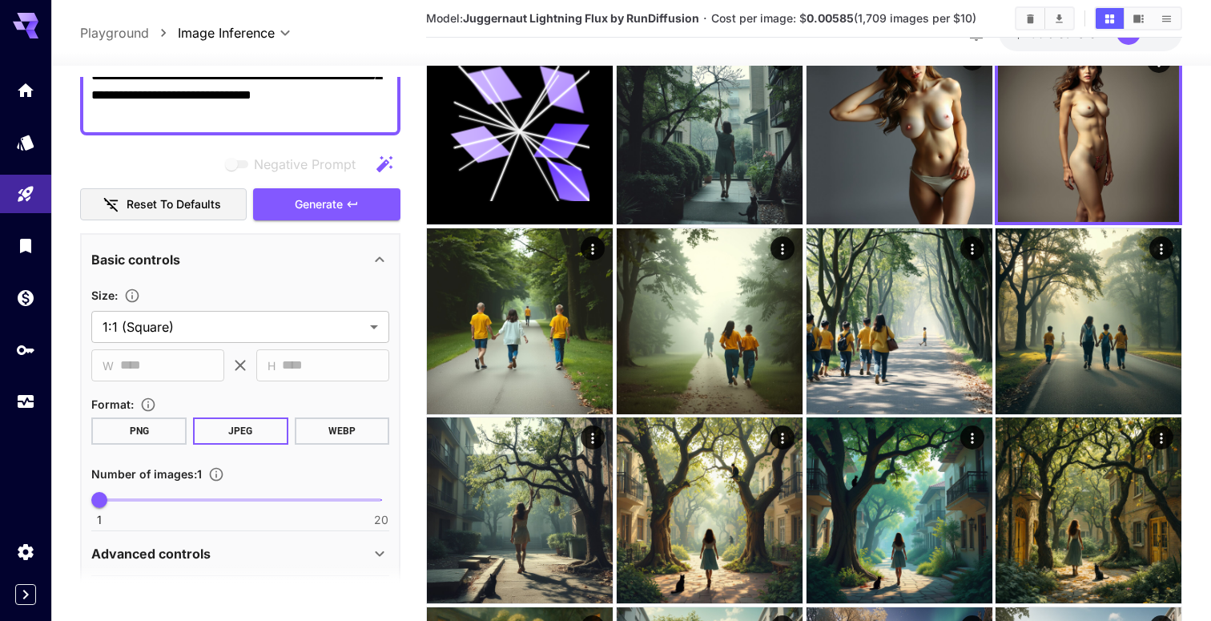
click at [173, 188] on button "Reset to defaults" at bounding box center [163, 204] width 167 height 33
type input "*"
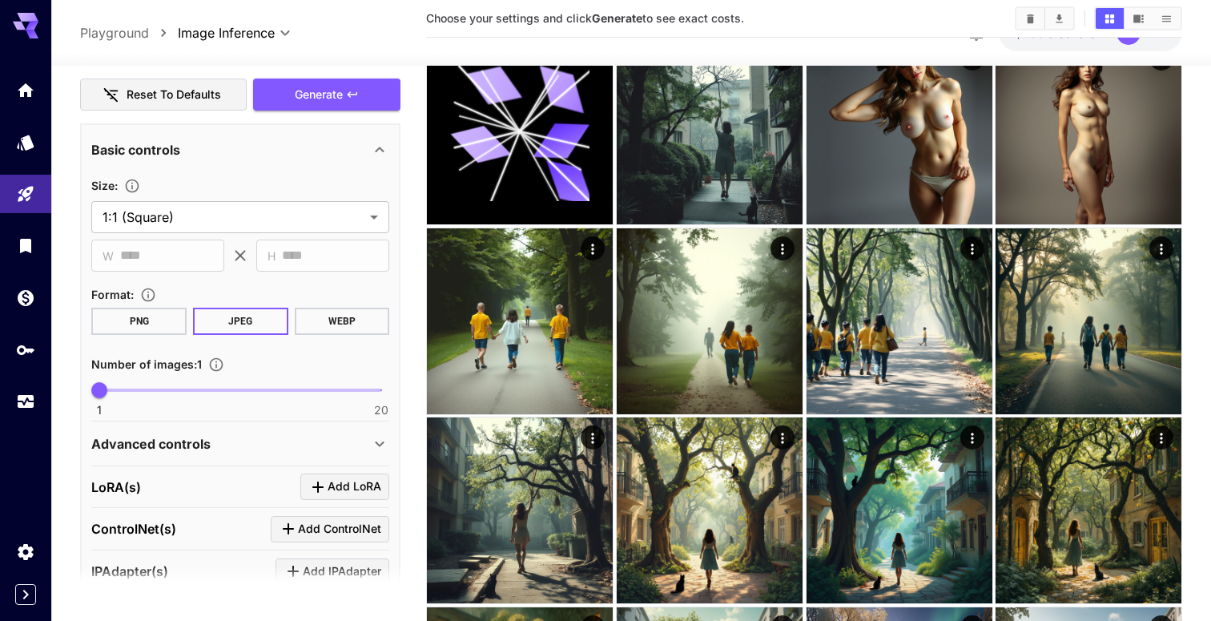
scroll to position [351, 0]
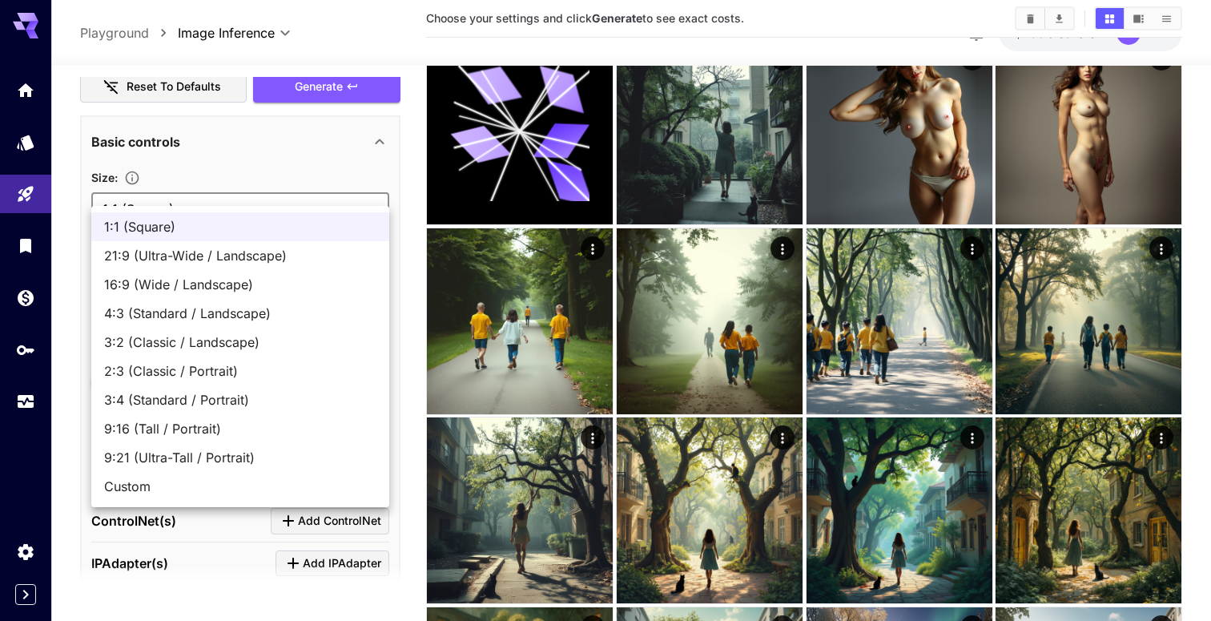
click at [228, 115] on div at bounding box center [605, 310] width 1211 height 621
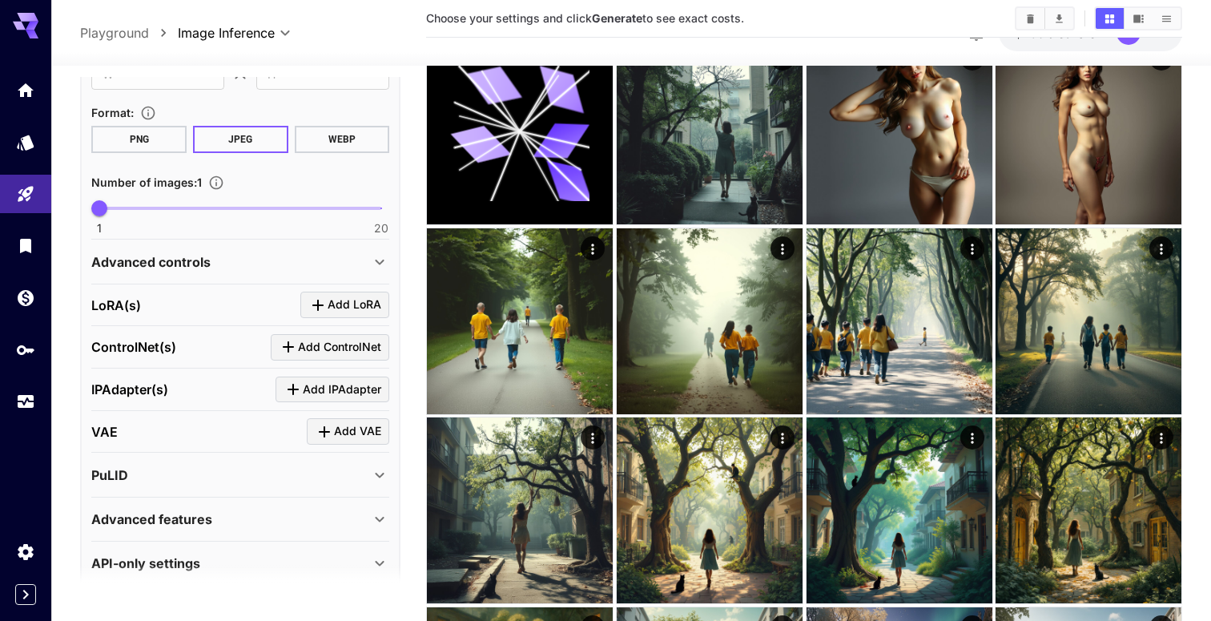
scroll to position [527, 0]
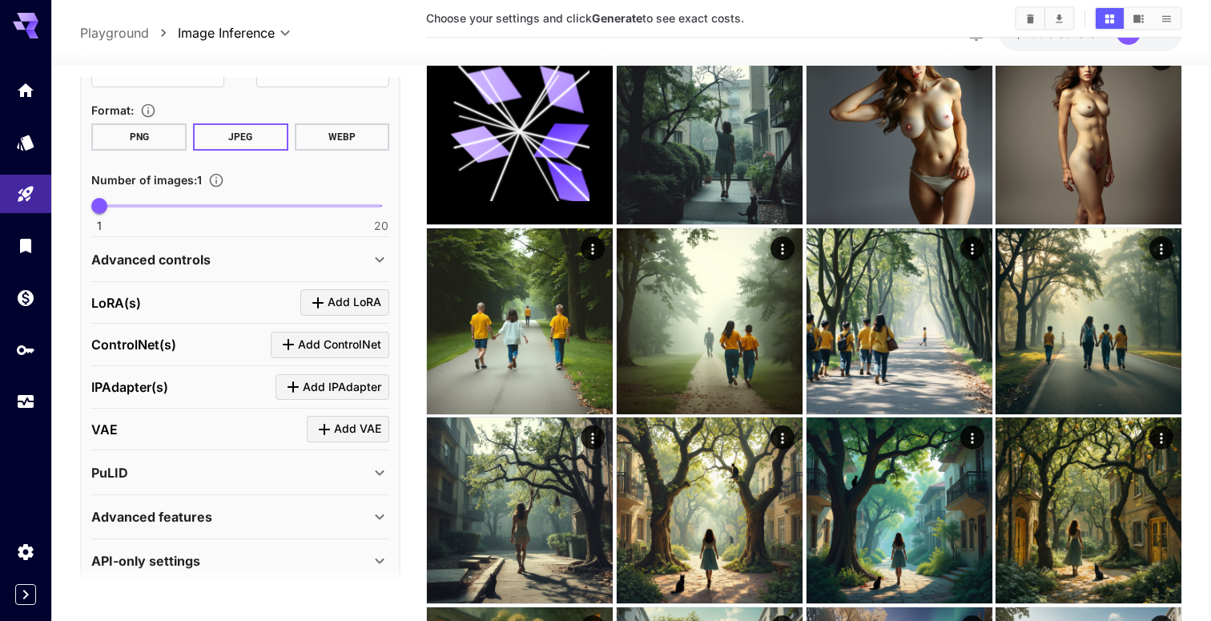
click at [320, 293] on icon "Click to add LoRA" at bounding box center [317, 302] width 19 height 19
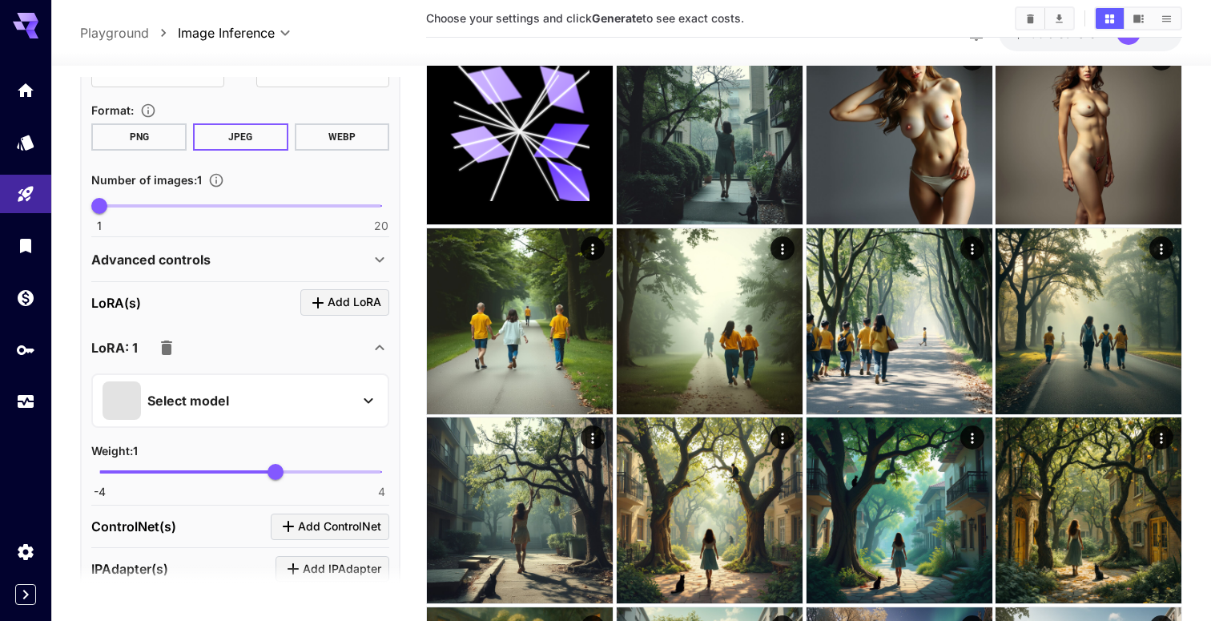
click at [170, 340] on icon "button" at bounding box center [166, 347] width 11 height 14
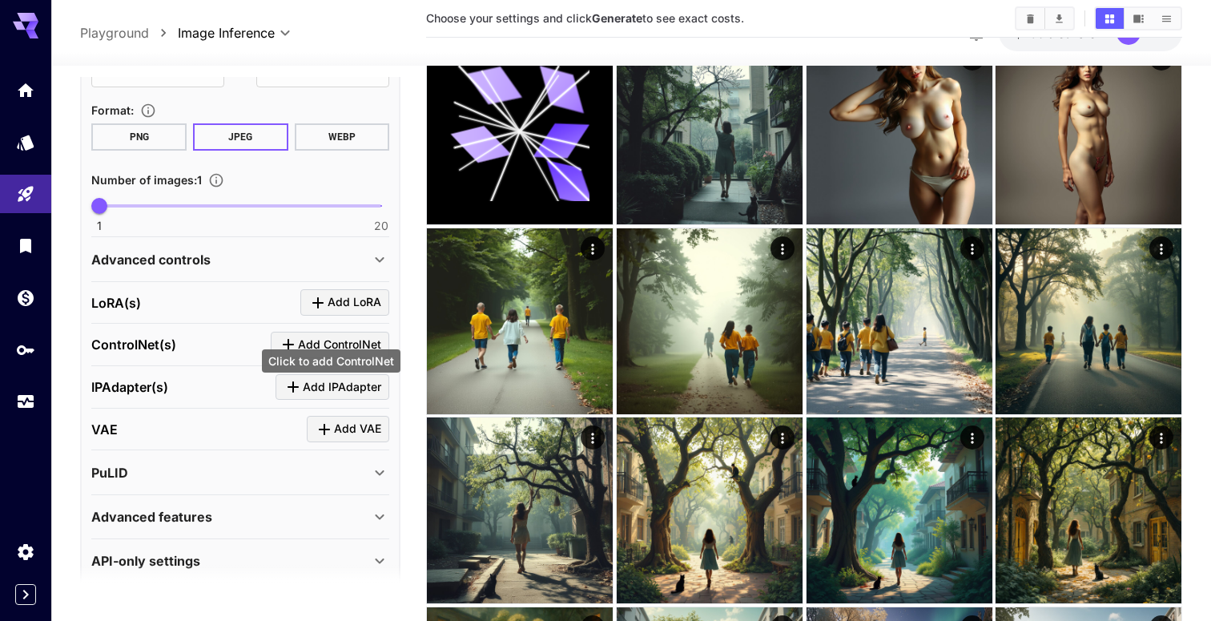
click at [316, 335] on span "Add ControlNet" at bounding box center [339, 345] width 83 height 20
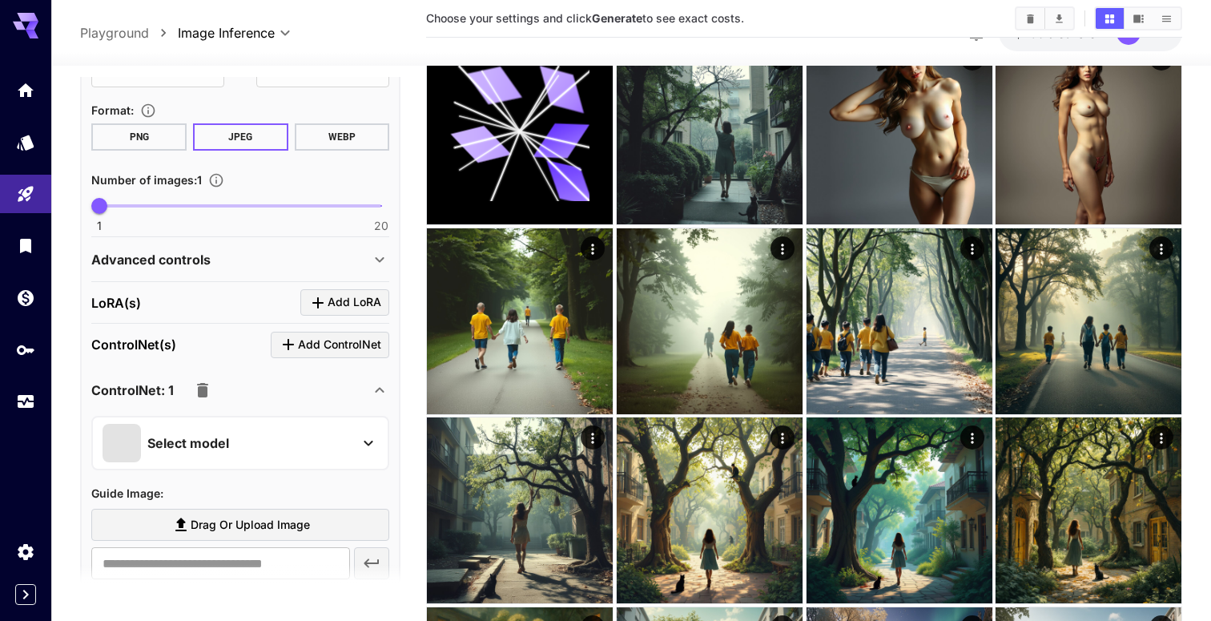
click at [199, 383] on icon "button" at bounding box center [202, 390] width 11 height 14
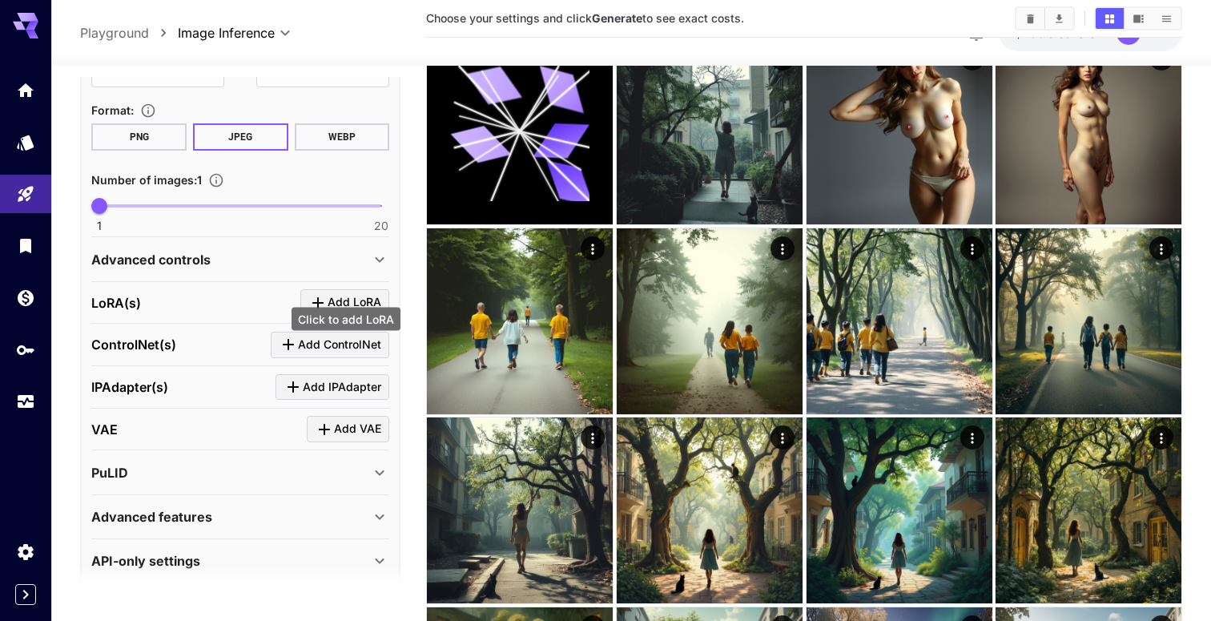
click at [352, 292] on span "Add LoRA" at bounding box center [354, 302] width 54 height 20
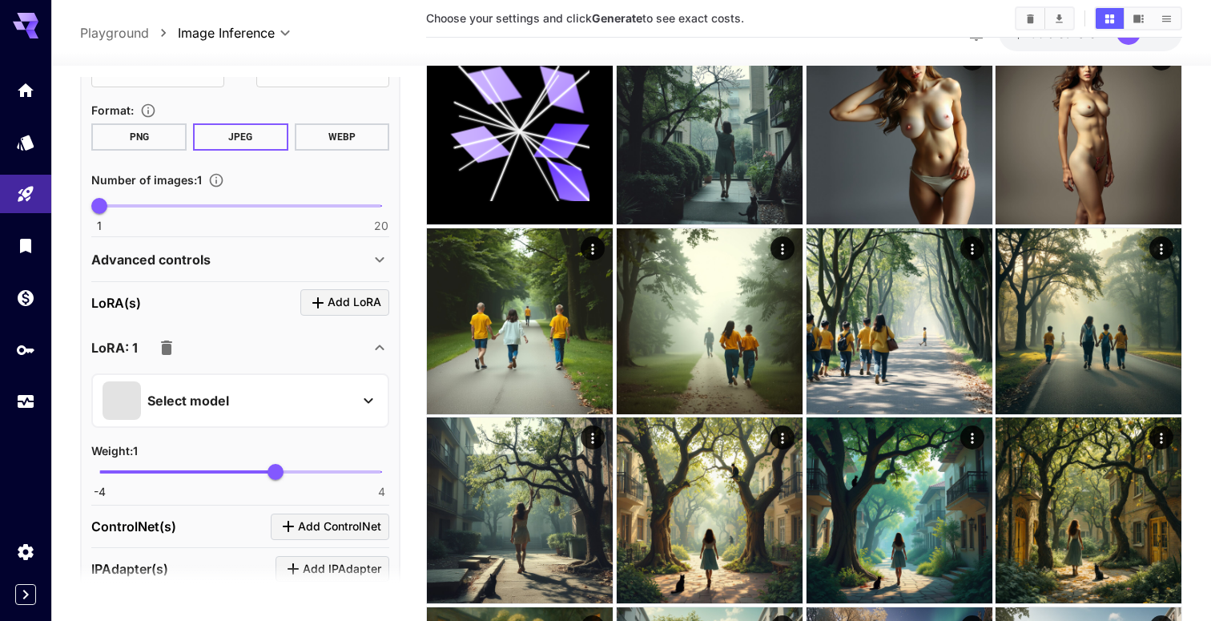
click at [237, 381] on div "Select model" at bounding box center [227, 400] width 250 height 38
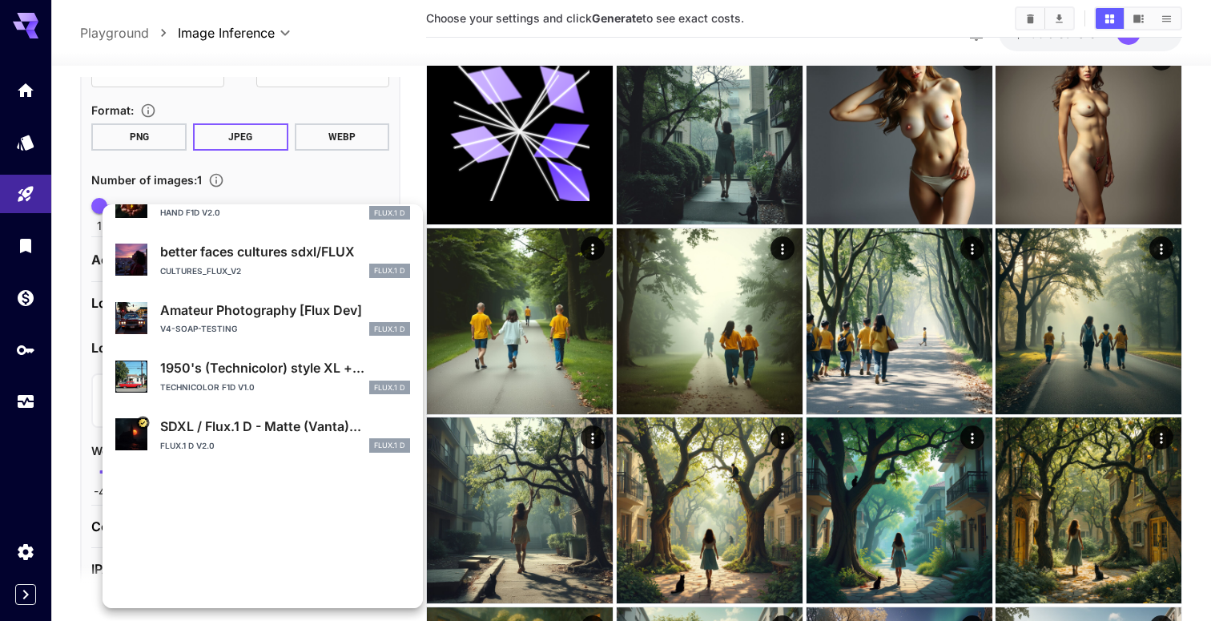
scroll to position [302, 0]
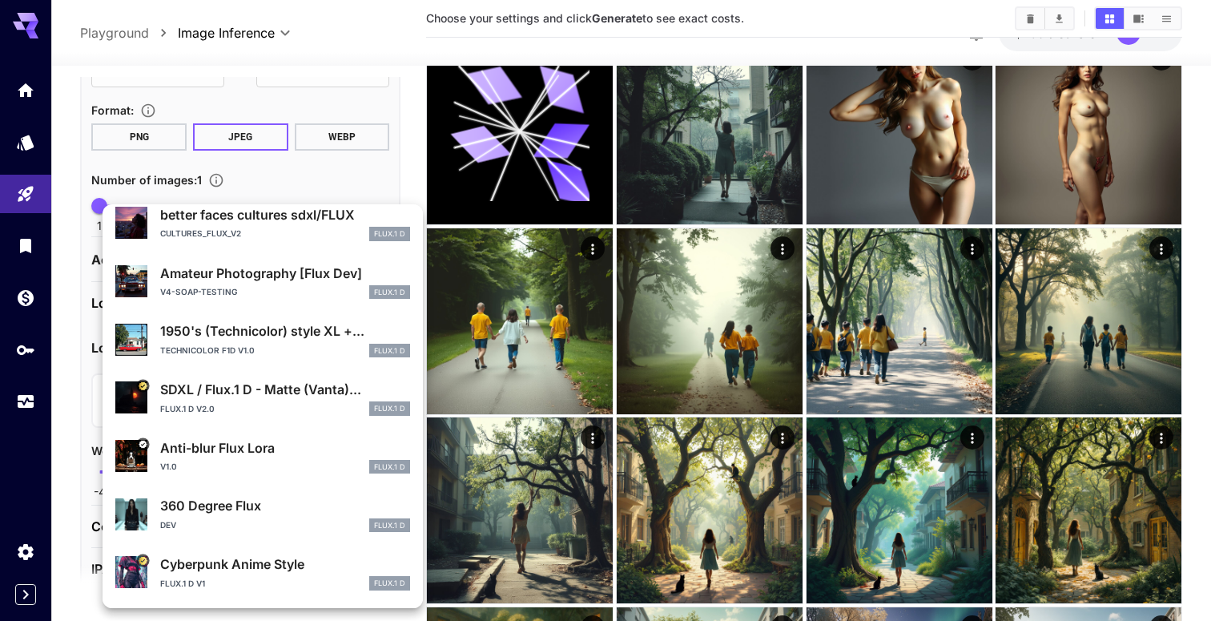
click at [330, 159] on div at bounding box center [605, 310] width 1211 height 621
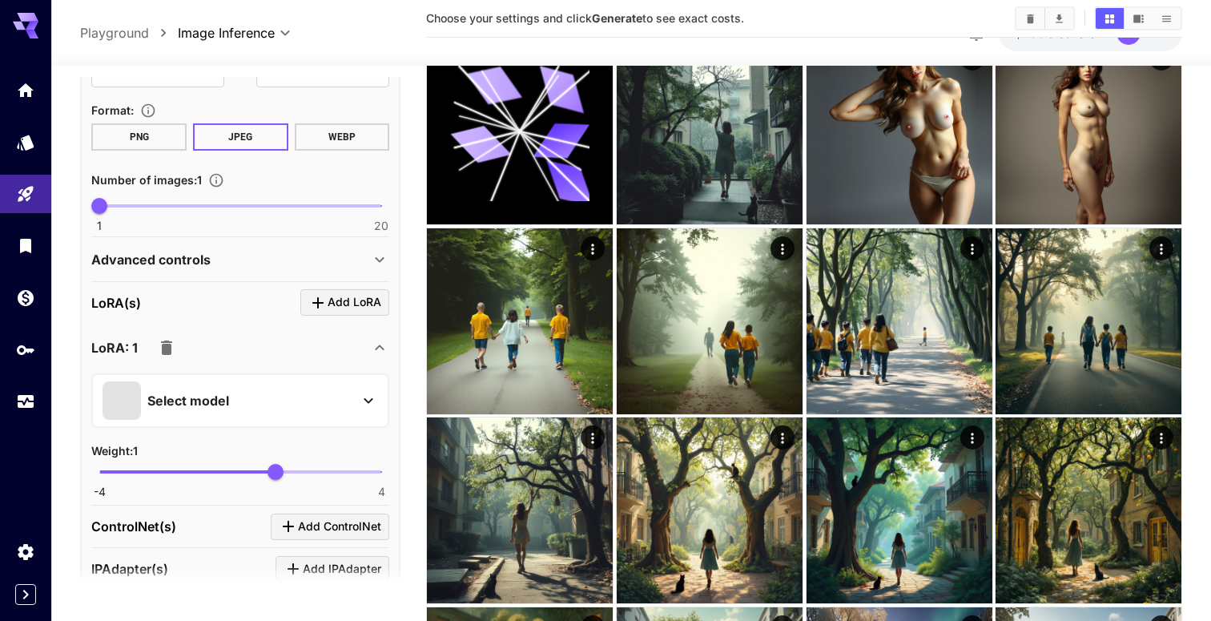
click at [162, 340] on icon "button" at bounding box center [166, 347] width 11 height 14
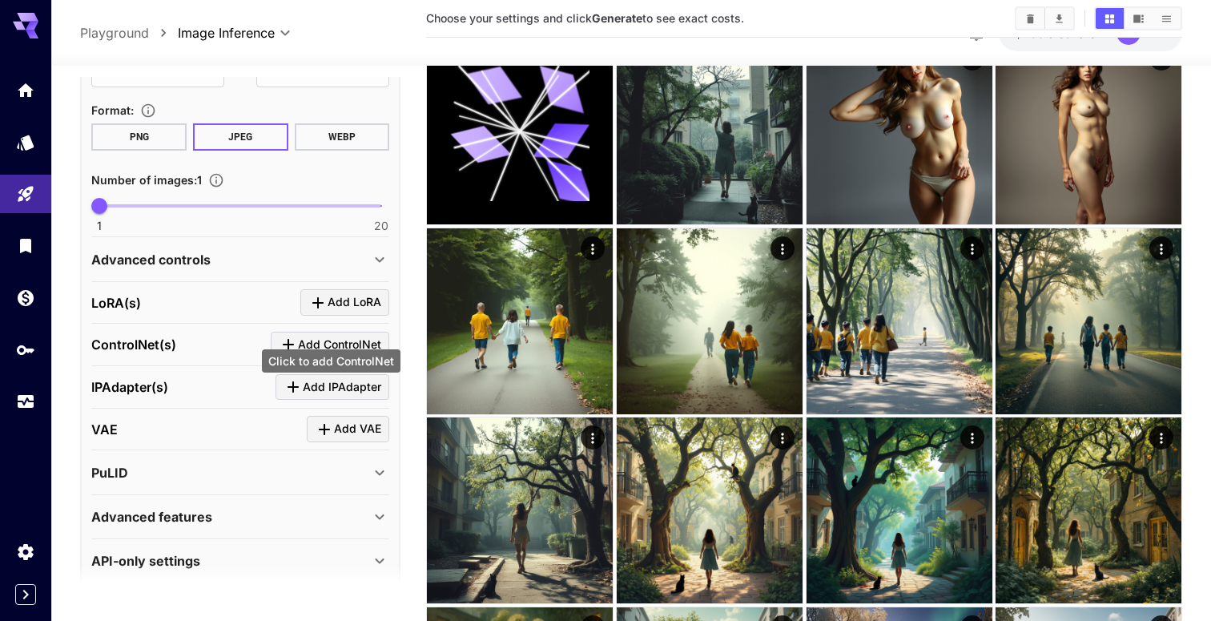
click at [339, 335] on span "Add ControlNet" at bounding box center [339, 345] width 83 height 20
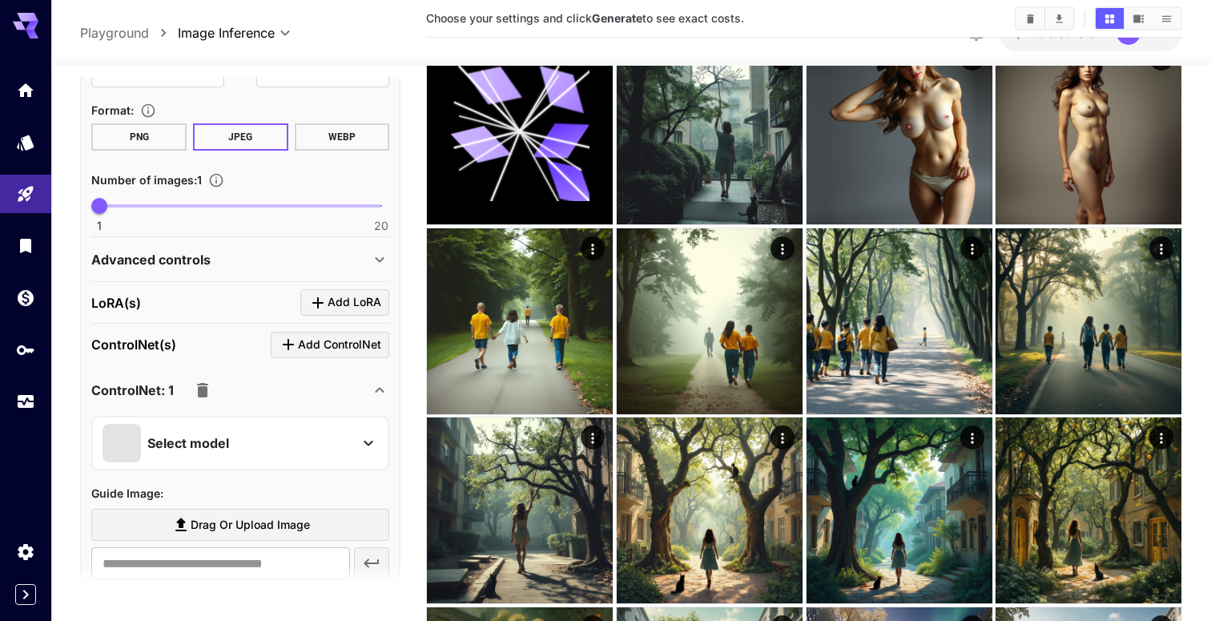
click at [225, 433] on p "Select model" at bounding box center [188, 442] width 82 height 19
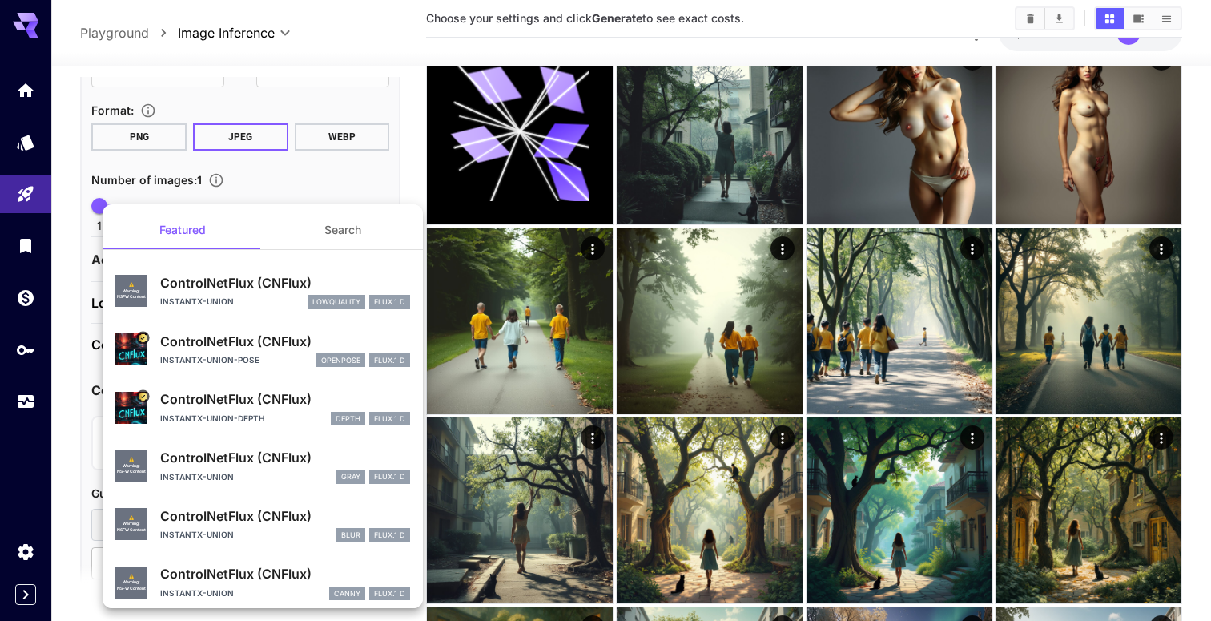
click at [64, 311] on div at bounding box center [605, 310] width 1211 height 621
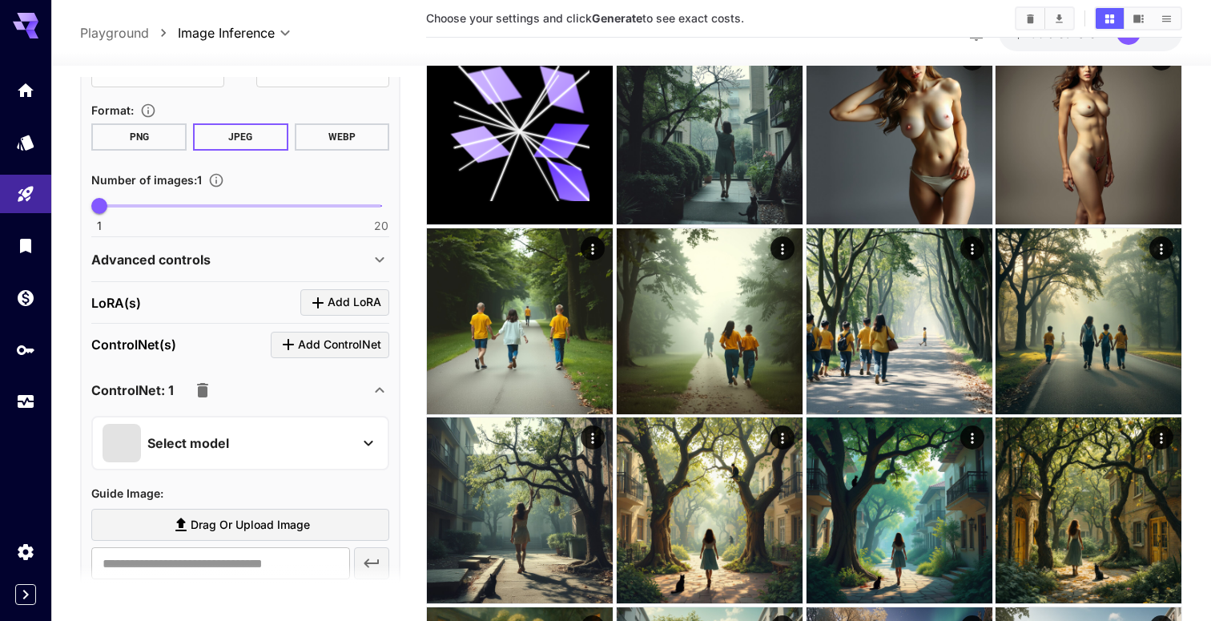
click at [199, 383] on icon "button" at bounding box center [202, 390] width 11 height 14
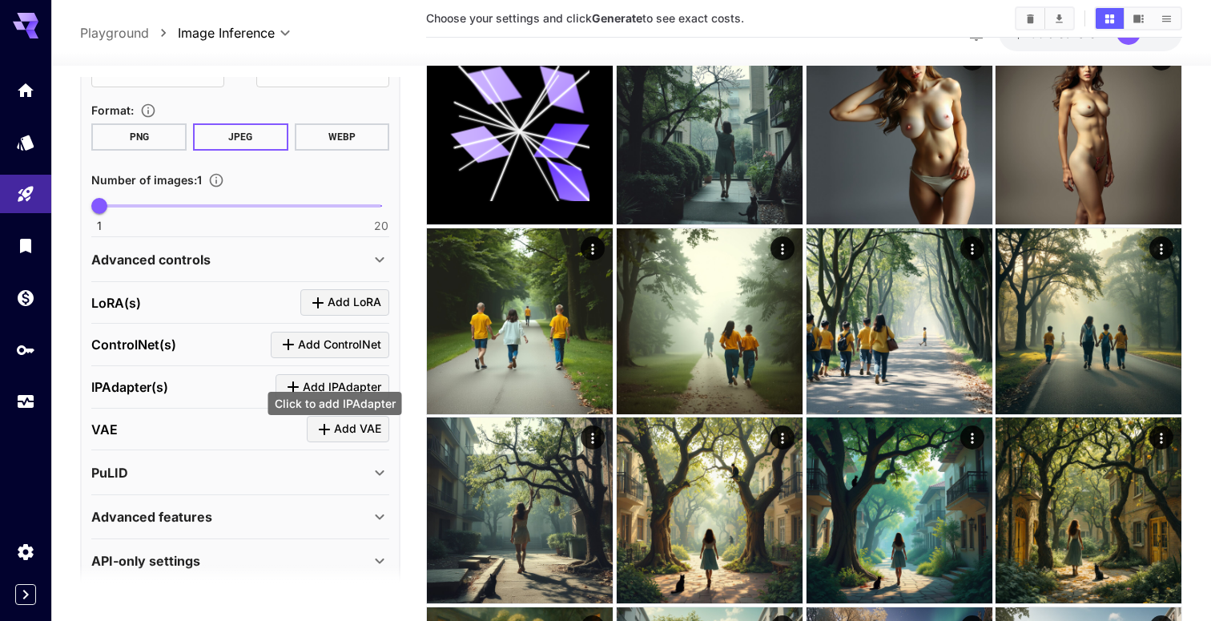
click at [329, 377] on span "Add IPAdapter" at bounding box center [342, 387] width 78 height 20
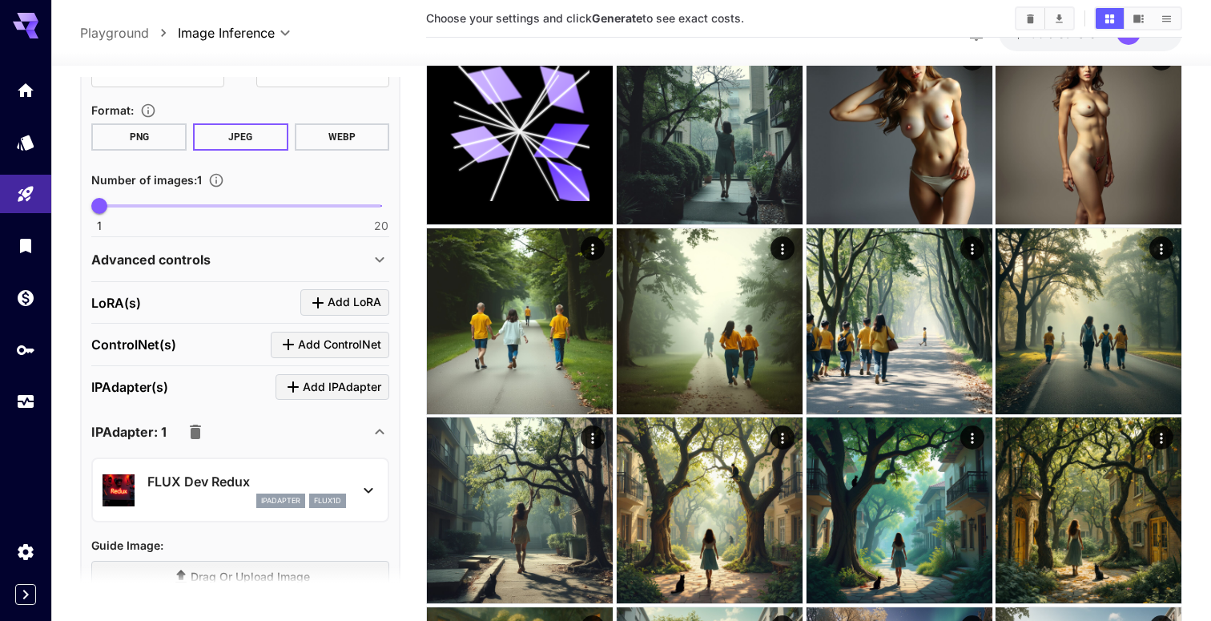
click at [368, 480] on icon at bounding box center [368, 489] width 19 height 19
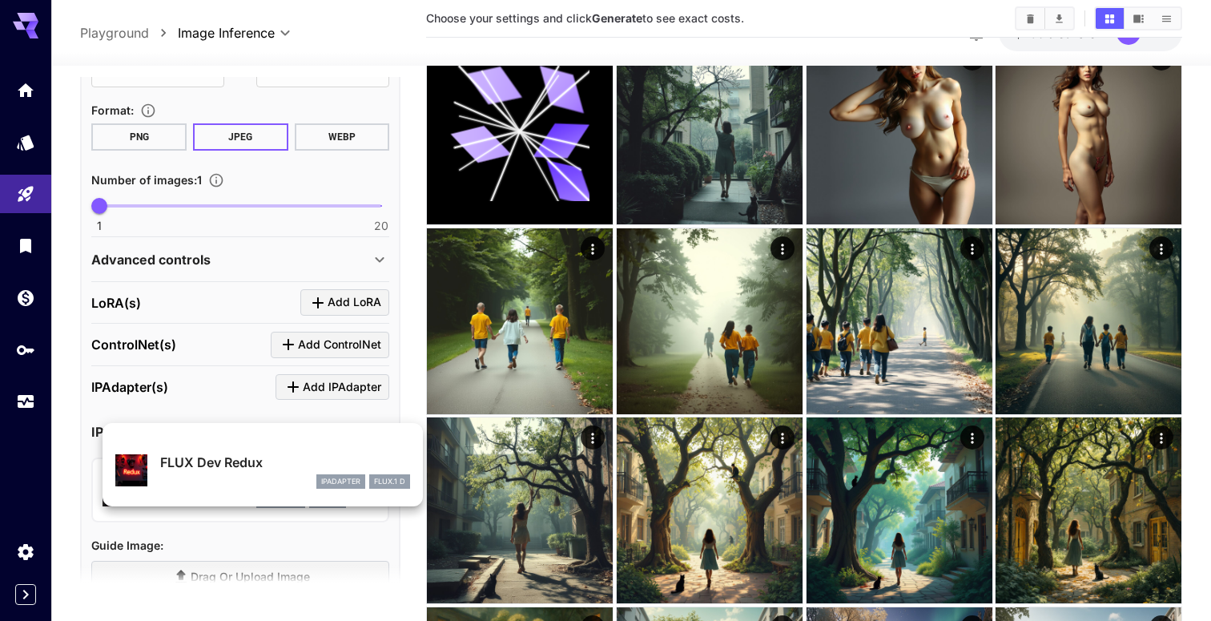
click at [255, 391] on div at bounding box center [605, 310] width 1211 height 621
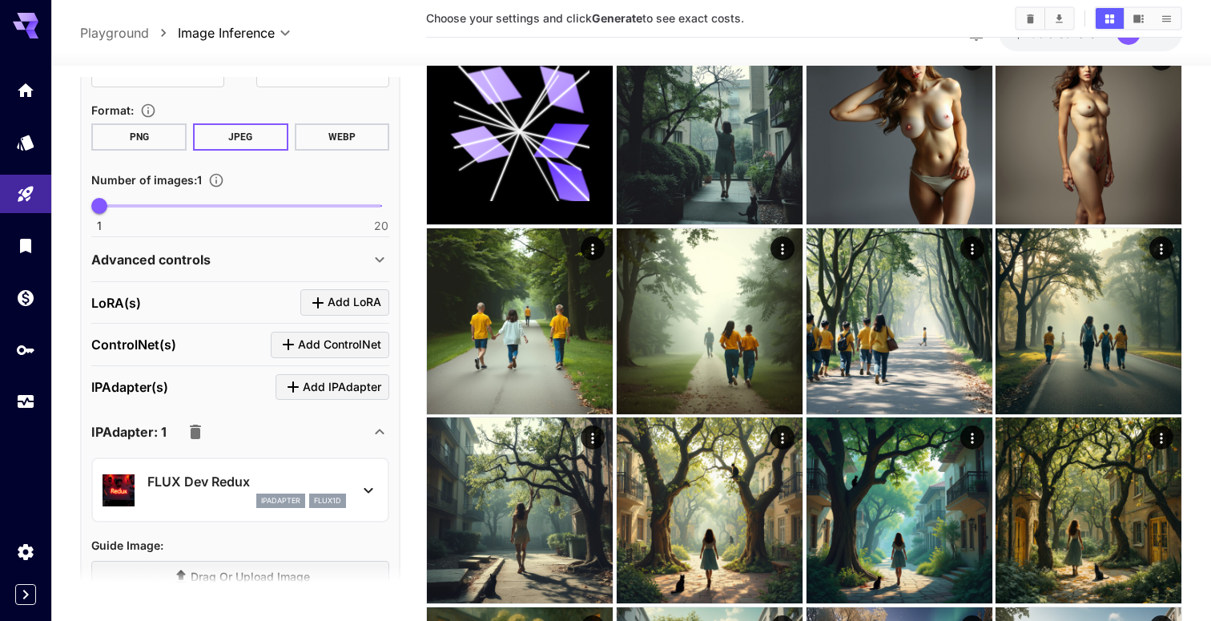
click at [195, 422] on icon "button" at bounding box center [195, 431] width 19 height 19
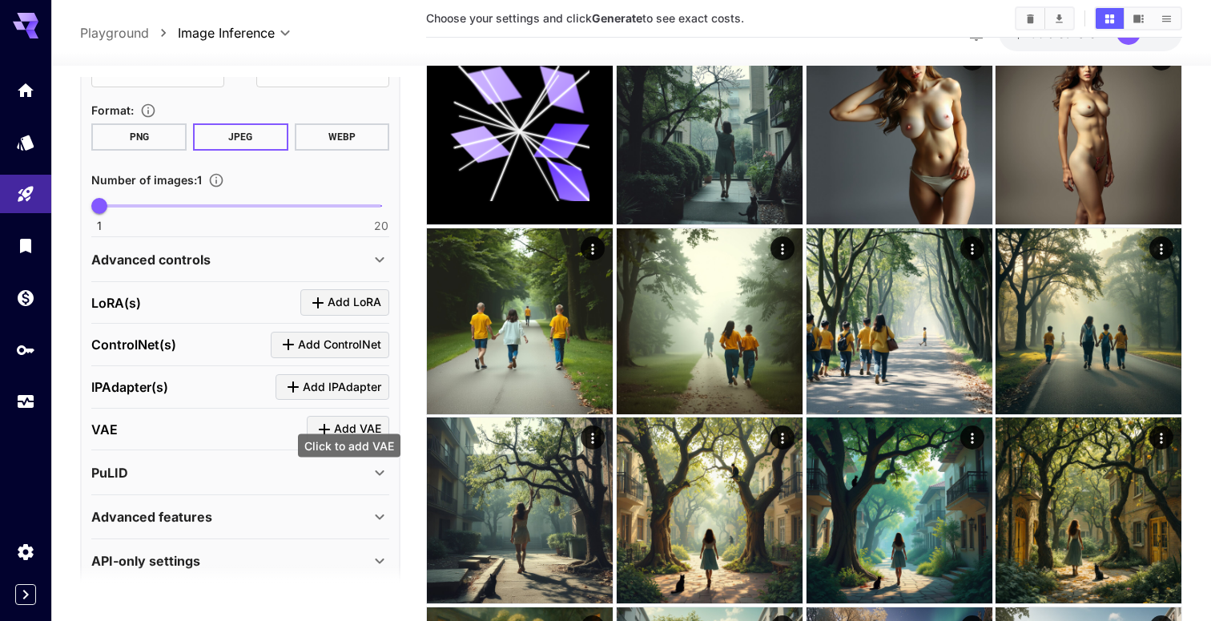
click at [331, 420] on icon "Click to add VAE" at bounding box center [324, 429] width 19 height 19
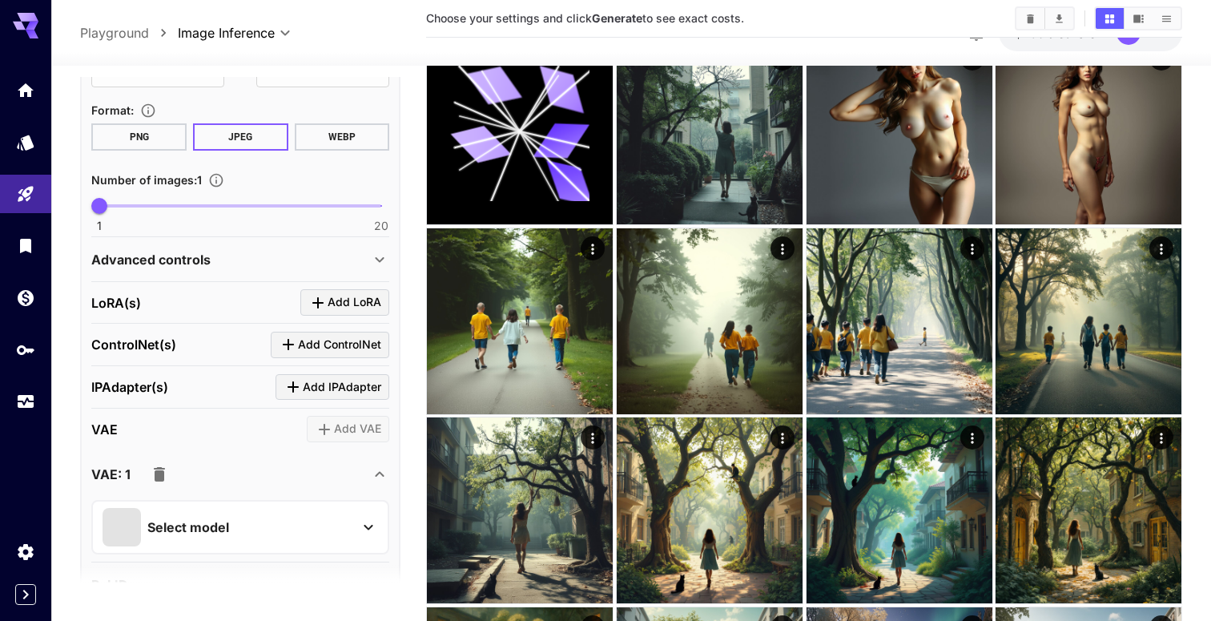
click at [195, 517] on p "Select model" at bounding box center [188, 526] width 82 height 19
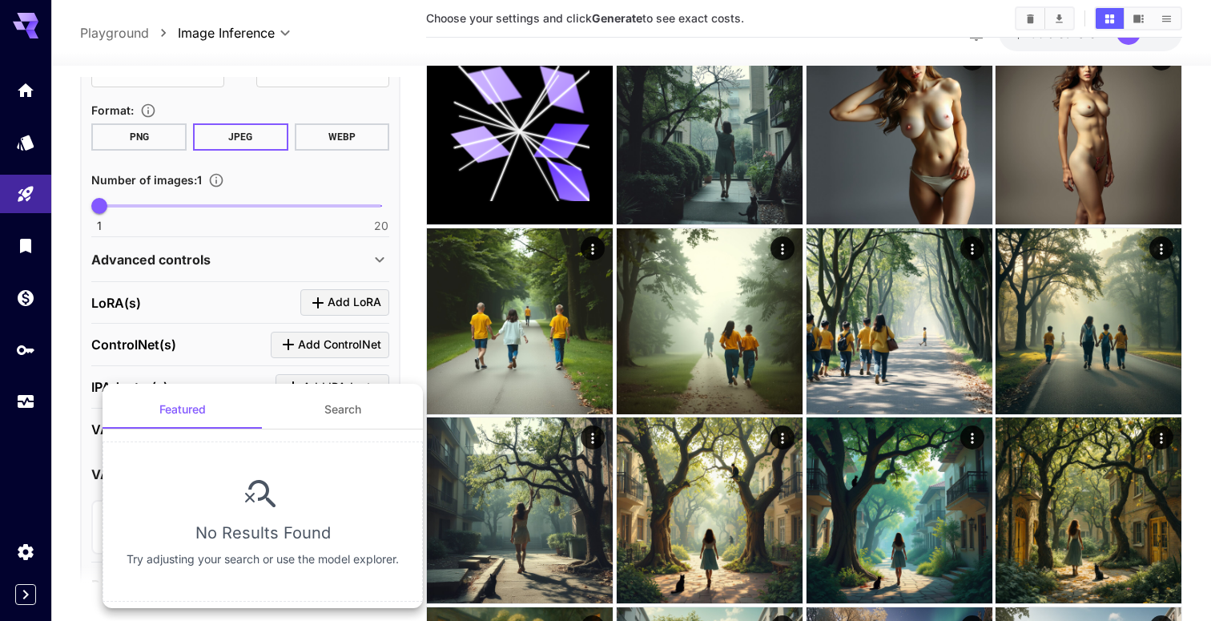
click at [235, 327] on div at bounding box center [605, 310] width 1211 height 621
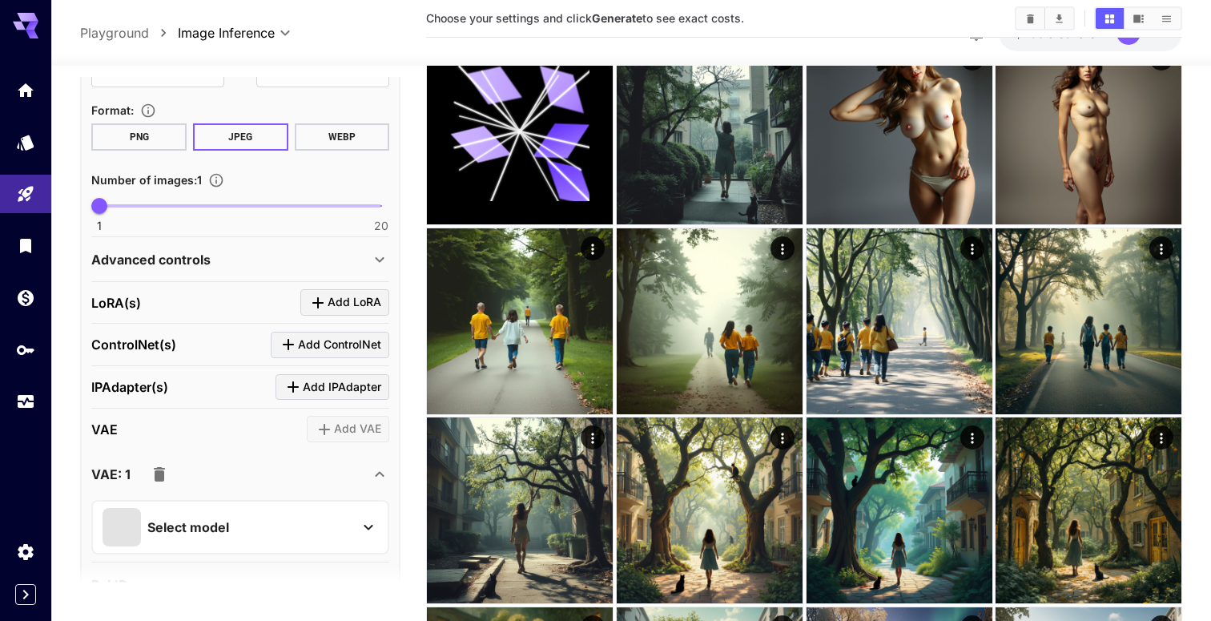
click at [159, 467] on icon "button" at bounding box center [159, 474] width 11 height 14
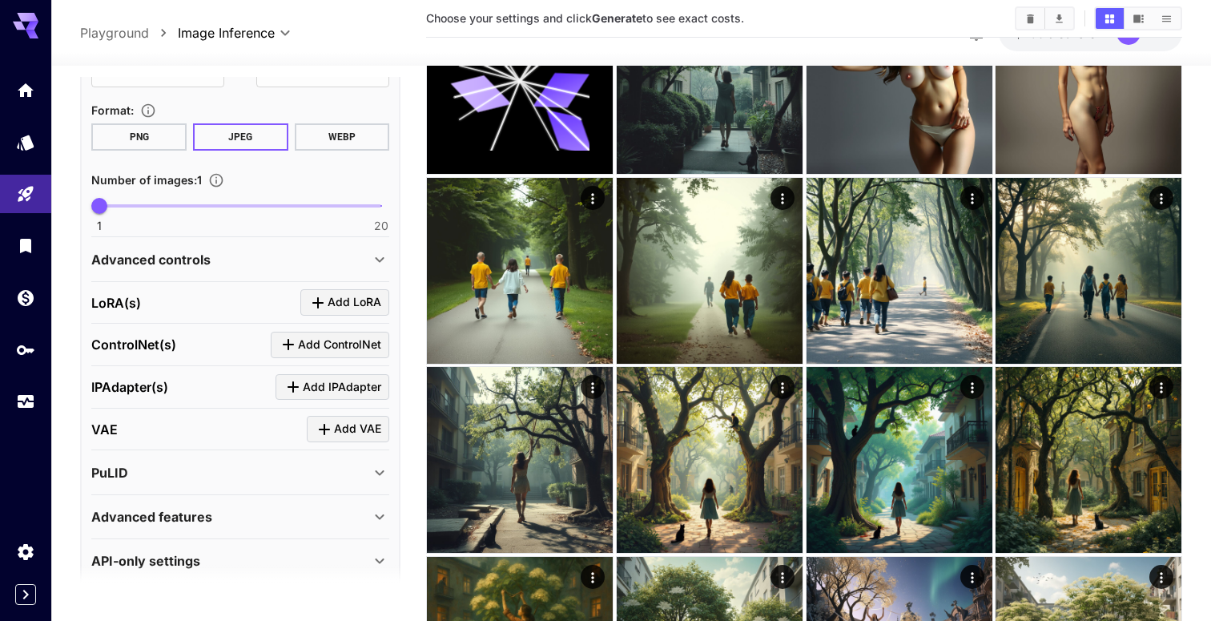
scroll to position [145, 0]
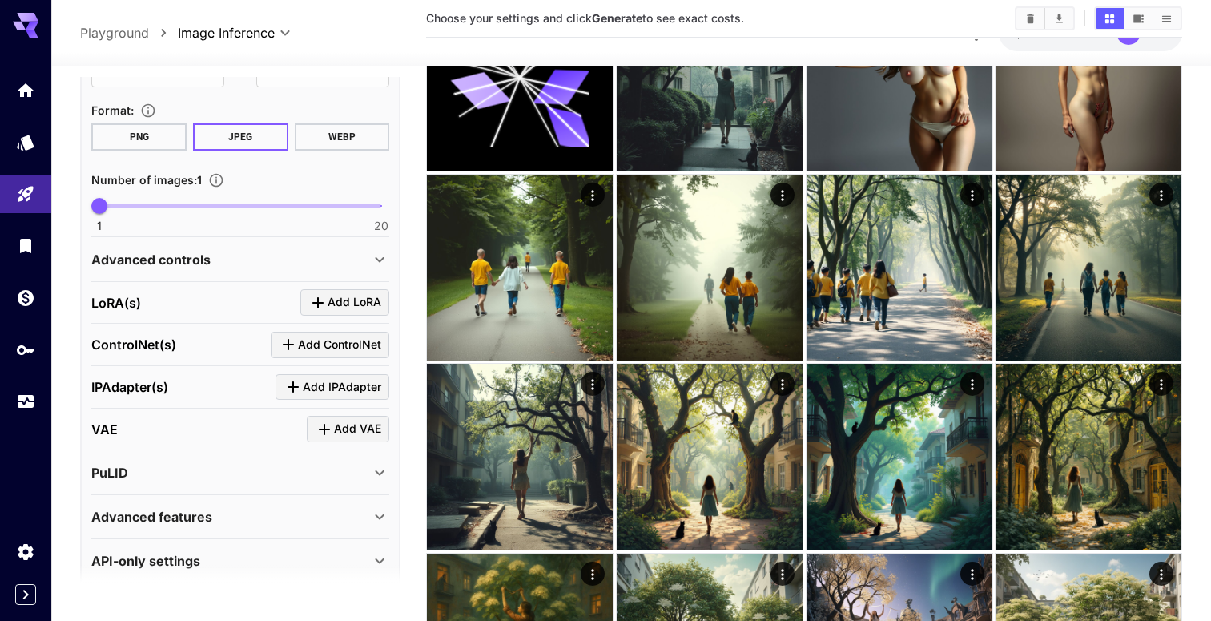
click at [163, 463] on div "PuLID" at bounding box center [230, 472] width 279 height 19
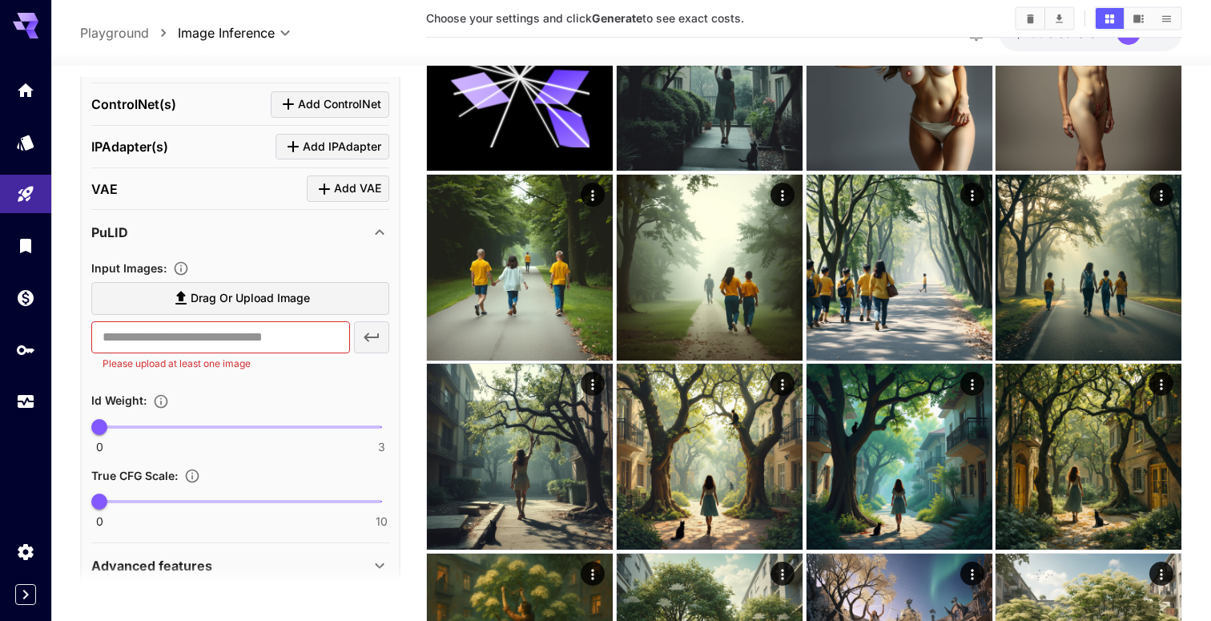
scroll to position [815, 0]
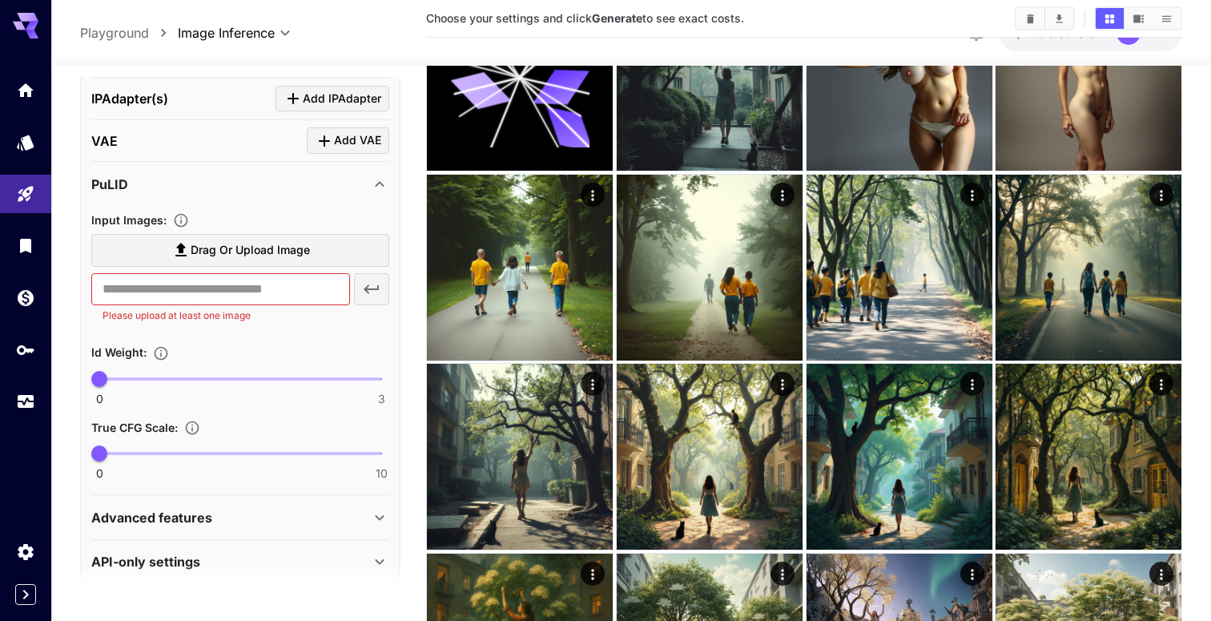
click at [135, 175] on div "PuLID" at bounding box center [230, 184] width 279 height 19
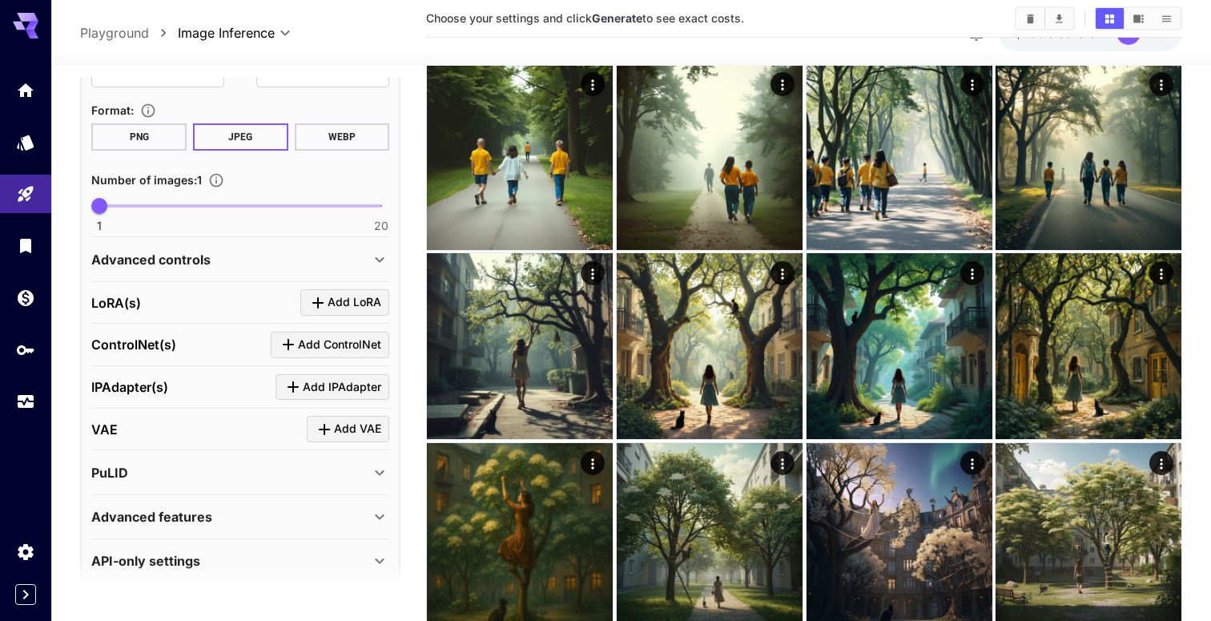
scroll to position [260, 0]
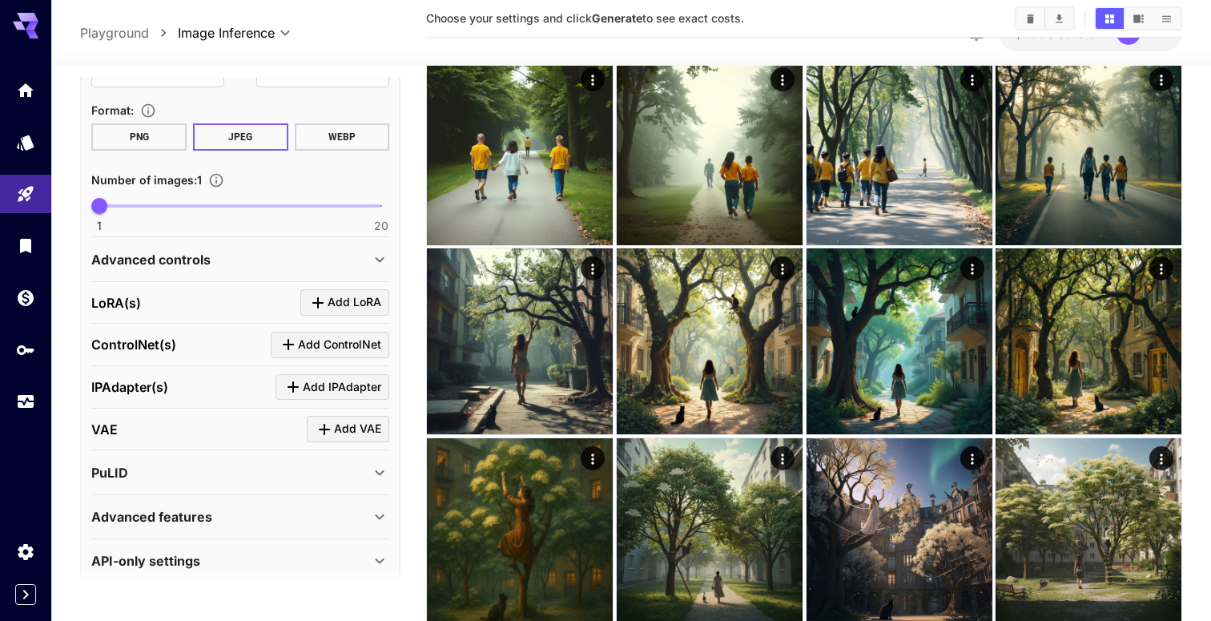
click at [197, 539] on div "API-only settings Display Cost : Display cost in response Check NSFW : Detect N…" at bounding box center [240, 560] width 298 height 43
click at [216, 507] on div "Advanced features" at bounding box center [230, 516] width 279 height 19
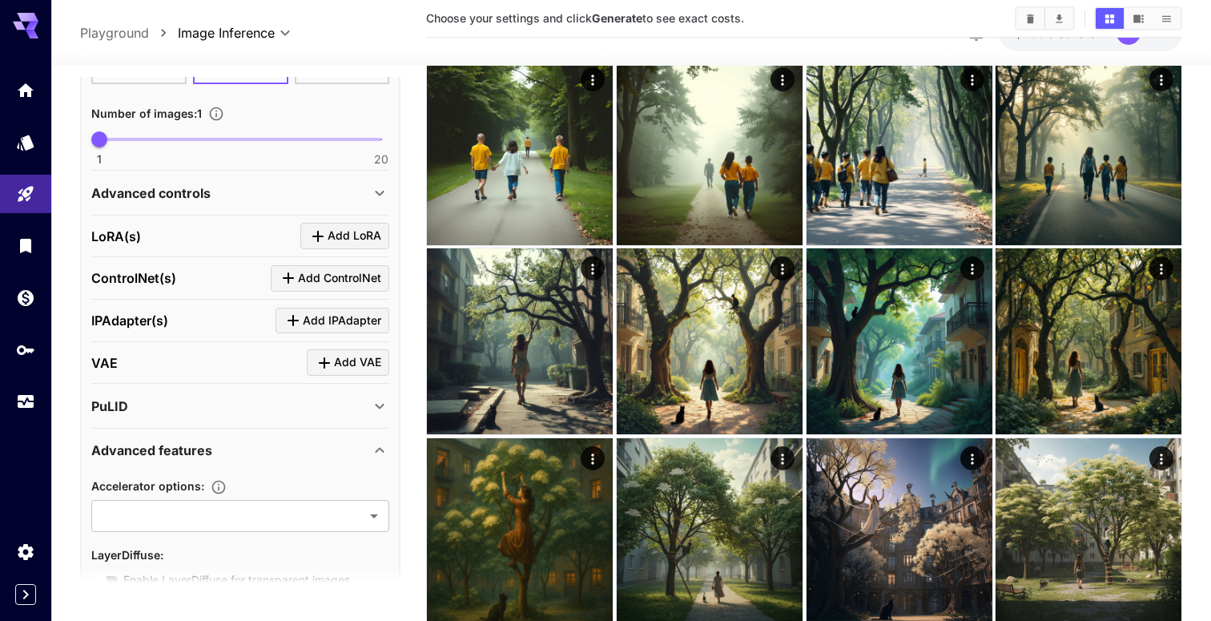
scroll to position [660, 0]
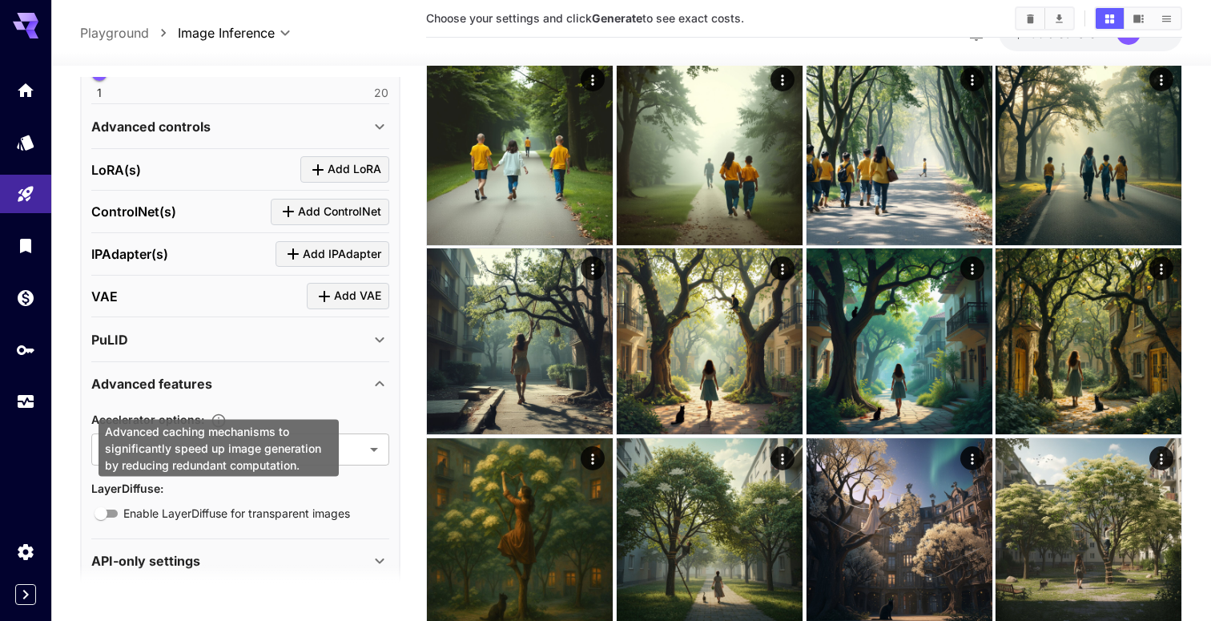
click at [220, 412] on icon "Advanced caching mechanisms to significantly speed up image generation by reduc…" at bounding box center [219, 420] width 16 height 16
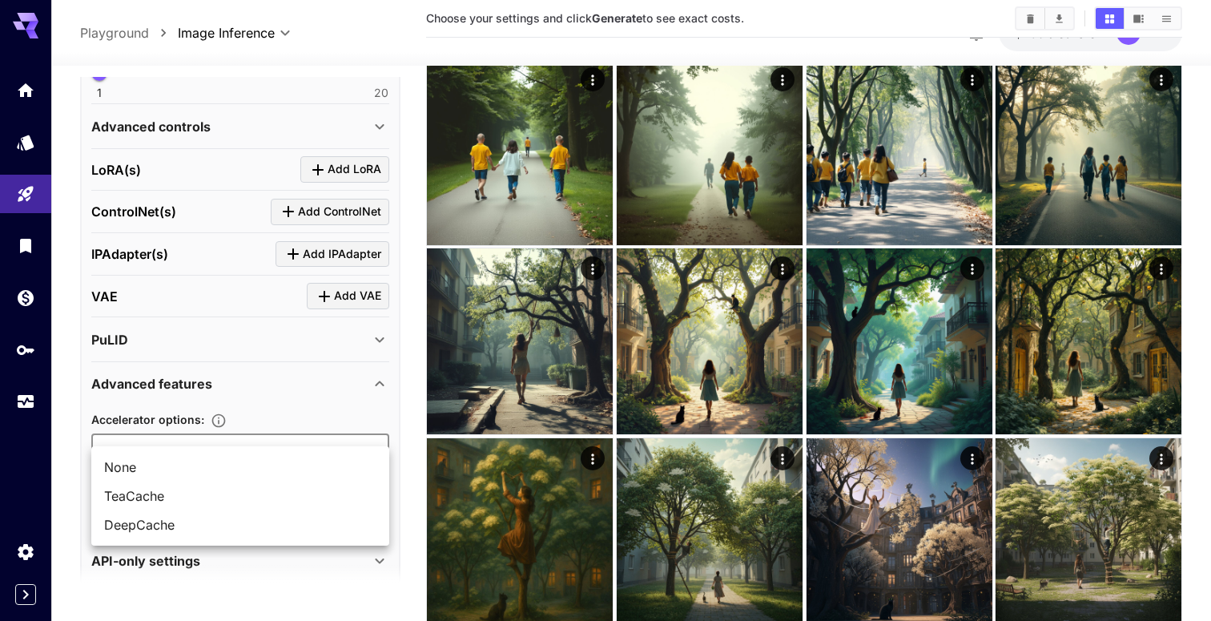
click at [284, 360] on div at bounding box center [605, 310] width 1211 height 621
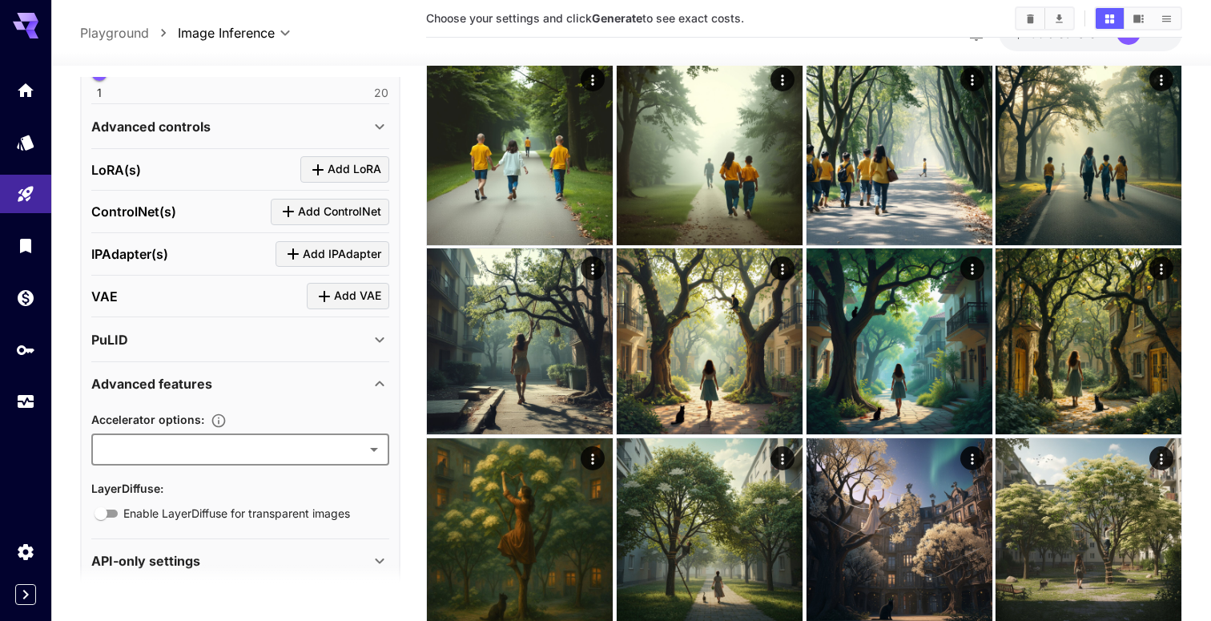
click at [286, 551] on div "API-only settings" at bounding box center [230, 560] width 279 height 19
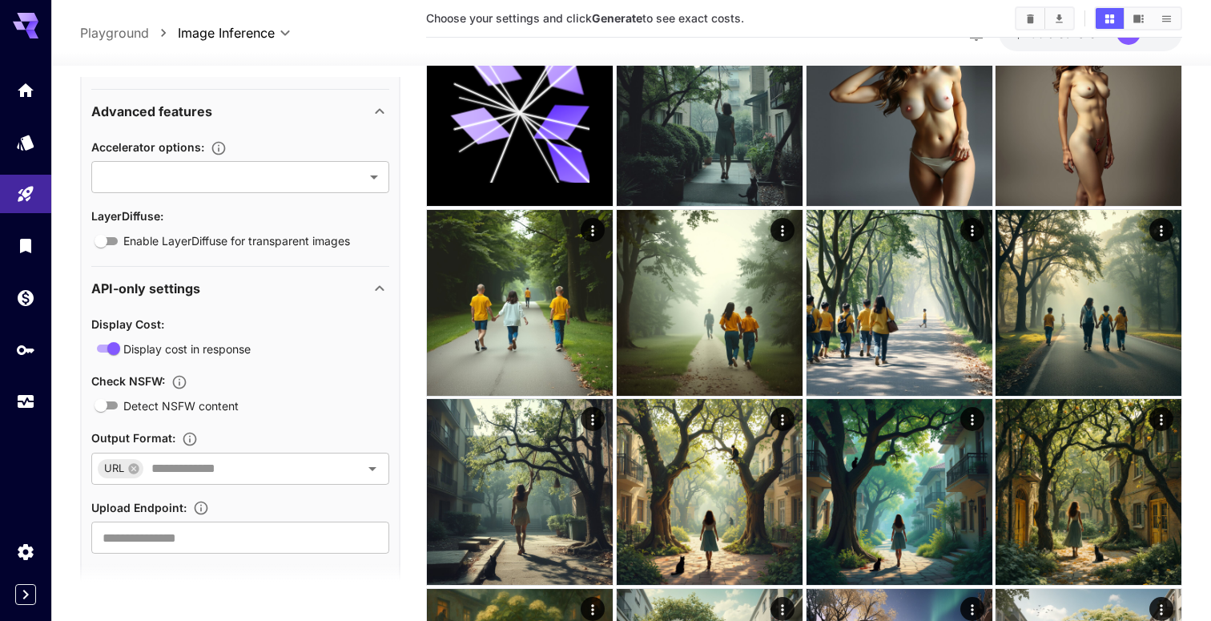
scroll to position [0, 0]
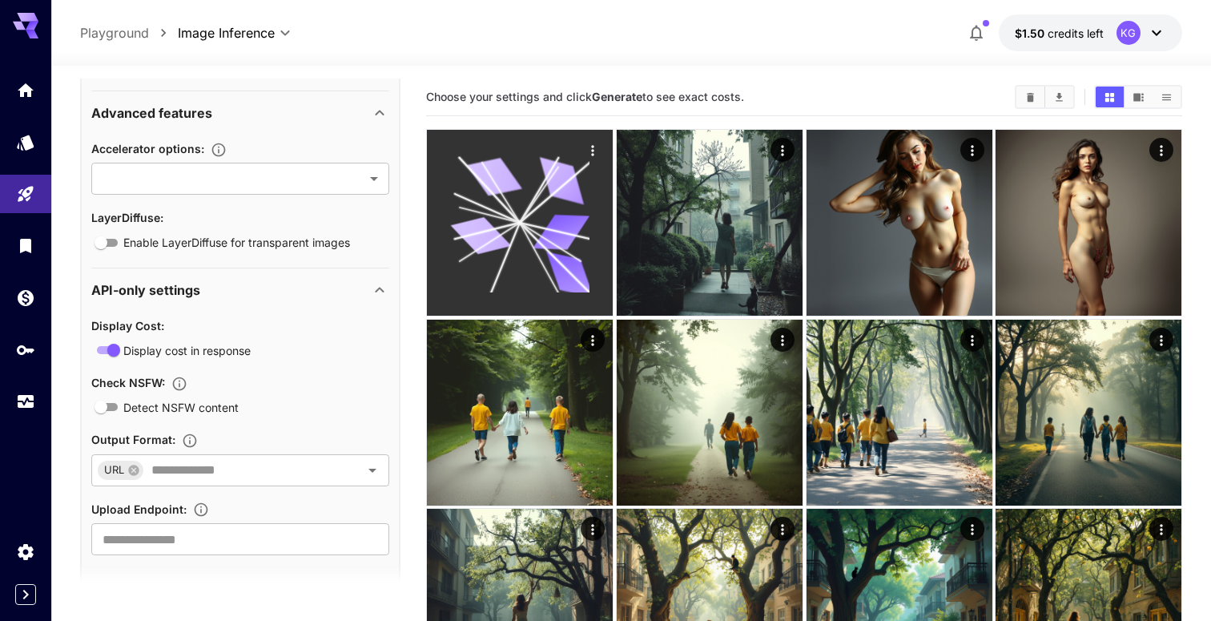
click at [546, 229] on icon at bounding box center [560, 232] width 57 height 36
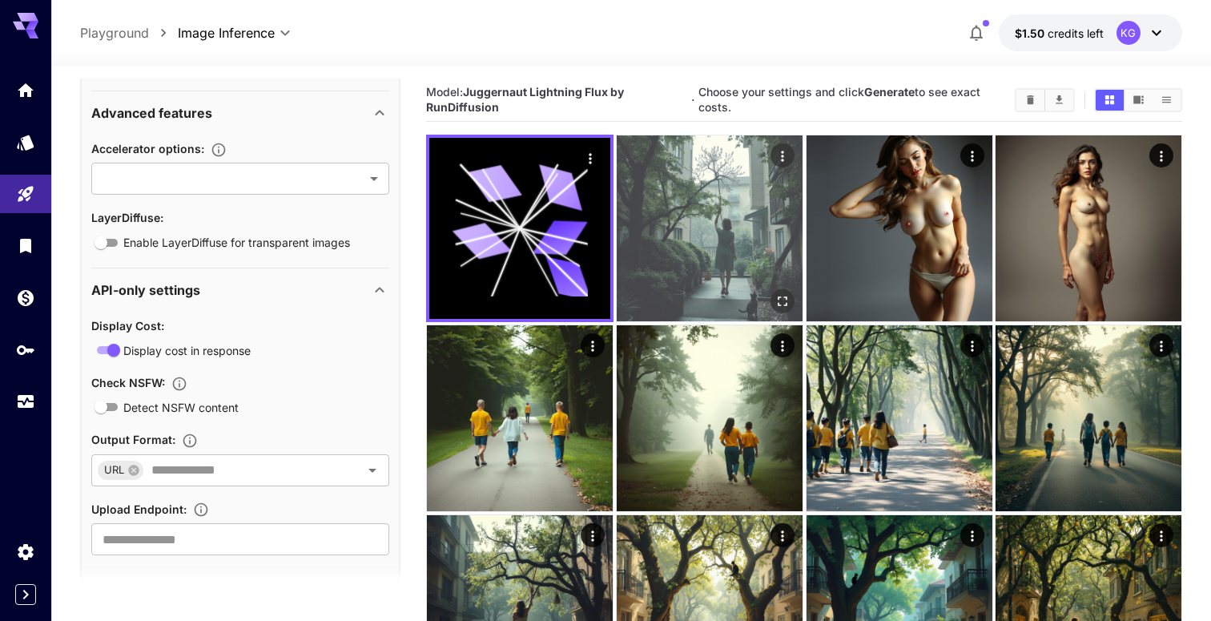
click at [725, 239] on img at bounding box center [710, 228] width 186 height 186
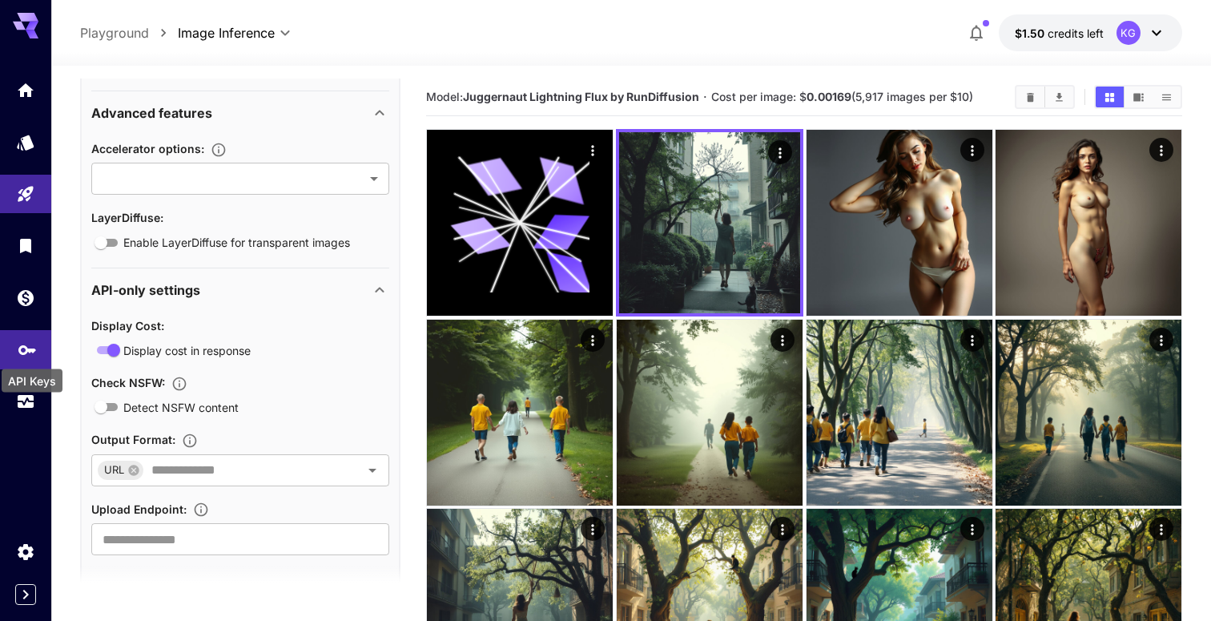
click at [22, 349] on icon "API Keys" at bounding box center [27, 344] width 18 height 10
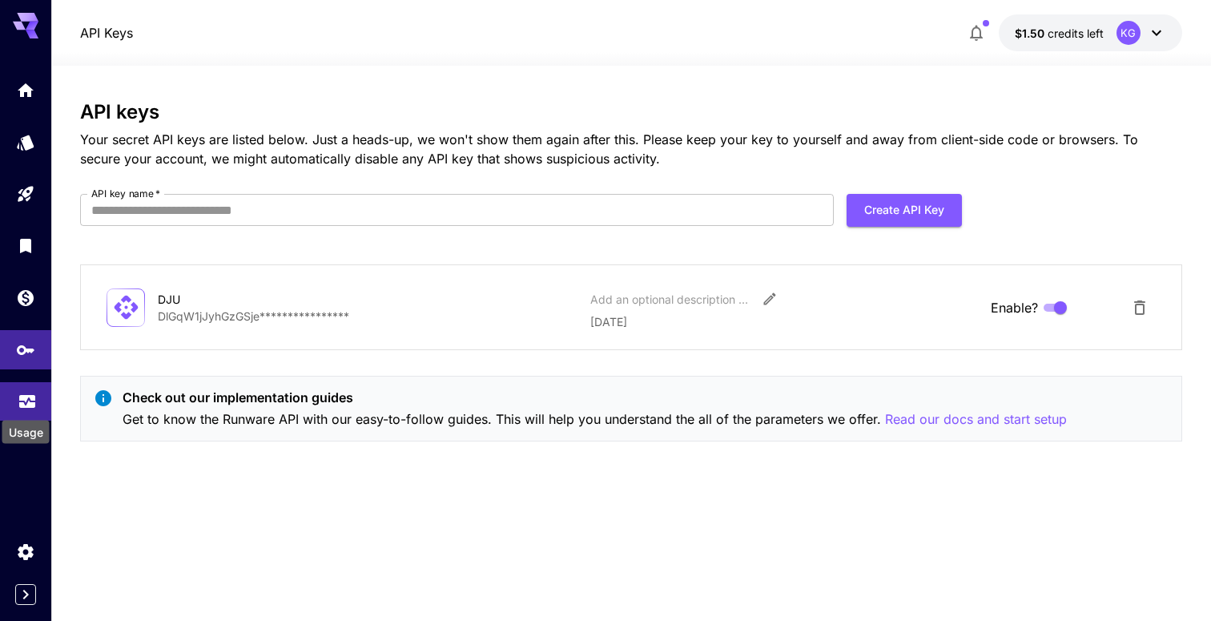
click at [27, 390] on div "Usage" at bounding box center [27, 396] width 19 height 20
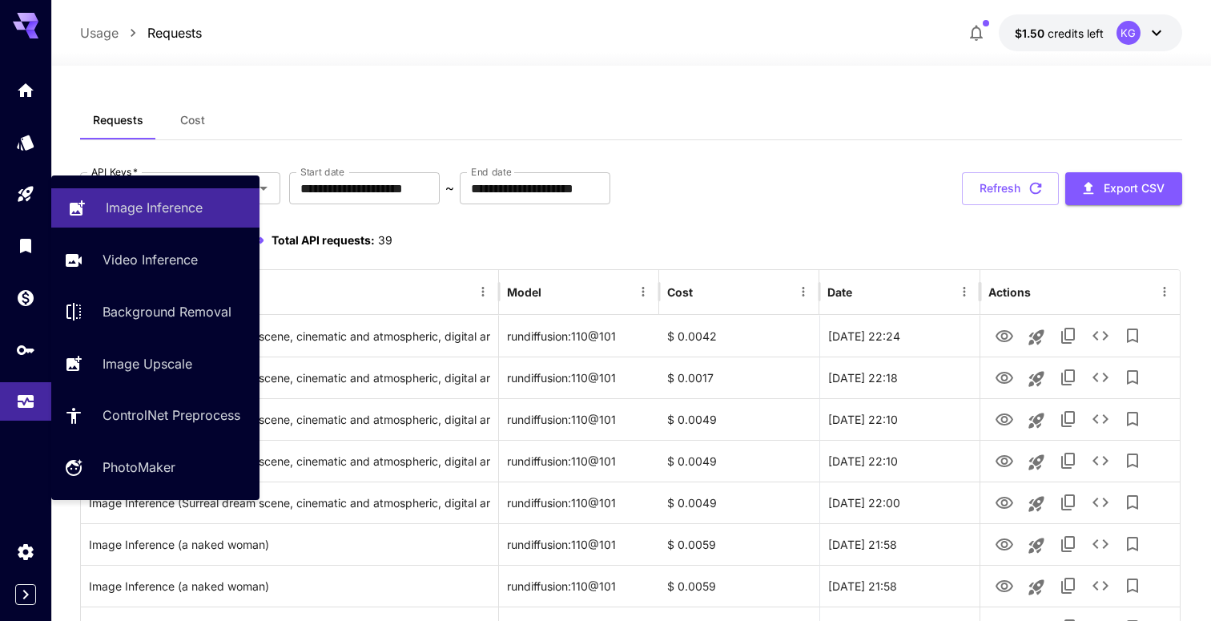
click at [147, 200] on p "Image Inference" at bounding box center [154, 207] width 97 height 19
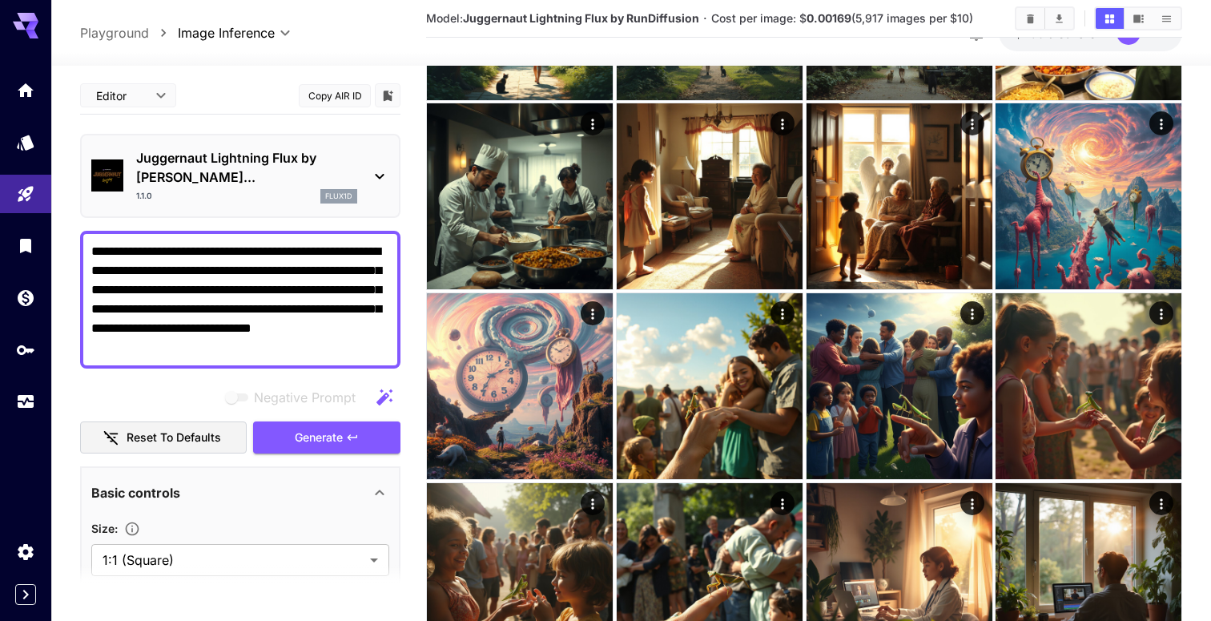
scroll to position [1170, 0]
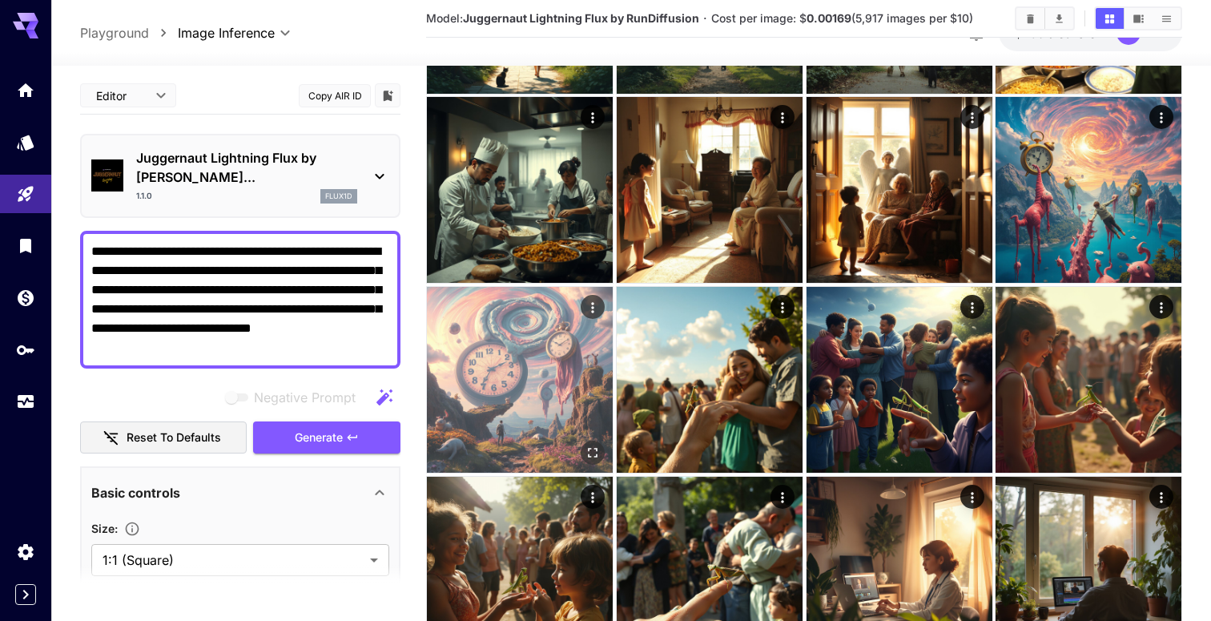
click at [552, 404] on img at bounding box center [520, 380] width 186 height 186
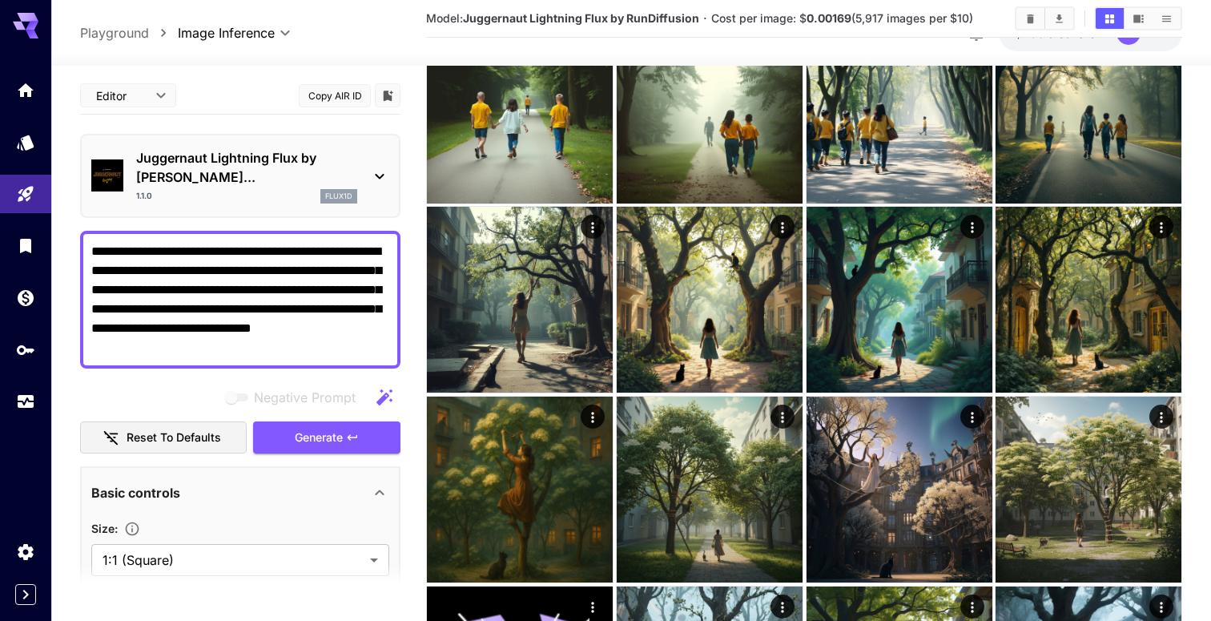
scroll to position [0, 0]
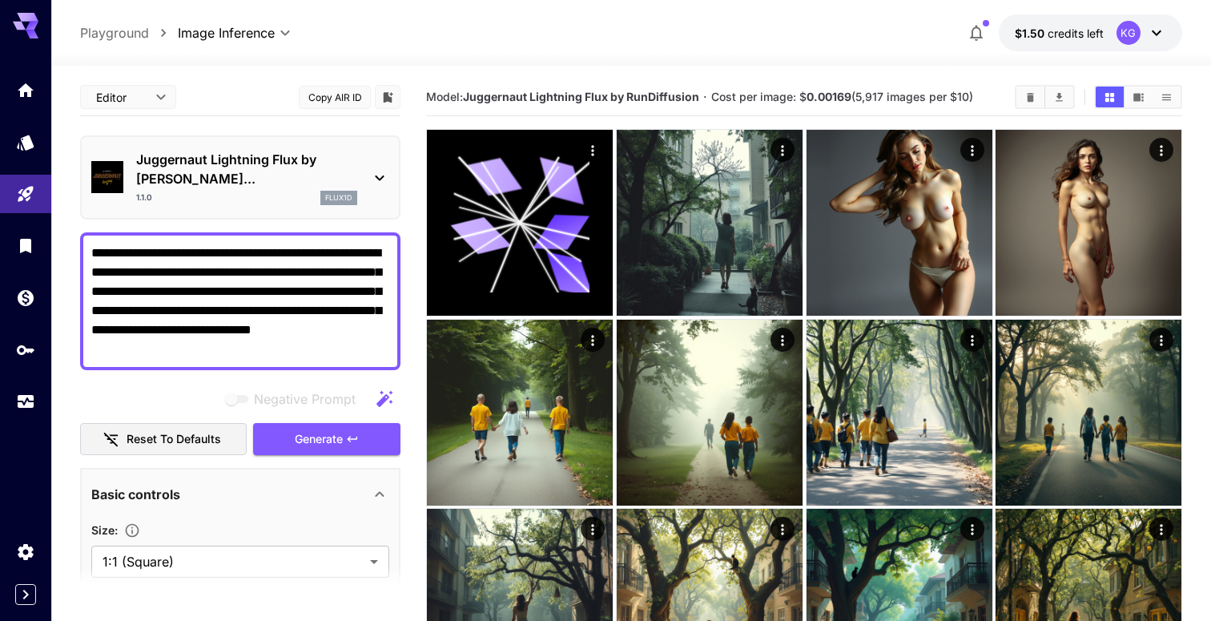
click at [1159, 34] on icon at bounding box center [1156, 32] width 19 height 19
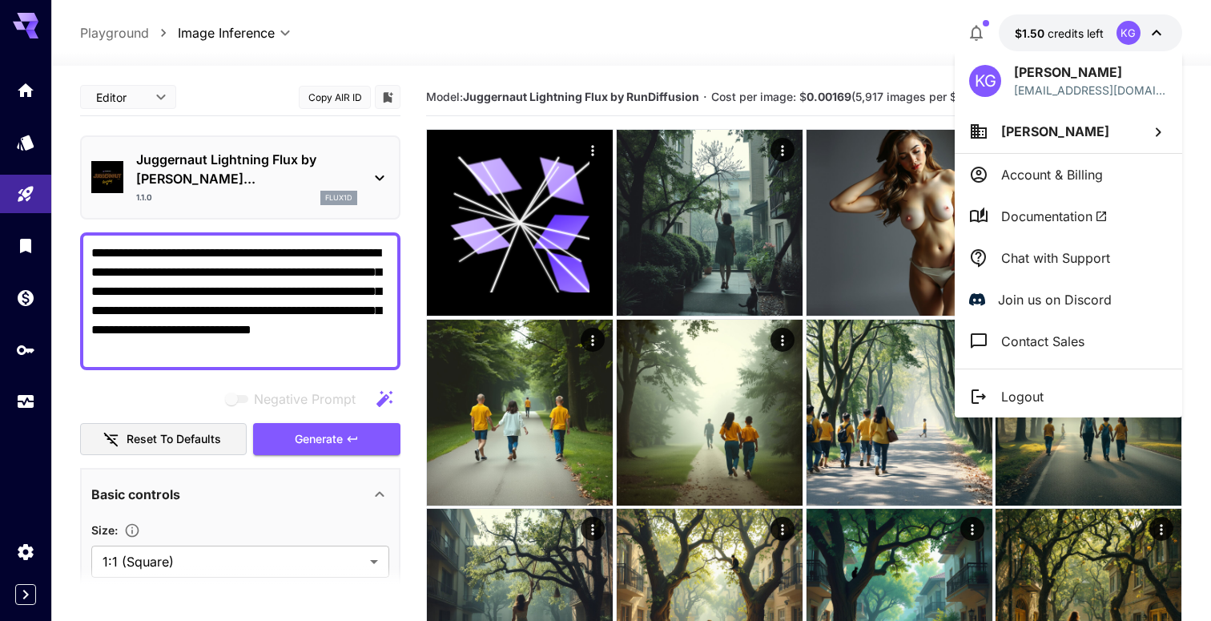
click at [1096, 172] on p "Account & Billing" at bounding box center [1052, 174] width 102 height 19
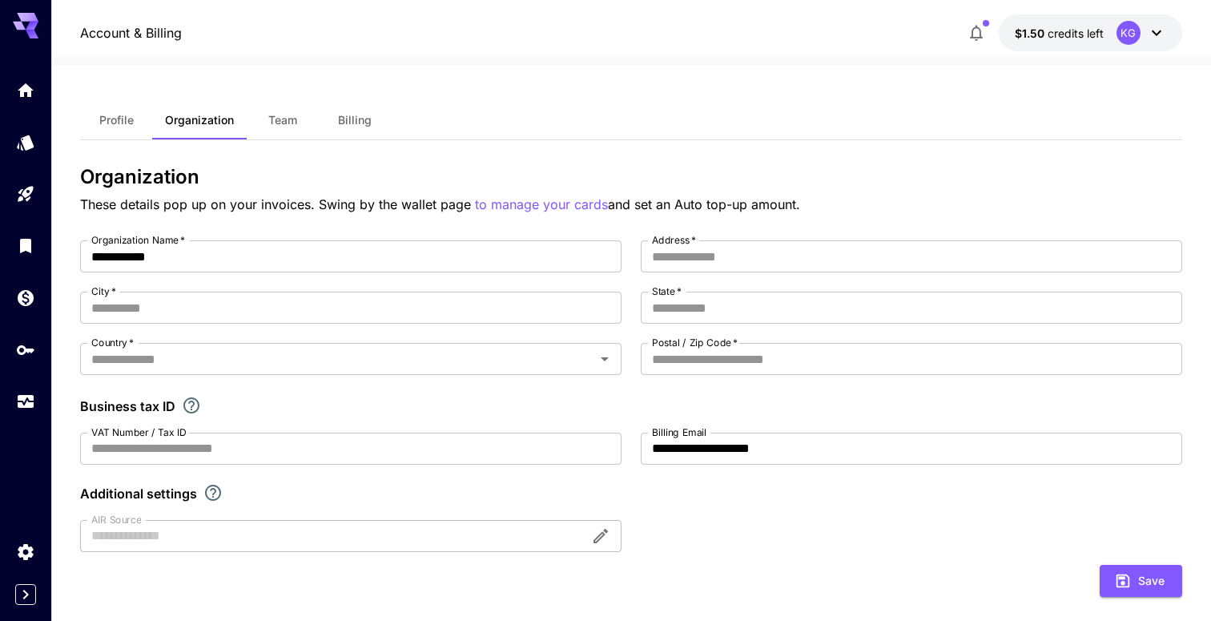
click at [355, 119] on span "Billing" at bounding box center [355, 120] width 34 height 14
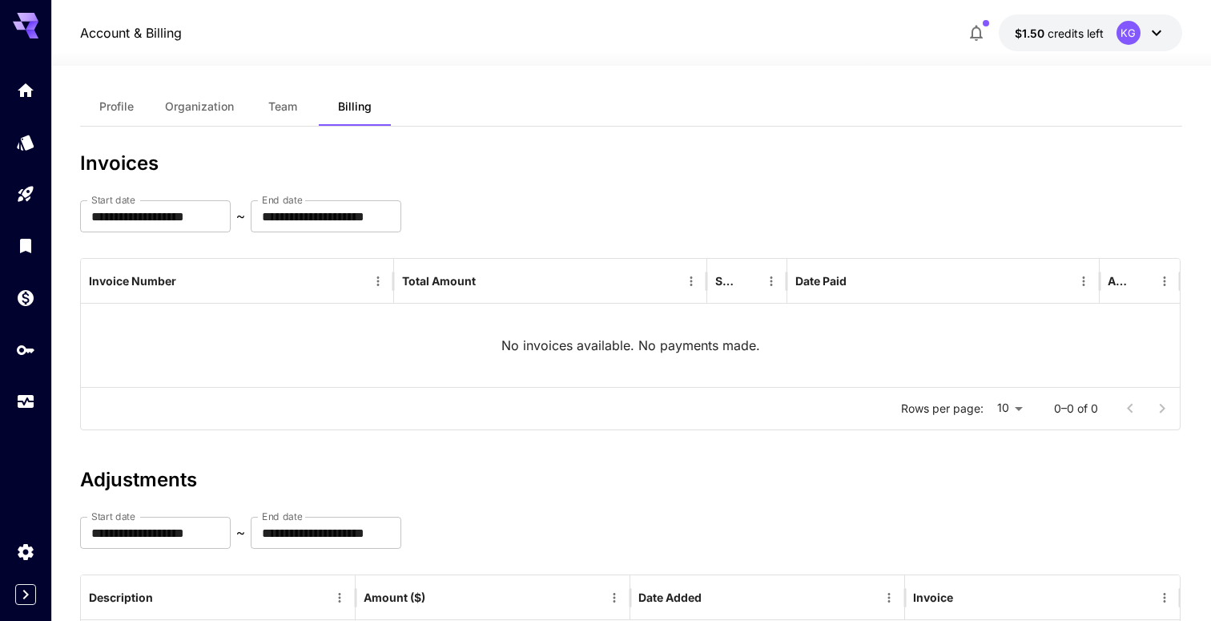
scroll to position [146, 0]
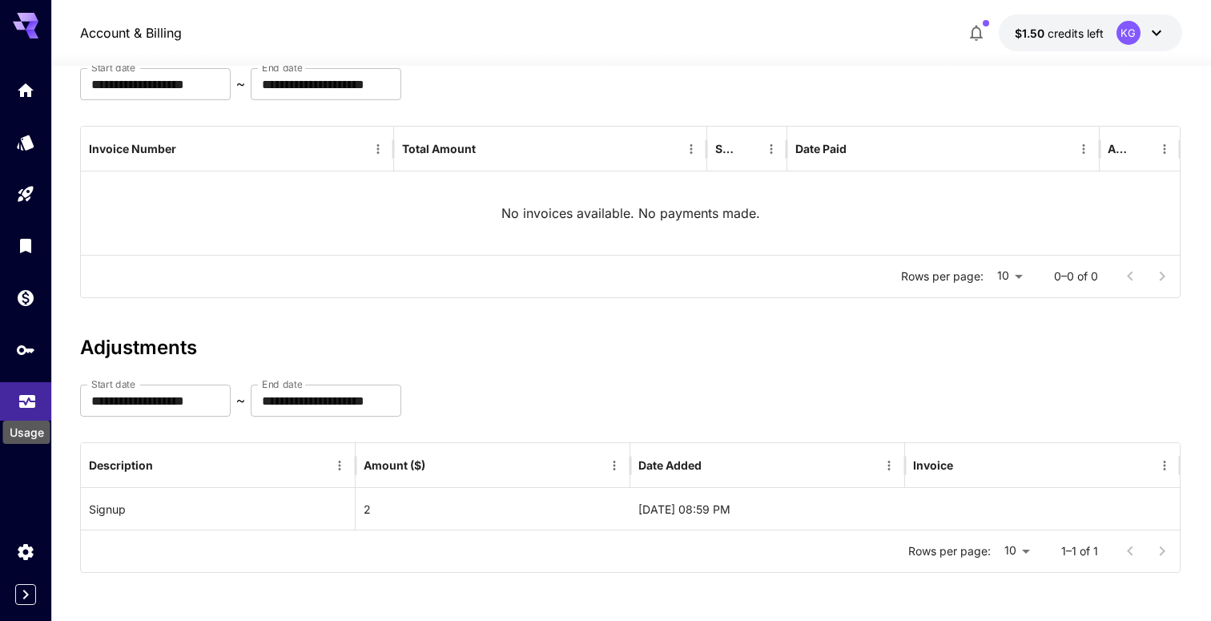
click at [23, 406] on icon "Usage" at bounding box center [27, 396] width 19 height 19
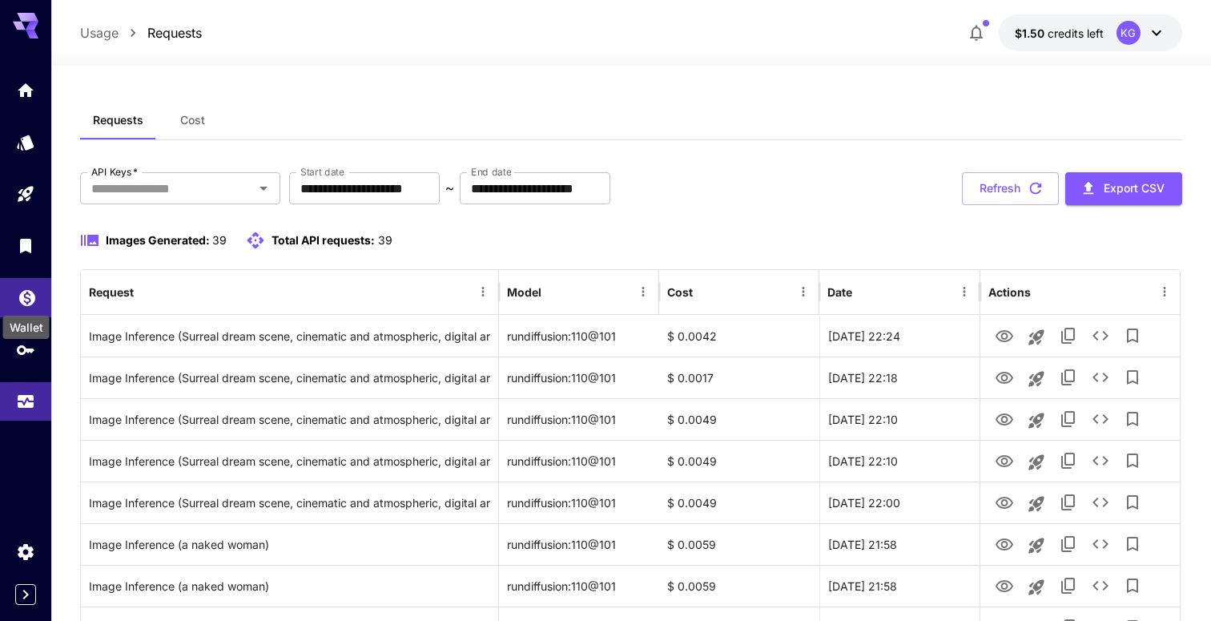
click at [24, 301] on icon "Wallet" at bounding box center [27, 293] width 16 height 16
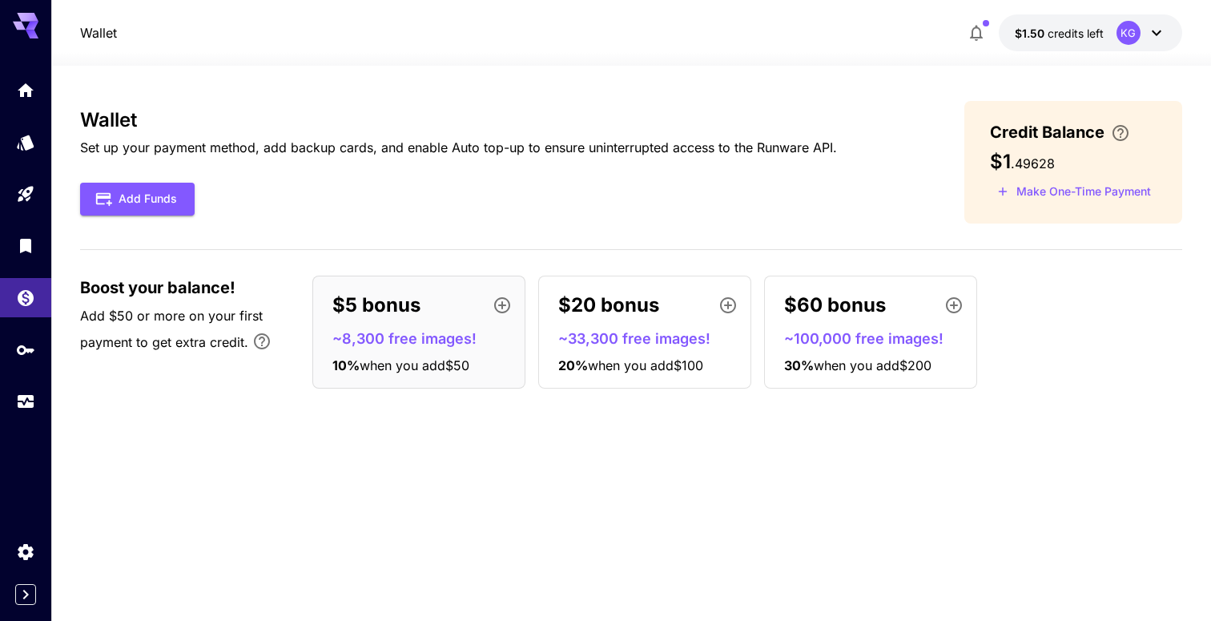
click at [421, 357] on span "when you add $50" at bounding box center [414, 365] width 110 height 16
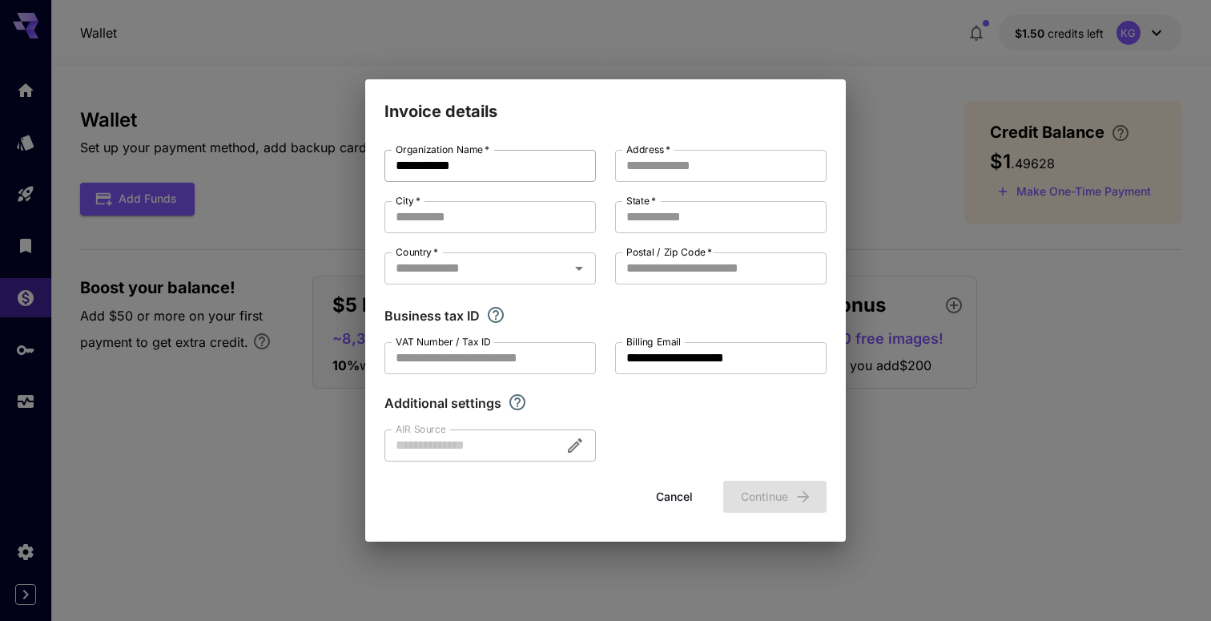
click at [432, 170] on input "**********" at bounding box center [489, 166] width 211 height 32
type input "**********"
click at [715, 175] on input "Address   *" at bounding box center [720, 166] width 211 height 32
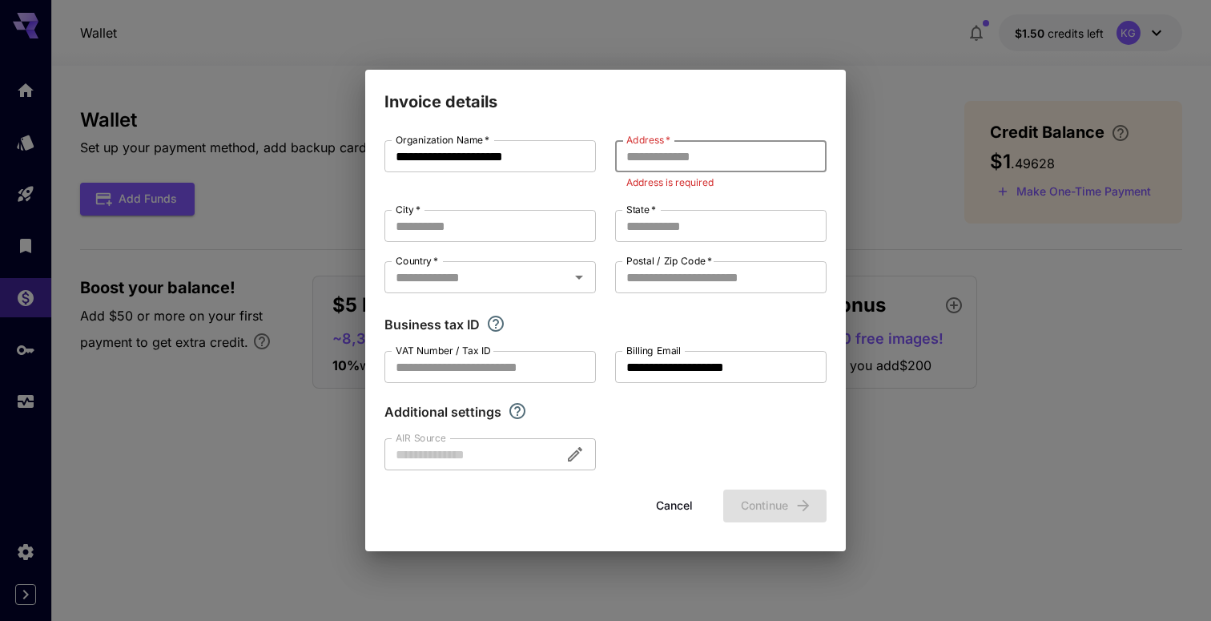
click at [689, 155] on input "Address   *" at bounding box center [720, 156] width 211 height 32
paste input "**********"
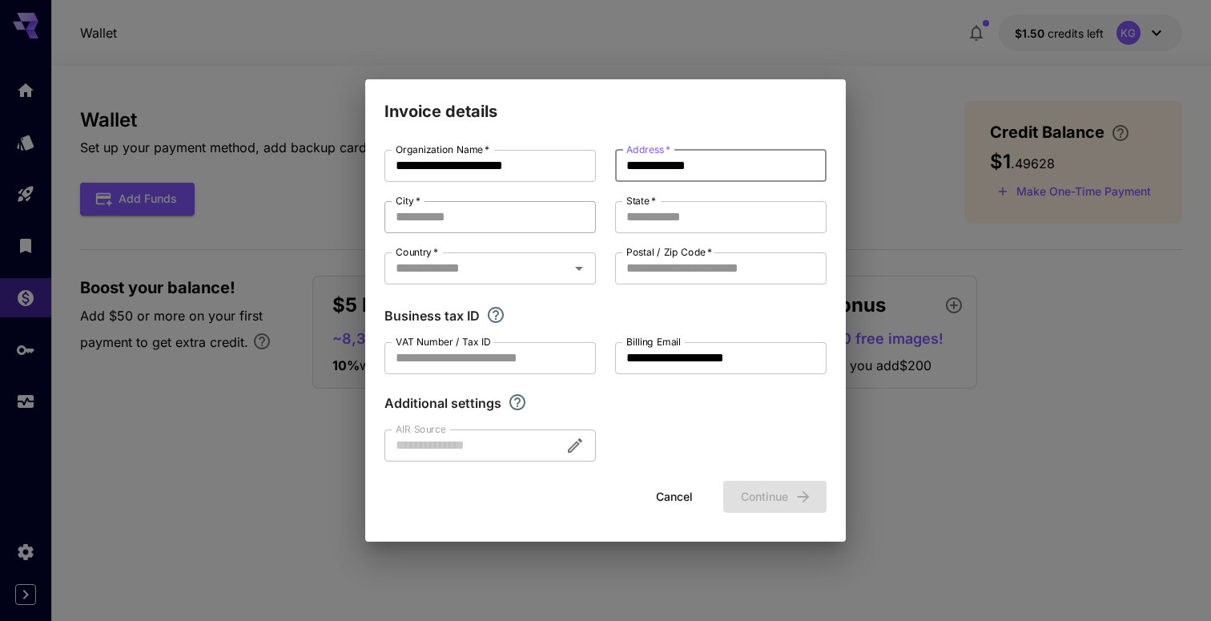
type input "**********"
click at [428, 213] on input "City   *" at bounding box center [489, 217] width 211 height 32
paste input "**********"
type input "**********"
click at [677, 215] on input "State   *" at bounding box center [720, 217] width 211 height 32
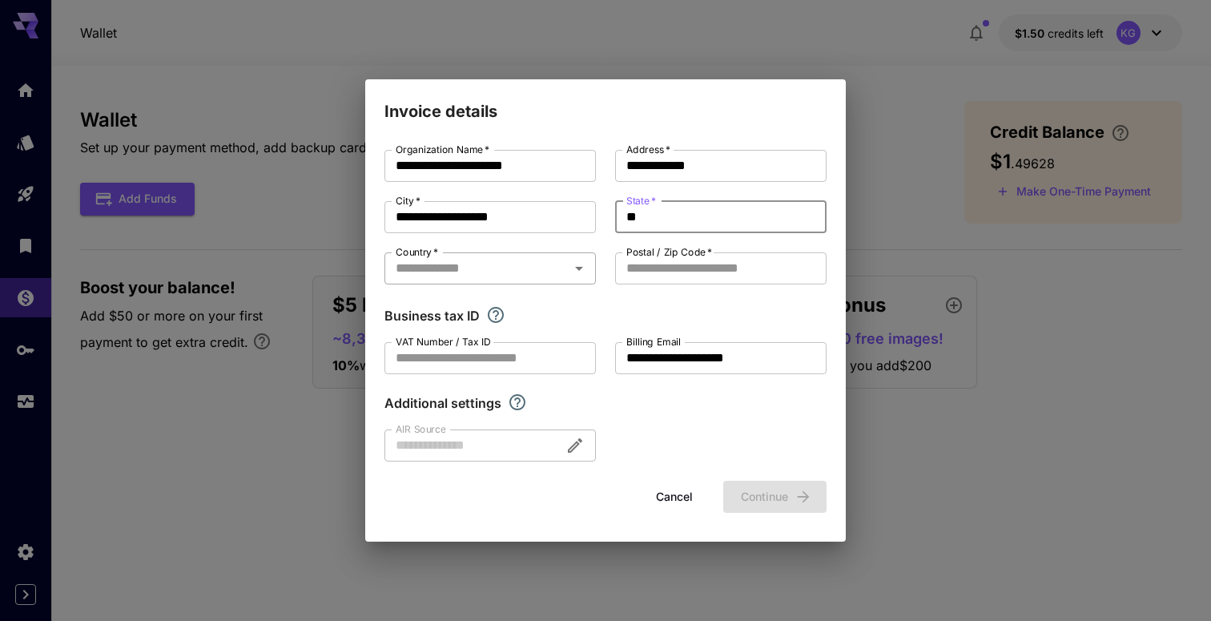
type input "**"
click at [468, 270] on input "Country   *" at bounding box center [476, 268] width 175 height 22
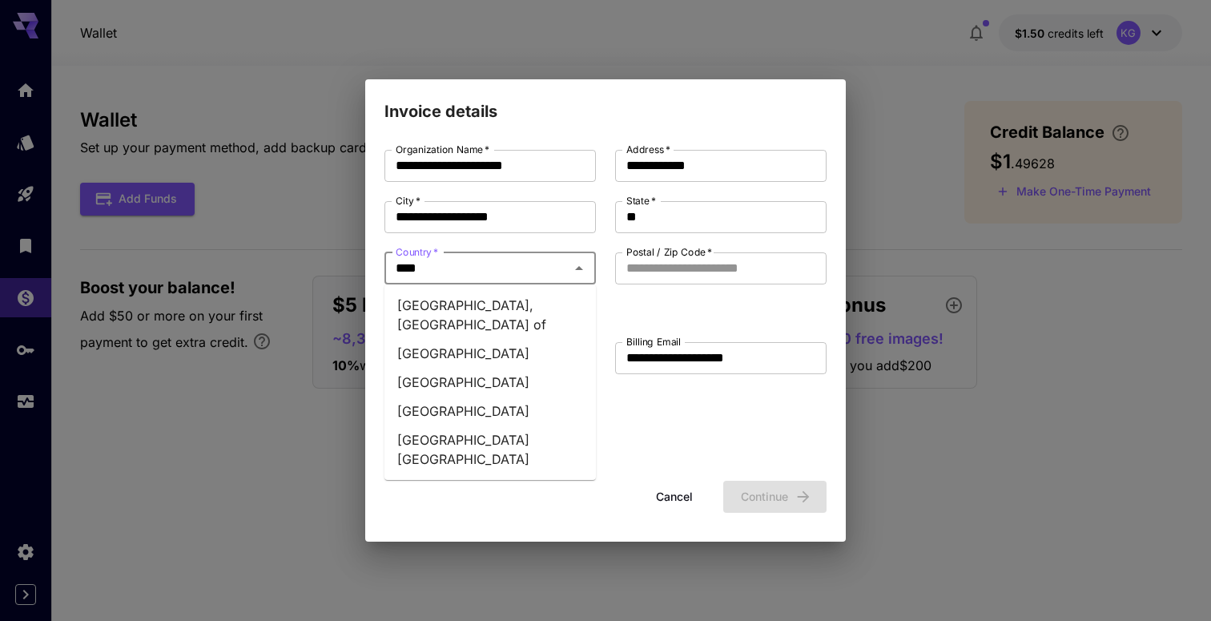
type input "*****"
click at [475, 396] on li "[GEOGRAPHIC_DATA]" at bounding box center [489, 410] width 211 height 29
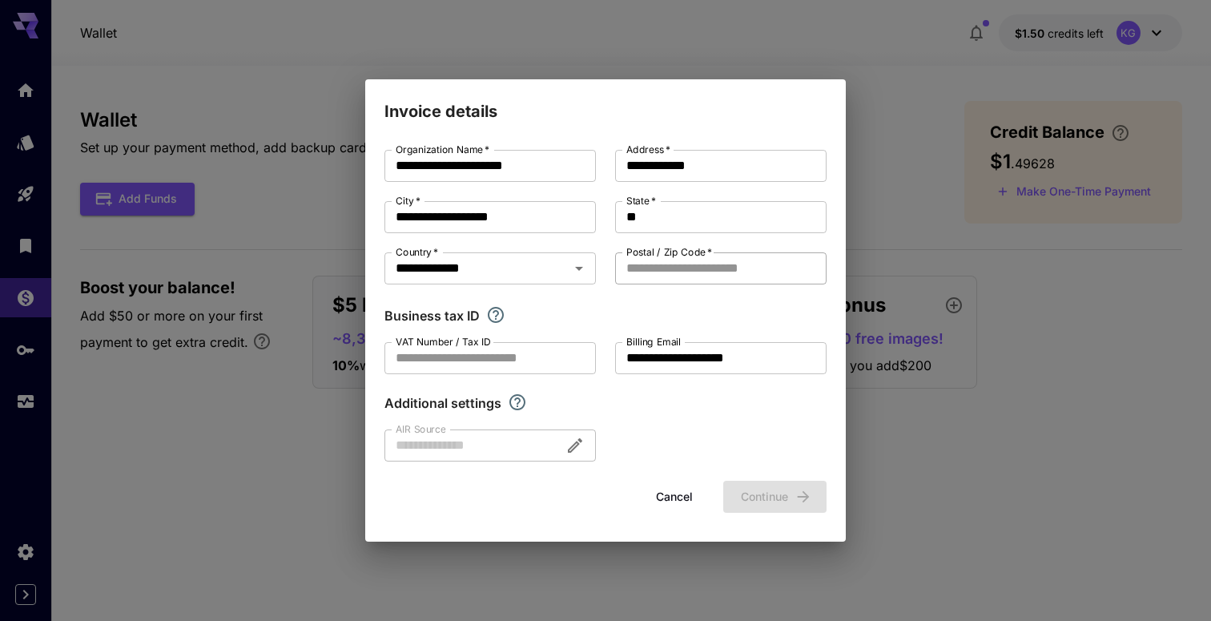
click at [655, 277] on input "Postal / Zip Code   *" at bounding box center [720, 268] width 211 height 32
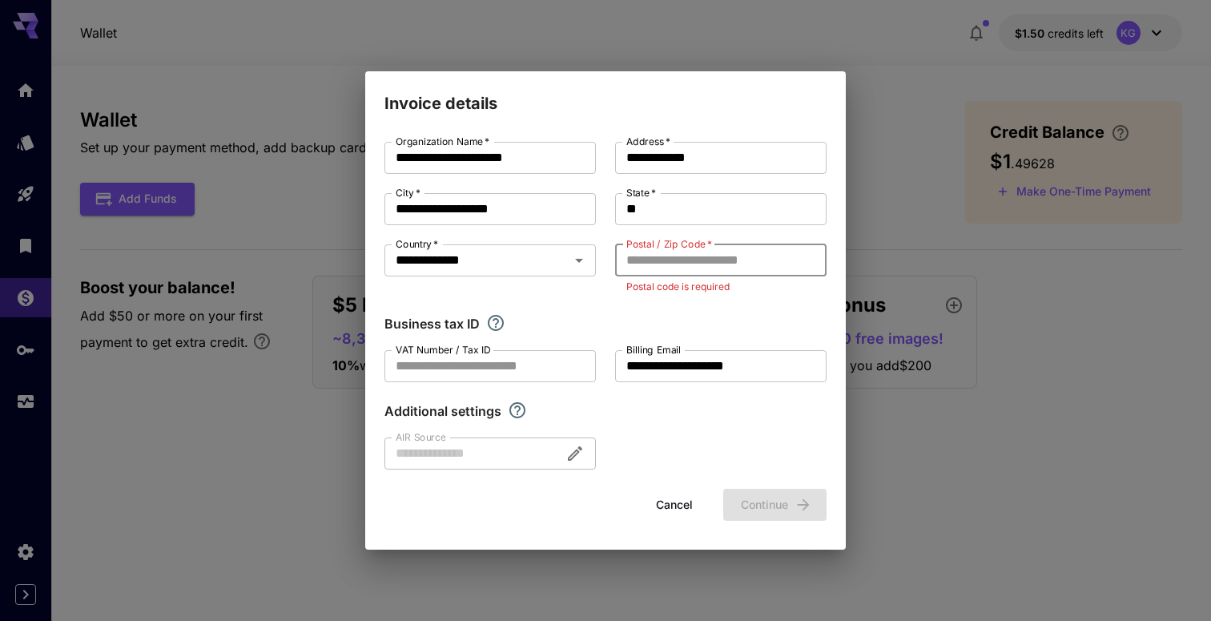
paste input "*****"
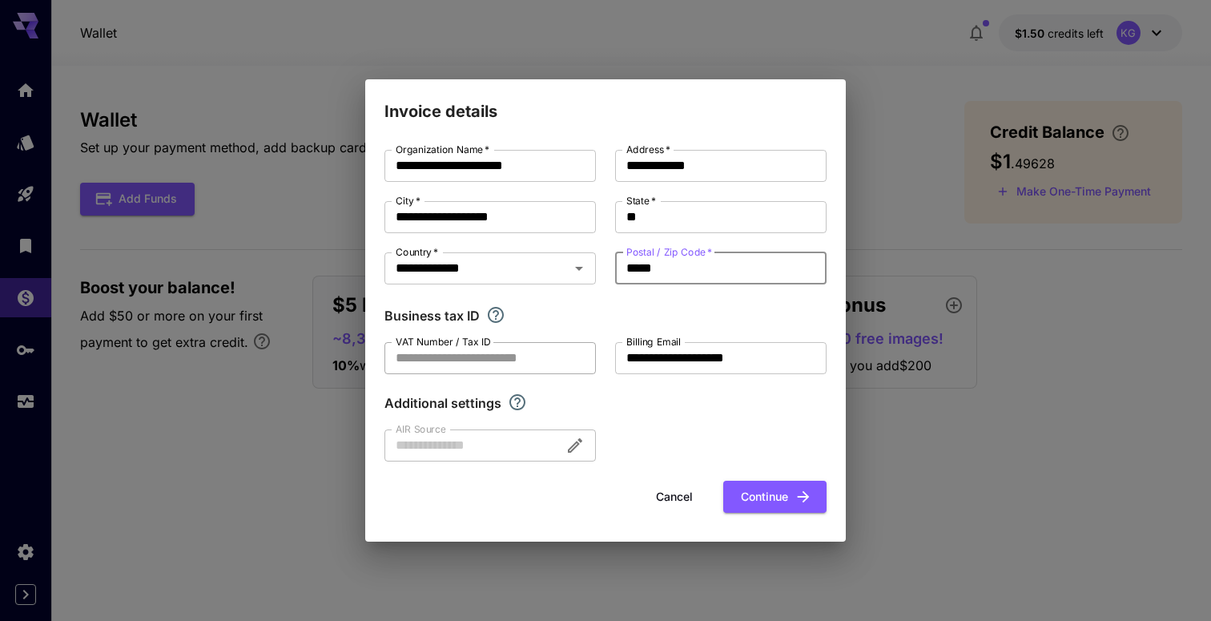
type input "*****"
click at [432, 364] on input "VAT Number / Tax ID" at bounding box center [489, 358] width 211 height 32
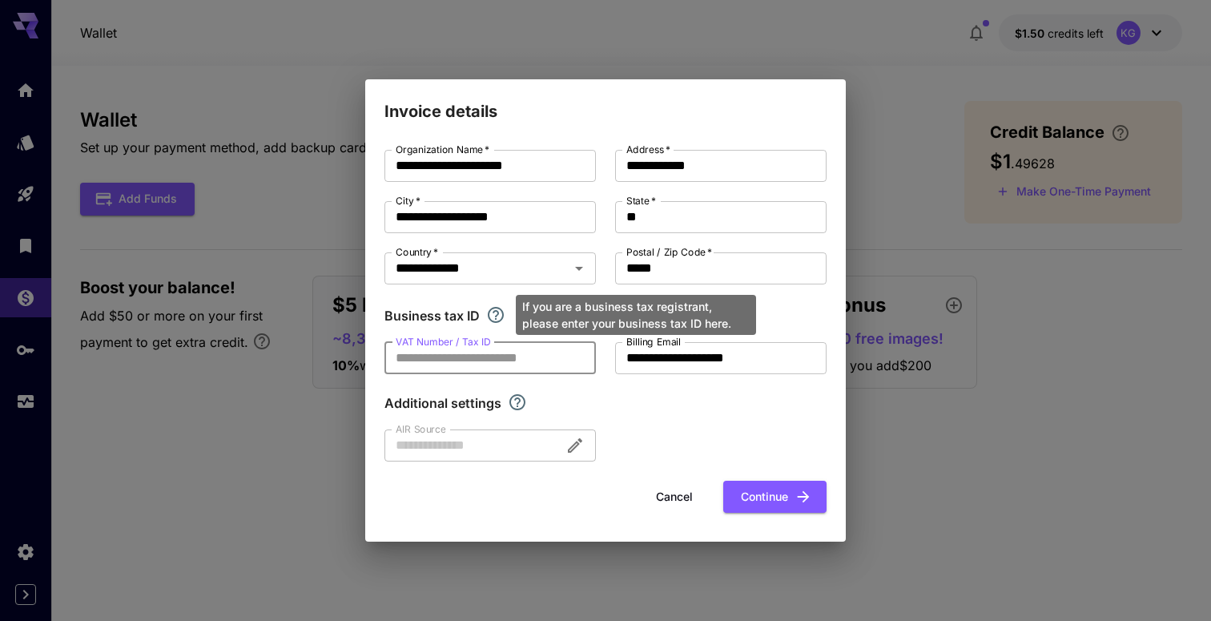
click at [499, 314] on icon "If you are a business tax registrant, please enter your business tax ID here." at bounding box center [495, 314] width 19 height 19
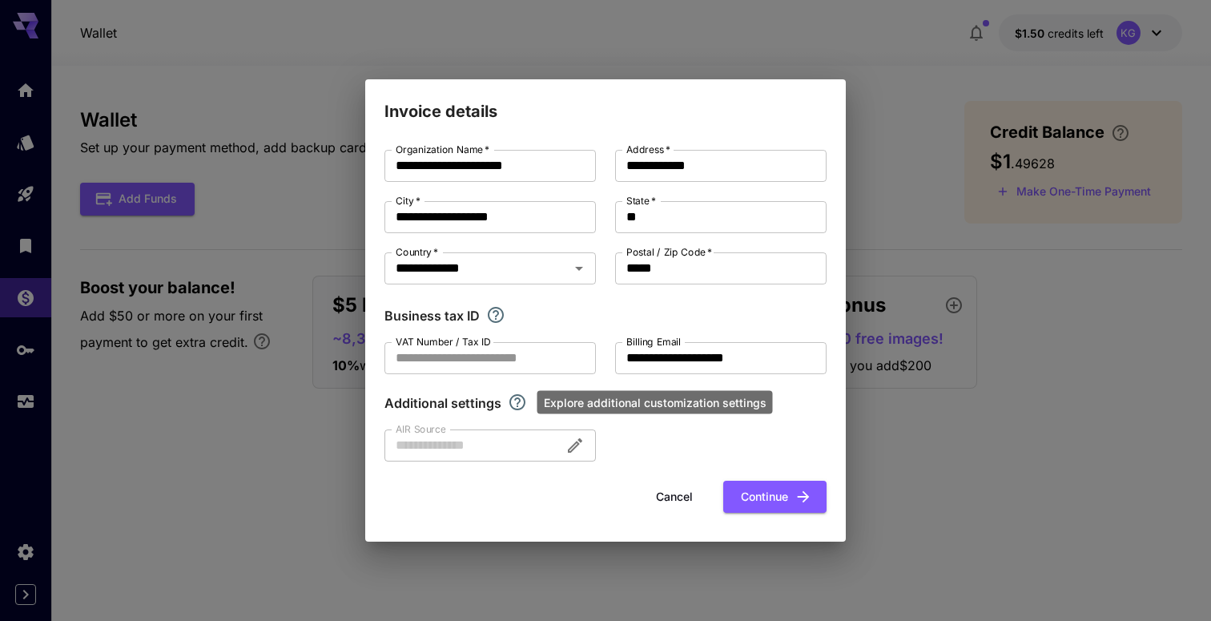
click at [518, 405] on icon "Explore additional customization settings" at bounding box center [517, 401] width 19 height 19
click at [772, 496] on button "Continue" at bounding box center [774, 496] width 103 height 33
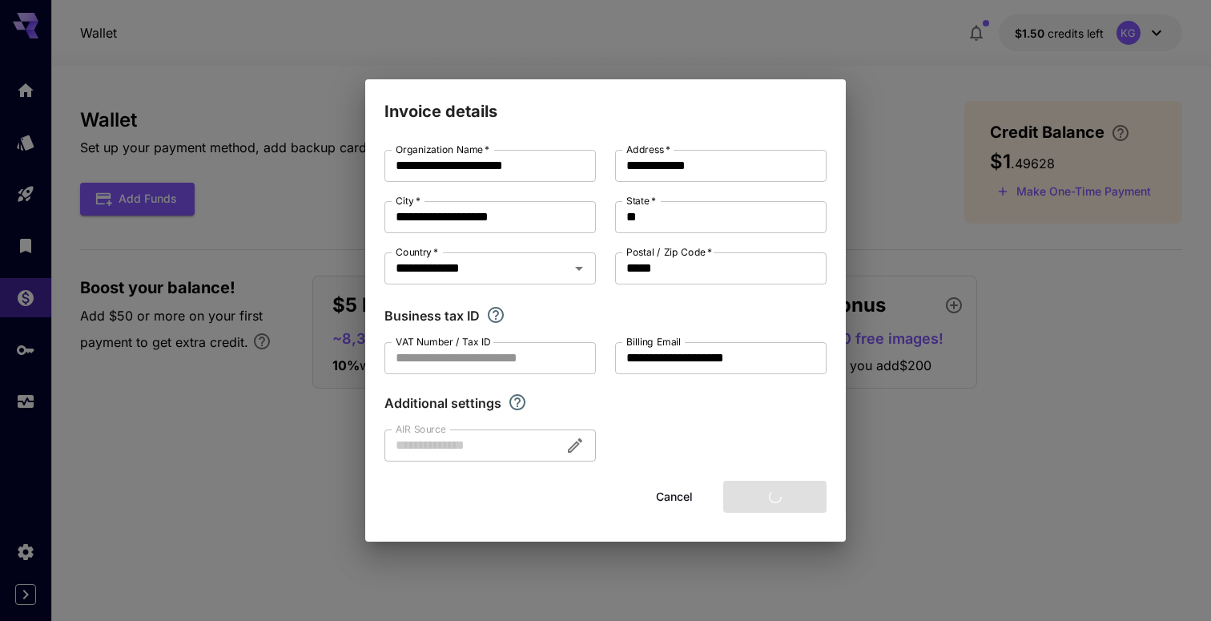
type input "**********"
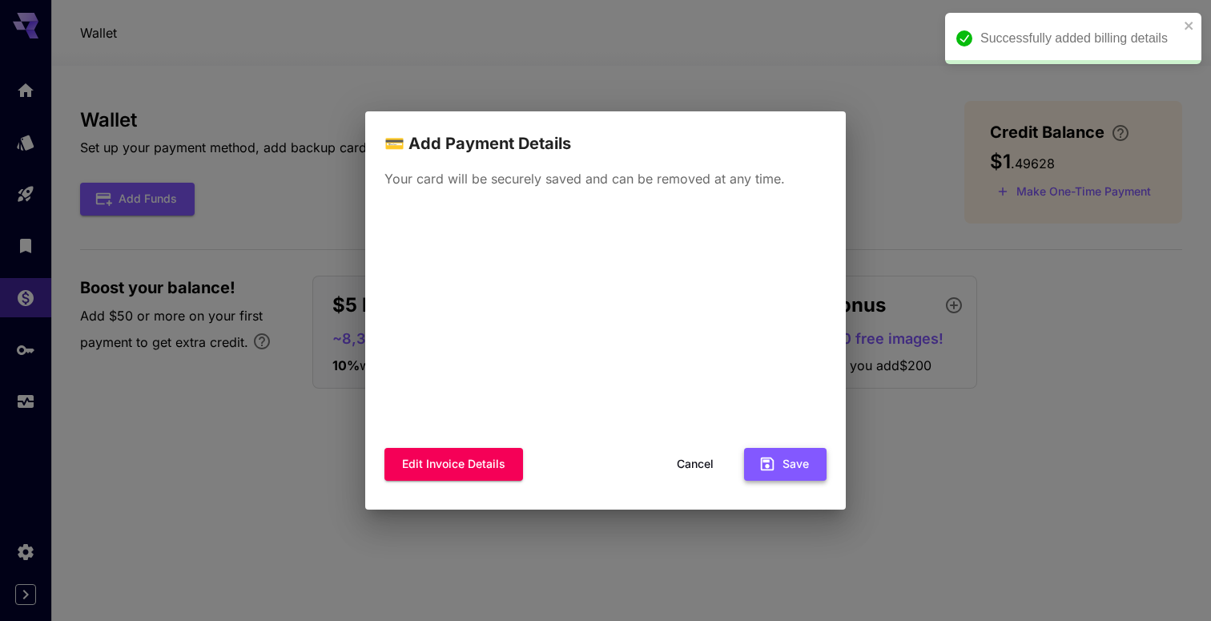
click at [797, 475] on button "Save" at bounding box center [785, 464] width 82 height 33
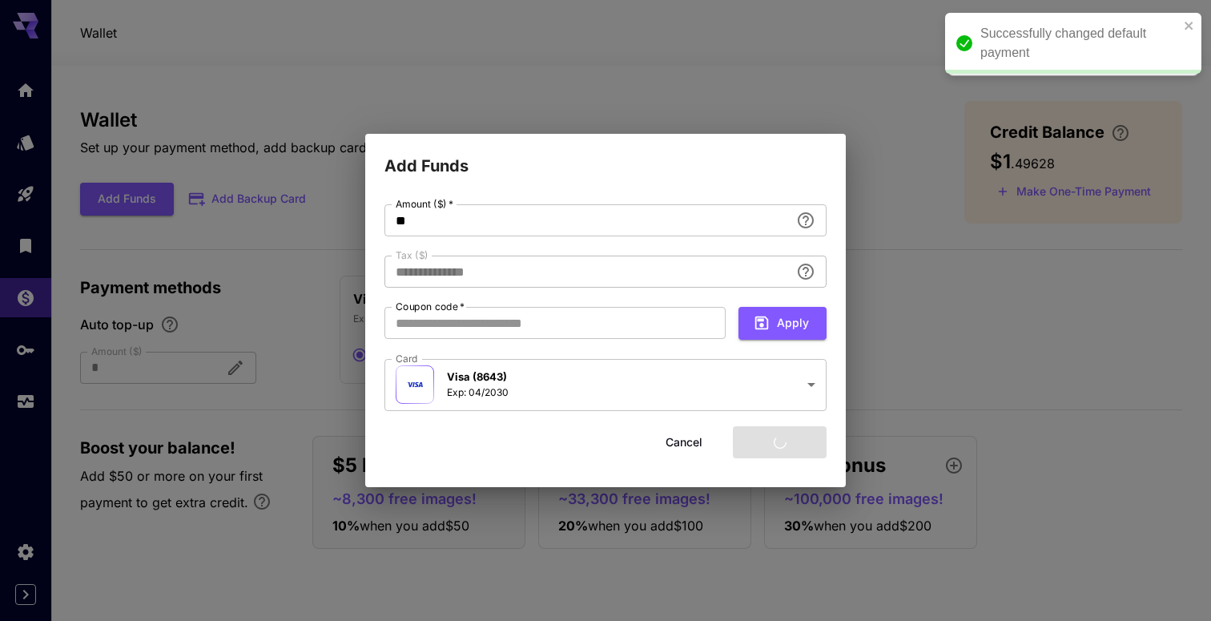
type input "****"
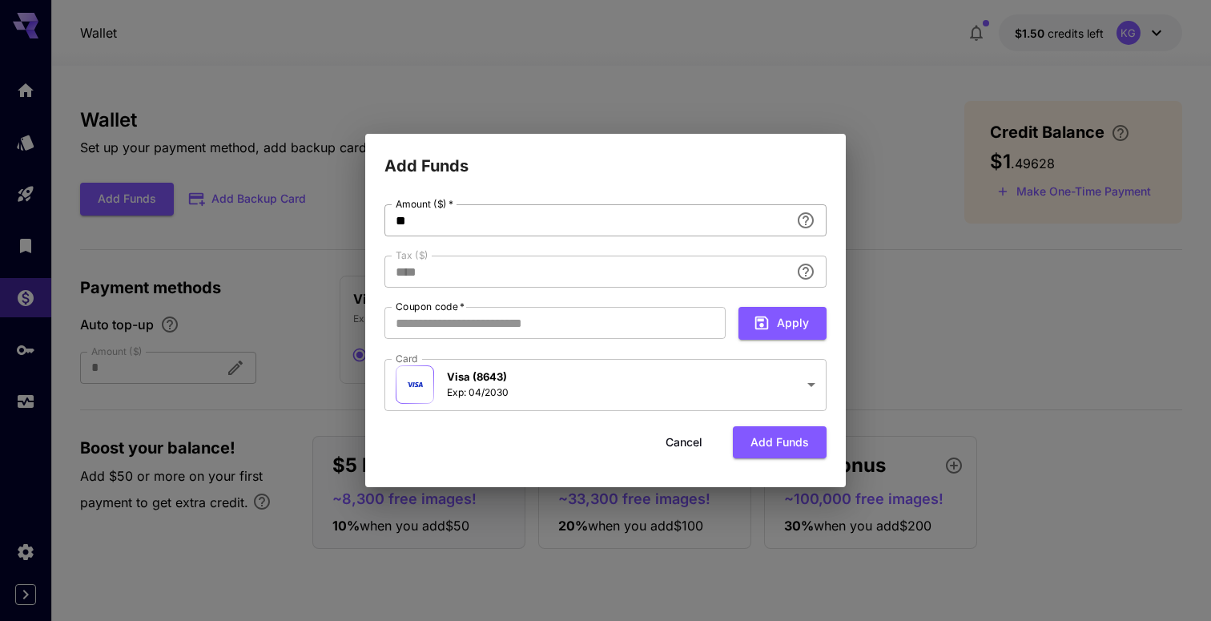
click at [464, 223] on input "**" at bounding box center [586, 220] width 405 height 32
type input "**"
type input "****"
type input "**"
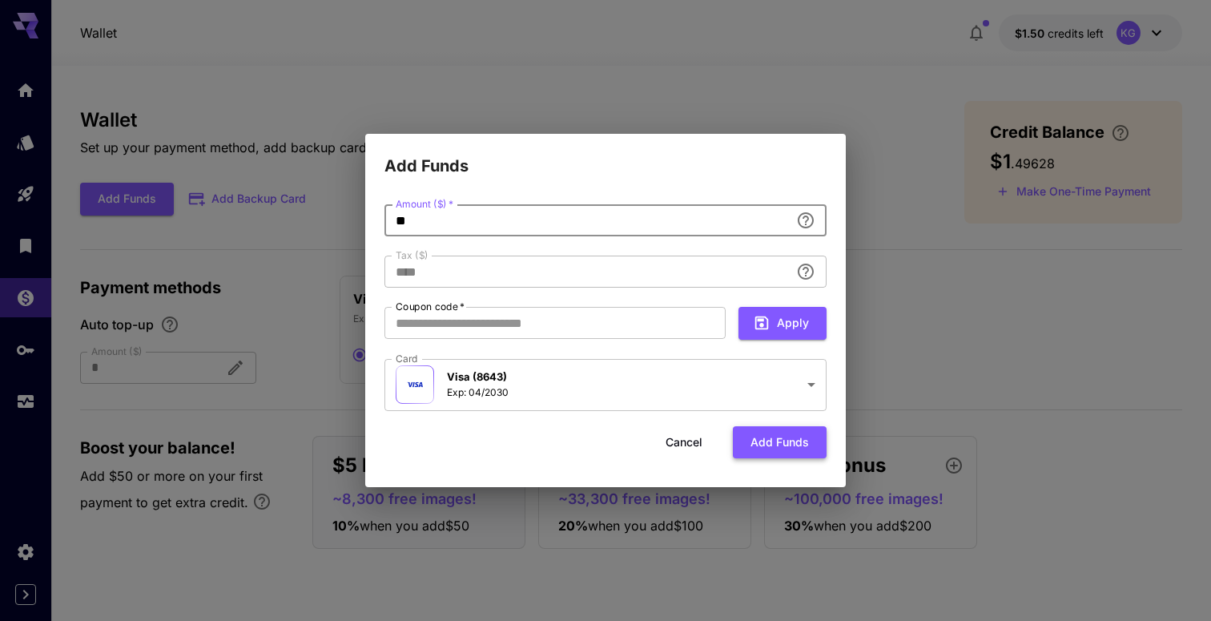
click at [784, 448] on button "Add funds" at bounding box center [780, 442] width 94 height 33
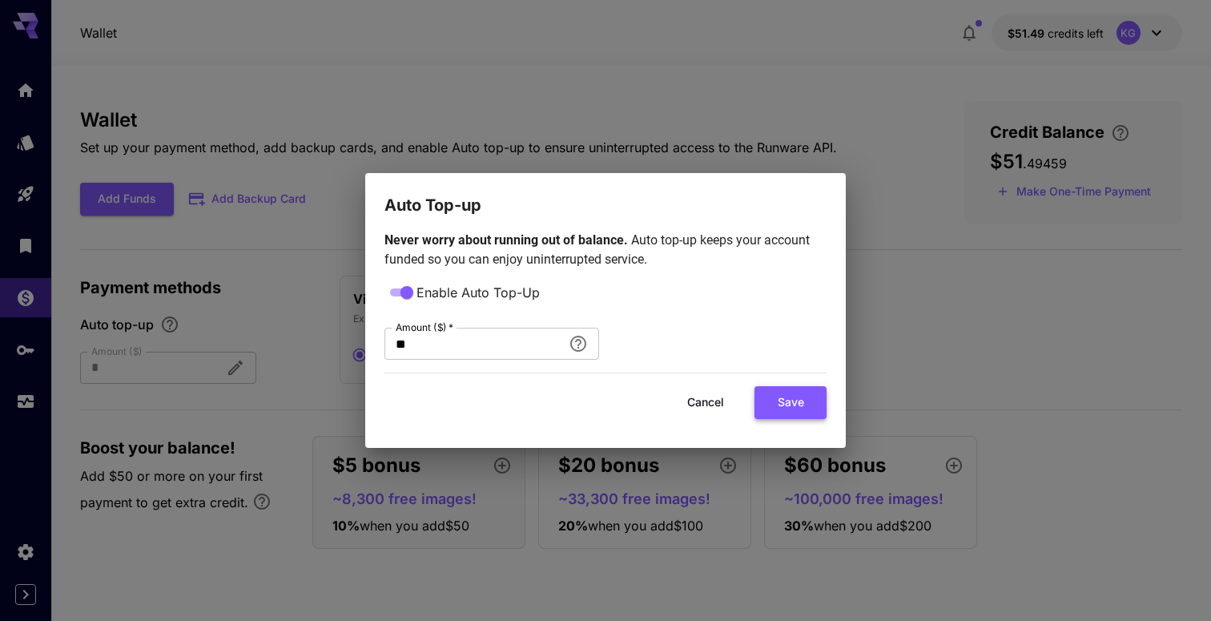
click at [801, 407] on button "Save" at bounding box center [790, 402] width 72 height 33
type input "**"
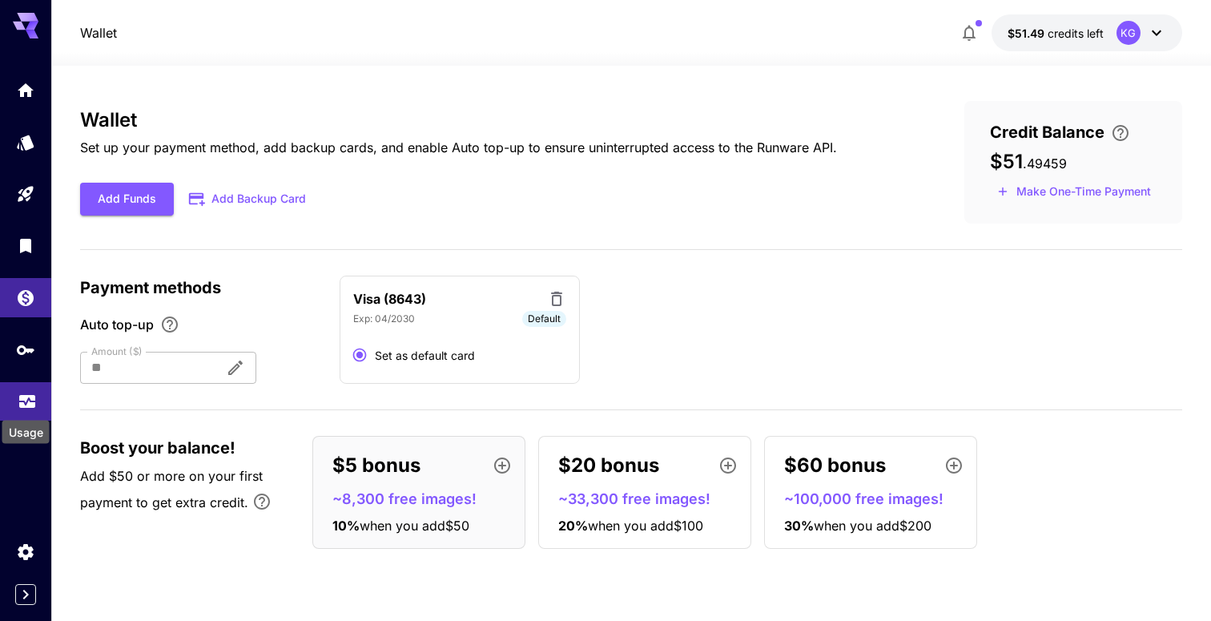
click at [25, 403] on icon "Usage" at bounding box center [27, 399] width 16 height 8
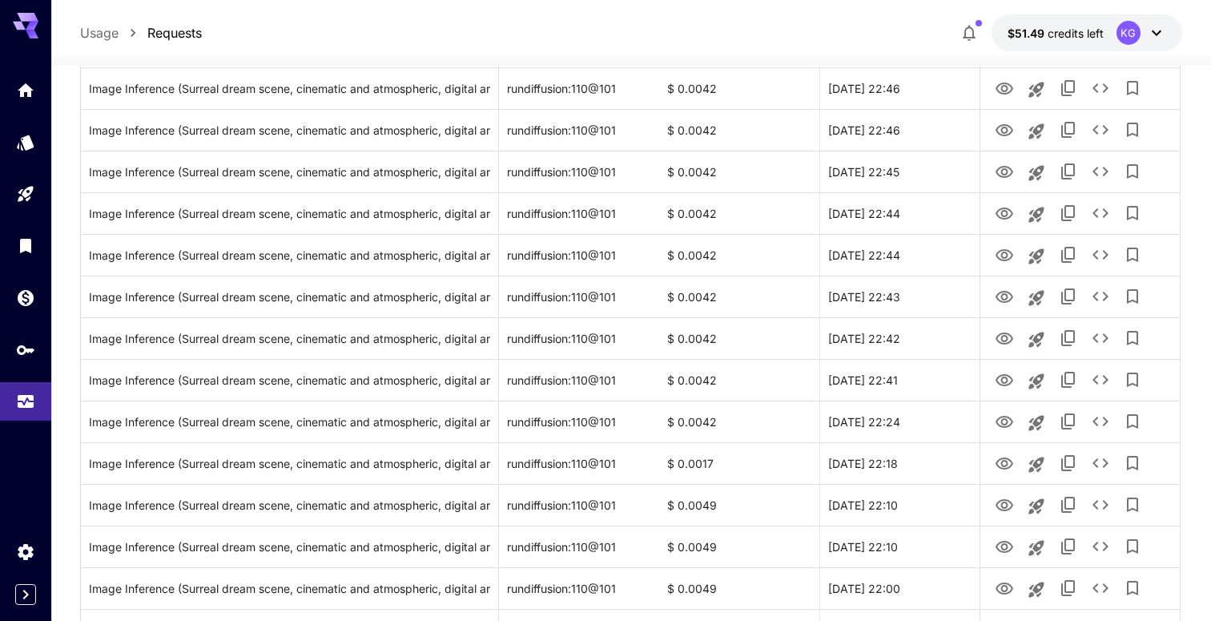
scroll to position [443, 0]
